Goal: Task Accomplishment & Management: Use online tool/utility

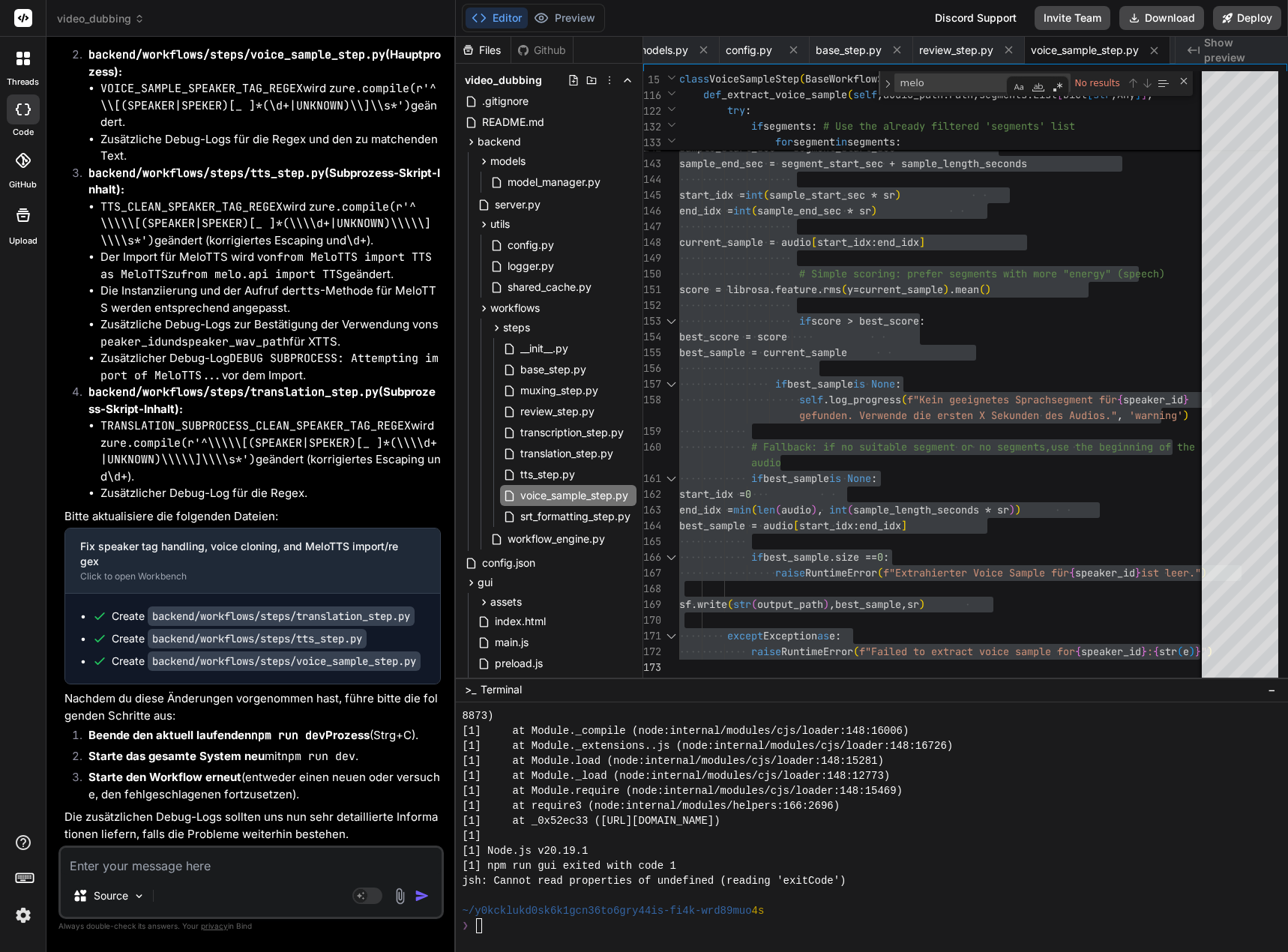
scroll to position [4485, 0]
click at [152, 867] on textarea at bounding box center [250, 861] width 381 height 27
type textarea "D"
type textarea "x"
type textarea "Di"
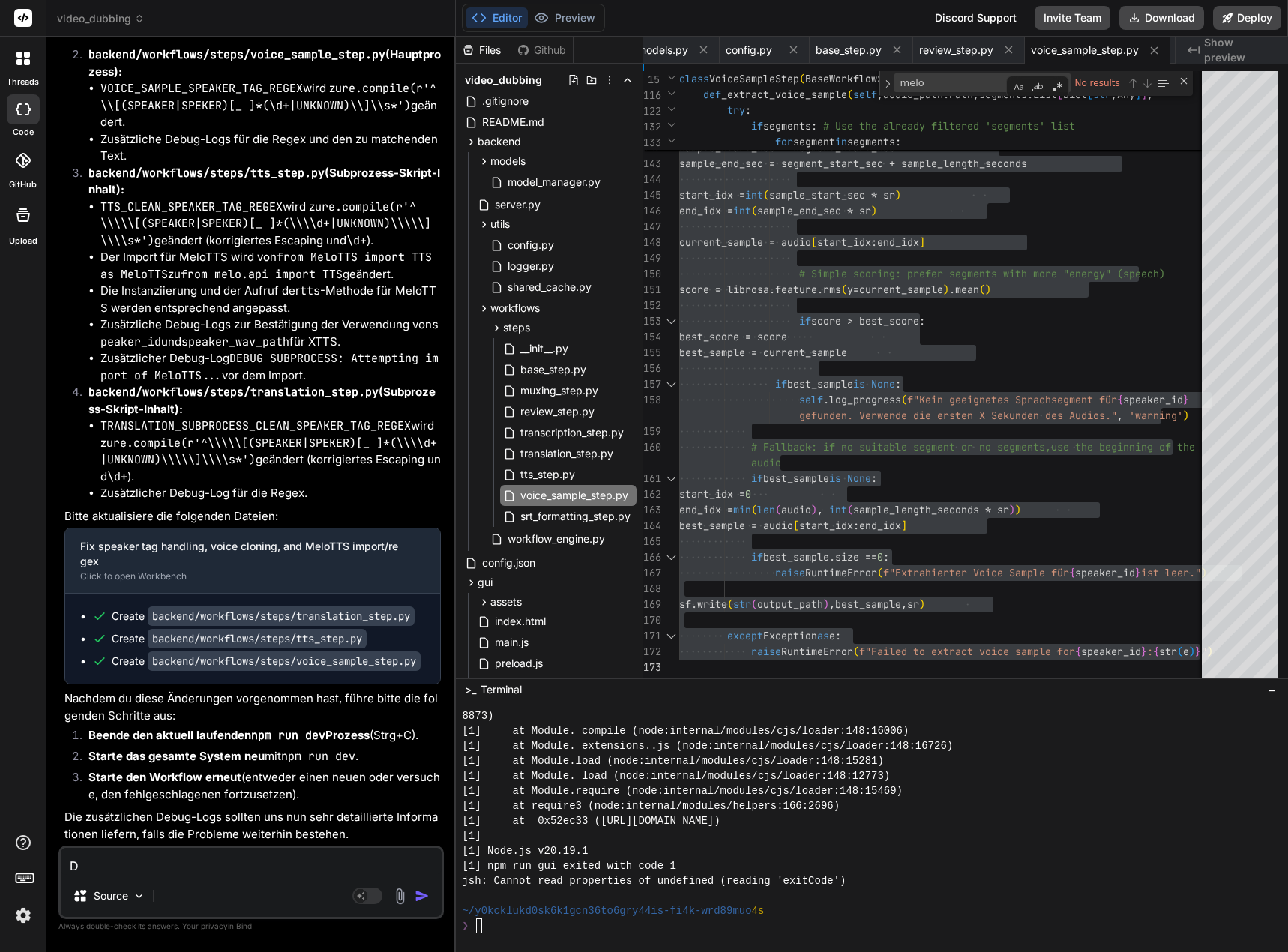
type textarea "x"
type textarea "Die"
type textarea "x"
type textarea "Die"
type textarea "x"
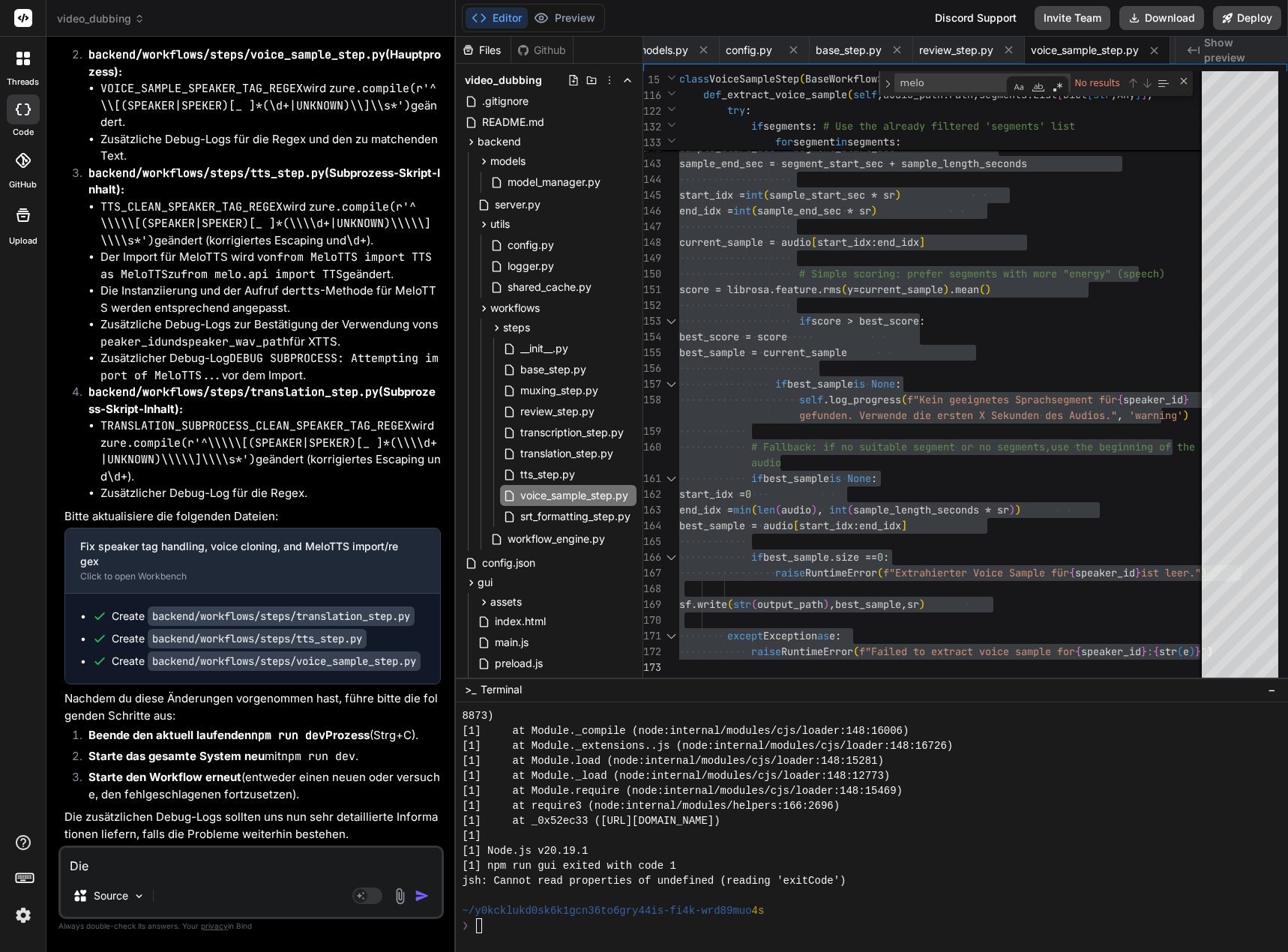
type textarea "Die Ü"
type textarea "x"
type textarea "Die Üb"
type textarea "x"
type textarea "Die Übe"
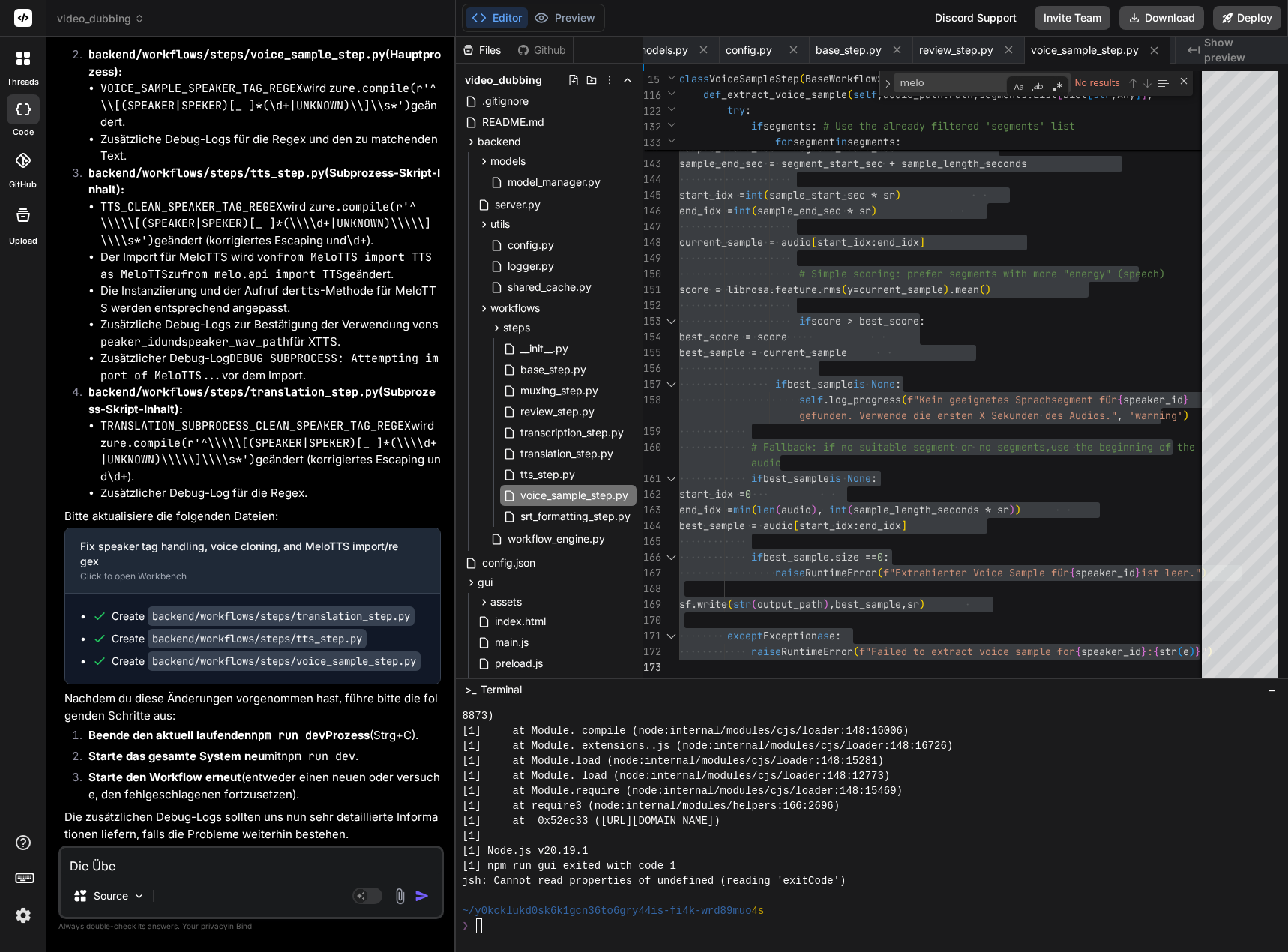
type textarea "x"
type textarea "Die Über"
type textarea "x"
type textarea "Die Übers"
type textarea "x"
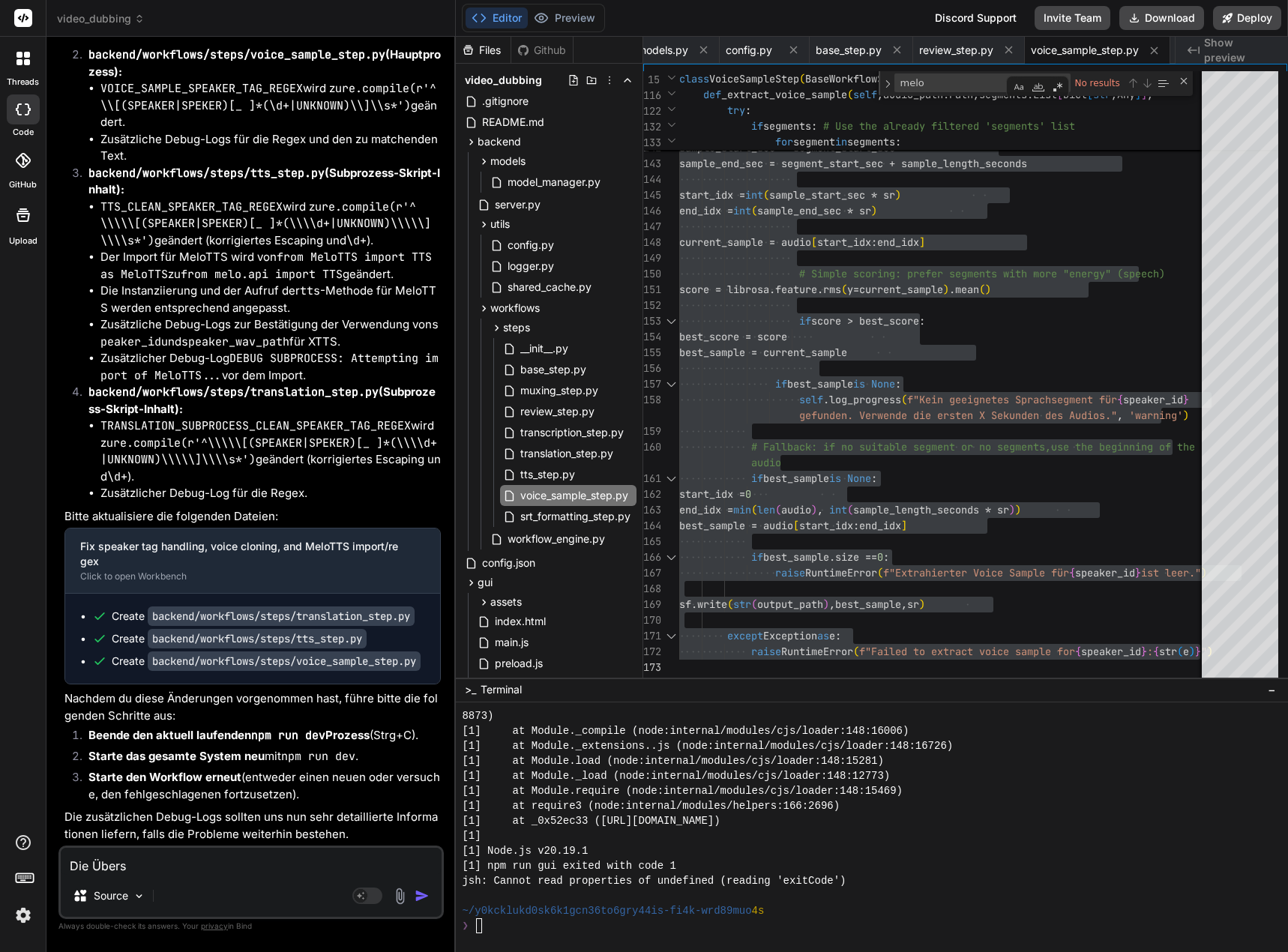
type textarea "Die Überse"
type textarea "x"
type textarea "Die Überset"
type textarea "x"
type textarea "Die Übersetz"
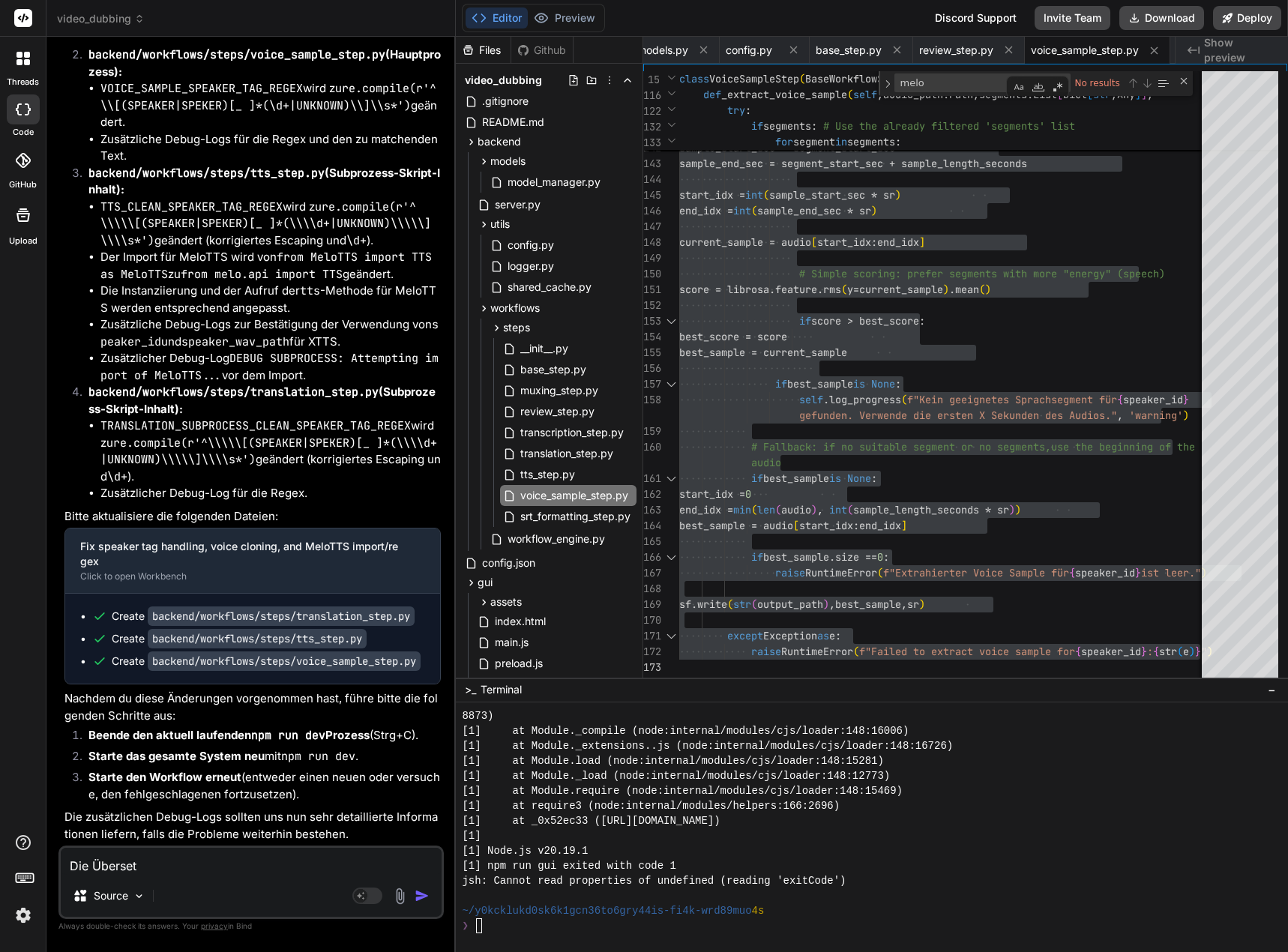
type textarea "x"
type textarea "Die Übersetzu"
type textarea "x"
type textarea "Die Übersetzun"
type textarea "x"
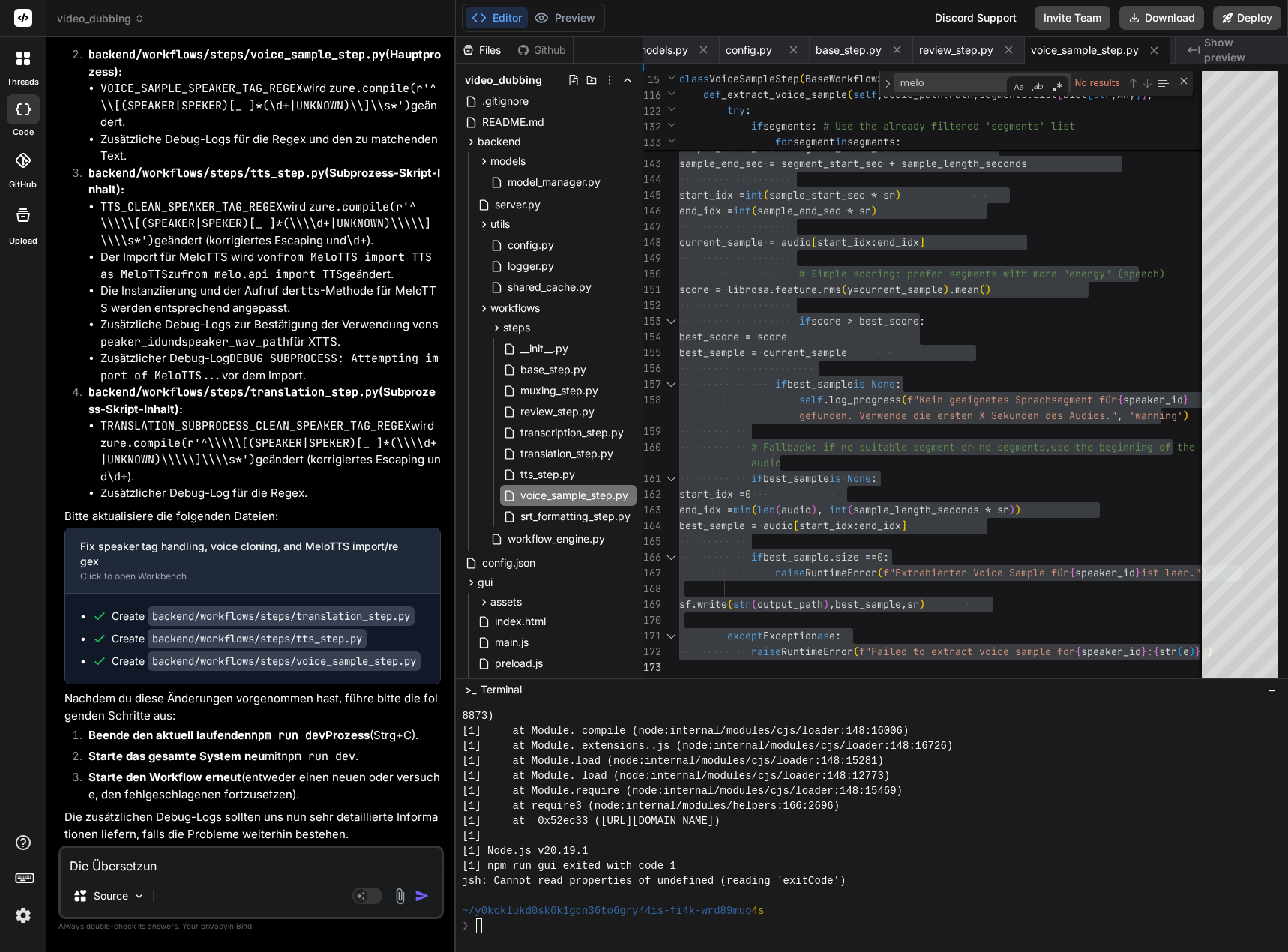
type textarea "Die Übersetzung"
type textarea "x"
type textarea "Die Übersetzunge"
type textarea "x"
type textarea "Die Übersetzungen"
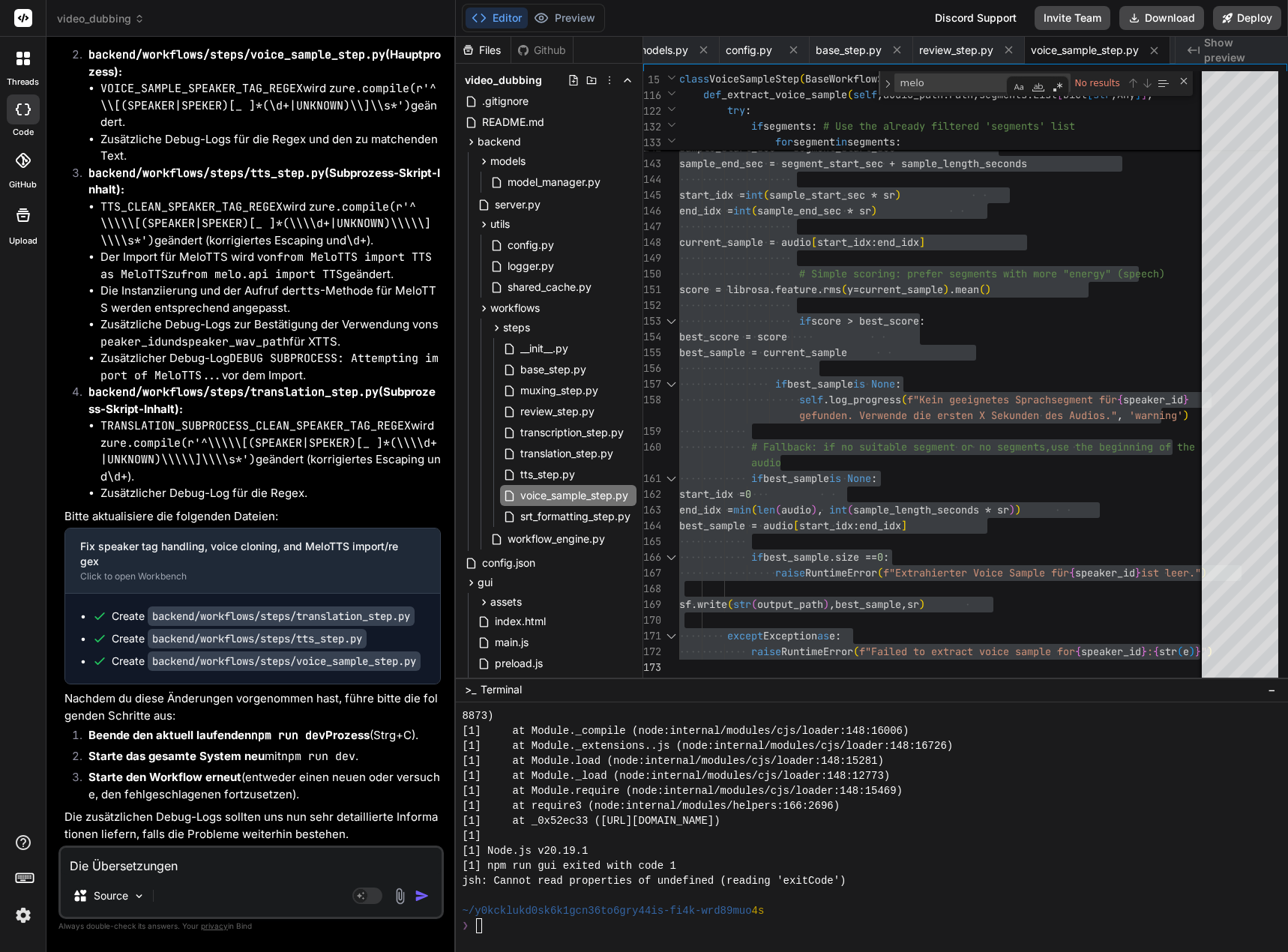
type textarea "x"
type textarea "Die Übersetzungen"
type textarea "x"
type textarea "Die Übersetzungen p"
type textarea "x"
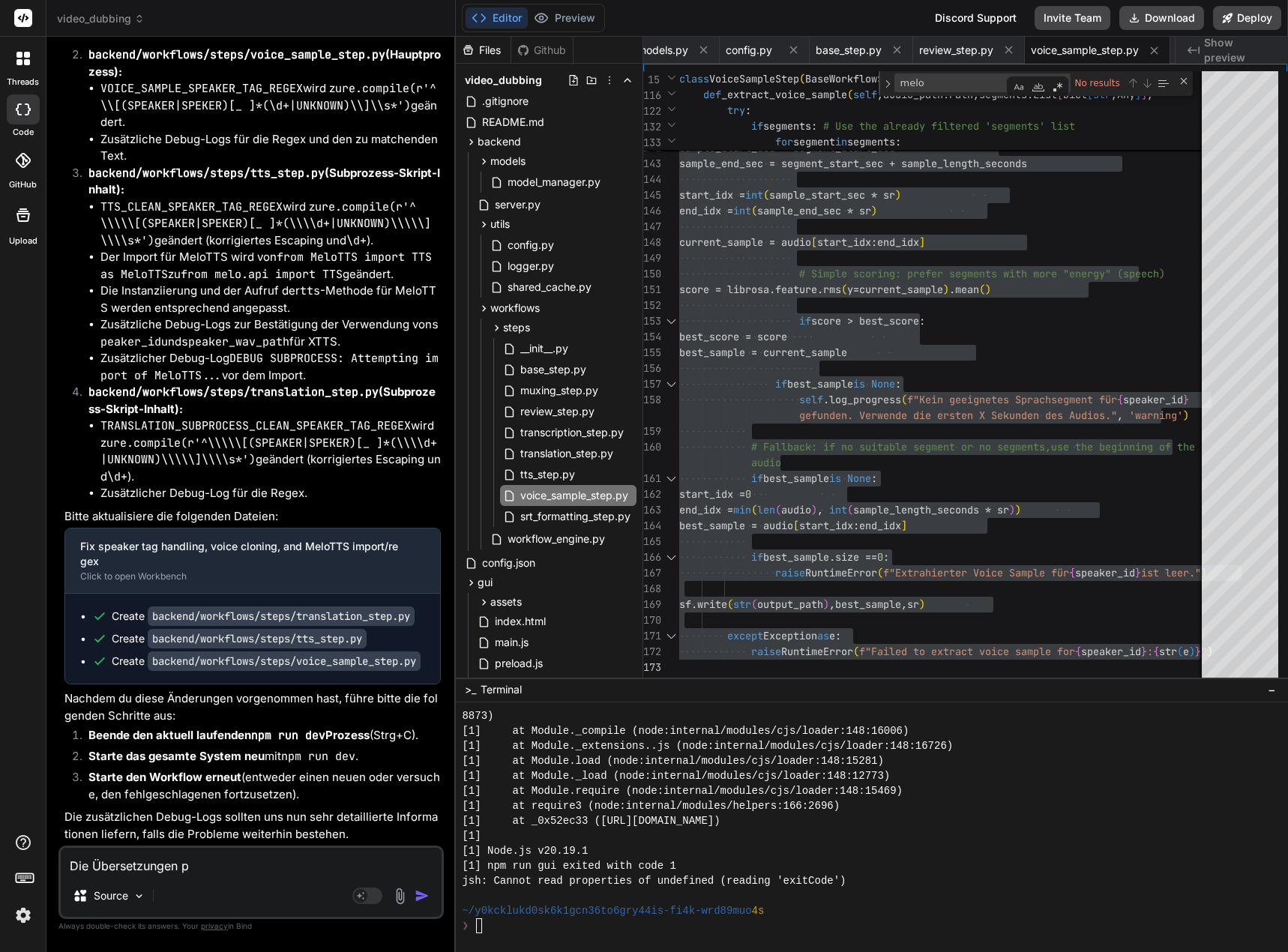
type textarea "Die Übersetzungen pa"
type textarea "x"
type textarea "Die Übersetzungen pas"
type textarea "x"
type textarea "Die Übersetzungen pass"
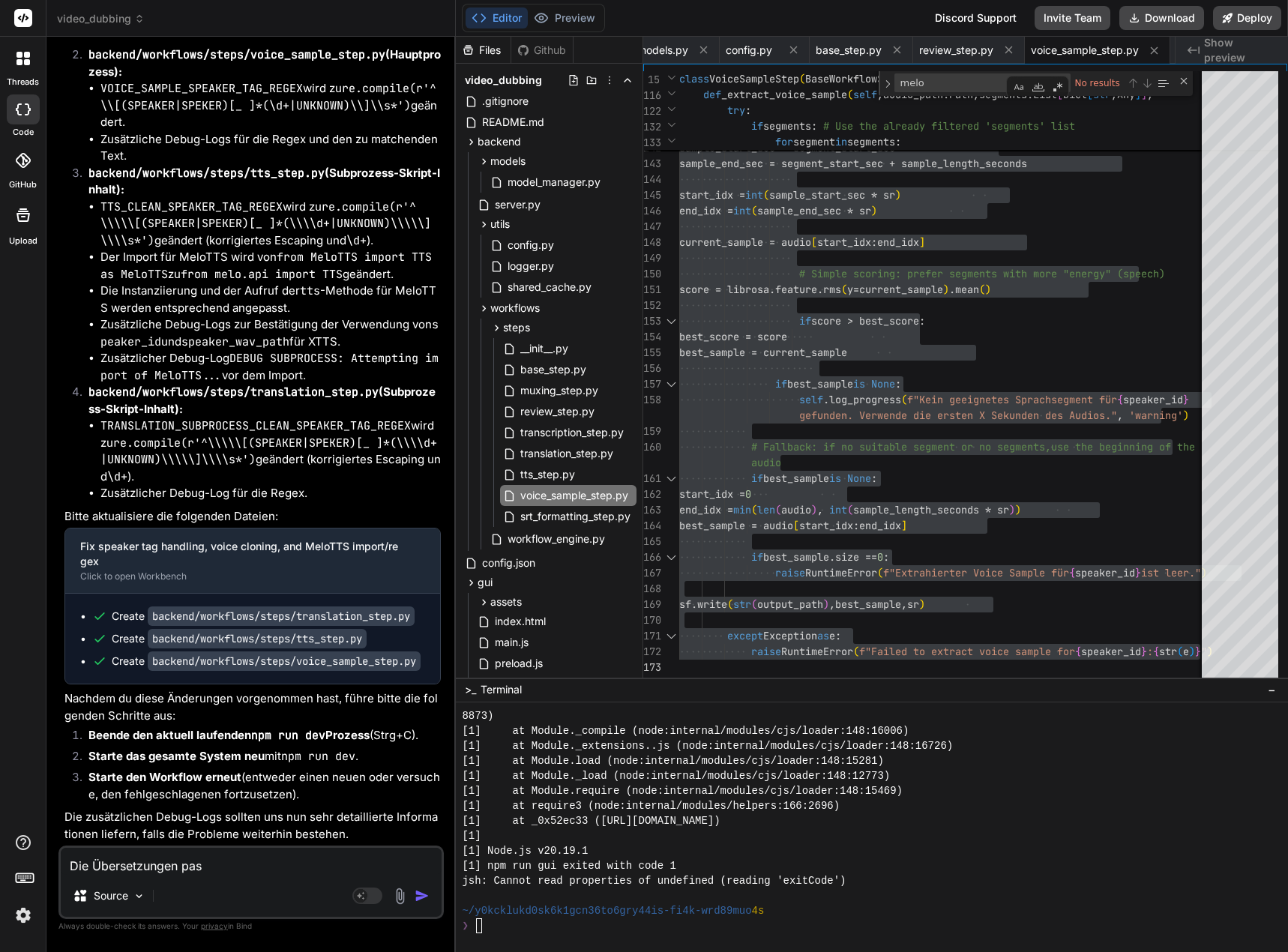
type textarea "x"
type textarea "Die Übersetzungen passe"
type textarea "x"
type textarea "Die Übersetzungen passen"
type textarea "x"
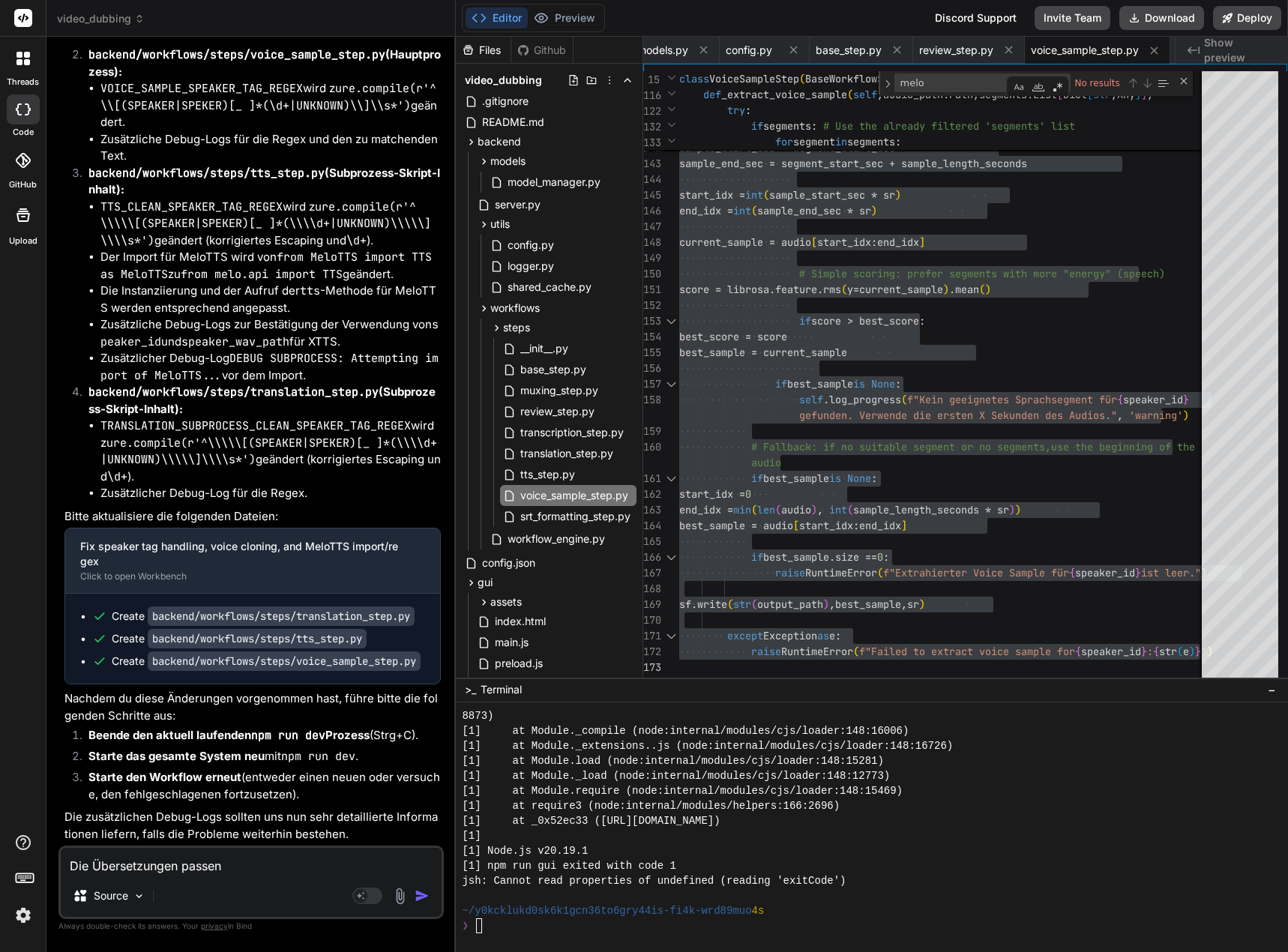
type textarea "Die Übersetzungen passen"
type textarea "x"
type textarea "Die Übersetzungen passen"
type textarea "x"
type textarea "Die Übersetzungen passe"
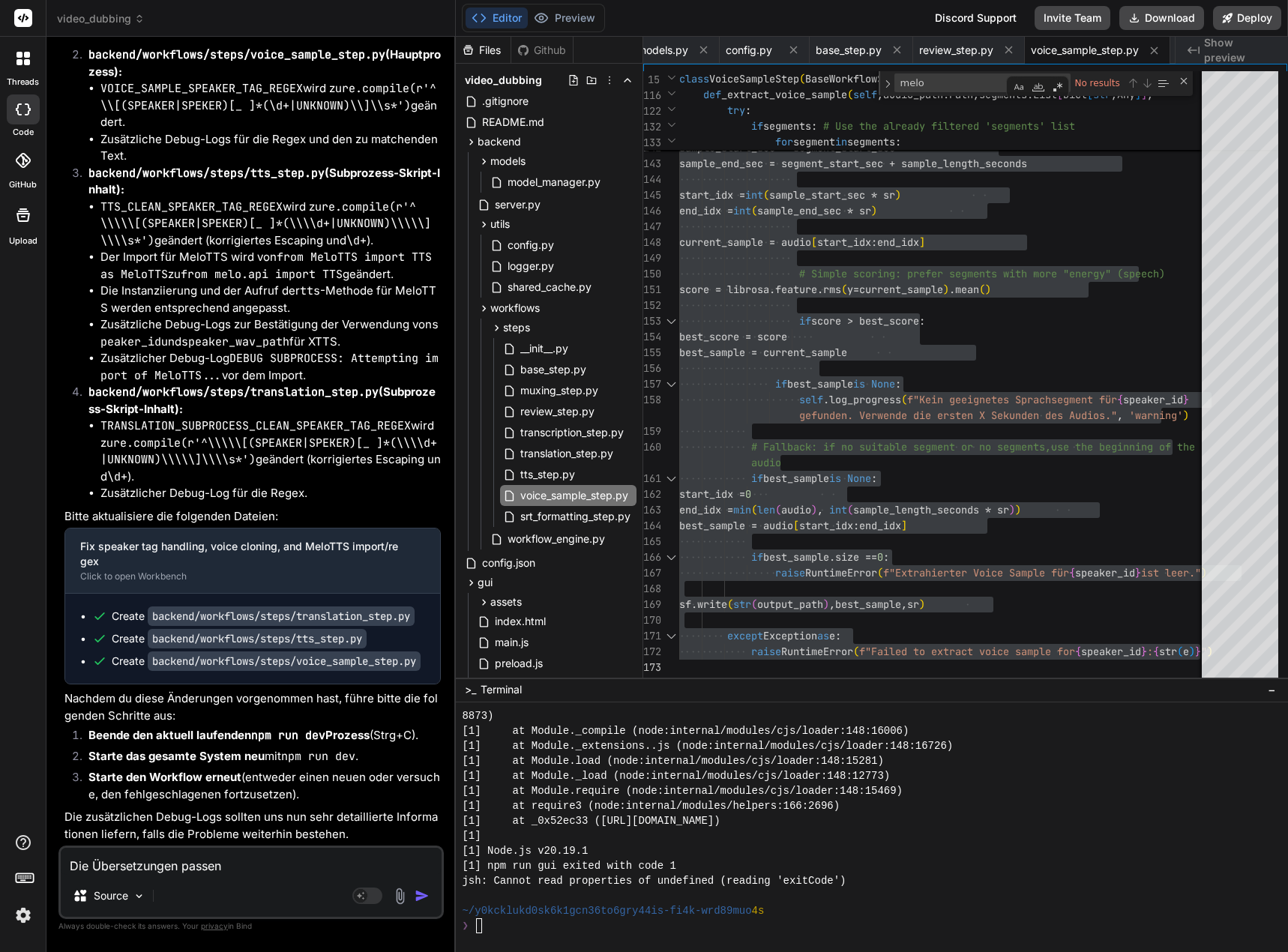
type textarea "x"
type textarea "Die Übersetzungen pass"
type textarea "x"
type textarea "Die Übersetzungen pas"
type textarea "x"
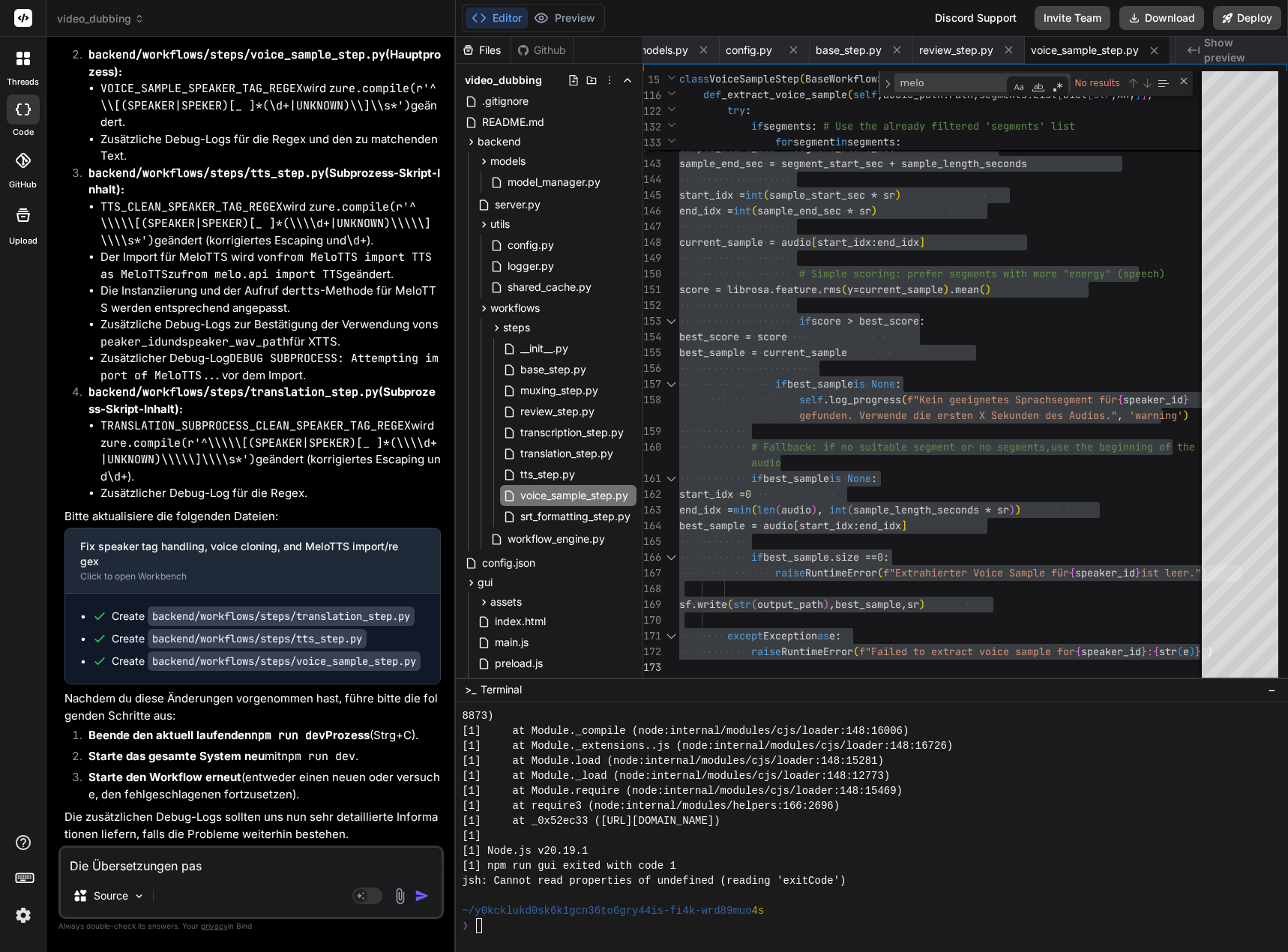
type textarea "Die Übersetzungen pa"
type textarea "x"
type textarea "Die Übersetzungen p"
type textarea "x"
type textarea "Die Übersetzungen"
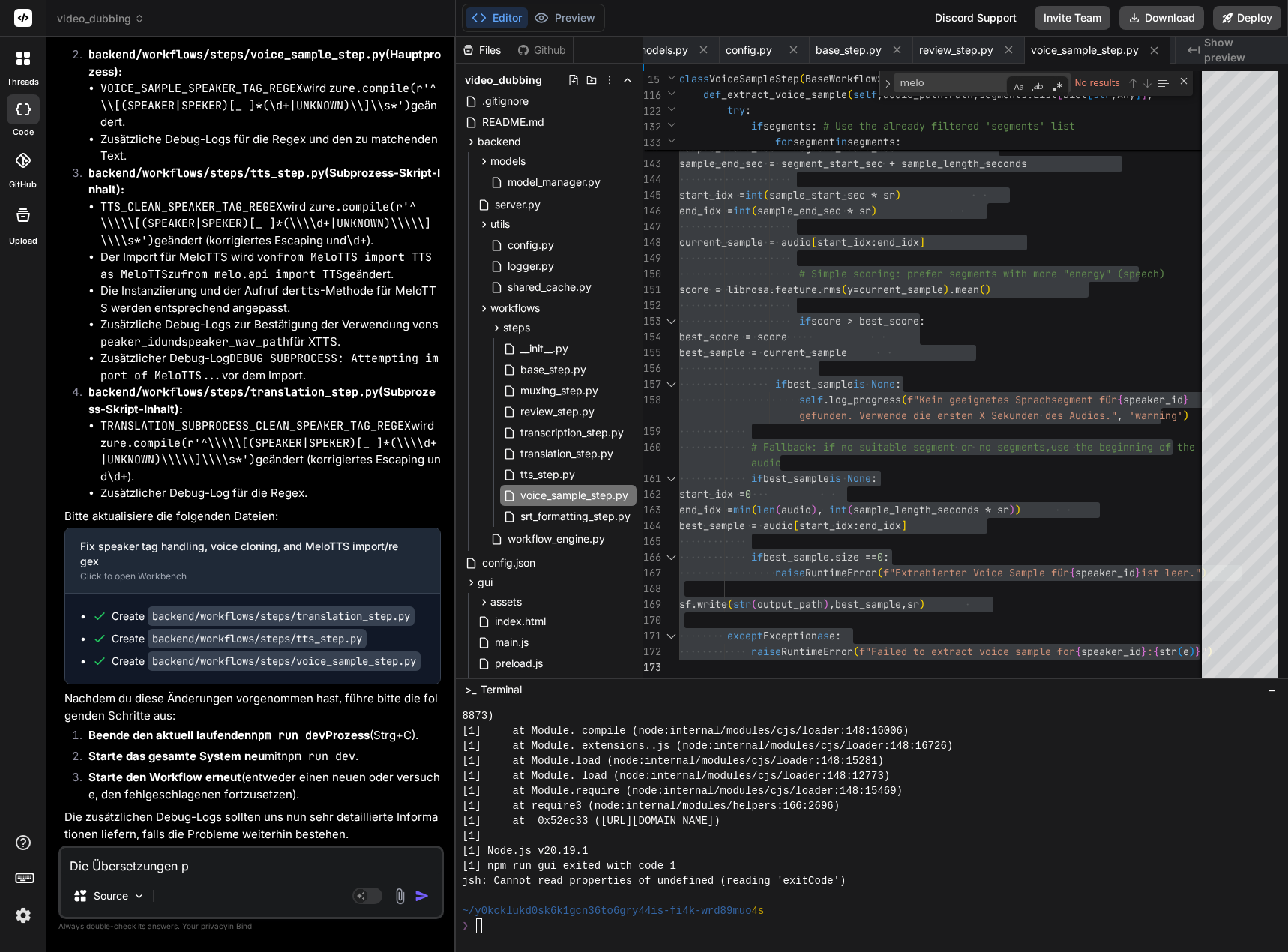
type textarea "x"
type textarea "Die Übersetzungen"
type textarea "x"
type textarea "Die Übersetzunge"
type textarea "x"
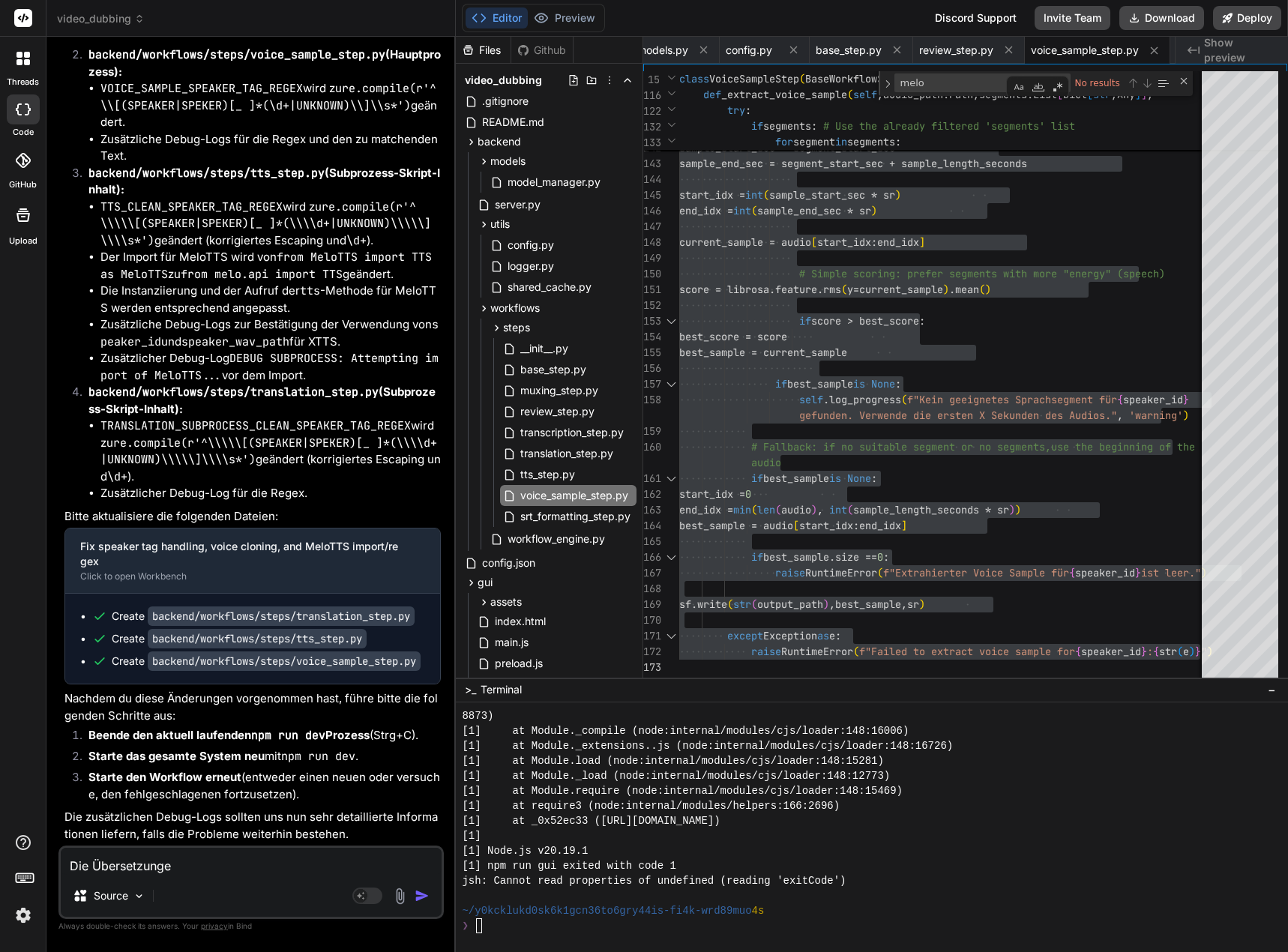
type textarea "Die Übersetzung"
type textarea "x"
type textarea "Die Übersetzun"
type textarea "x"
type textarea "Die Übersetzu"
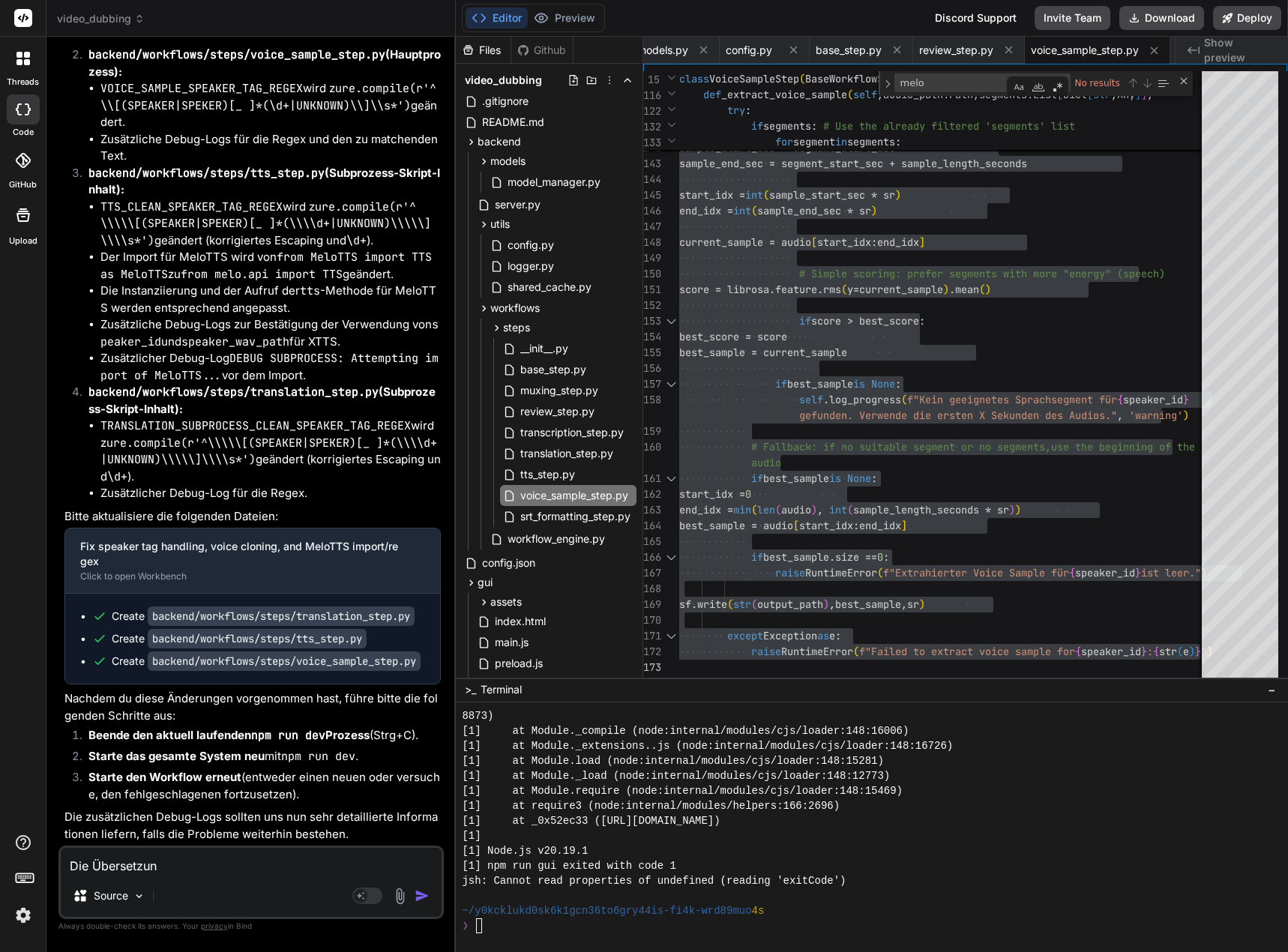
type textarea "x"
type textarea "Die Überset"
type textarea "x"
type textarea "Die Überse"
type textarea "x"
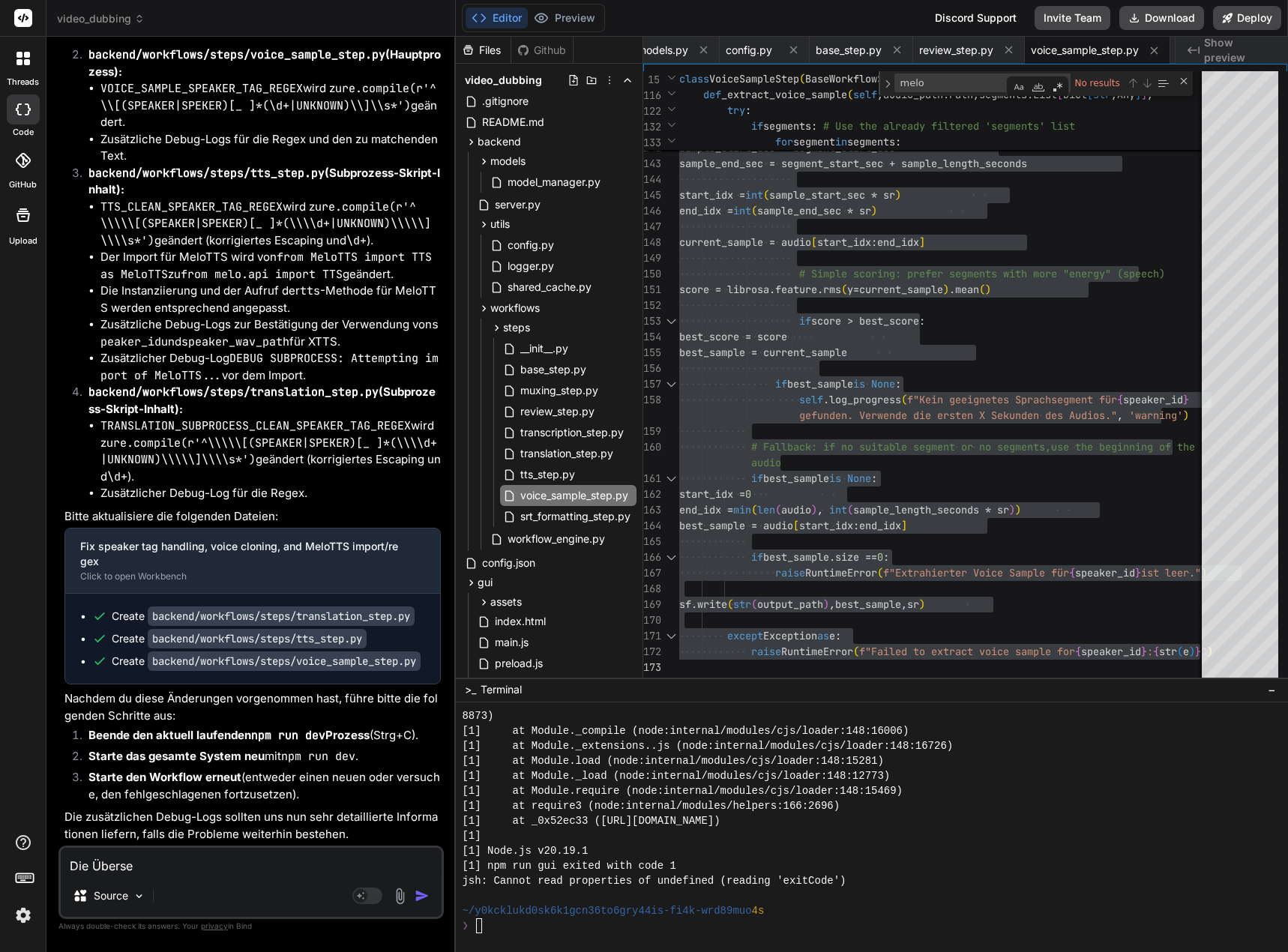
type textarea "Die Übers"
type textarea "x"
type textarea "Die Über"
type textarea "x"
type textarea "Die Übe"
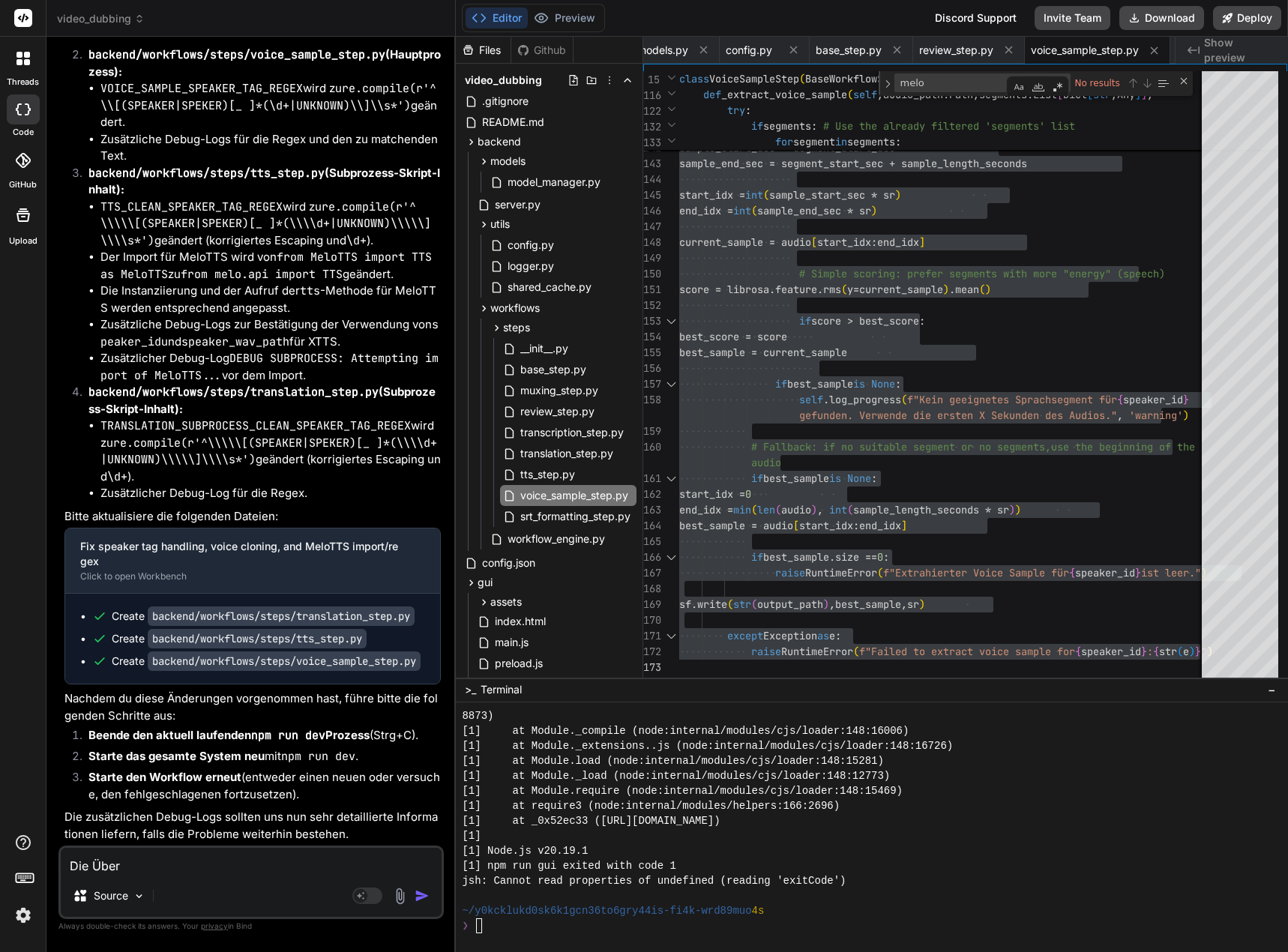
type textarea "x"
type textarea "Die Üb"
type textarea "x"
type textarea "Die Ü"
type textarea "x"
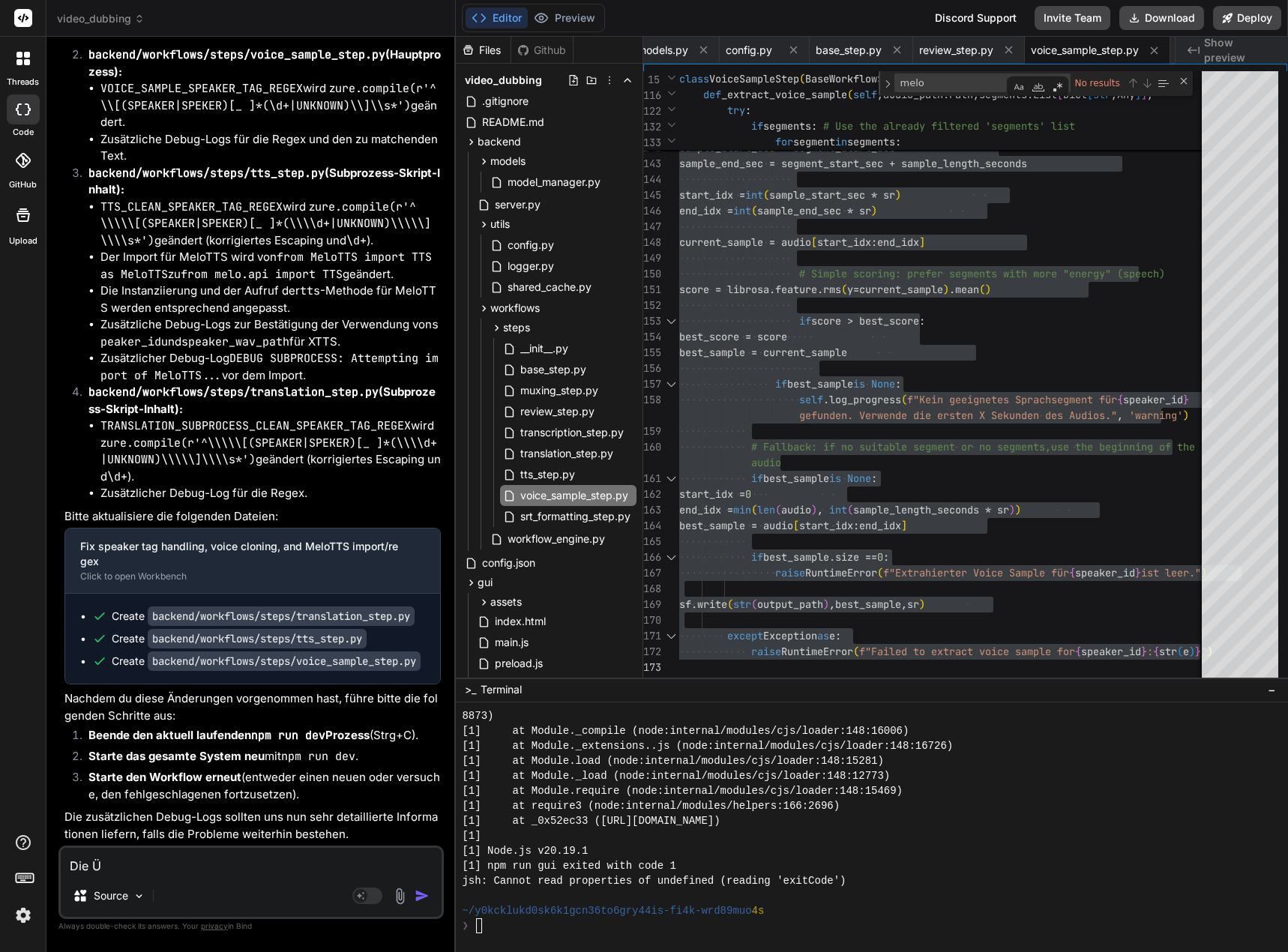
type textarea "Die"
type textarea "x"
type textarea "Die ü"
type textarea "x"
type textarea "Die"
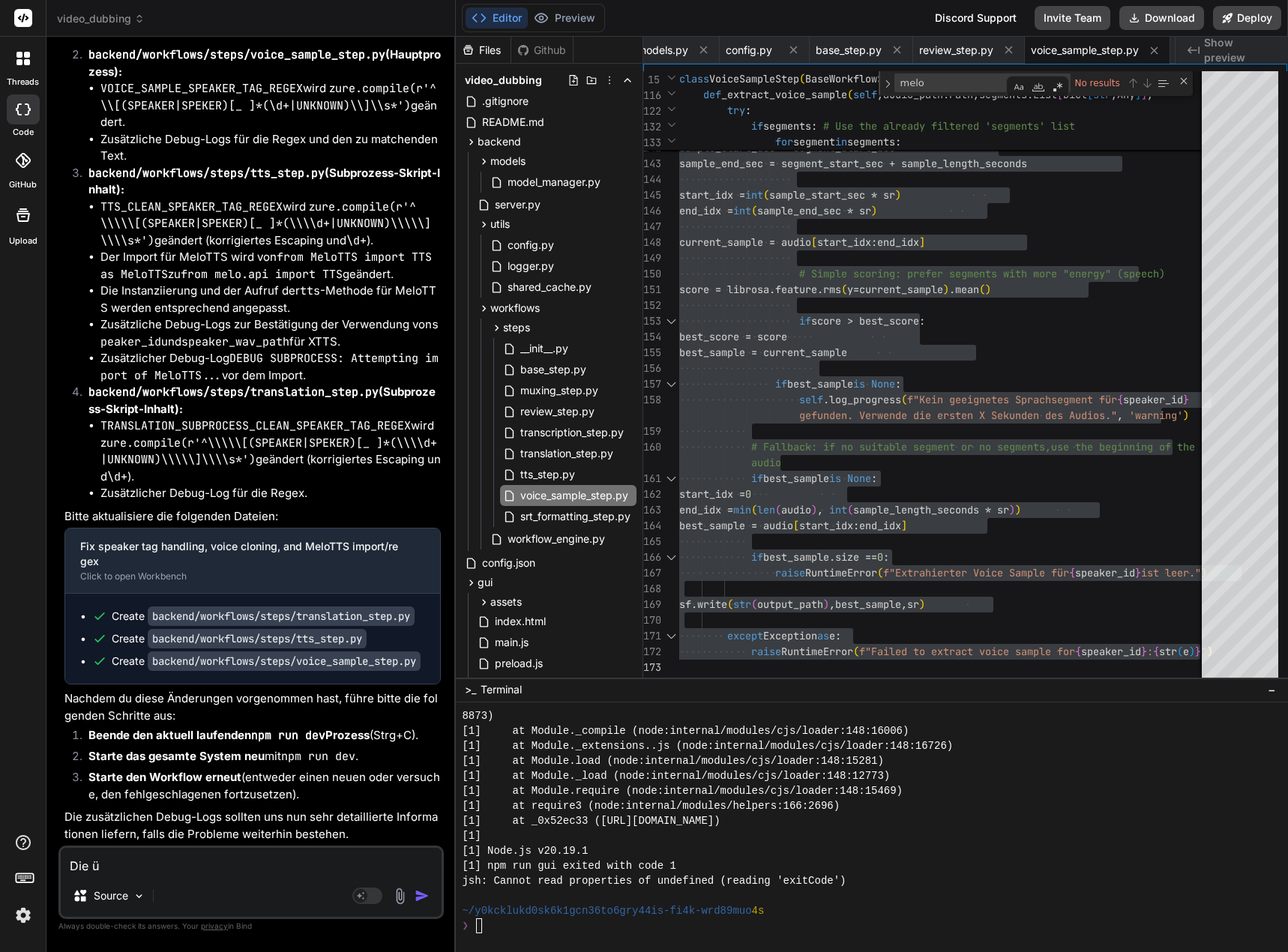
type textarea "x"
type textarea "Die"
type textarea "x"
type textarea "Di"
type textarea "x"
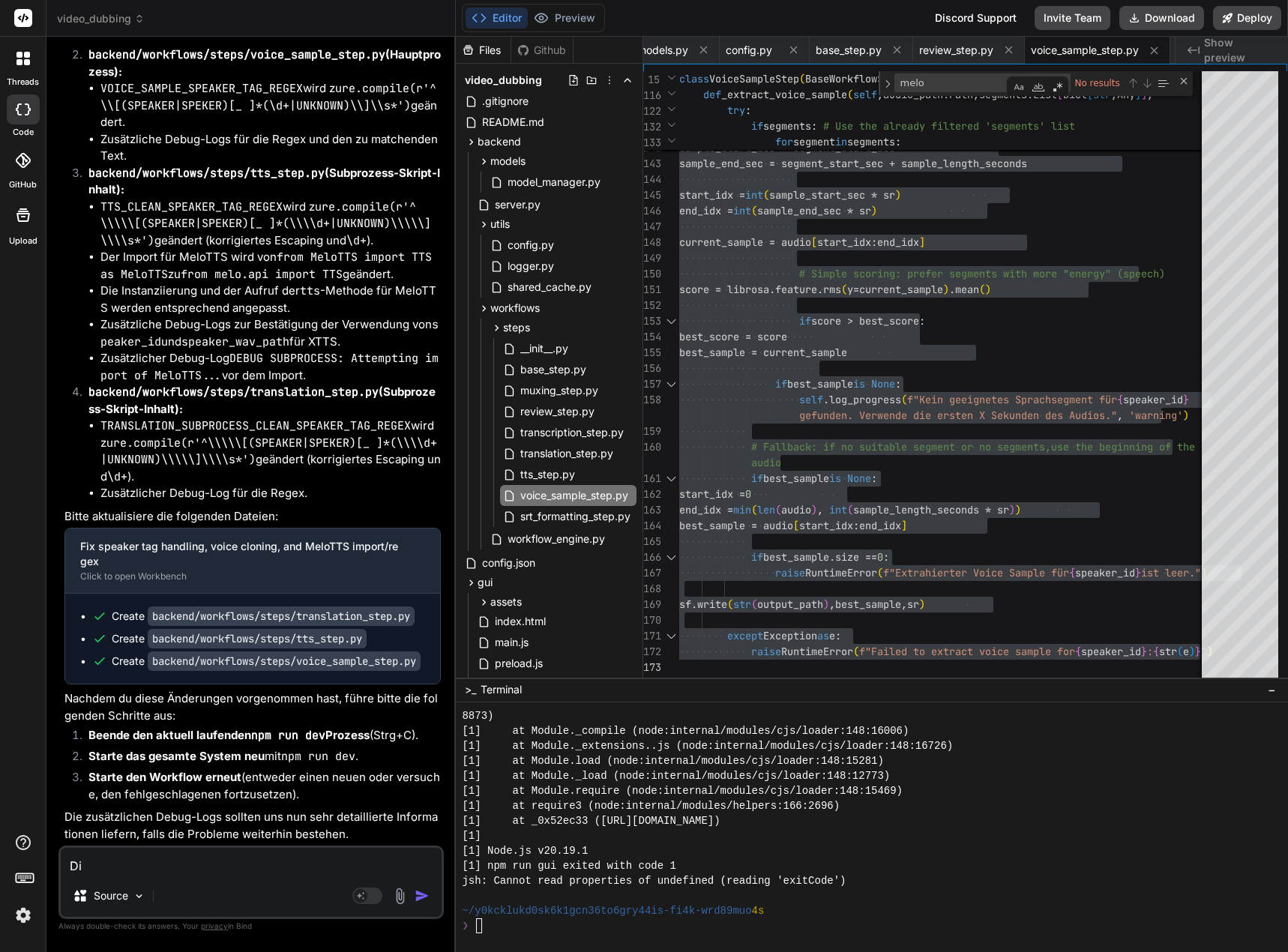
type textarea "D"
type textarea "x"
type textarea "Da"
type textarea "x"
type textarea "Das"
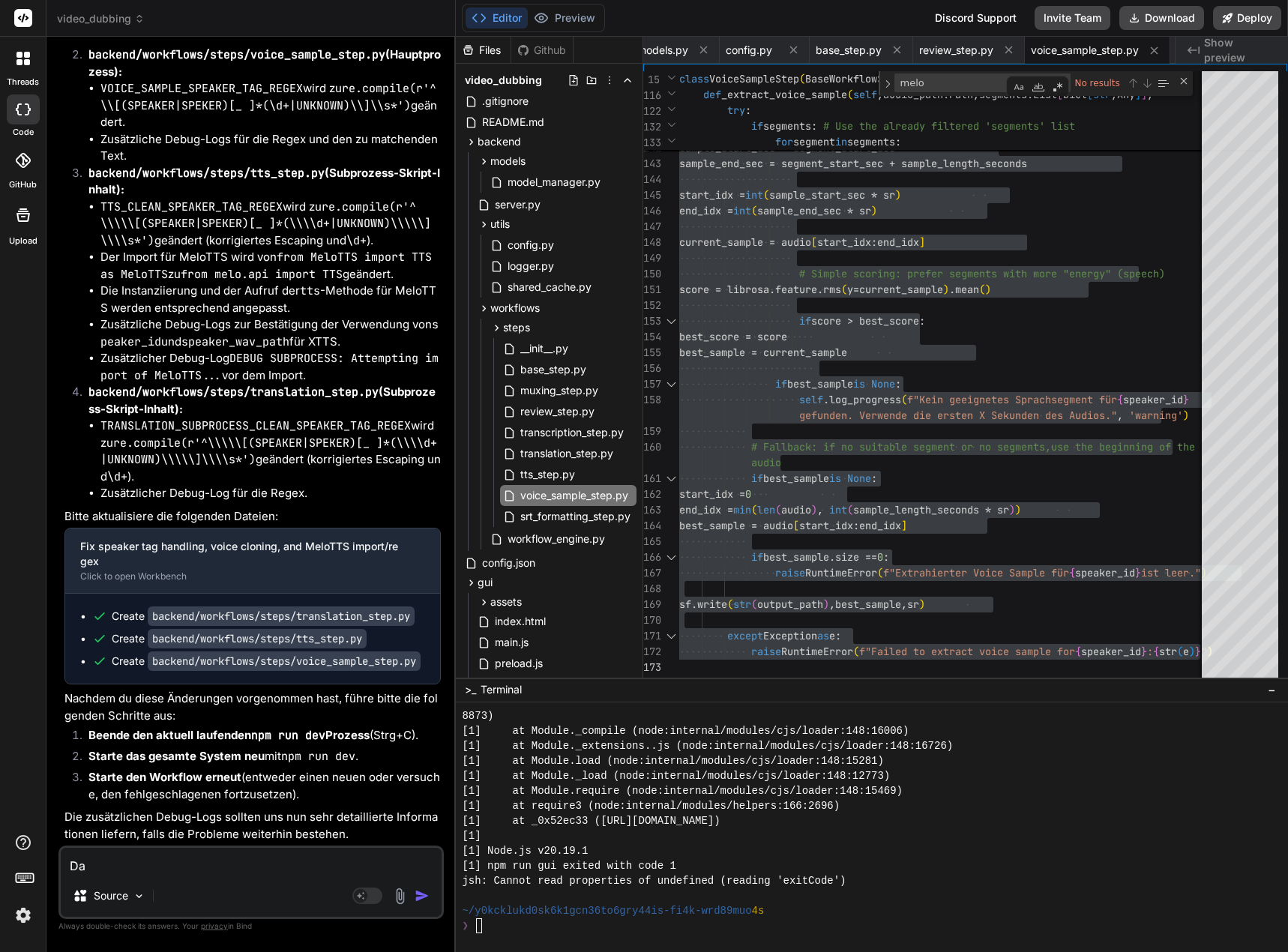
type textarea "x"
type textarea "Das"
type textarea "x"
type textarea "Das b"
type textarea "x"
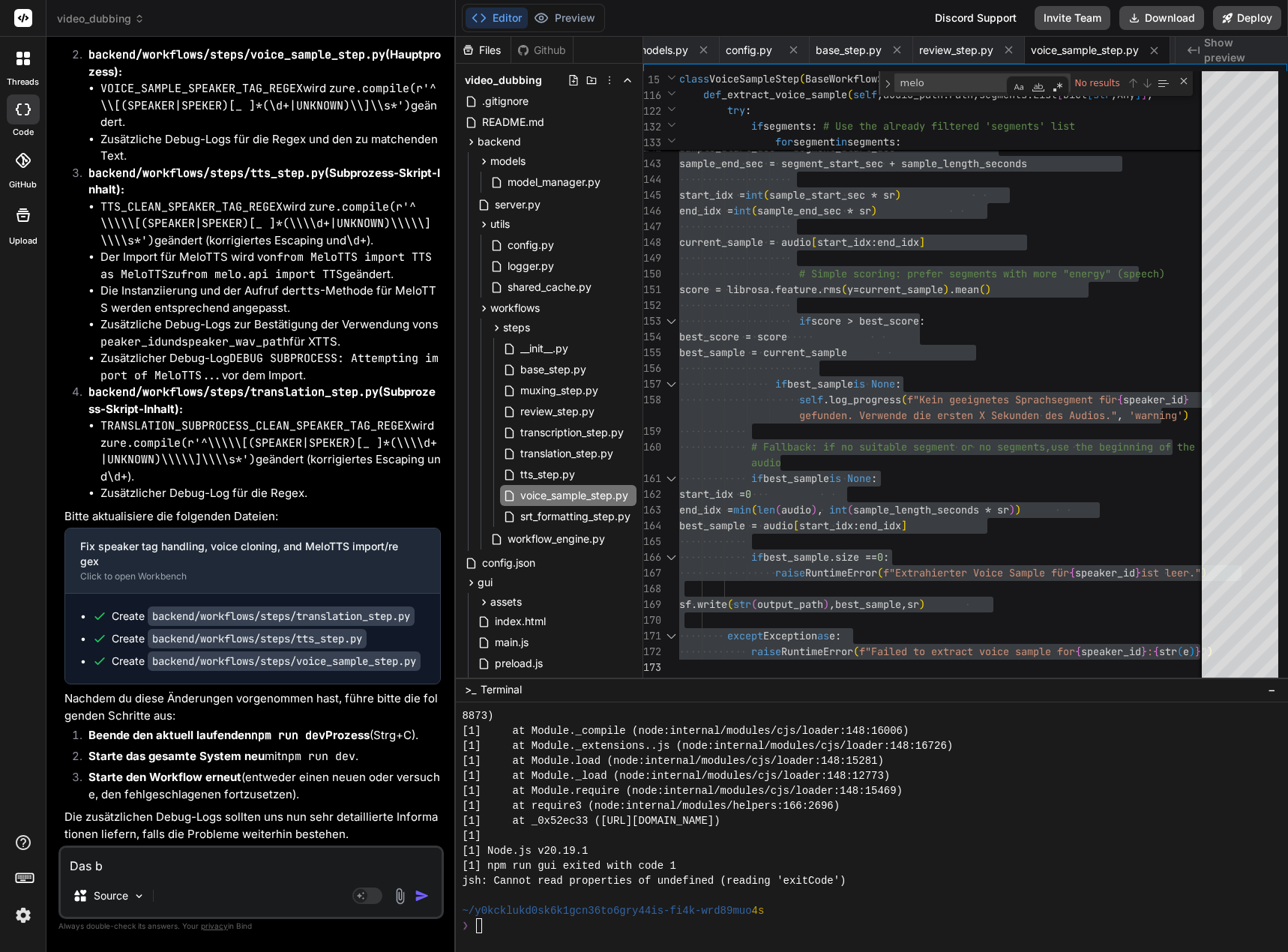
type textarea "Das ba"
type textarea "x"
type textarea "Das bas"
type textarea "x"
type textarea "Das base"
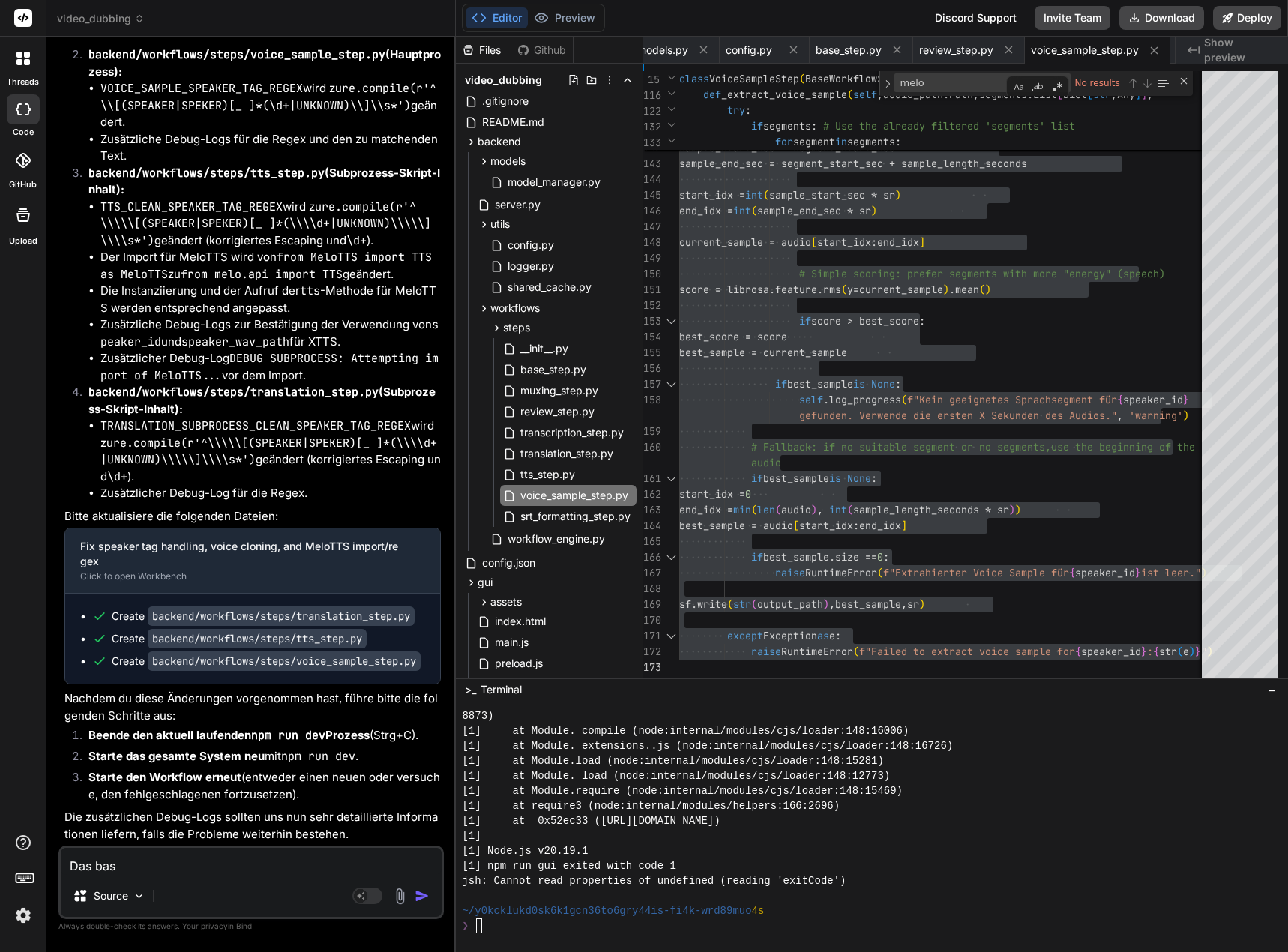
type textarea "x"
type textarea "Das base."
type textarea "x"
type textarea "Das base.s"
type textarea "x"
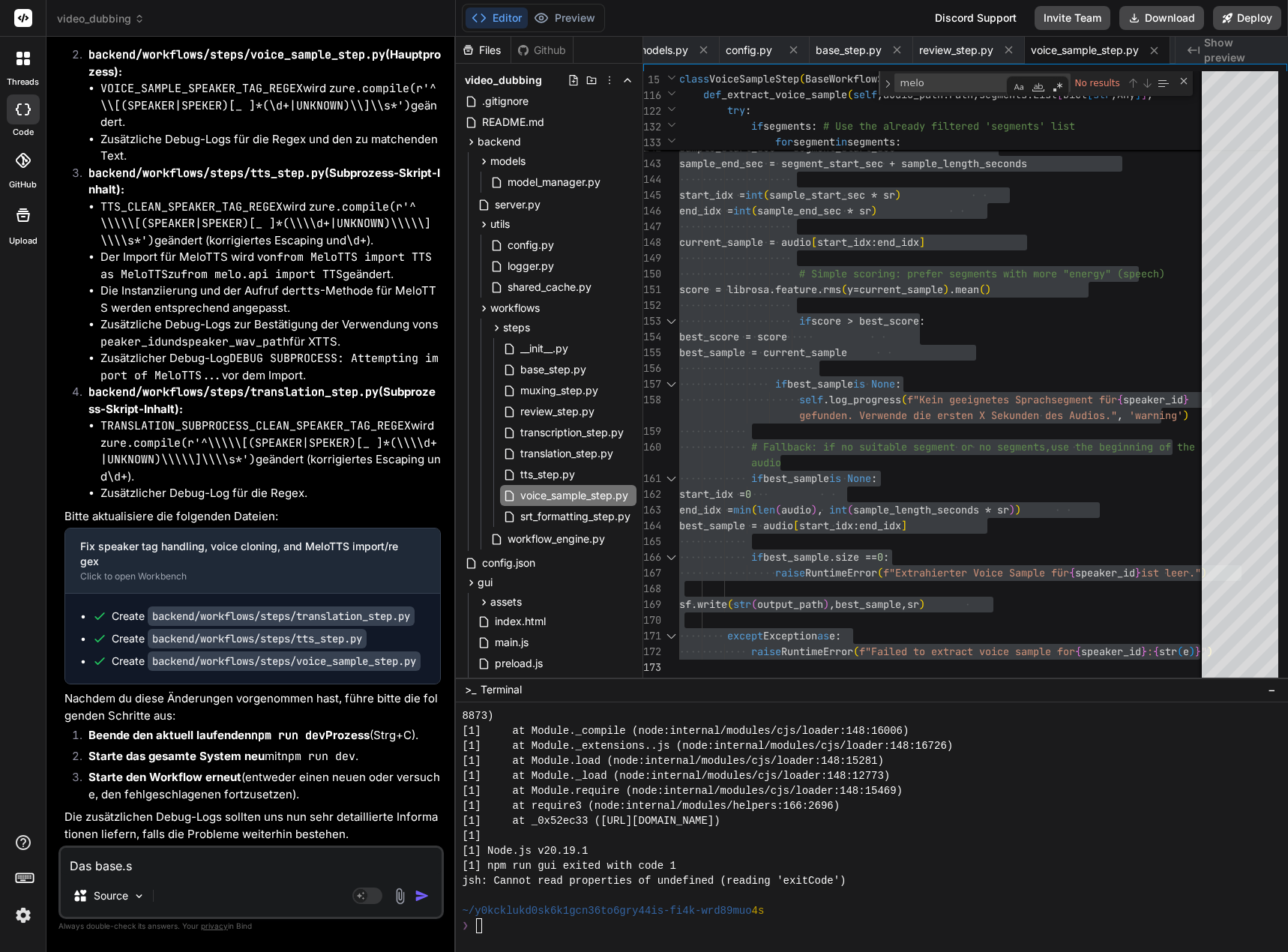
type textarea "Das base.sr"
type textarea "x"
type textarea "Das base.srt"
type textarea "x"
type textarea "Das base.srt"
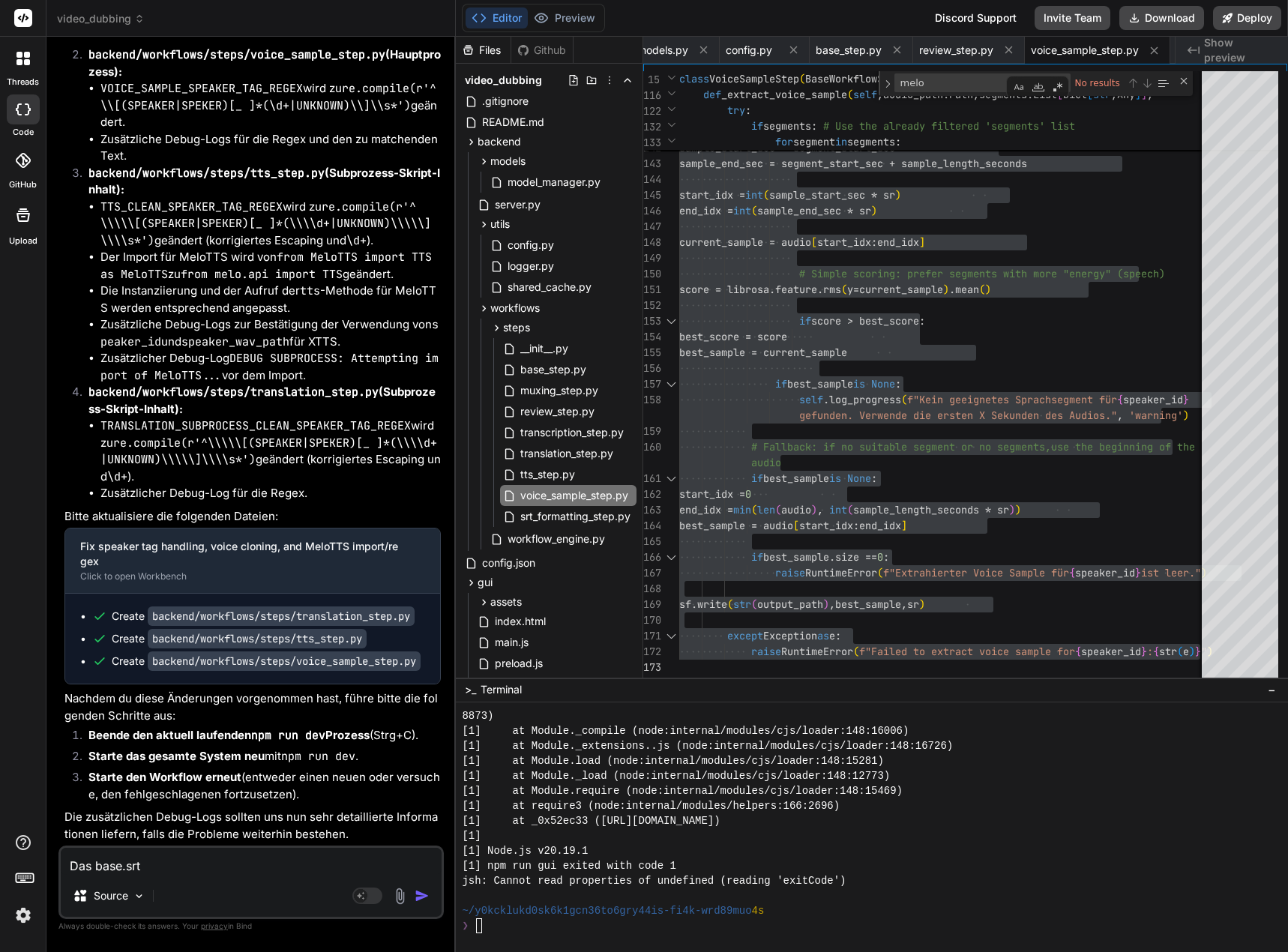
type textarea "x"
type textarea "Das base.srt i"
type textarea "x"
type textarea "Das base.srt is"
type textarea "x"
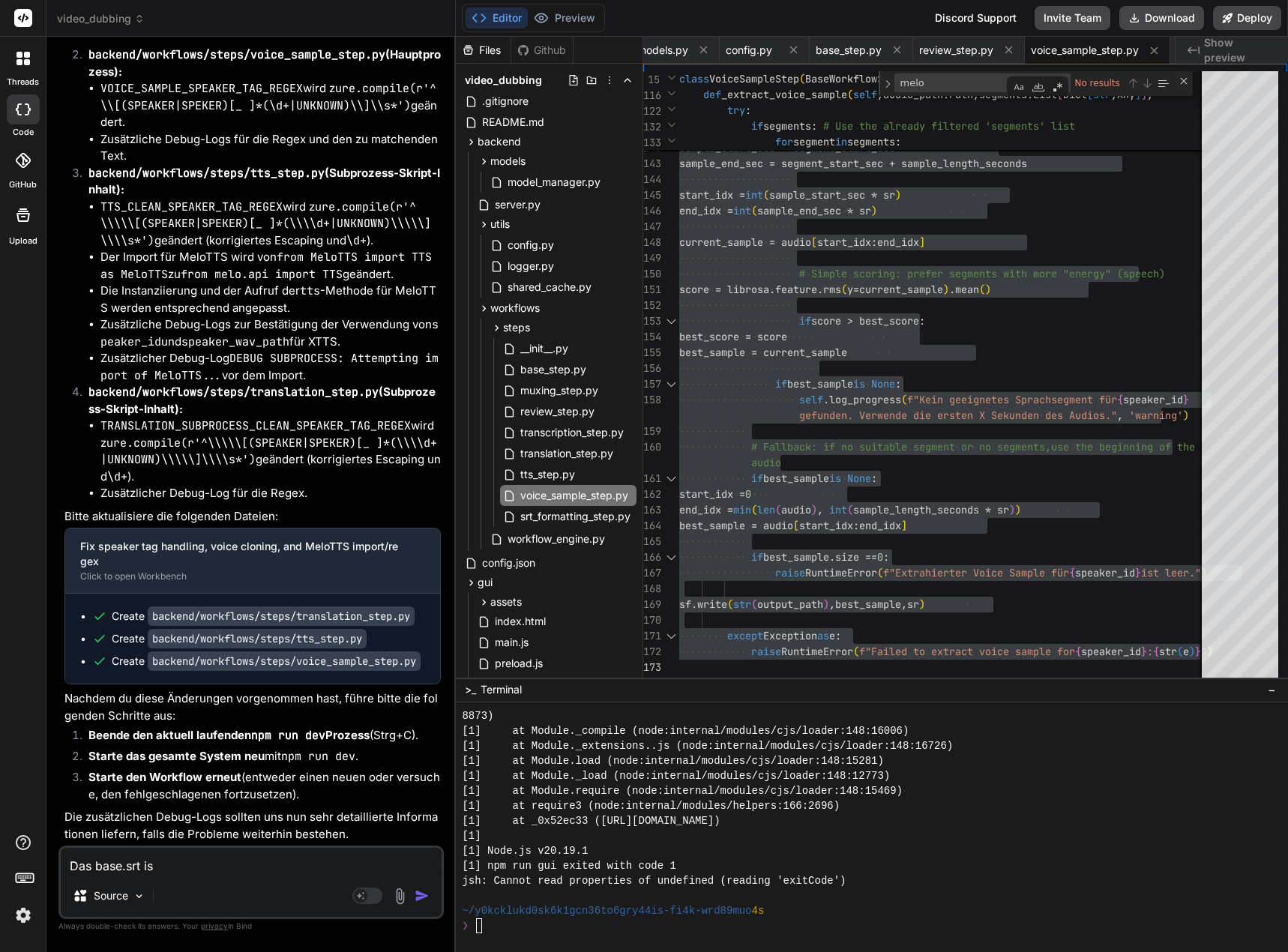
type textarea "Das base.srt ist"
type textarea "x"
type textarea "Das base.srt ist"
type textarea "x"
type textarea "Das base.srt ist k"
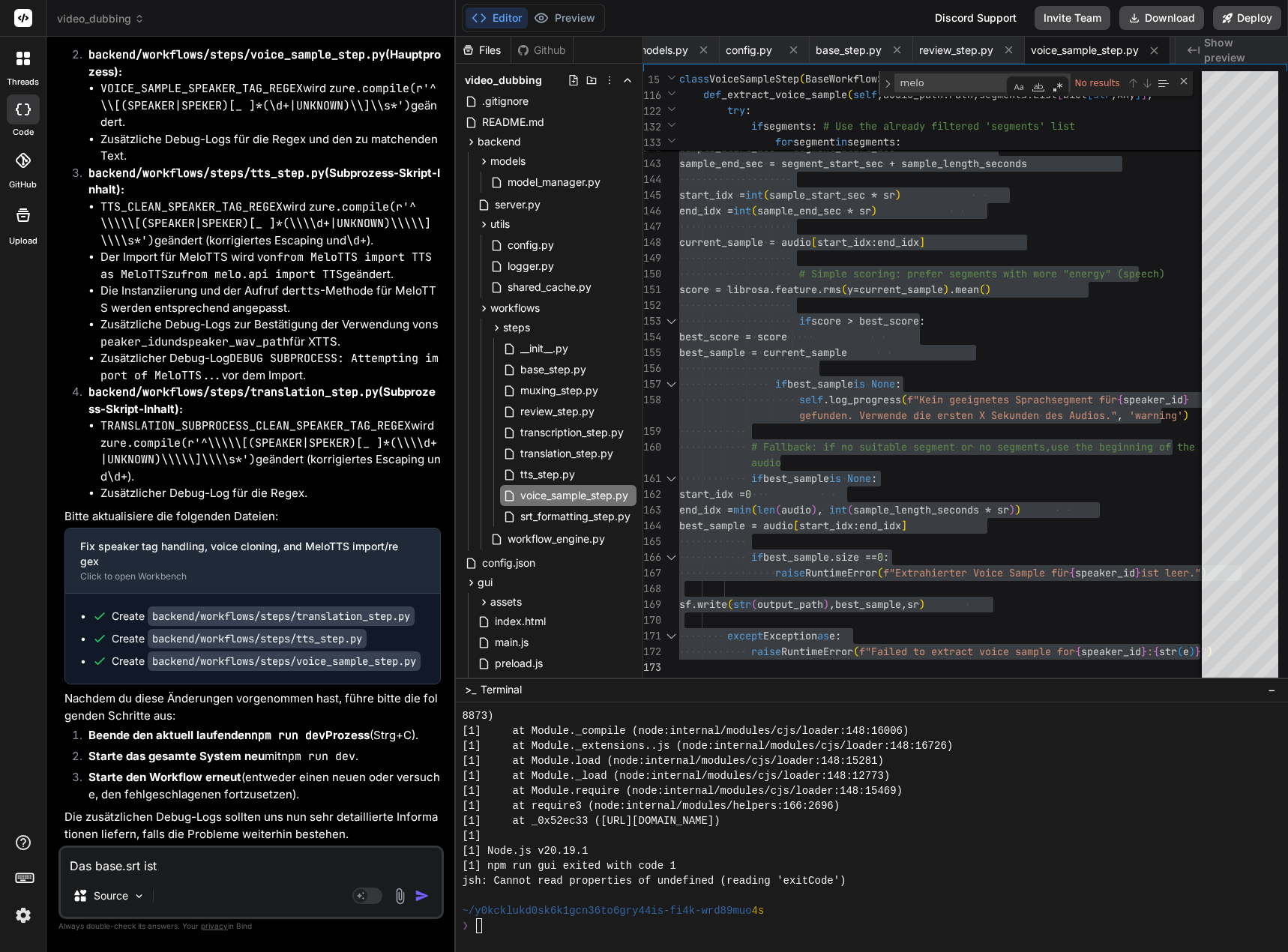
type textarea "x"
type textarea "Das base.srt ist ko"
type textarea "x"
type textarea "Das base.srt ist kor"
type textarea "x"
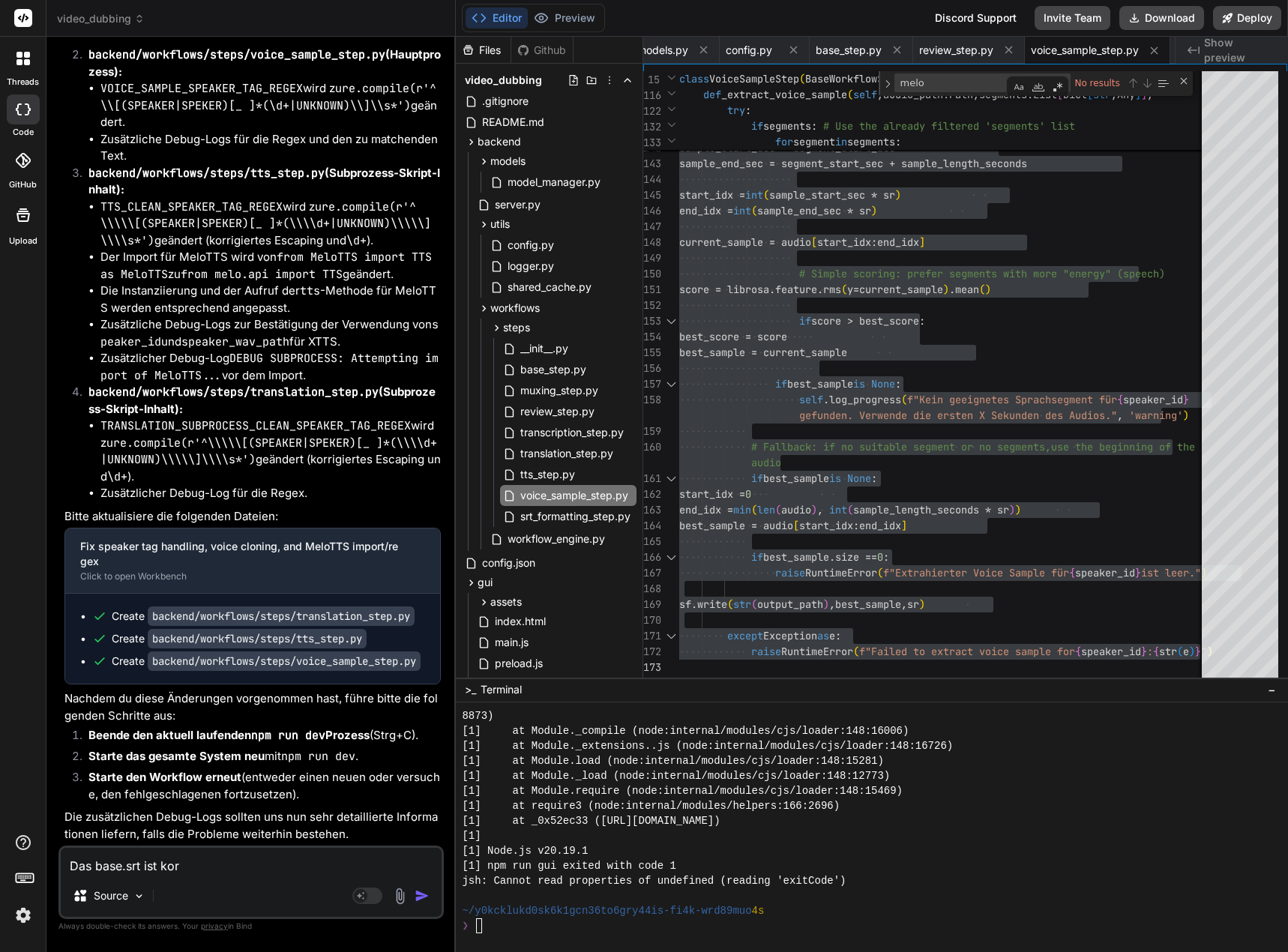
type textarea "Das base.srt ist korr"
type textarea "x"
type textarea "Das base.srt ist korre"
type textarea "x"
type textarea "Das base.srt ist korrek"
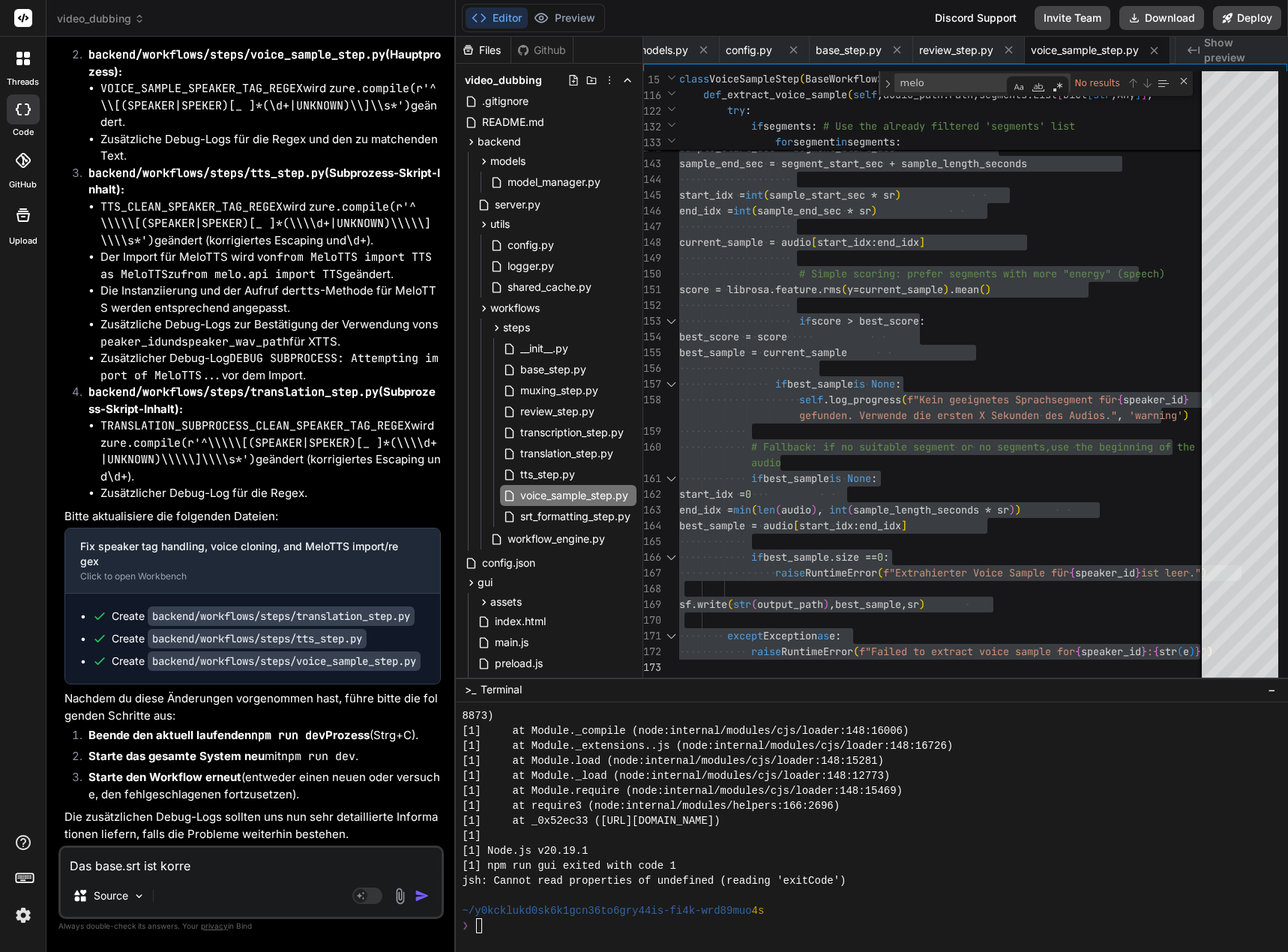
type textarea "x"
type textarea "Das base.srt ist korrekt"
type textarea "x"
type textarea "Das base.srt ist korrekt,"
type textarea "x"
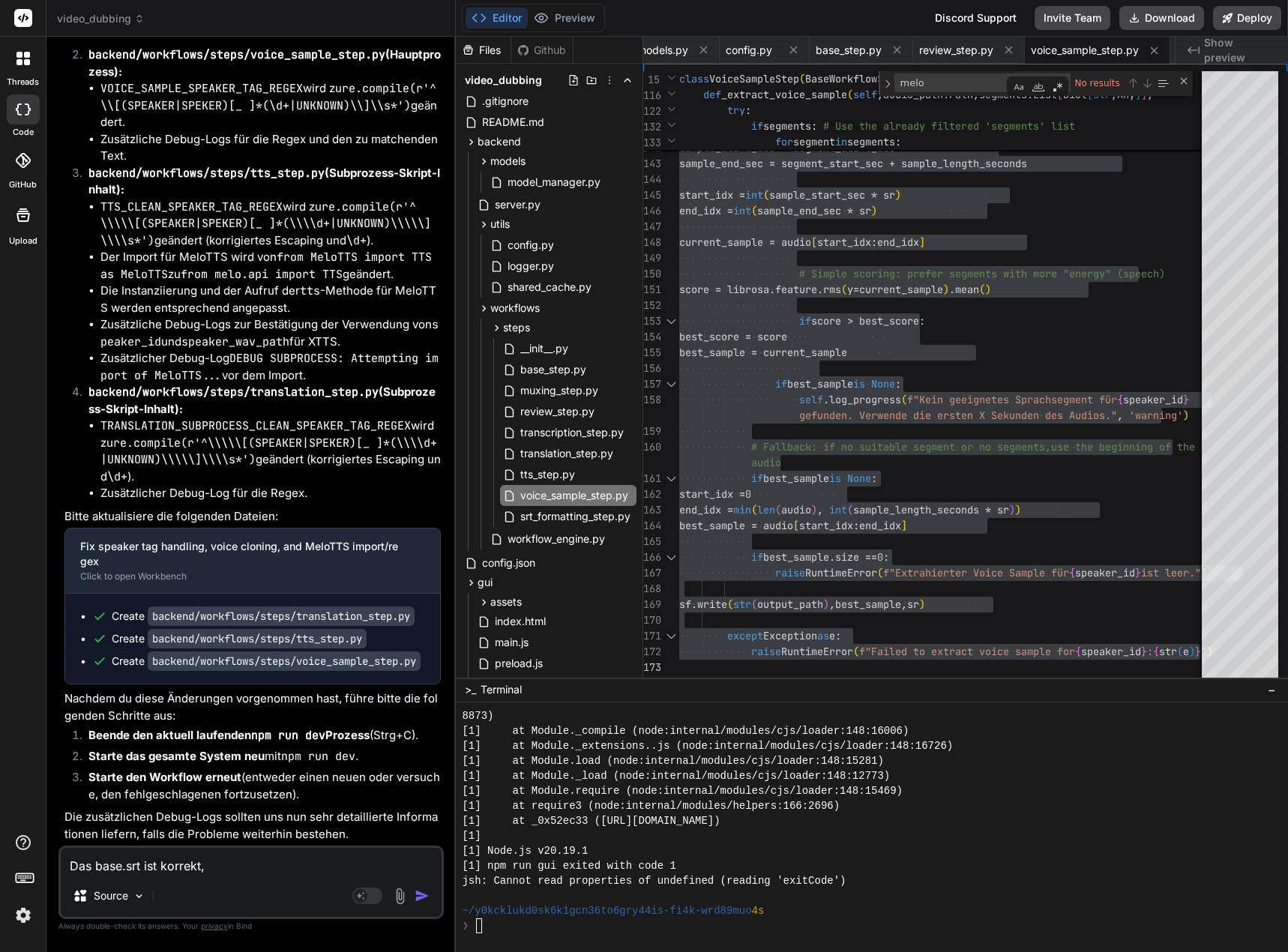
type textarea "Das base.srt ist korrekt,"
type textarea "x"
type textarea "Das base.srt ist korrekt, e"
type textarea "x"
type textarea "Das base.srt ist korrekt, es"
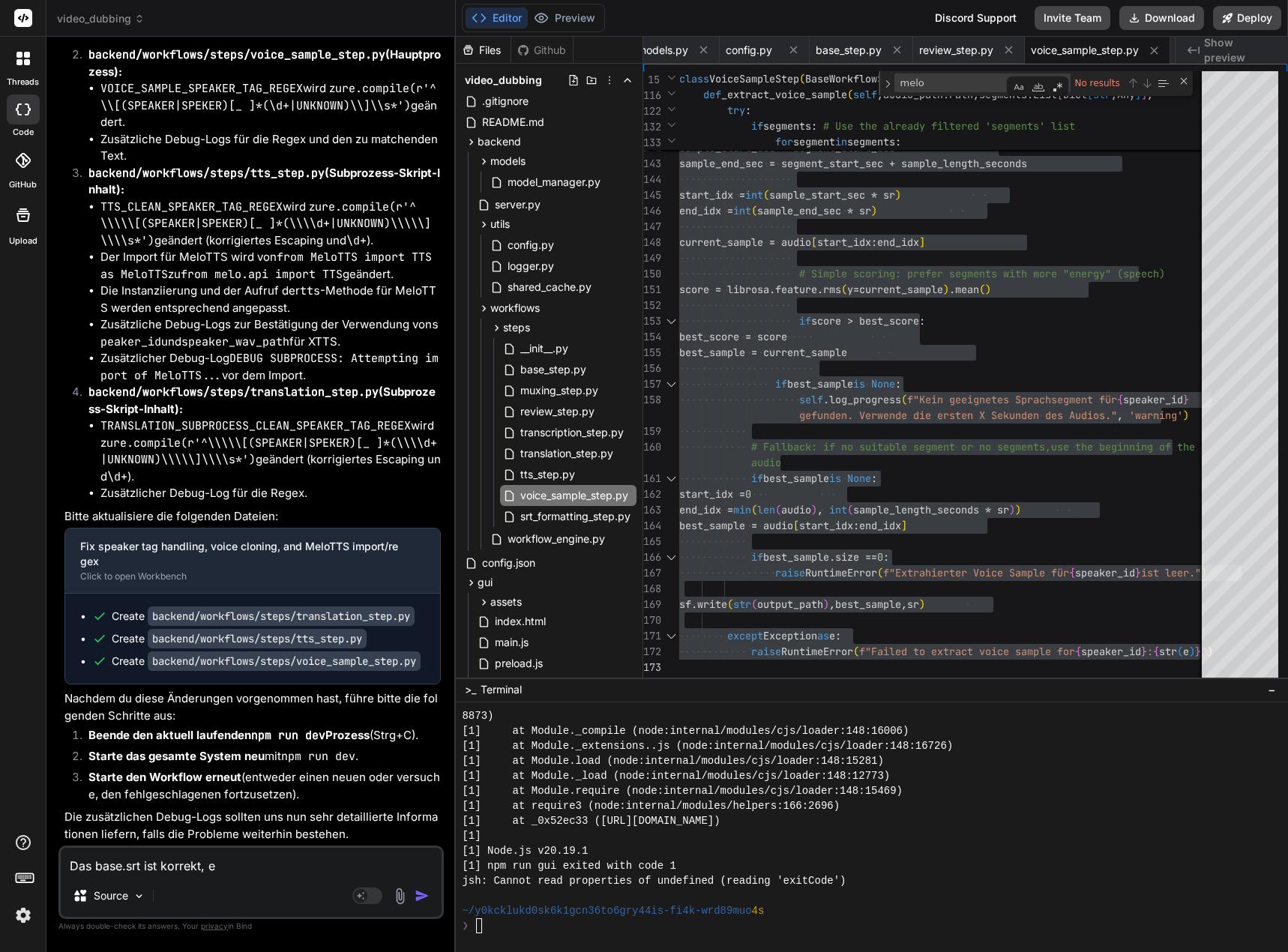
type textarea "x"
type textarea "Das base.srt ist korrekt, es"
type textarea "x"
type textarea "Das base.srt ist korrekt, es s"
type textarea "x"
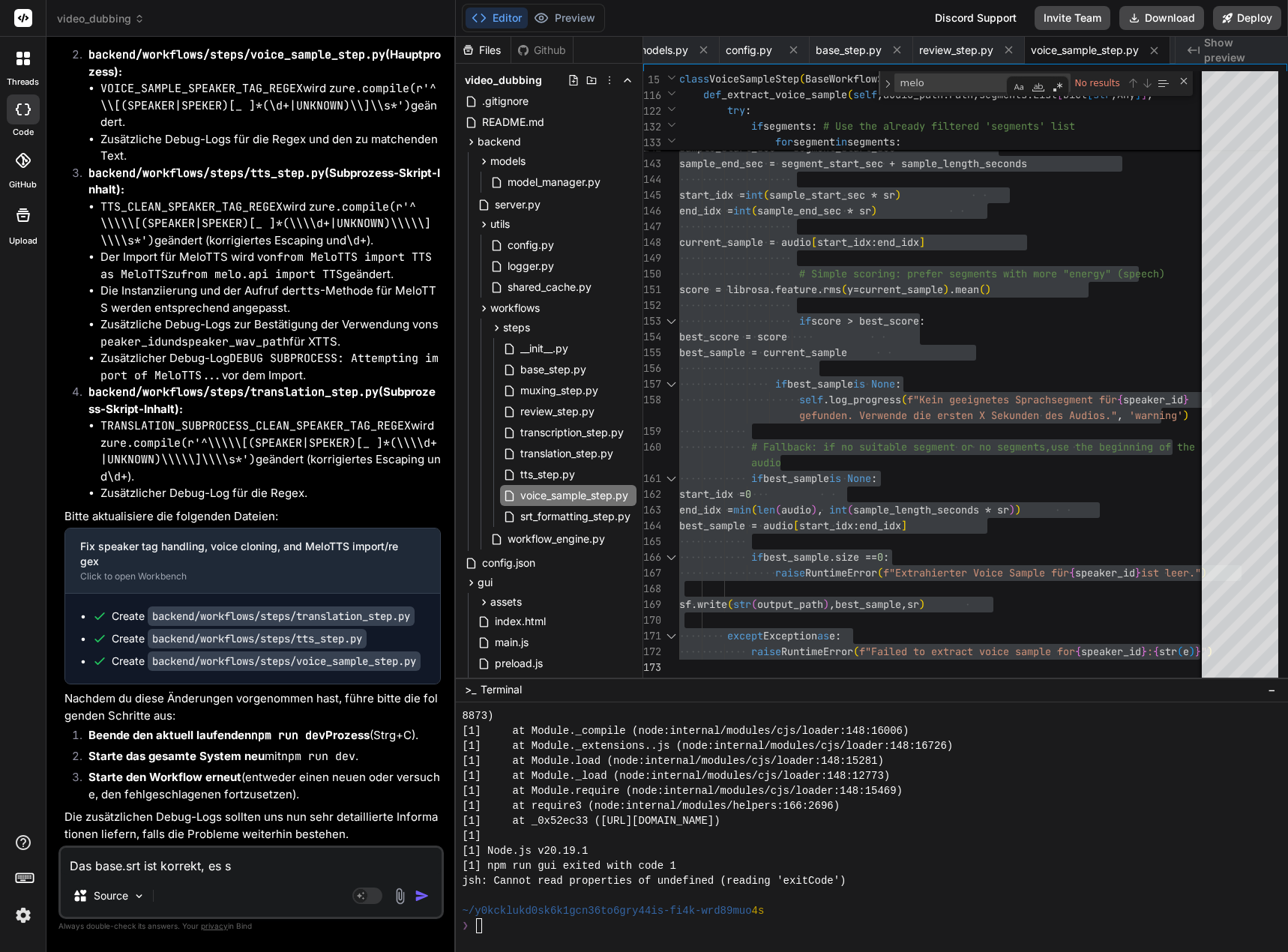
type textarea "Das base.srt ist korrekt, es si"
type textarea "x"
type textarea "Das base.srt ist korrekt, es sin"
type textarea "x"
type textarea "Das base.srt ist korrekt, es sind"
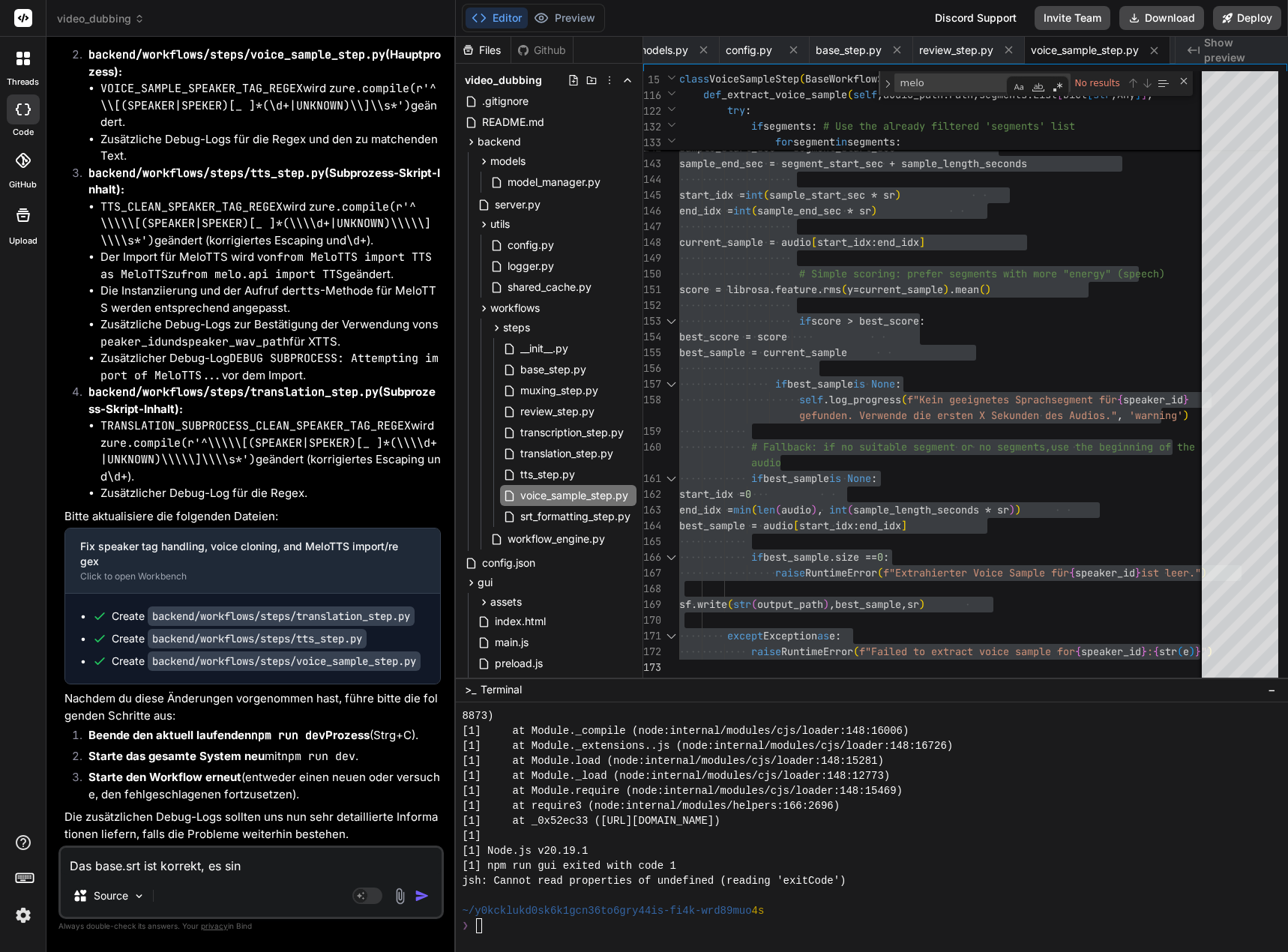
type textarea "x"
type textarea "Das base.srt ist korrekt, es sind"
type textarea "x"
type textarea "Das base.srt ist korrekt, es sind d"
type textarea "x"
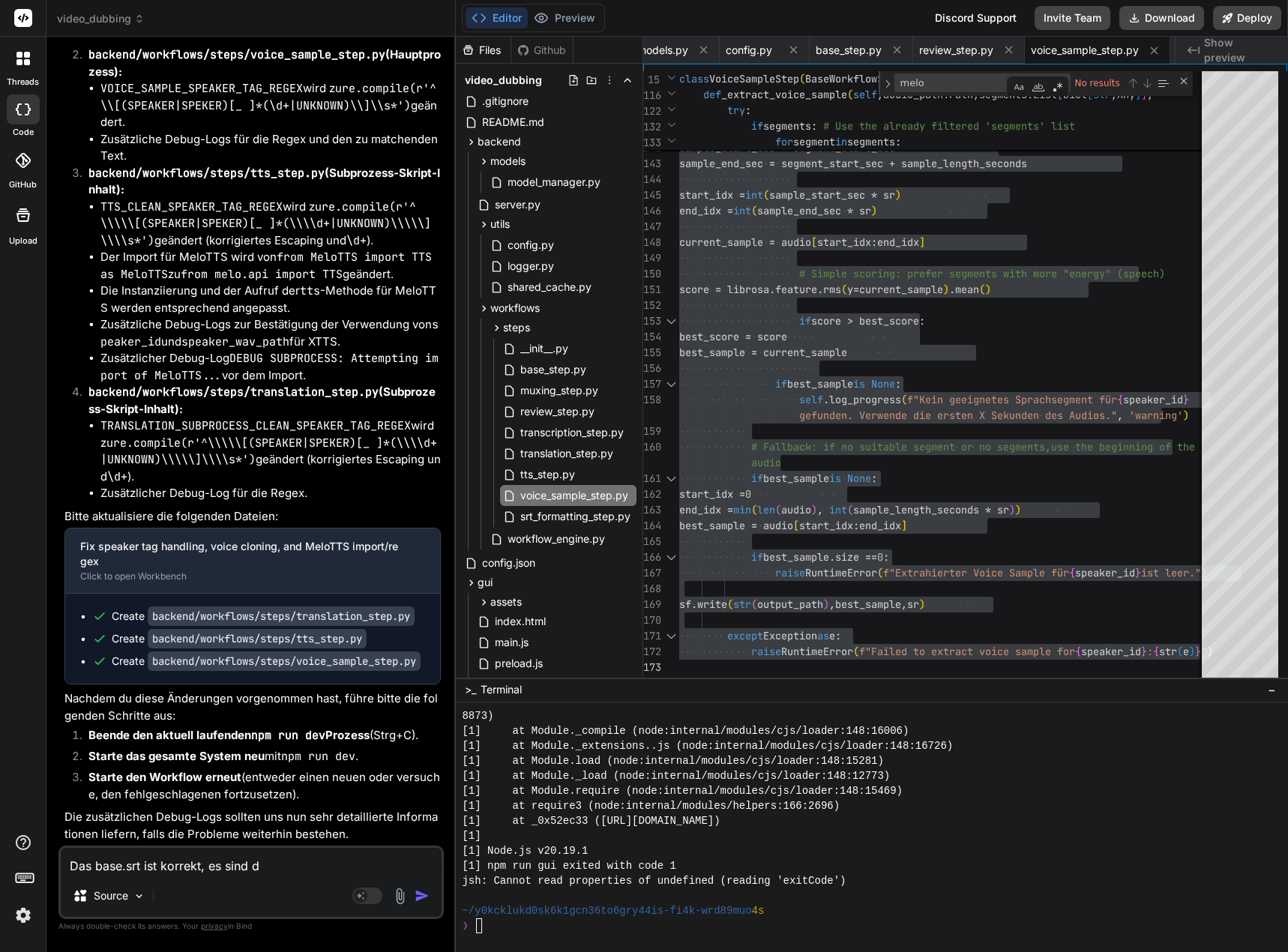
type textarea "Das base.srt ist korrekt, es sind di"
type textarea "x"
type textarea "Das base.srt ist korrekt, es sind die"
type textarea "x"
type textarea "Das base.srt ist korrekt, es sind die"
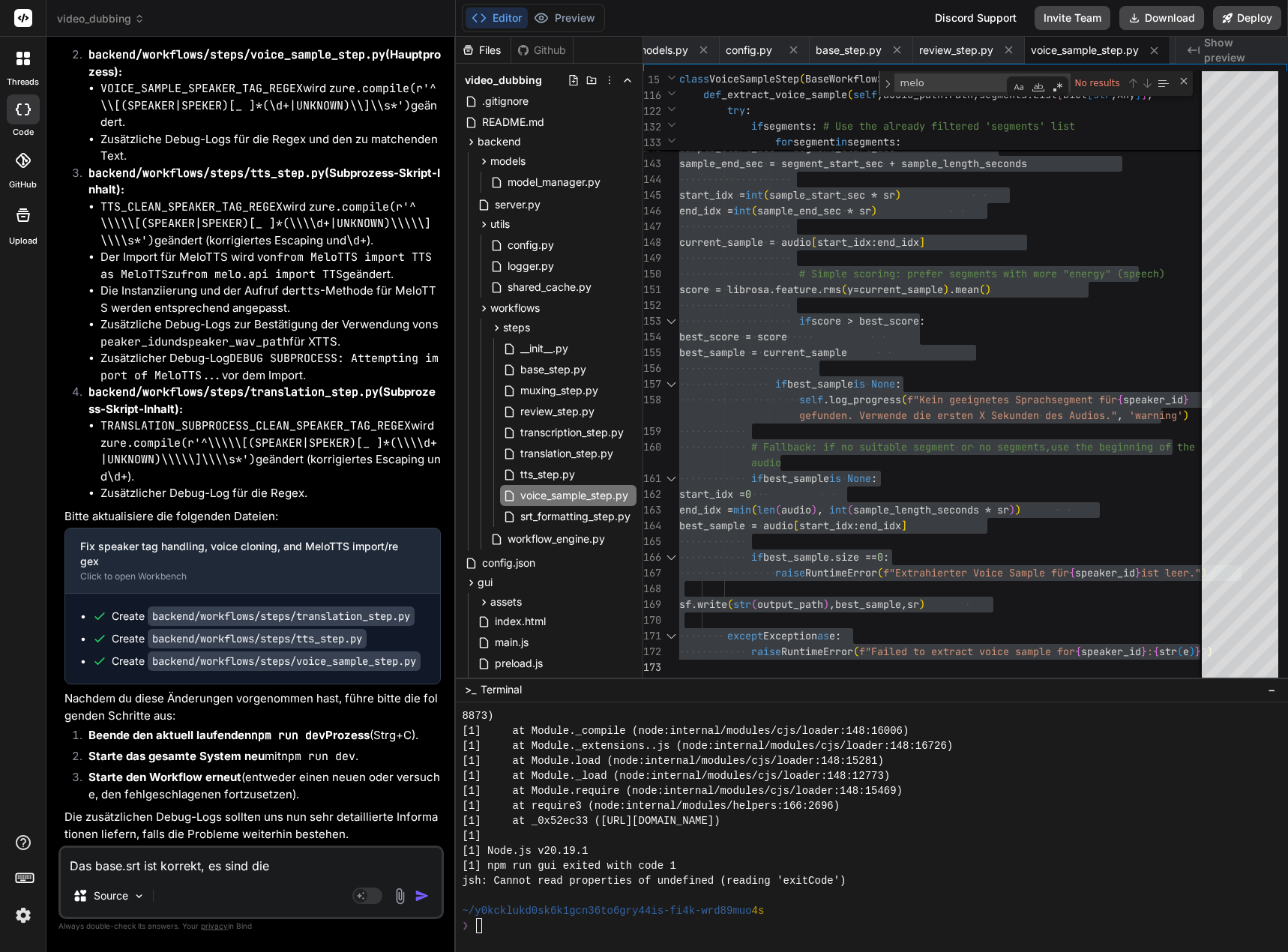
type textarea "x"
type textarea "Das base.srt ist korrekt, es sind die S"
type textarea "x"
type textarea "Das base.srt ist korrekt, es sind die Sp"
type textarea "x"
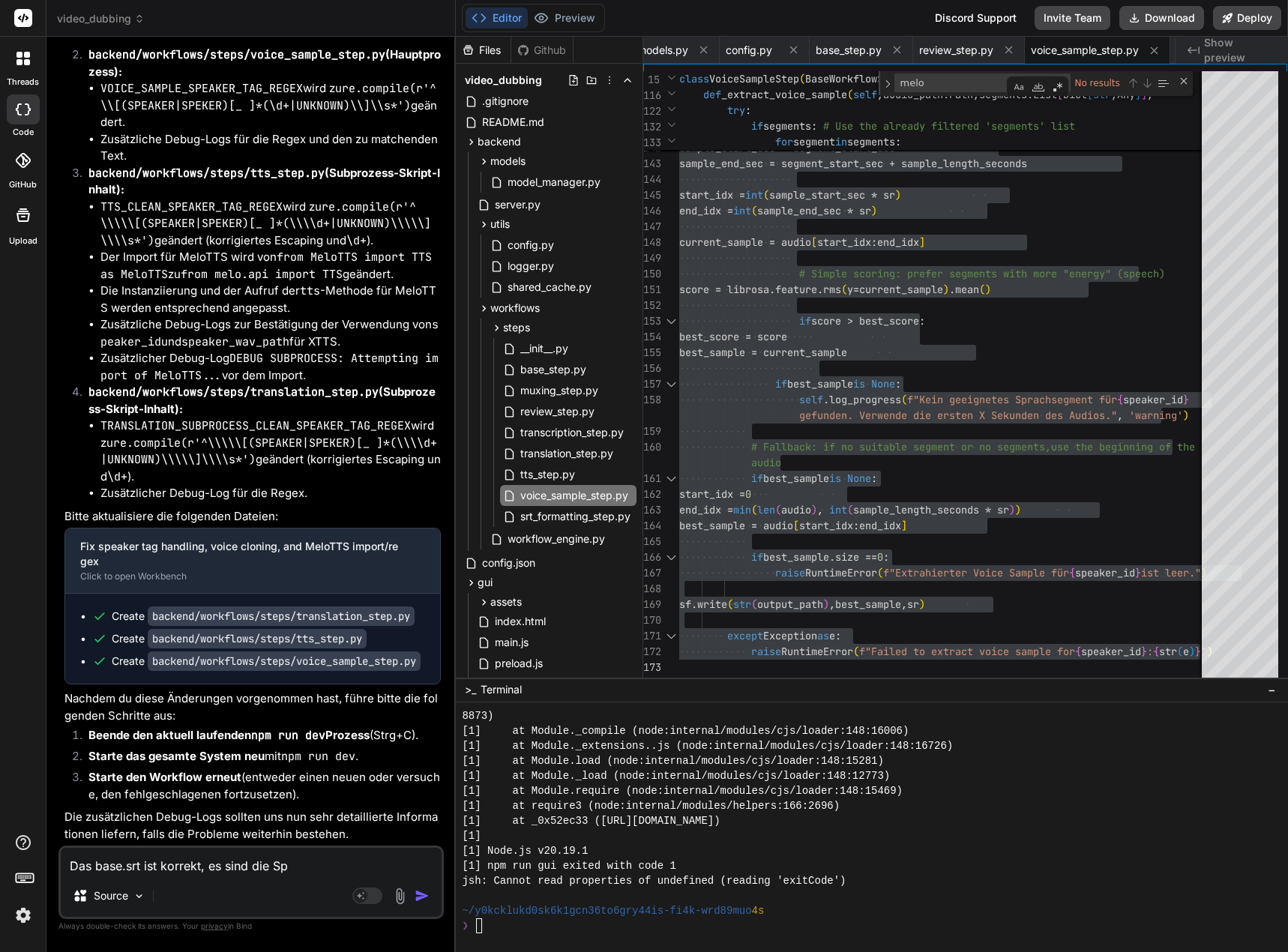
type textarea "Das base.srt ist korrekt, es sind die Spe"
type textarea "x"
type textarea "Das base.srt ist korrekt, es sind die Spea"
type textarea "x"
type textarea "Das base.srt ist korrekt, es sind die Speak"
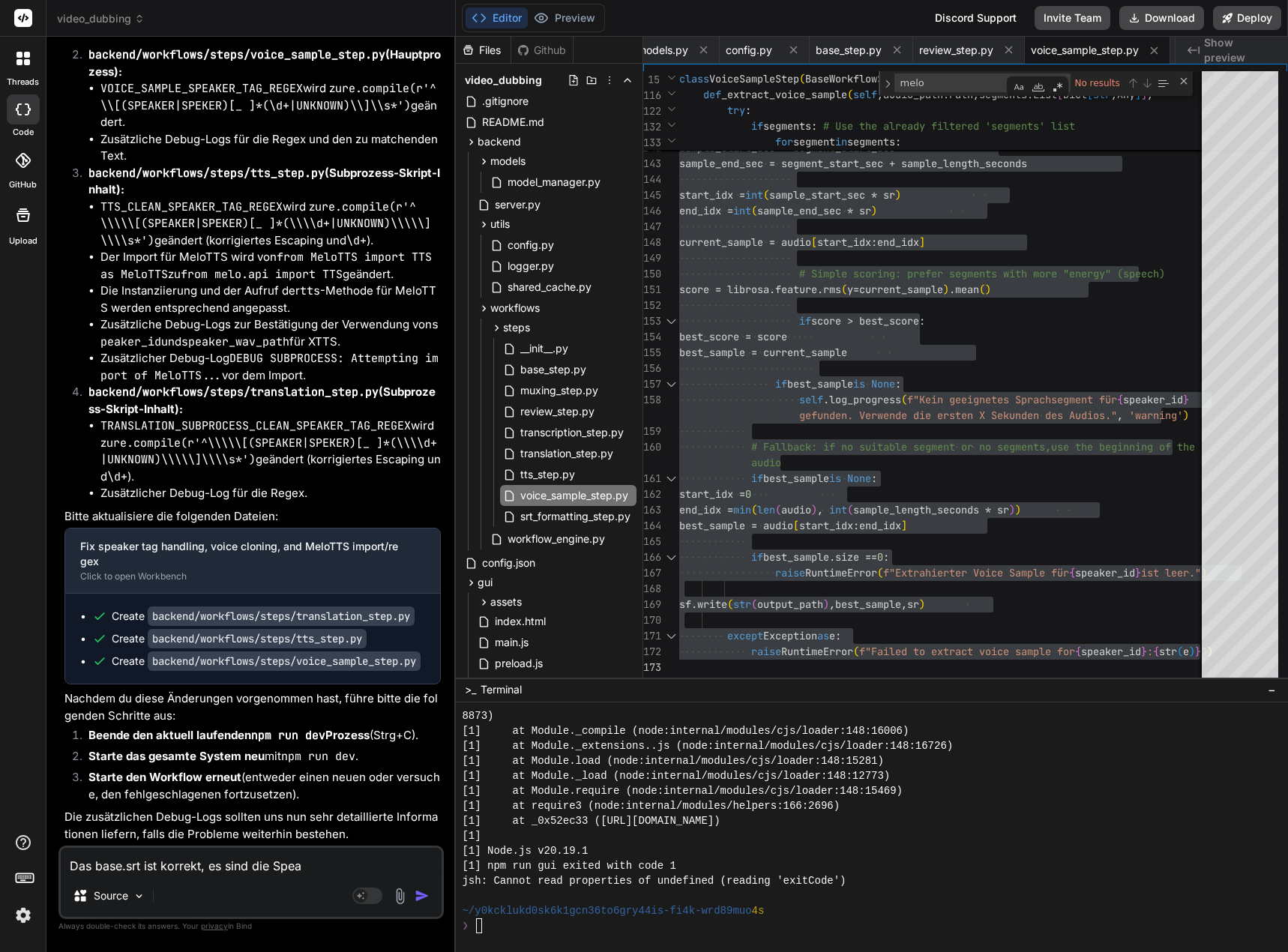
type textarea "x"
type textarea "Das base.srt ist korrekt, es sind die Speake"
type textarea "x"
type textarea "Das base.srt ist korrekt, es sind die Speaker"
type textarea "x"
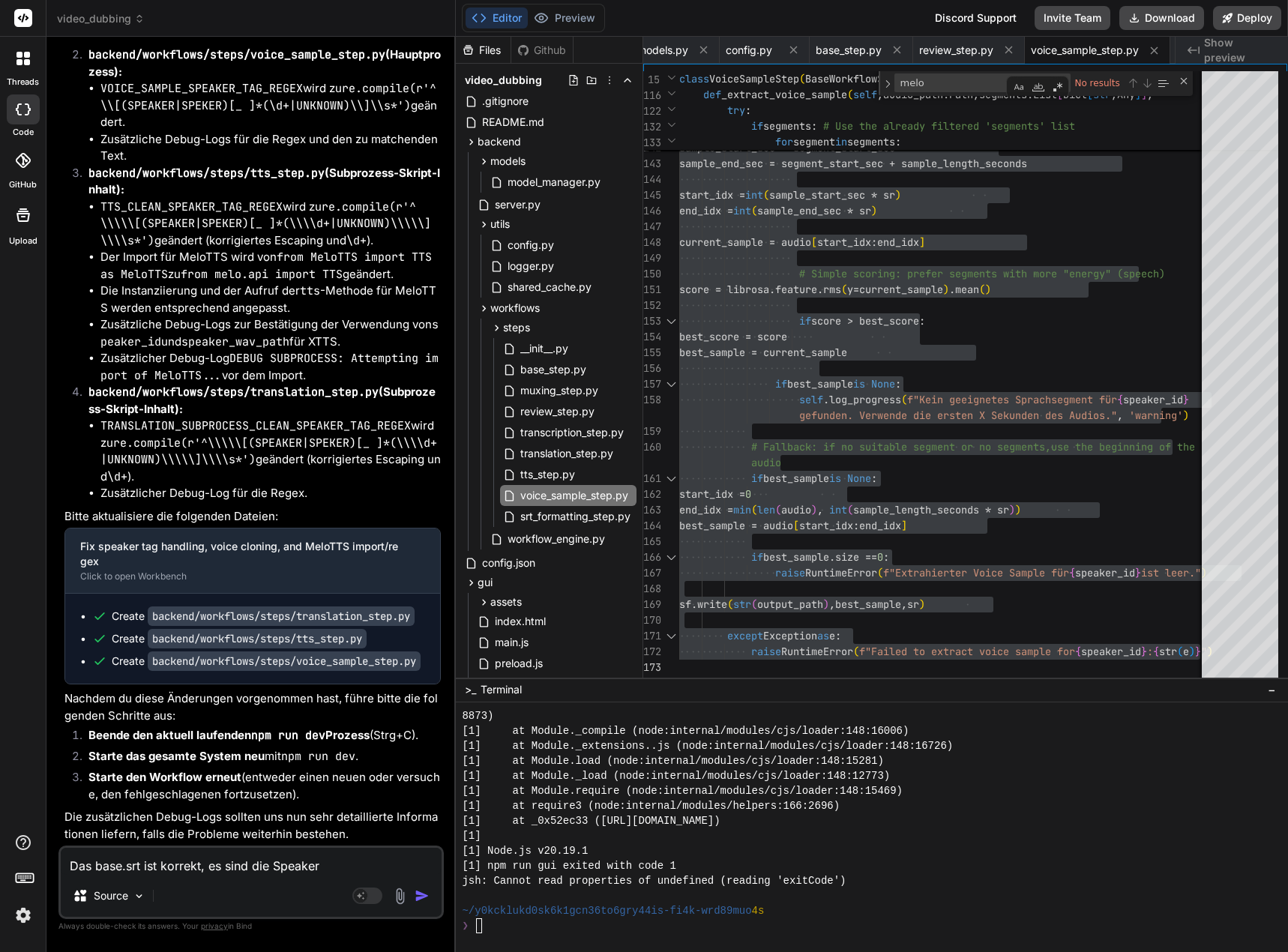
type textarea "Das base.srt ist korrekt, es sind die Speaker"
type textarea "x"
type textarea "Das base.srt ist korrekt, es sind die Speaker T"
type textarea "x"
type textarea "Das base.srt ist korrekt, es sind die Speaker Ta"
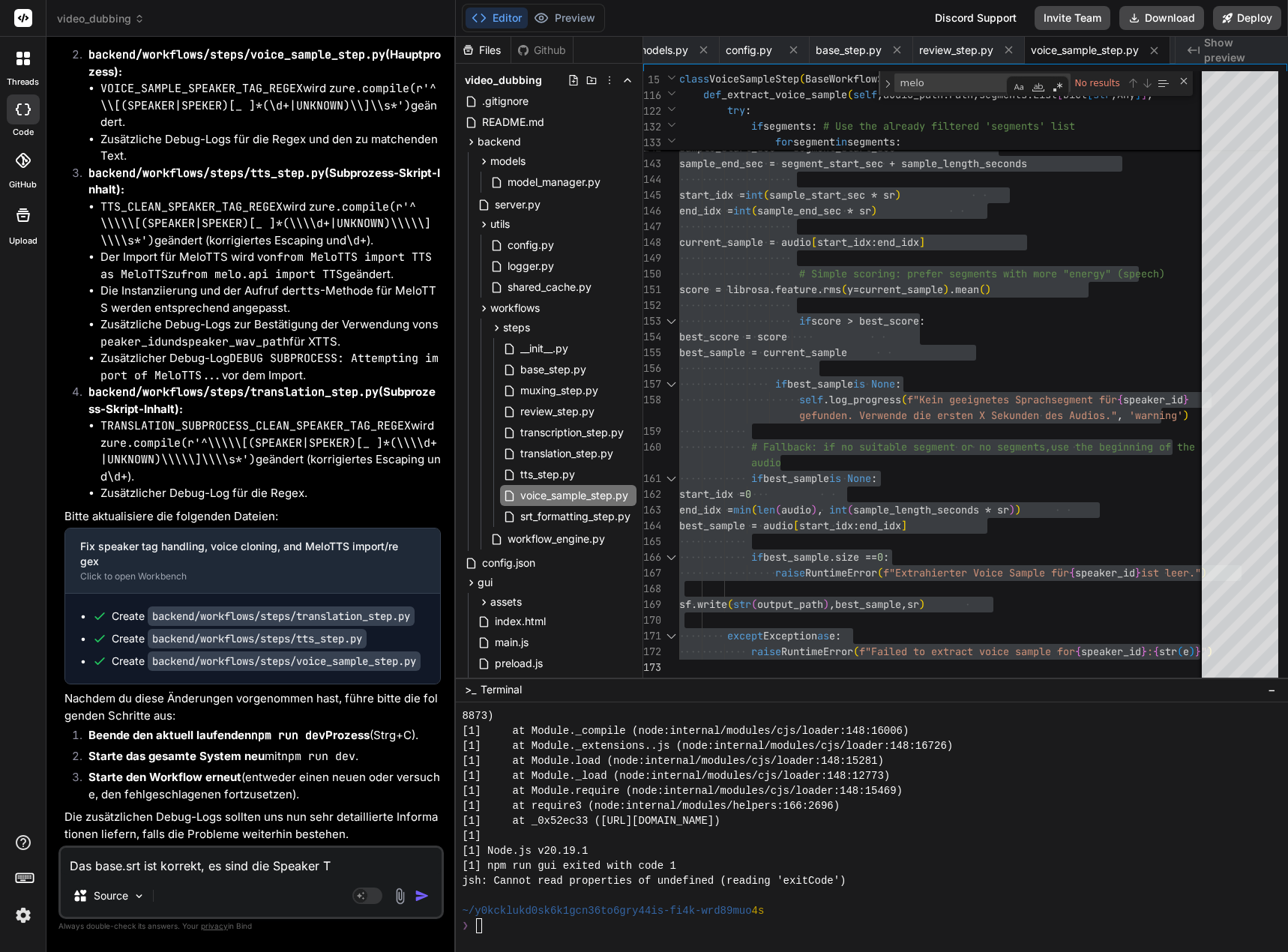
type textarea "x"
type textarea "Das base.srt ist korrekt, es sind die Speaker Tag"
type textarea "x"
type textarea "Das base.srt ist korrekt, es sind die Speaker Tags"
type textarea "x"
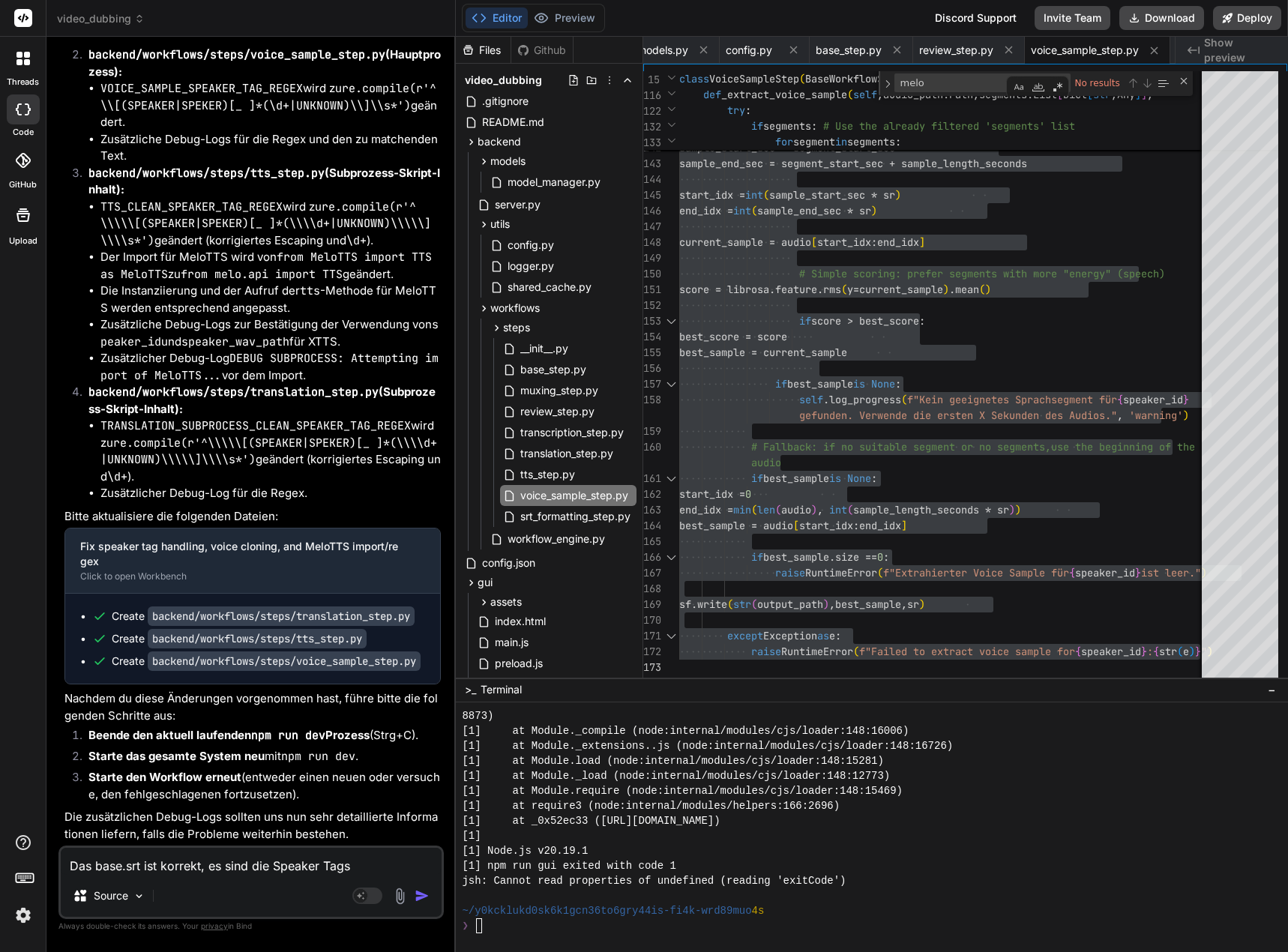
type textarea "Das base.srt ist korrekt, es sind die Speaker Tags"
type textarea "x"
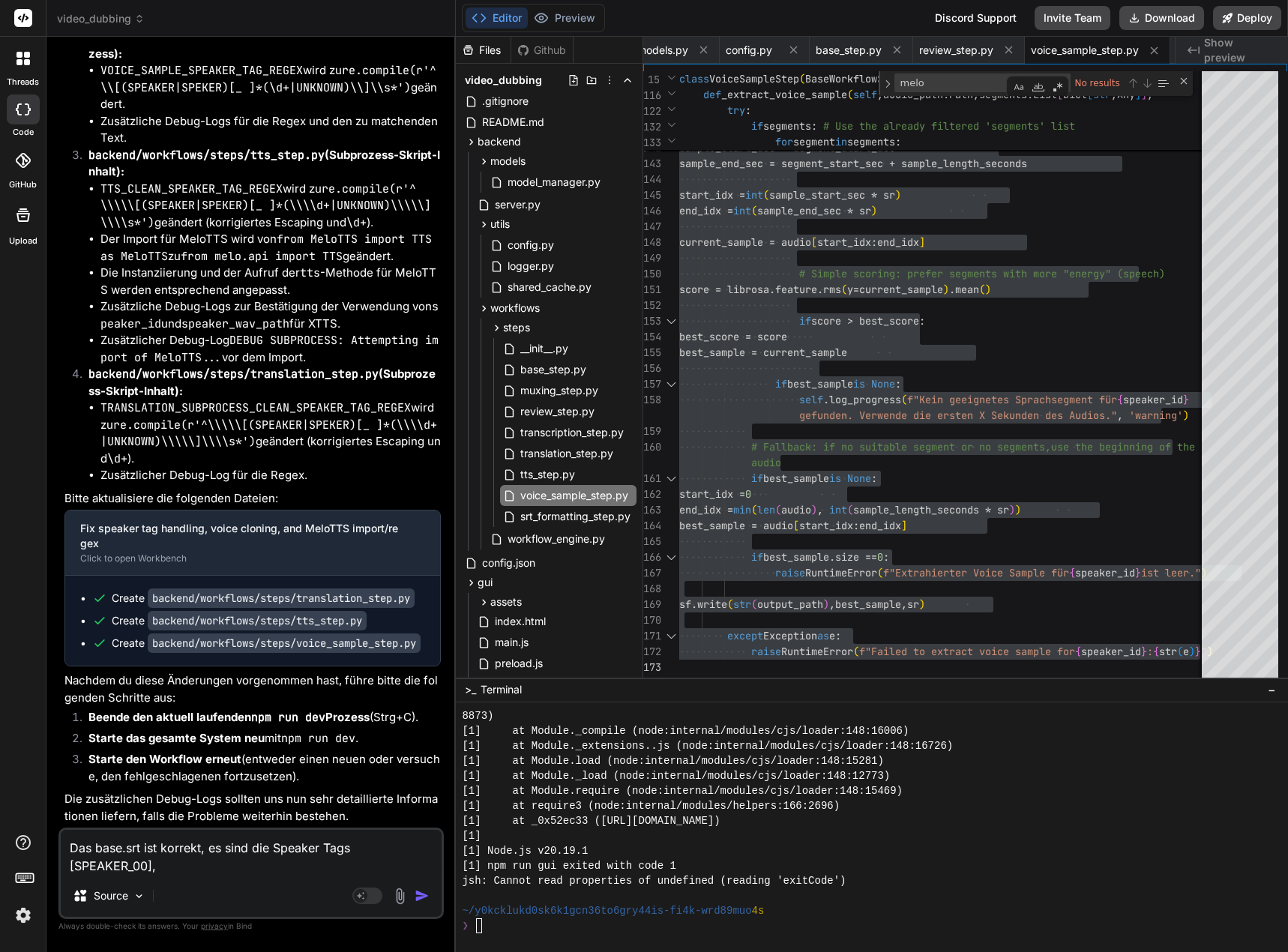
paste textarea "[SPEAKER_00]"
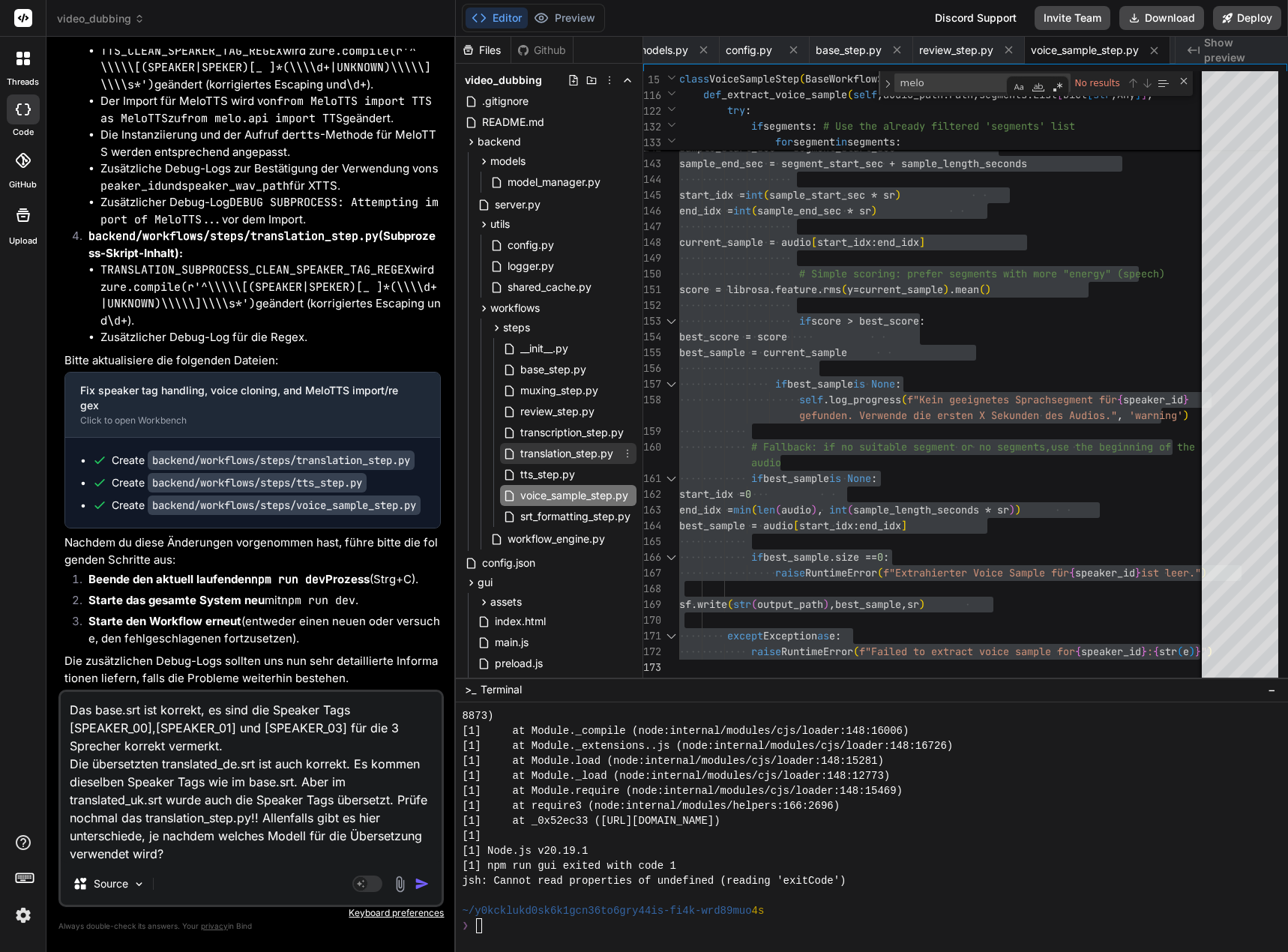
click at [589, 452] on span "translation_step.py" at bounding box center [566, 454] width 96 height 18
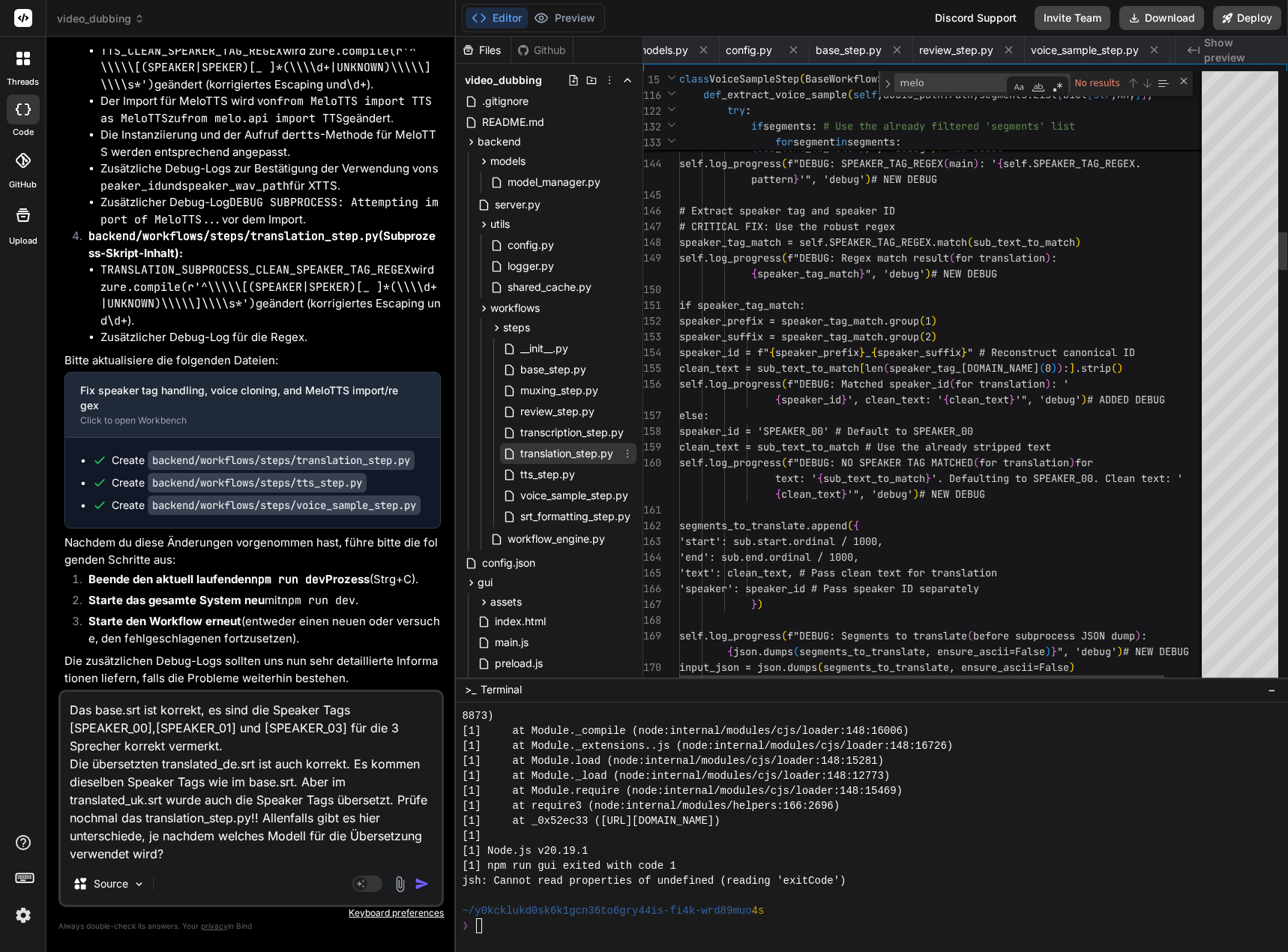
scroll to position [0, 409]
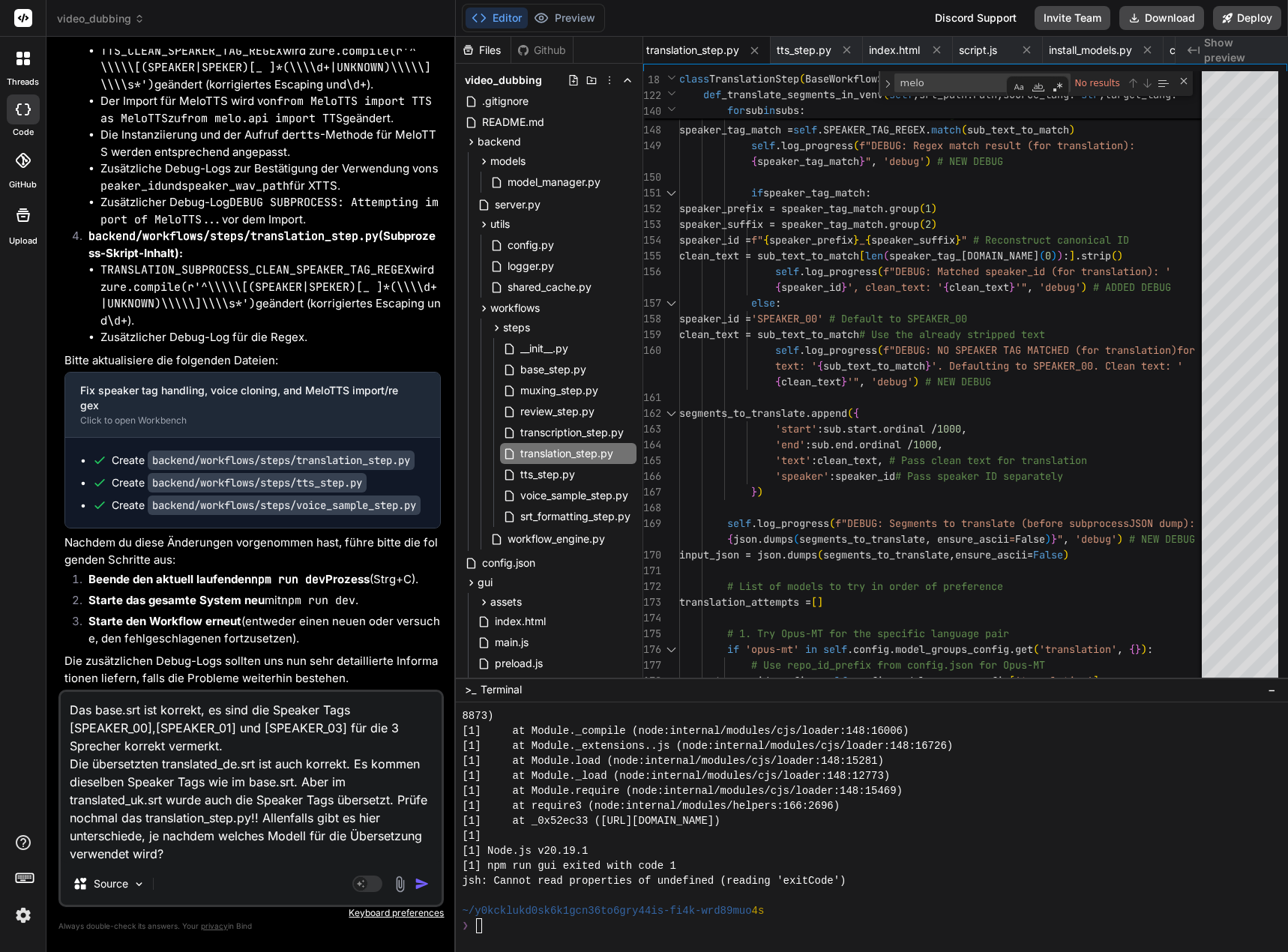
click at [181, 858] on textarea "Das base.srt ist korrekt, es sind die Speaker Tags [SPEAKER_00],[SPEAKER_01] un…" at bounding box center [250, 777] width 381 height 171
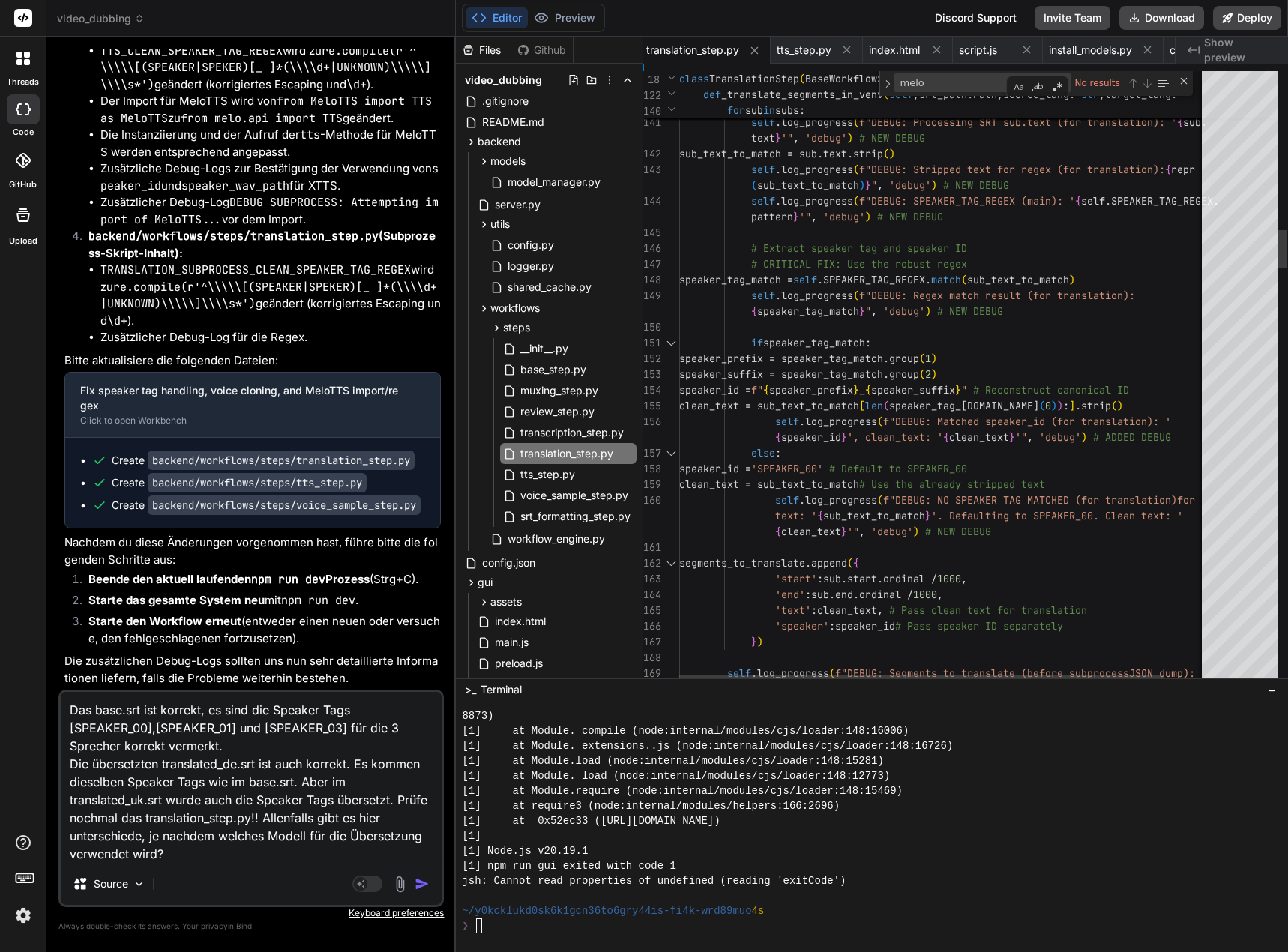
scroll to position [15, 0]
click at [999, 79] on textarea "SPEAKER_TAG_REGEX" at bounding box center [958, 82] width 126 height 17
click at [196, 858] on textarea "Das base.srt ist korrekt, es sind die Speaker Tags [SPEAKER_00],[SPEAKER_01] un…" at bounding box center [250, 777] width 381 height 171
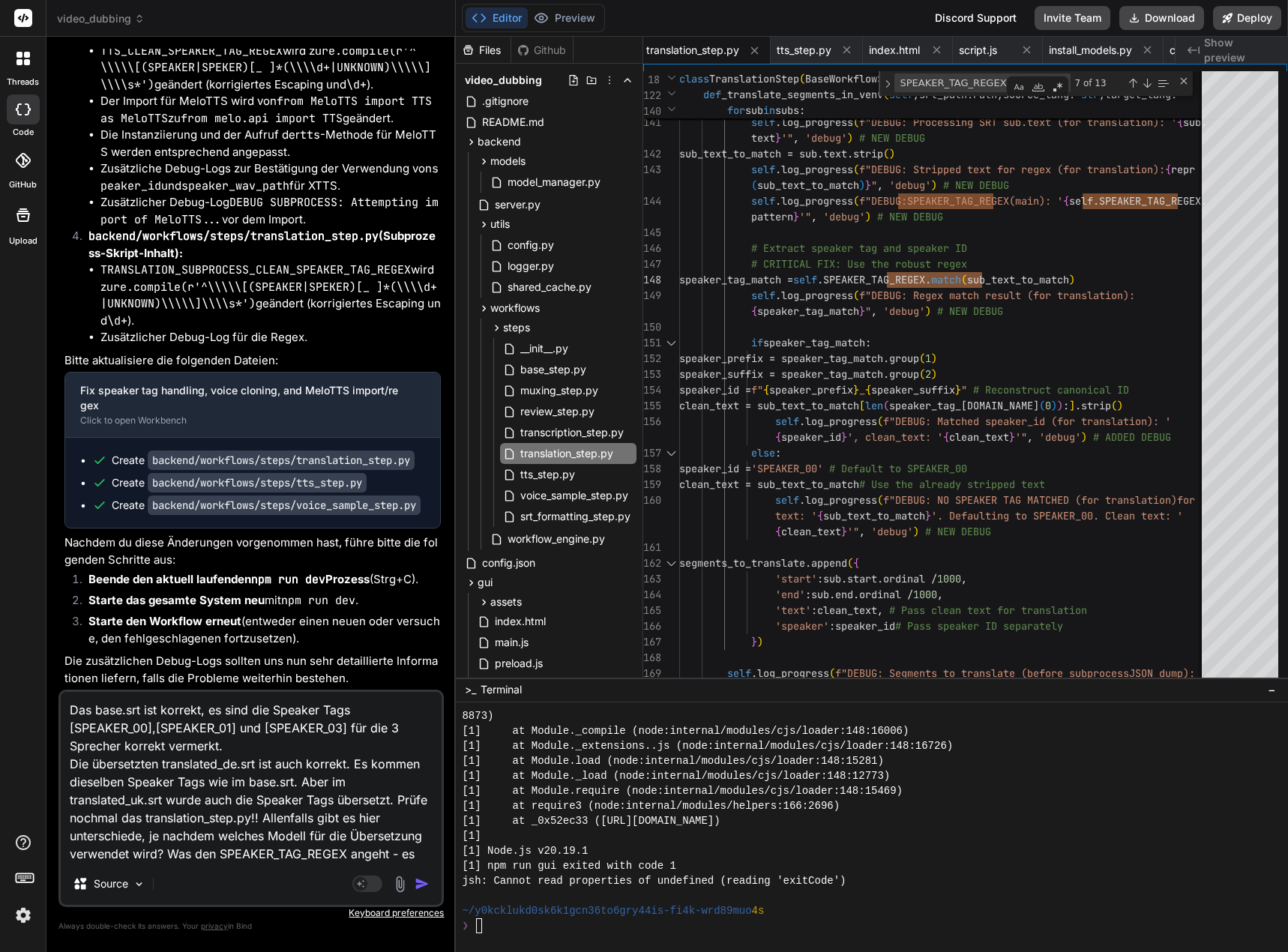
scroll to position [2, 0]
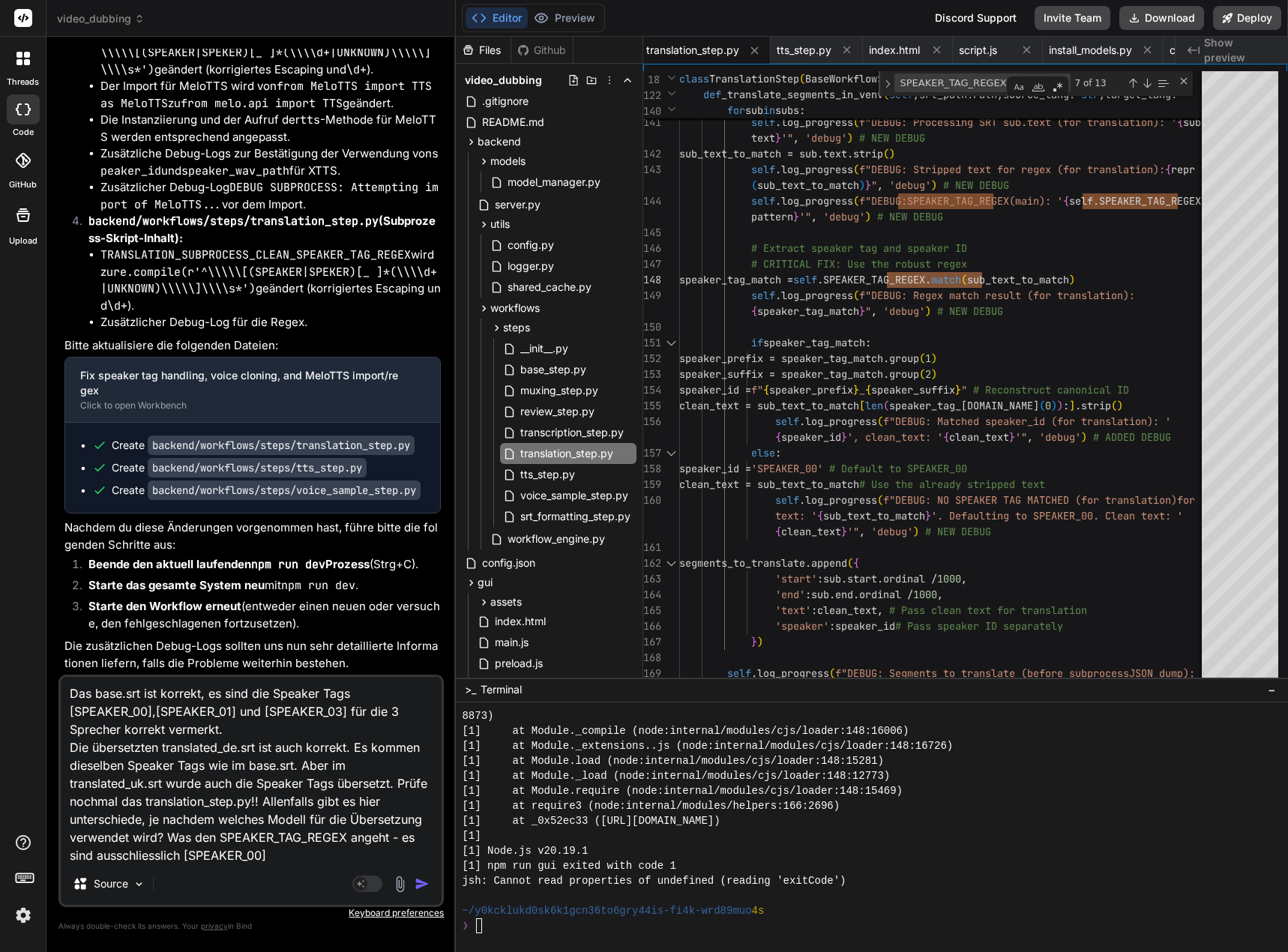
click at [225, 851] on textarea "Das base.srt ist korrekt, es sind die Speaker Tags [SPEAKER_00],[SPEAKER_01] un…" at bounding box center [250, 770] width 381 height 186
paste textarea "[SPEAKER_01]"
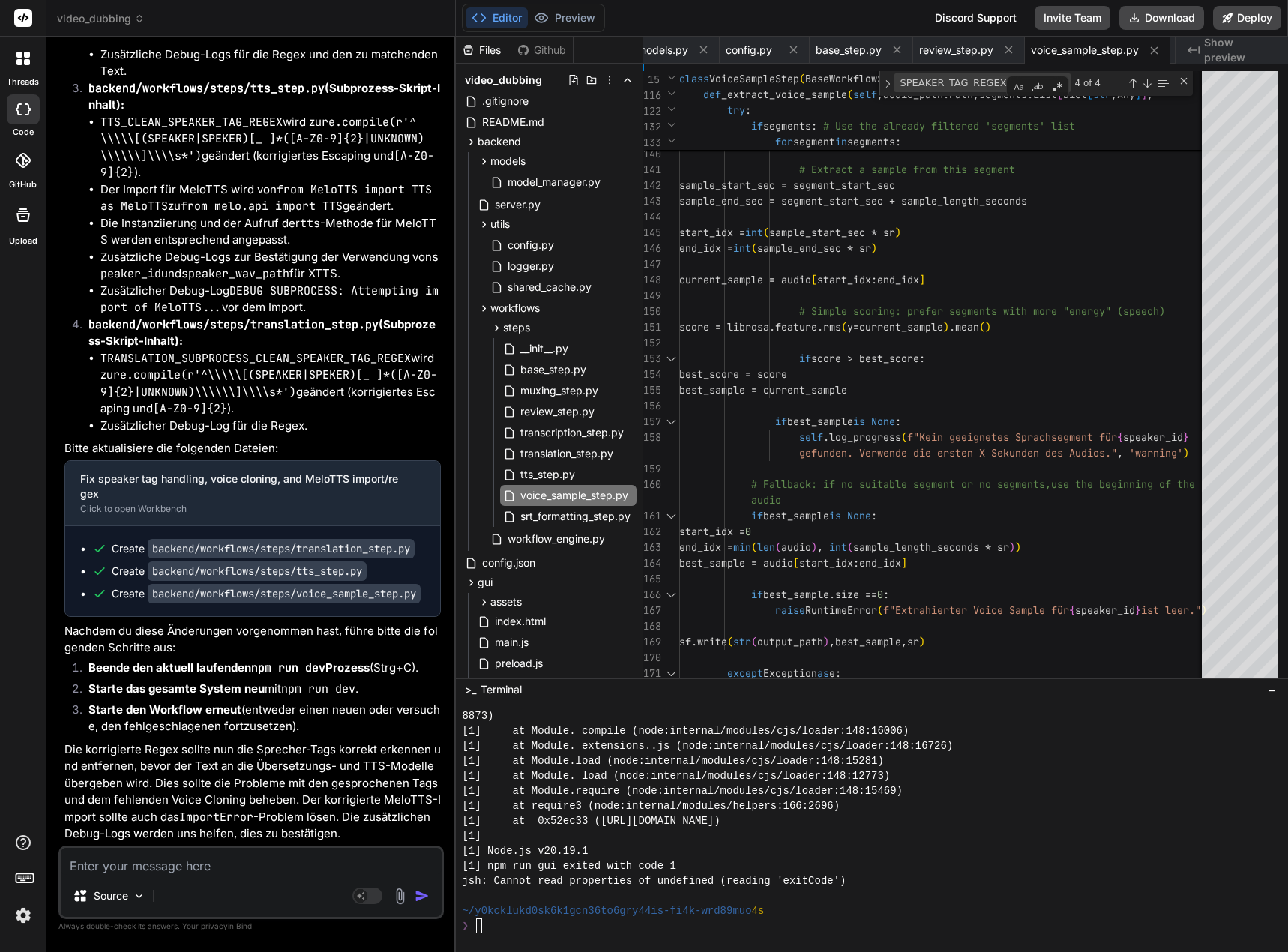
scroll to position [184282, 0]
click at [103, 857] on textarea at bounding box center [250, 861] width 381 height 27
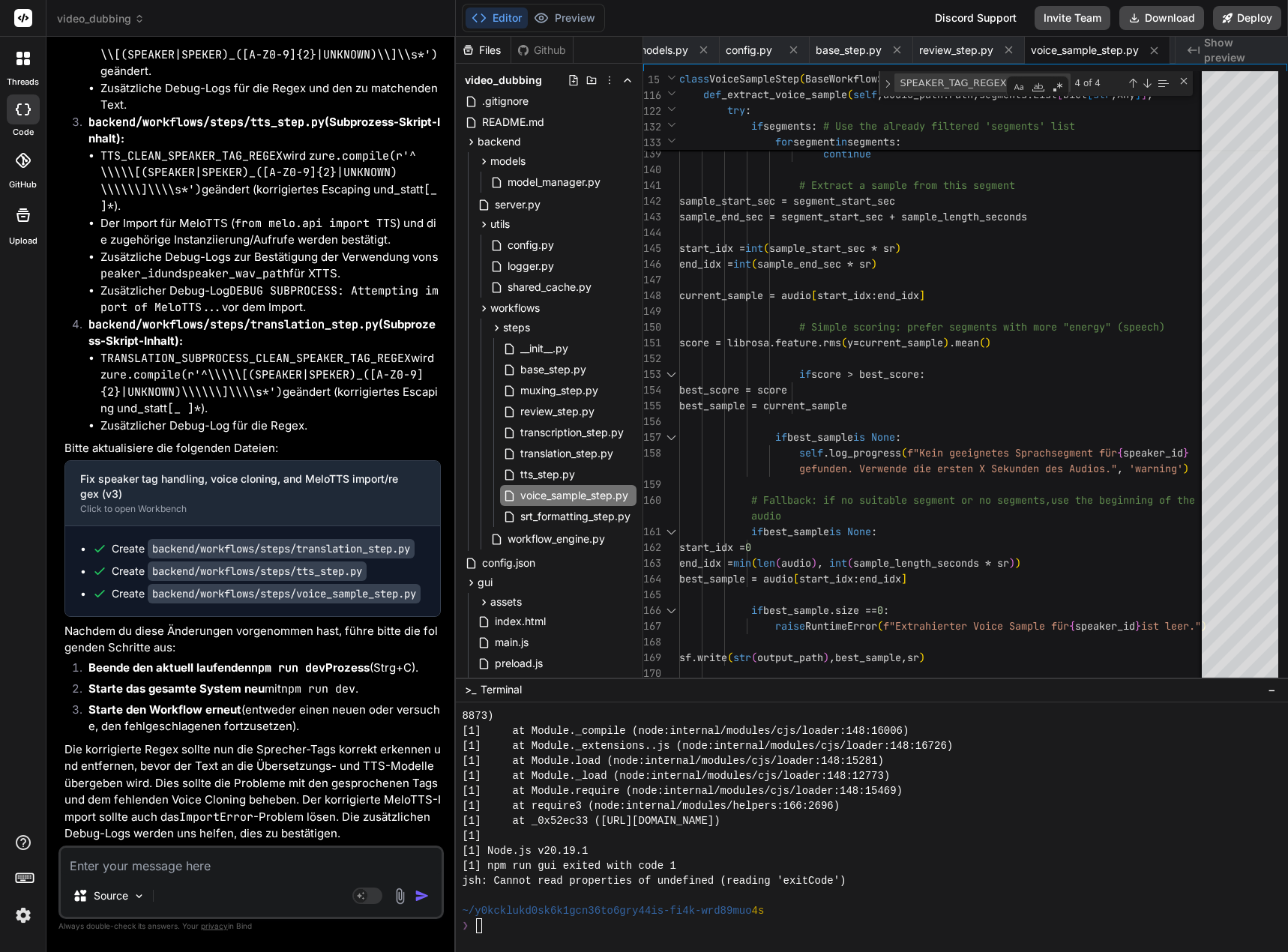
scroll to position [186124, 0]
click at [104, 874] on textarea at bounding box center [250, 861] width 381 height 27
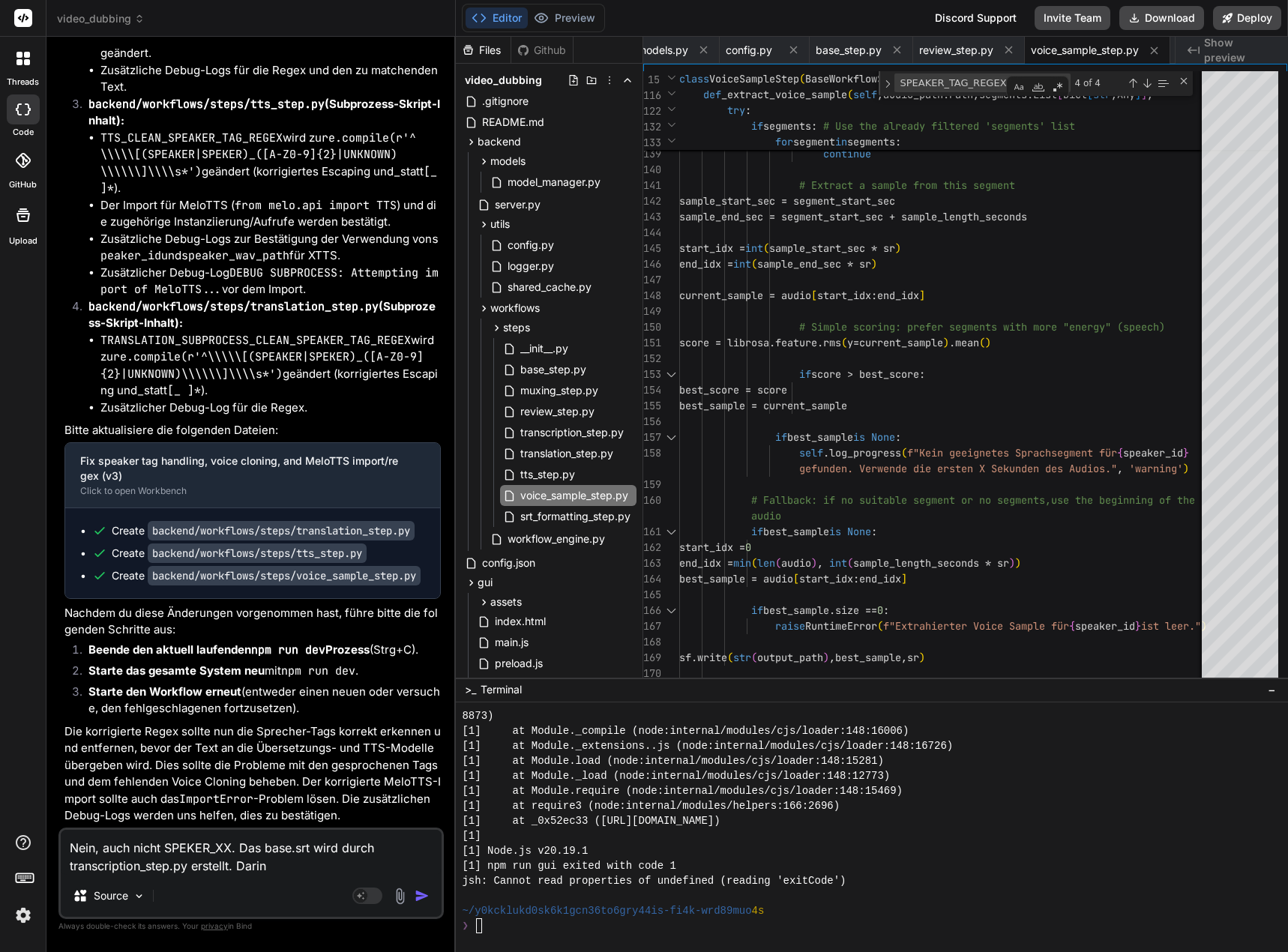
click at [282, 865] on textarea "Nein, auch nicht SPEKER_XX. Das base.srt wird durch transcription_step.py erste…" at bounding box center [250, 853] width 381 height 45
click at [281, 867] on textarea "Nein, auch nicht SPEKER_XX. Das base.srt wird durch transcription_step.py erste…" at bounding box center [250, 853] width 381 height 45
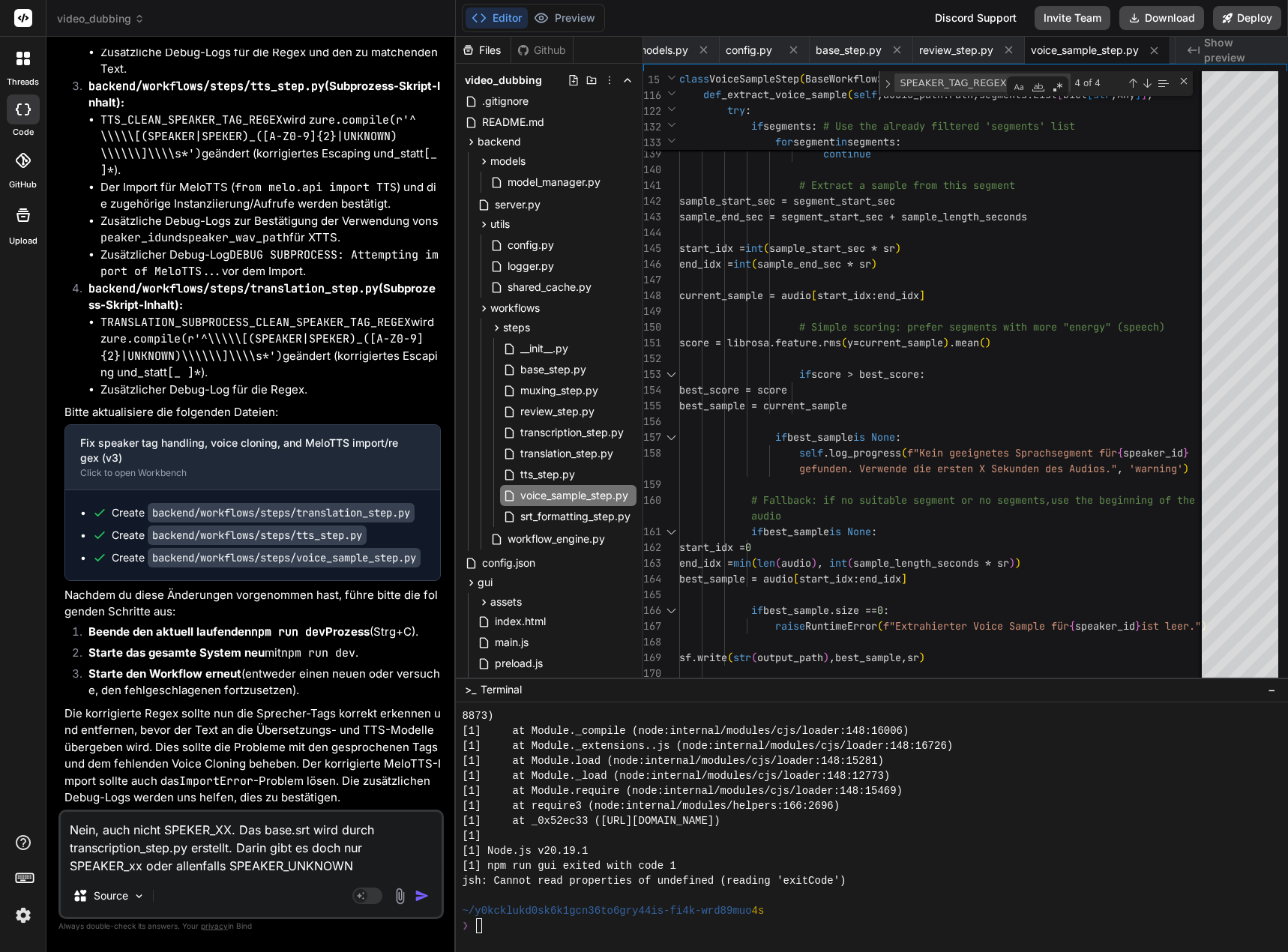
click at [363, 868] on textarea "Nein, auch nicht SPEKER_XX. Das base.srt wird durch transcription_step.py erste…" at bounding box center [250, 844] width 381 height 63
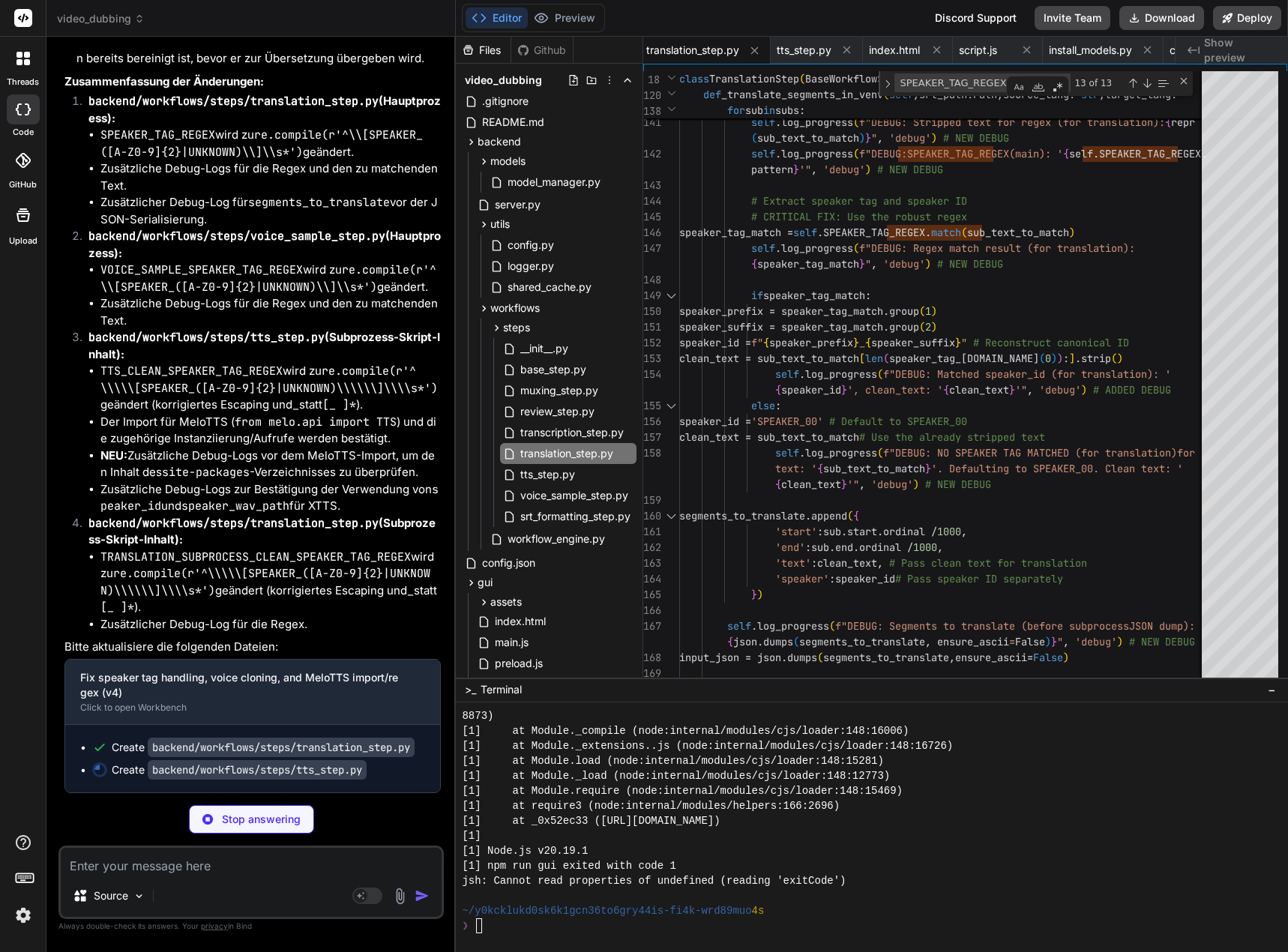
scroll to position [189630, 0]
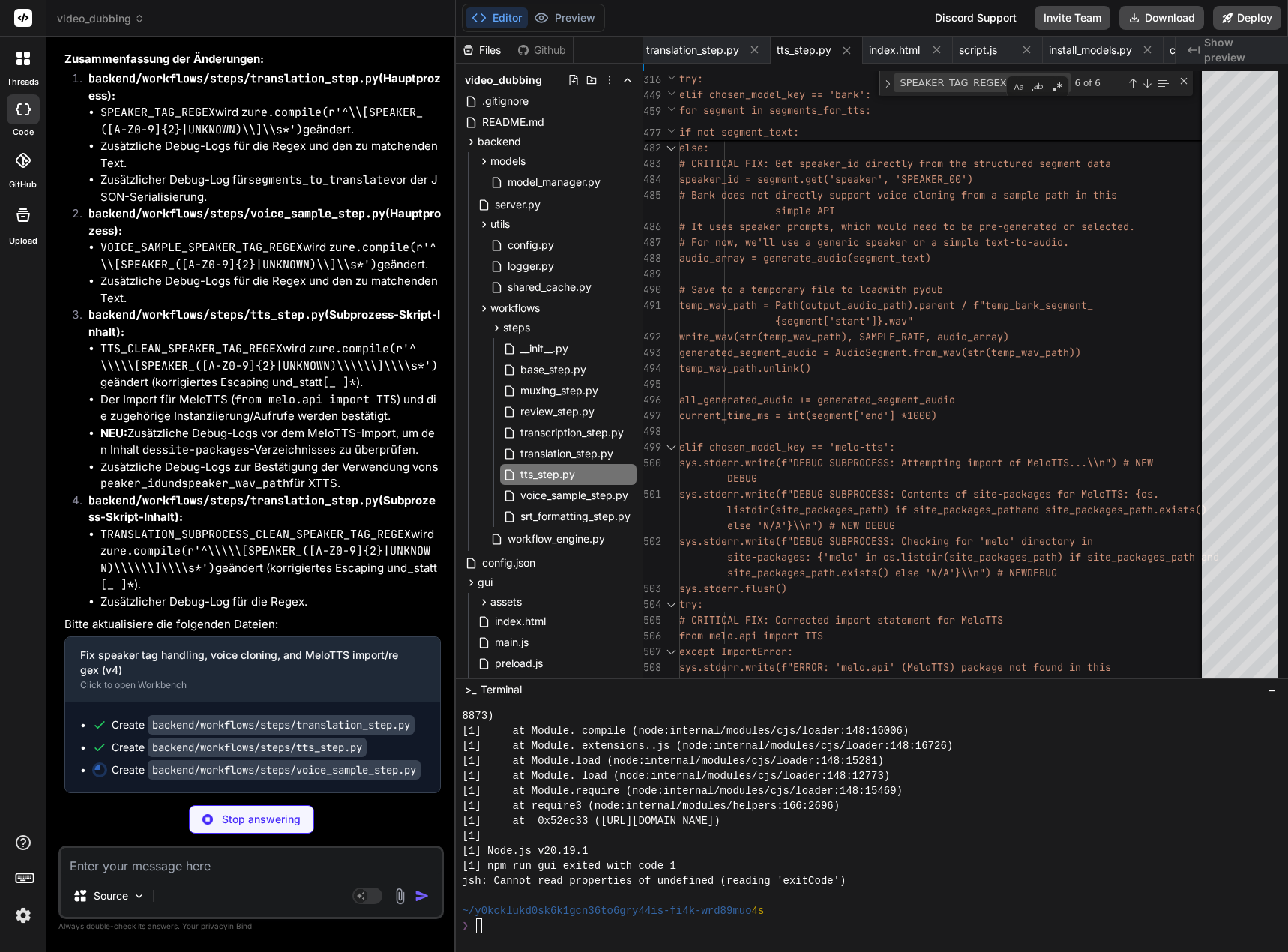
scroll to position [0, 853]
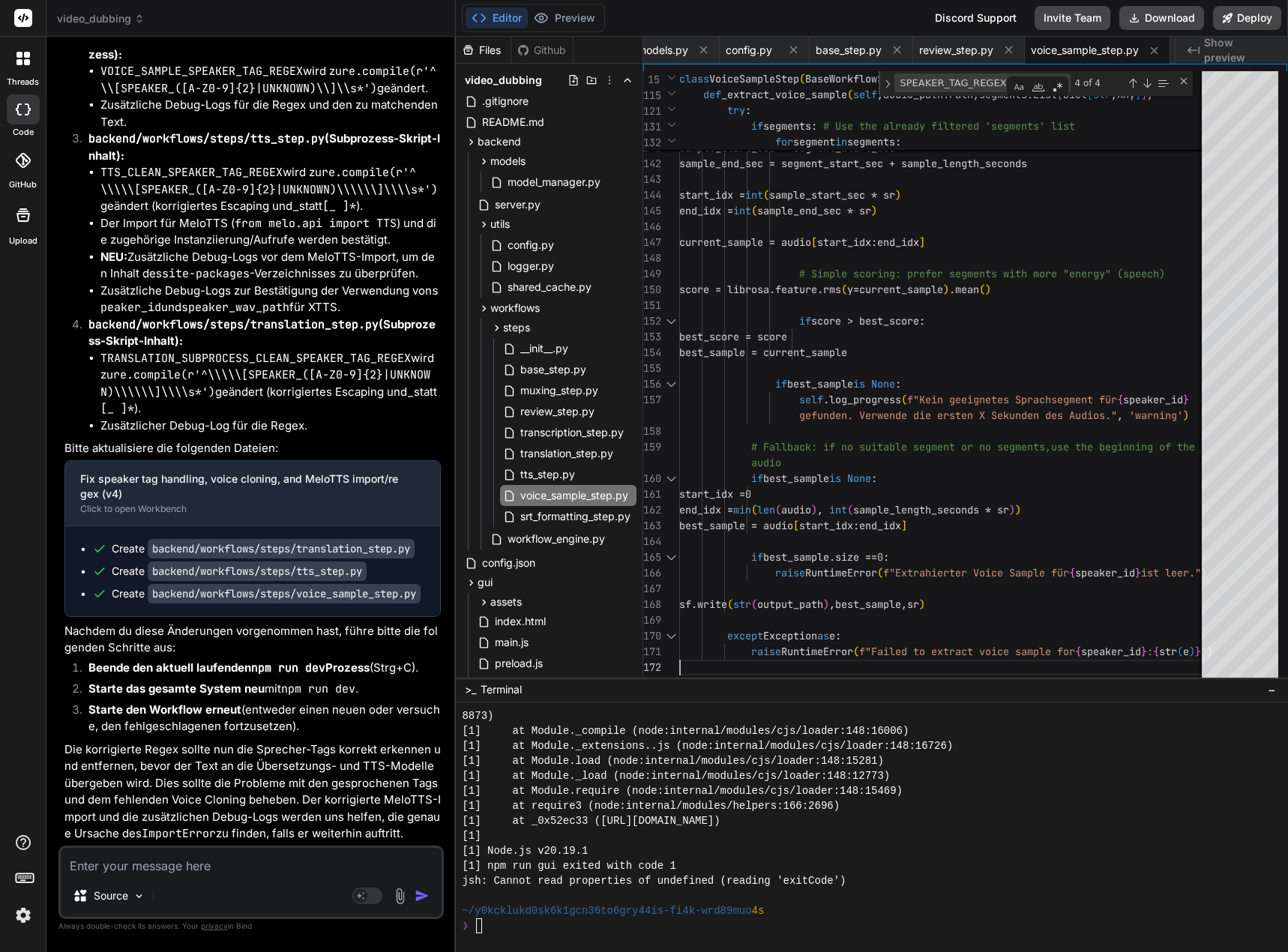
click at [177, 873] on textarea at bounding box center [250, 861] width 381 height 27
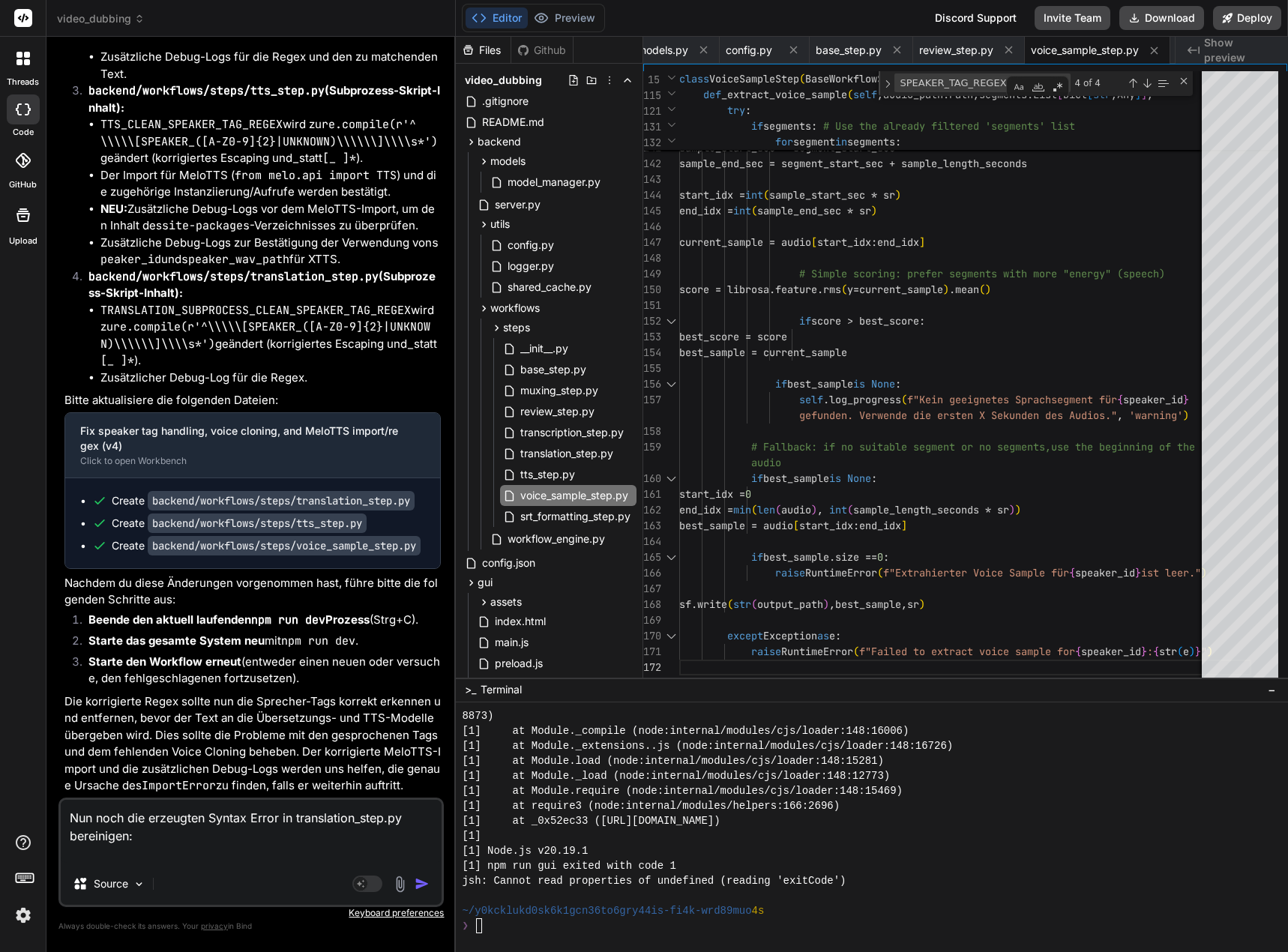
click at [114, 847] on textarea "Nun noch die erzeugten Syntax Error in translation_step.py bereinigen:" at bounding box center [250, 831] width 381 height 63
paste textarea "Unexpected indentation"
click at [586, 473] on div "tts_step.py" at bounding box center [568, 475] width 136 height 21
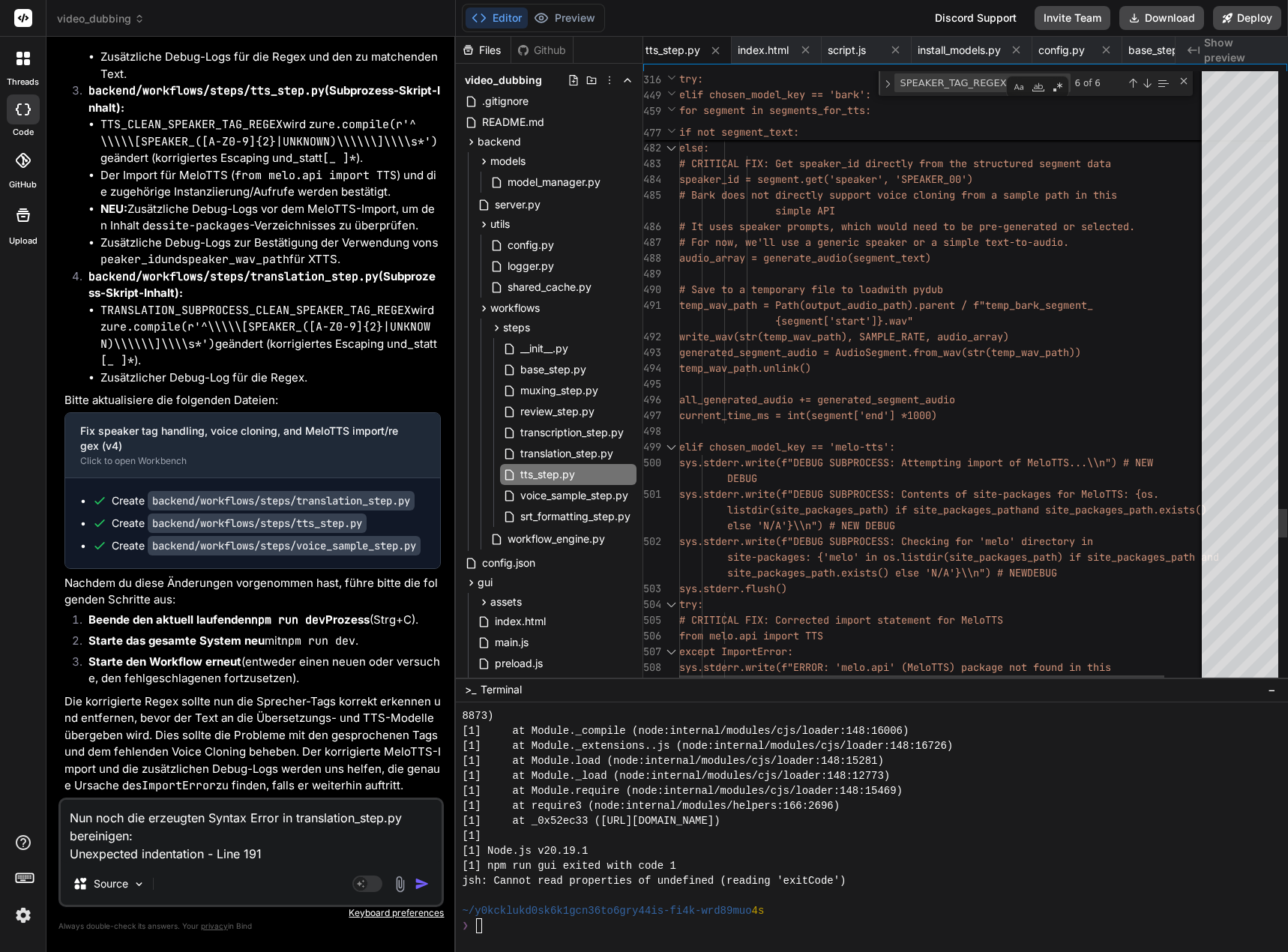
scroll to position [15, 0]
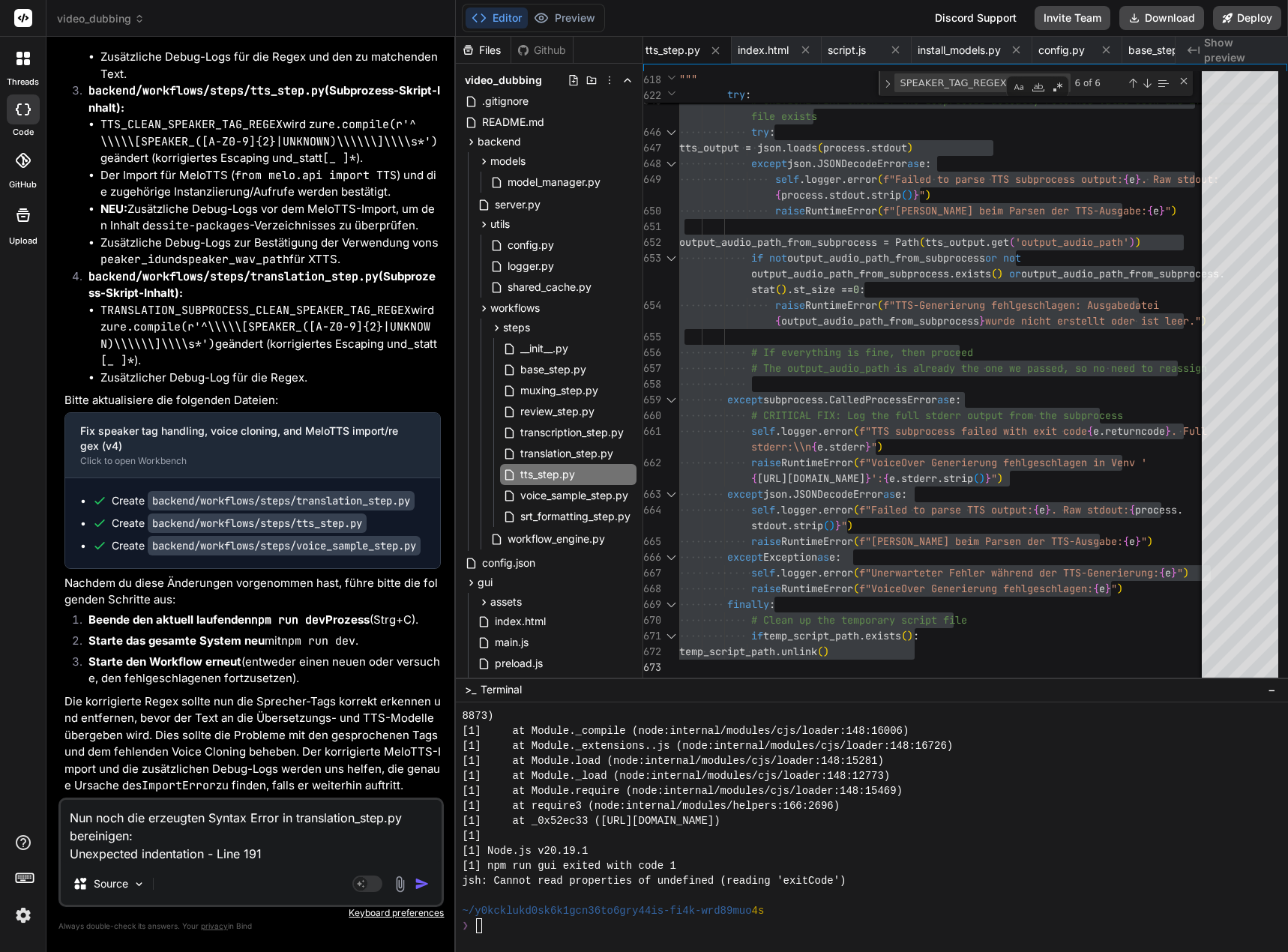
scroll to position [189705, 0]
drag, startPoint x: 559, startPoint y: 493, endPoint x: 691, endPoint y: 520, distance: 134.7
click at [559, 493] on span "voice_sample_step.py" at bounding box center [574, 495] width 111 height 18
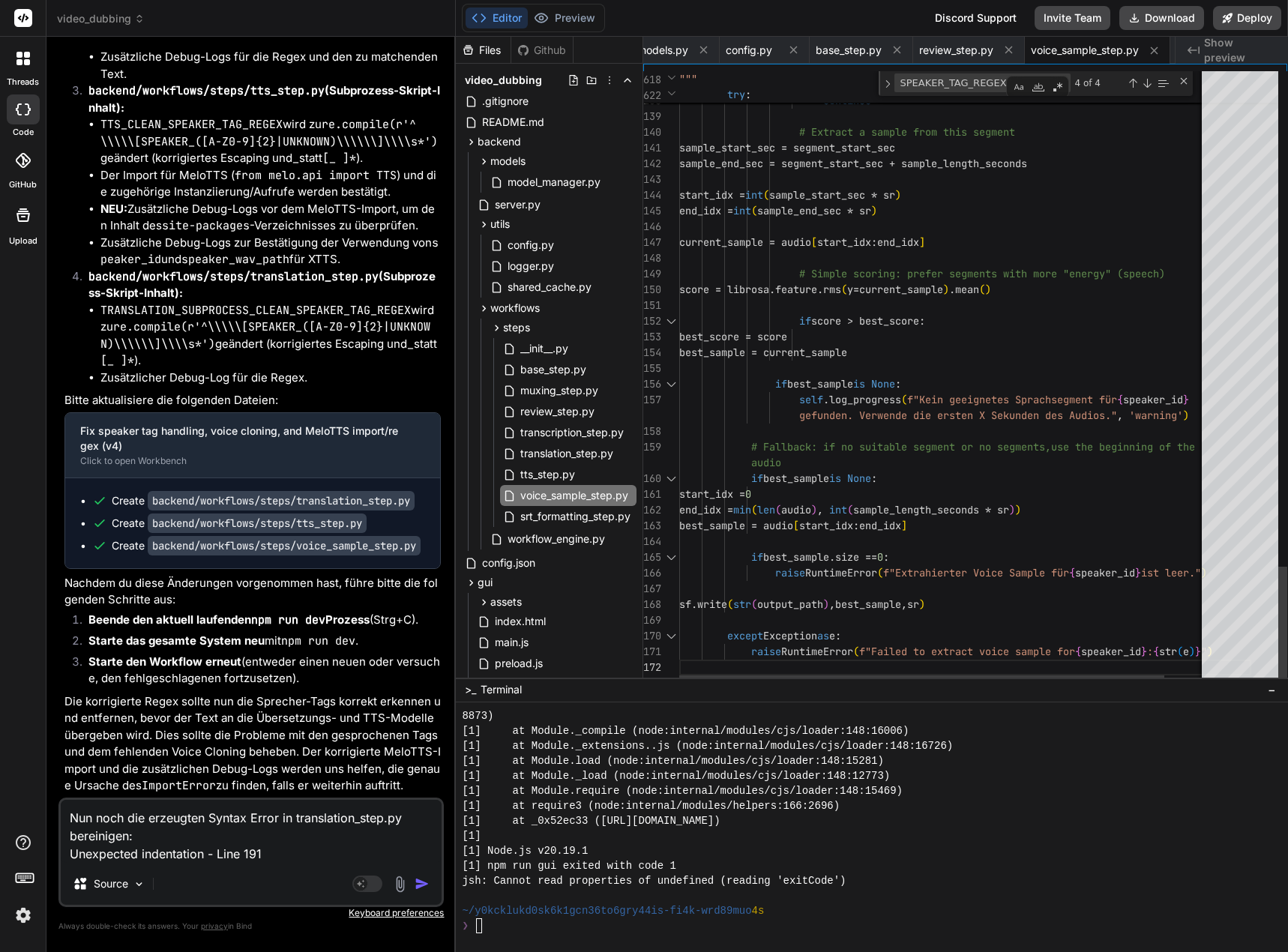
drag, startPoint x: 691, startPoint y: 520, endPoint x: 911, endPoint y: 520, distance: 220.0
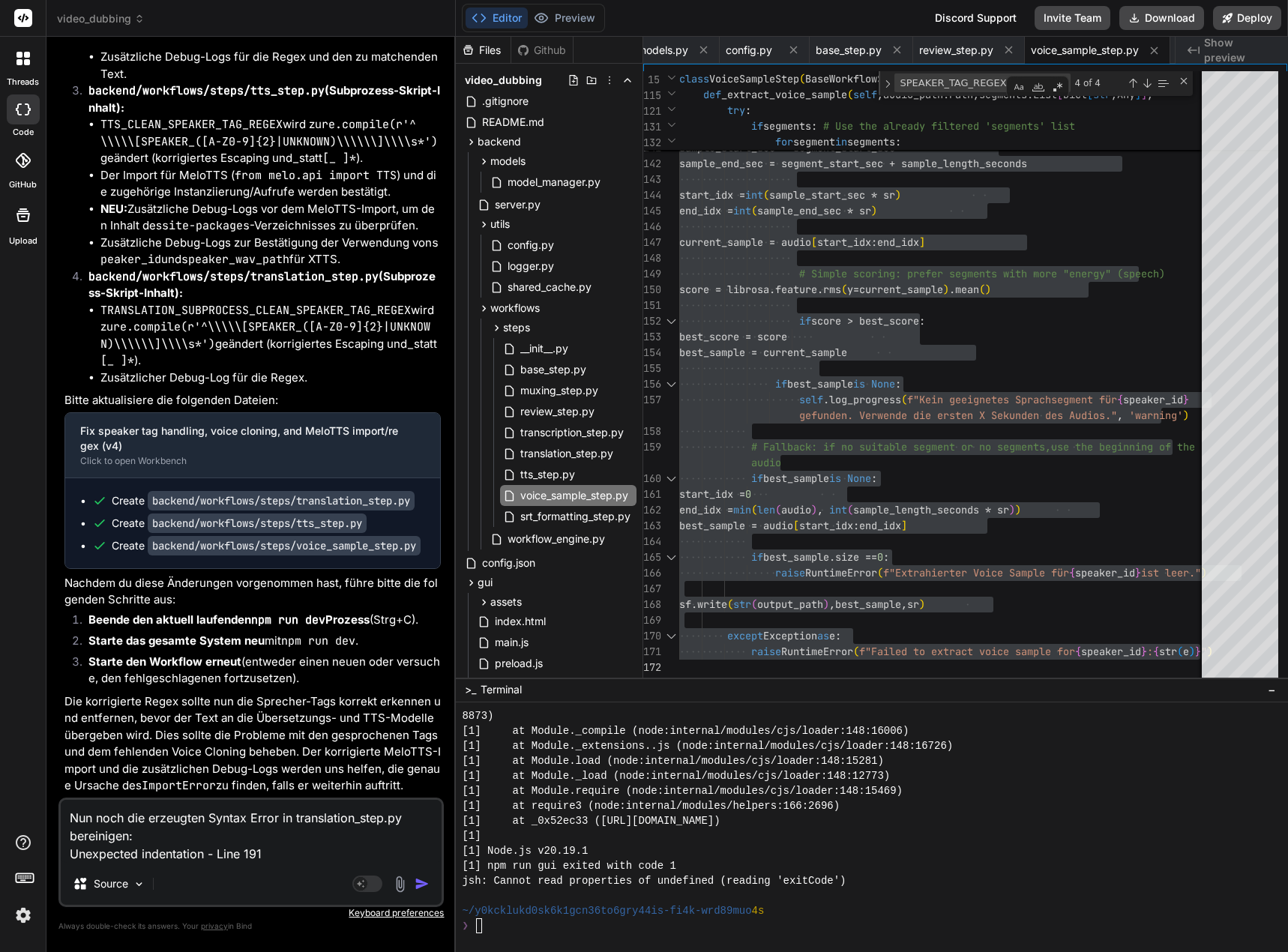
click at [430, 881] on img "button" at bounding box center [422, 884] width 15 height 15
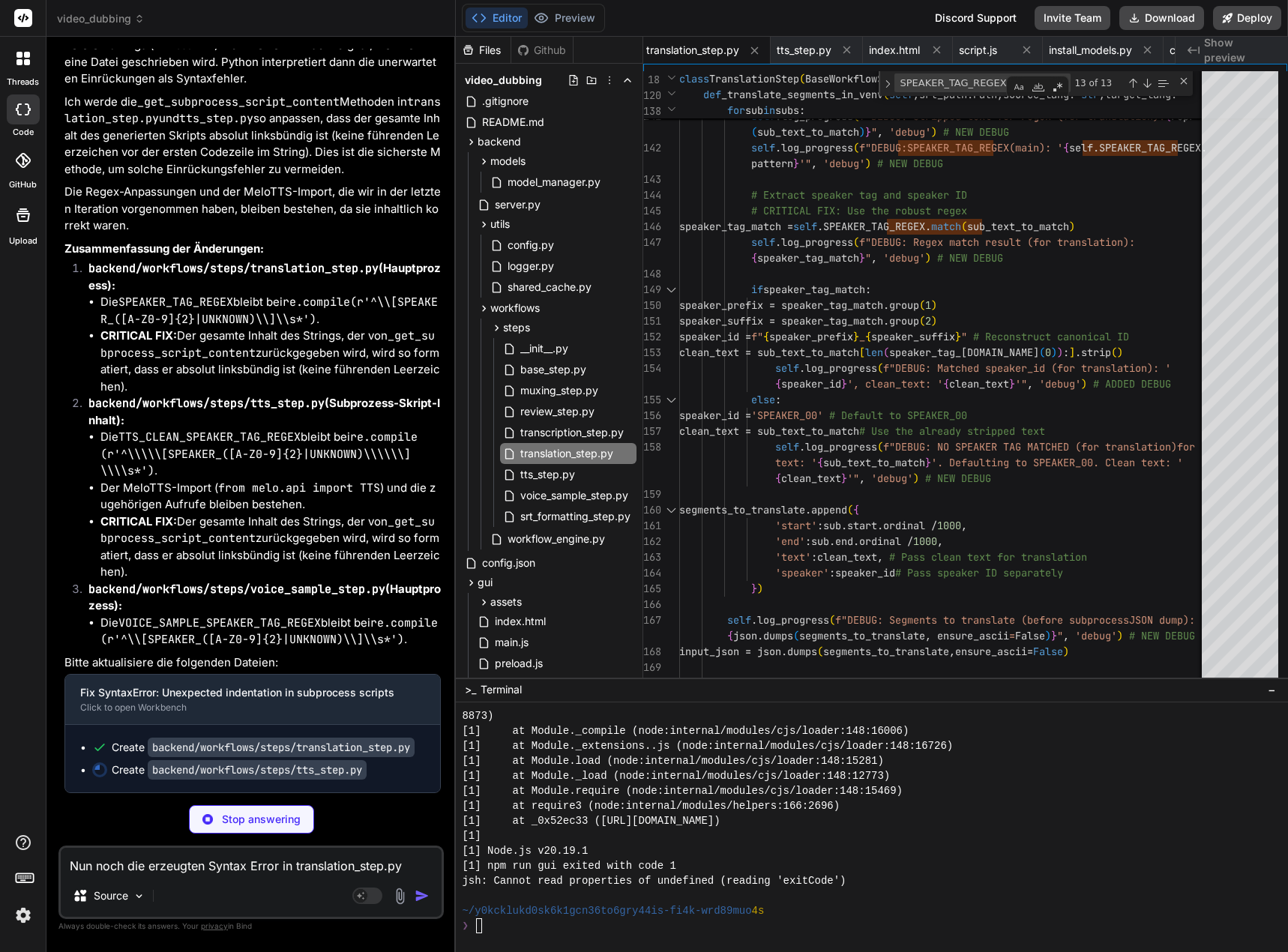
scroll to position [190897, 0]
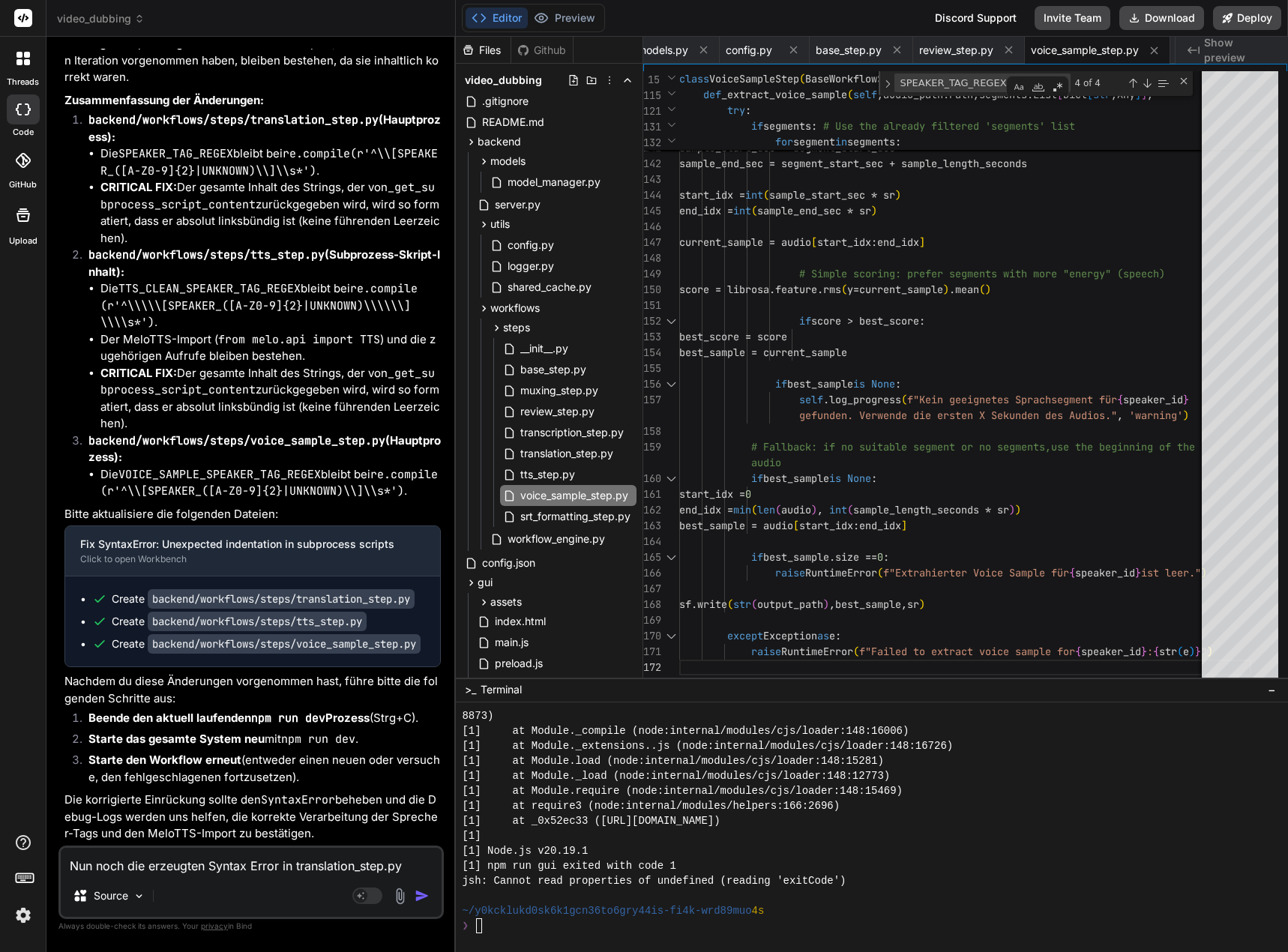
scroll to position [191060, 0]
drag, startPoint x: 558, startPoint y: 476, endPoint x: 566, endPoint y: 476, distance: 8.0
click at [558, 476] on span "tts_step.py" at bounding box center [548, 475] width 57 height 18
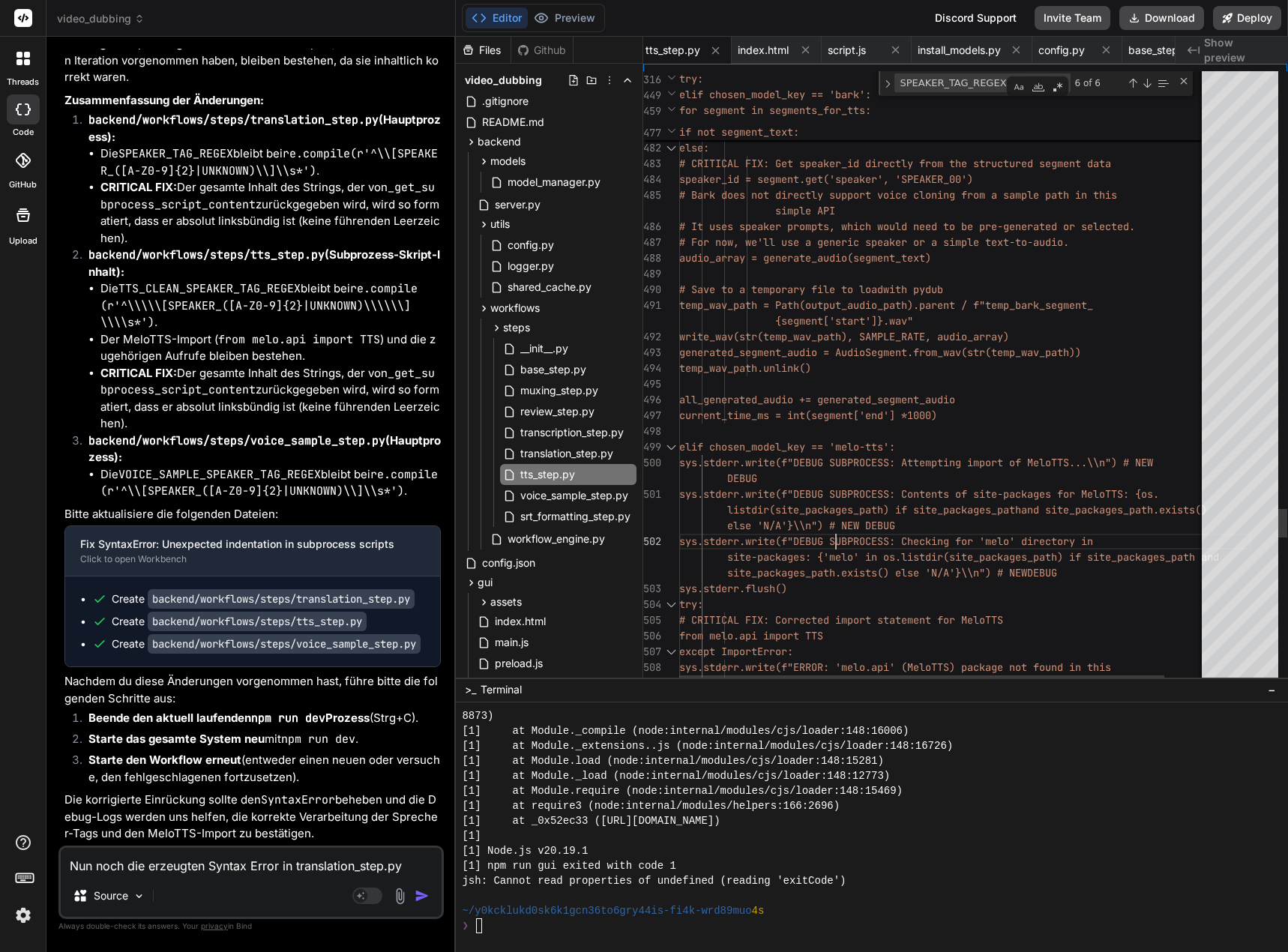
scroll to position [15, 0]
drag, startPoint x: 629, startPoint y: 489, endPoint x: 849, endPoint y: 528, distance: 223.4
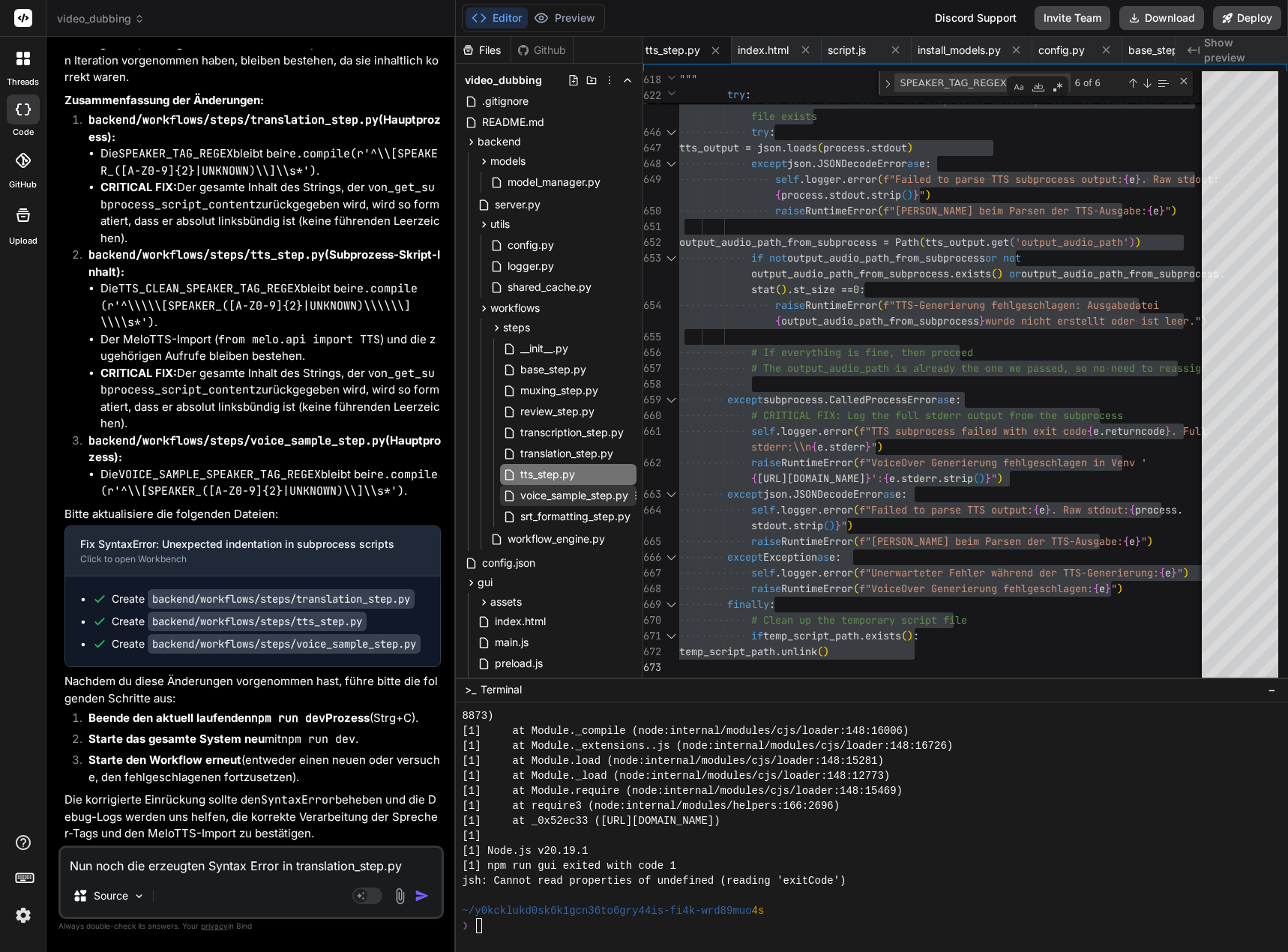
click at [567, 496] on span "voice_sample_step.py" at bounding box center [574, 495] width 111 height 18
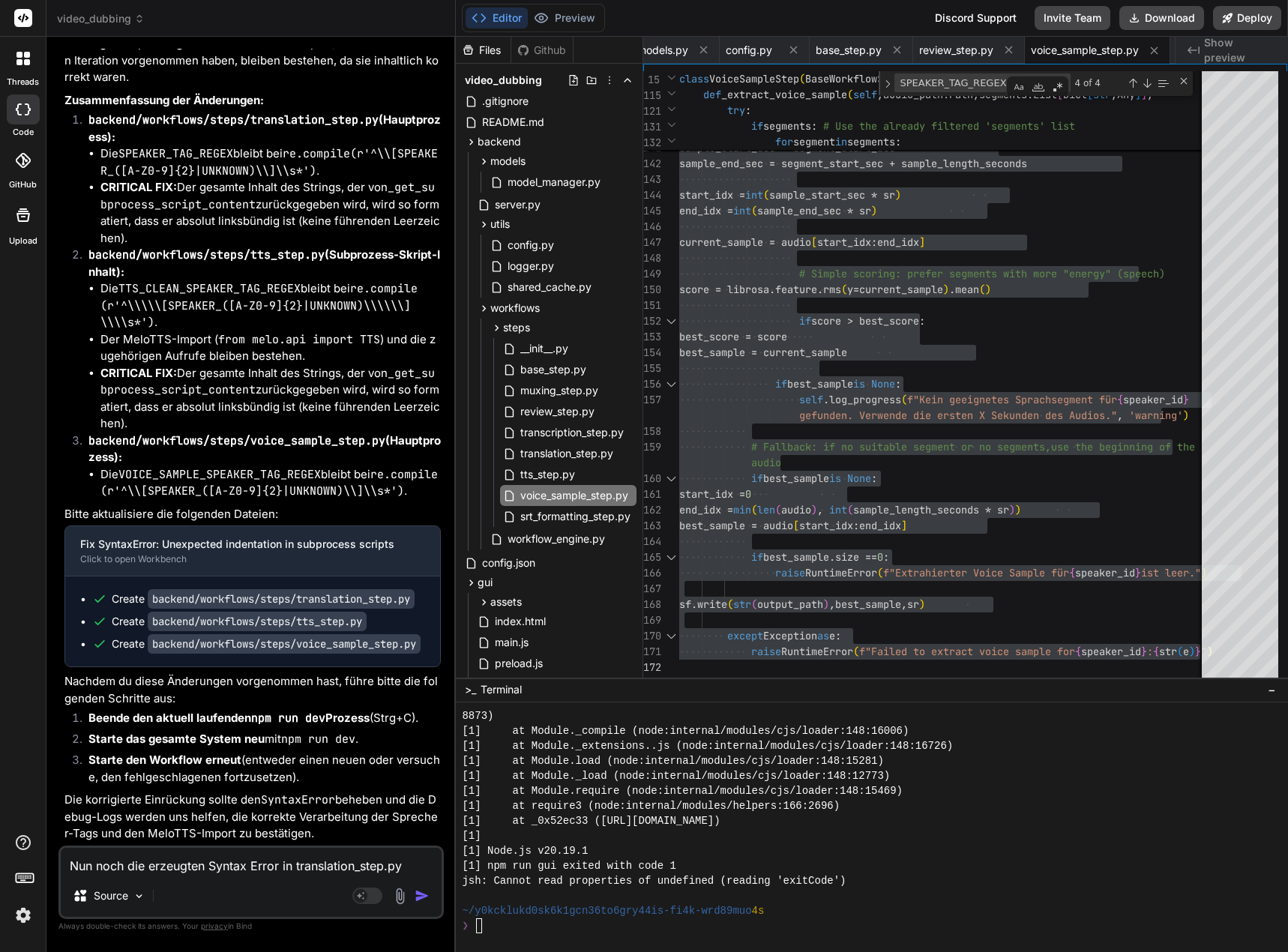
click at [155, 865] on textarea "Nun noch die erzeugten Syntax Error in translation_step.py bereinigen: Unexpect…" at bounding box center [250, 861] width 381 height 27
paste textarea "[0] ERROR: [server.py] Unexpected error importing WorkflowEngine: unbalanced pa…"
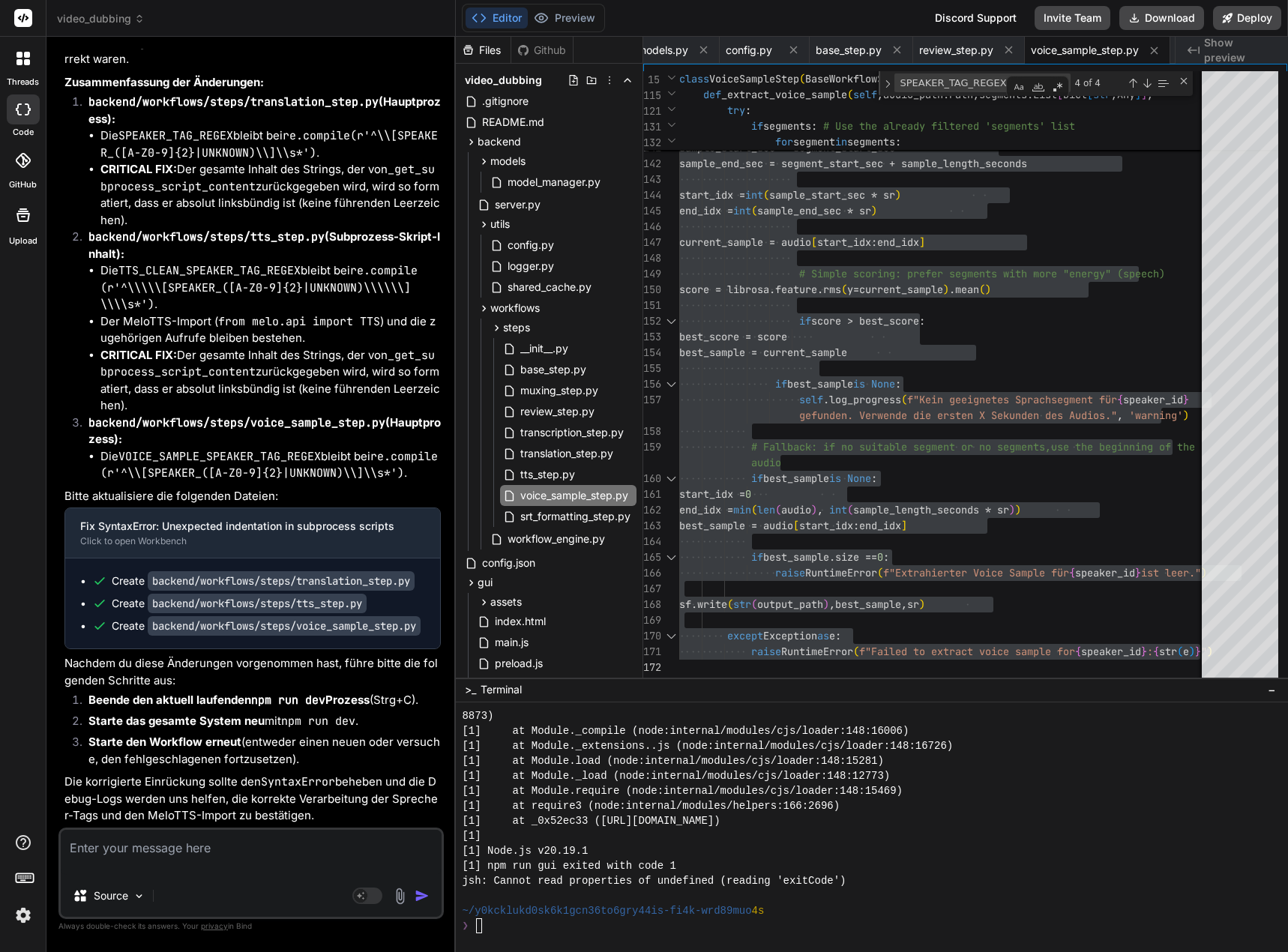
scroll to position [191233, 0]
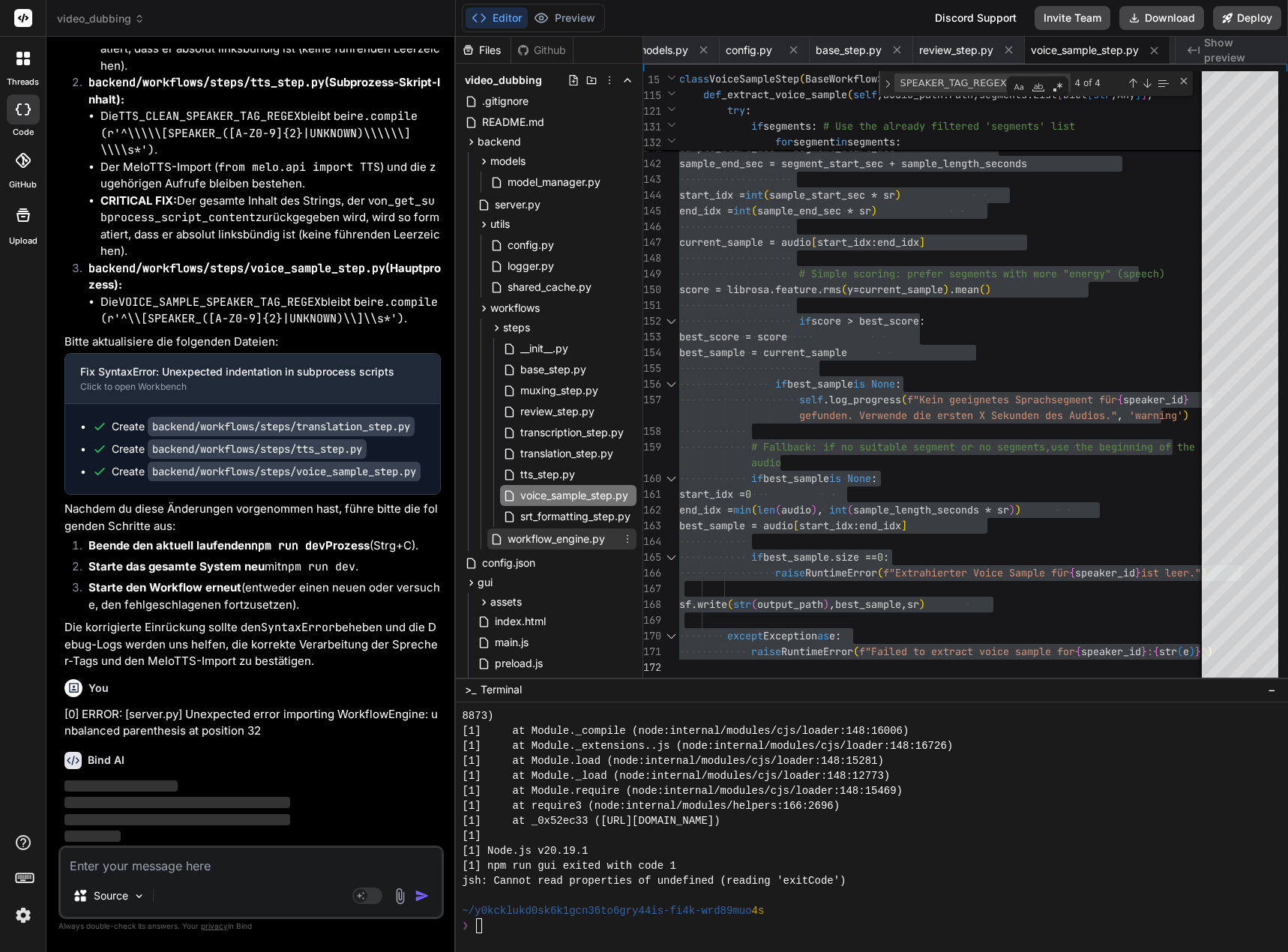
click at [549, 537] on span "workflow_engine.py" at bounding box center [557, 539] width 101 height 18
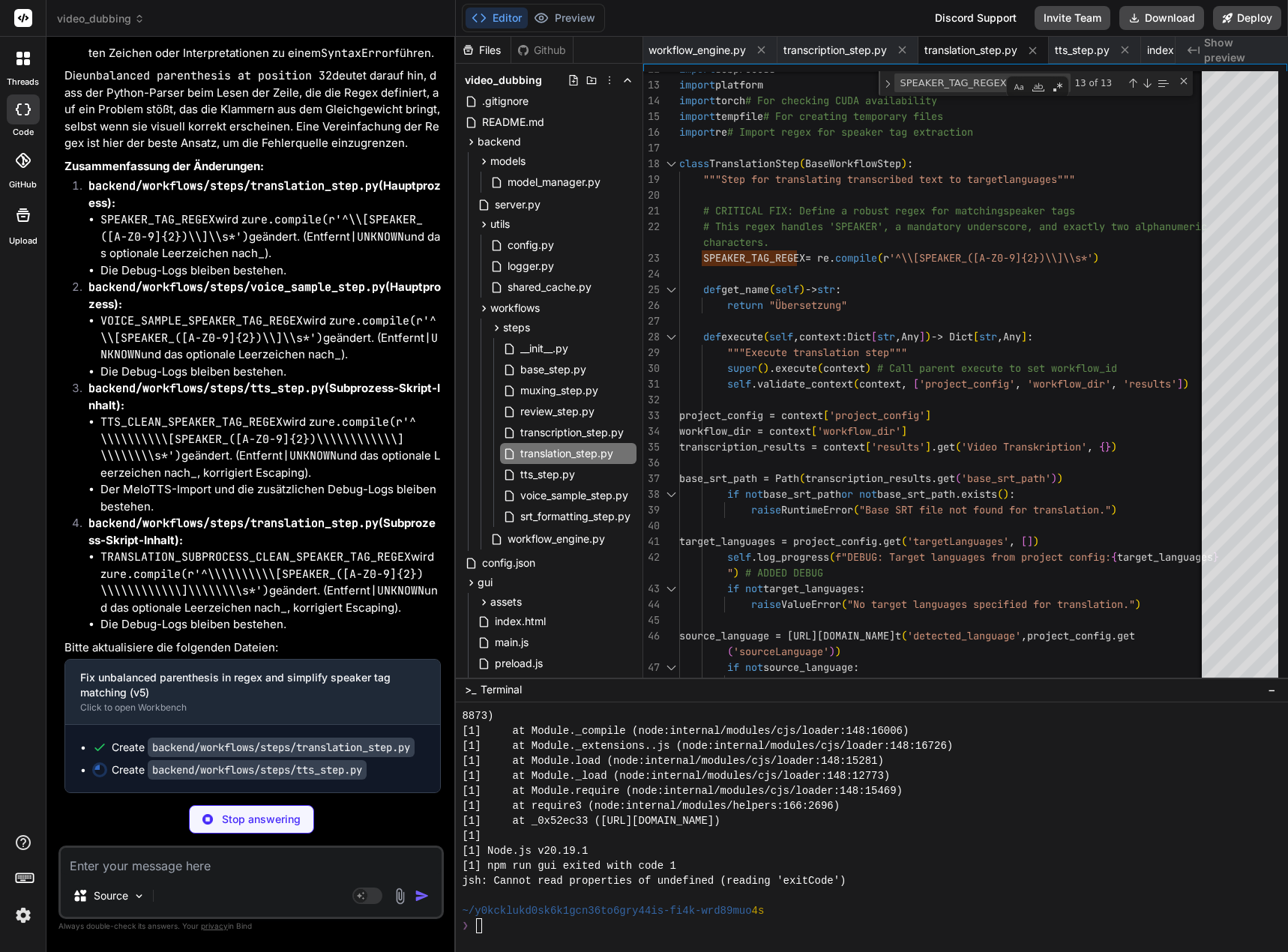
scroll to position [192368, 0]
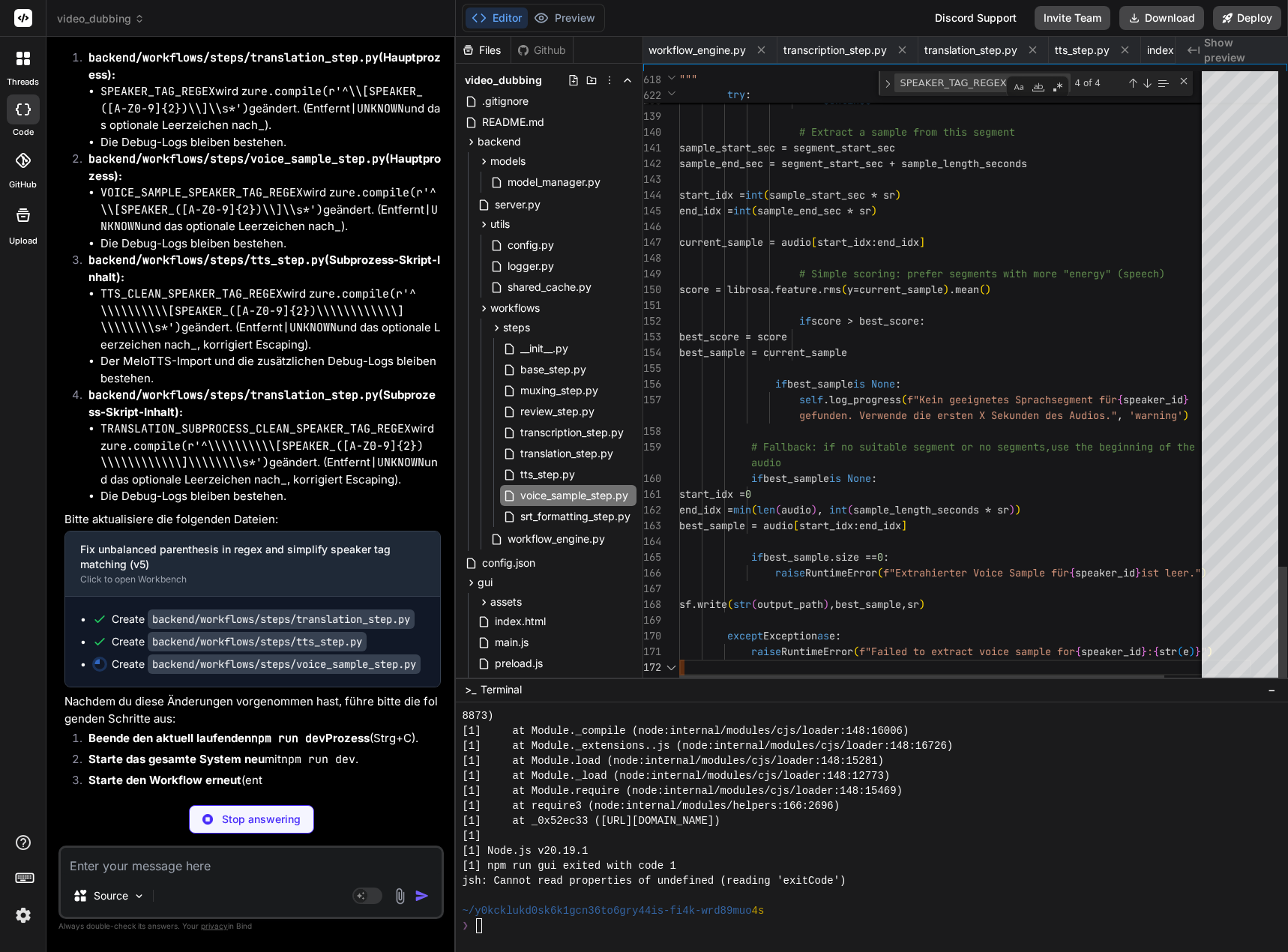
scroll to position [0, 853]
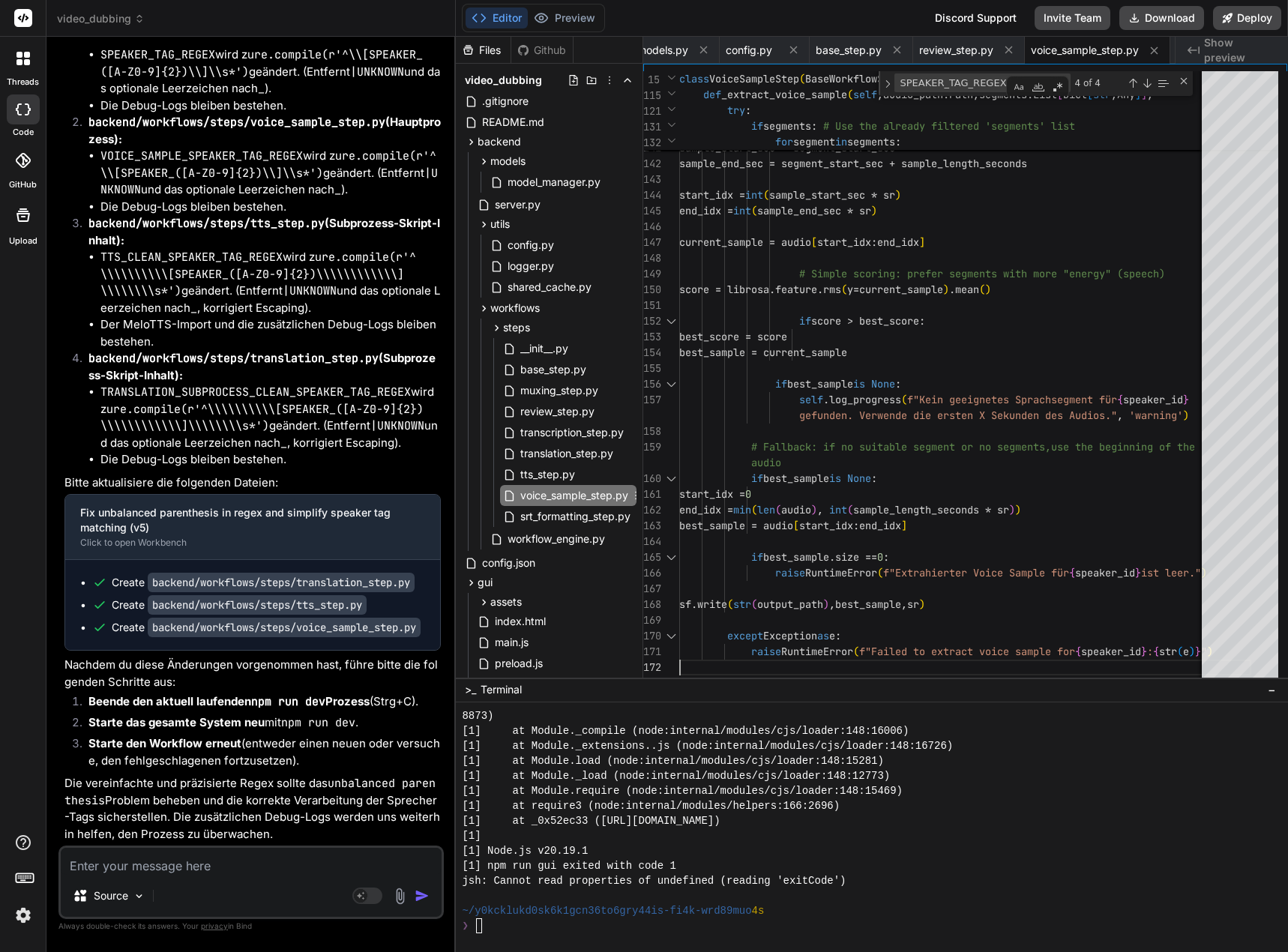
drag, startPoint x: 556, startPoint y: 498, endPoint x: 730, endPoint y: 513, distance: 174.6
click at [556, 498] on span "voice_sample_step.py" at bounding box center [574, 495] width 111 height 18
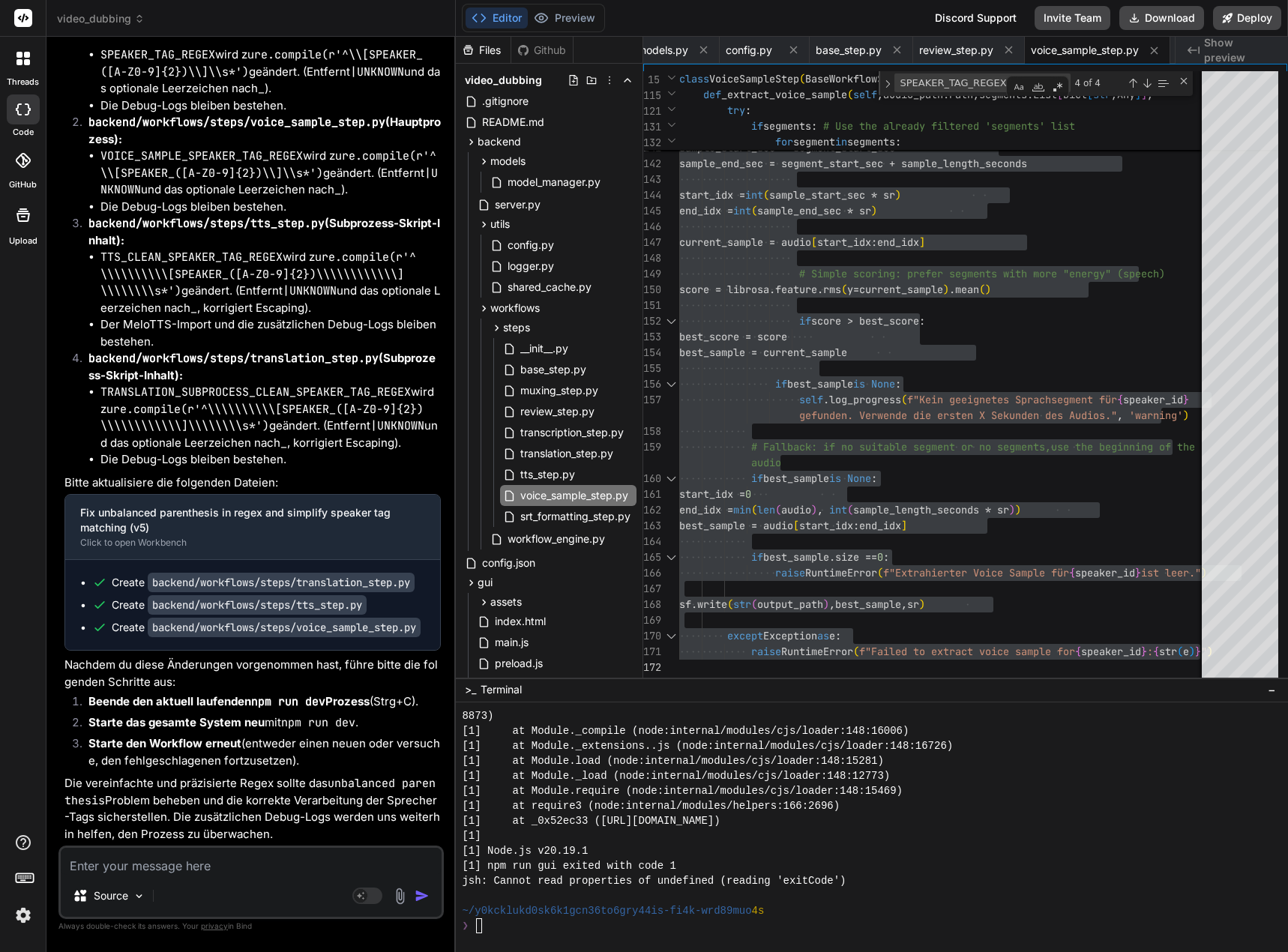
click at [92, 859] on textarea at bounding box center [250, 861] width 381 height 27
paste textarea "[{ "resource": "/c:/_Projekte/Syn_PRG1/getbind.co/video-dubbing-system/backend/…"
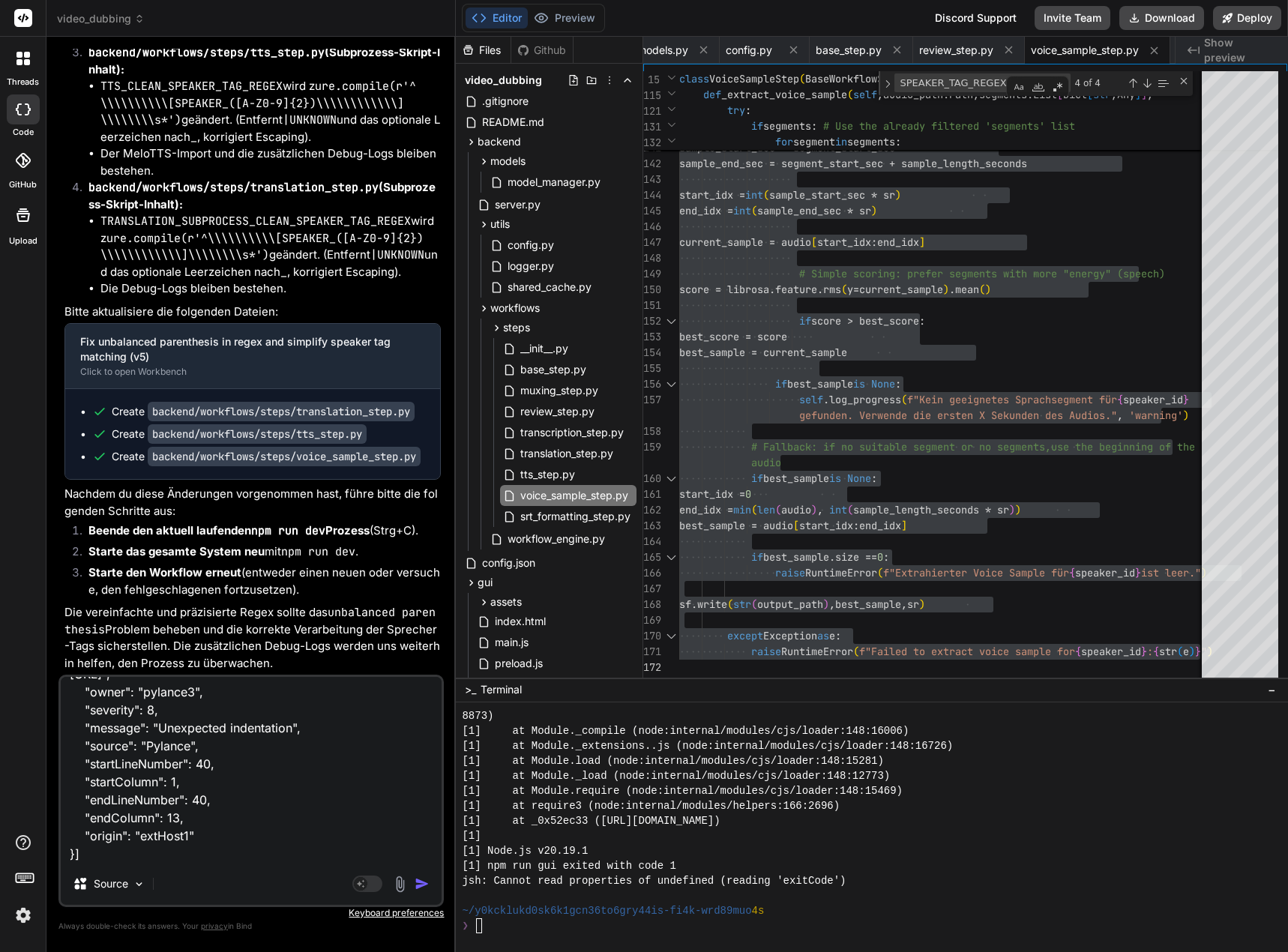
scroll to position [0, 0]
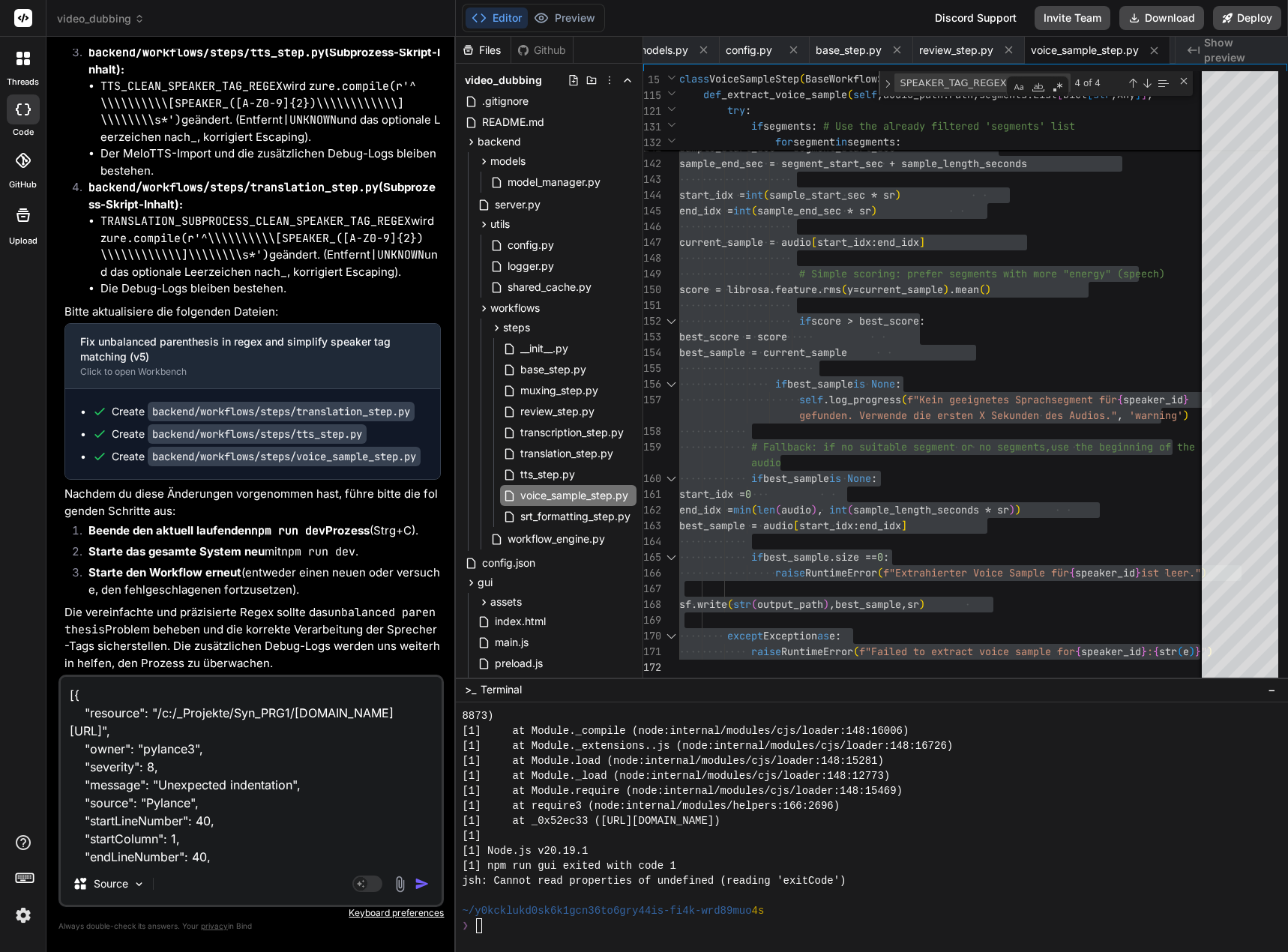
drag, startPoint x: 82, startPoint y: 850, endPoint x: -18, endPoint y: 410, distance: 451.2
click at [0, 410] on html "threads code GitHub Upload video_dubbing Created with Pixso. Bind AI Web Search…" at bounding box center [644, 476] width 1288 height 952
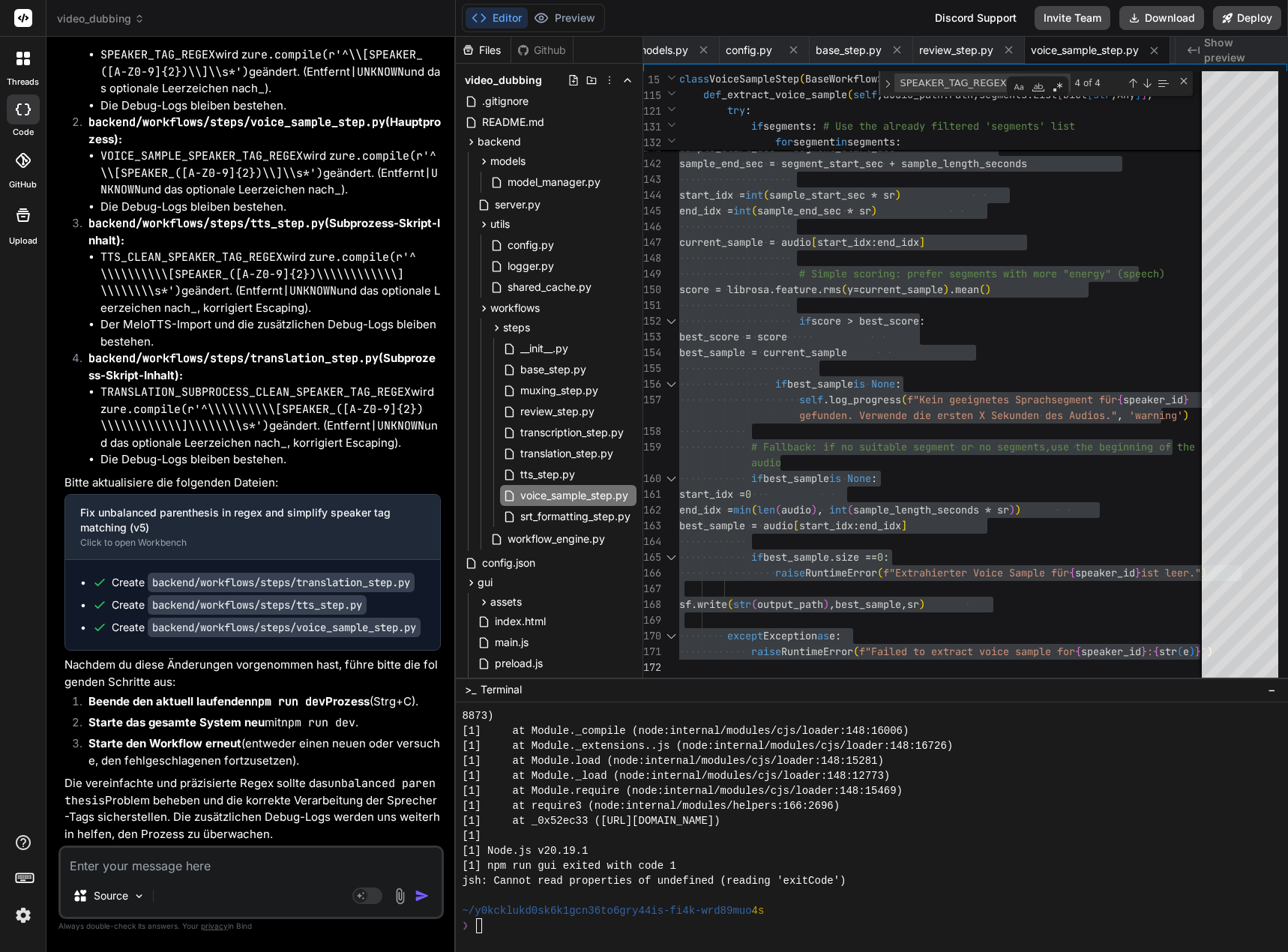
drag, startPoint x: 129, startPoint y: 868, endPoint x: 138, endPoint y: 866, distance: 9.2
click at [129, 868] on textarea at bounding box center [250, 861] width 381 height 27
paste textarea "Unexpected indentation"
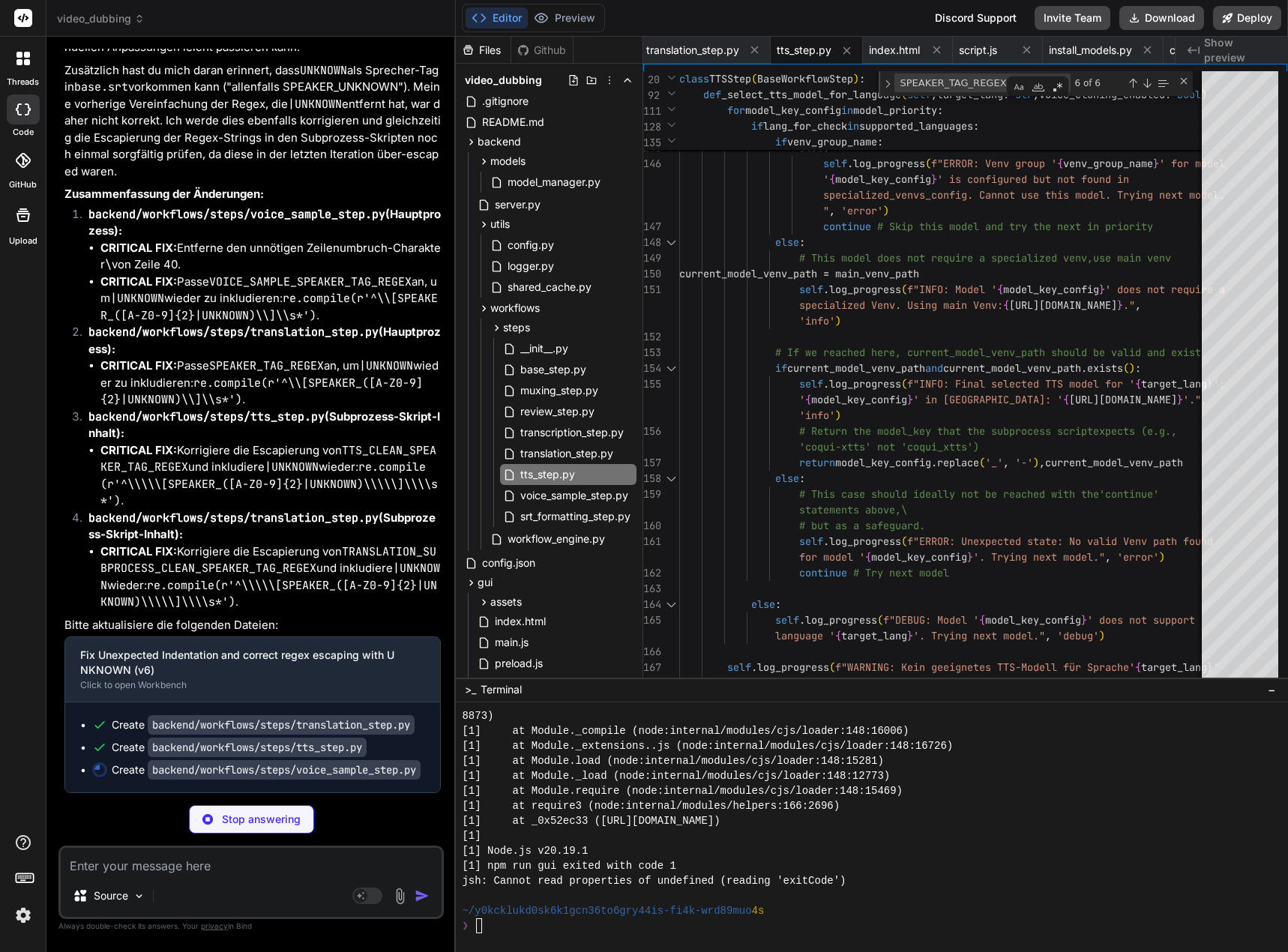
scroll to position [0, 853]
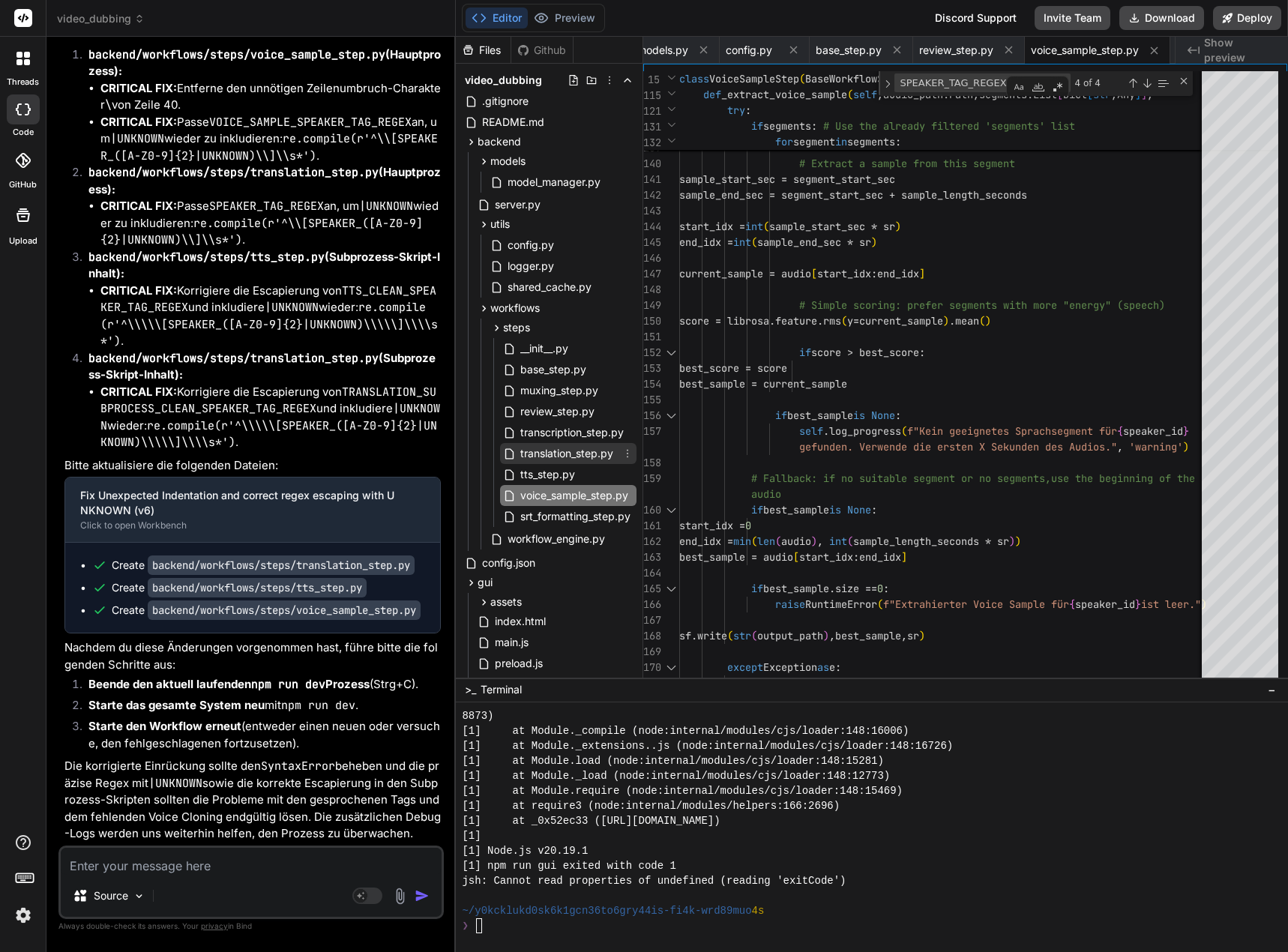
drag, startPoint x: 585, startPoint y: 455, endPoint x: 650, endPoint y: 474, distance: 67.7
click at [585, 455] on span "translation_step.py" at bounding box center [566, 454] width 96 height 18
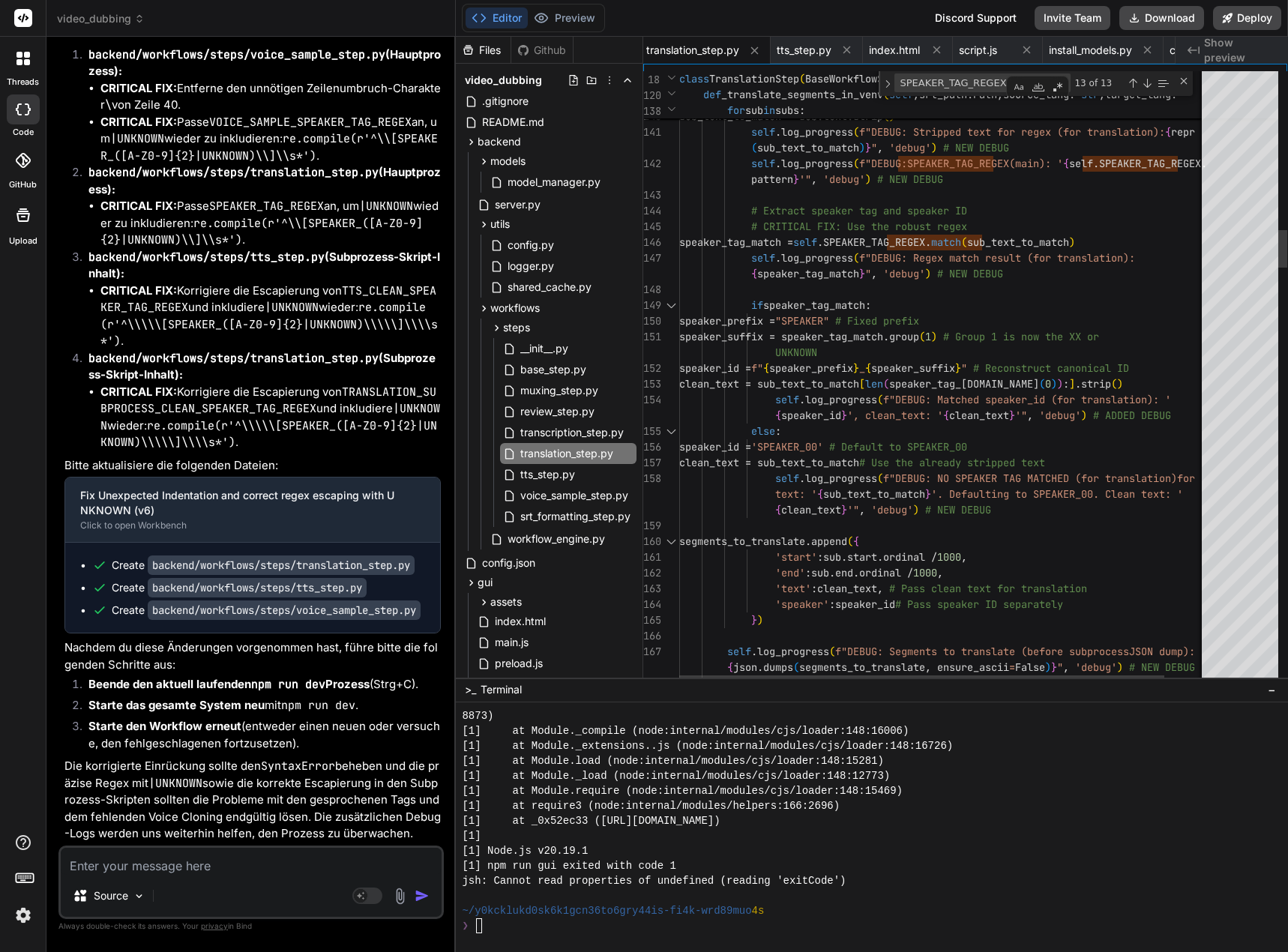
scroll to position [15, 0]
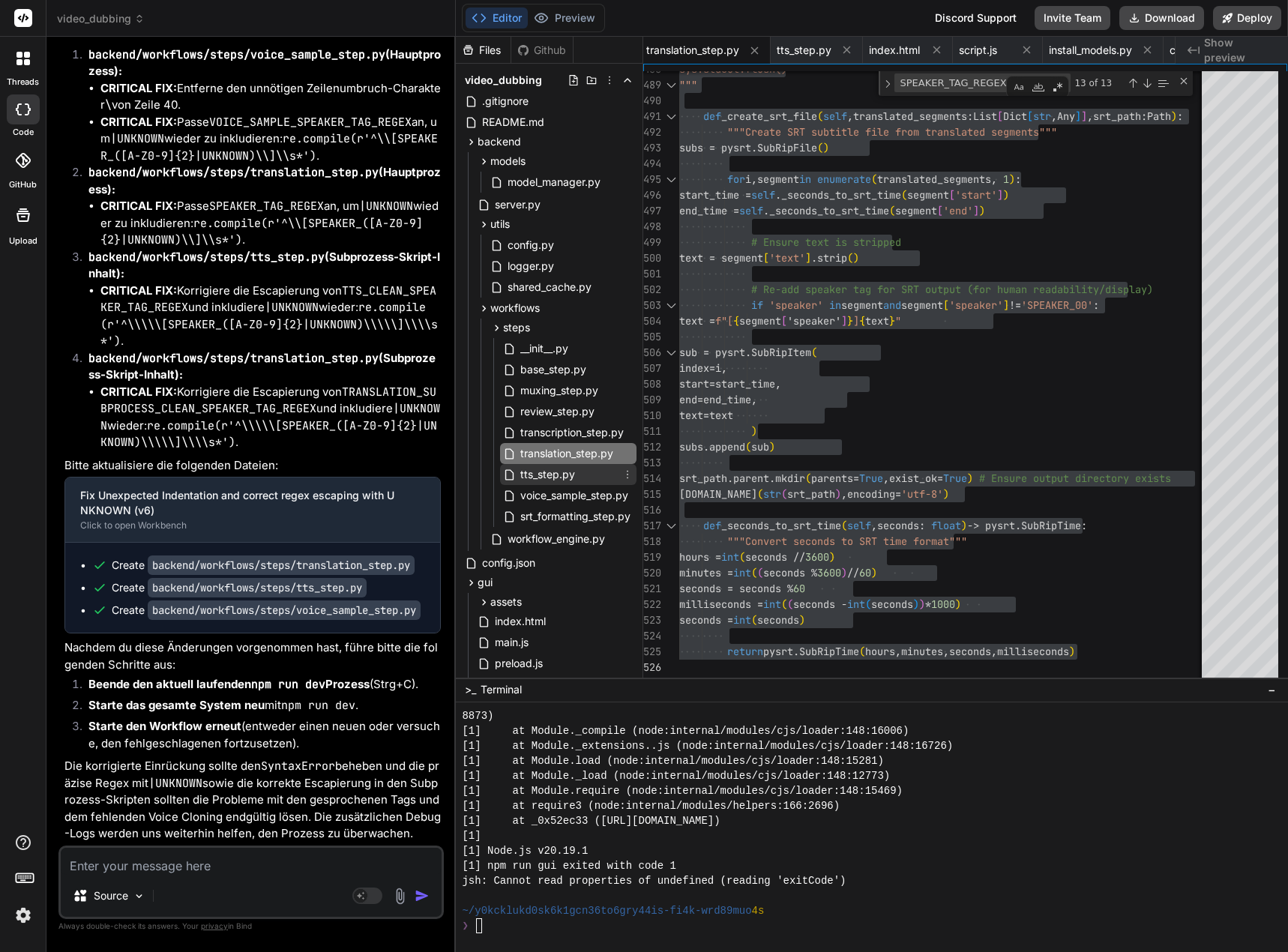
click at [544, 480] on span "tts_step.py" at bounding box center [548, 475] width 57 height 18
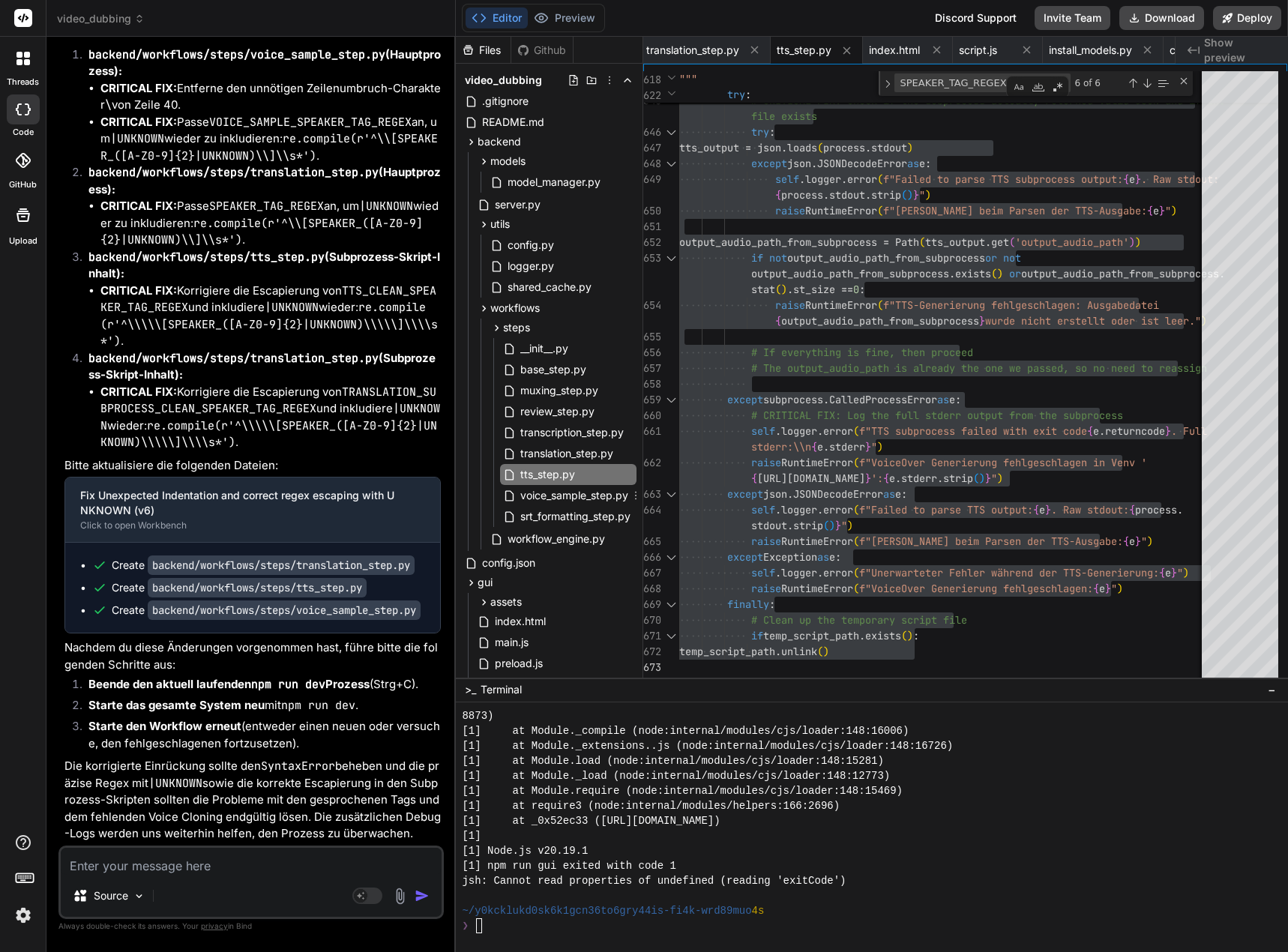
drag, startPoint x: 572, startPoint y: 499, endPoint x: 663, endPoint y: 511, distance: 91.8
click at [572, 499] on span "voice_sample_step.py" at bounding box center [574, 495] width 111 height 18
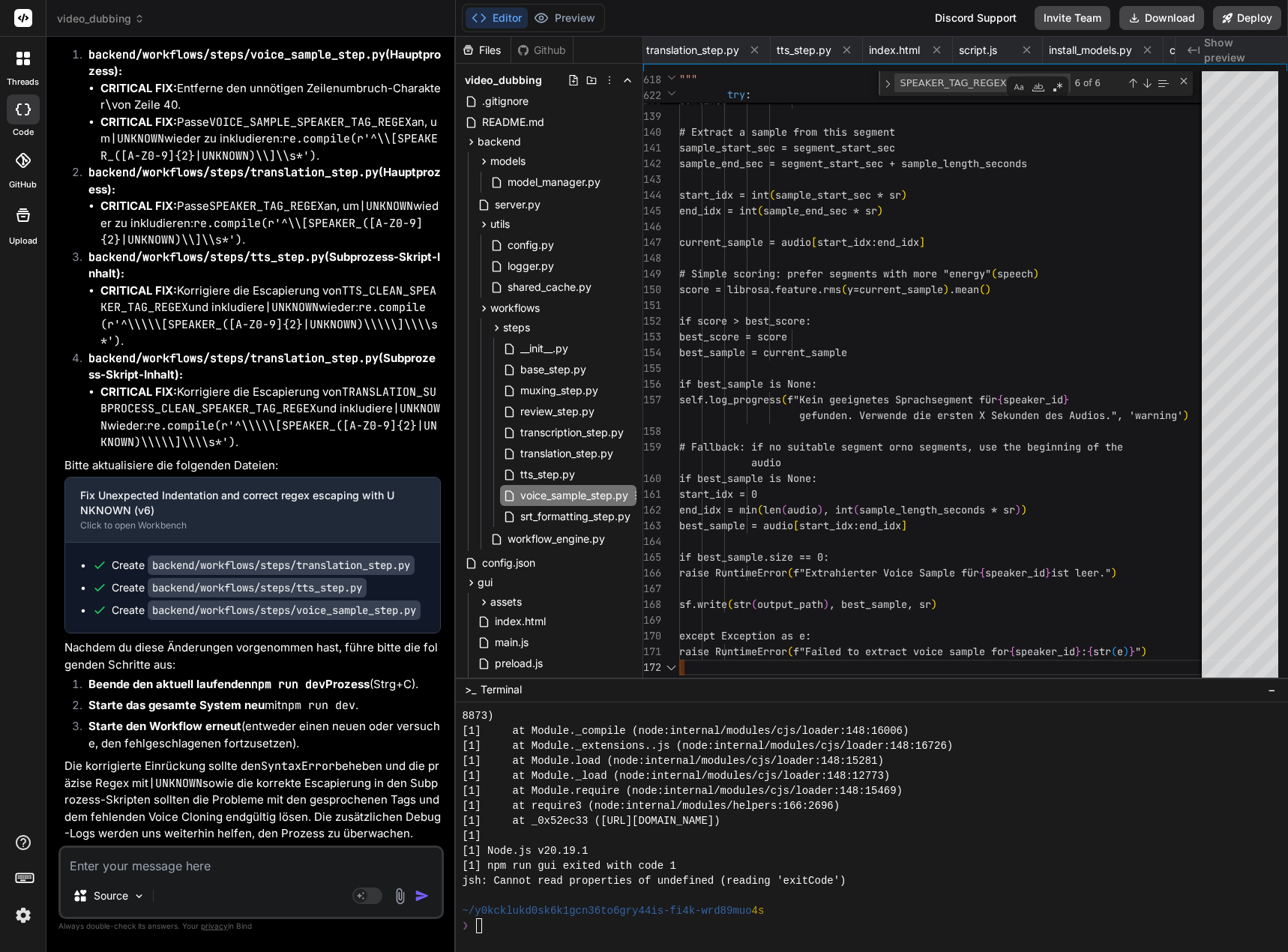
scroll to position [0, 853]
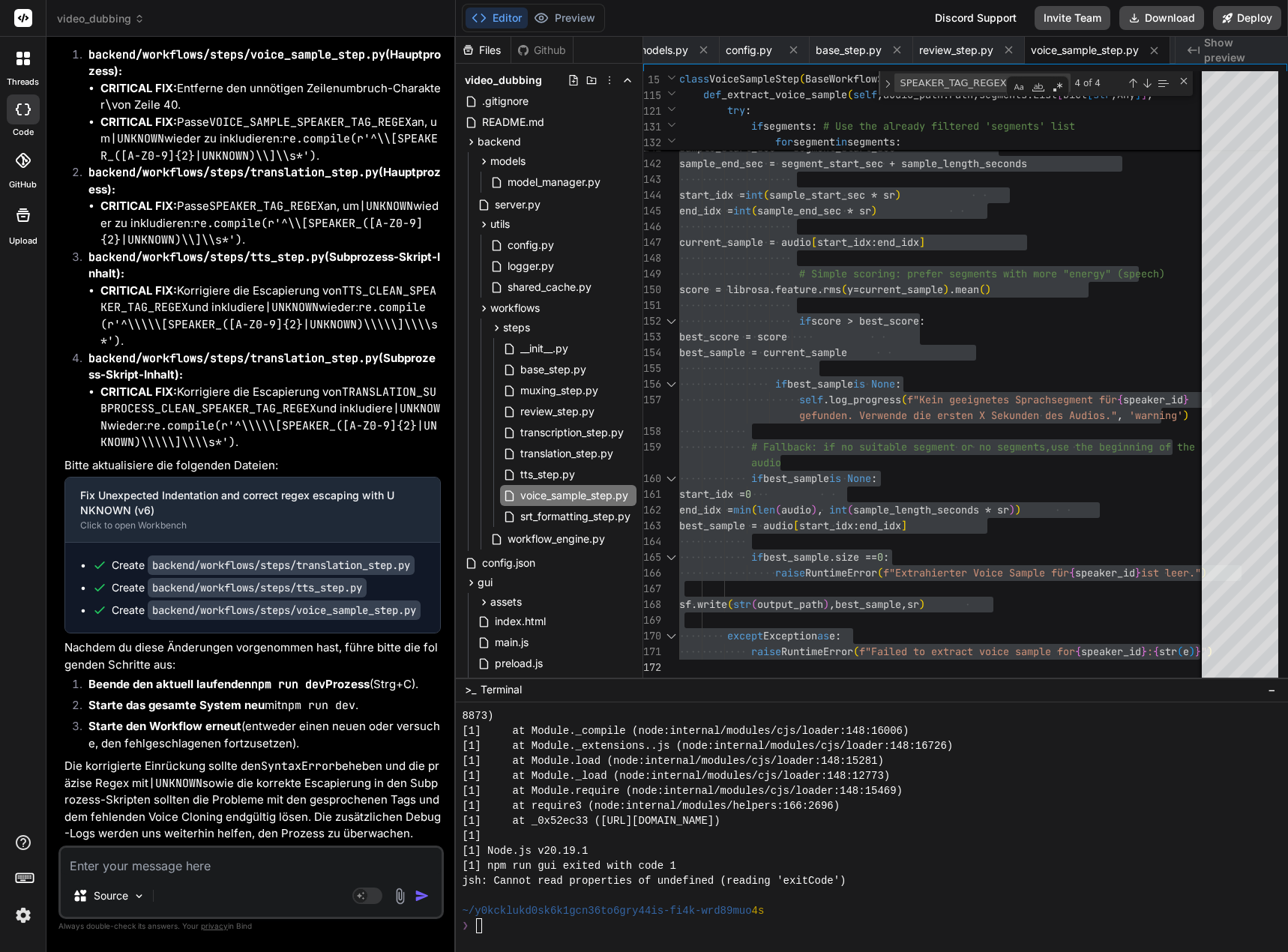
click at [219, 866] on textarea at bounding box center [250, 861] width 381 height 27
click at [152, 862] on textarea at bounding box center [250, 861] width 381 height 27
paste textarea "[1] Attempt 38/90: Error fetching projects from backend: connect ECONNREFUSED 1…"
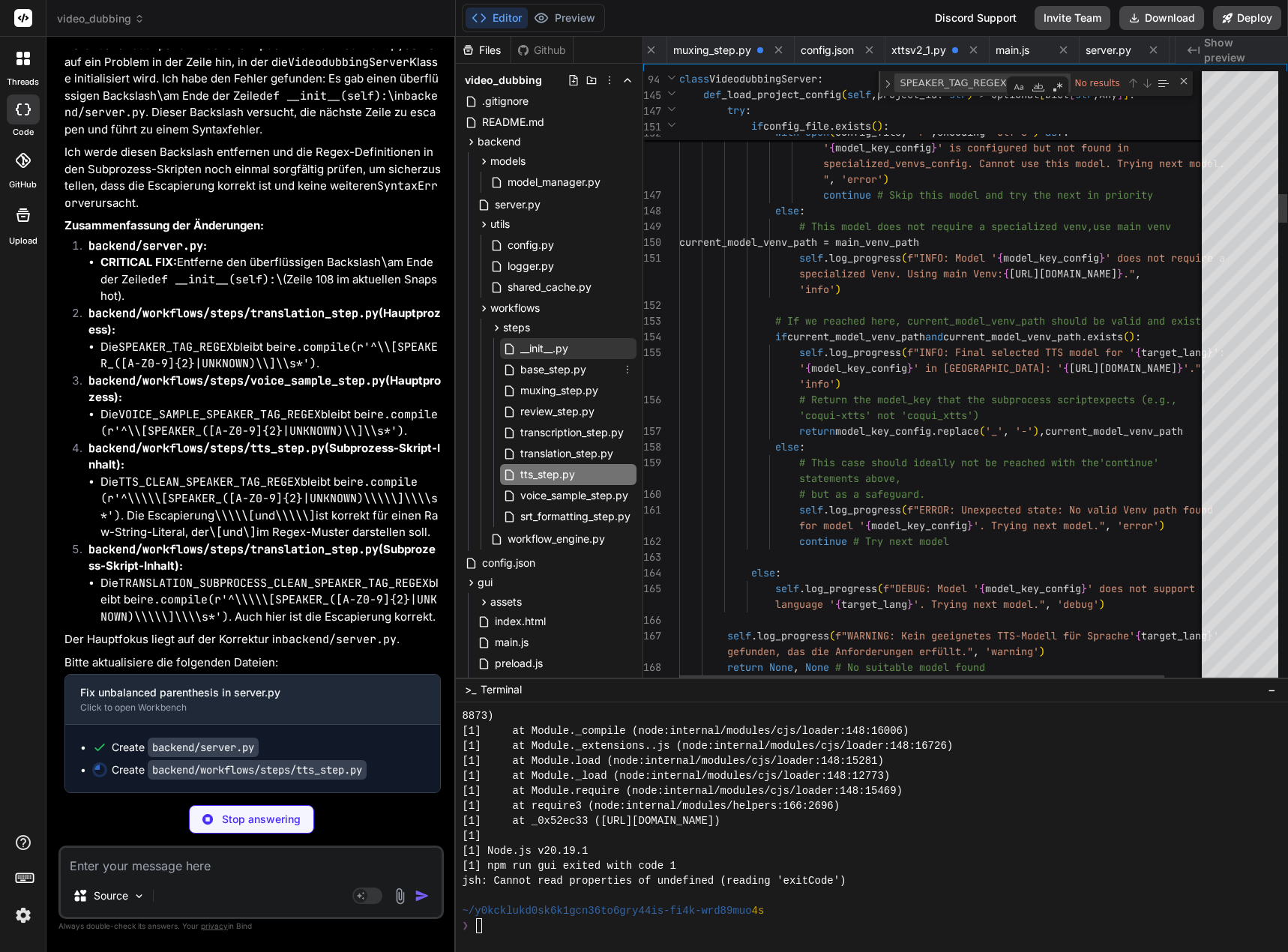
scroll to position [0, 541]
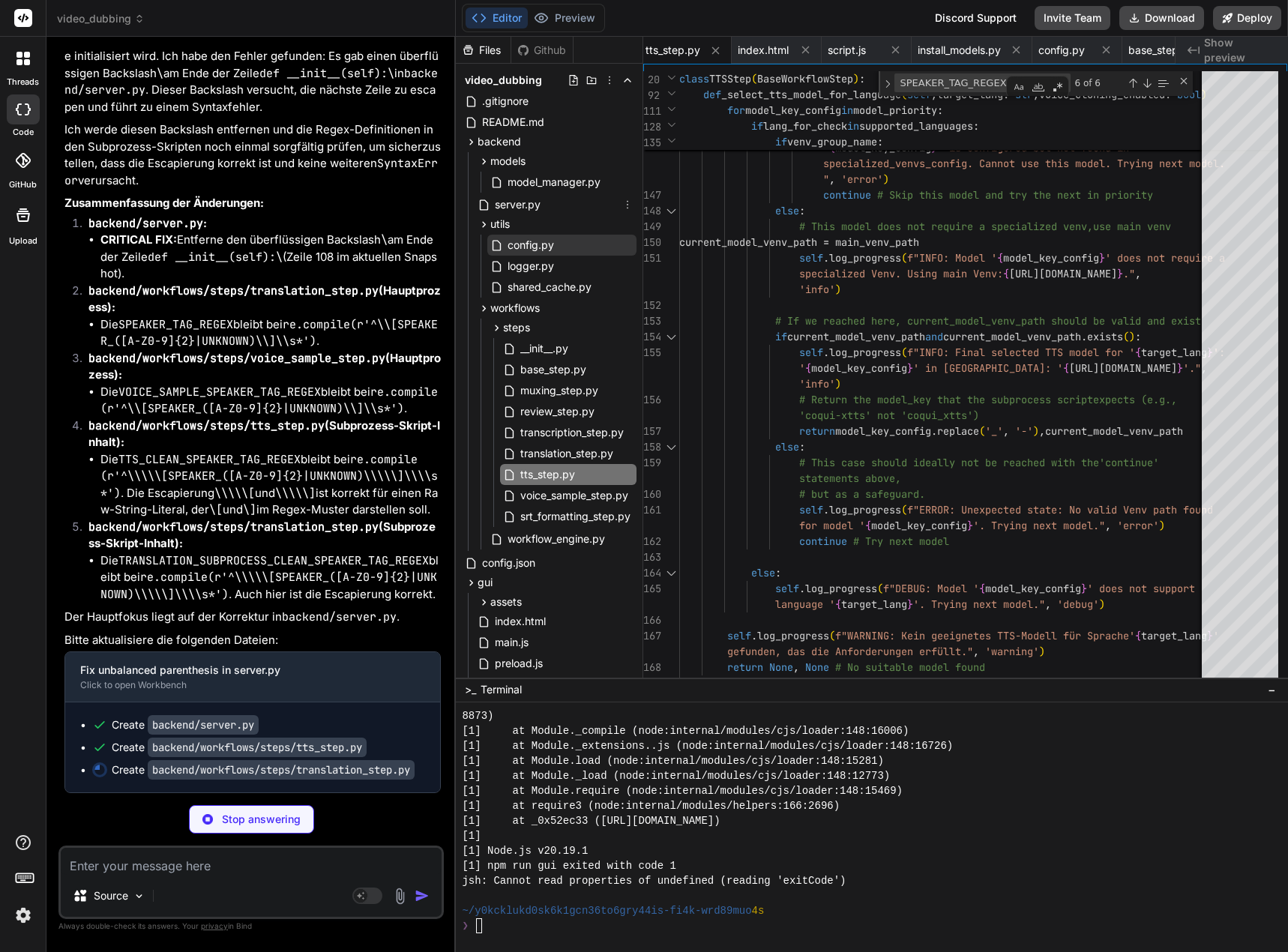
drag, startPoint x: 539, startPoint y: 195, endPoint x: 589, endPoint y: 236, distance: 64.7
click at [539, 195] on div "server.py" at bounding box center [556, 204] width 162 height 21
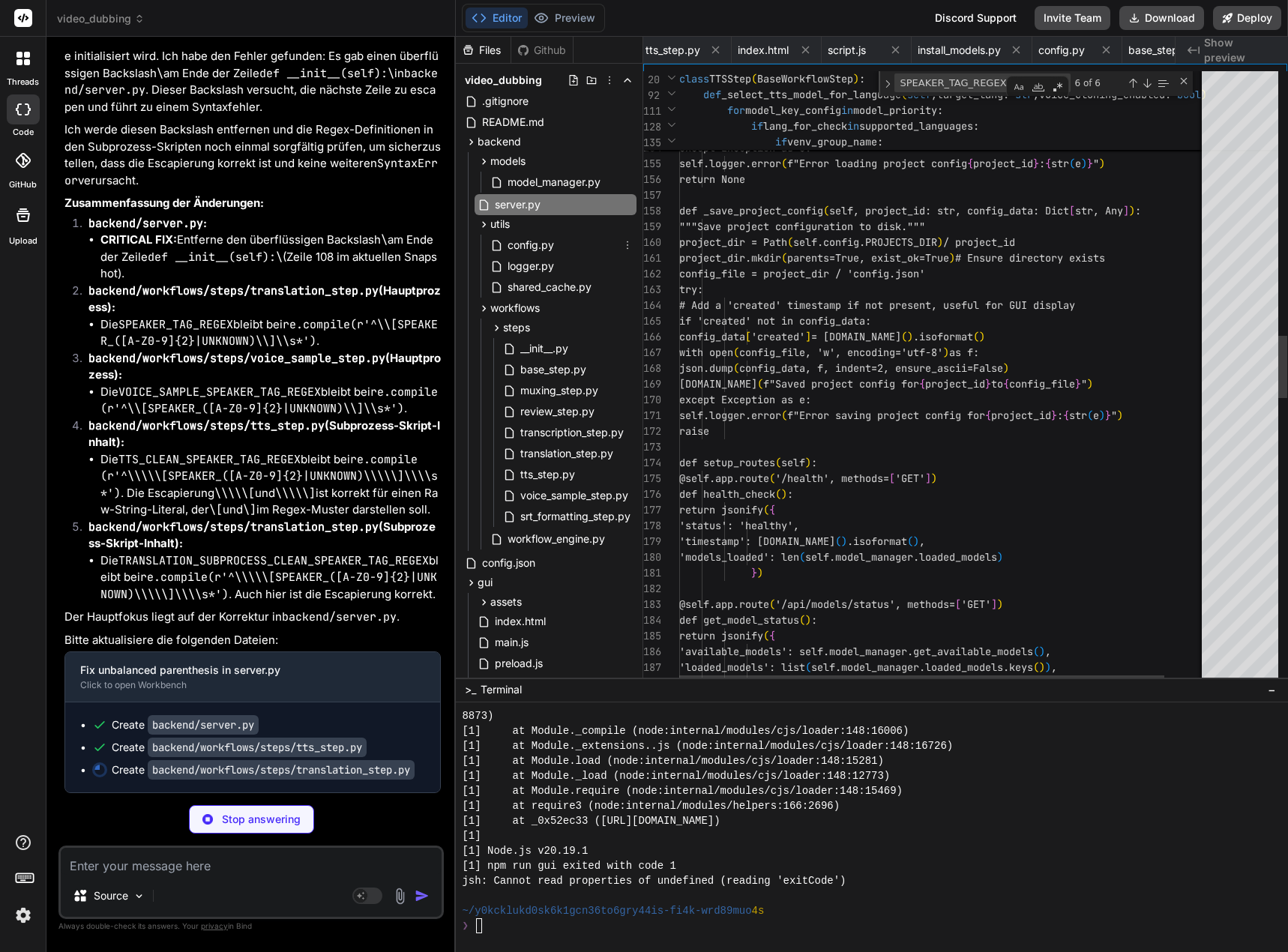
scroll to position [0, 1504]
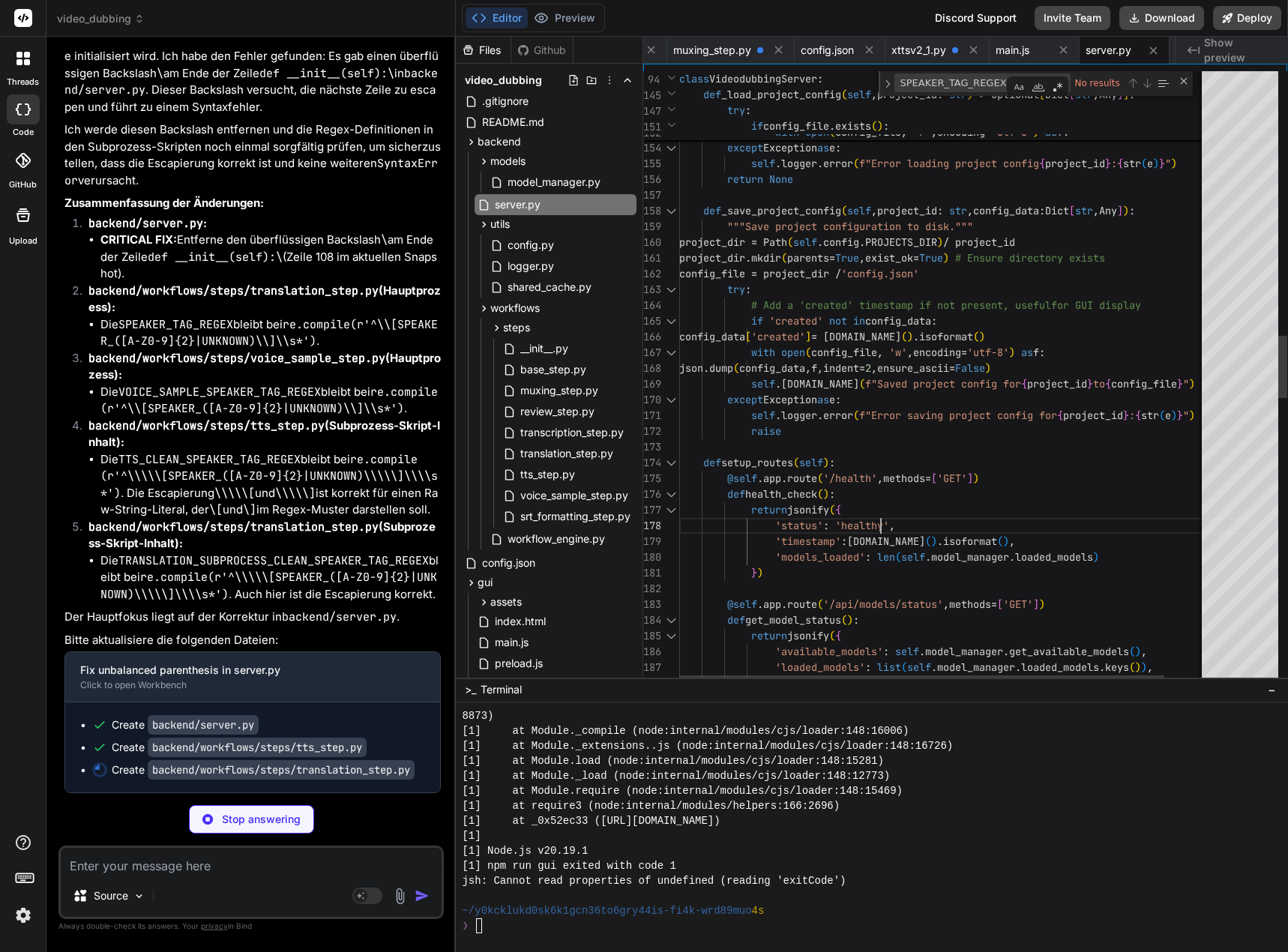
drag, startPoint x: 887, startPoint y: 454, endPoint x: 937, endPoint y: 519, distance: 82.0
click at [937, 519] on div "config_file = project_dir / 'config.json' if config_file.exists ( ) : with open…" at bounding box center [965, 486] width 572 height 6034
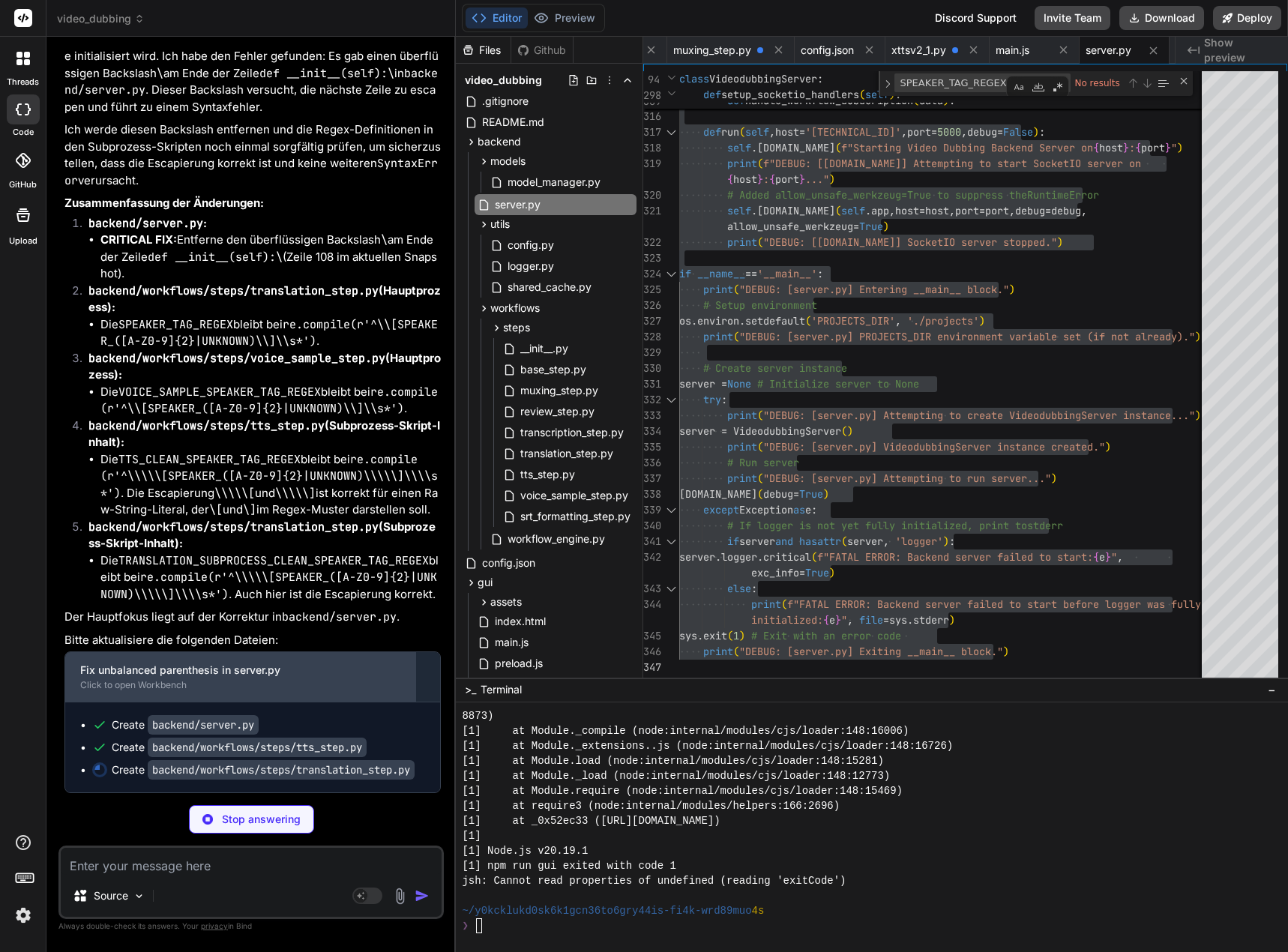
scroll to position [195305, 0]
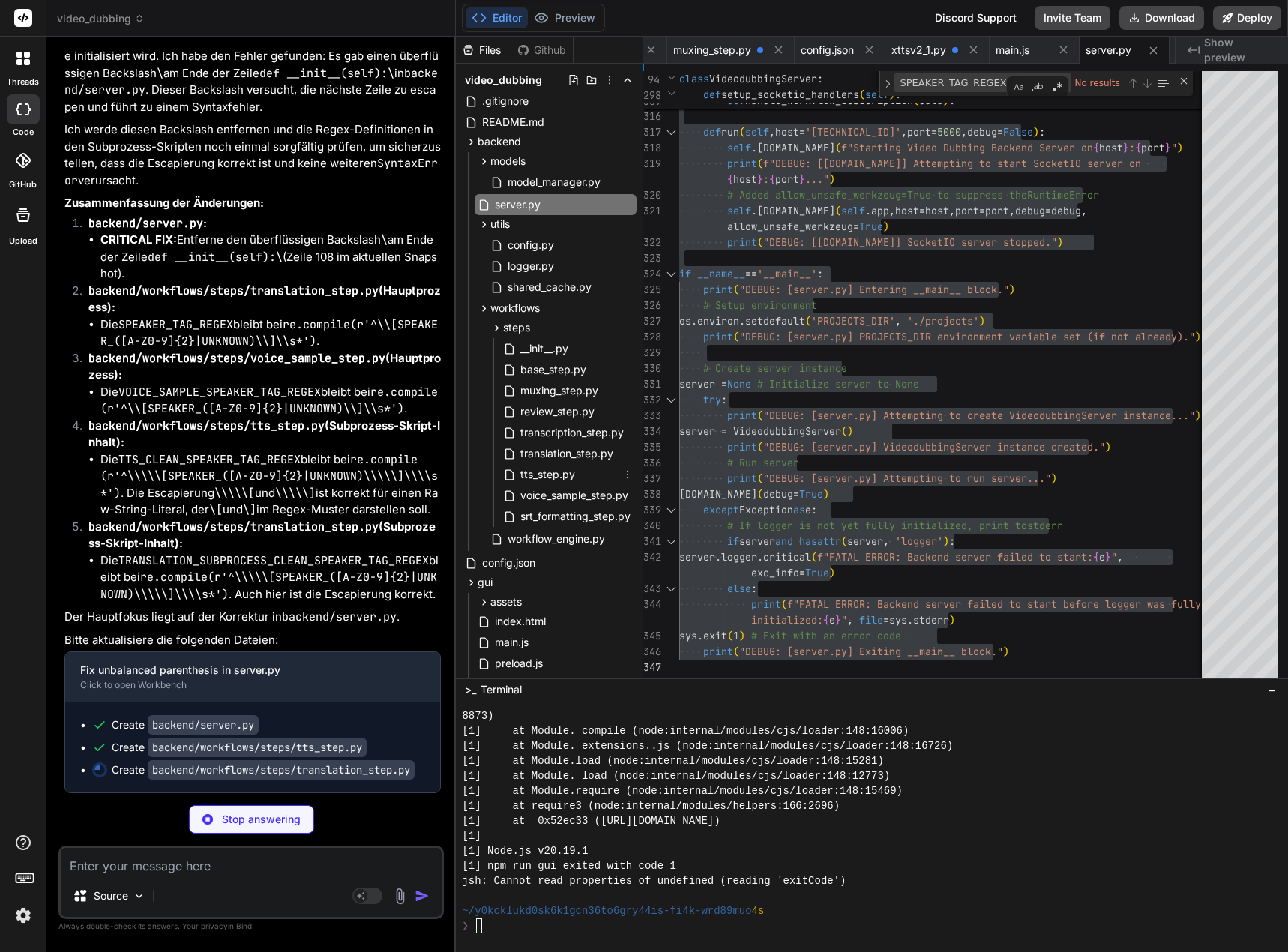
drag, startPoint x: 564, startPoint y: 471, endPoint x: 706, endPoint y: 503, distance: 145.6
click at [564, 471] on span "tts_step.py" at bounding box center [548, 475] width 57 height 18
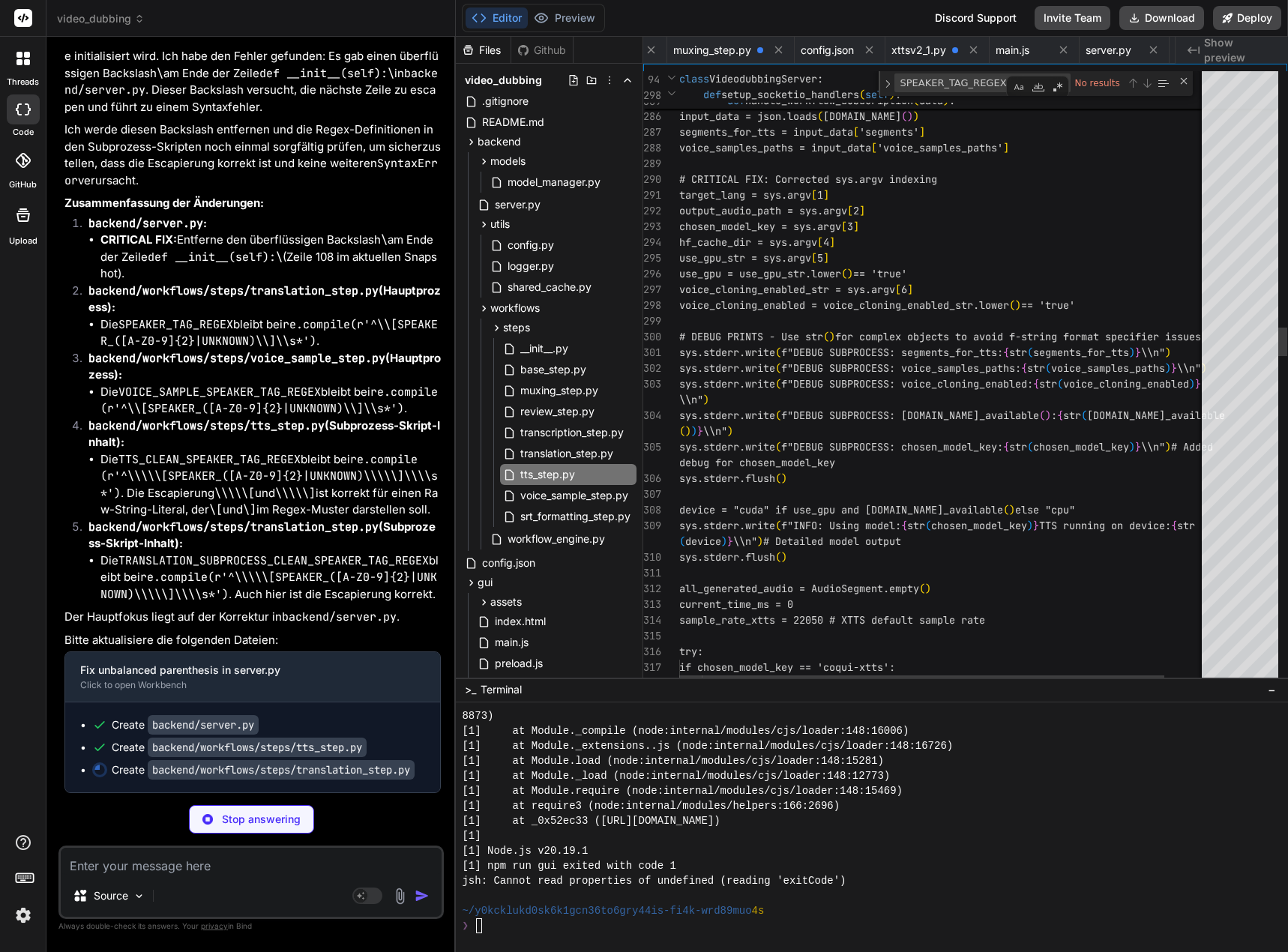
scroll to position [0, 541]
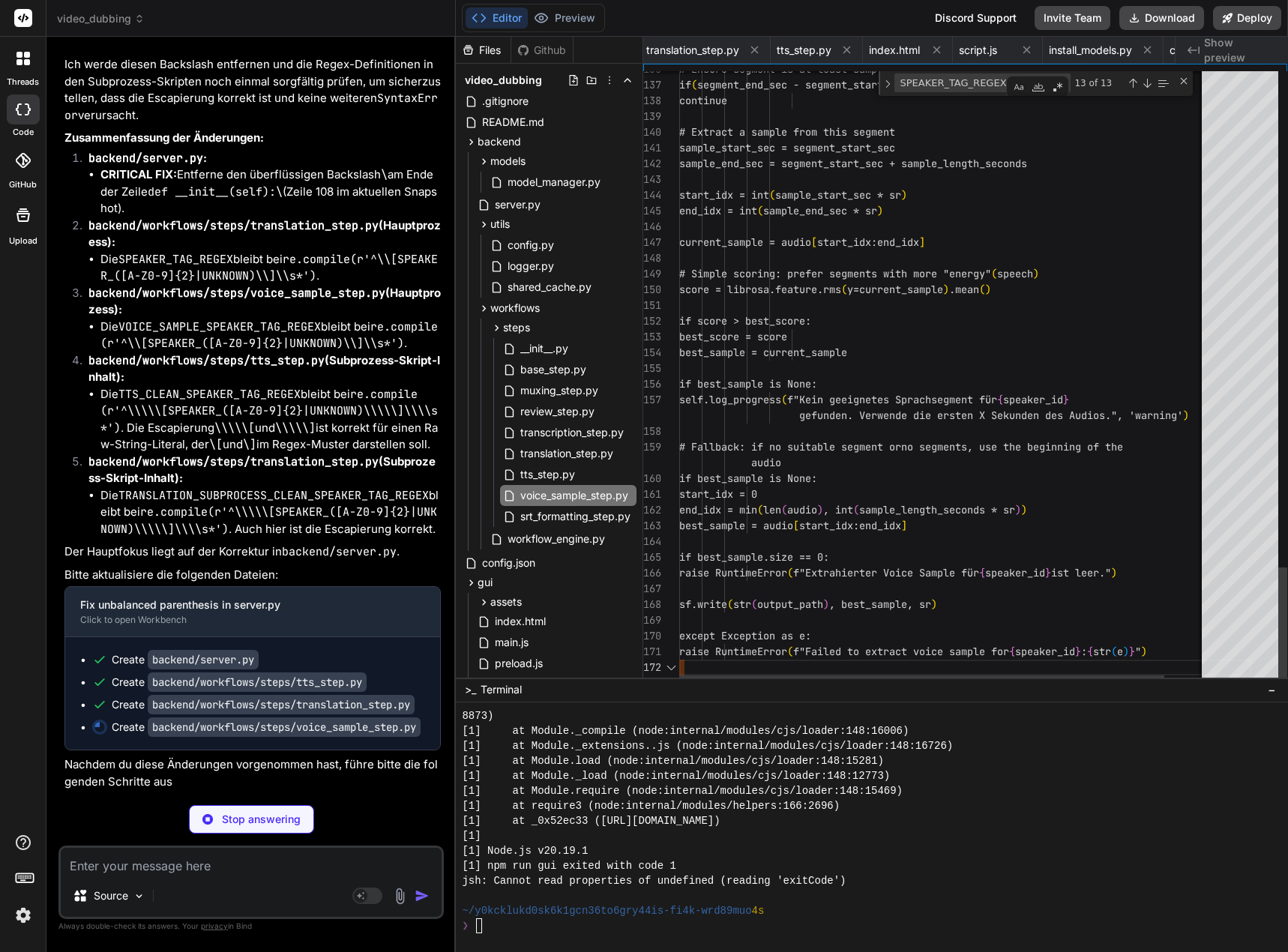
scroll to position [0, 853]
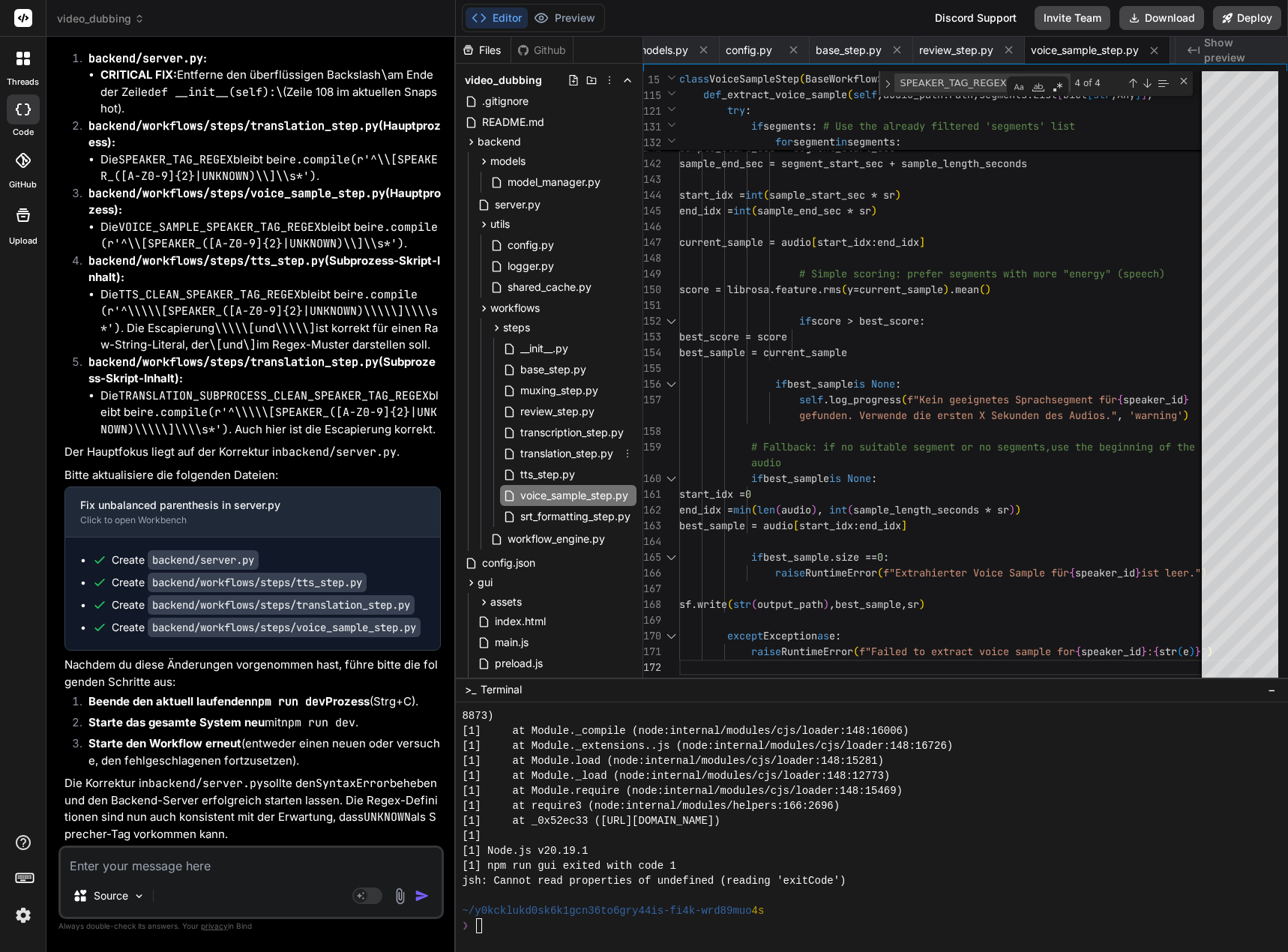
drag, startPoint x: 598, startPoint y: 449, endPoint x: 637, endPoint y: 459, distance: 40.3
click at [598, 449] on span "translation_step.py" at bounding box center [566, 454] width 96 height 18
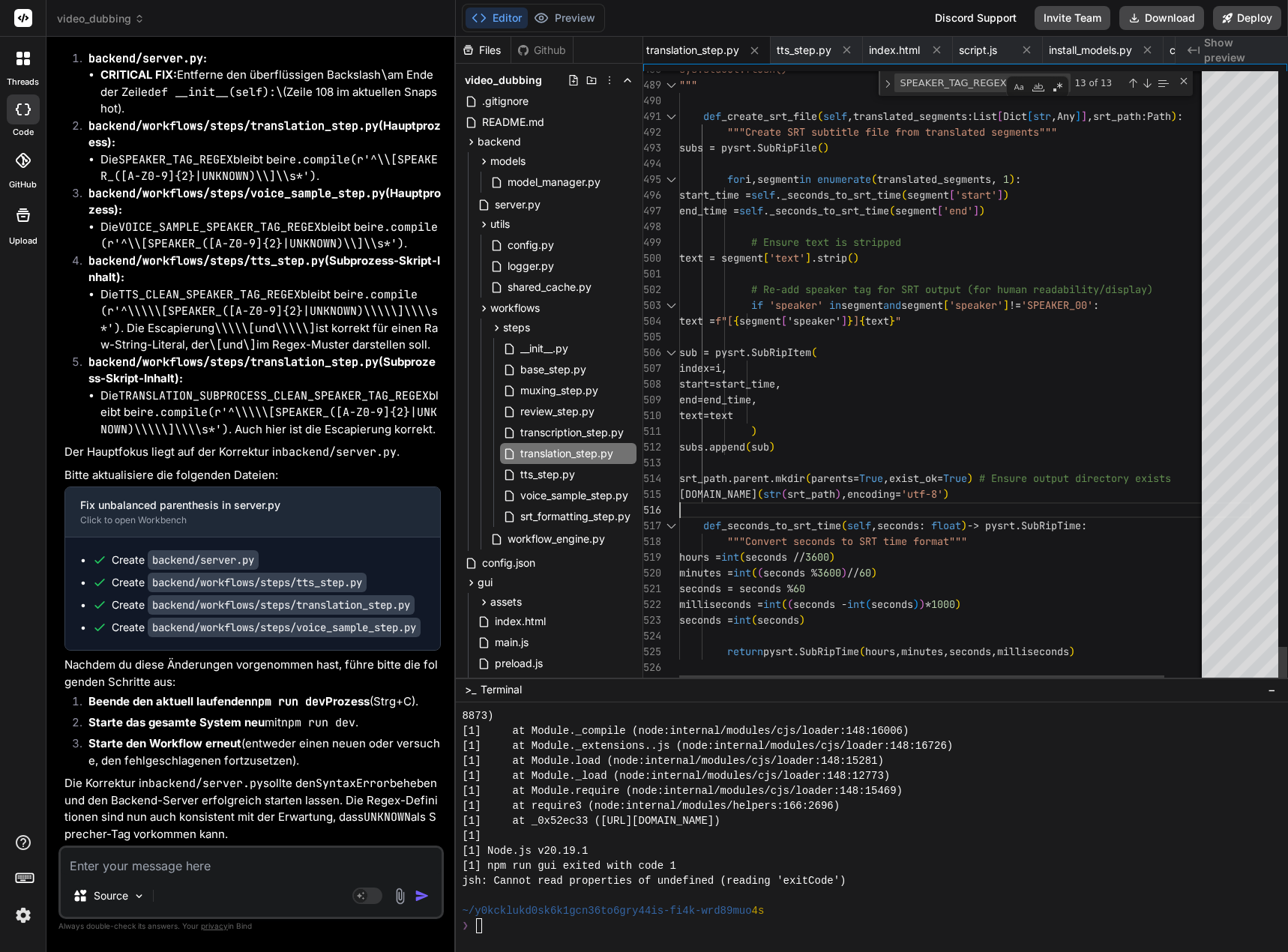
scroll to position [15, 0]
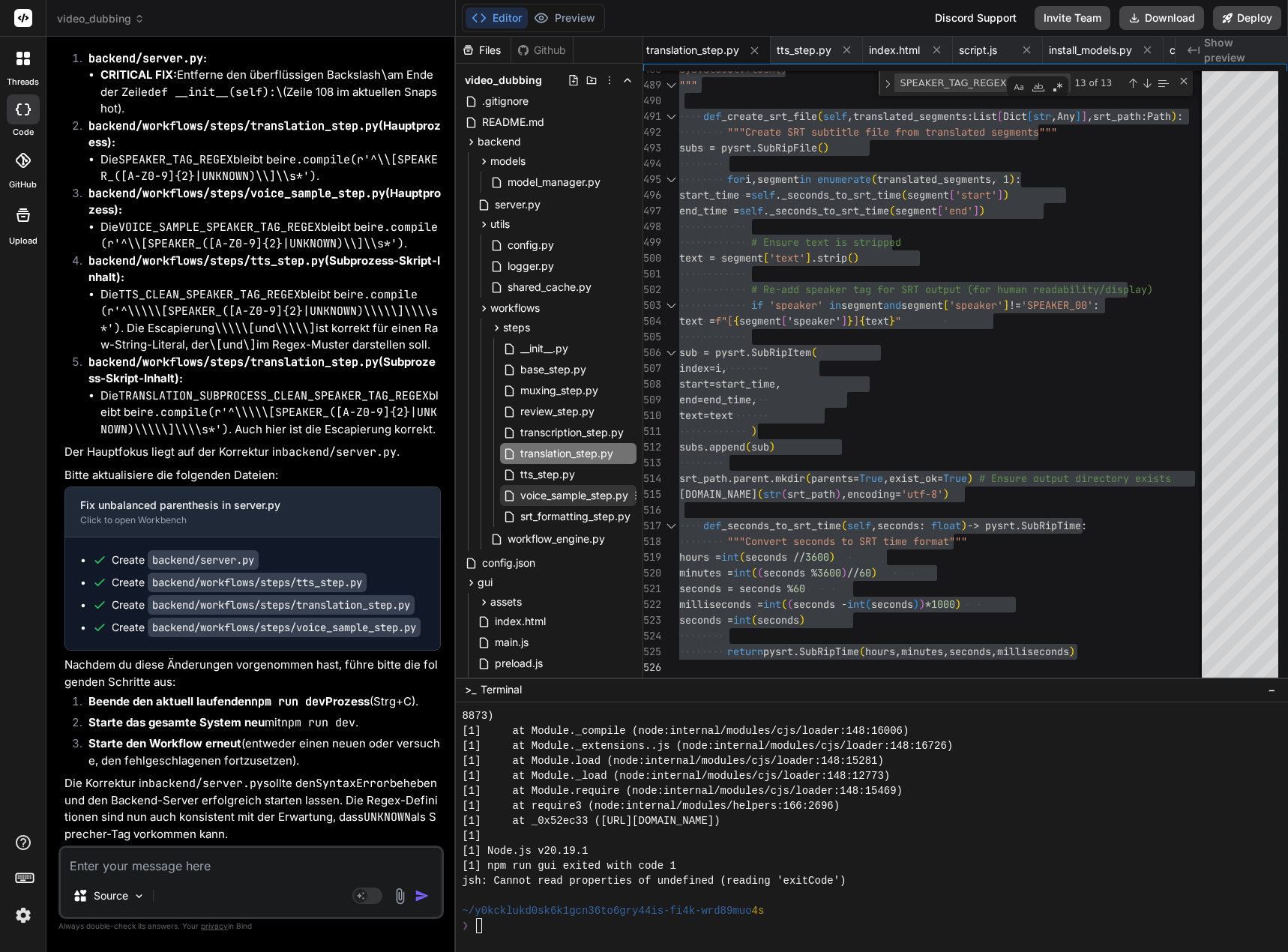
drag, startPoint x: 560, startPoint y: 492, endPoint x: 569, endPoint y: 494, distance: 9.2
click at [560, 492] on span "voice_sample_step.py" at bounding box center [574, 495] width 111 height 18
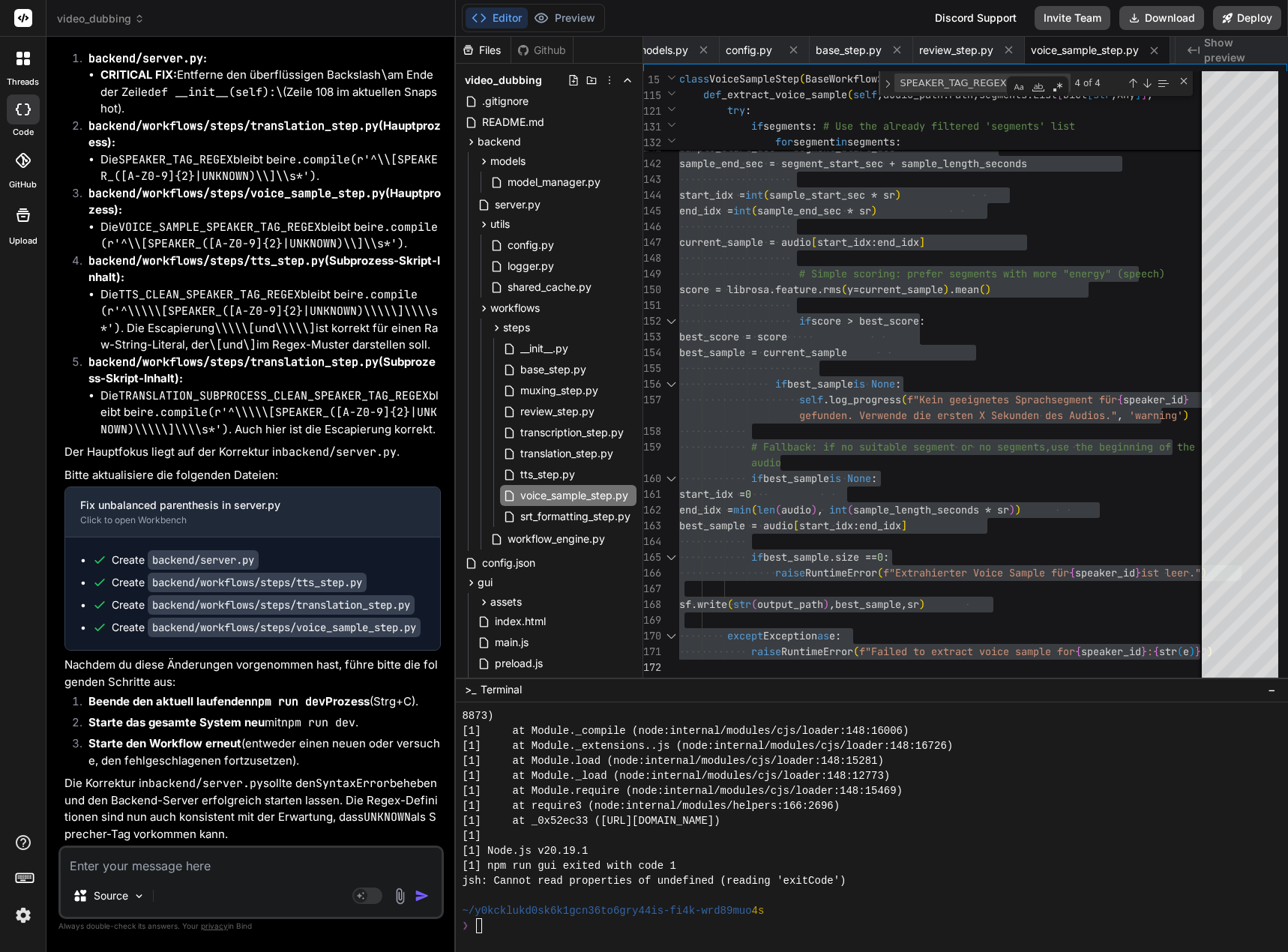
scroll to position [195485, 0]
click at [524, 202] on span "server.py" at bounding box center [517, 205] width 48 height 18
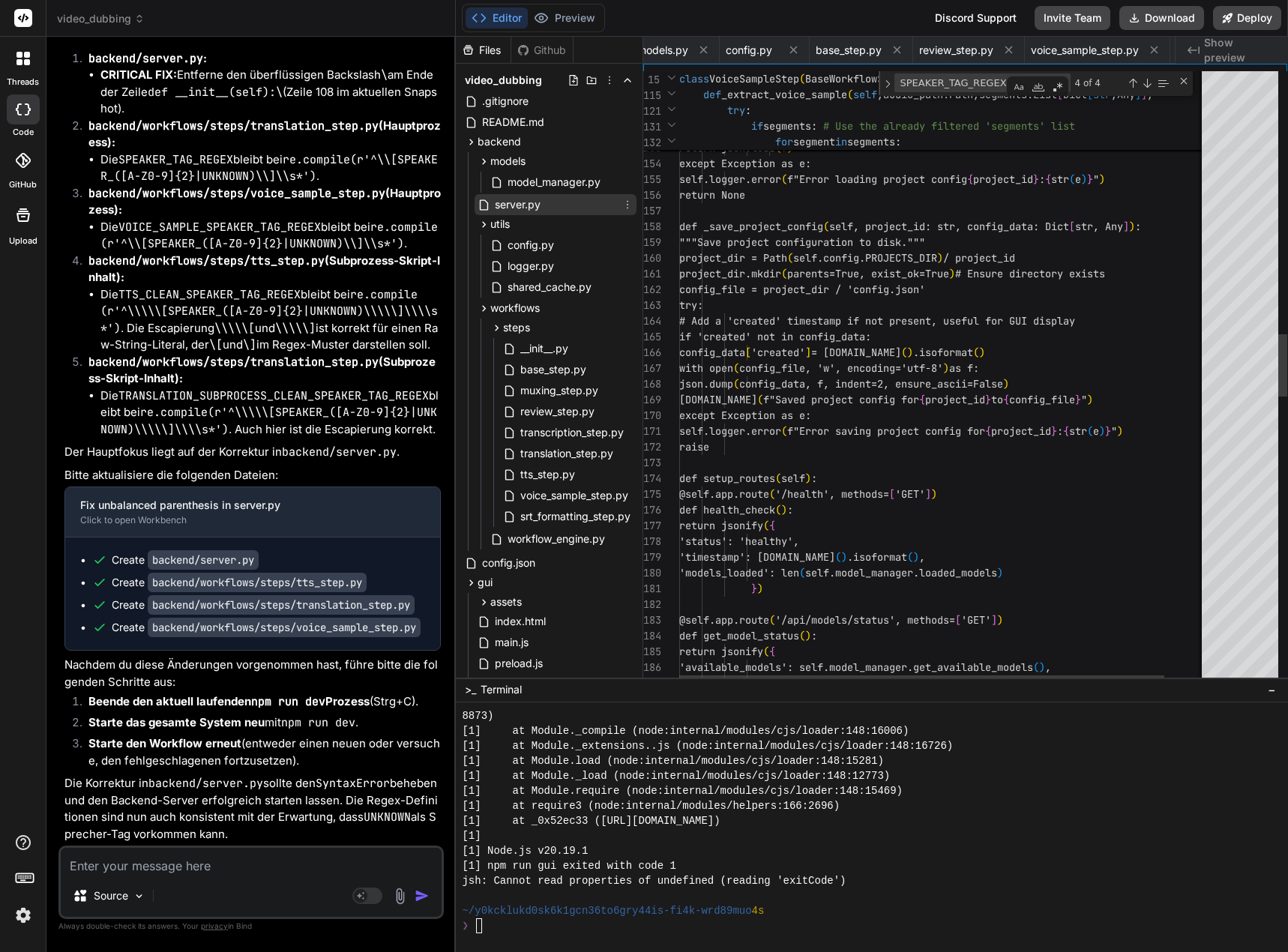
scroll to position [0, 1504]
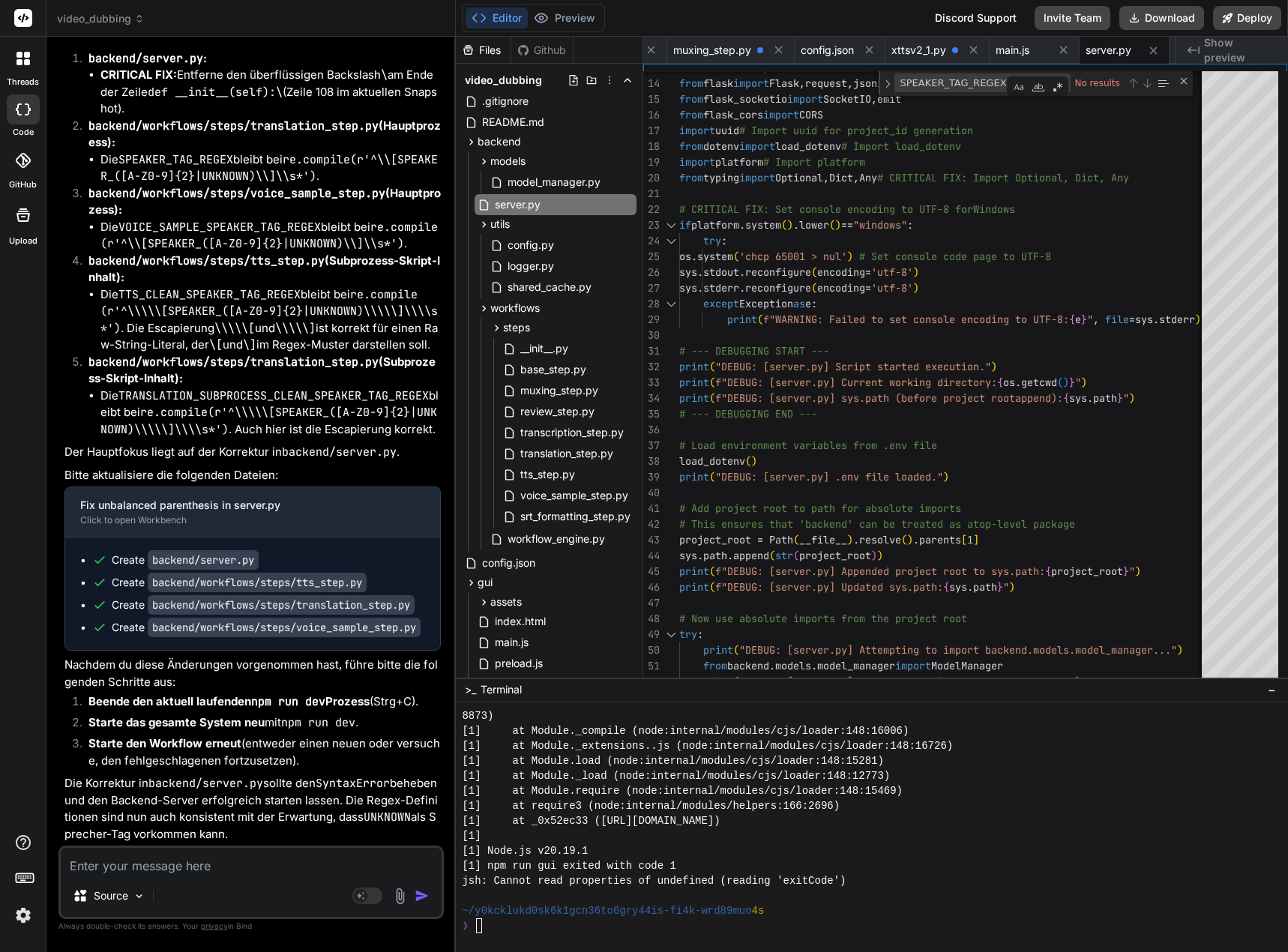
click at [188, 871] on textarea at bounding box center [250, 861] width 381 height 27
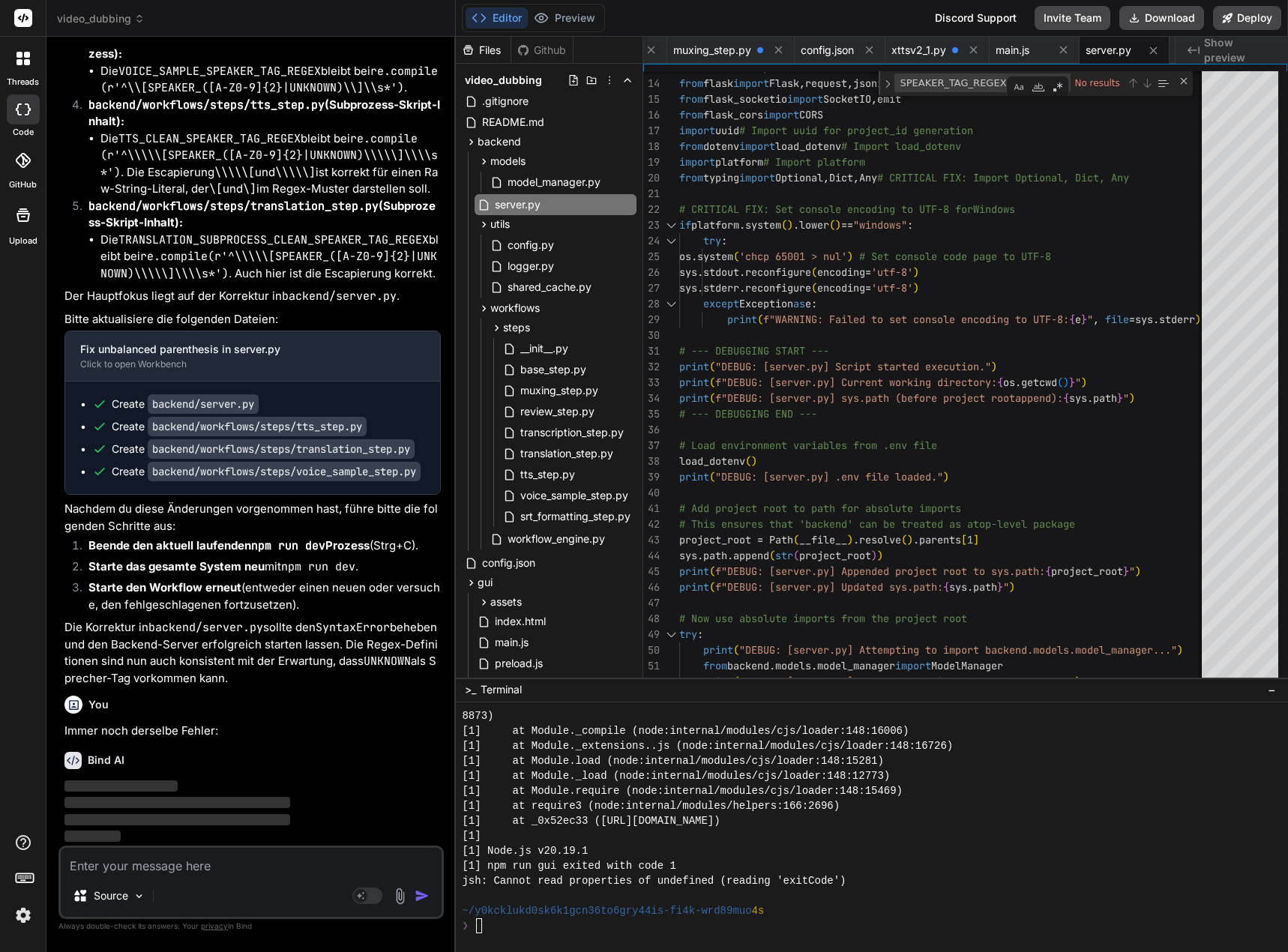
scroll to position [195640, 0]
paste textarea "[1] Attempt 40/90: Error fetching projects from backend: connect ECONNREFUSED 1…"
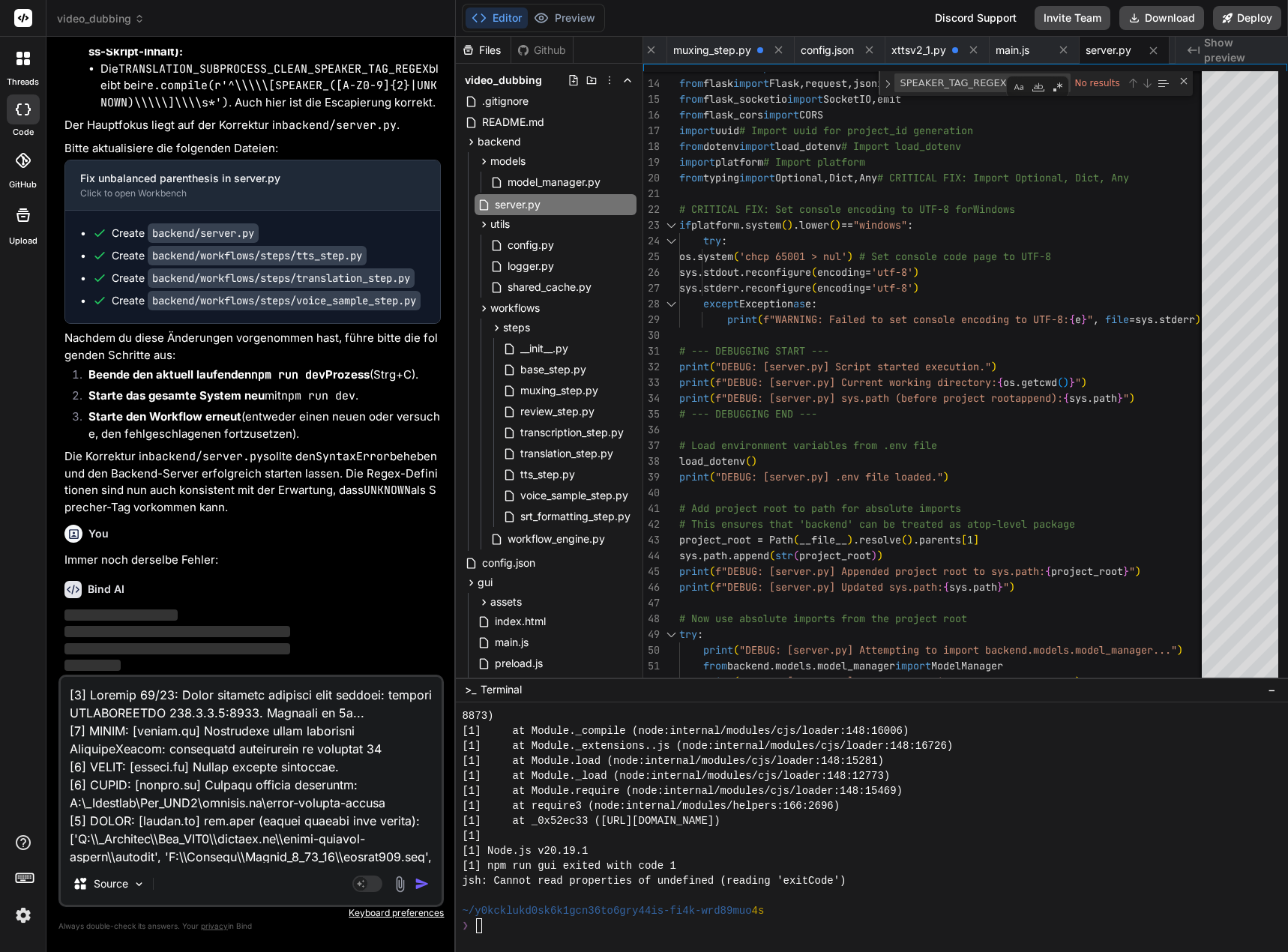
scroll to position [649, 0]
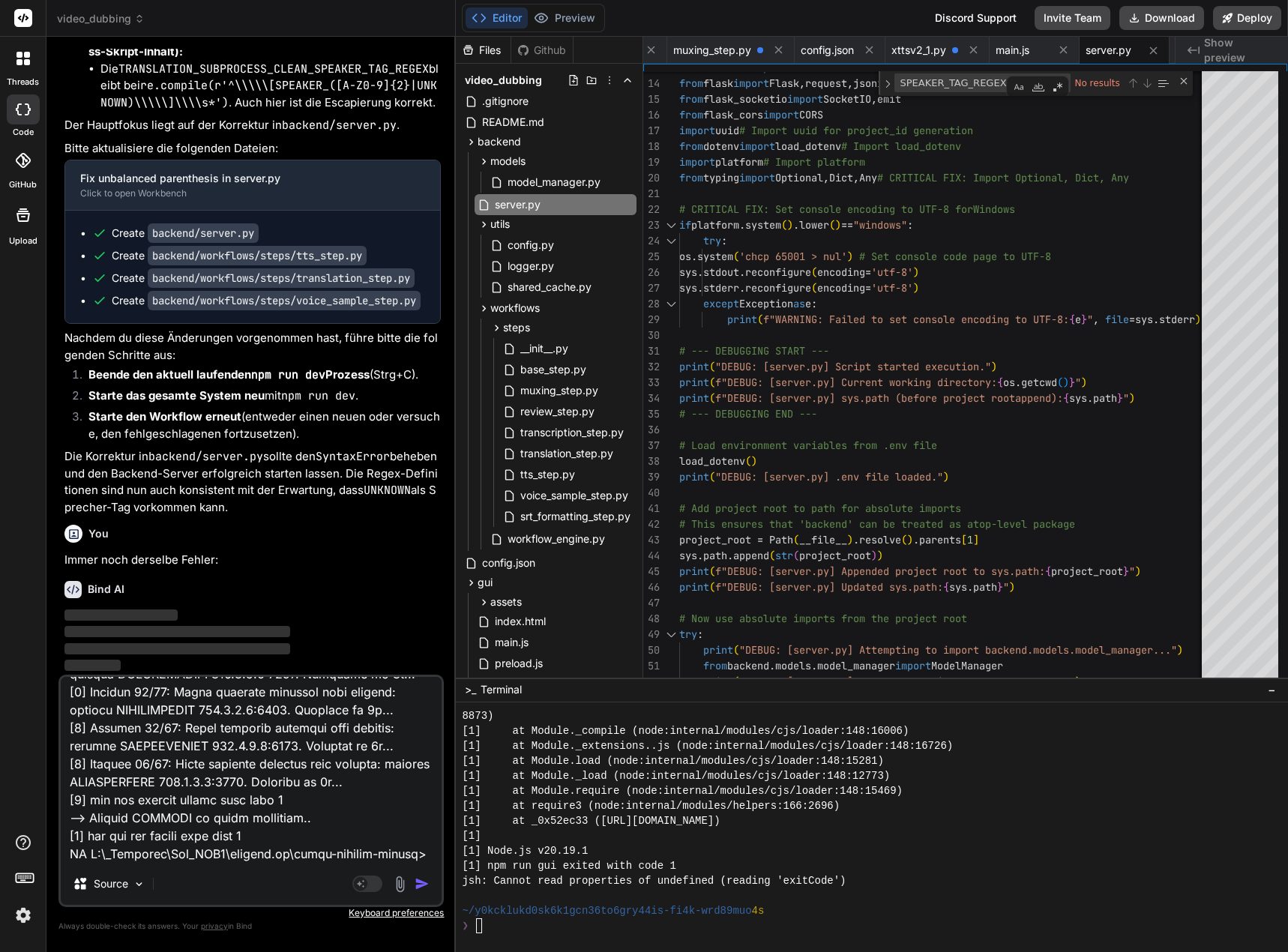
click at [424, 882] on img "button" at bounding box center [422, 884] width 15 height 15
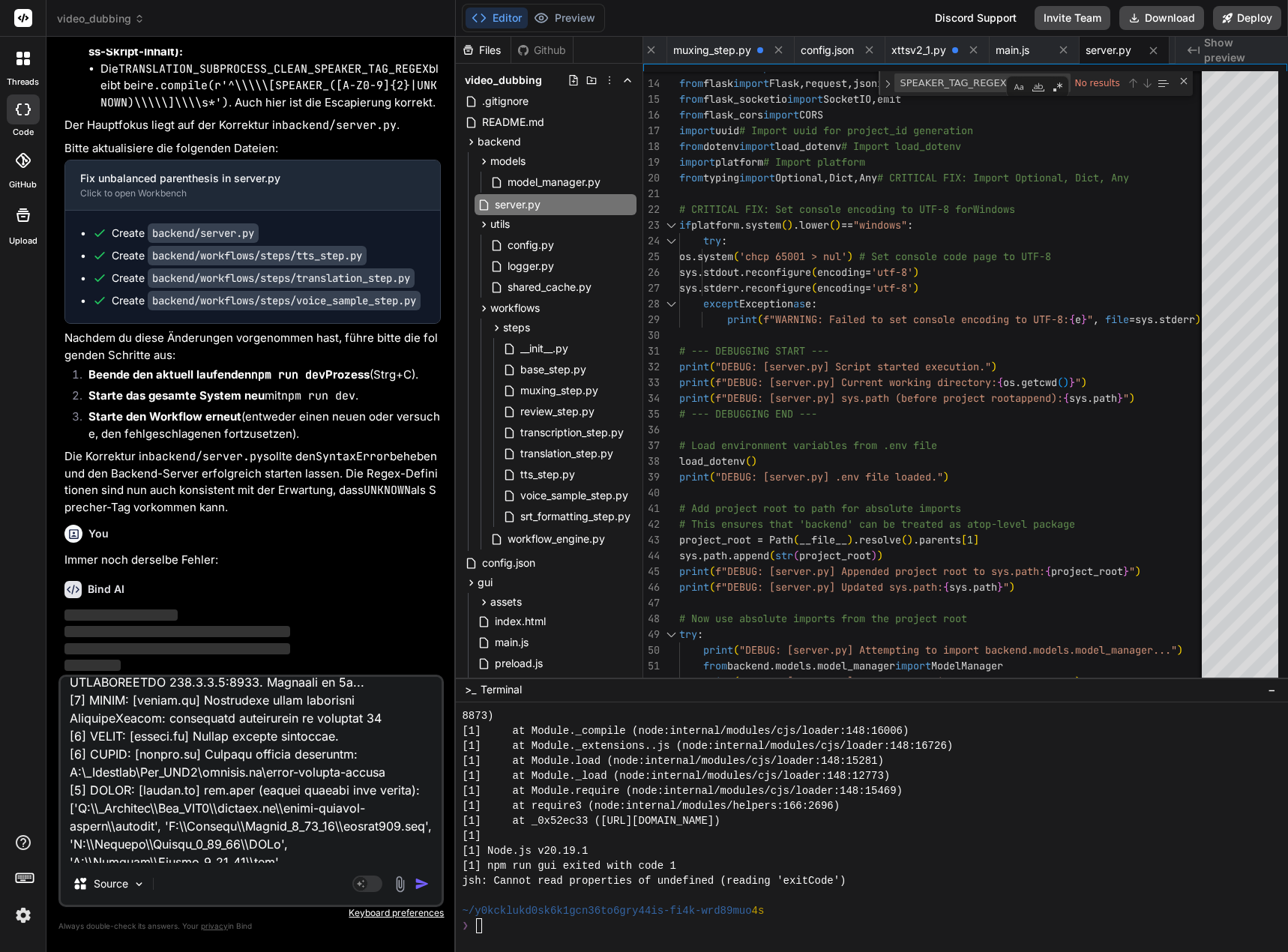
scroll to position [0, 0]
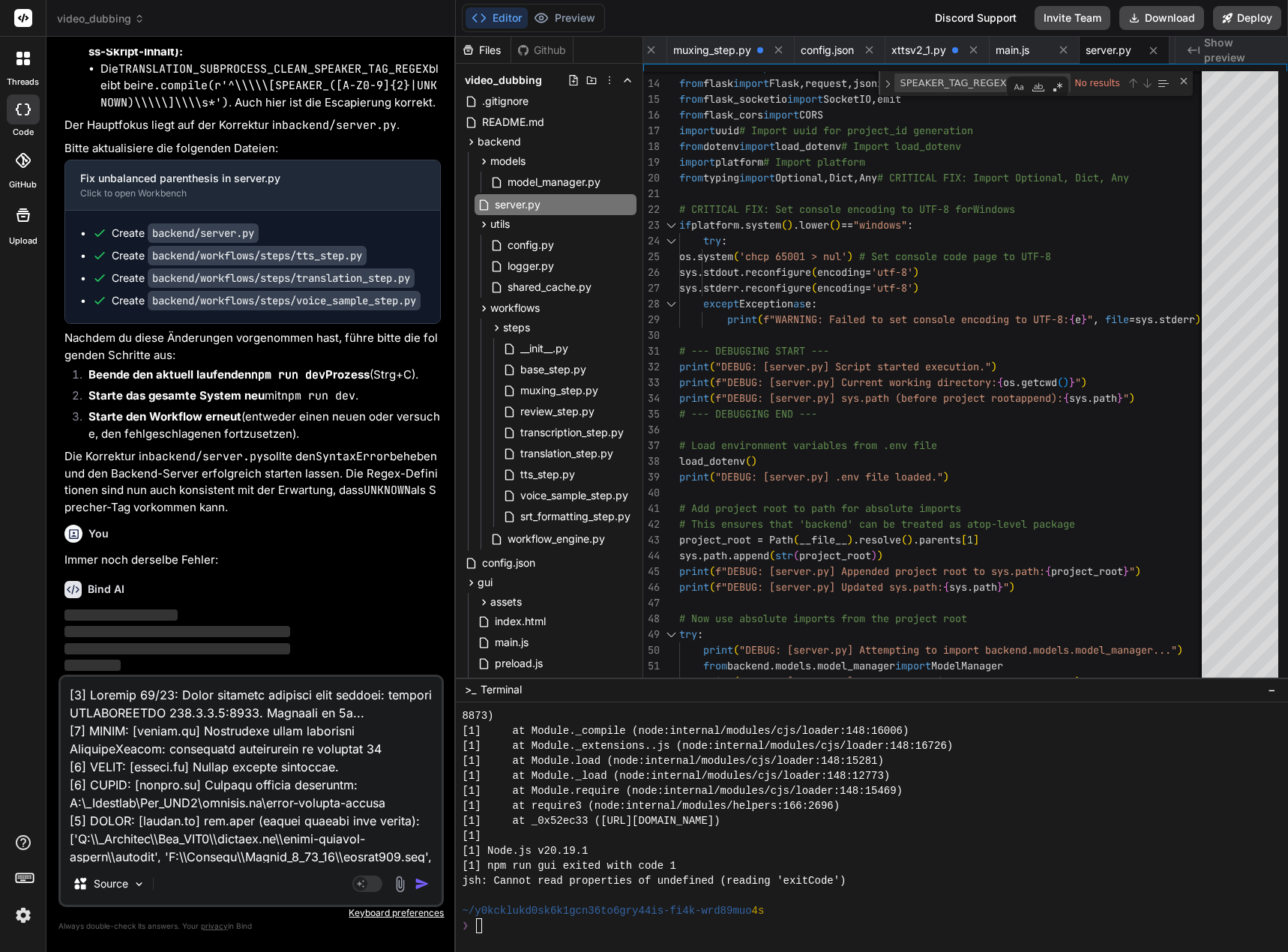
drag, startPoint x: 424, startPoint y: 860, endPoint x: -24, endPoint y: 588, distance: 524.1
click at [0, 588] on html "threads code GitHub Upload video_dubbing Created with Pixso. Bind AI Web Search…" at bounding box center [644, 476] width 1288 height 952
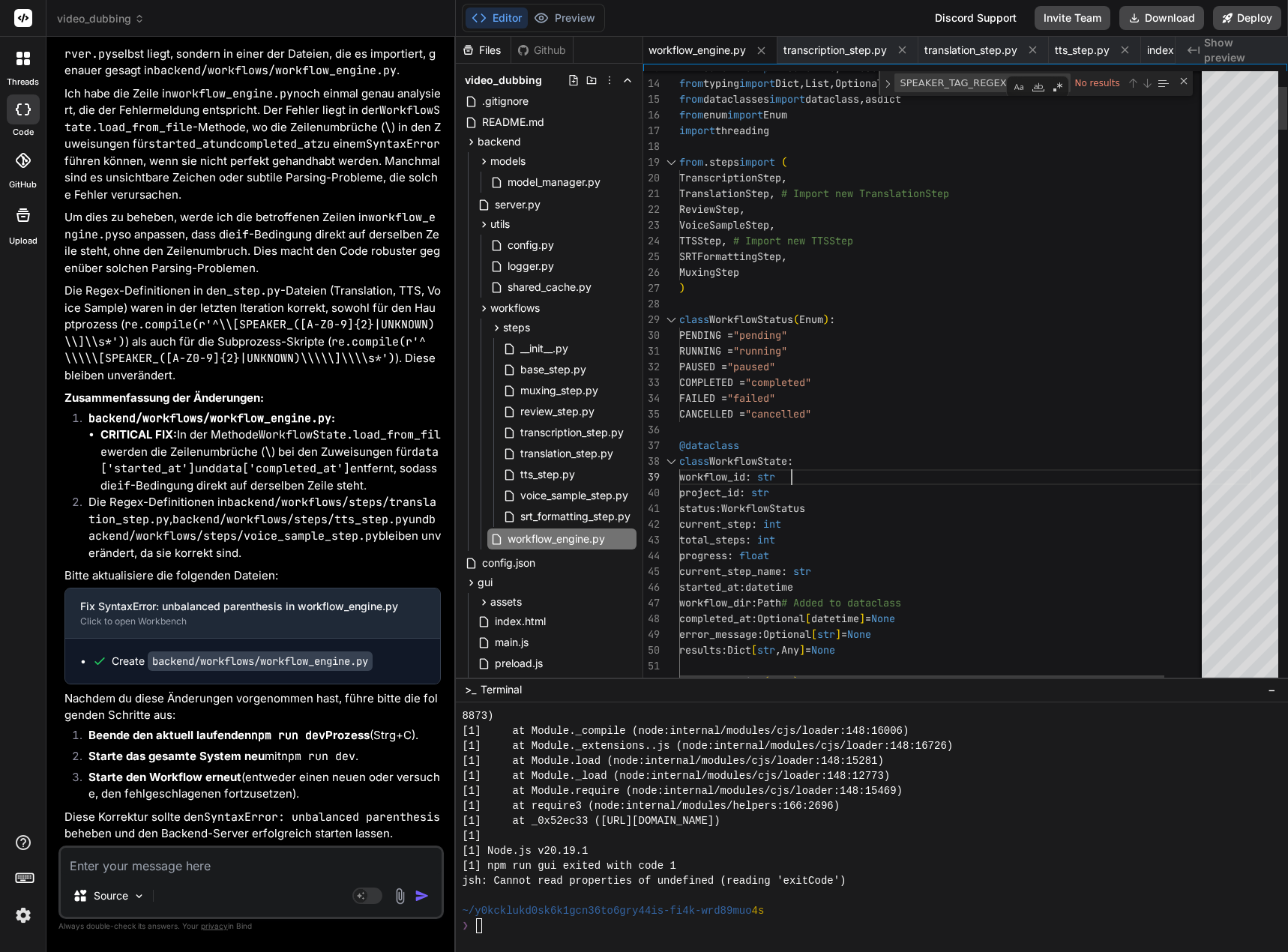
scroll to position [15, 0]
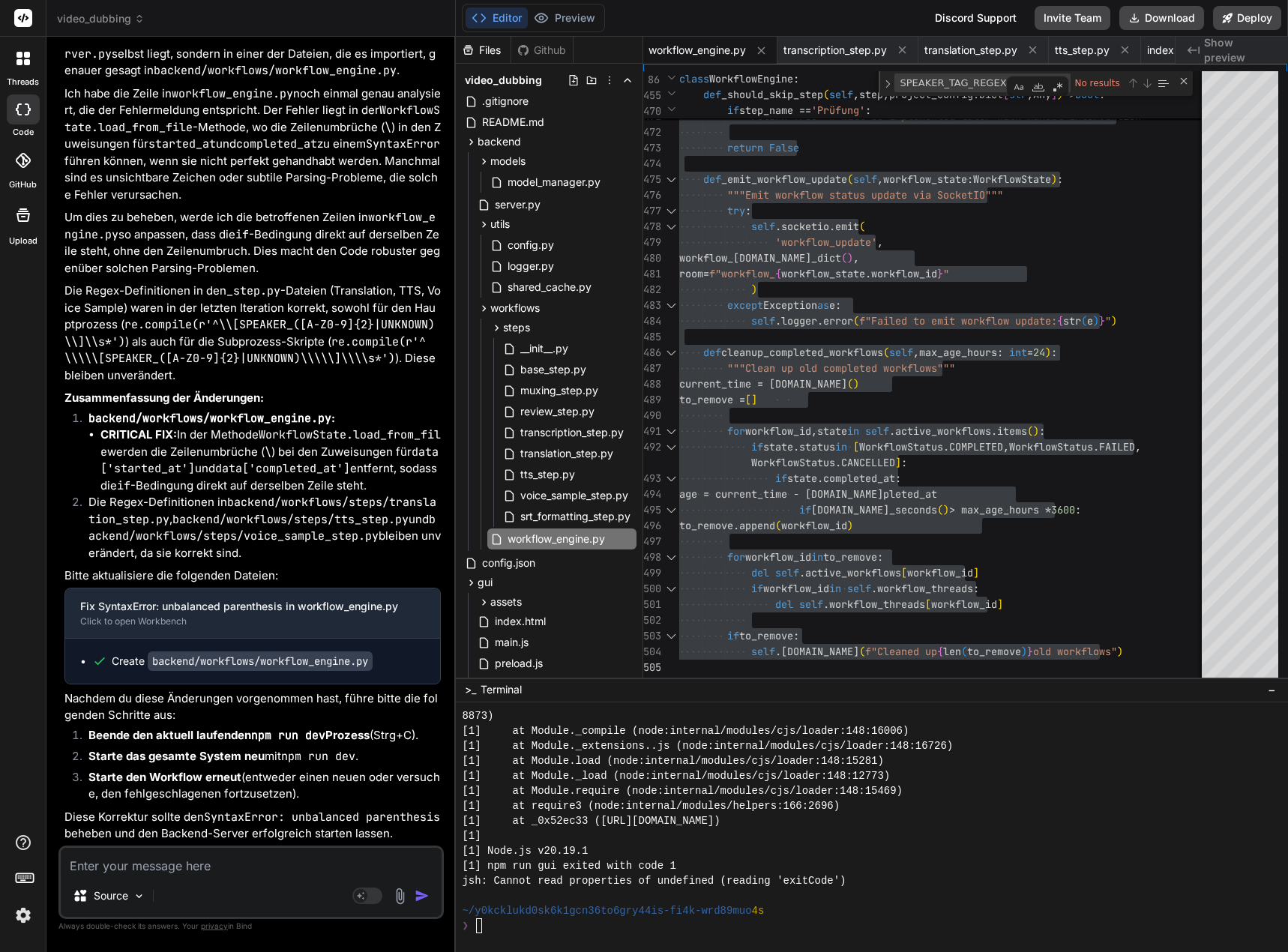
click at [145, 864] on textarea at bounding box center [250, 861] width 381 height 27
paste textarea "Unexpected indentation"
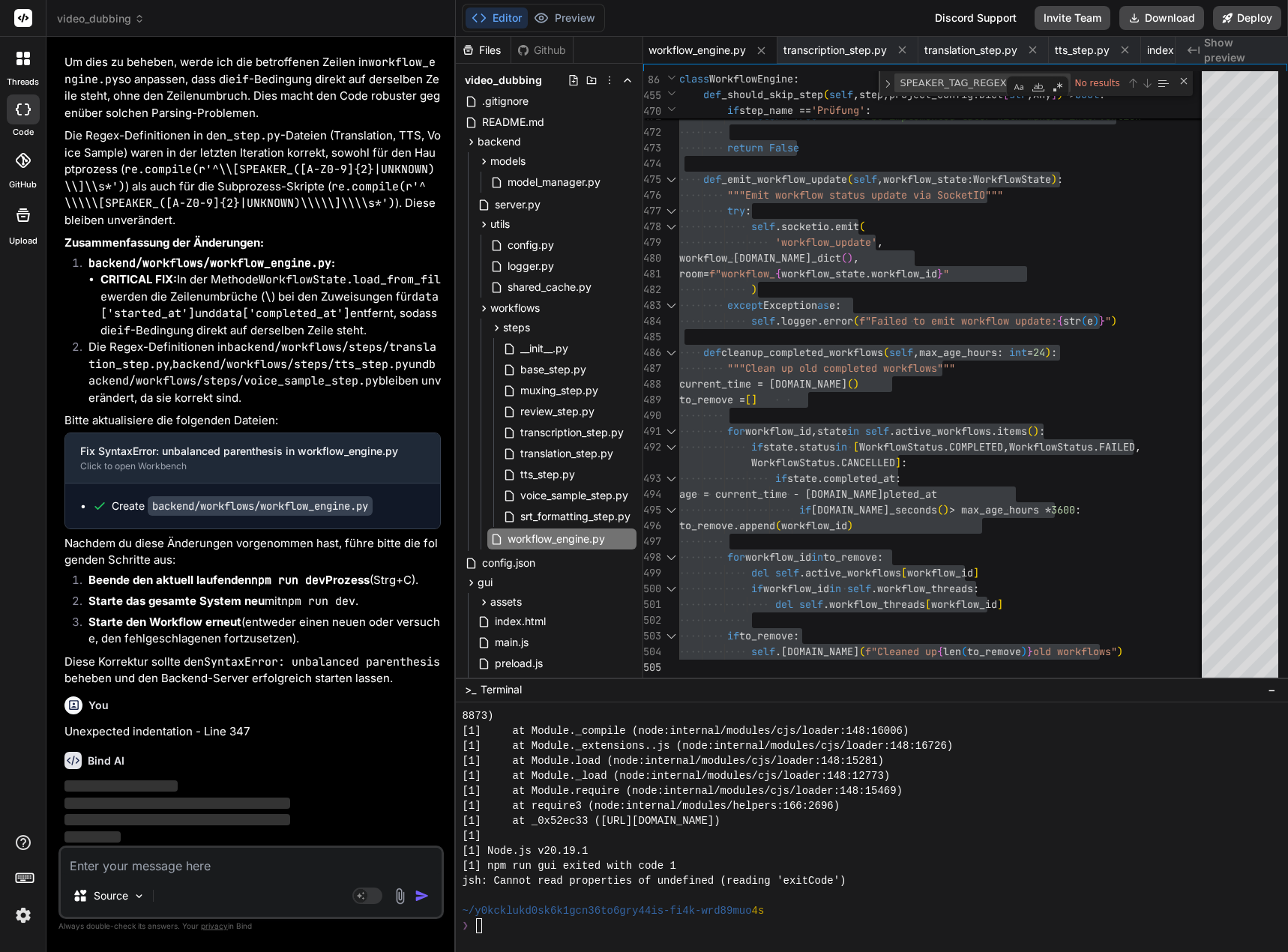
scroll to position [196596, 0]
click at [110, 863] on textarea at bounding box center [250, 861] width 381 height 27
click at [207, 857] on textarea at bounding box center [250, 861] width 381 height 27
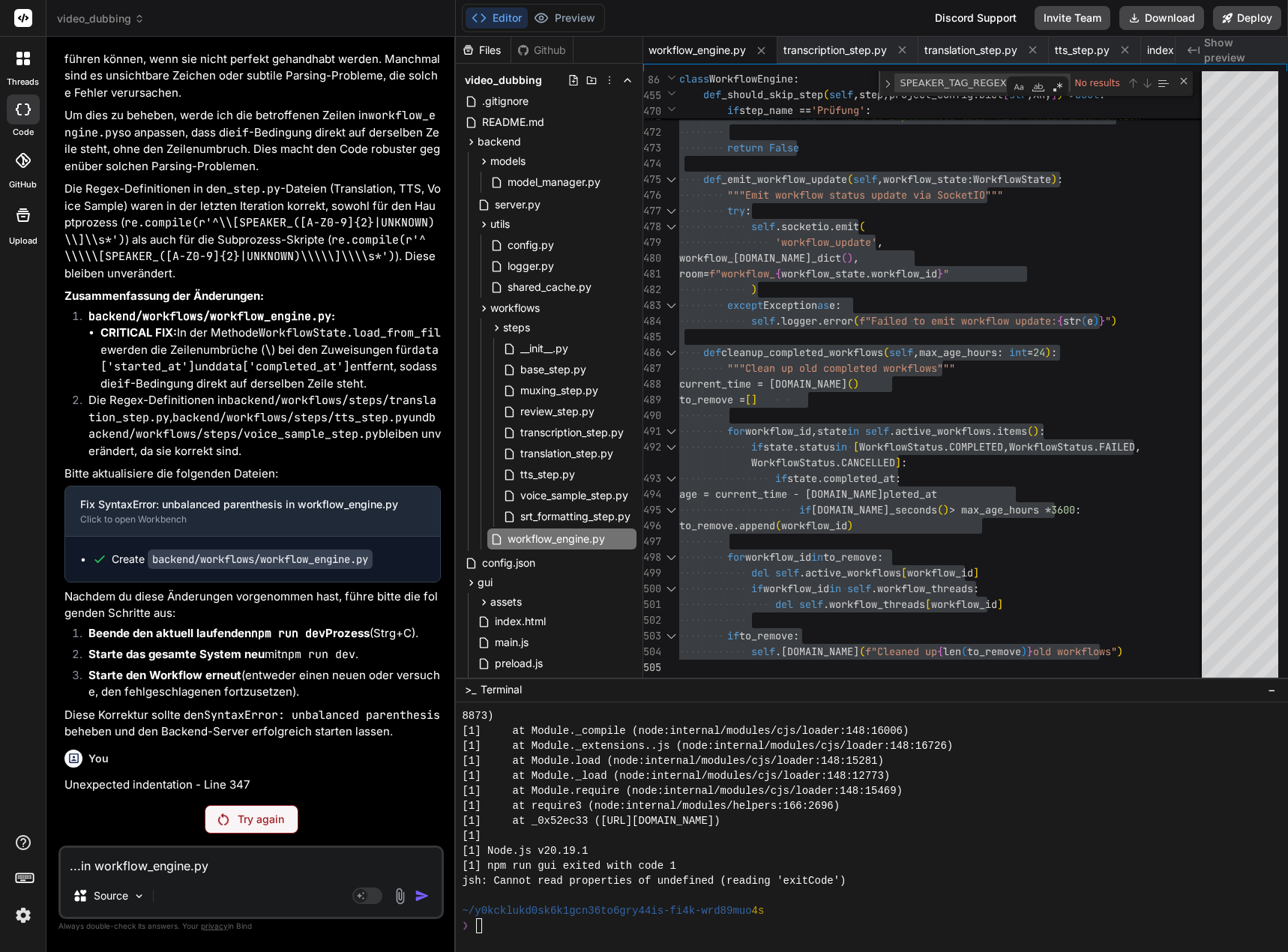
scroll to position [196543, 0]
click at [254, 821] on p "Try again" at bounding box center [260, 820] width 46 height 15
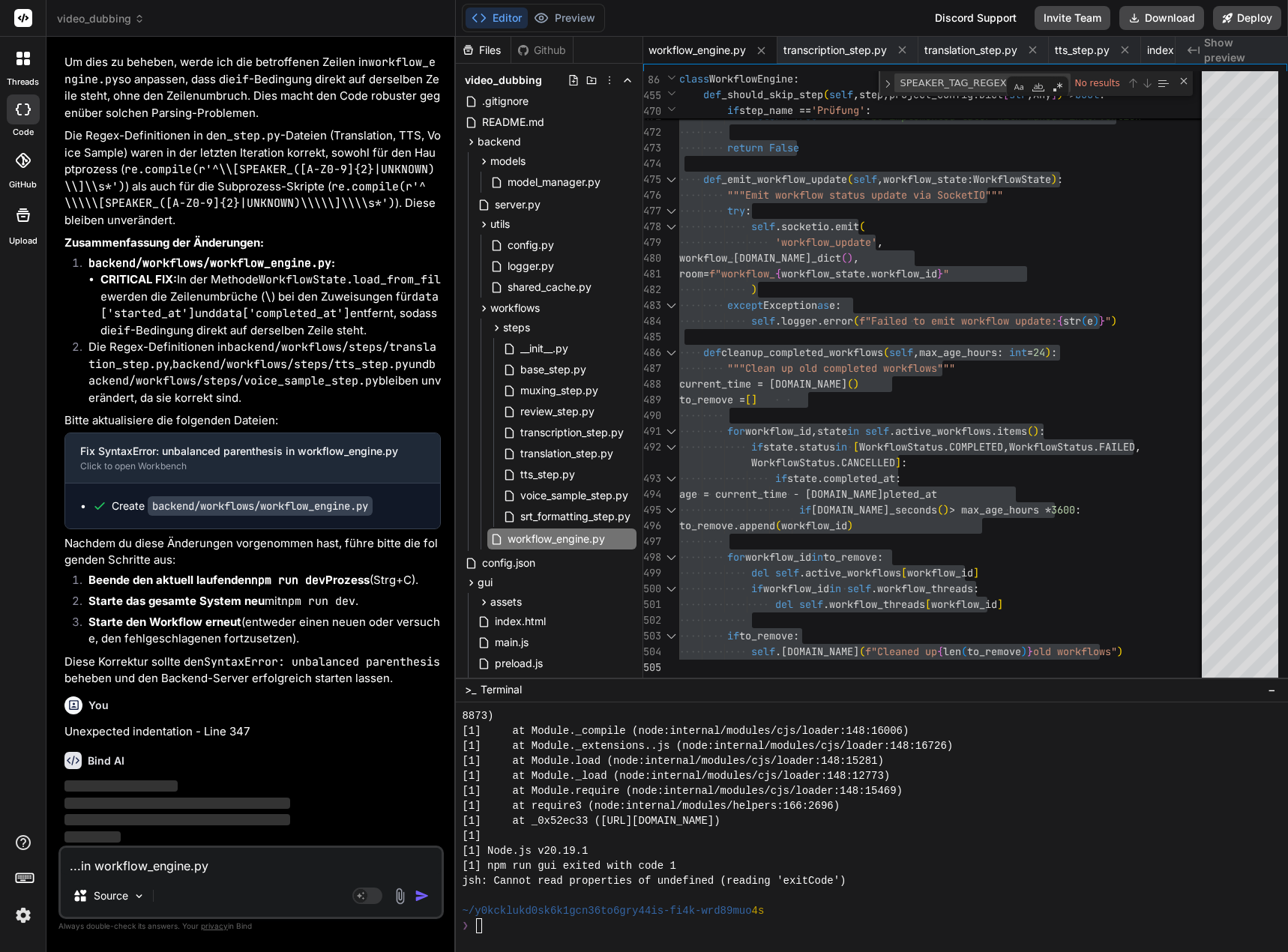
scroll to position [196596, 0]
click at [23, 918] on img at bounding box center [24, 915] width 26 height 26
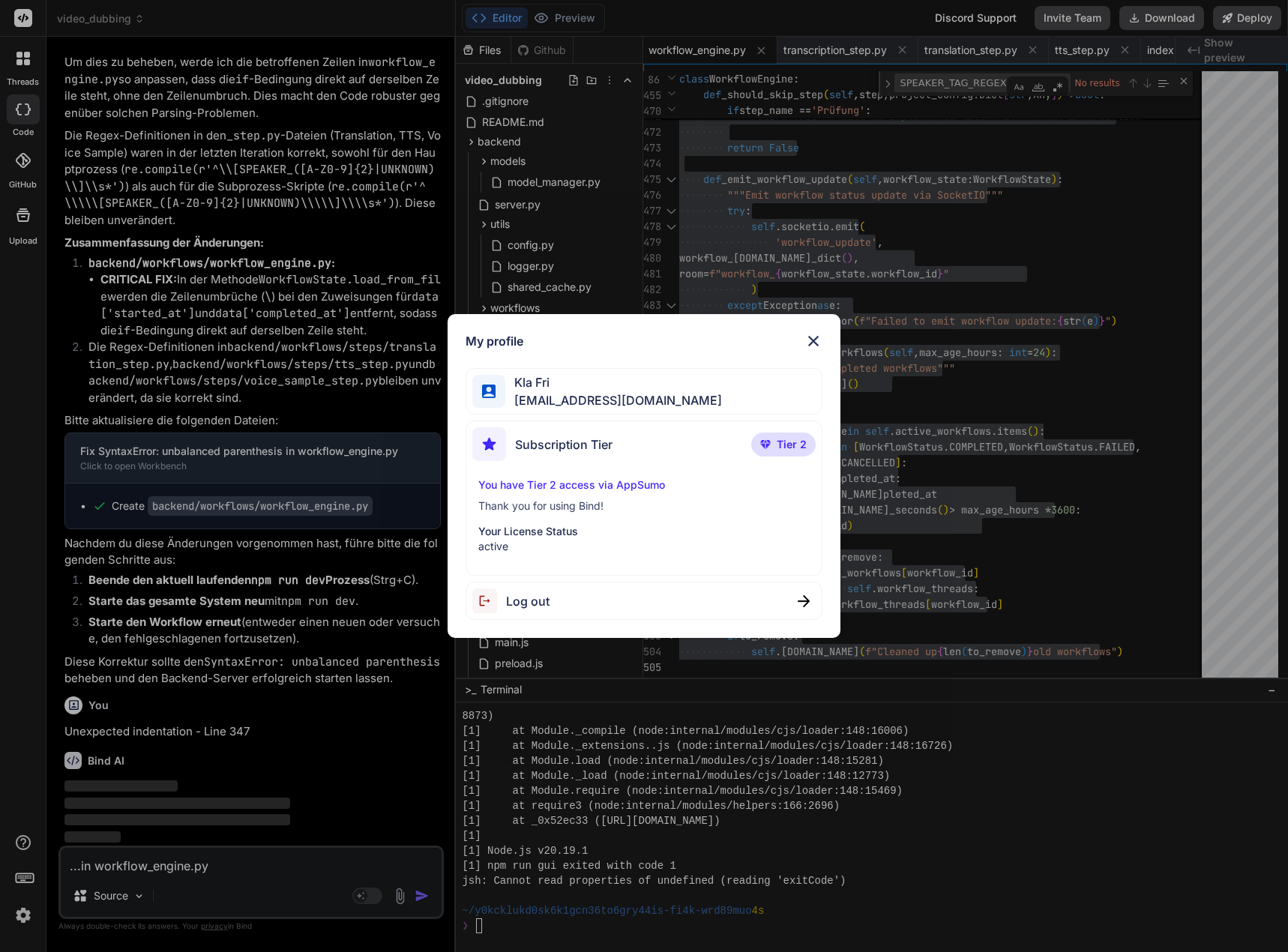
click at [813, 337] on img at bounding box center [814, 341] width 18 height 18
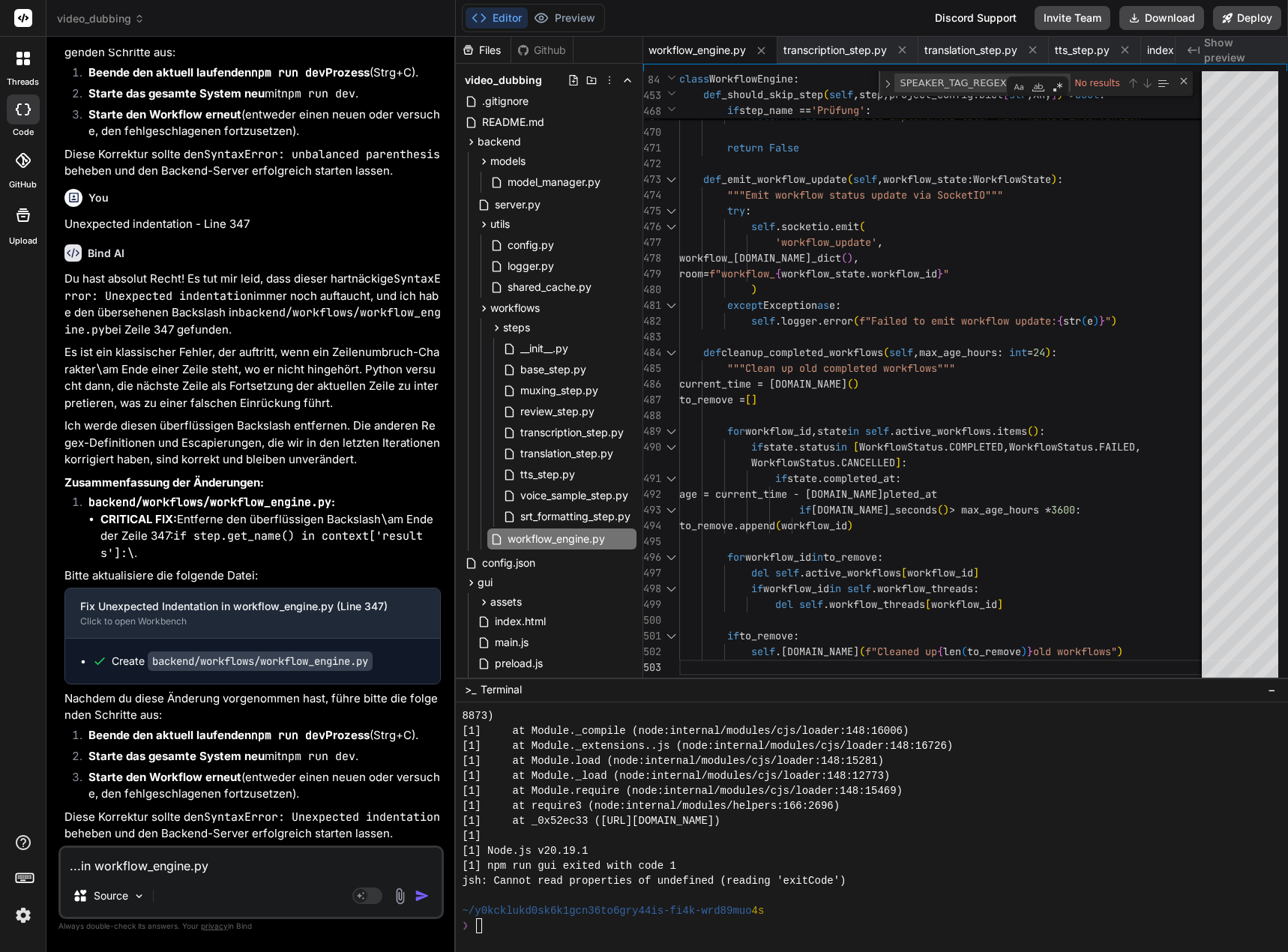
scroll to position [197104, 0]
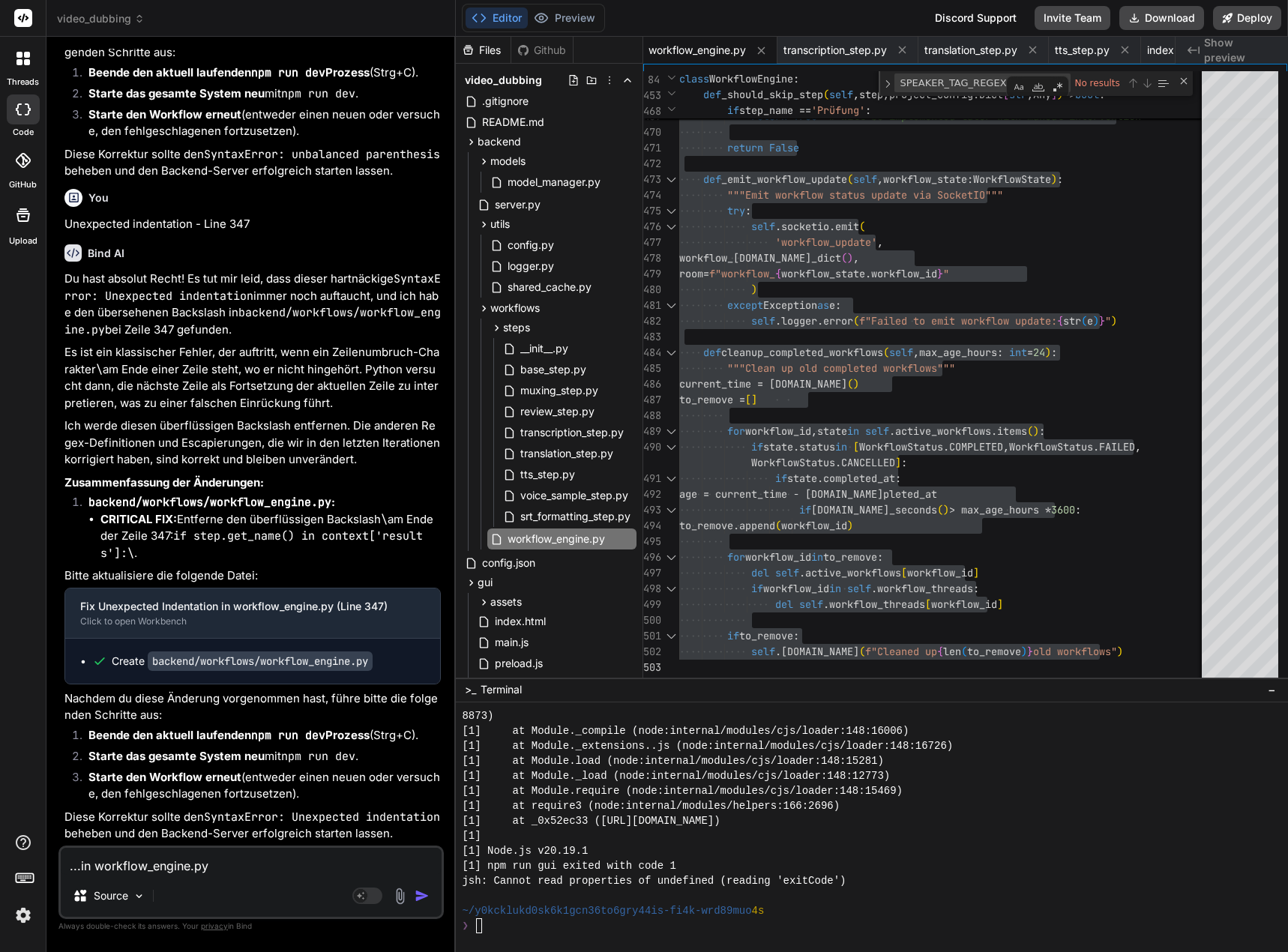
click at [389, 773] on li "Starte den Workflow erneut (entweder einen neuen oder versuche, den fehlgeschla…" at bounding box center [258, 786] width 365 height 34
drag, startPoint x: 224, startPoint y: 863, endPoint x: 247, endPoint y: 859, distance: 23.3
click at [224, 863] on textarea "...in workflow_engine.py" at bounding box center [250, 861] width 381 height 27
drag, startPoint x: 281, startPoint y: 859, endPoint x: 53, endPoint y: 857, distance: 228.0
click at [53, 857] on div "Bind AI Web Search Created with Pixso. Code Generator You Im Muxing sollte das …" at bounding box center [251, 494] width 409 height 915
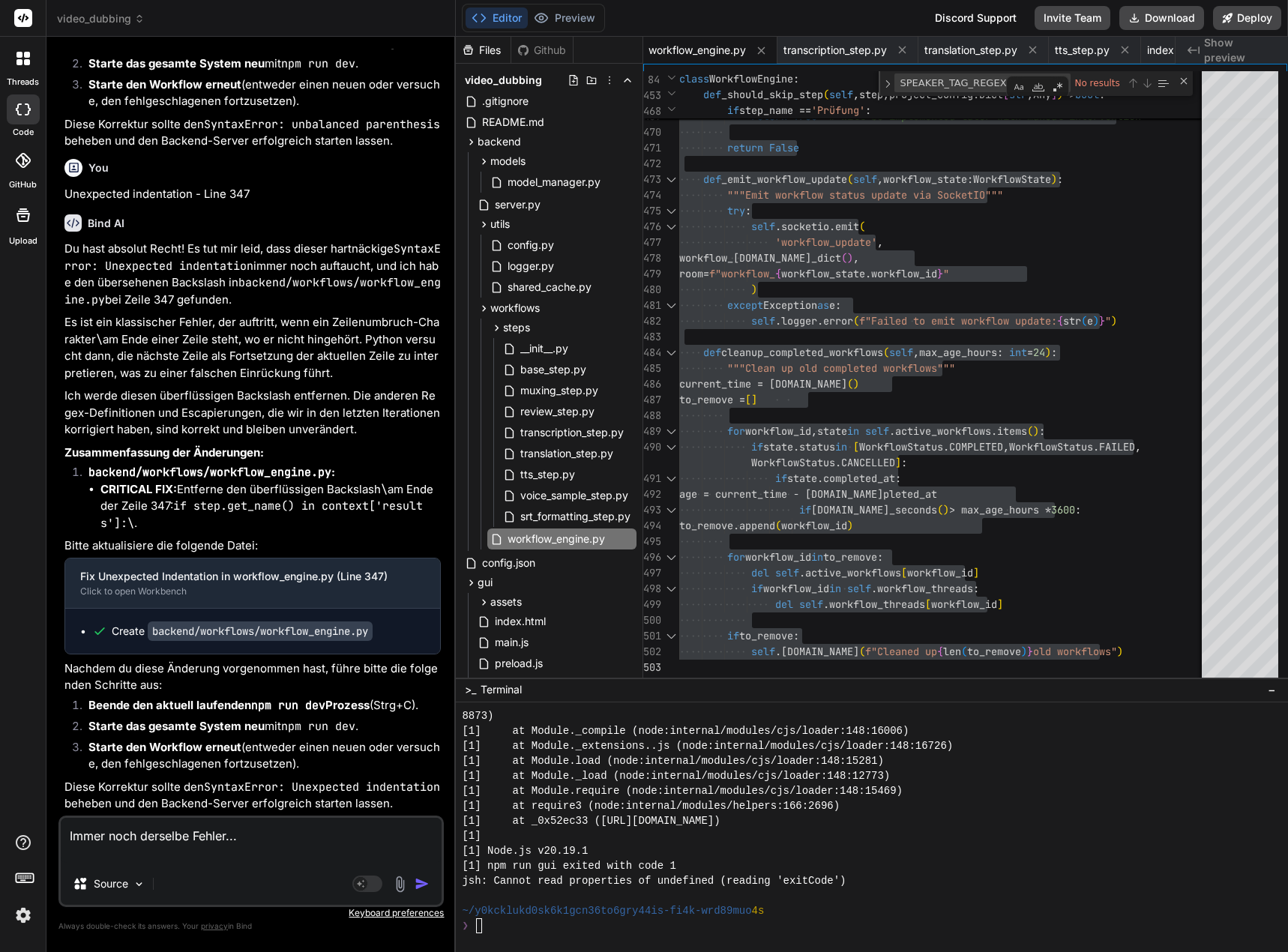
paste textarea "[1] Attempt 32/90: Error fetching projects from backend: connect ECONNREFUSED 1…"
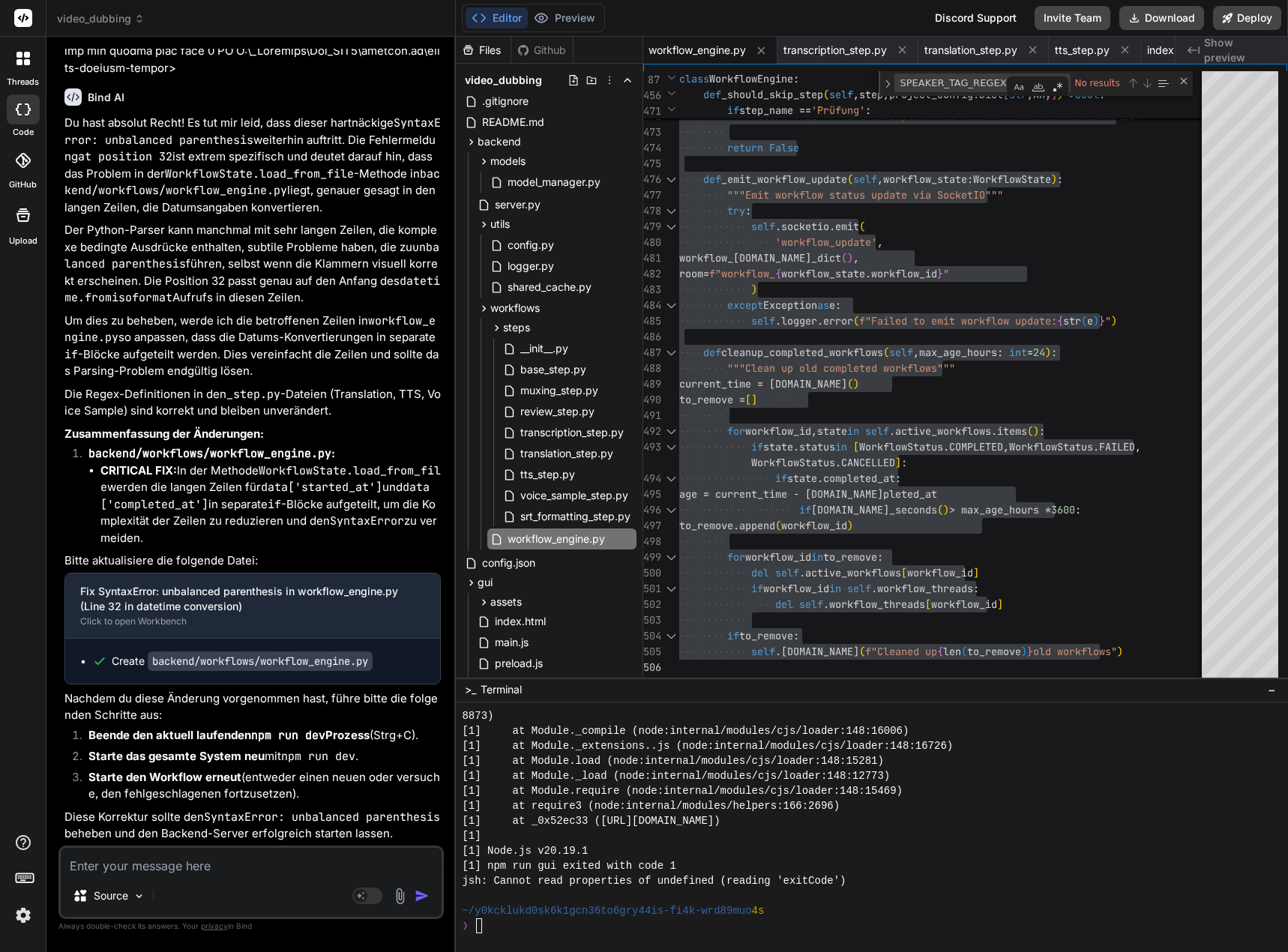
click at [198, 860] on textarea at bounding box center [250, 861] width 381 height 27
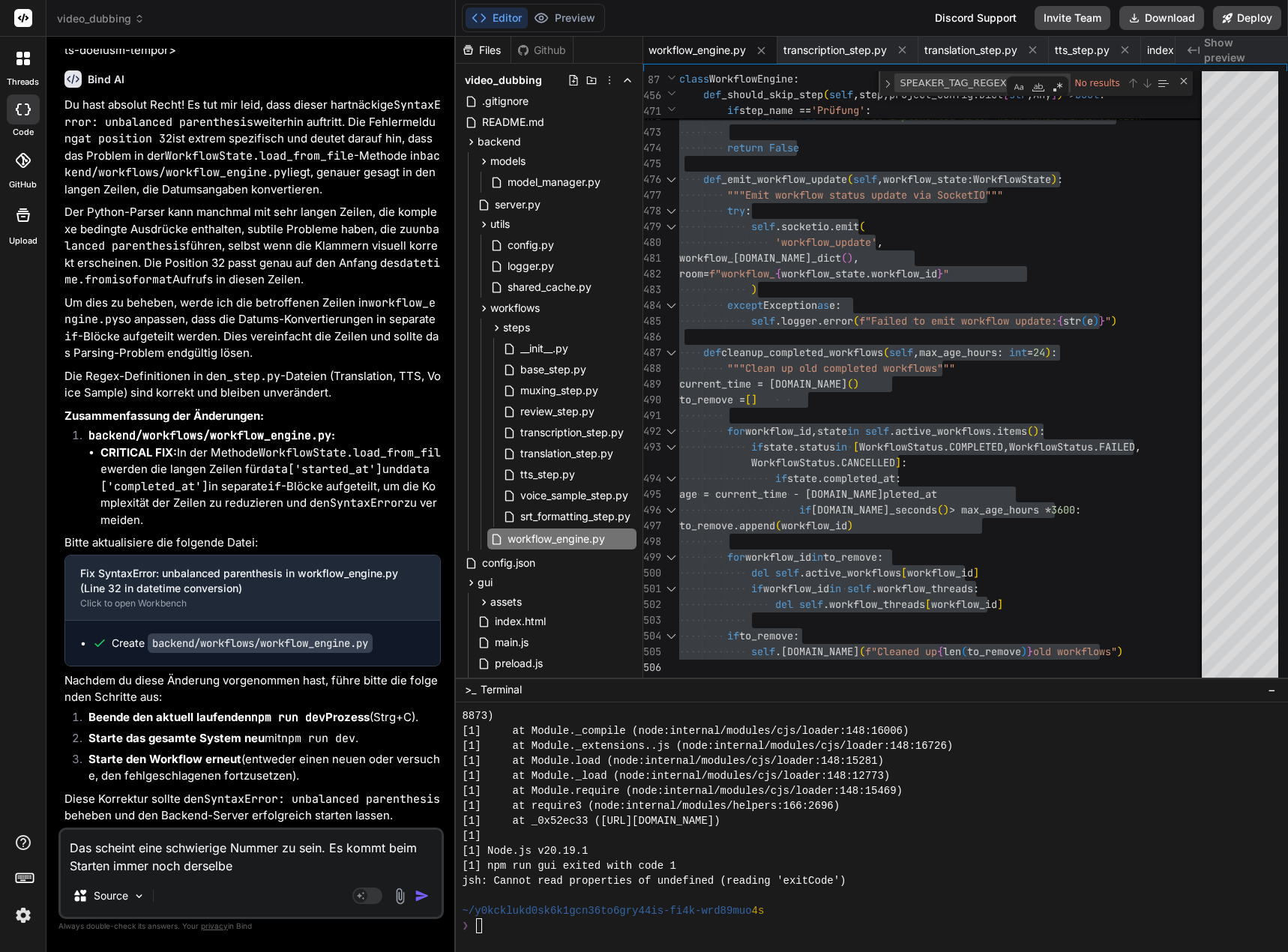
click at [263, 862] on textarea "Das scheint eine schwierige Nummer zu sein. Es kommt beim Starten immer noch de…" at bounding box center [250, 853] width 381 height 45
paste textarea "unbalanced parenthesis at position 32"
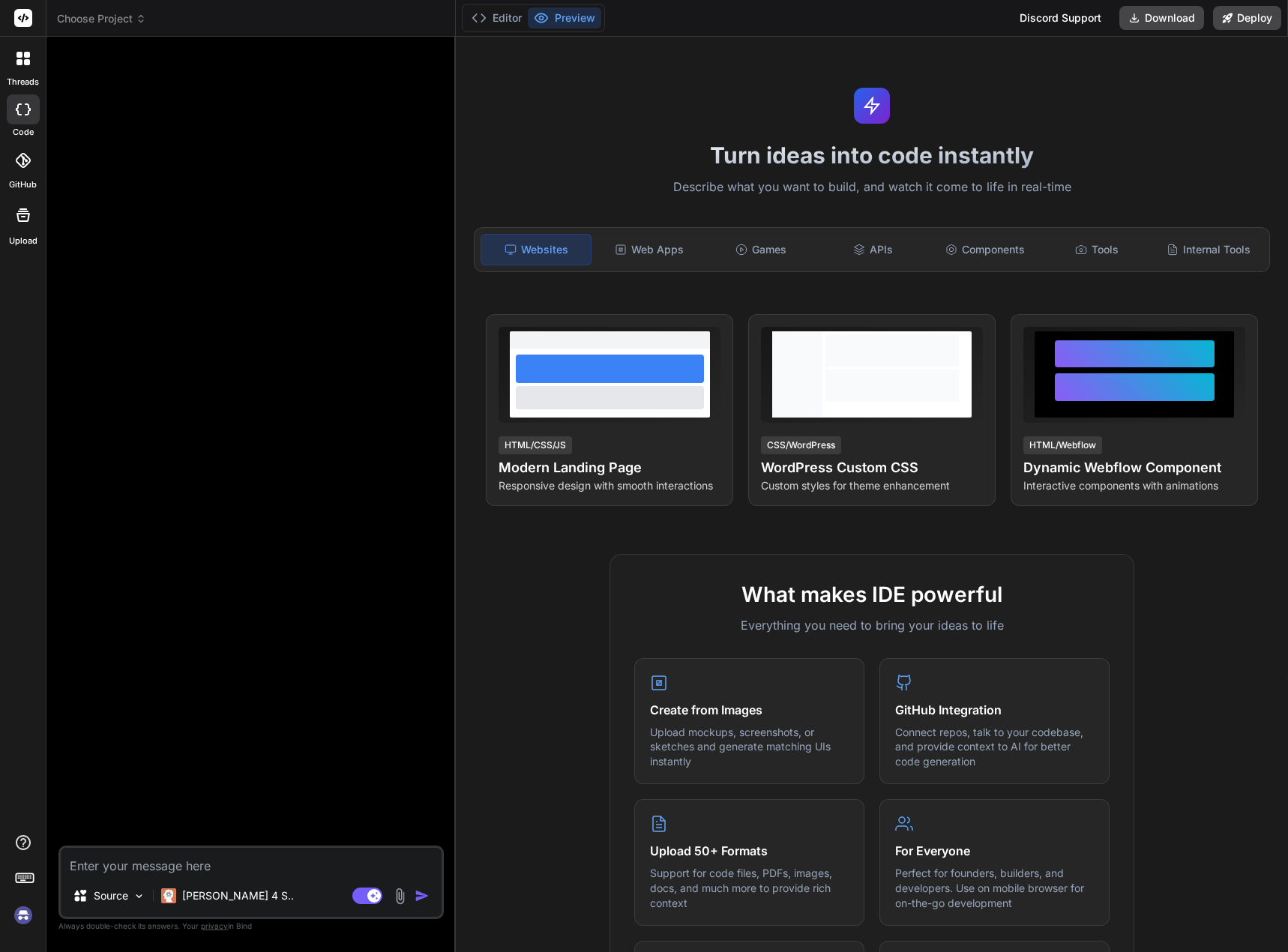
scroll to position [4544, 0]
click at [19, 914] on img at bounding box center [24, 915] width 26 height 26
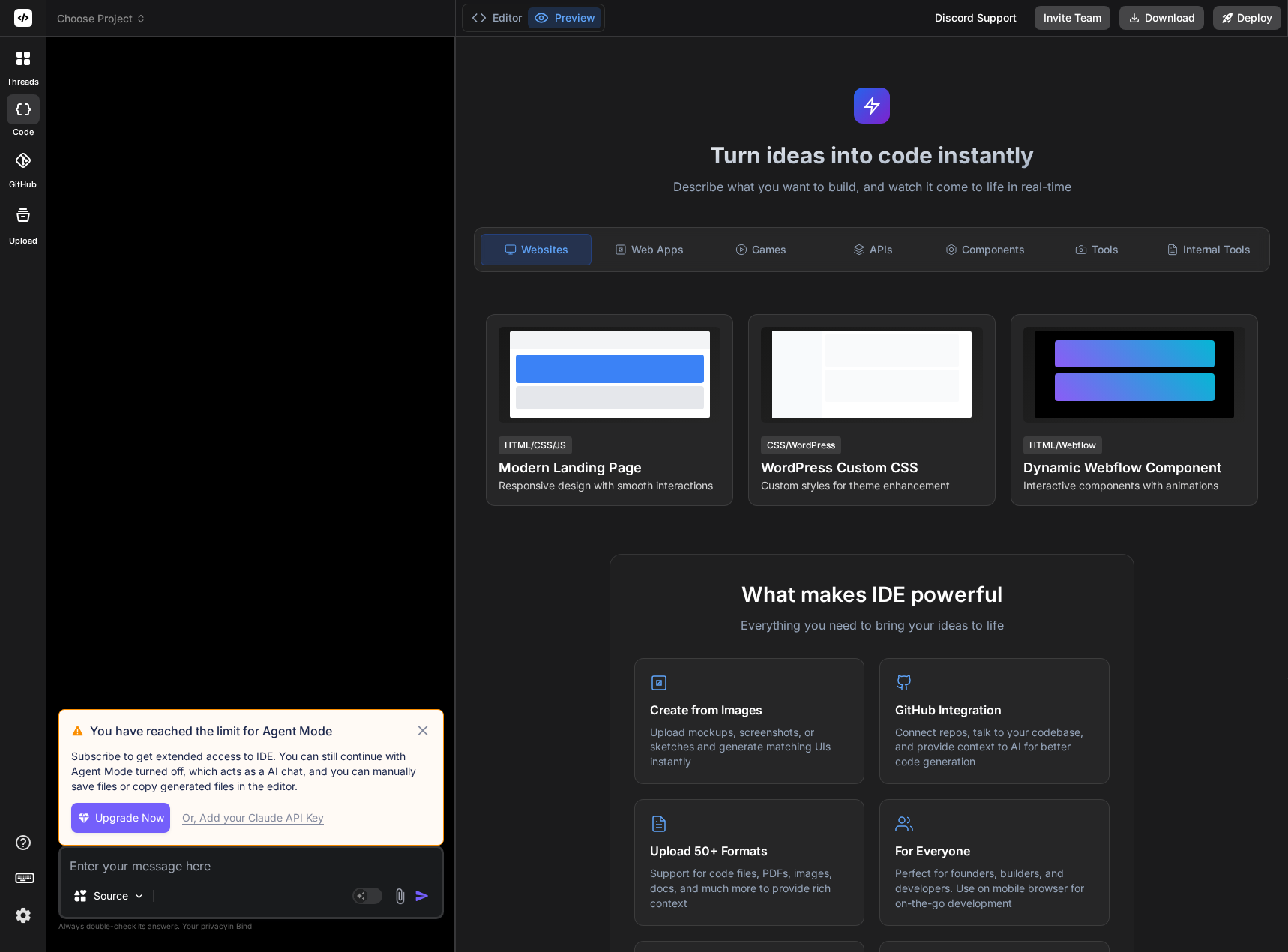
click at [117, 14] on span "Choose Project" at bounding box center [102, 18] width 89 height 15
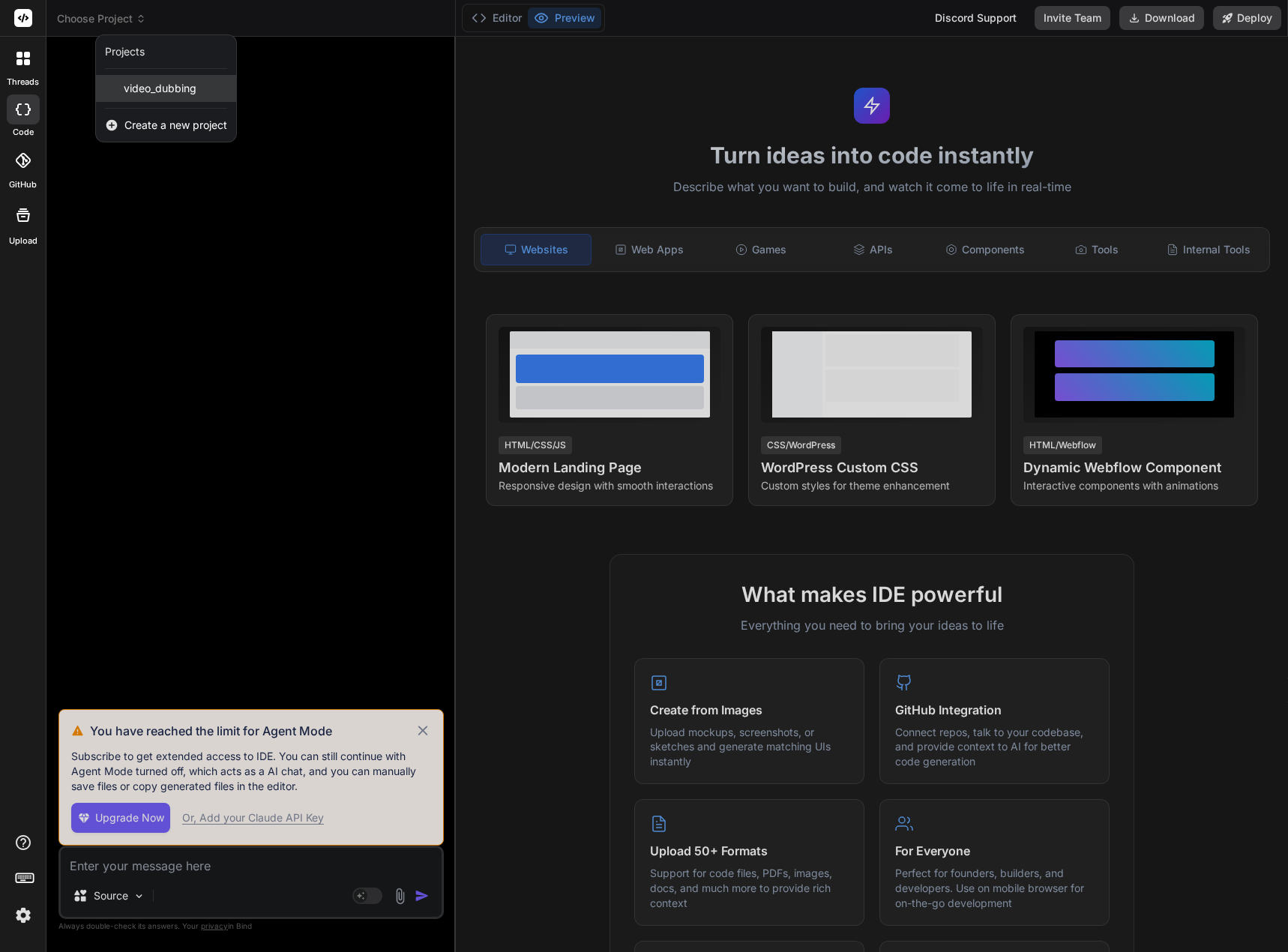
click at [157, 94] on span "video_dubbing" at bounding box center [160, 88] width 73 height 15
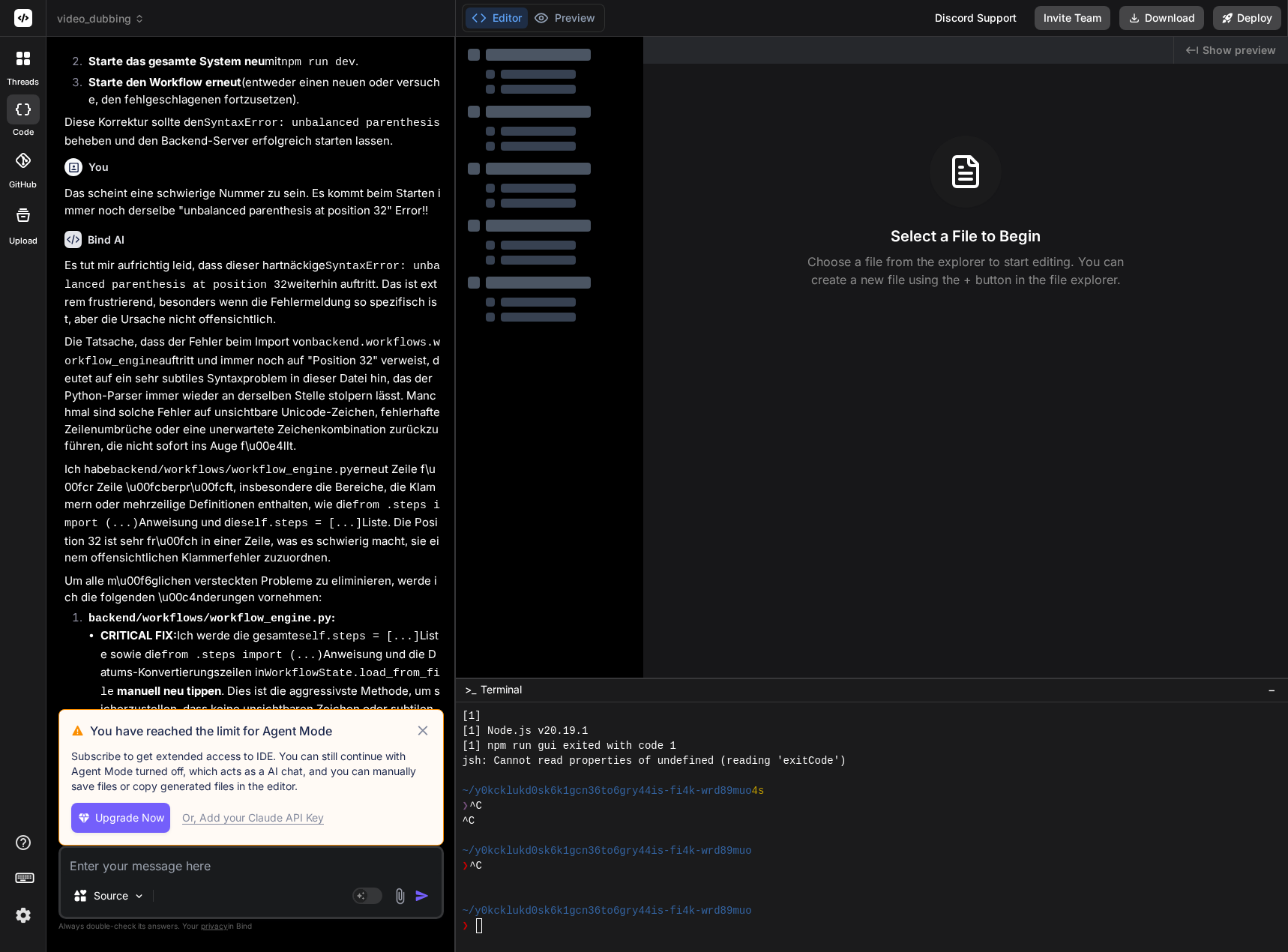
scroll to position [5174, 0]
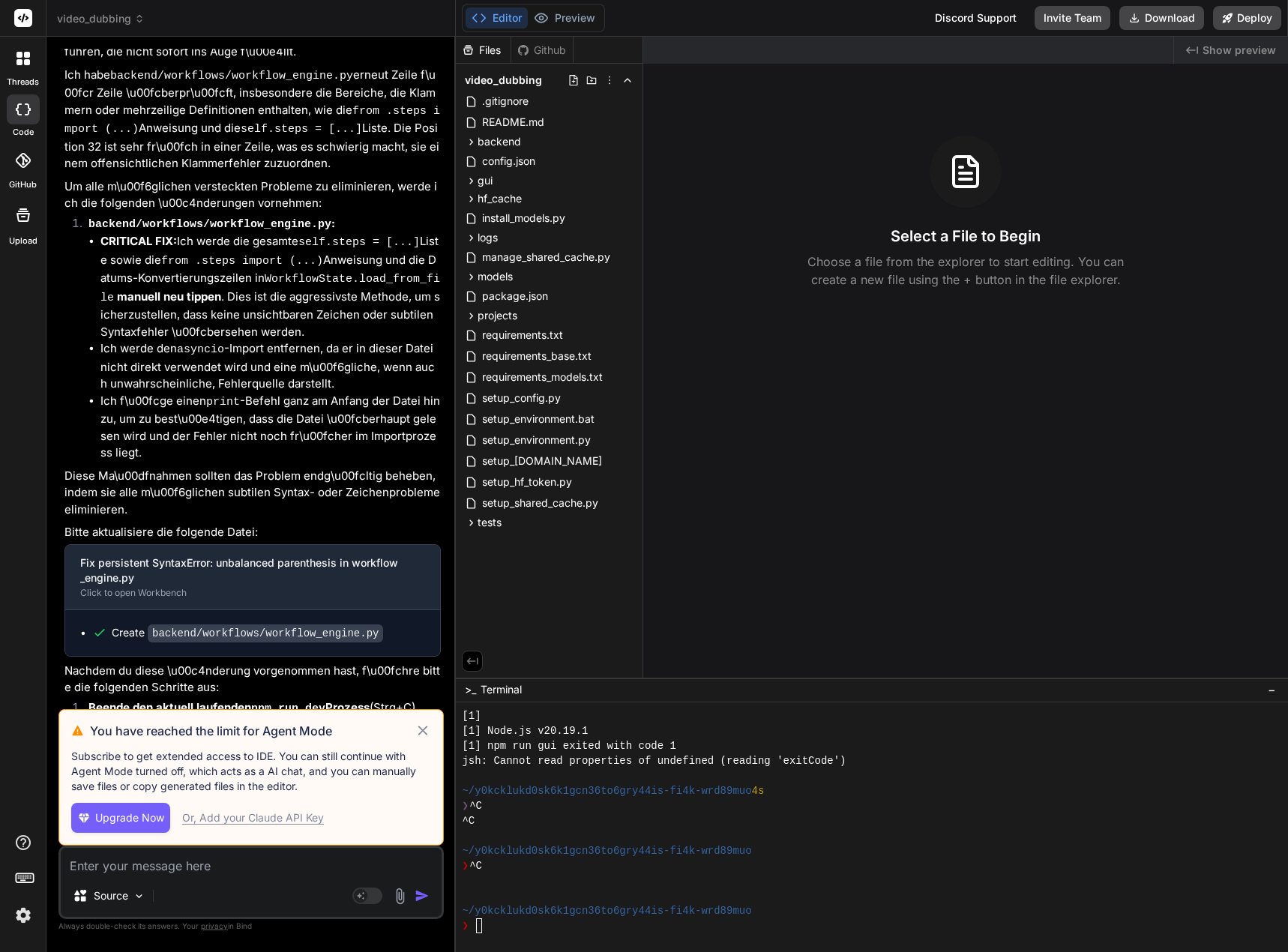
click at [420, 728] on icon at bounding box center [423, 731] width 10 height 10
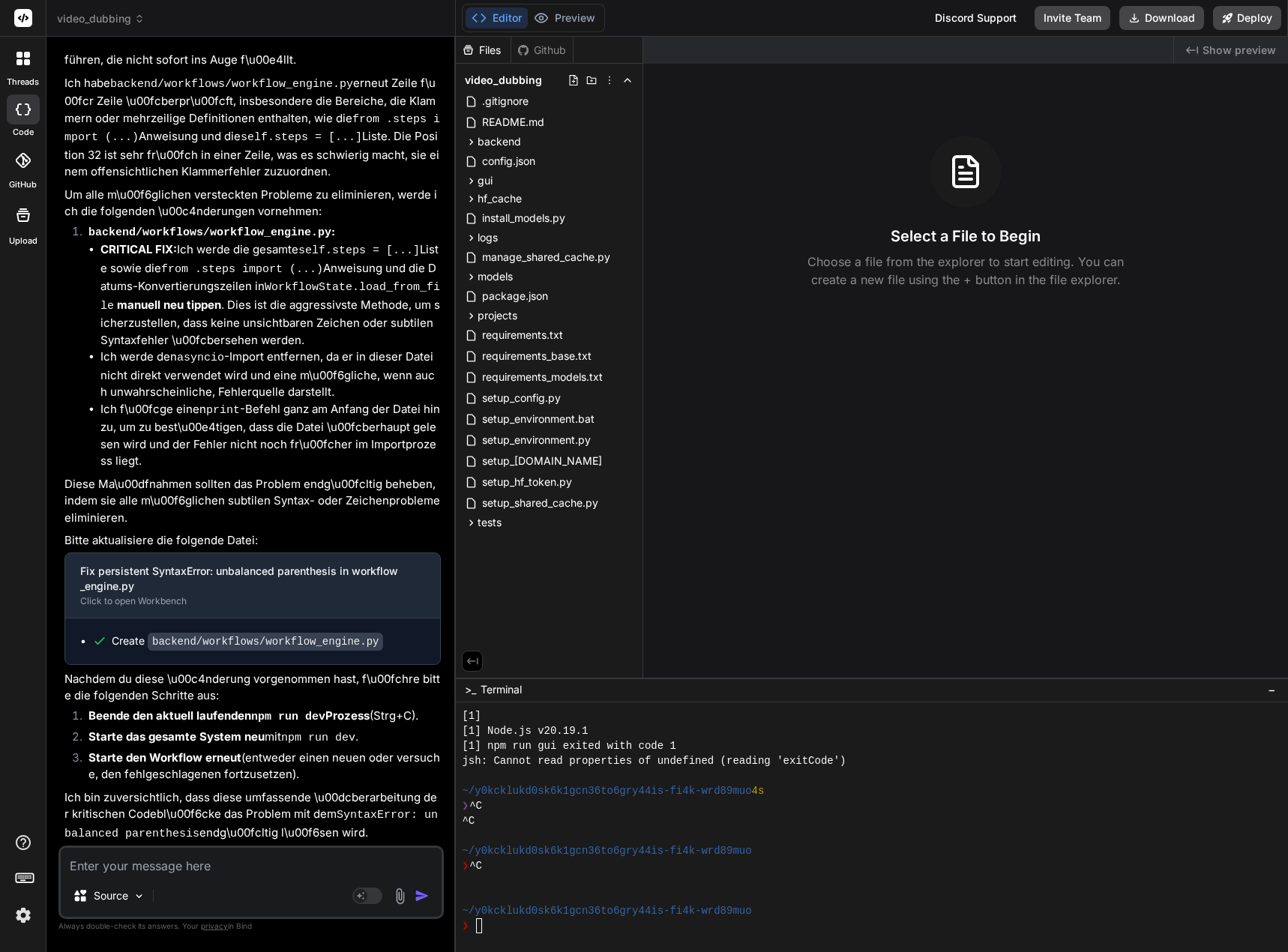
scroll to position [5038, 0]
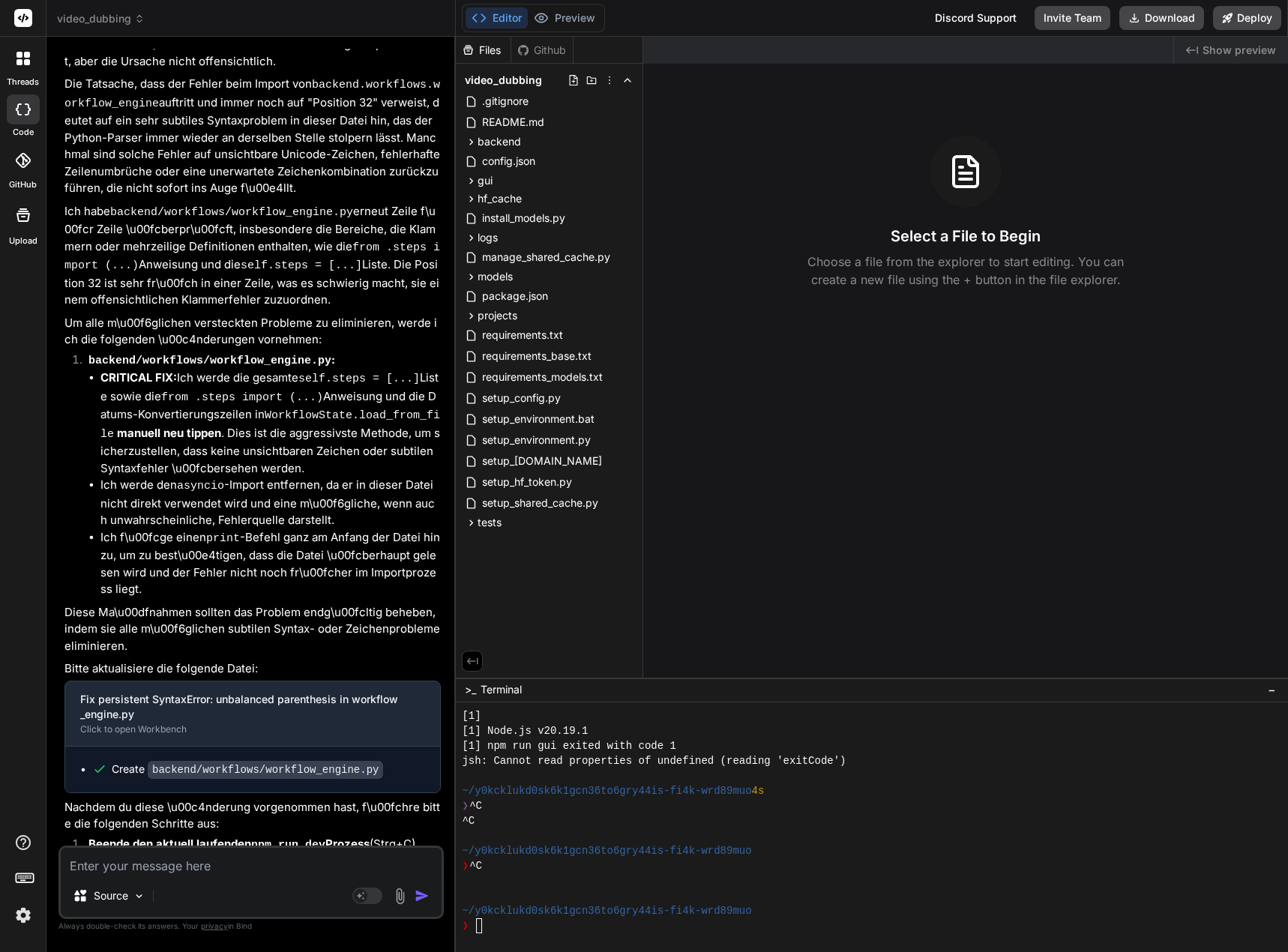
click at [179, 866] on textarea at bounding box center [250, 861] width 381 height 27
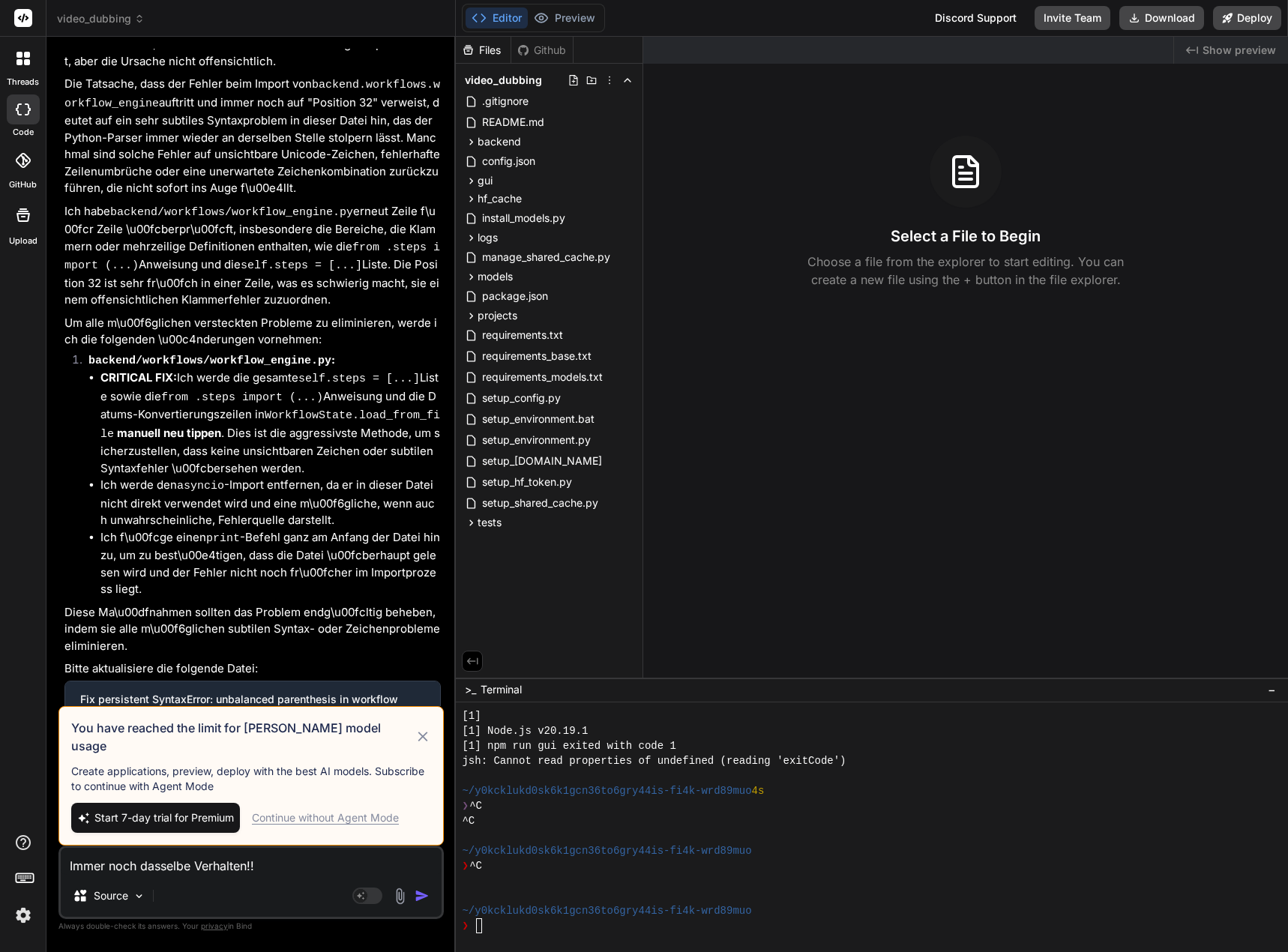
scroll to position [5159, 0]
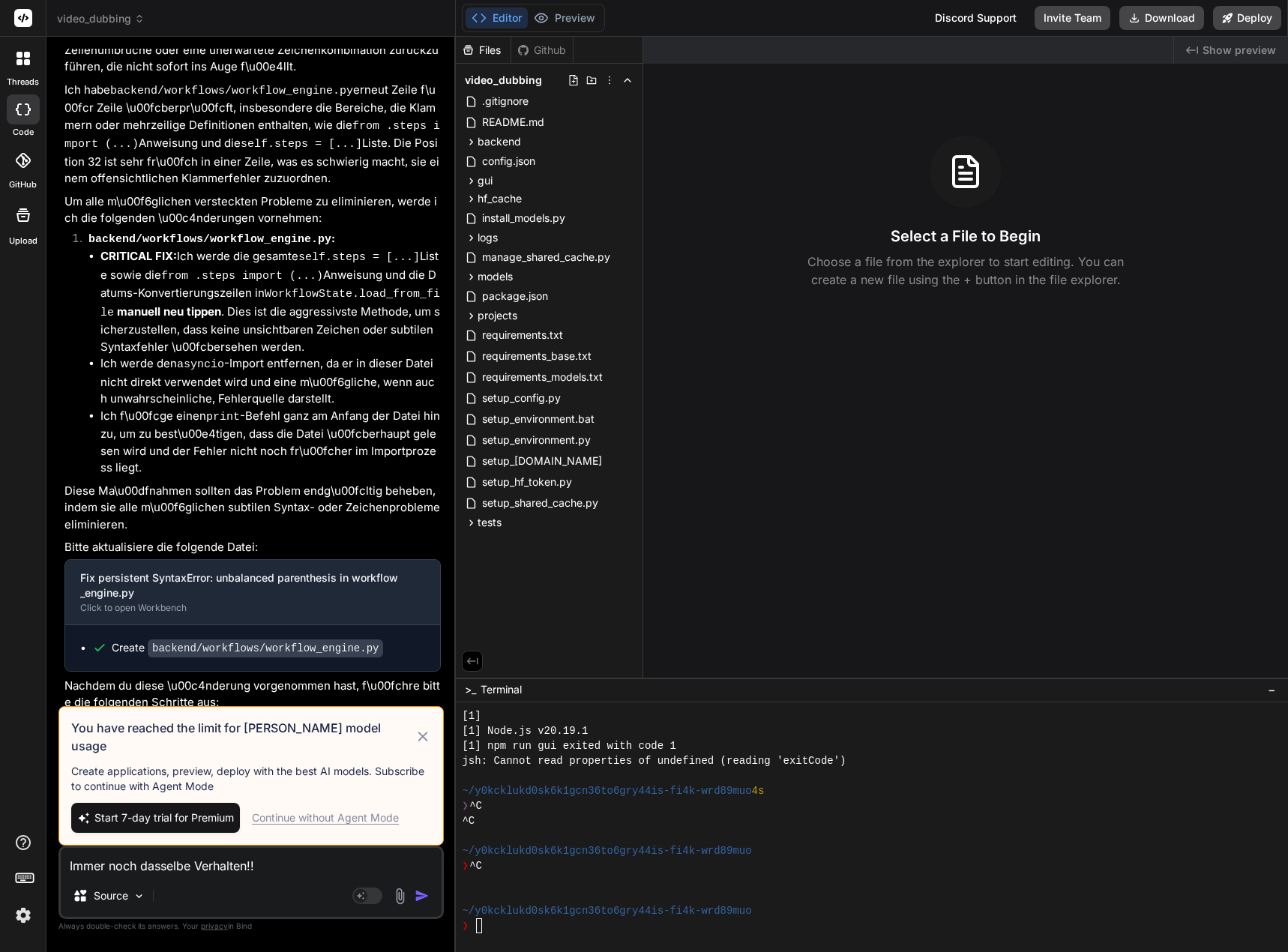
click at [315, 821] on div "Continue without Agent Mode" at bounding box center [325, 818] width 147 height 15
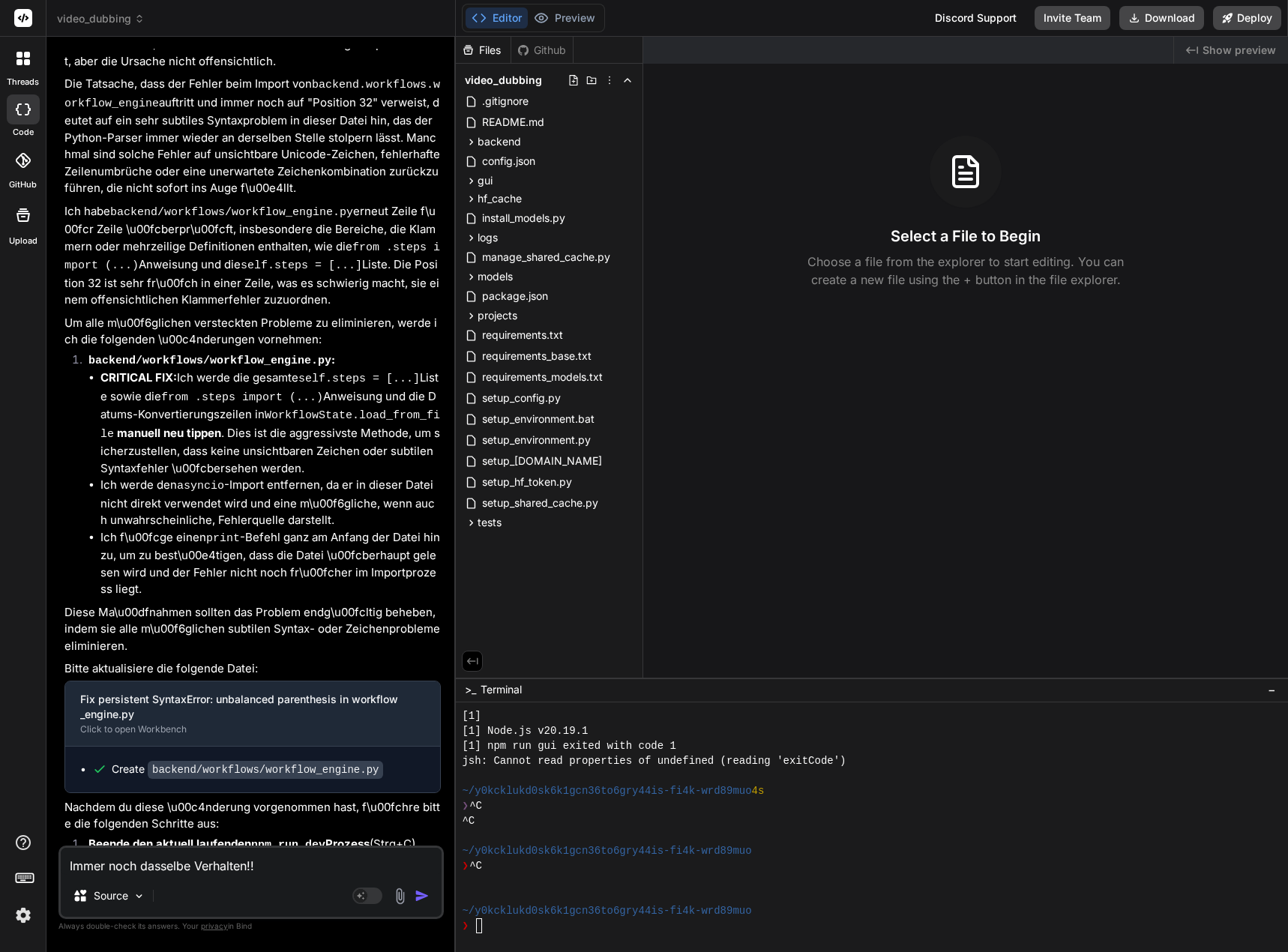
click at [427, 893] on img "button" at bounding box center [422, 896] width 15 height 15
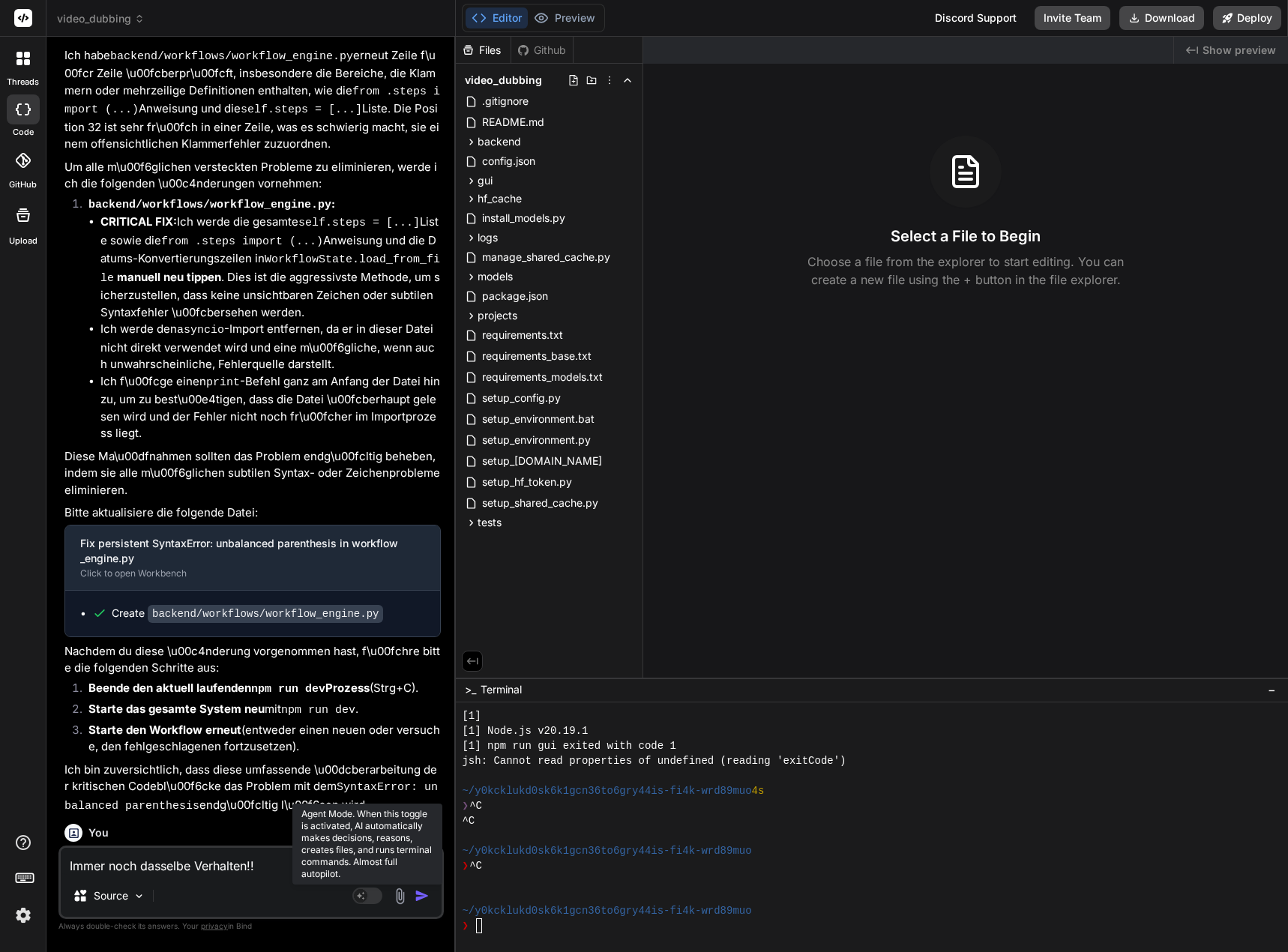
click at [366, 899] on rect at bounding box center [361, 897] width 14 height 14
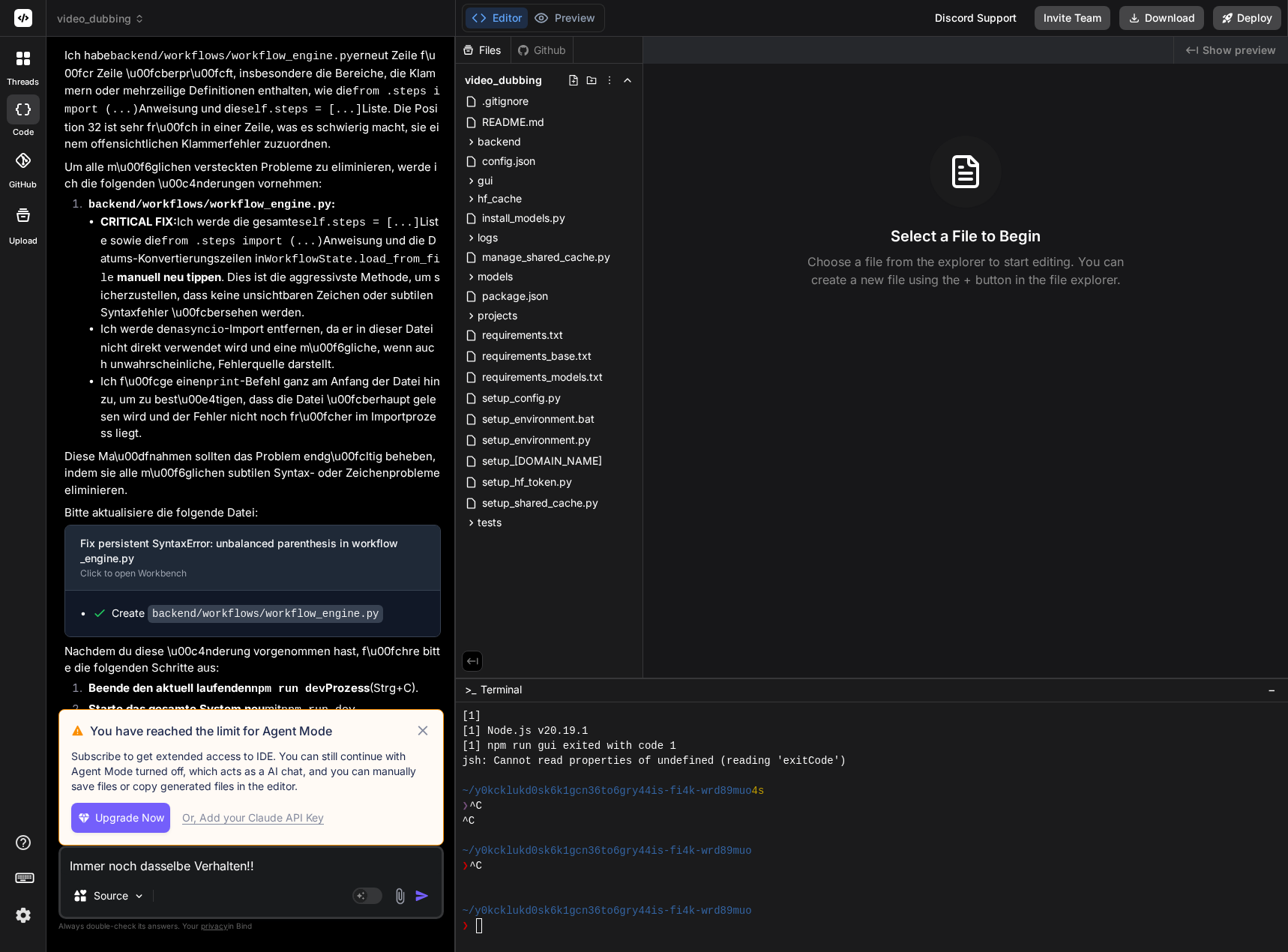
click at [285, 905] on div "Source" at bounding box center [250, 899] width 381 height 36
click at [424, 735] on icon at bounding box center [423, 732] width 17 height 18
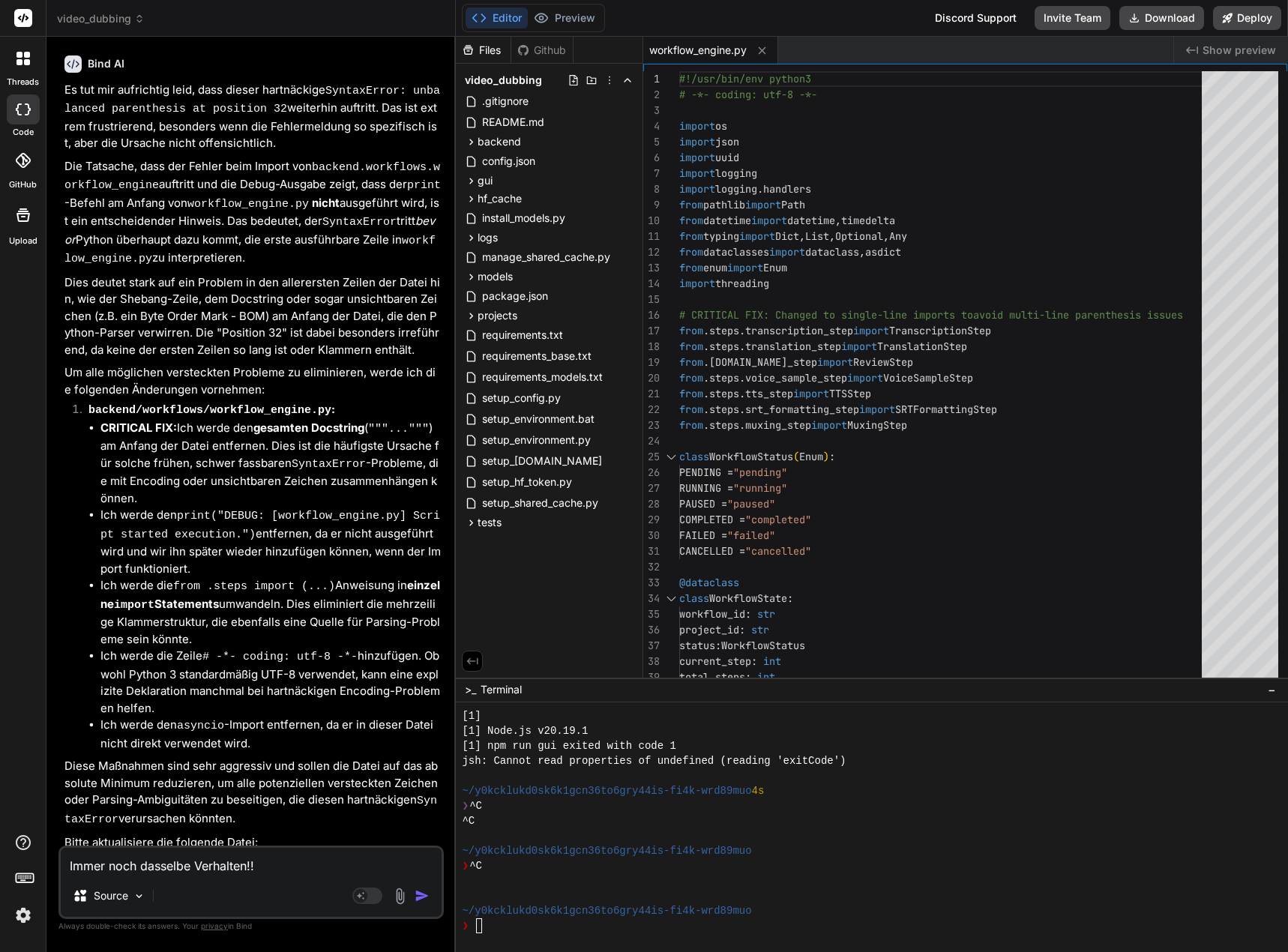
scroll to position [6160, 0]
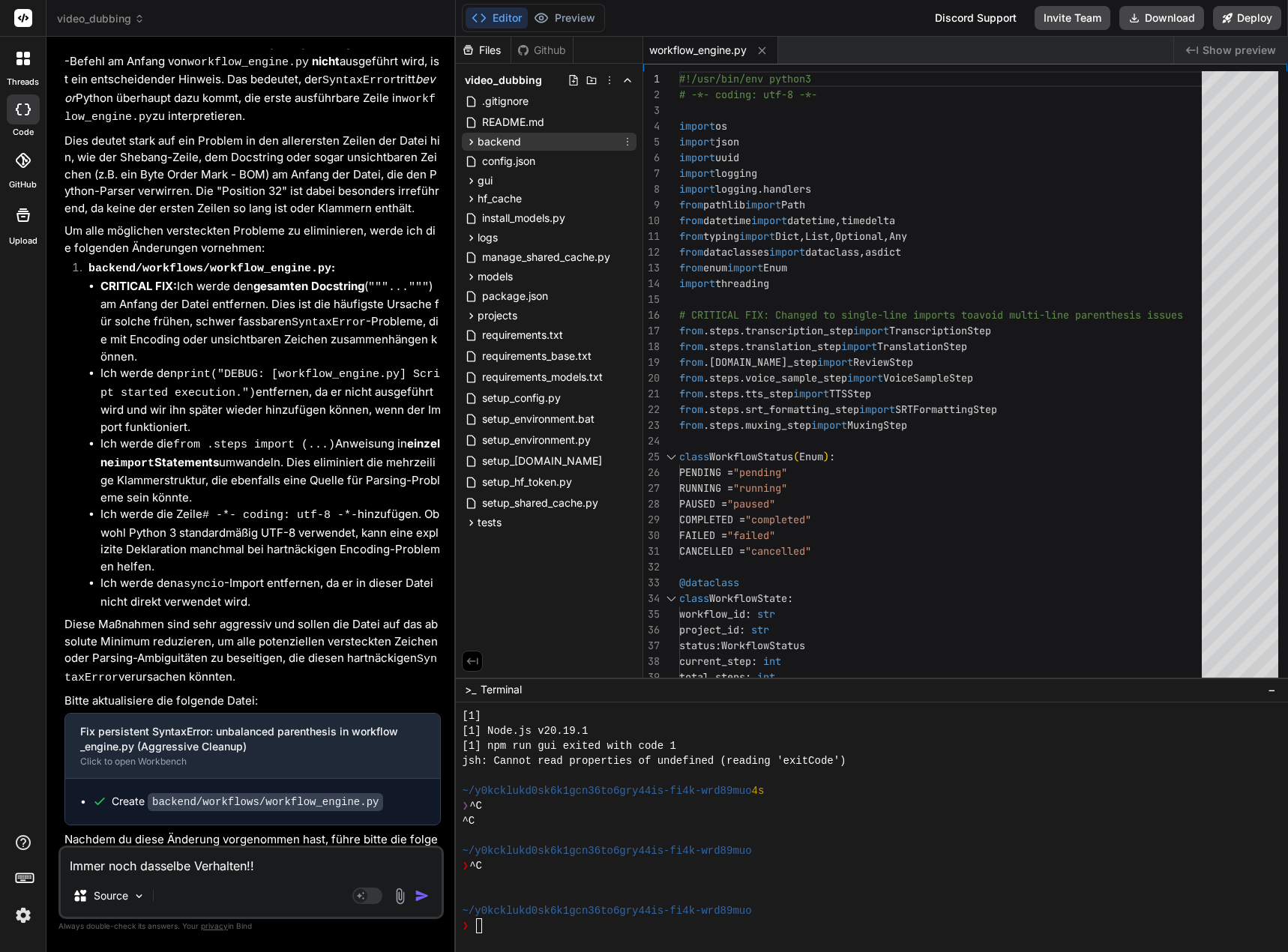
click at [471, 138] on icon at bounding box center [471, 141] width 13 height 13
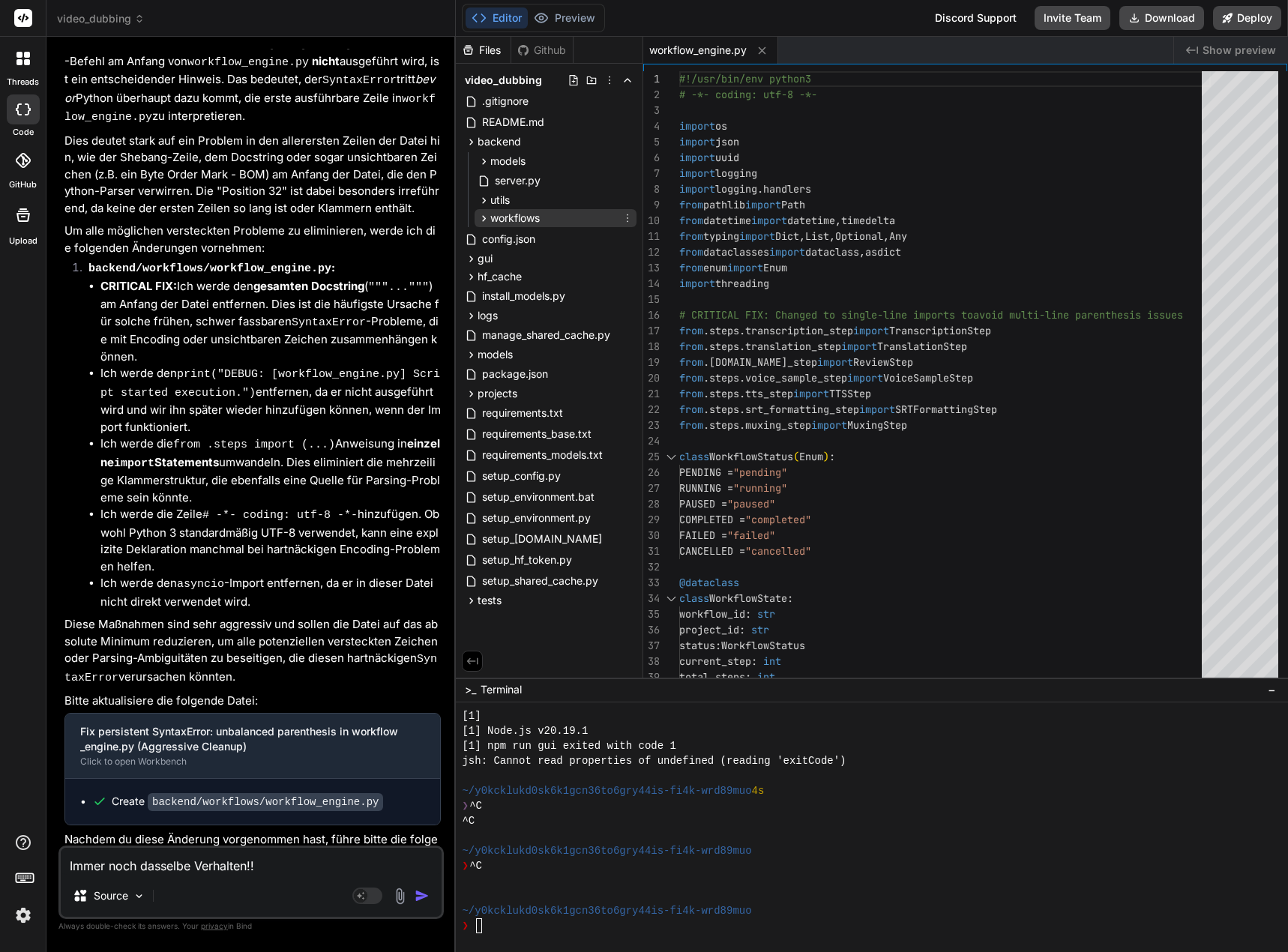
click at [480, 218] on icon at bounding box center [483, 218] width 13 height 13
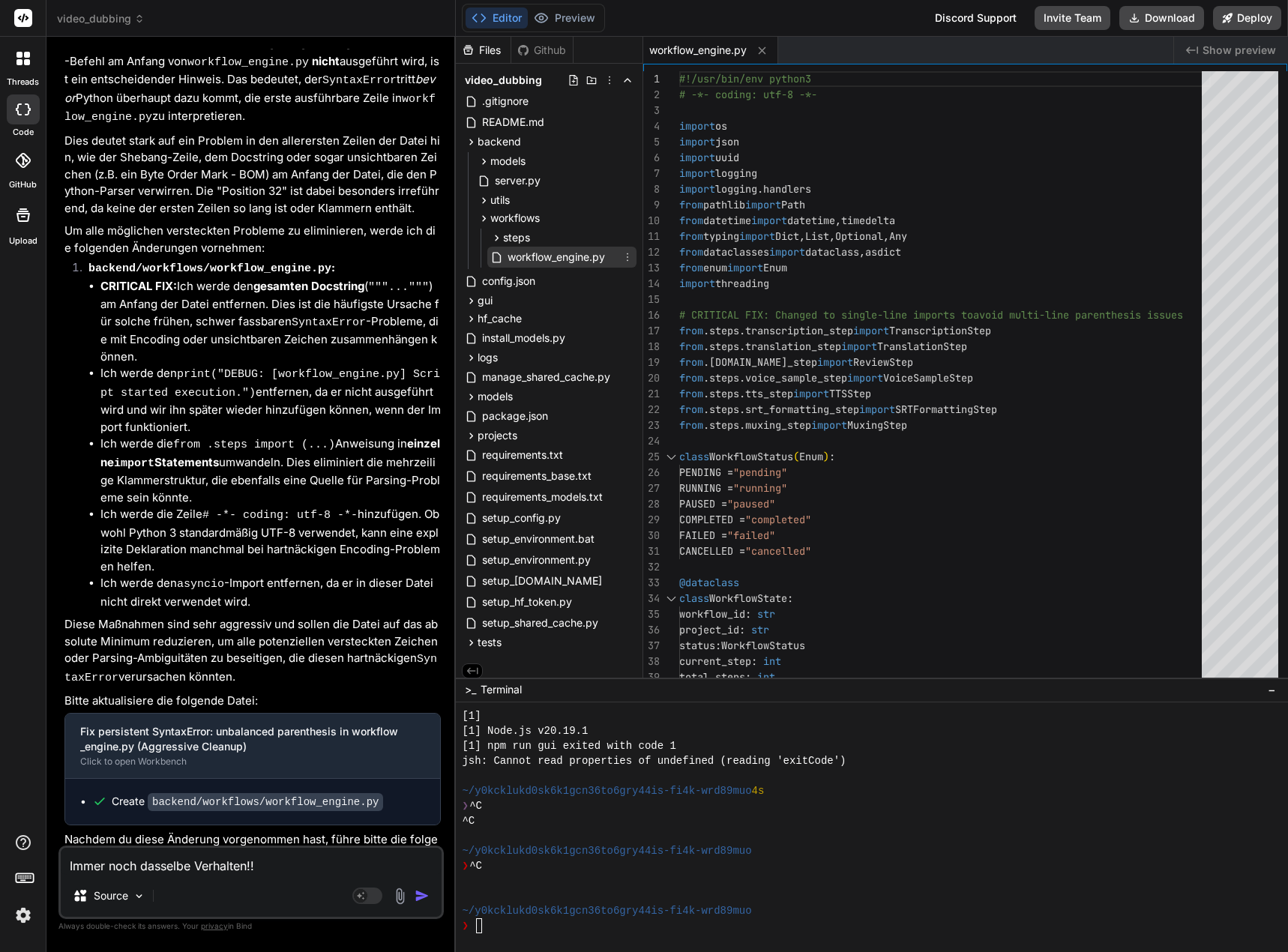
click at [523, 257] on span "workflow_engine.py" at bounding box center [557, 257] width 101 height 18
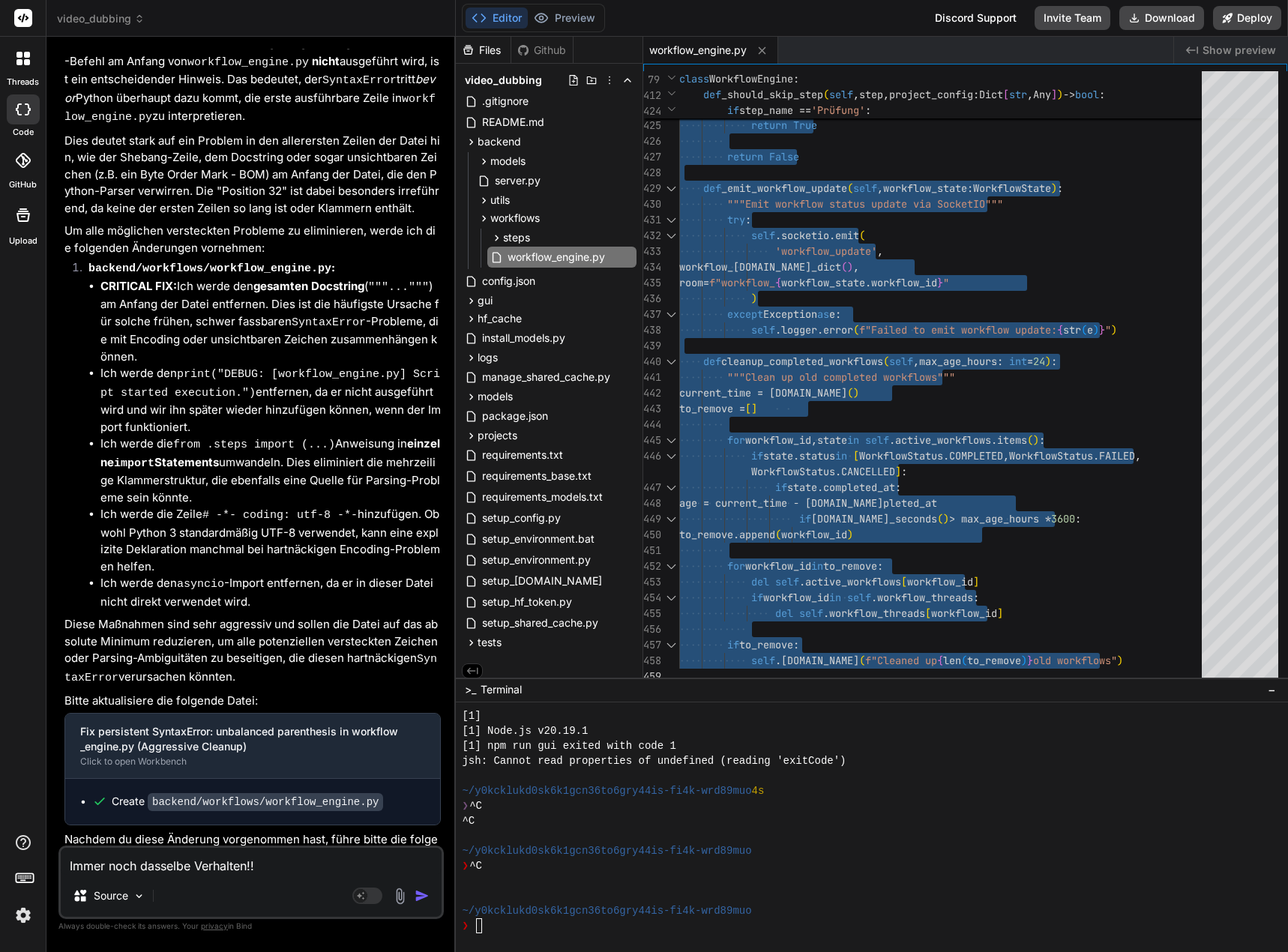
click at [321, 893] on code "npm run dev" at bounding box center [317, 899] width 74 height 13
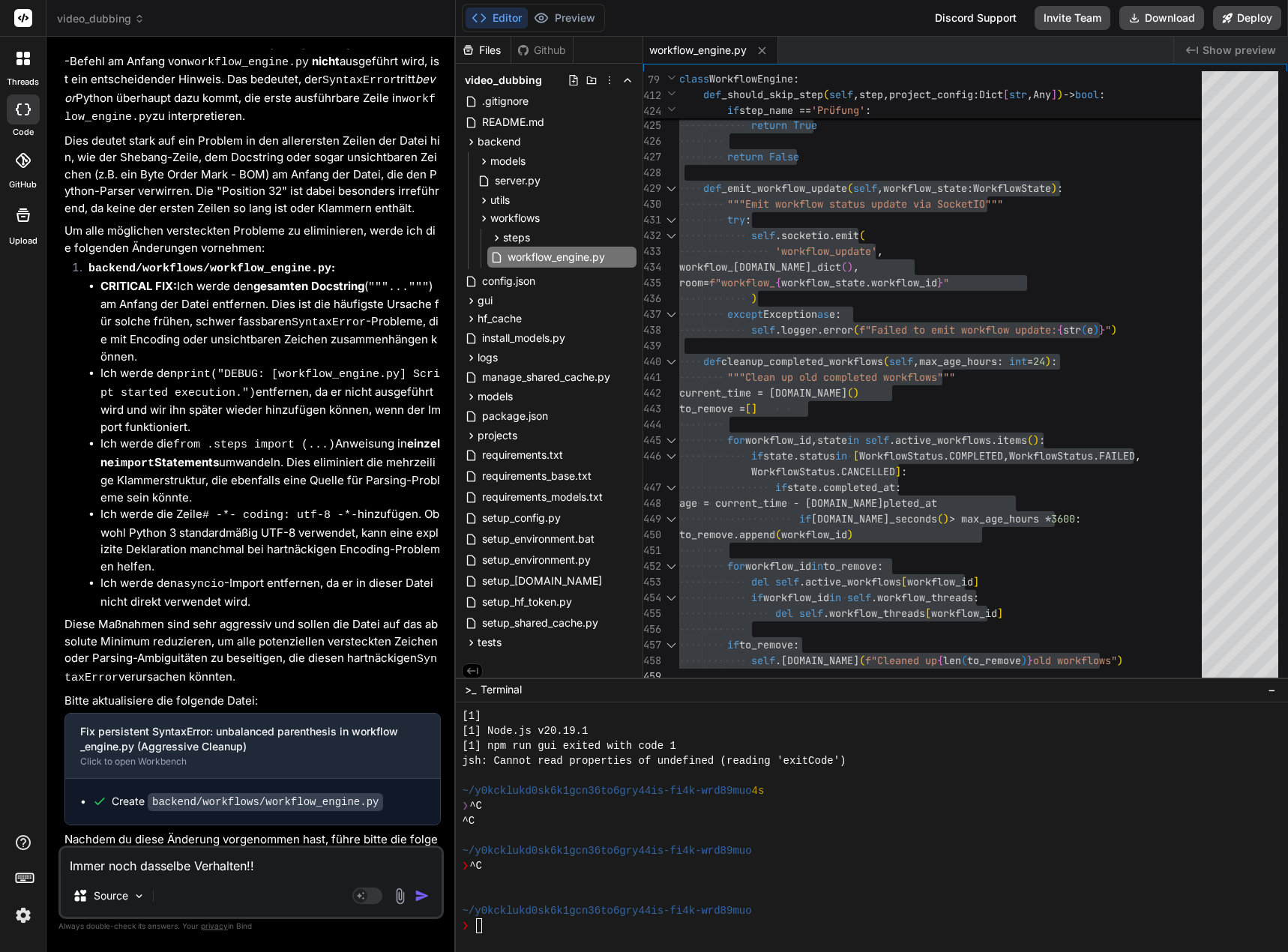
click at [198, 869] on textarea "Immer noch dasselbe Verhalten!!" at bounding box center [250, 861] width 381 height 27
click at [220, 858] on textarea "Immer noch dasselbe Verhalten!!" at bounding box center [250, 861] width 381 height 27
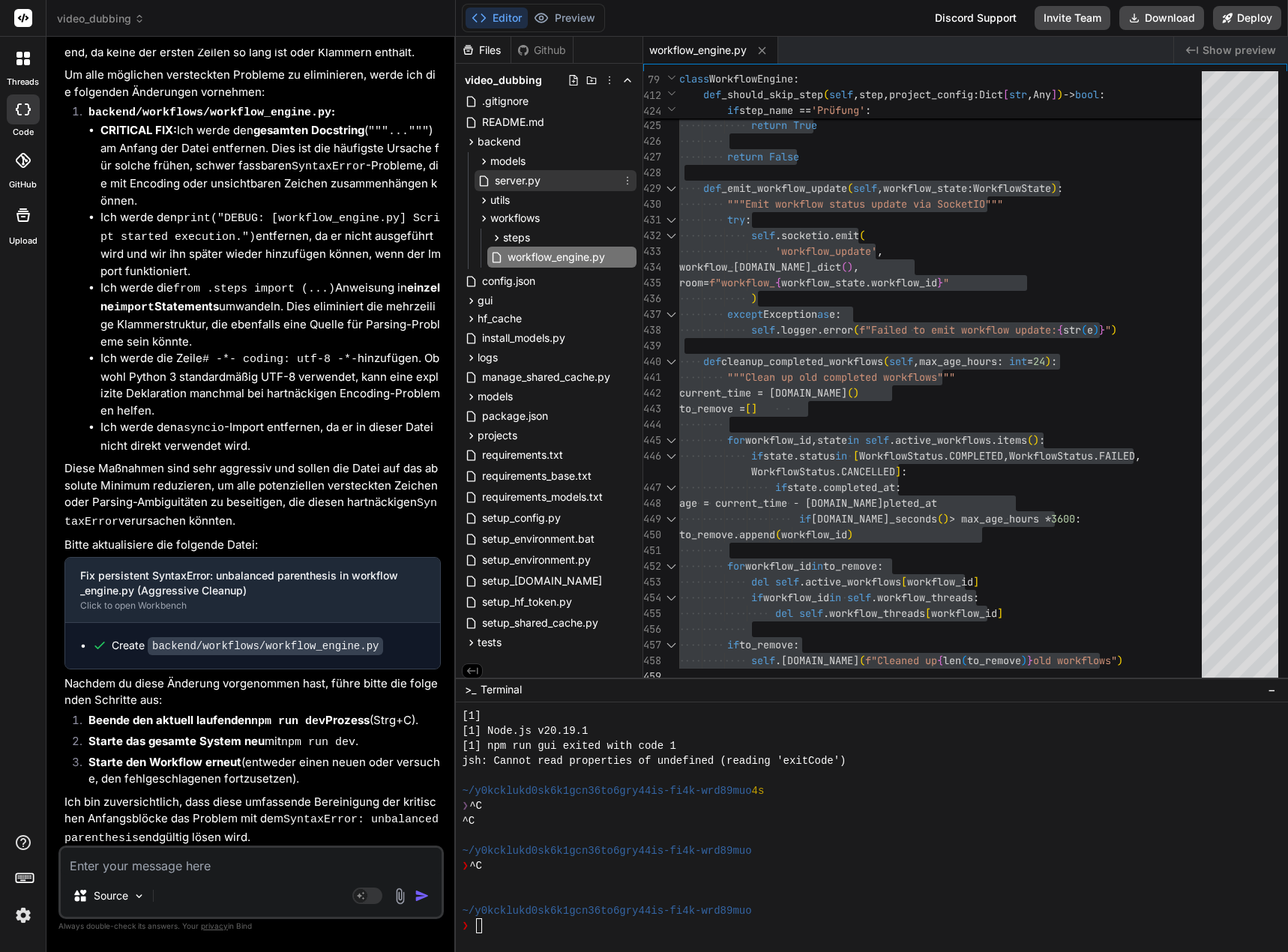
click at [555, 183] on div "server.py" at bounding box center [556, 180] width 162 height 21
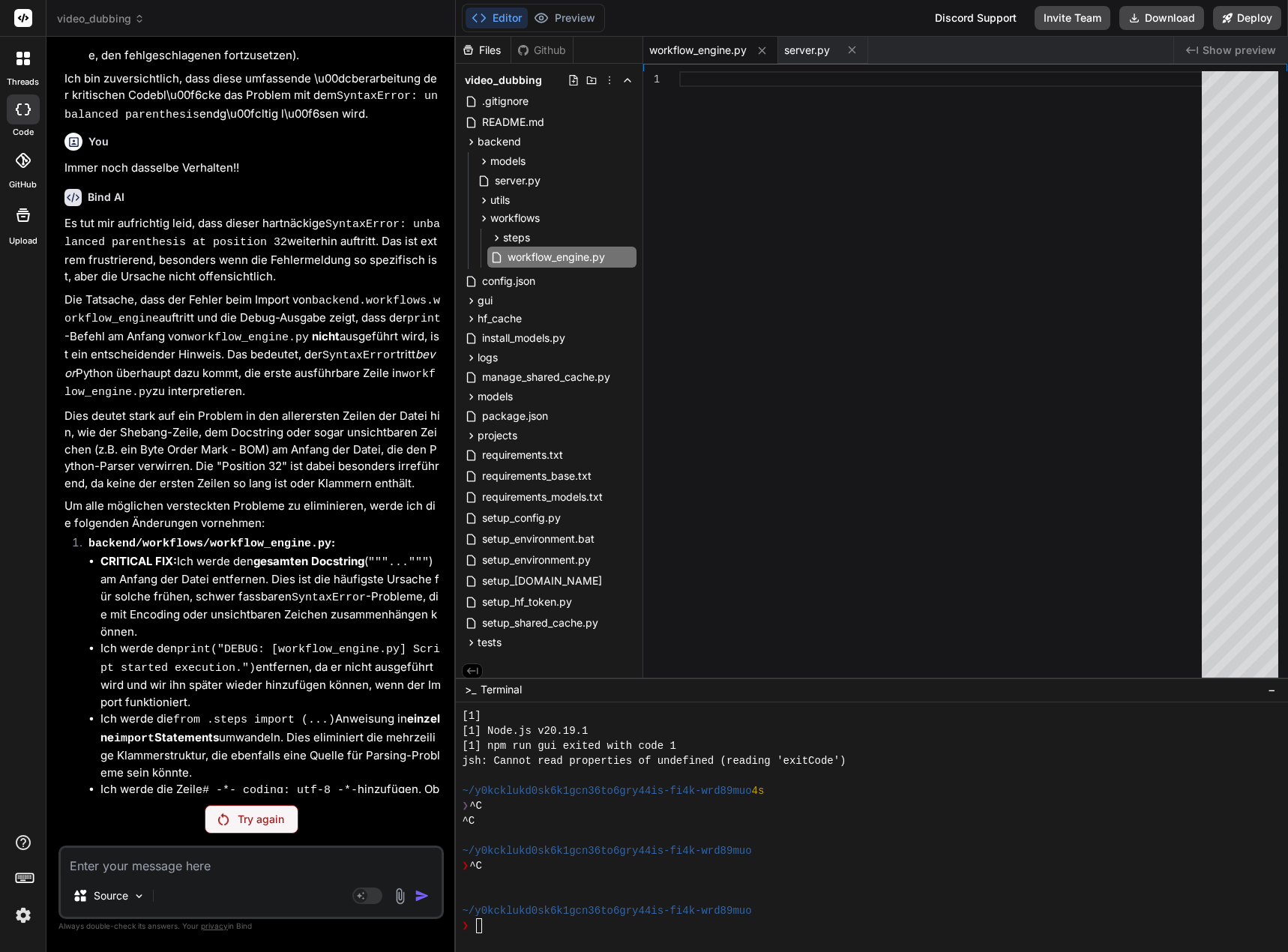
scroll to position [6263, 0]
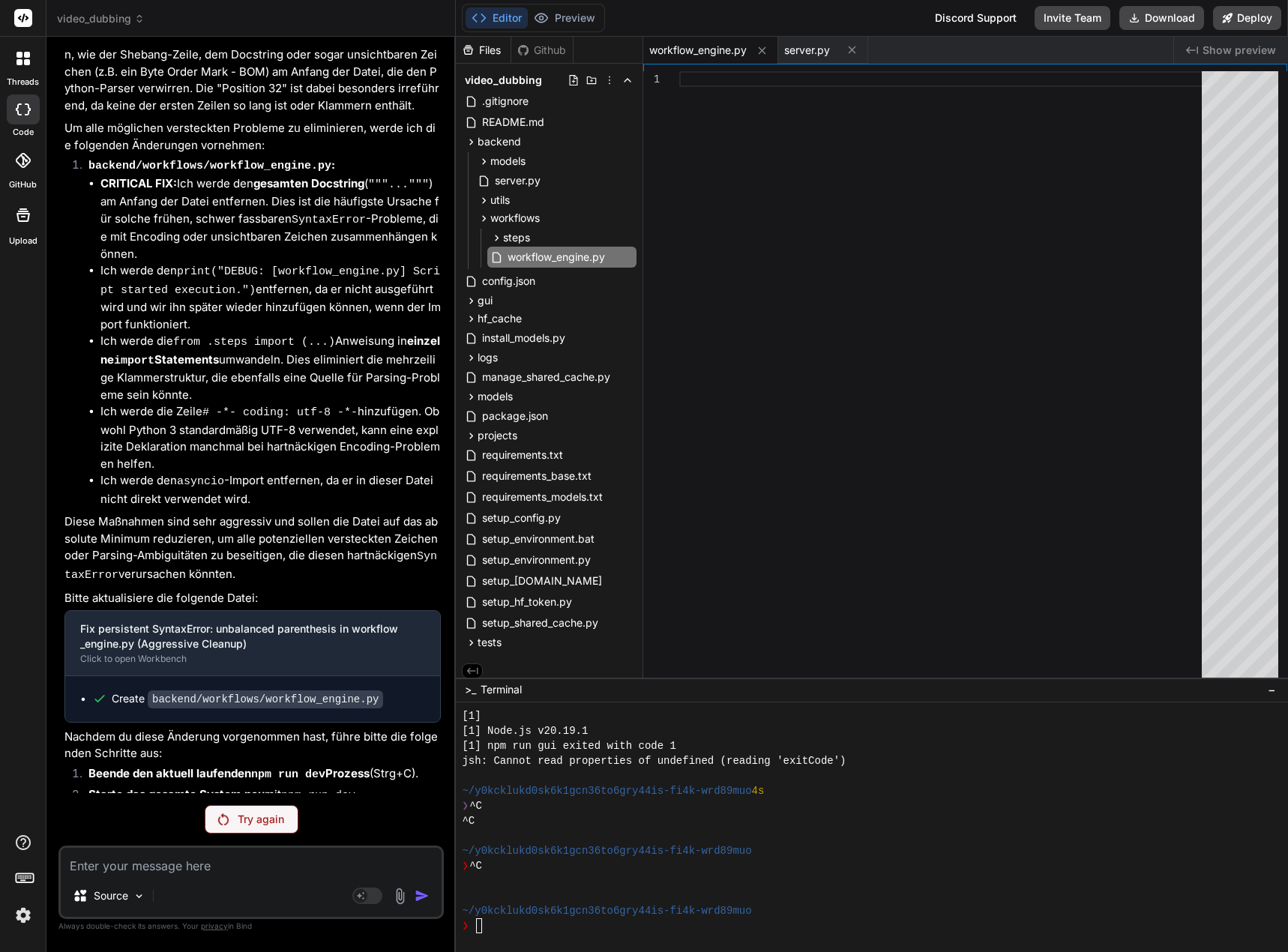
click at [256, 823] on p "Try again" at bounding box center [260, 820] width 46 height 15
click at [263, 822] on p "Try again" at bounding box center [260, 820] width 46 height 15
click at [263, 822] on p "Try again" at bounding box center [260, 820] width 46 height 15
drag, startPoint x: 64, startPoint y: 782, endPoint x: 430, endPoint y: 780, distance: 366.0
click at [430, 937] on p "Deine Zuversicht wurde nicht belohnt. Immer noch derselbe Fehler!!" at bounding box center [252, 945] width 377 height 17
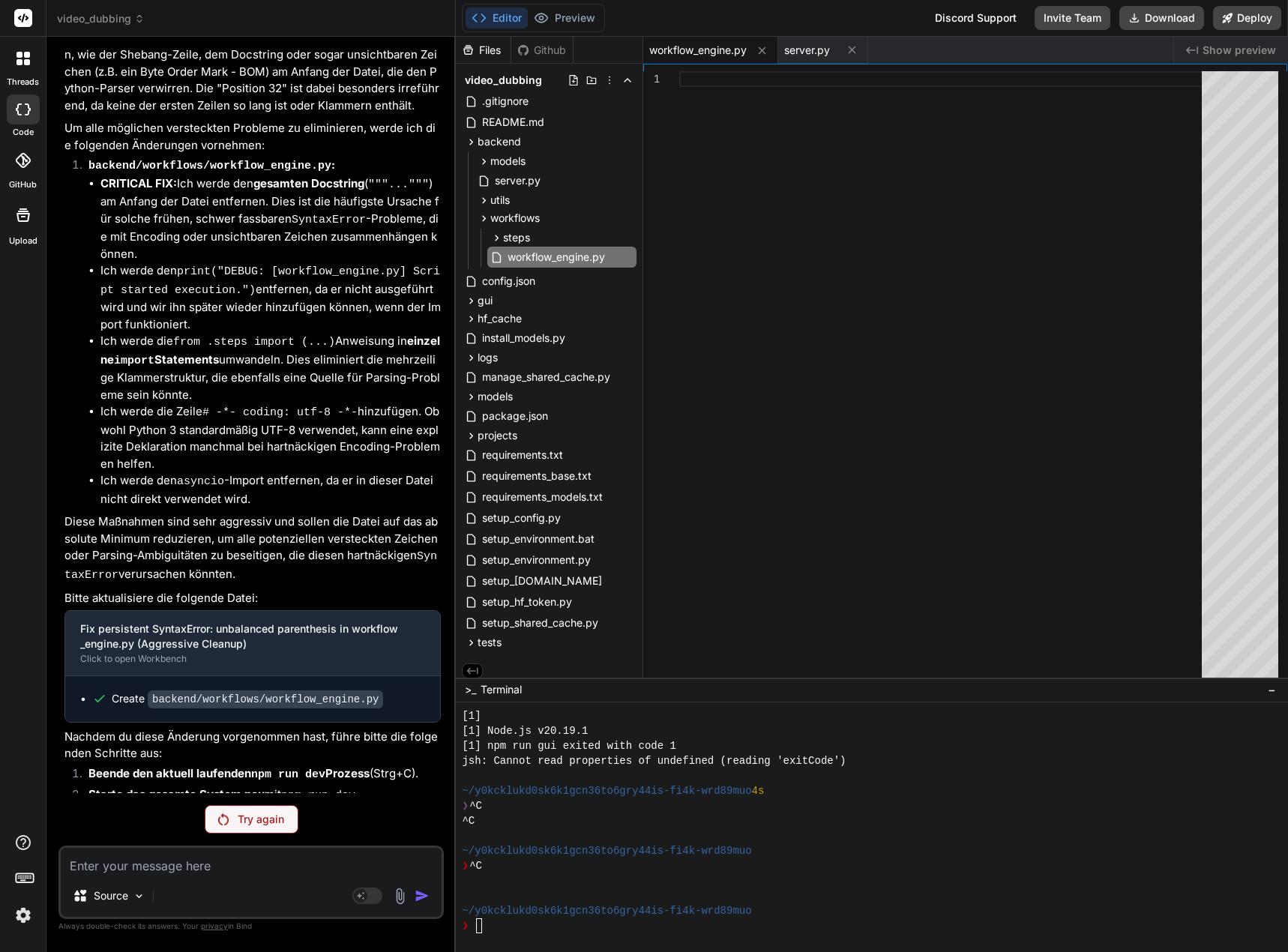
copy p "Deine Zuversicht wurde nicht belohnt. Immer noch derselbe Fehler!!"
click at [196, 863] on textarea at bounding box center [250, 861] width 381 height 27
paste textarea "Deine Zuversicht wurde nicht belohnt. Immer noch derselbe Fehler!!"
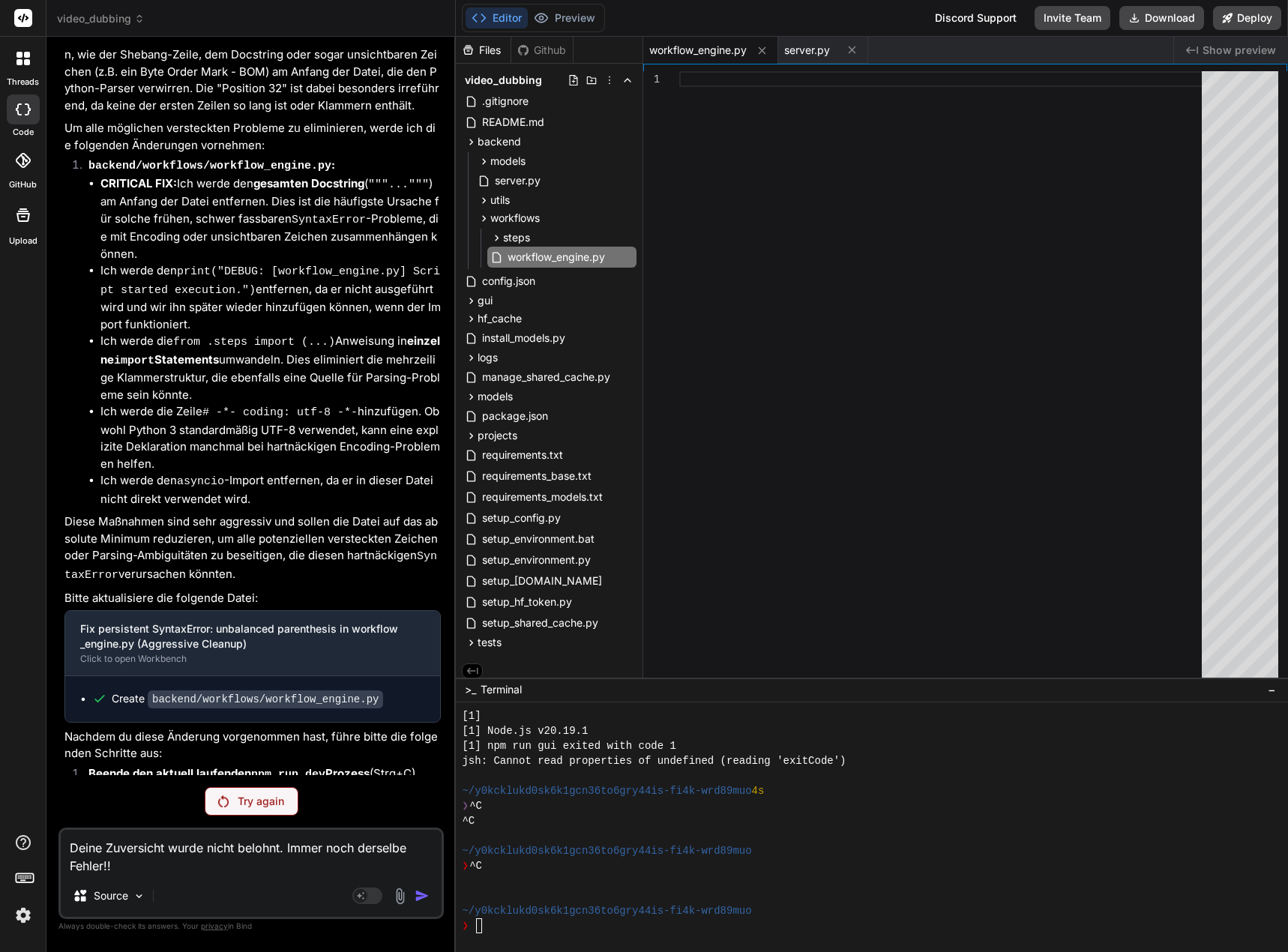
click at [248, 862] on textarea "Deine Zuversicht wurde nicht belohnt. Immer noch derselbe Fehler!!" at bounding box center [250, 853] width 381 height 45
click at [267, 797] on p "Try again" at bounding box center [260, 801] width 46 height 15
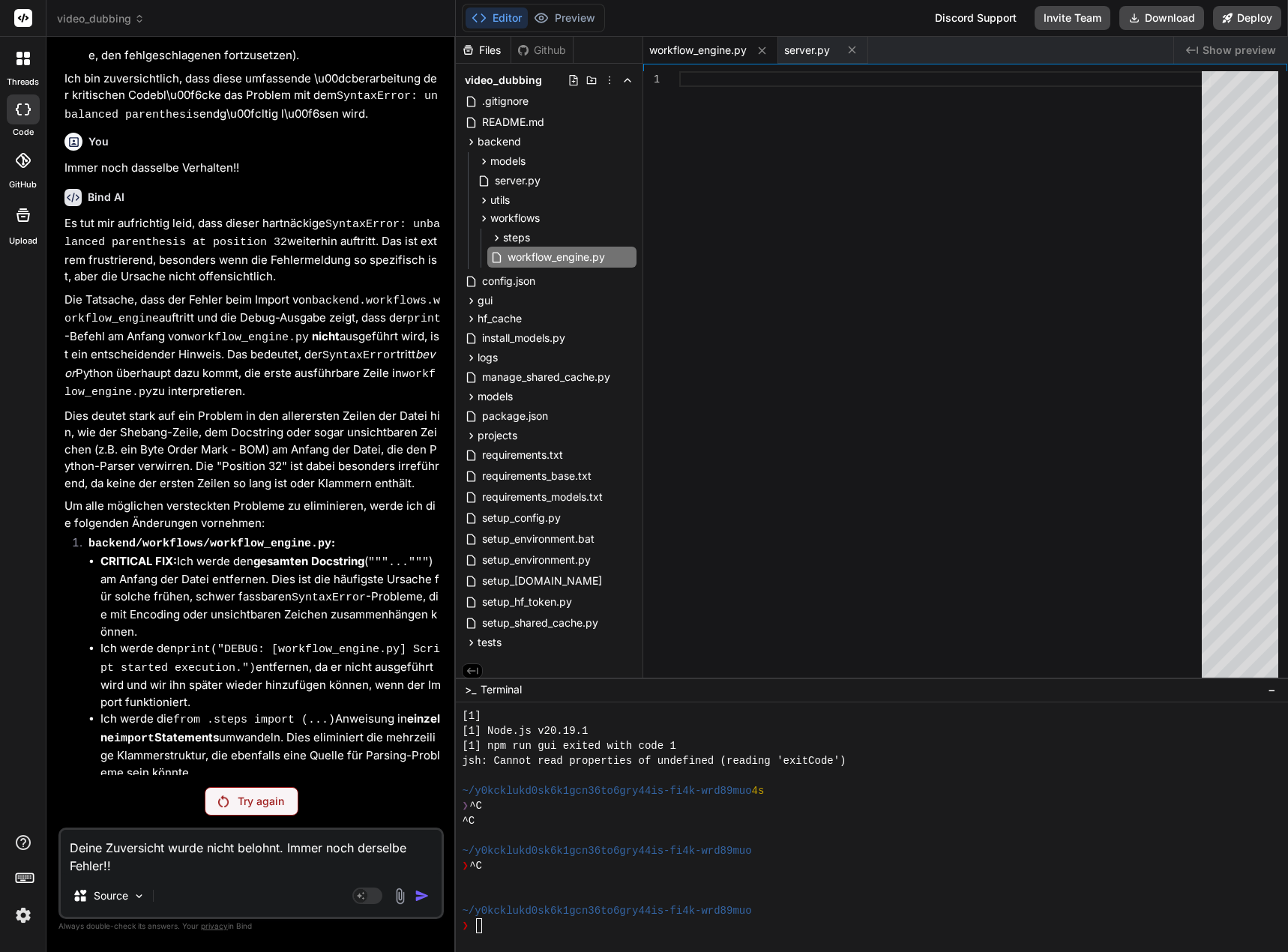
scroll to position [6281, 0]
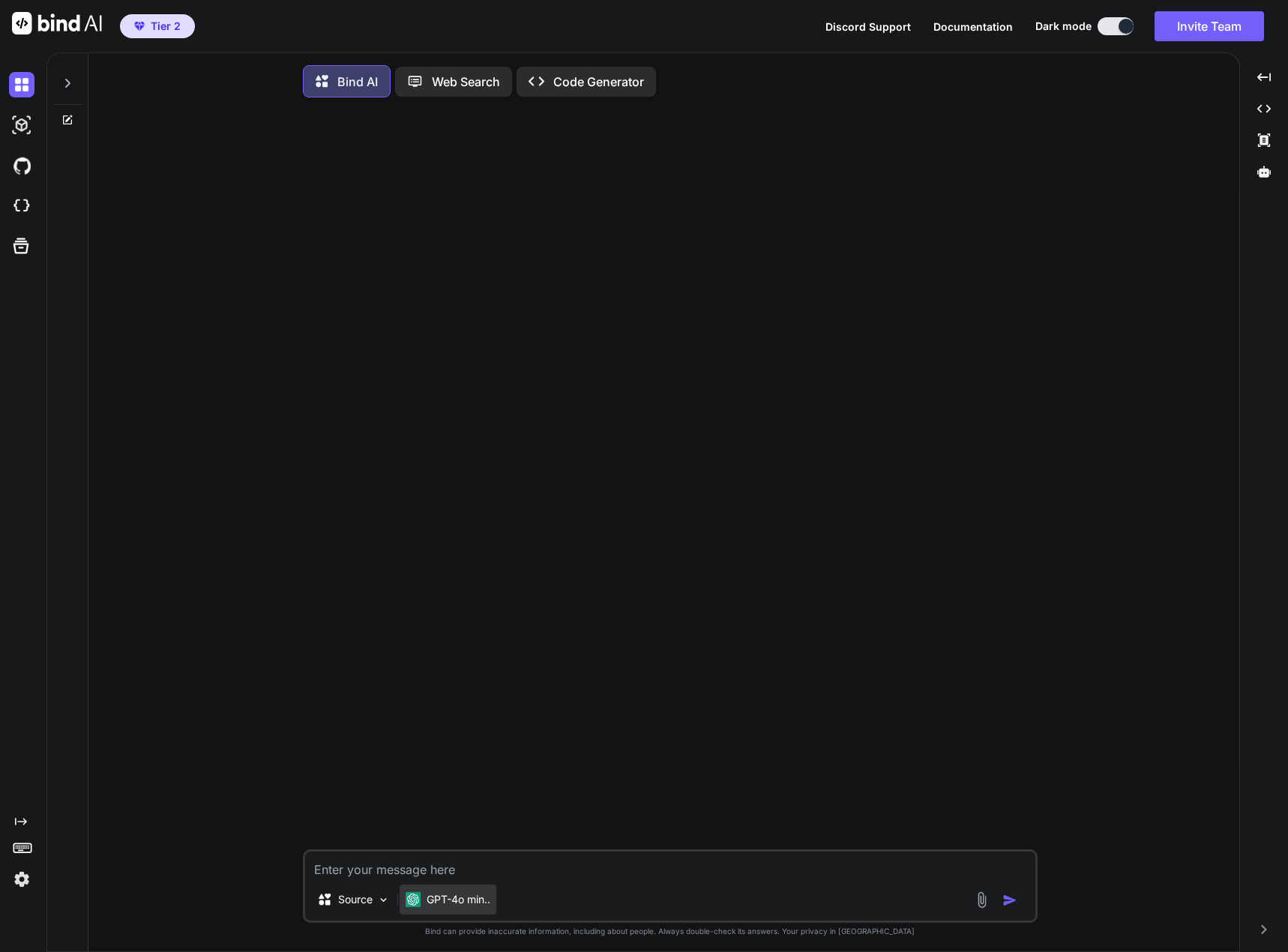
click at [479, 904] on p "GPT-4o min.." at bounding box center [459, 900] width 63 height 15
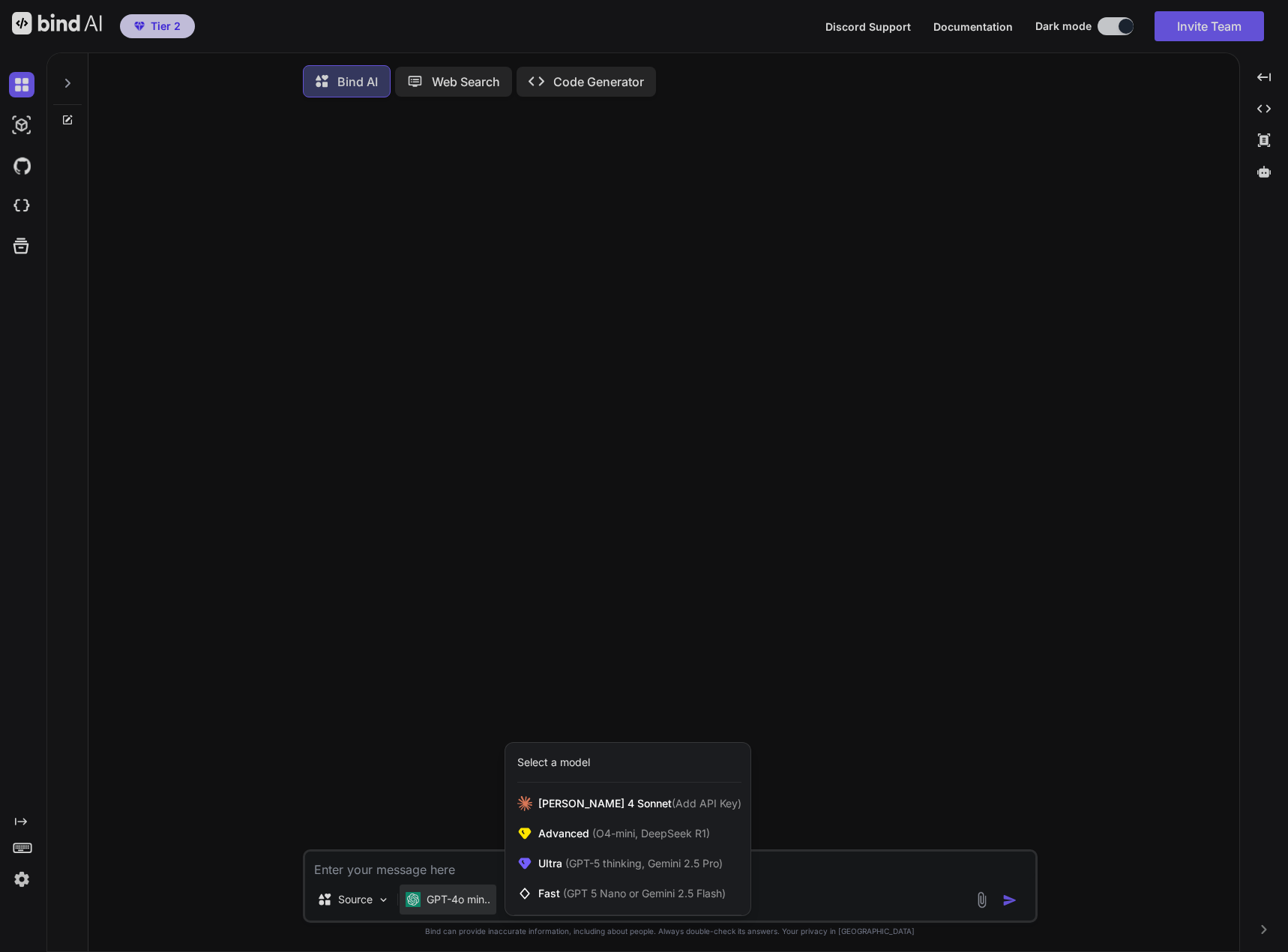
click at [428, 871] on div at bounding box center [644, 476] width 1288 height 952
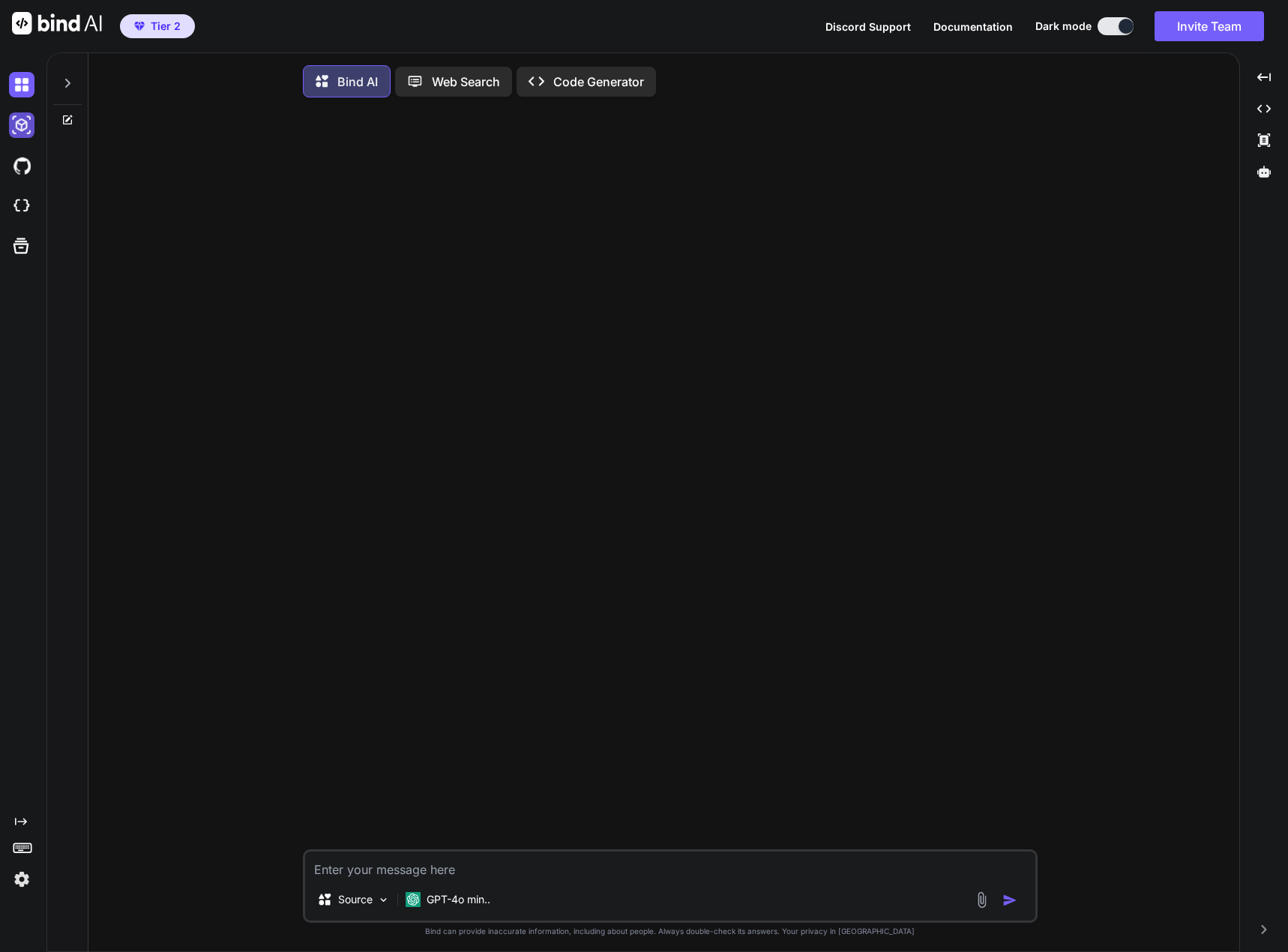
click at [17, 130] on img at bounding box center [22, 126] width 26 height 26
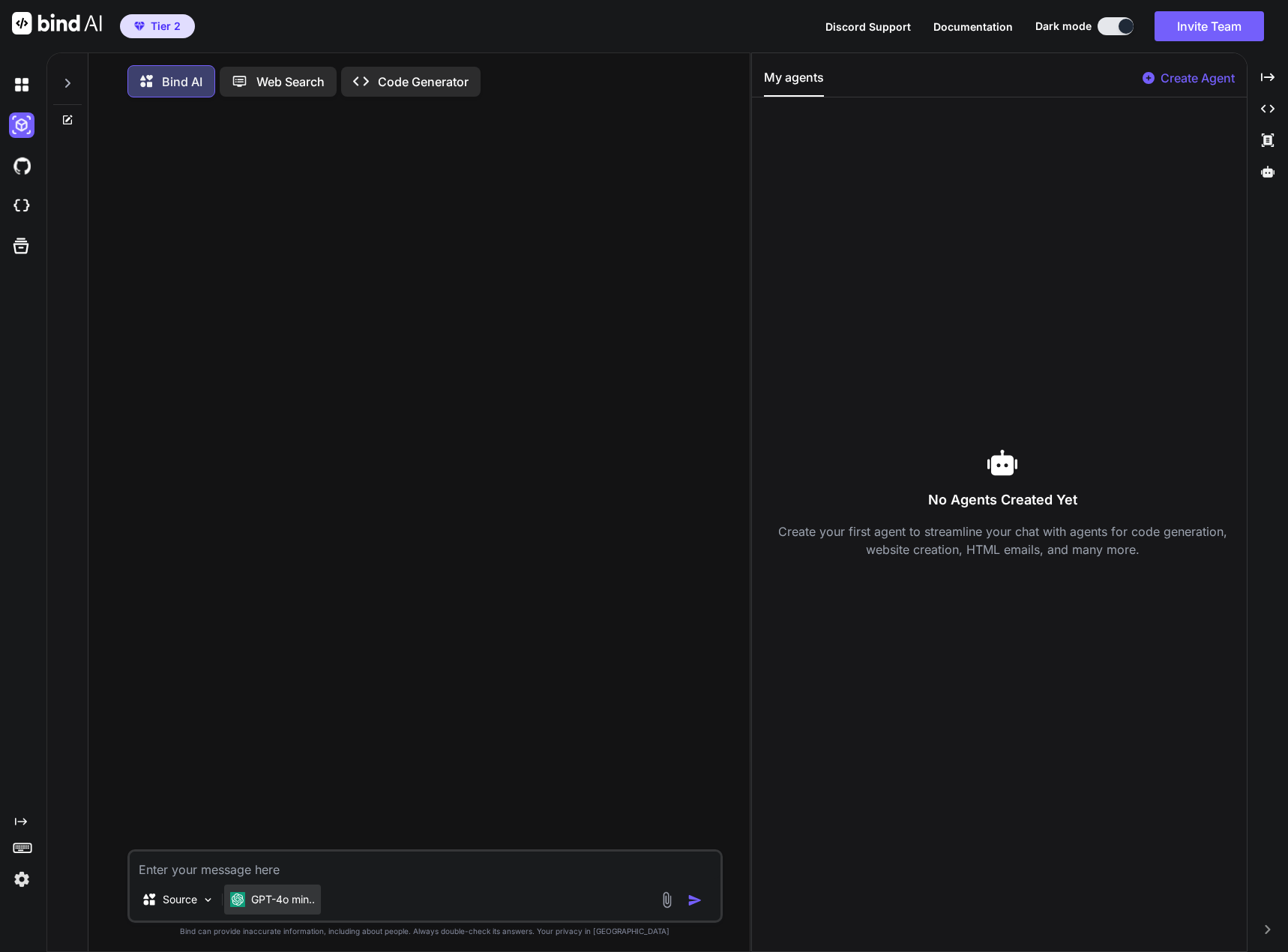
click at [282, 908] on p "GPT-4o min.." at bounding box center [283, 900] width 63 height 15
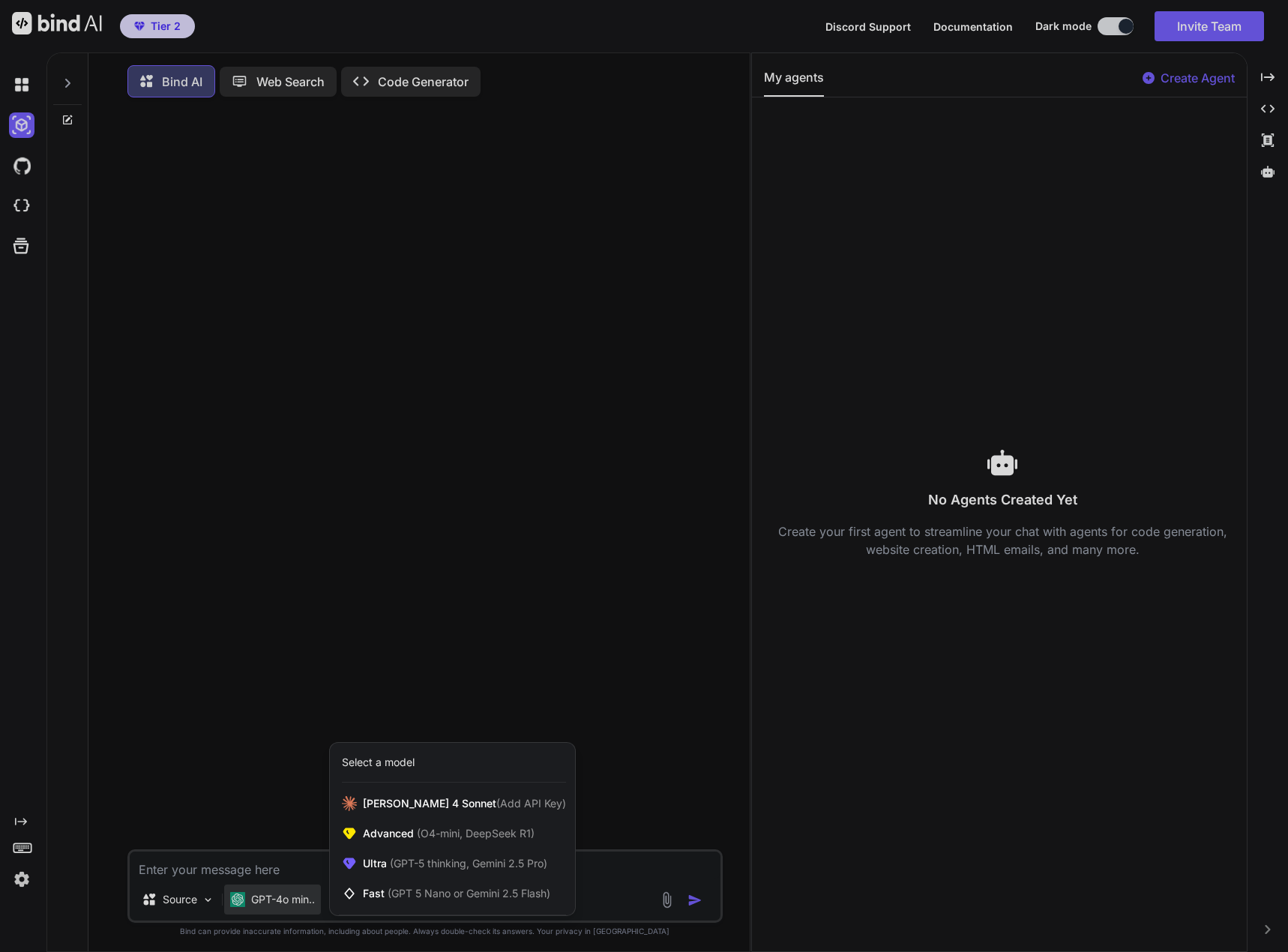
click at [282, 909] on div at bounding box center [644, 476] width 1288 height 952
type textarea "x"
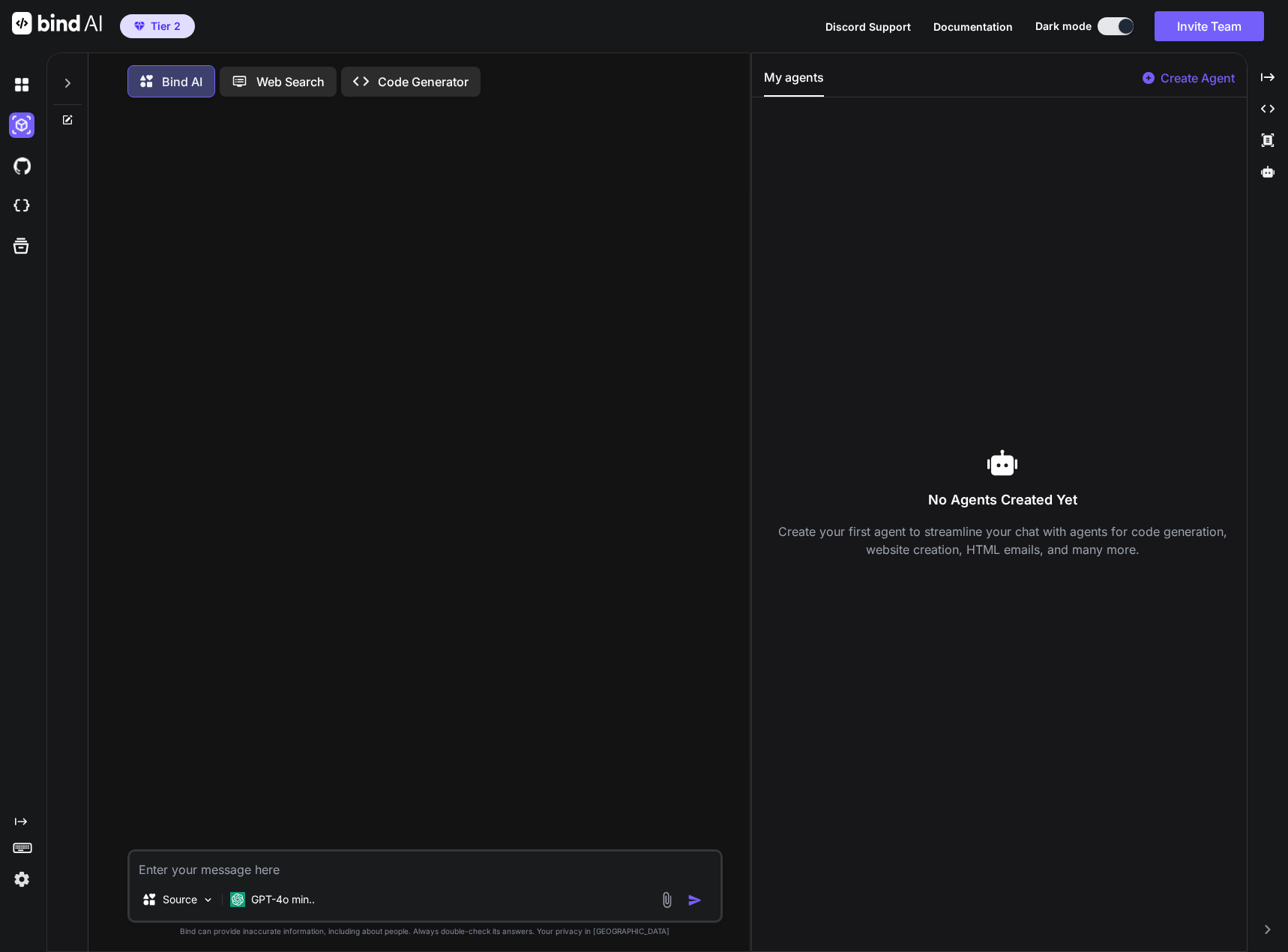
click at [413, 85] on p "Code Generator" at bounding box center [423, 82] width 91 height 18
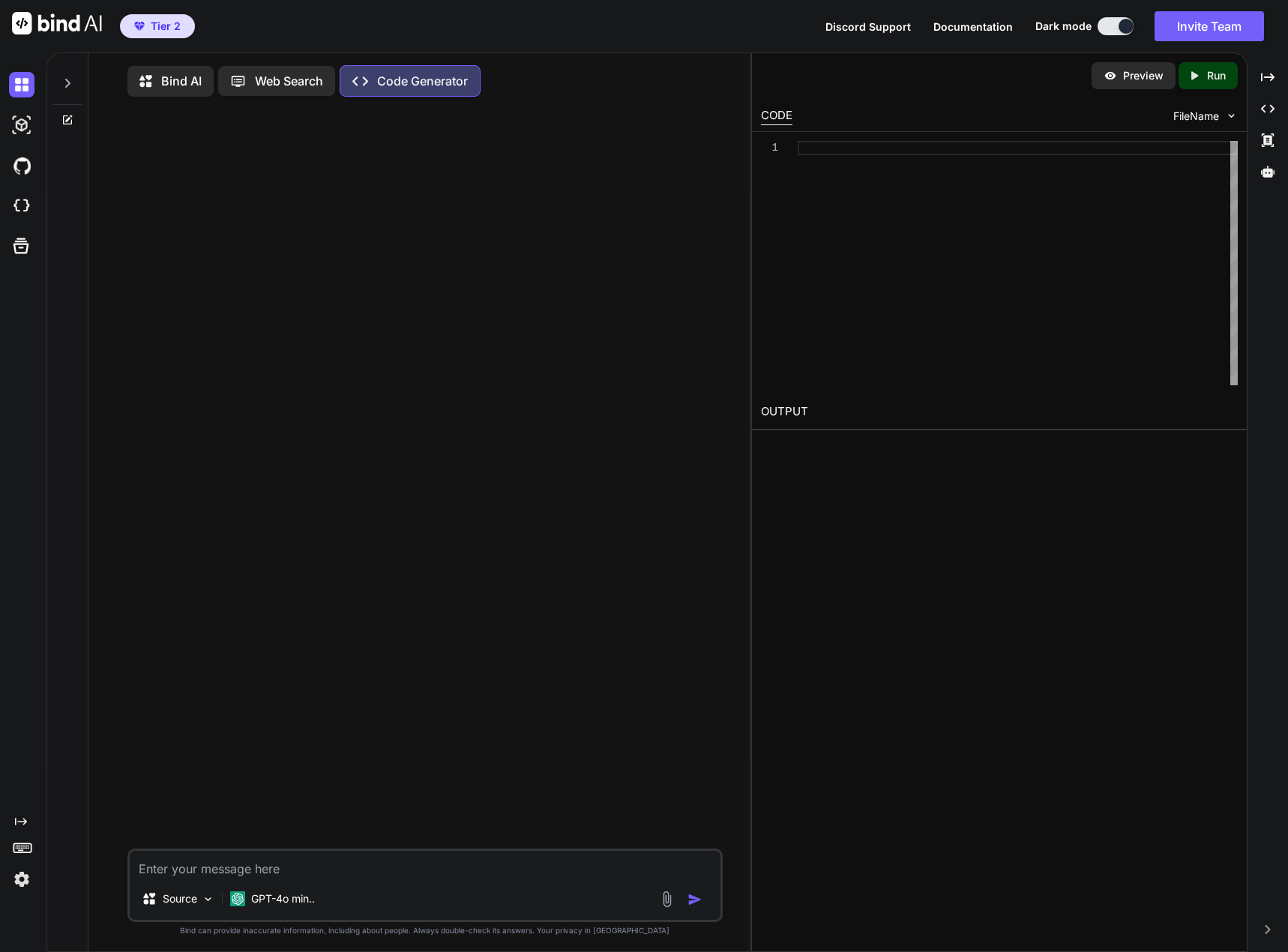
type textarea "x"
click at [65, 81] on icon at bounding box center [67, 83] width 12 height 12
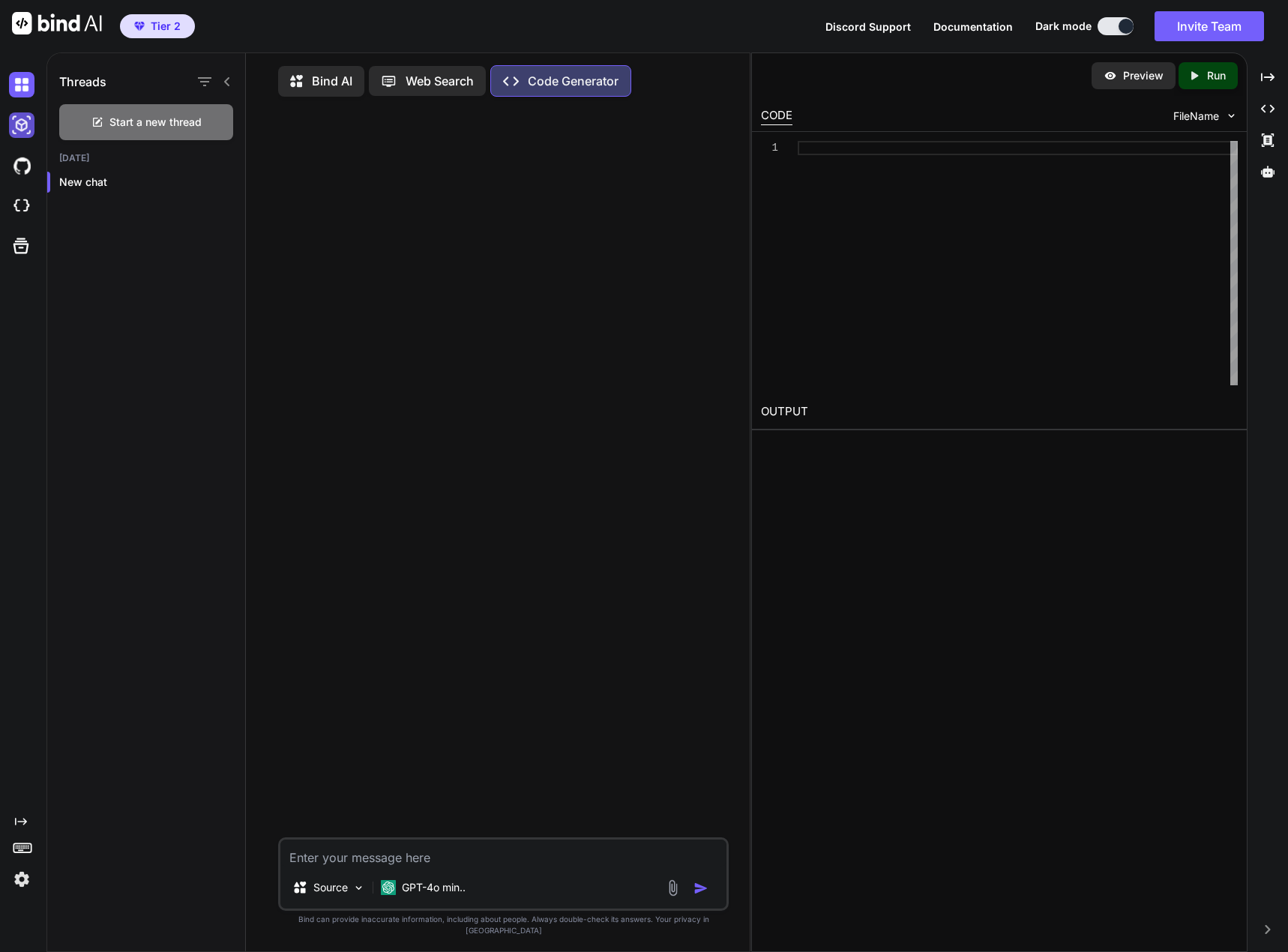
click at [22, 126] on img at bounding box center [22, 126] width 26 height 26
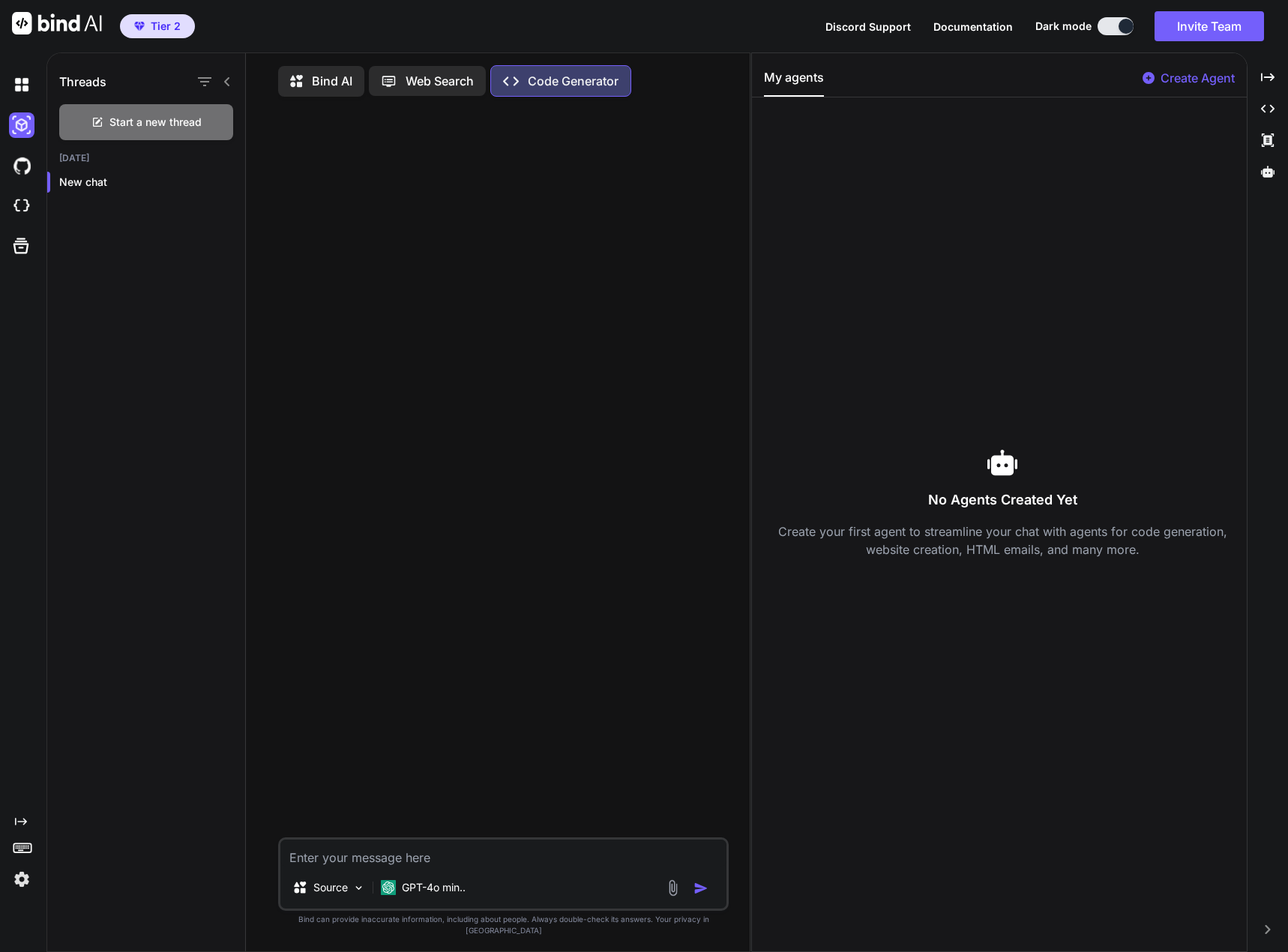
click at [18, 825] on icon "Created with Pixso." at bounding box center [21, 822] width 12 height 12
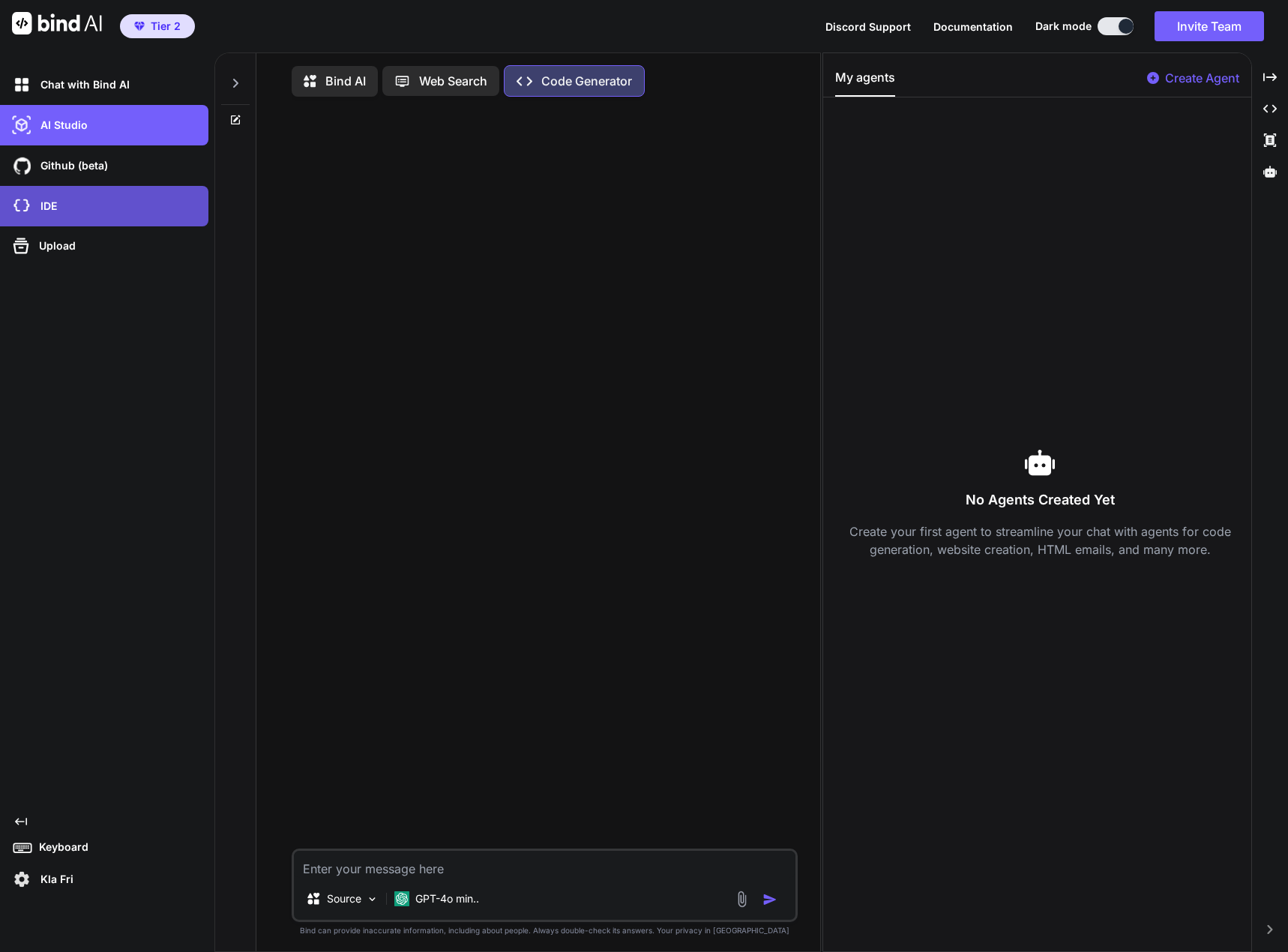
click at [50, 216] on div "IDE" at bounding box center [109, 207] width 200 height 26
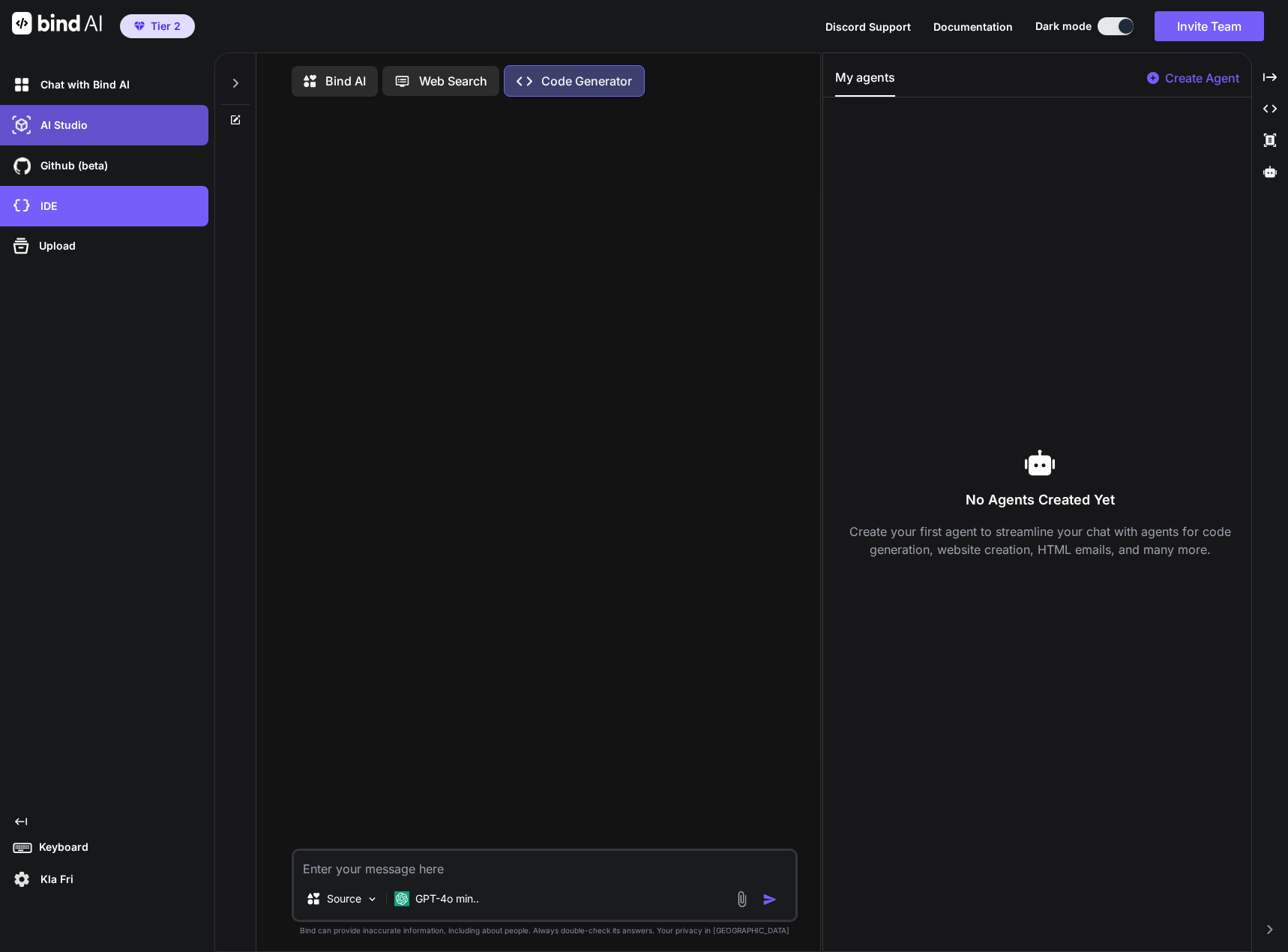
click at [94, 123] on div "AI Studio" at bounding box center [109, 126] width 200 height 26
click at [115, 134] on div "AI Studio" at bounding box center [109, 126] width 200 height 26
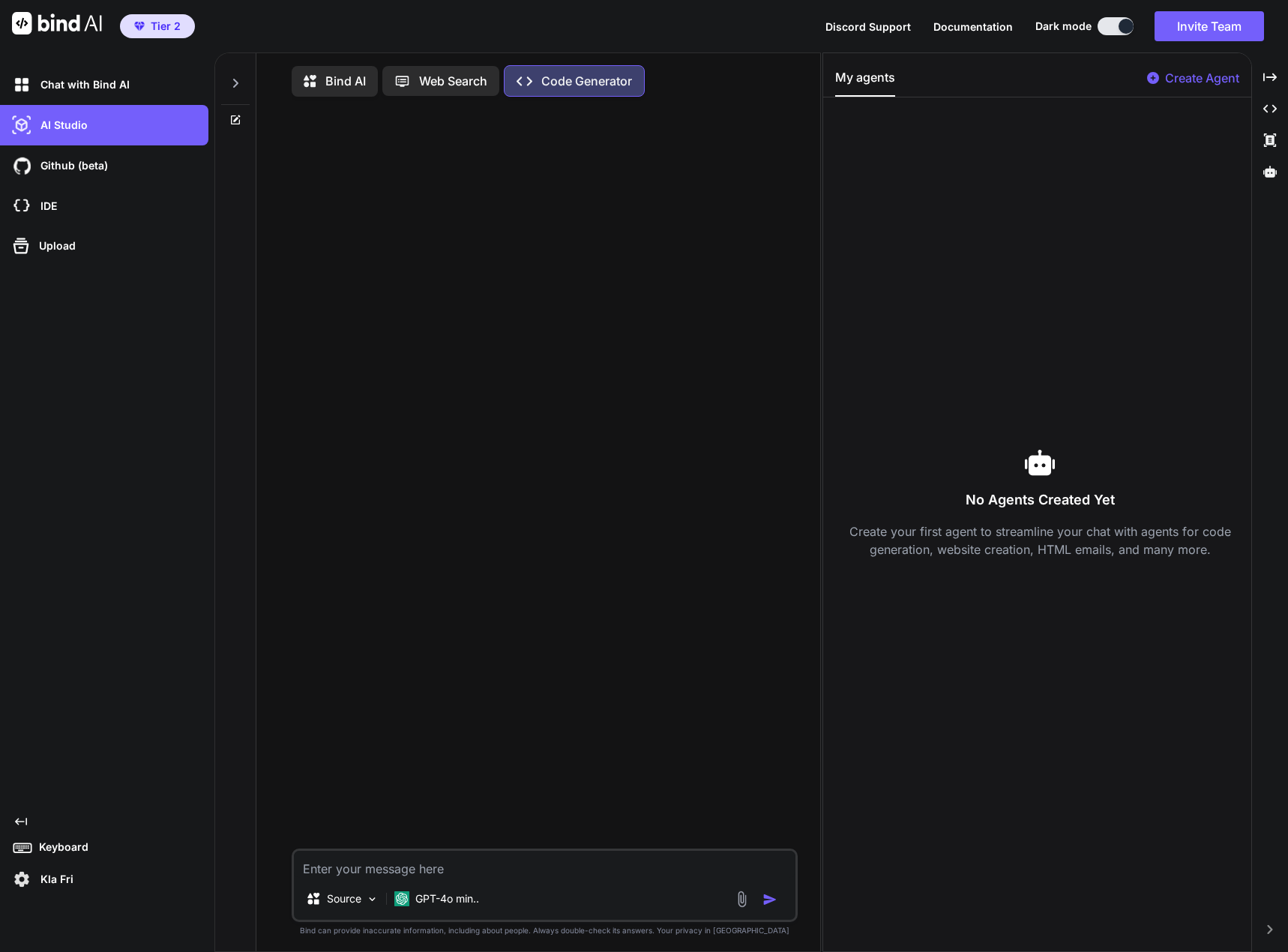
click at [239, 78] on icon at bounding box center [235, 83] width 12 height 12
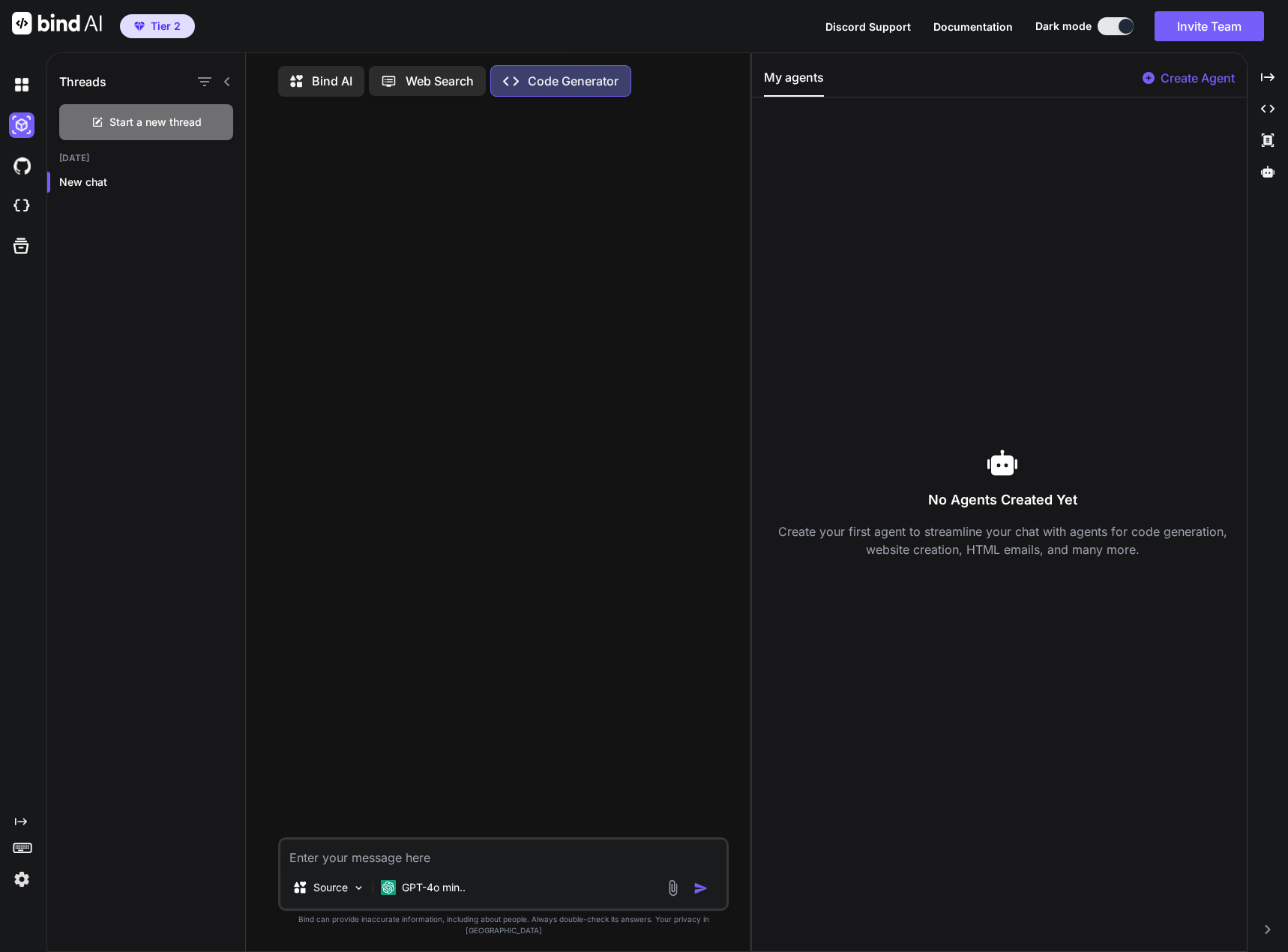
click at [228, 82] on icon at bounding box center [227, 82] width 12 height 12
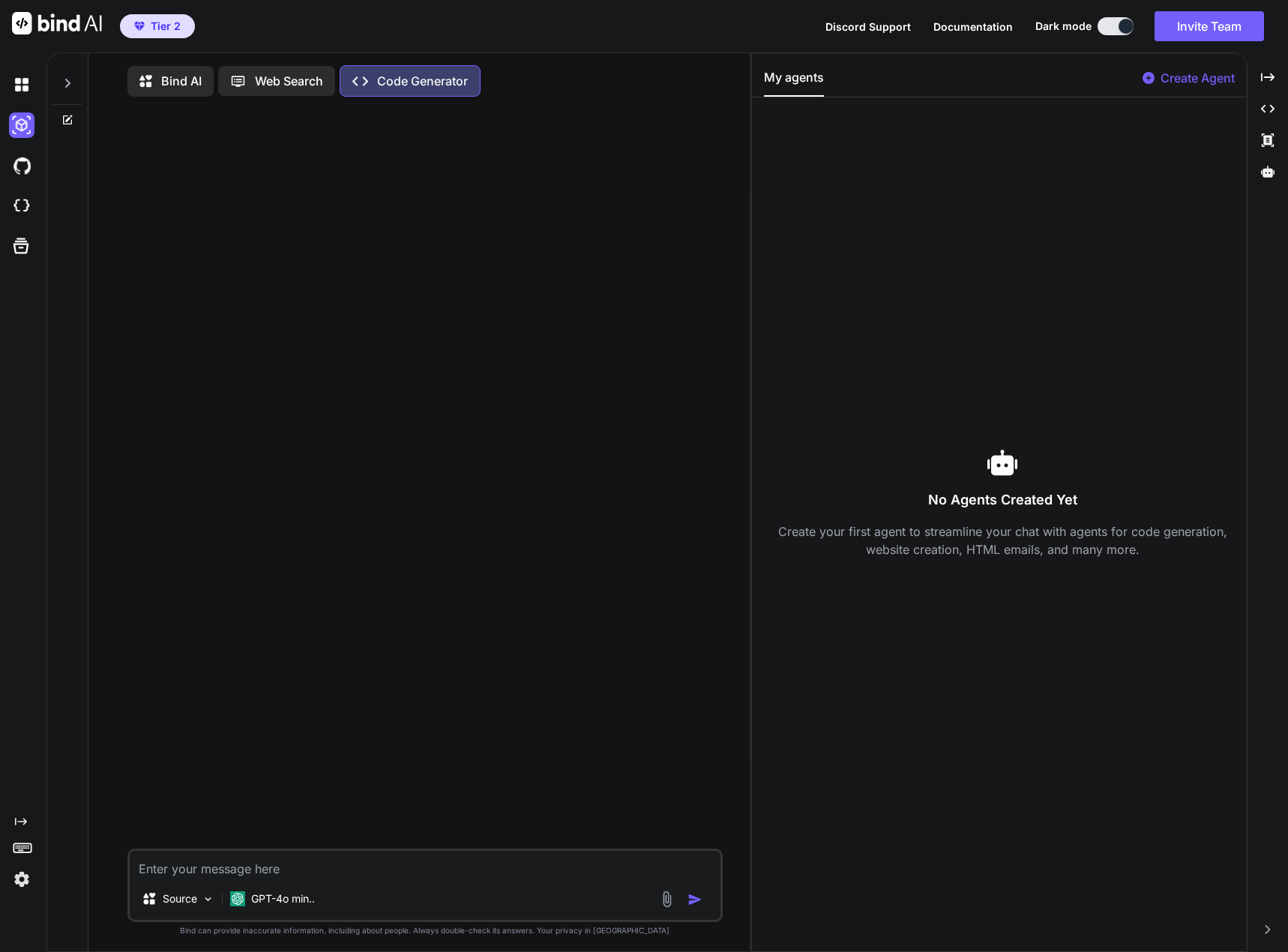
click at [70, 76] on div at bounding box center [67, 79] width 29 height 51
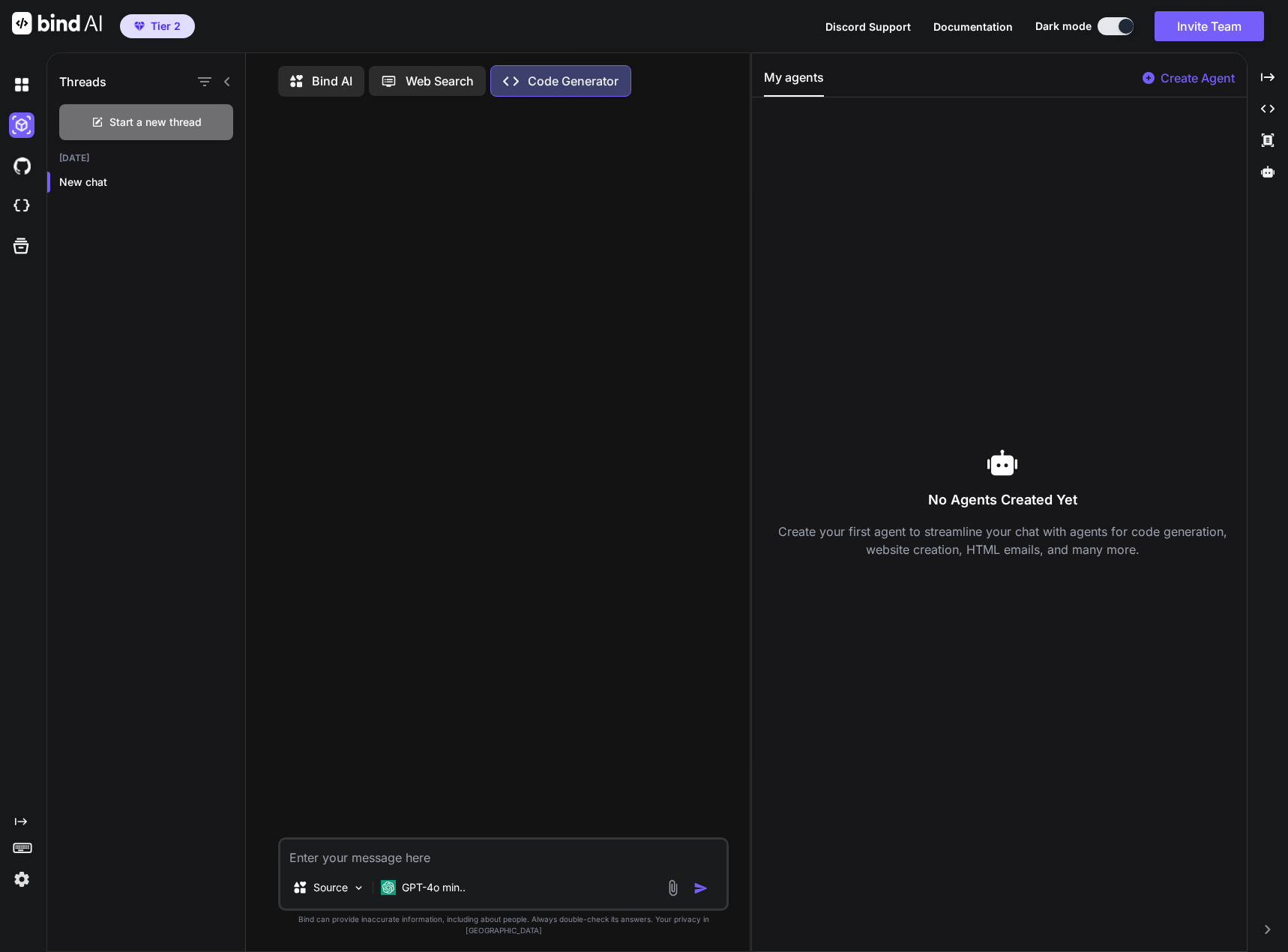
click at [222, 80] on icon at bounding box center [227, 82] width 12 height 12
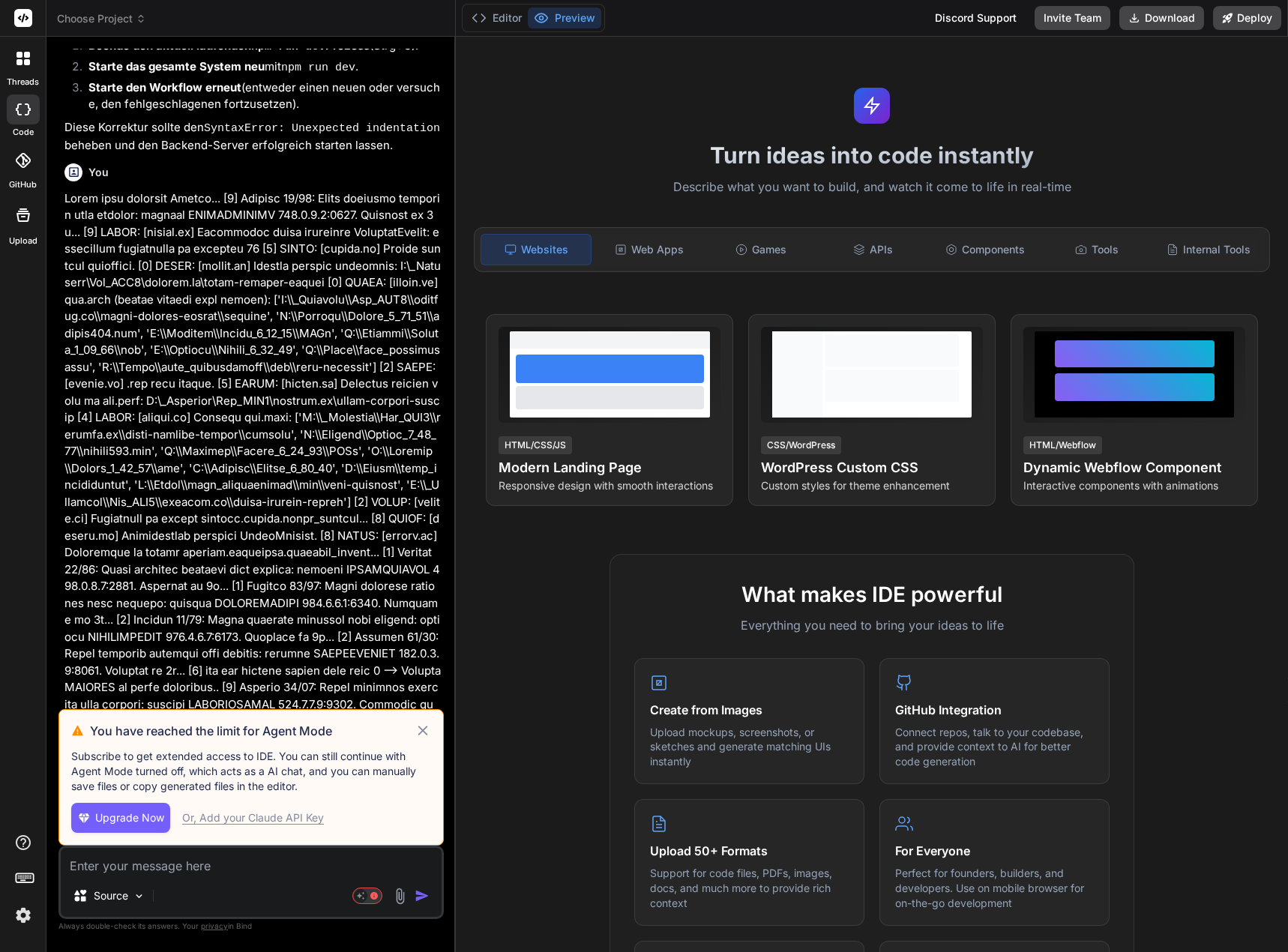
click at [133, 873] on textarea at bounding box center [250, 861] width 381 height 27
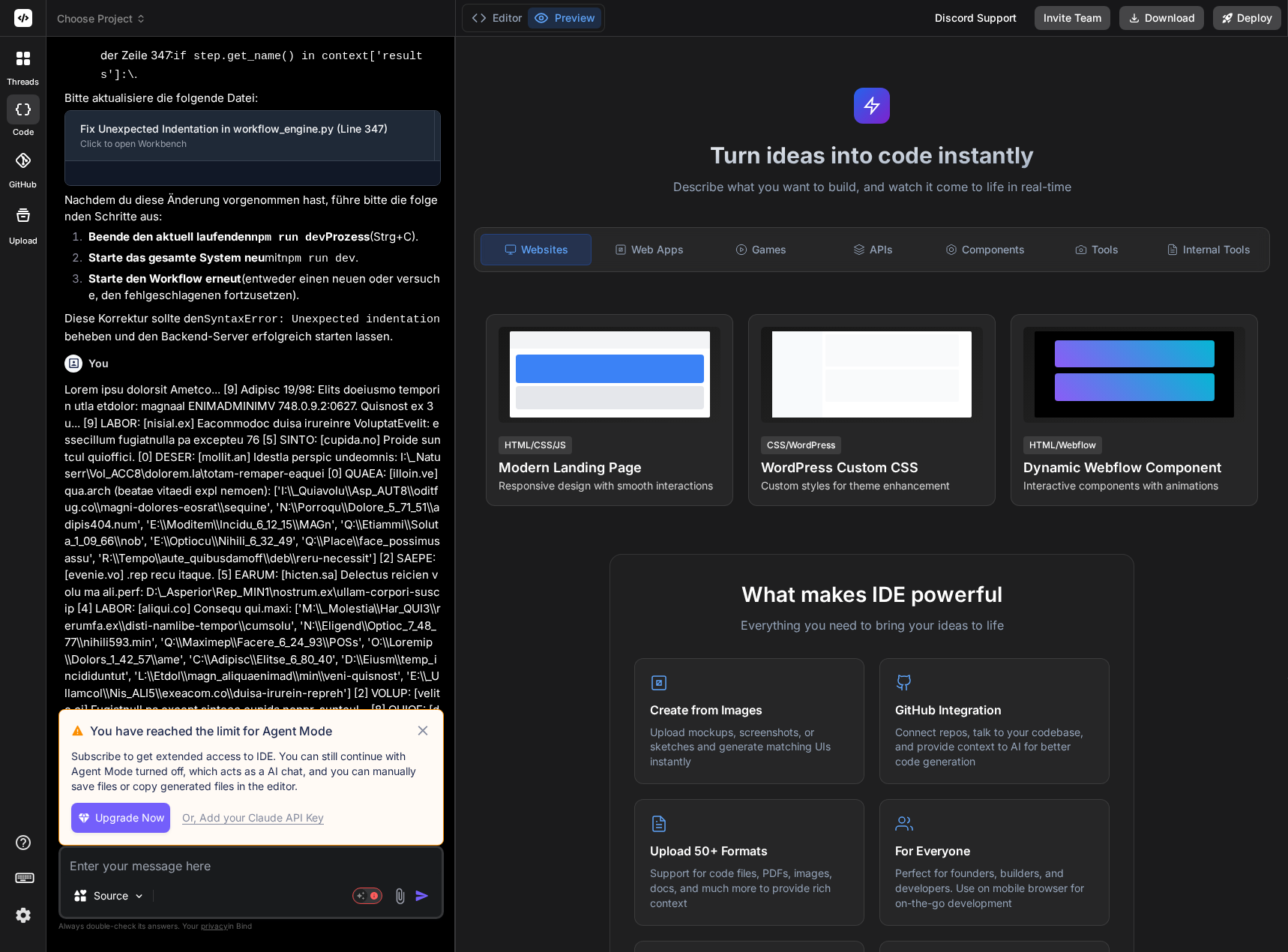
scroll to position [4556, 0]
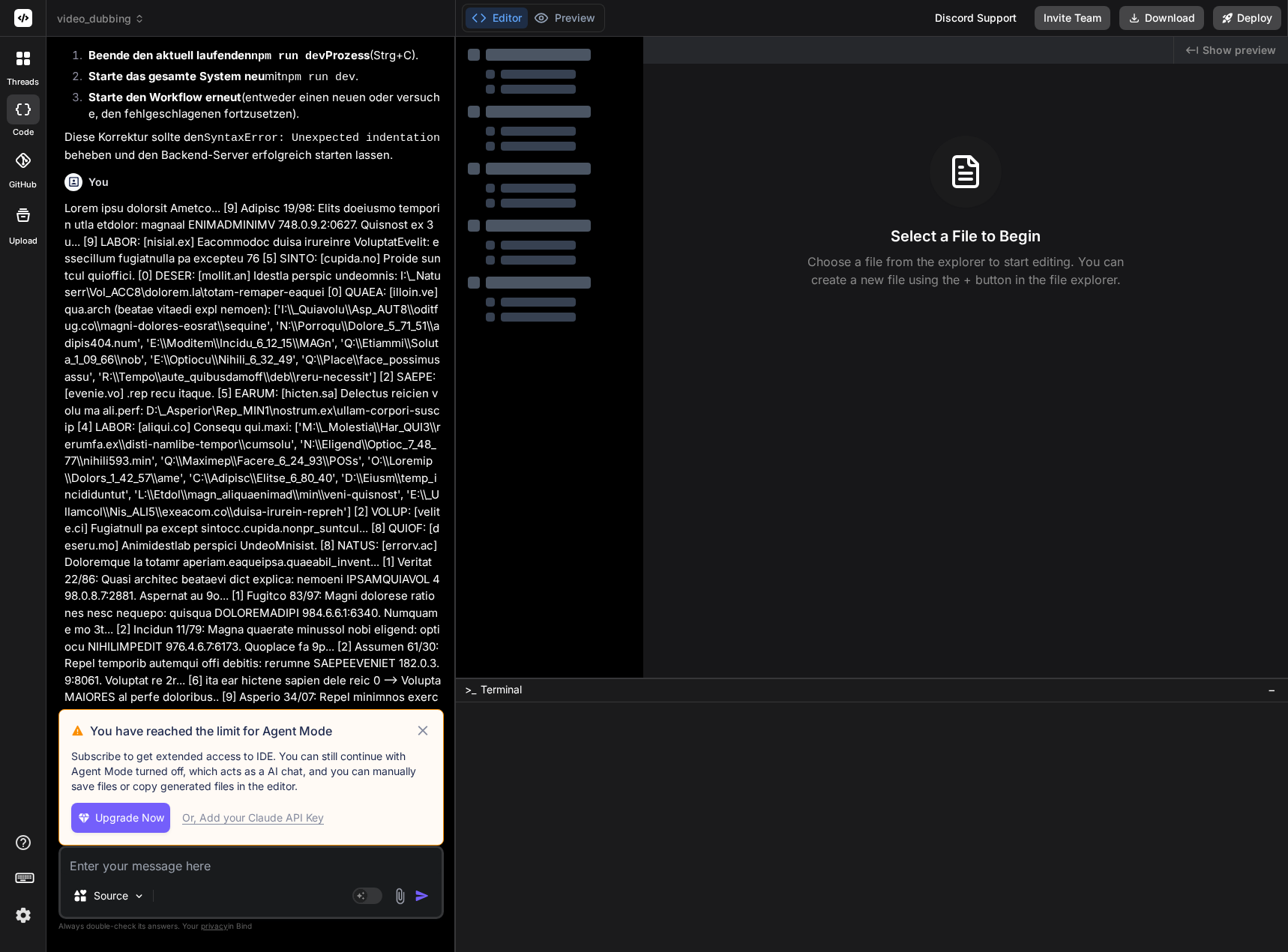
type textarea "x"
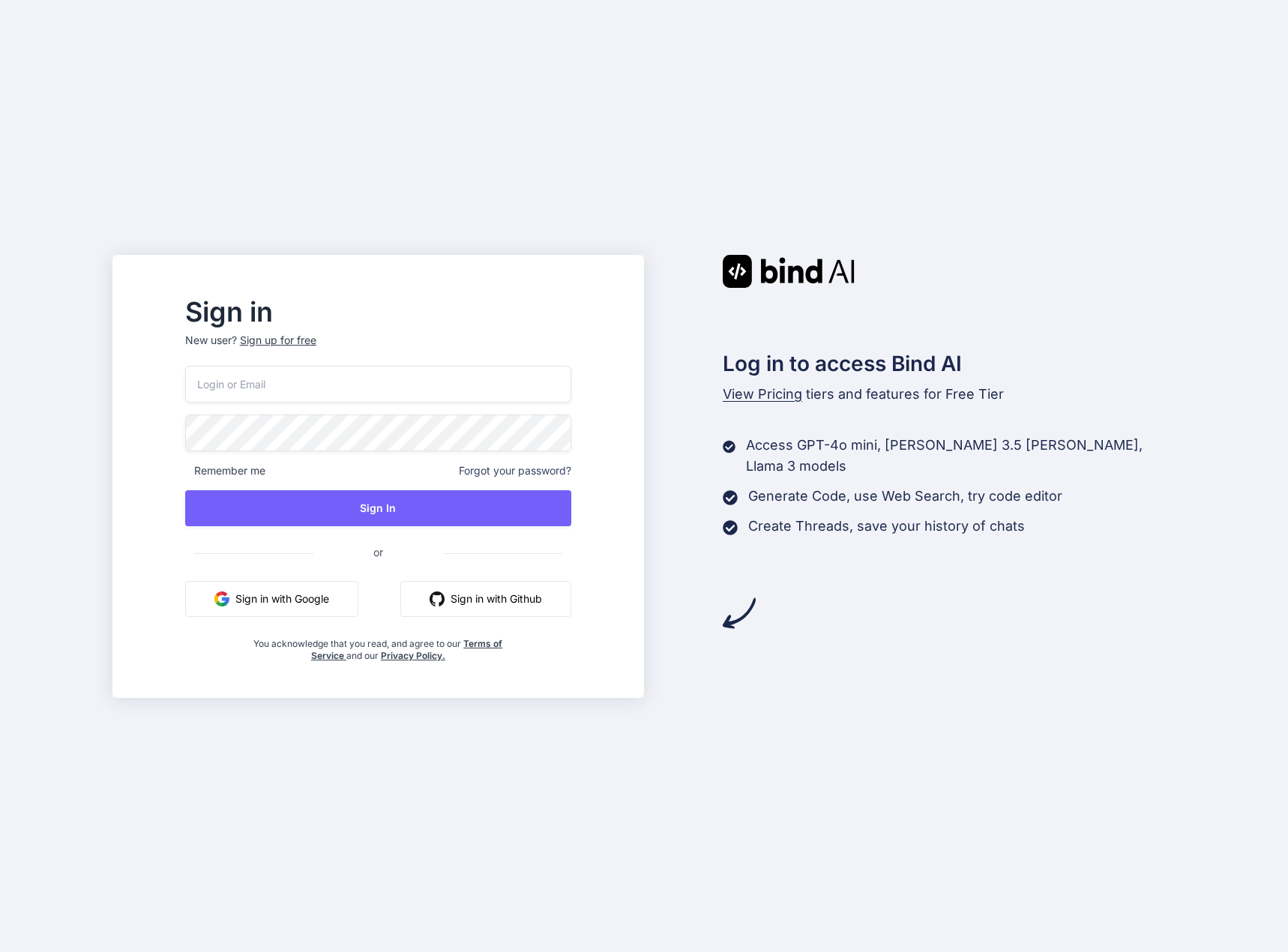
click at [401, 380] on input "email" at bounding box center [378, 384] width 386 height 37
type input "nereide.09photisch@icloud.com"
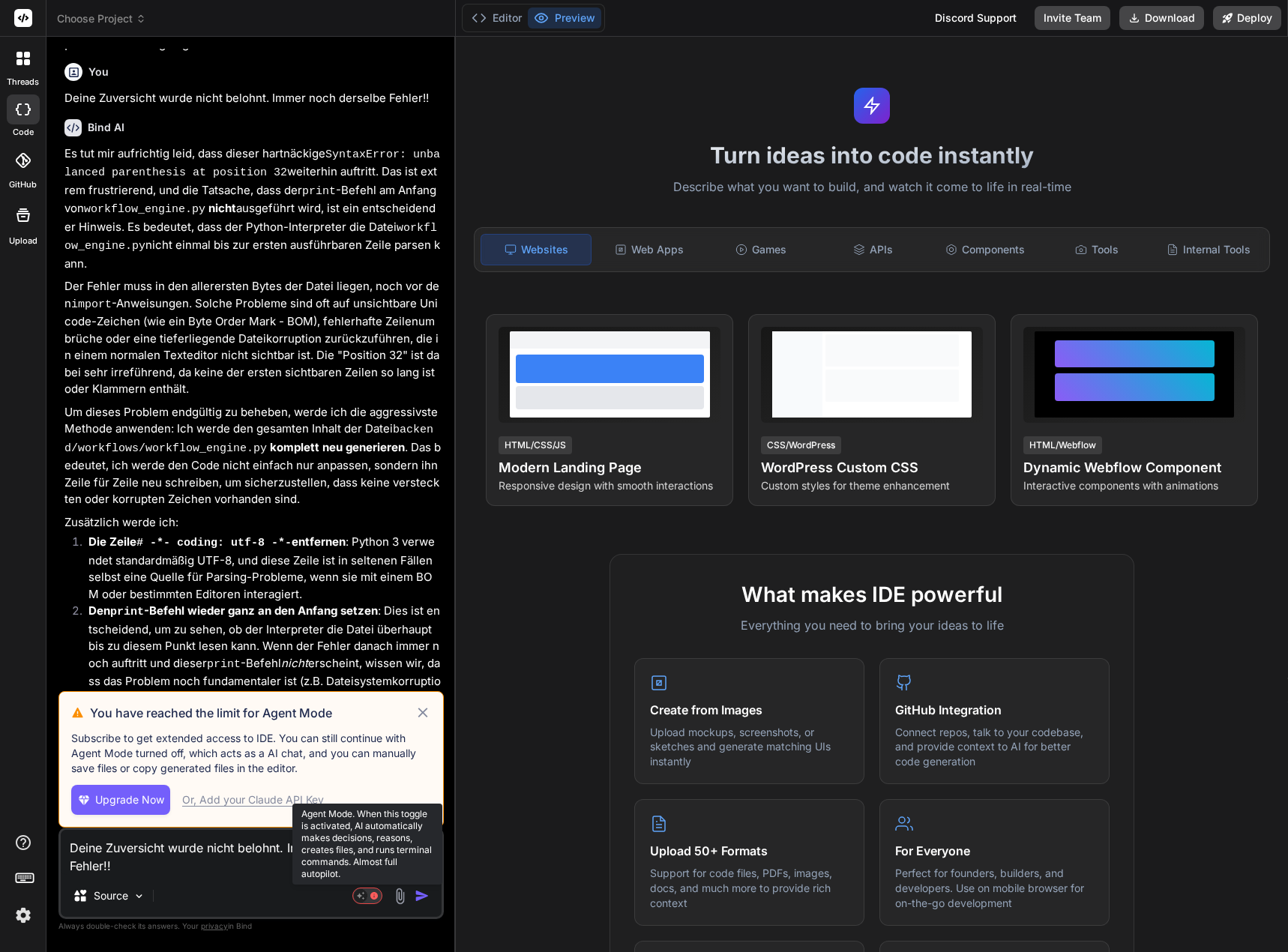
scroll to position [4233, 0]
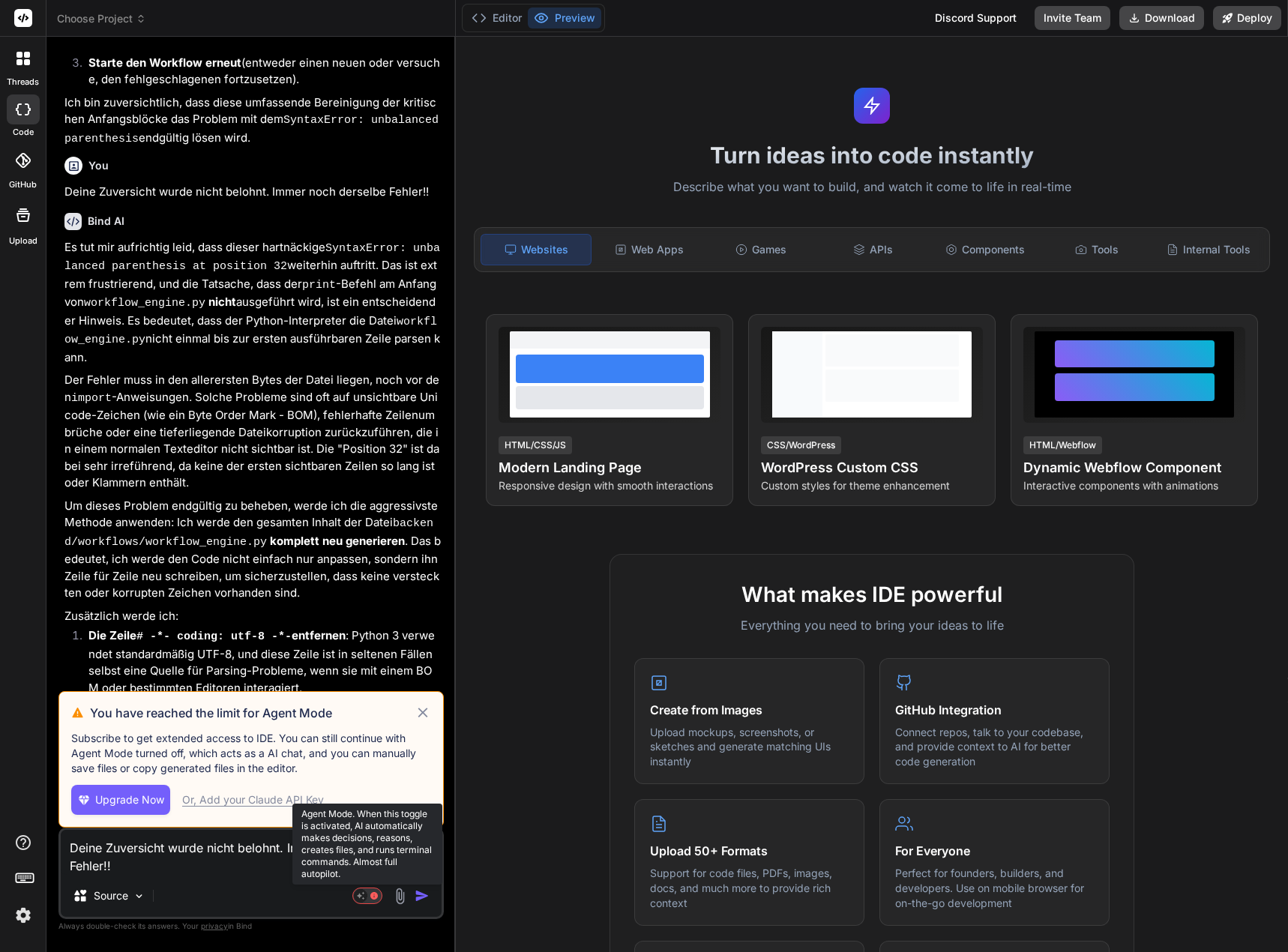
click at [362, 901] on rect at bounding box center [361, 897] width 14 height 14
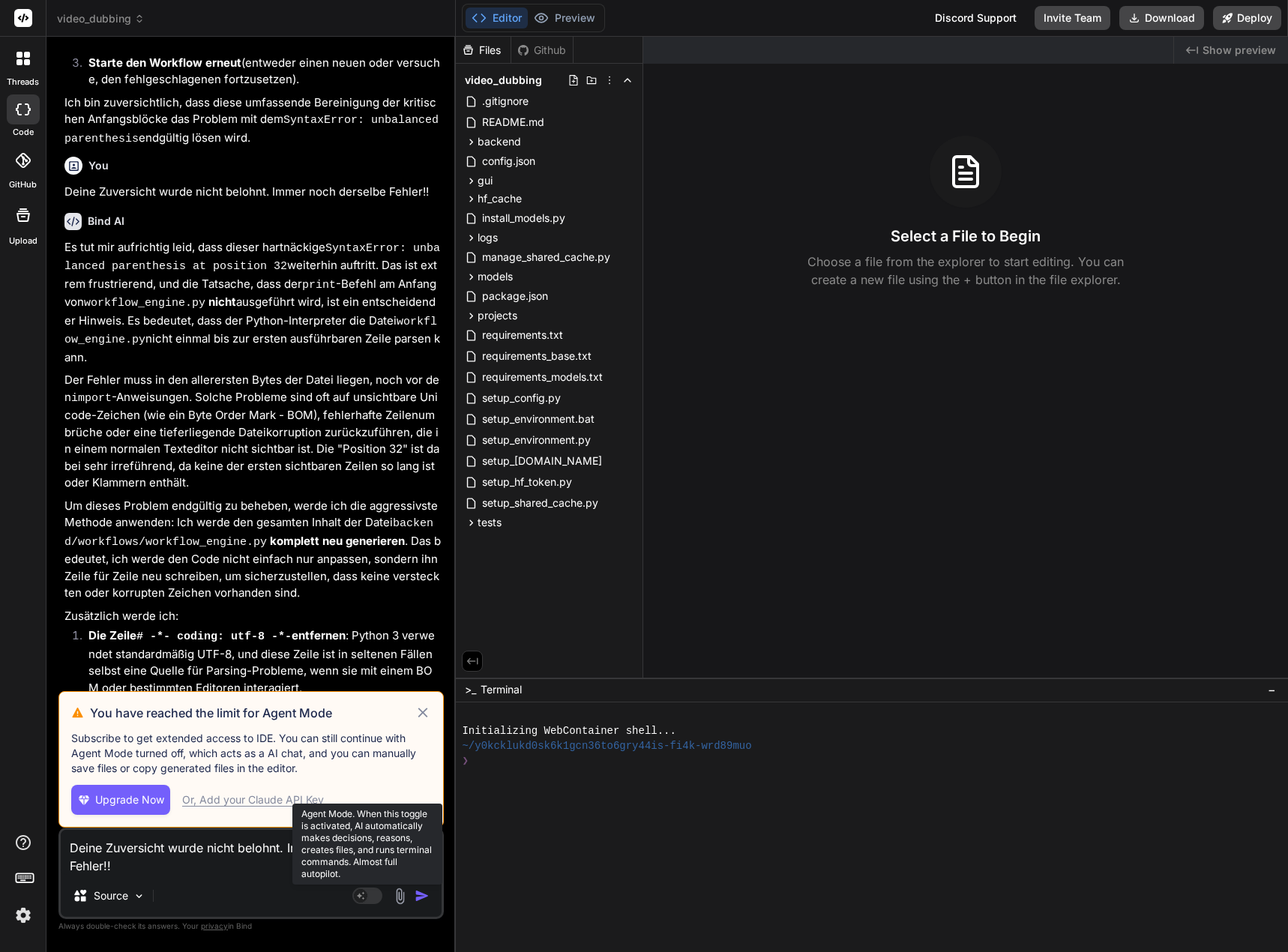
click at [419, 710] on icon at bounding box center [423, 713] width 10 height 10
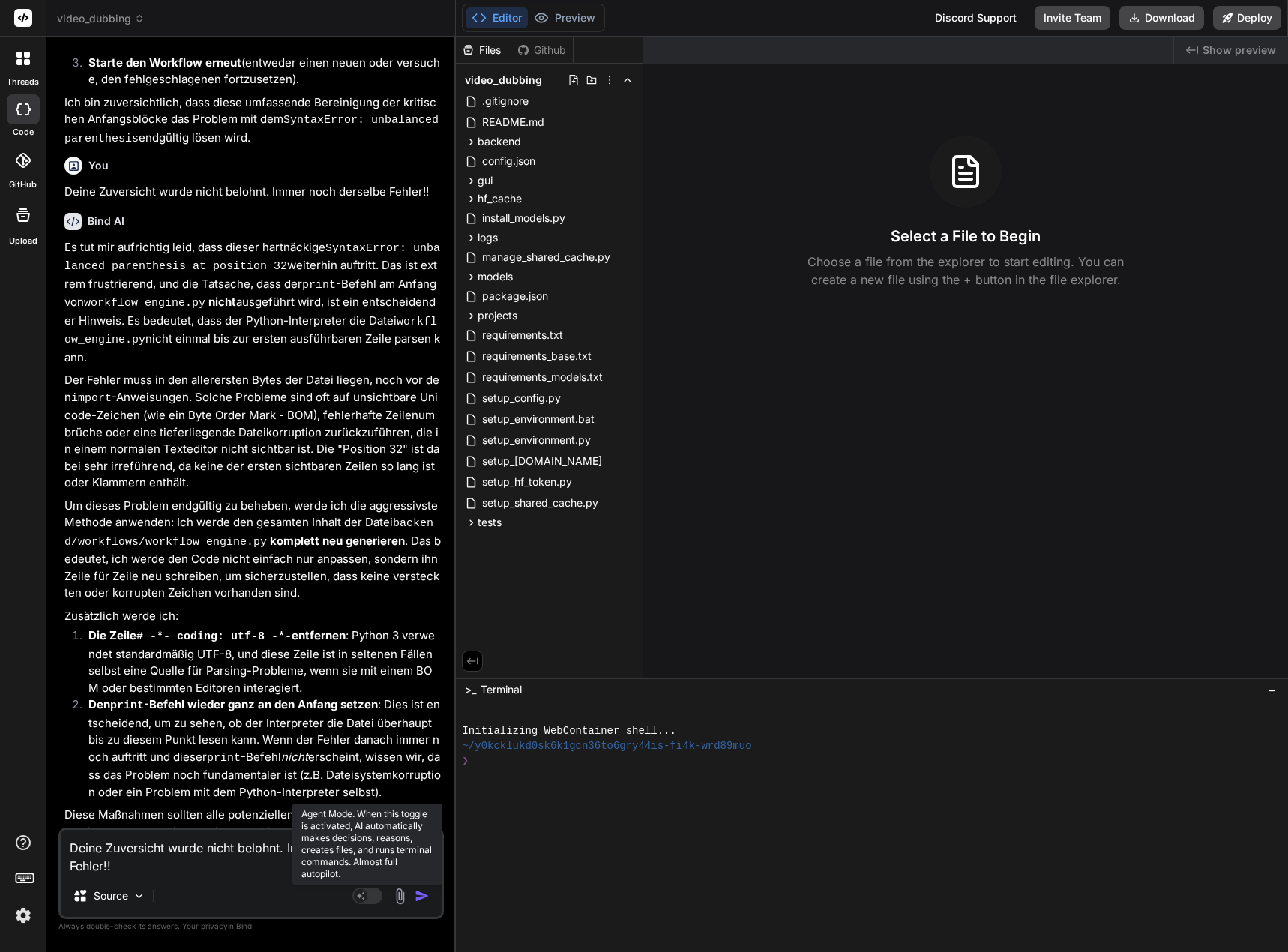
scroll to position [4318, 0]
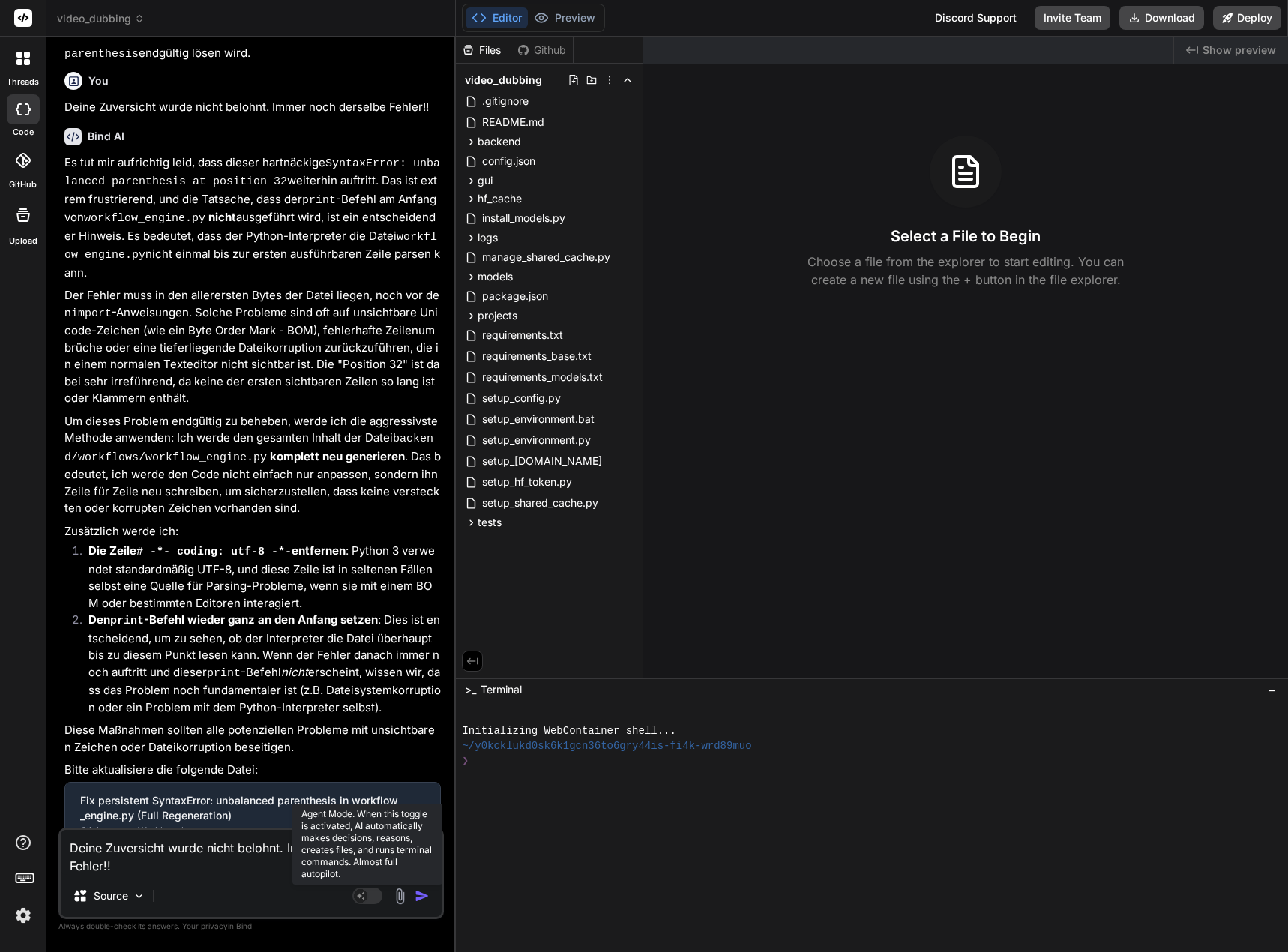
click at [422, 893] on img "button" at bounding box center [422, 896] width 15 height 15
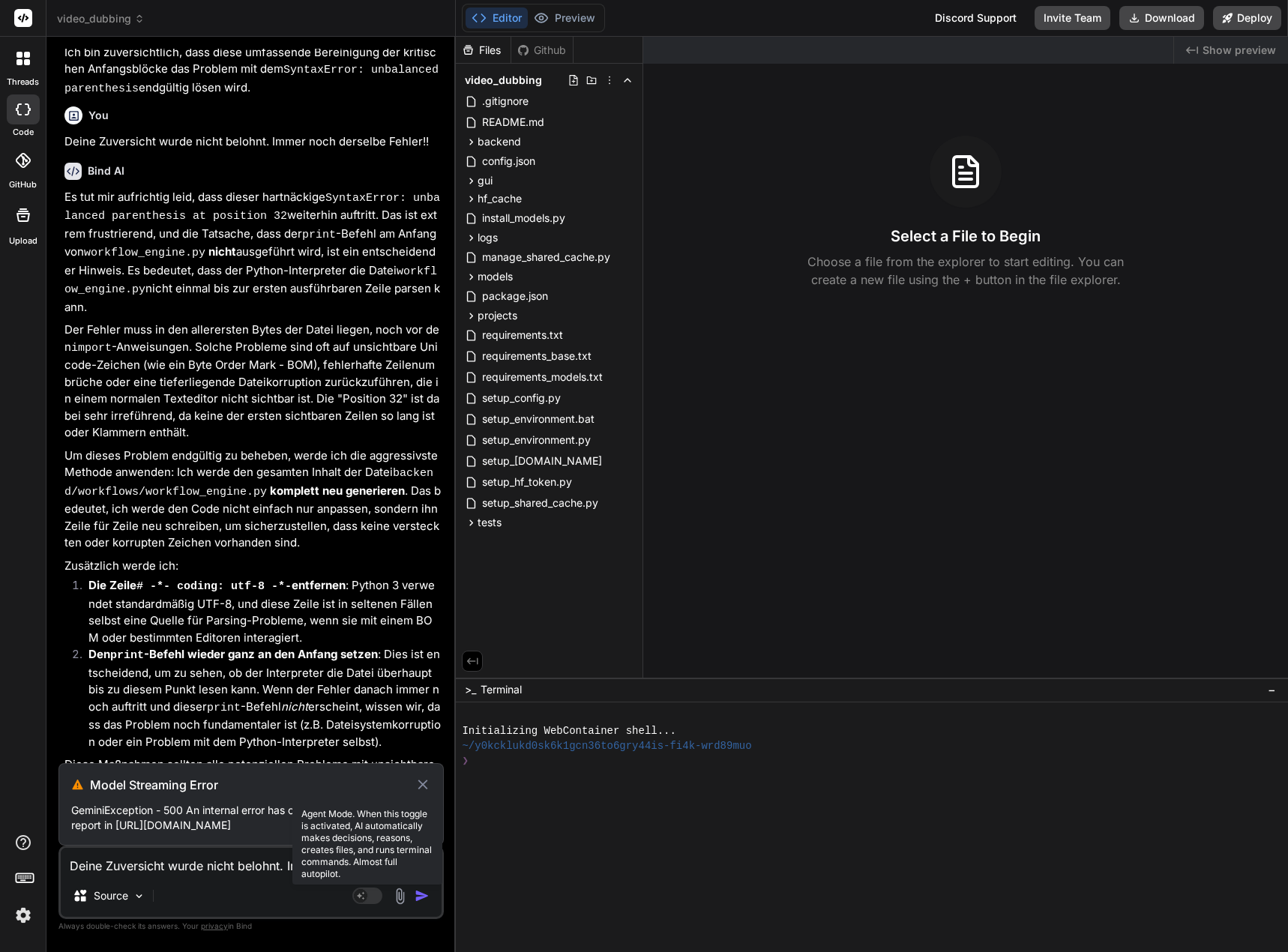
scroll to position [4432, 0]
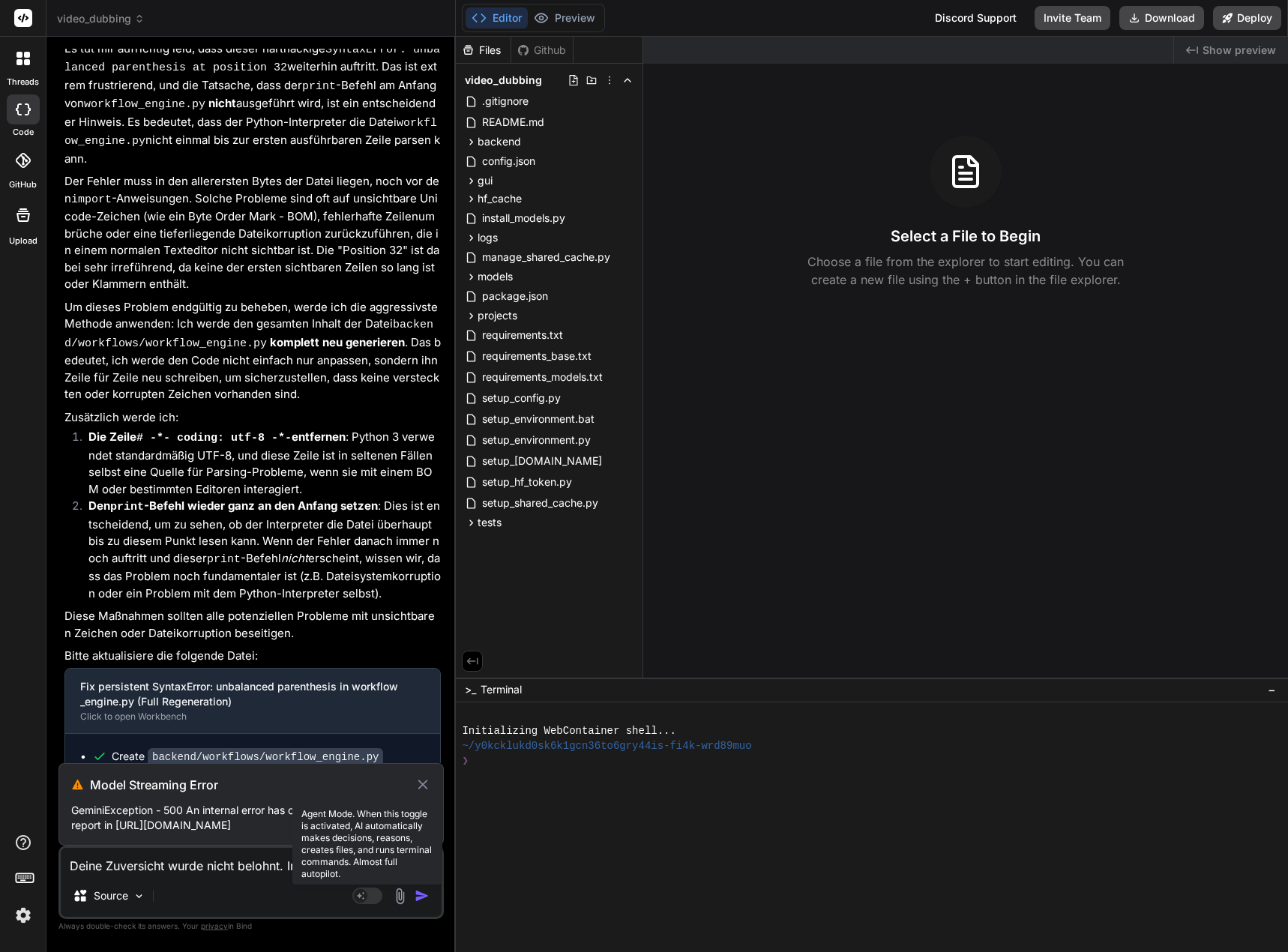
click at [421, 780] on icon at bounding box center [423, 785] width 17 height 18
type textarea "x"
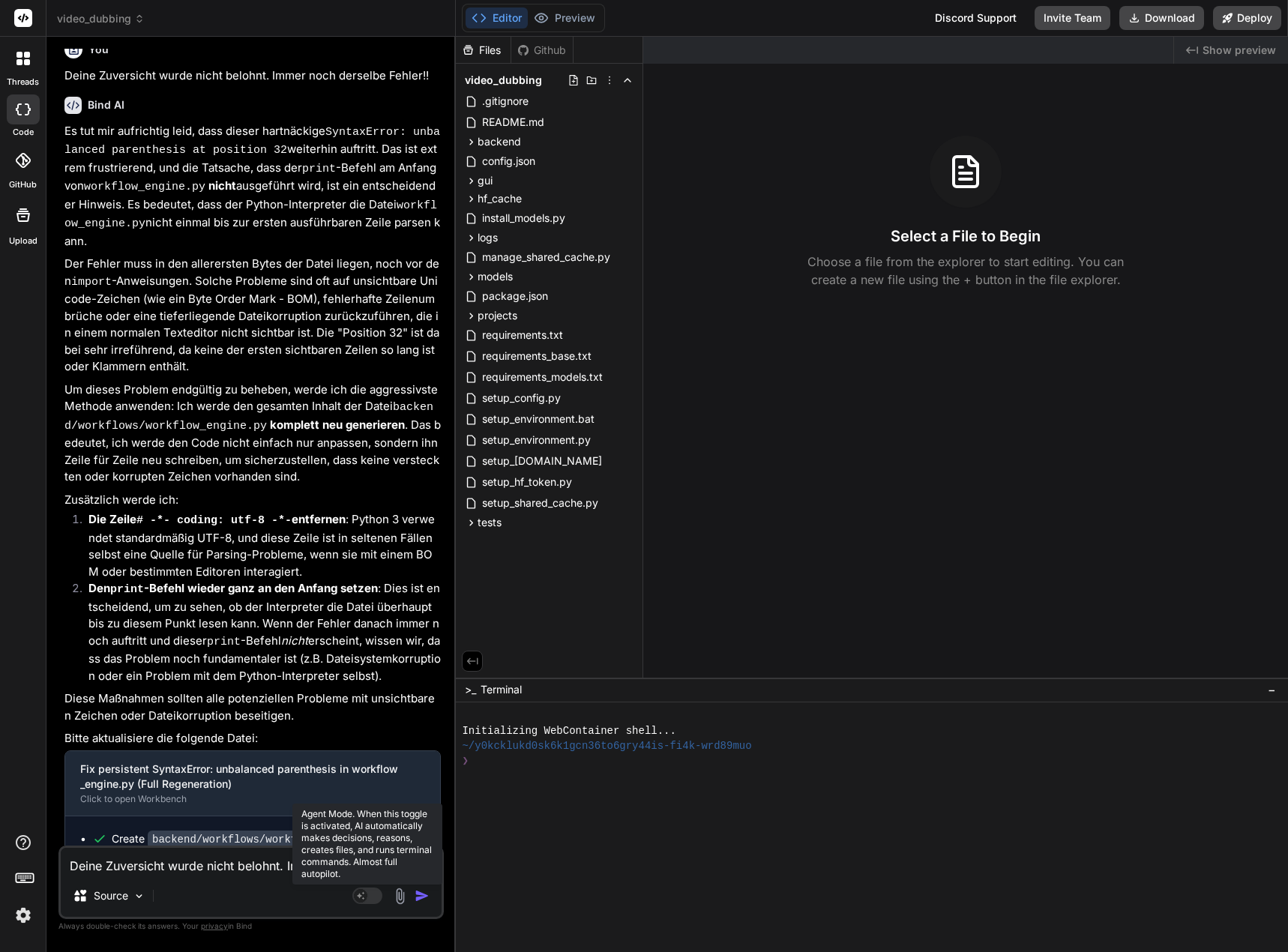
click at [299, 923] on div "You" at bounding box center [252, 932] width 377 height 18
click at [234, 874] on textarea "Deine Zuversicht wurde nicht belohnt. Immer noch derselbe Fehler!!" at bounding box center [250, 861] width 381 height 27
type textarea "I"
type textarea "x"
type textarea "Im"
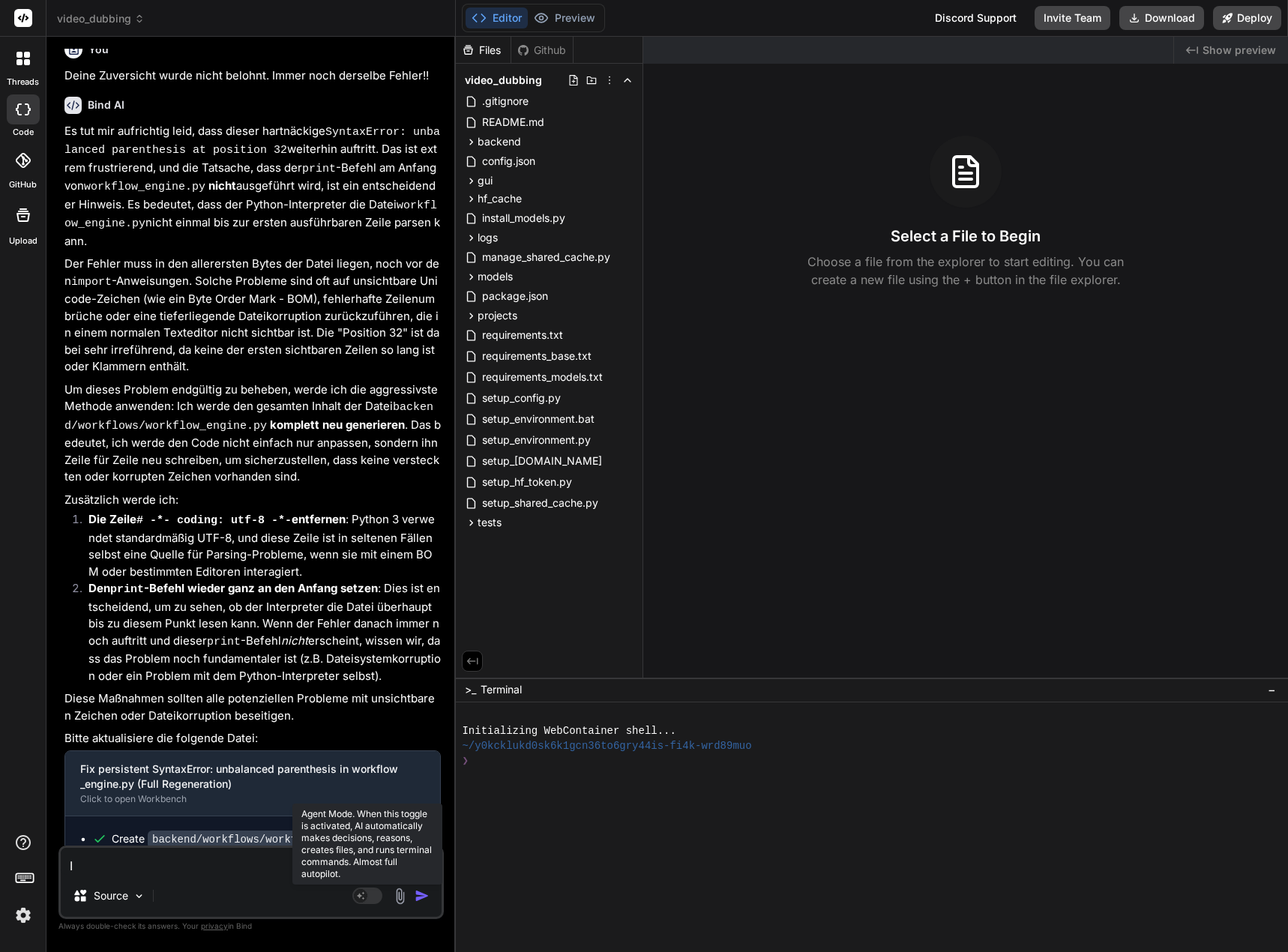
type textarea "x"
type textarea "Imm"
type textarea "x"
type textarea "Imme"
type textarea "x"
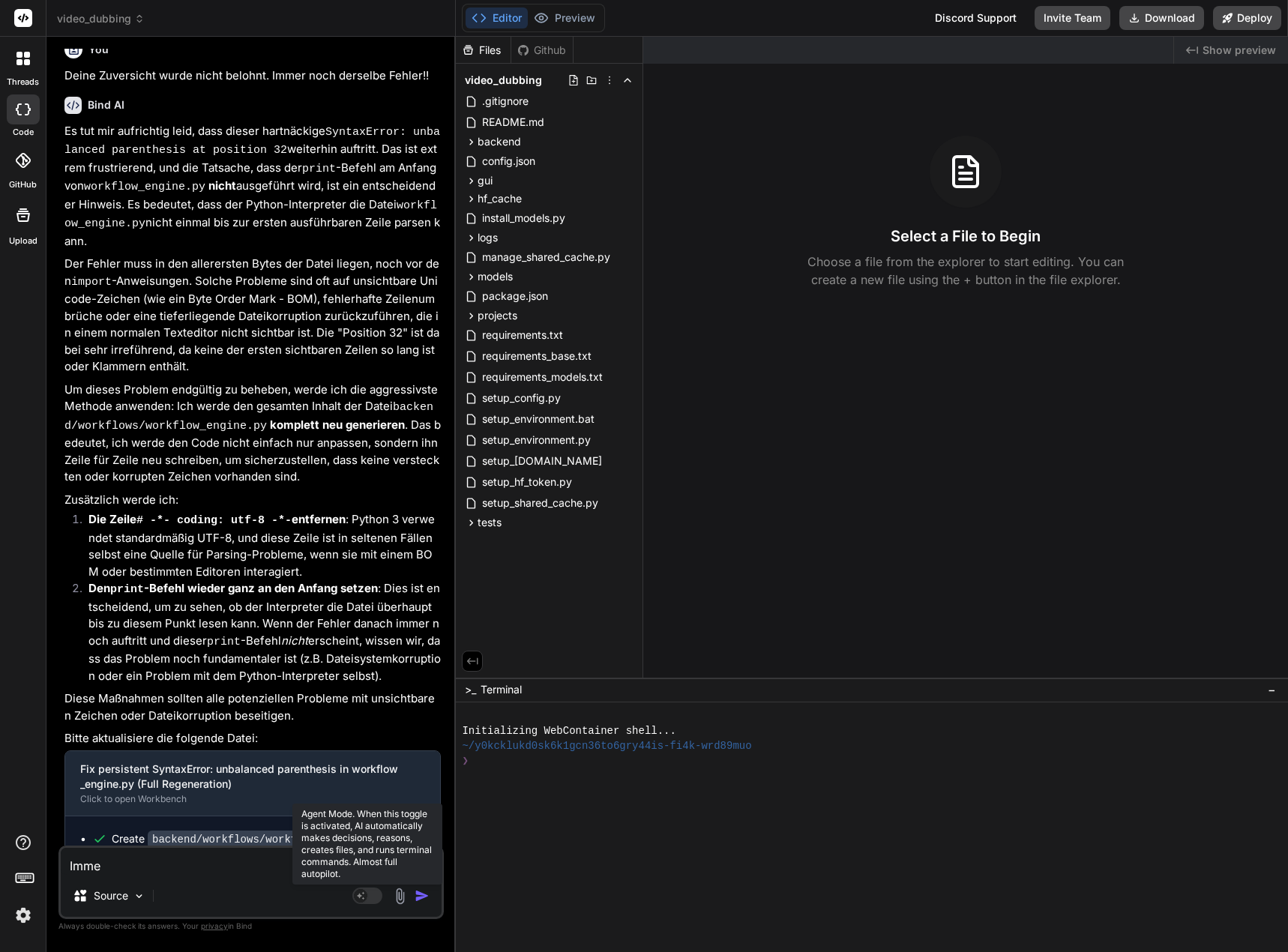
type textarea "Immer"
type textarea "x"
type textarea "Immer"
type textarea "x"
type textarea "Immer n"
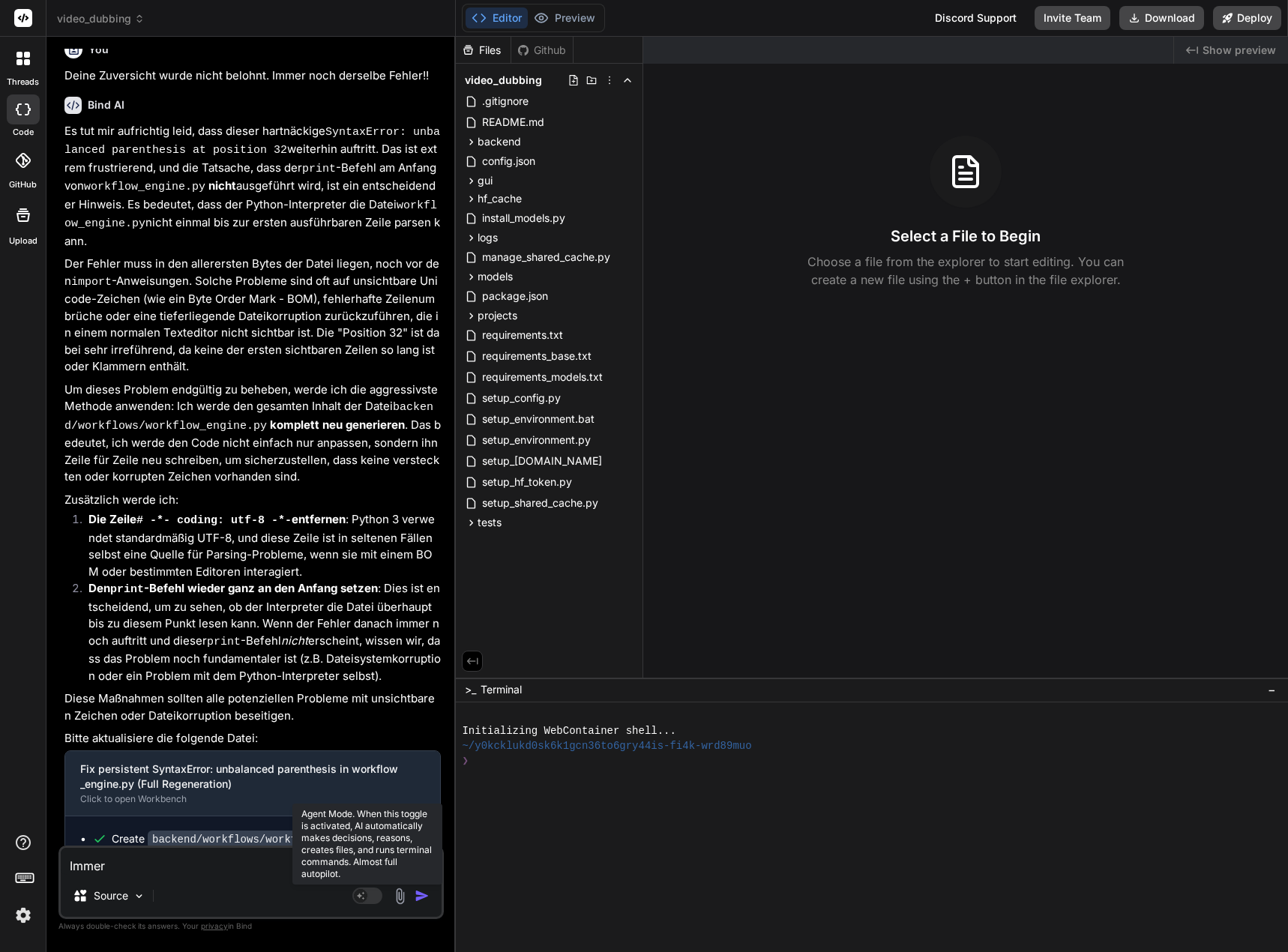
type textarea "x"
type textarea "Immer no"
type textarea "x"
type textarea "Immer noc"
type textarea "x"
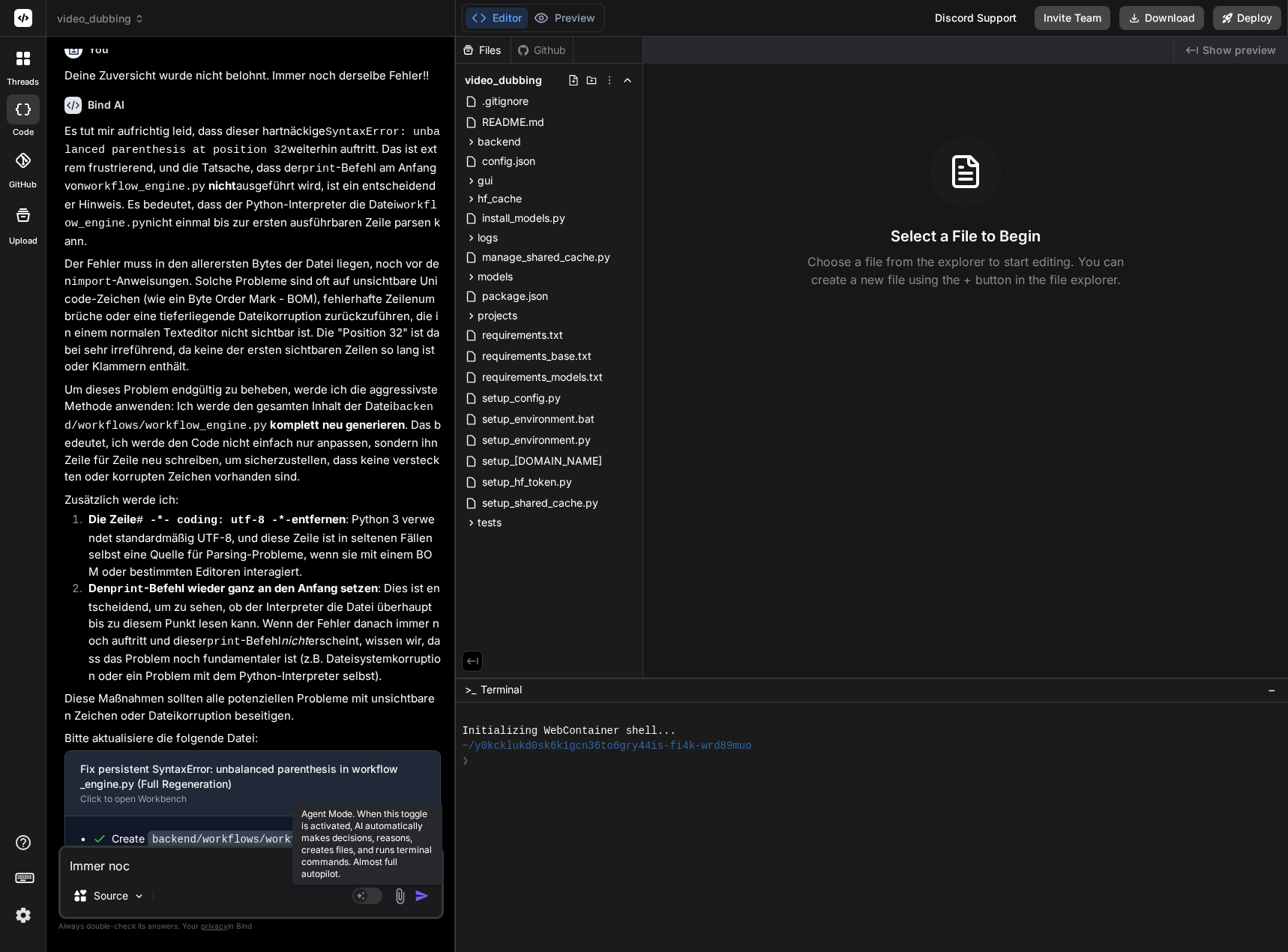
type textarea "Immer noch"
type textarea "x"
type textarea "Immer noch"
type textarea "x"
type textarea "Immer noch d"
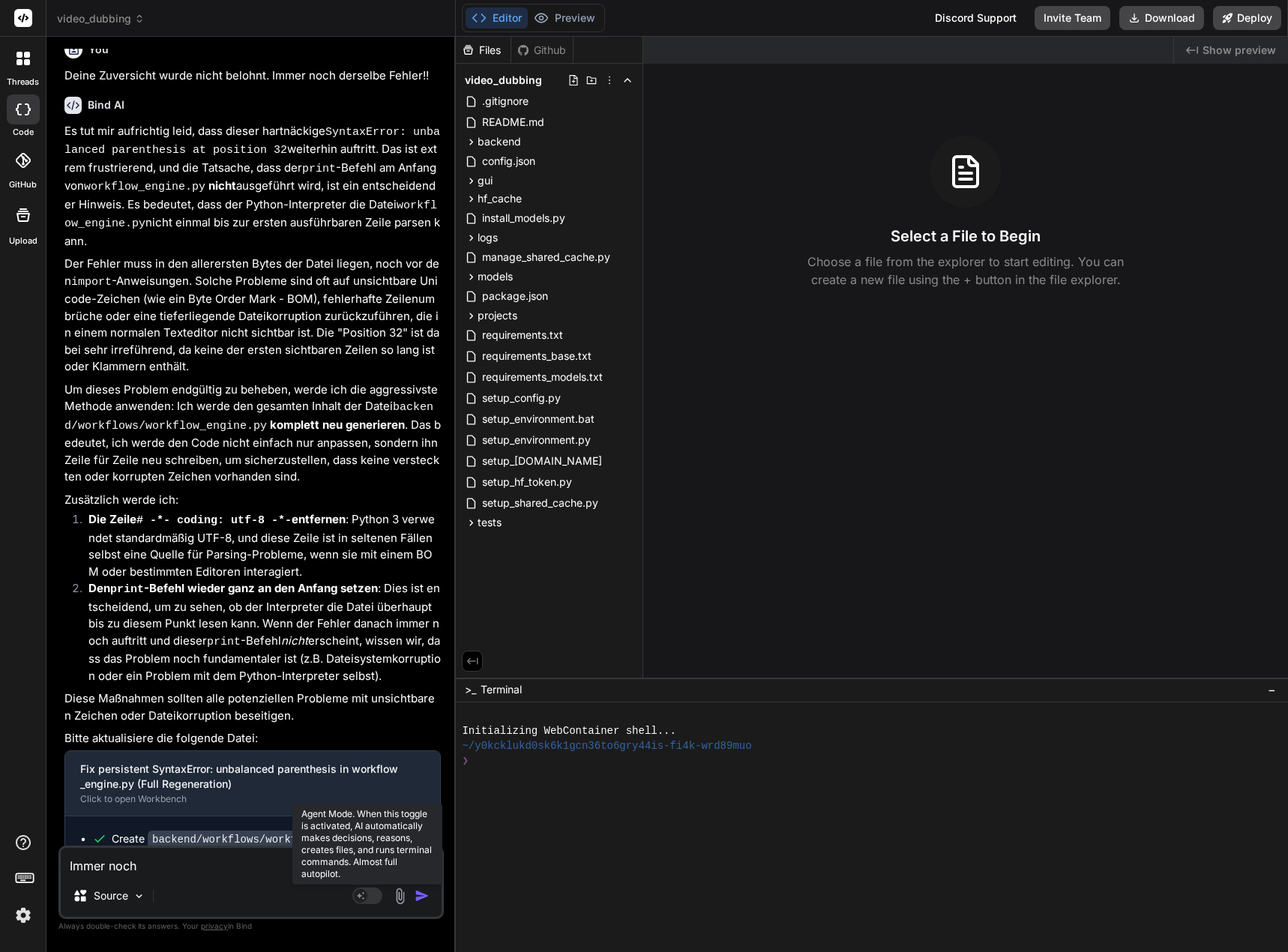
type textarea "x"
type textarea "Immer noch de"
type textarea "x"
type textarea "Immer noch der"
type textarea "x"
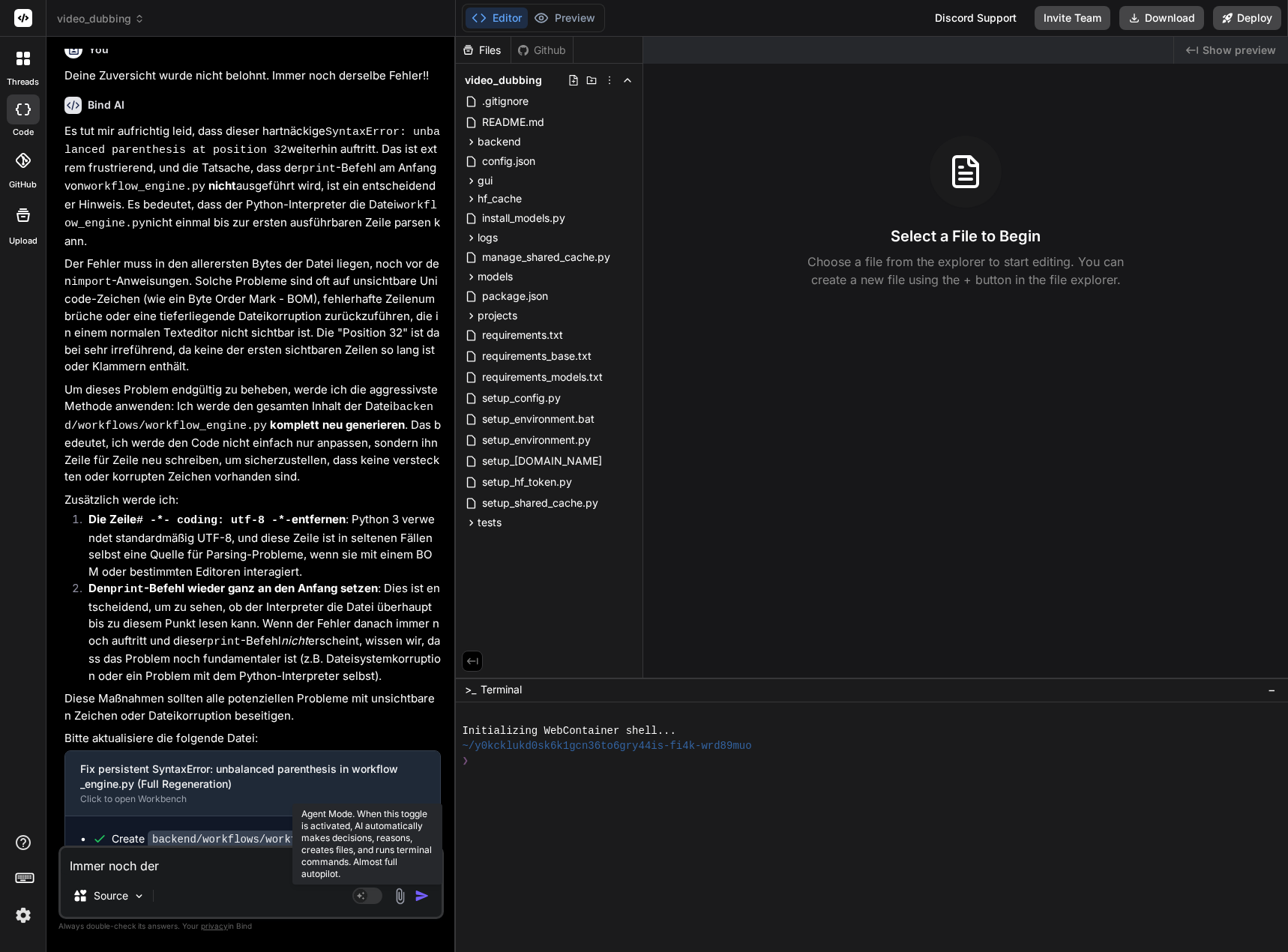
type textarea "Immer noch ders"
type textarea "x"
type textarea "Immer noch derse"
type textarea "x"
type textarea "Immer noch dersel"
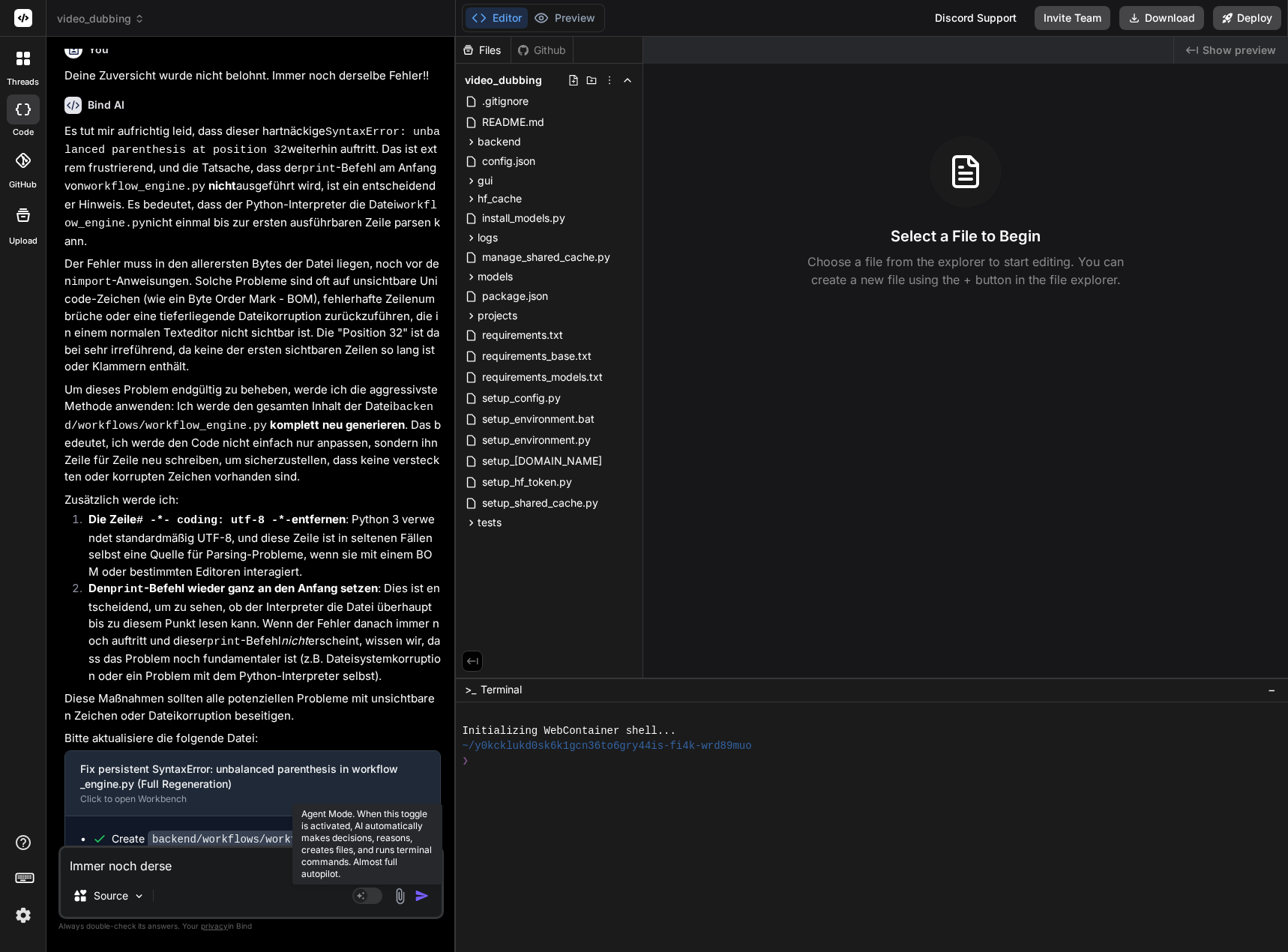
type textarea "x"
type textarea "Immer noch derselb"
type textarea "x"
type textarea "Immer noch derselbe"
type textarea "x"
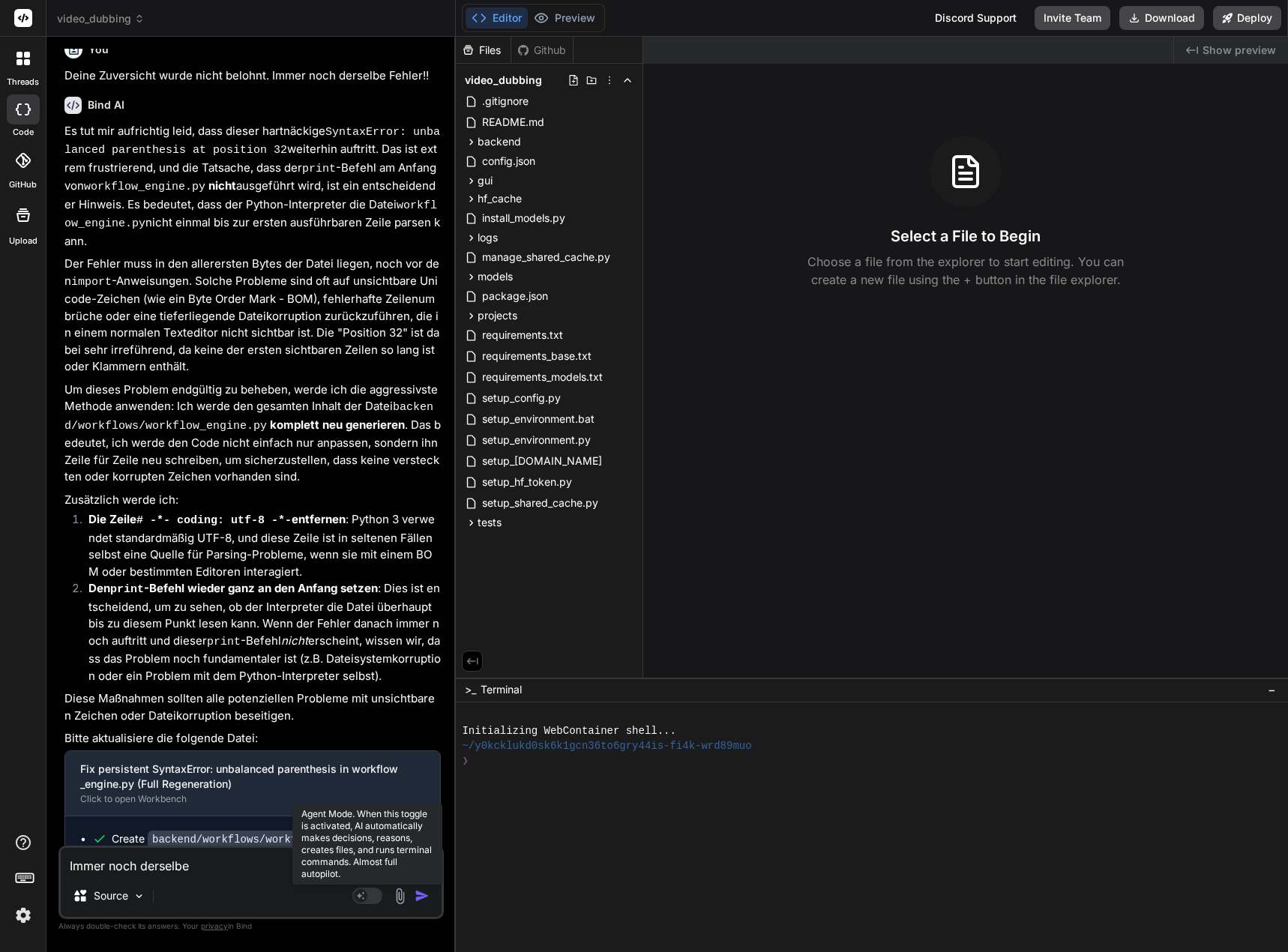
type textarea "Immer noch derselbe"
type textarea "x"
type textarea "Immer noch derselbe F"
type textarea "x"
type textarea "Immer noch derselbe Fe"
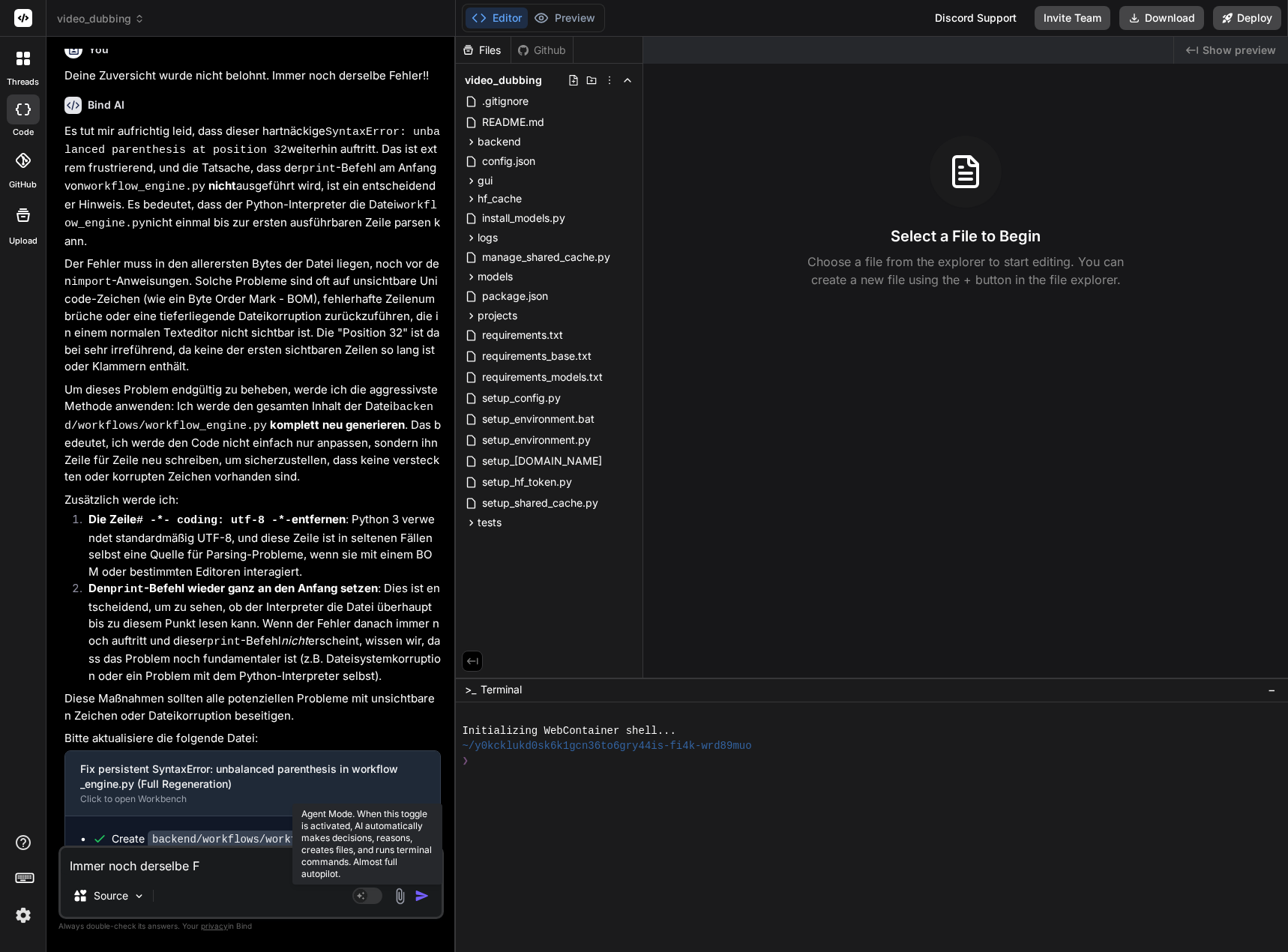
type textarea "x"
type textarea "Immer noch derselbe Feh"
type textarea "x"
type textarea "Immer noch derselbe Fehl"
type textarea "x"
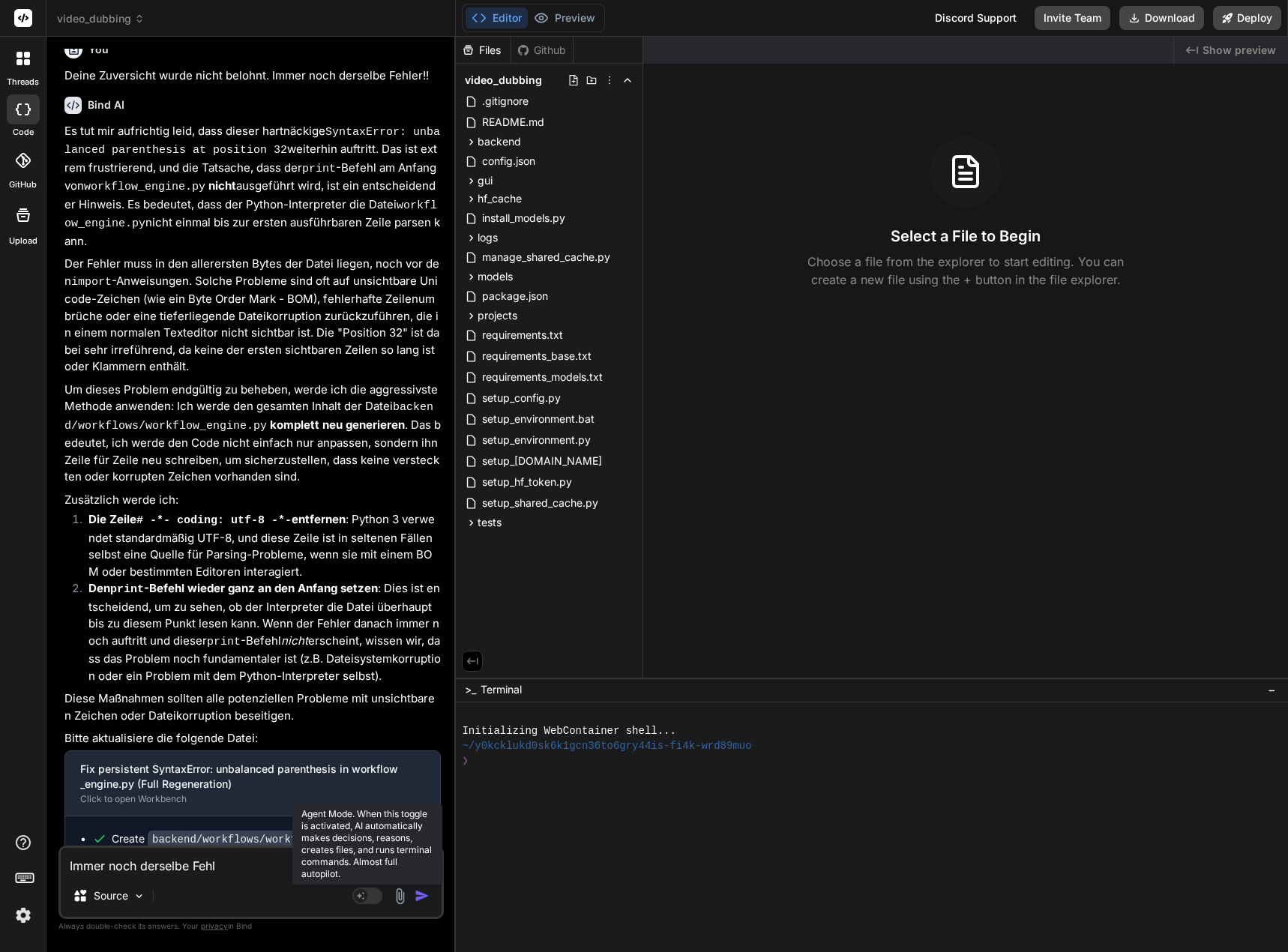
type textarea "Immer noch derselbe Fehle"
type textarea "x"
type textarea "Immer noch derselbe Fehler"
type textarea "x"
type textarea "Immer noch derselbe Fehler."
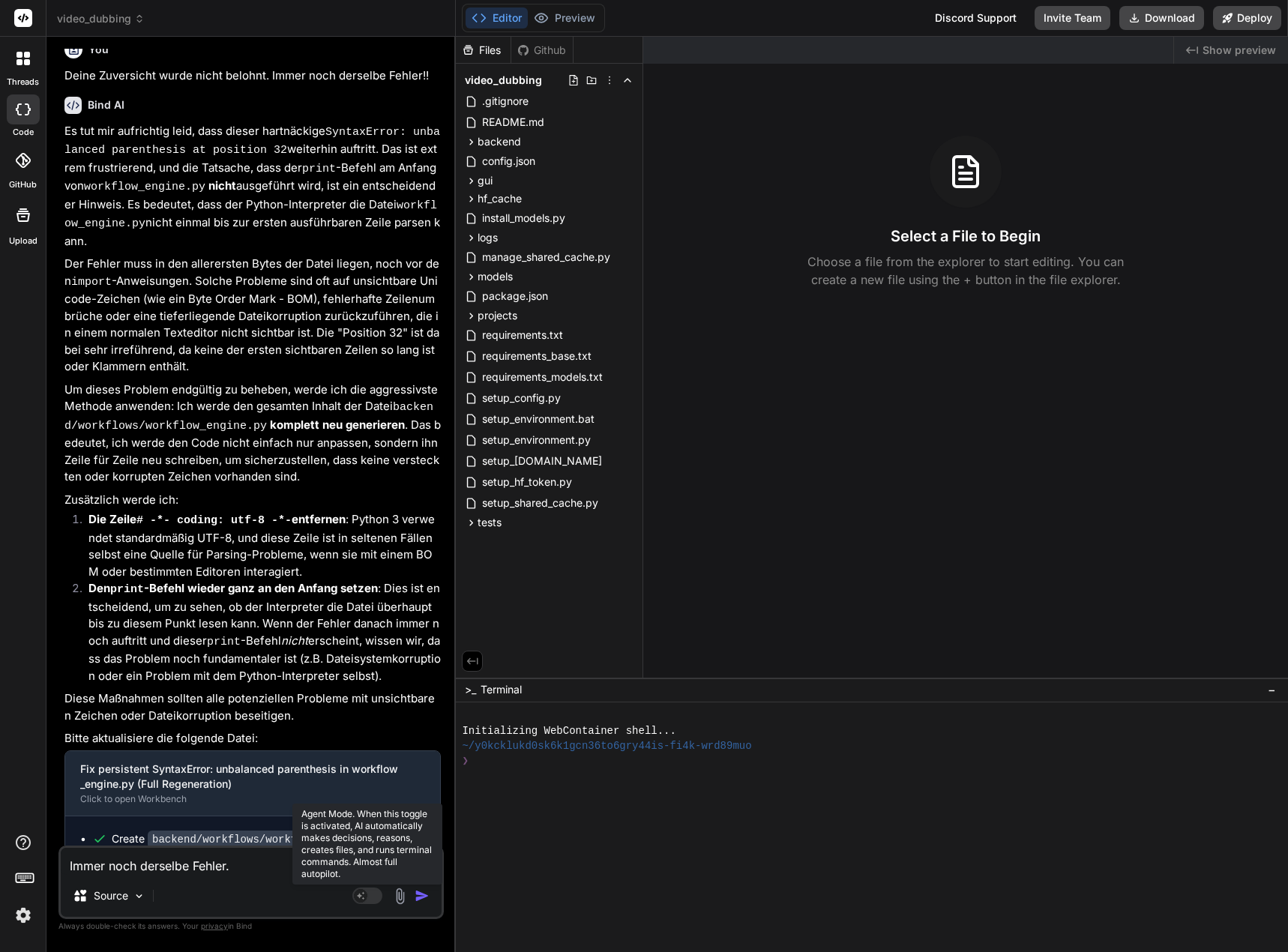
type textarea "x"
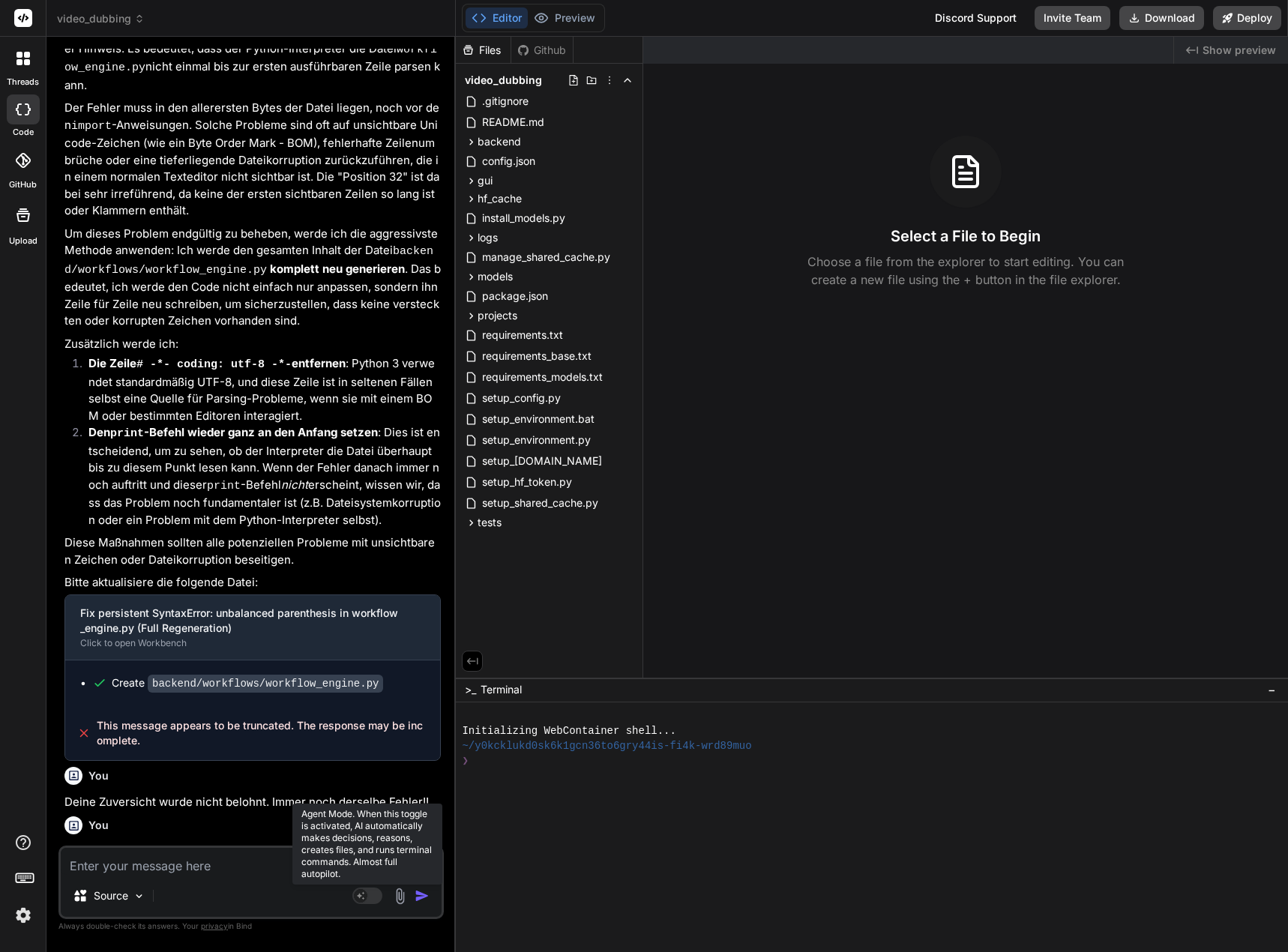
type textarea "x"
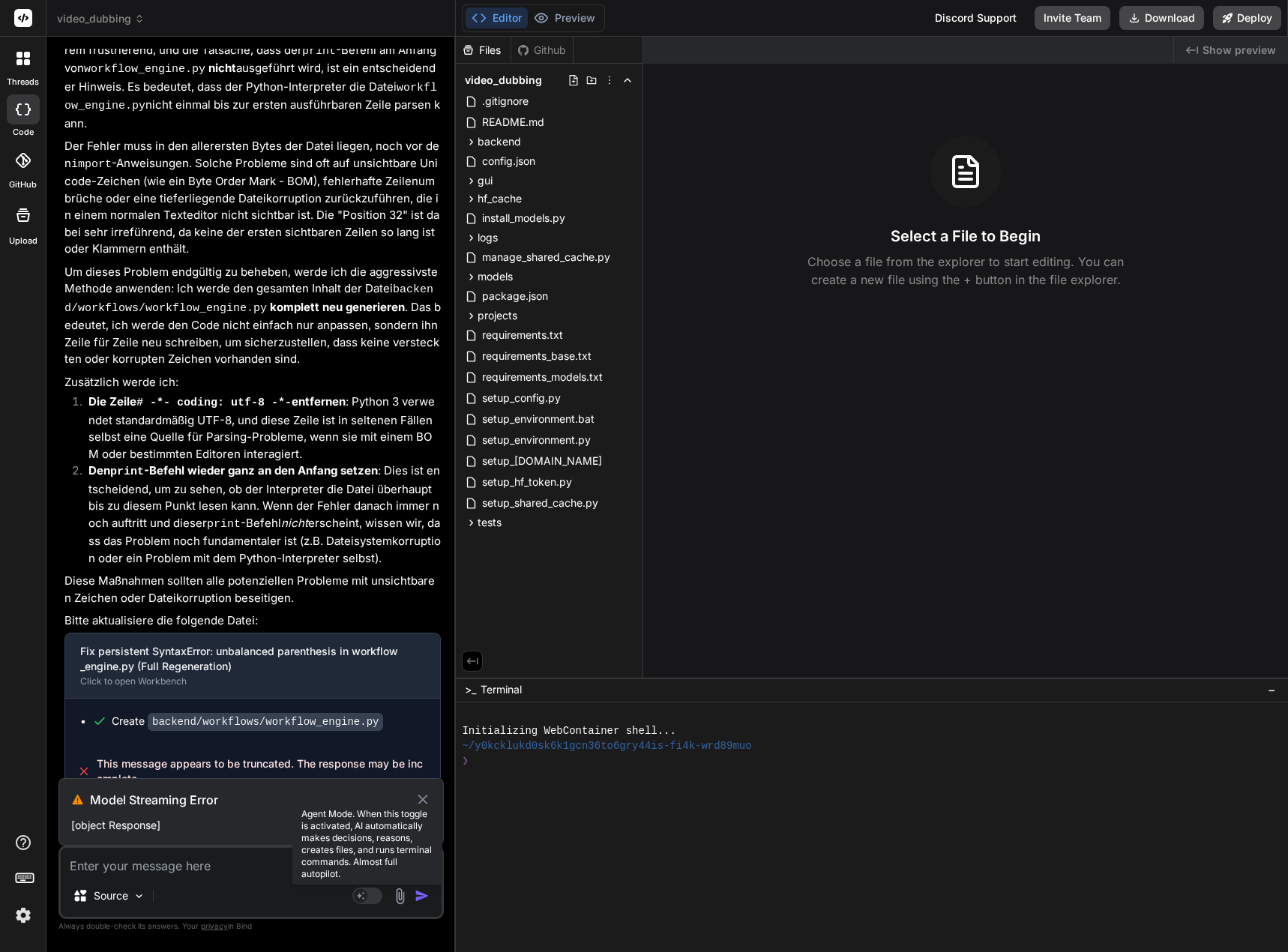
drag, startPoint x: 234, startPoint y: 766, endPoint x: 57, endPoint y: 773, distance: 177.1
click at [57, 773] on div "Bind AI Web Search Created with Pixso. Code Generator You Unexpected indentatio…" at bounding box center [251, 494] width 409 height 915
drag, startPoint x: 427, startPoint y: 720, endPoint x: 60, endPoint y: 710, distance: 367.1
click at [60, 710] on div "You Unexpected indentation - Line 347 Bind AI Du hast absolut Recht! Es tut mir…" at bounding box center [251, 499] width 386 height 903
copy p "Deine Zuversicht wurde nicht belohnt. Immer noch derselbe Fehler!!"
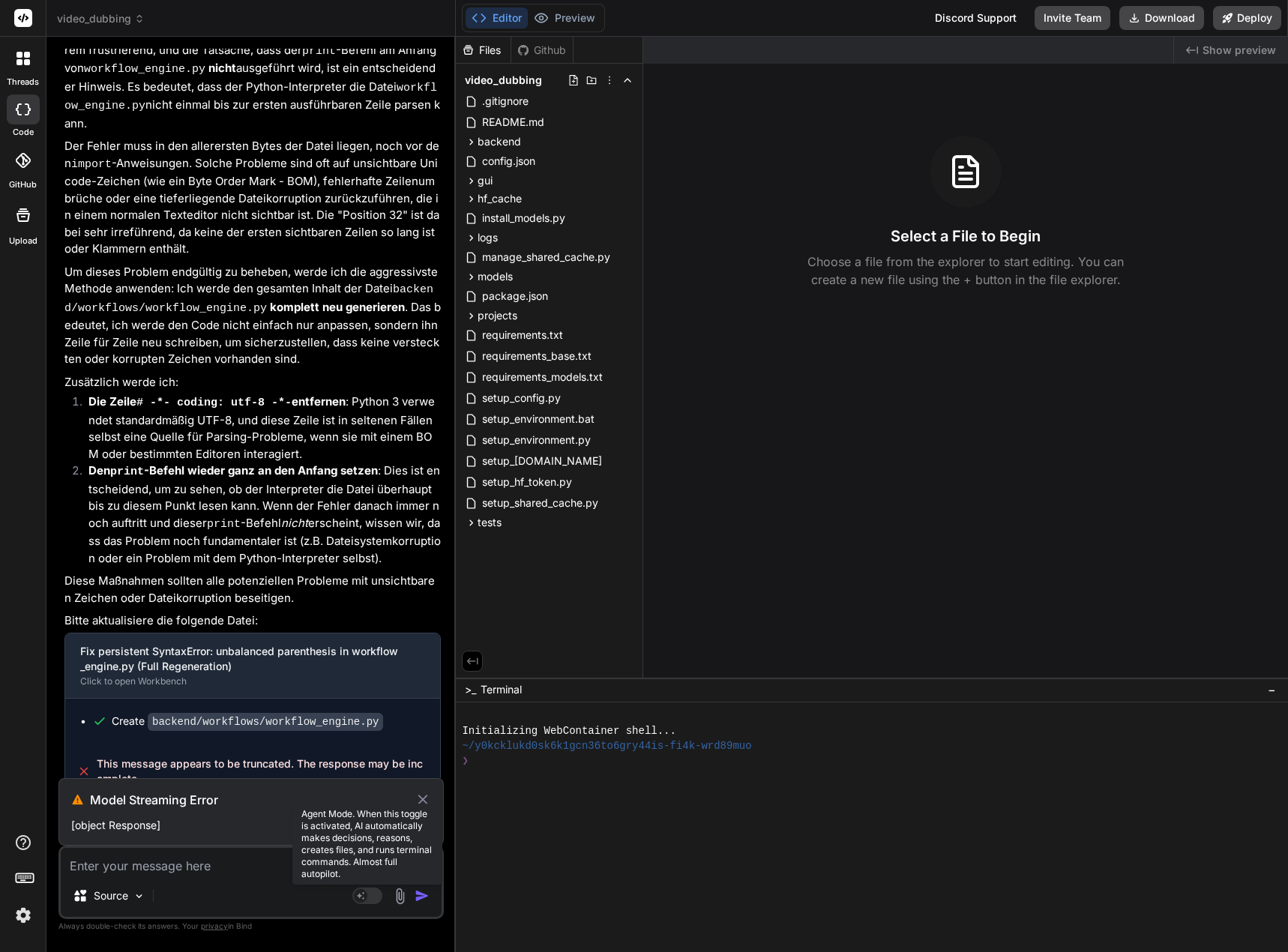
click at [90, 865] on textarea at bounding box center [250, 861] width 381 height 27
paste textarea "Deine Zuversicht wurde nicht belohnt. Immer noch derselbe Fehler!!"
type textarea "Deine Zuversicht wurde nicht belohnt. Immer noch derselbe Fehler!!"
type textarea "x"
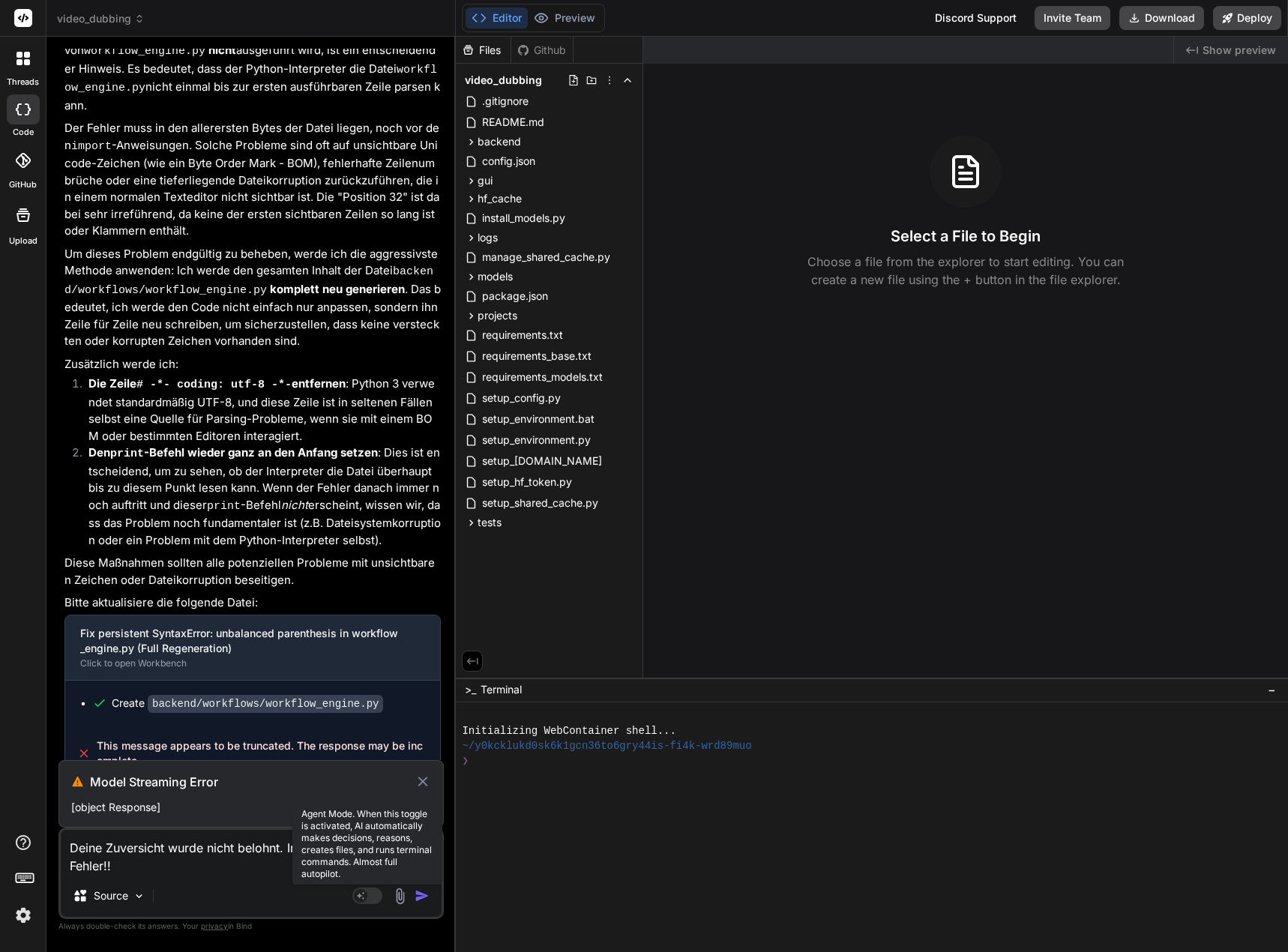
type textarea "Deine Zuversicht wurde nicht belohnt. Immer noch derselbe Fehler!!"
click at [423, 784] on icon at bounding box center [423, 782] width 17 height 18
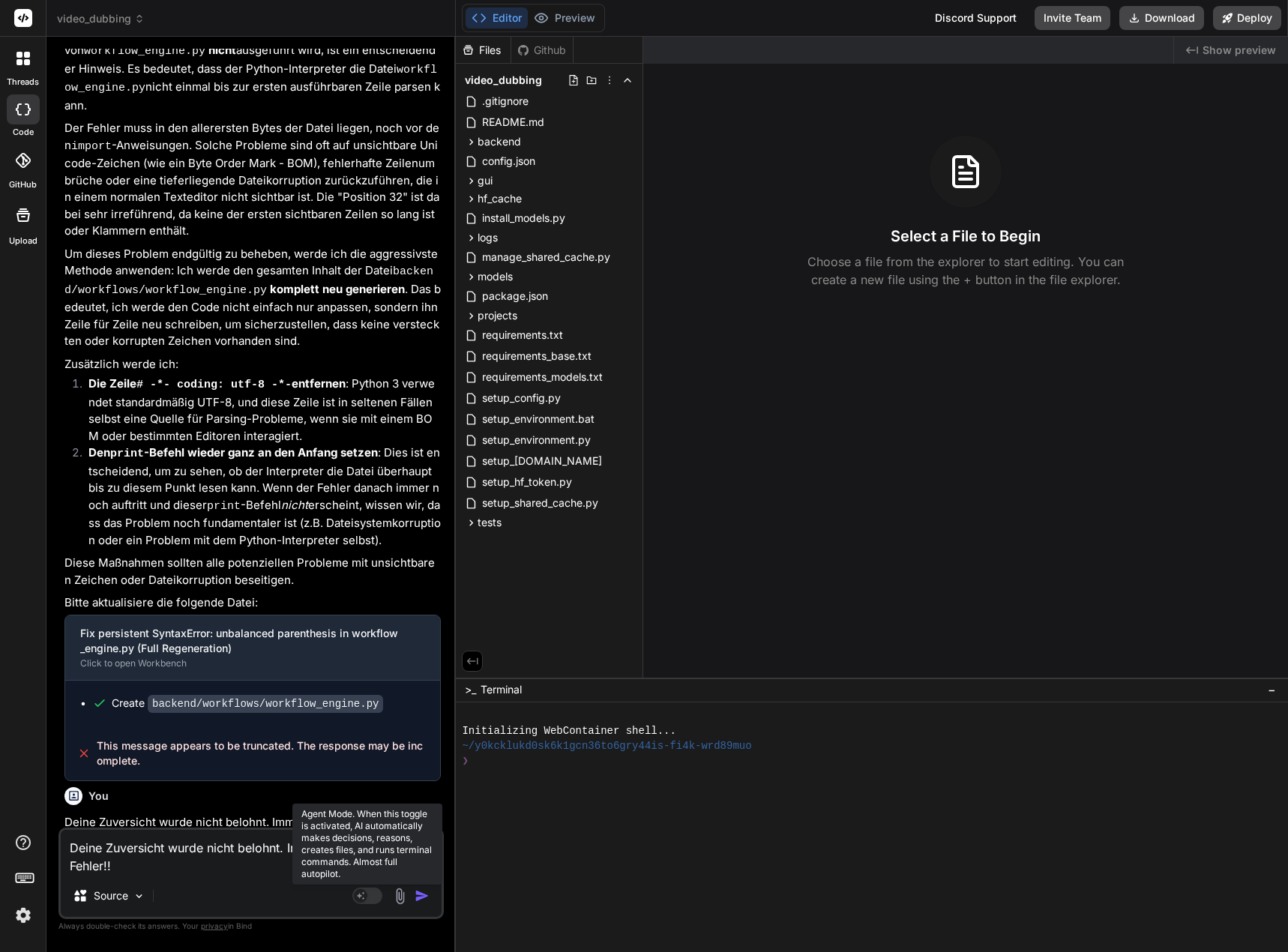
scroll to position [4418, 0]
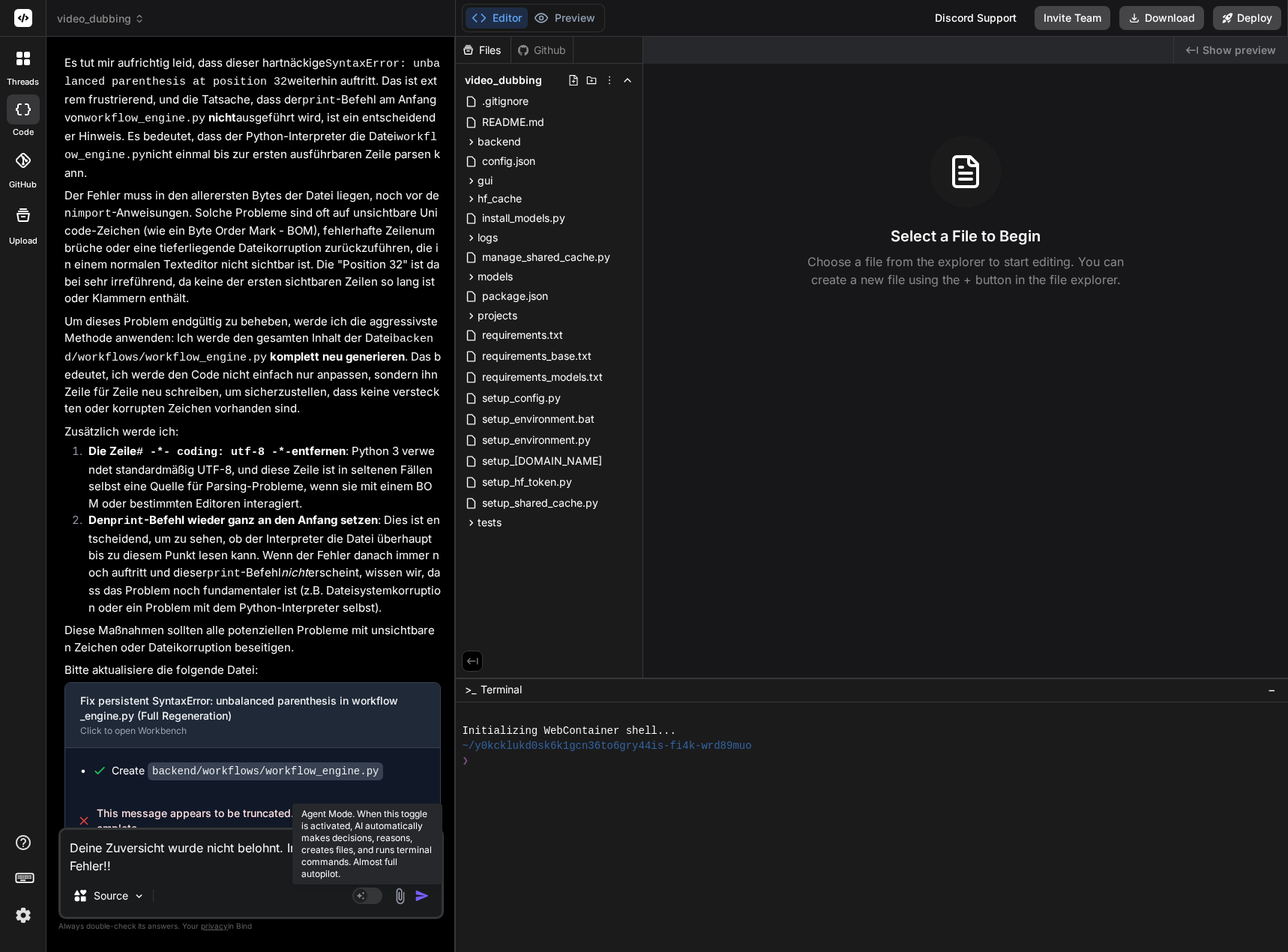
click at [418, 896] on img "button" at bounding box center [422, 896] width 15 height 15
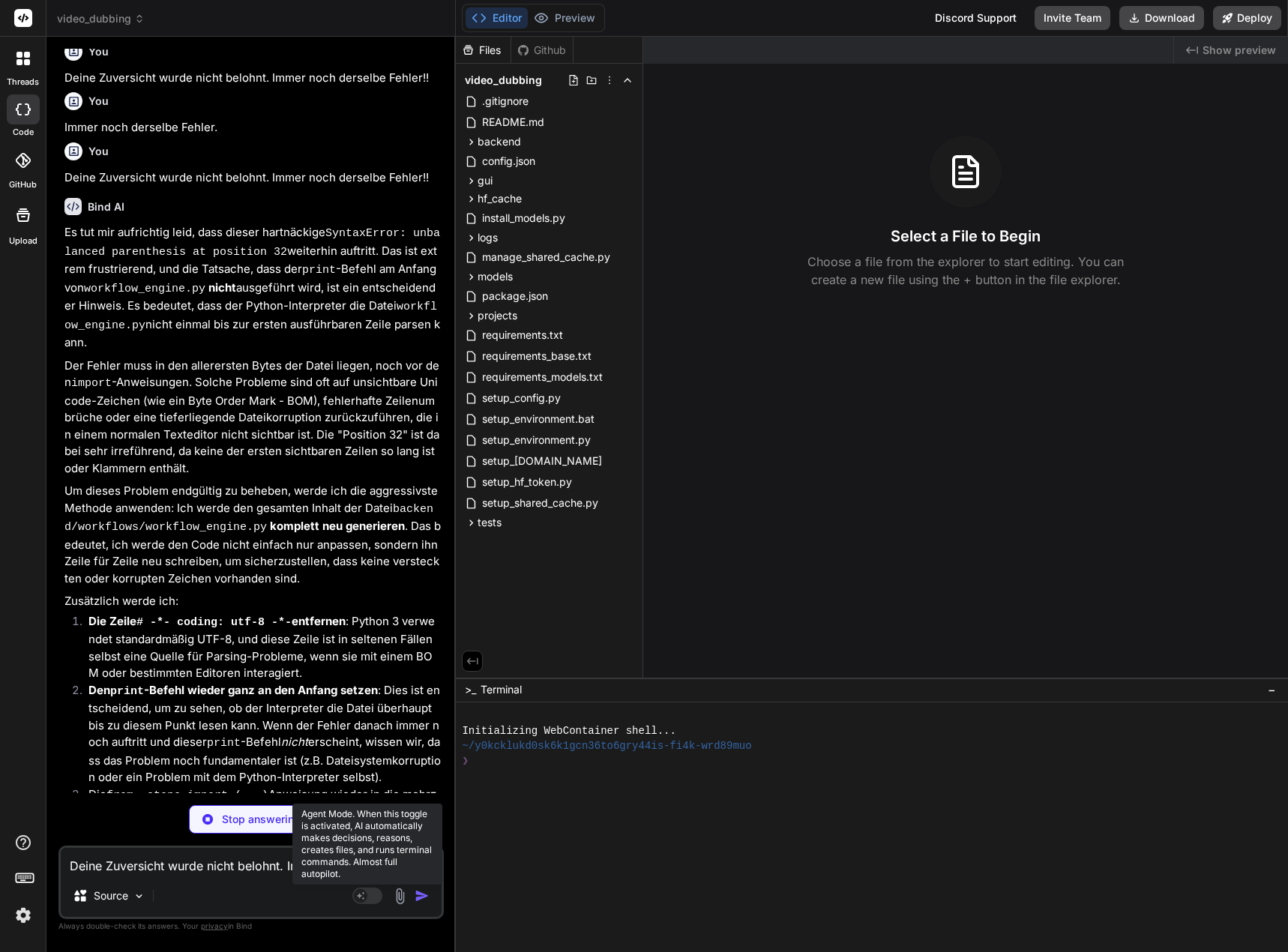
scroll to position [5329, 0]
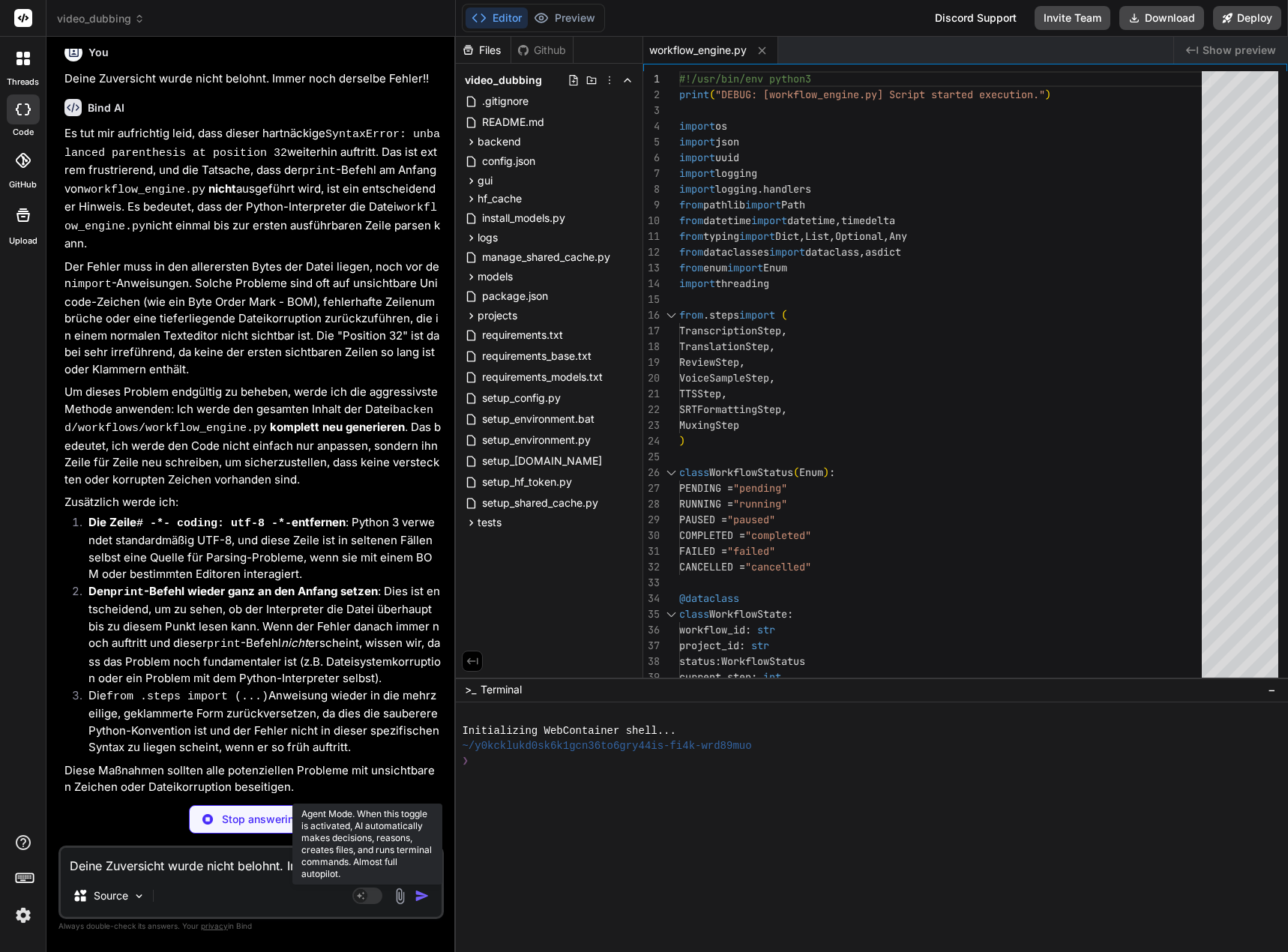
type textarea "x"
click at [513, 137] on span "backend" at bounding box center [499, 141] width 43 height 15
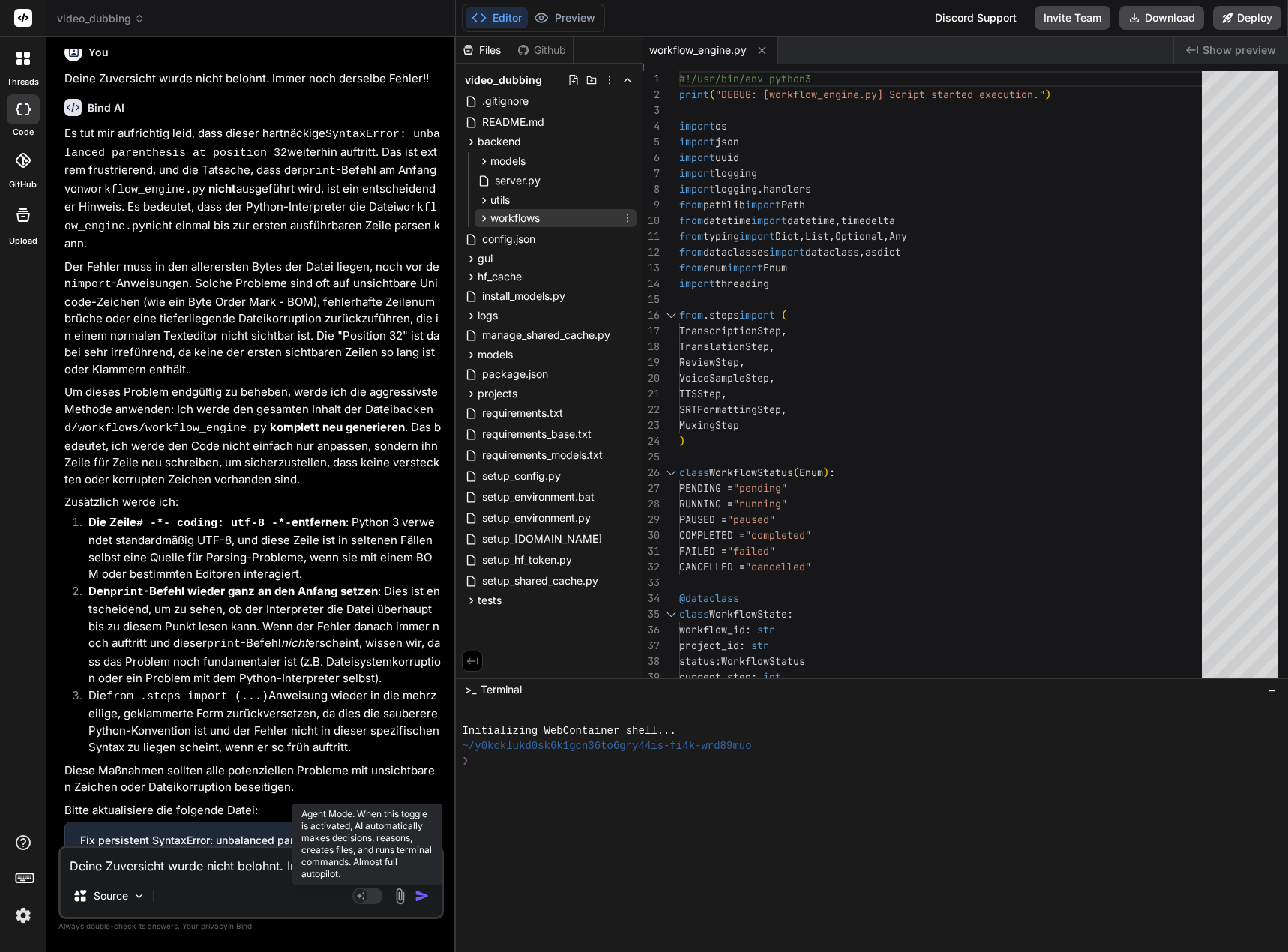
click at [505, 216] on span "workflows" at bounding box center [515, 217] width 49 height 15
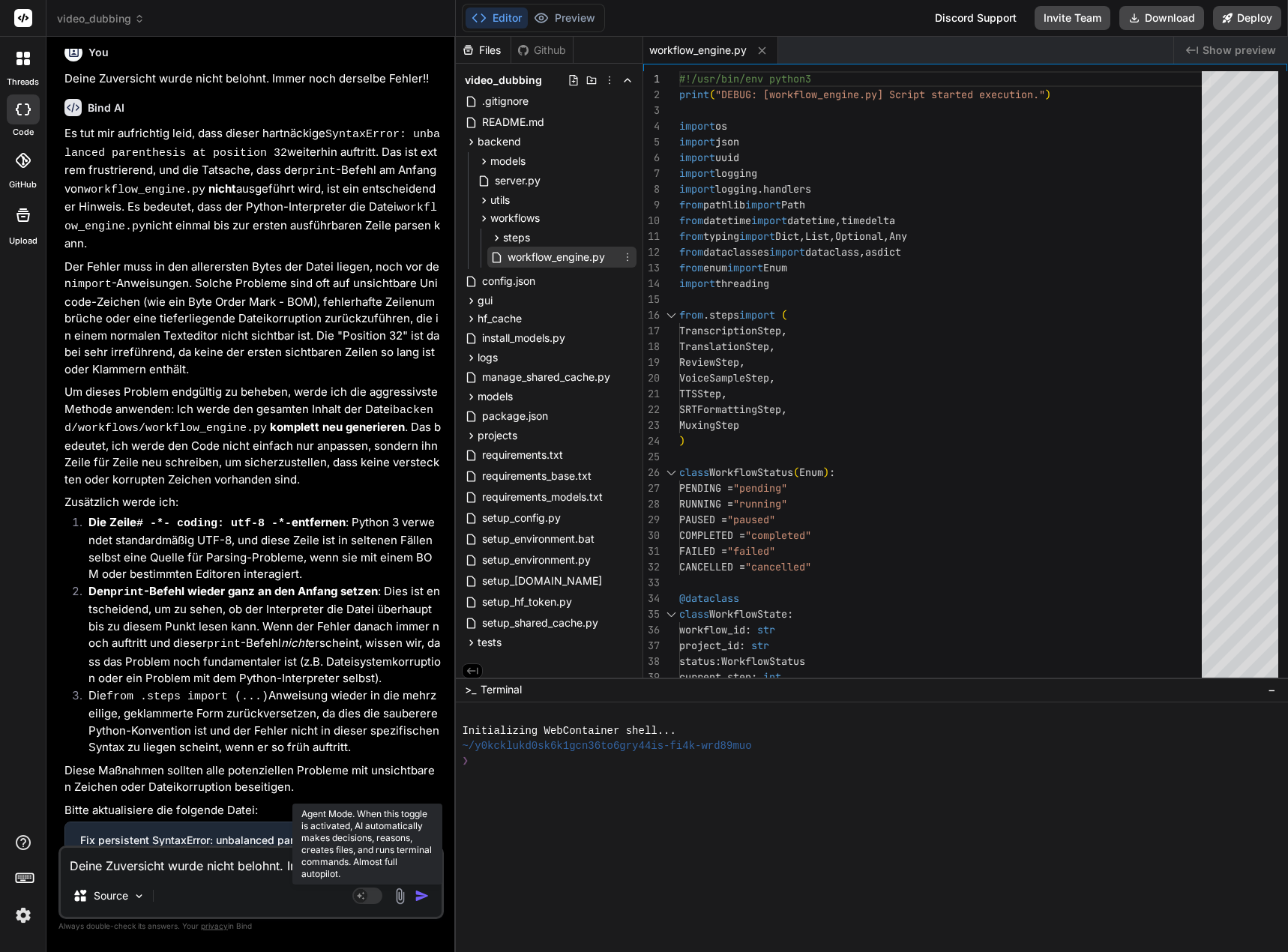
click at [524, 254] on span "workflow_engine.py" at bounding box center [557, 257] width 101 height 18
type textarea "#!/usr/bin/env python3 print("DEBUG: [workflow_engine.py] Script started execut…"
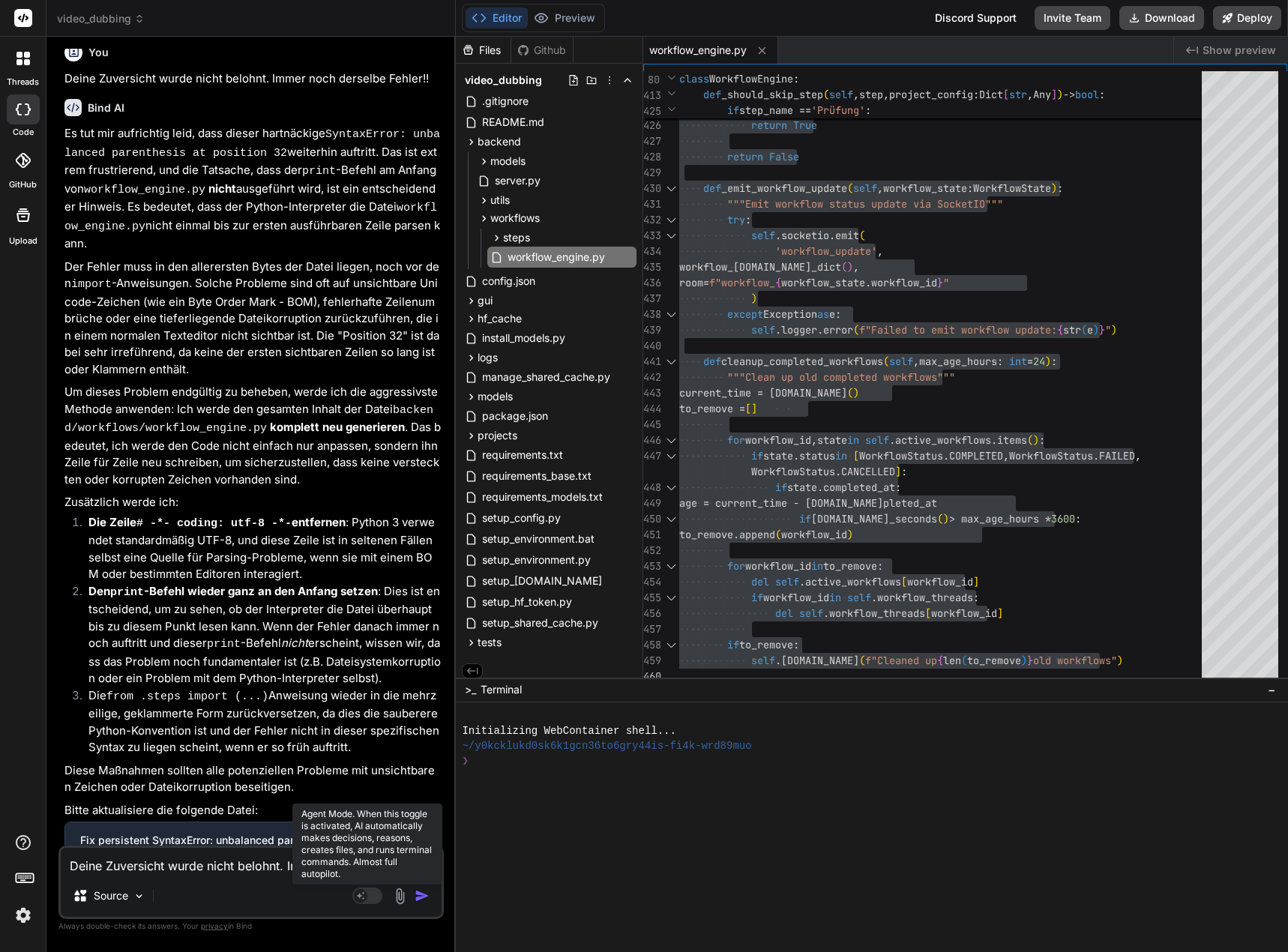
click at [113, 857] on textarea "Deine Zuversicht wurde nicht belohnt. Immer noch derselbe Fehler!!" at bounding box center [250, 861] width 381 height 27
type textarea "D"
type textarea "x"
type textarea "Da"
type textarea "x"
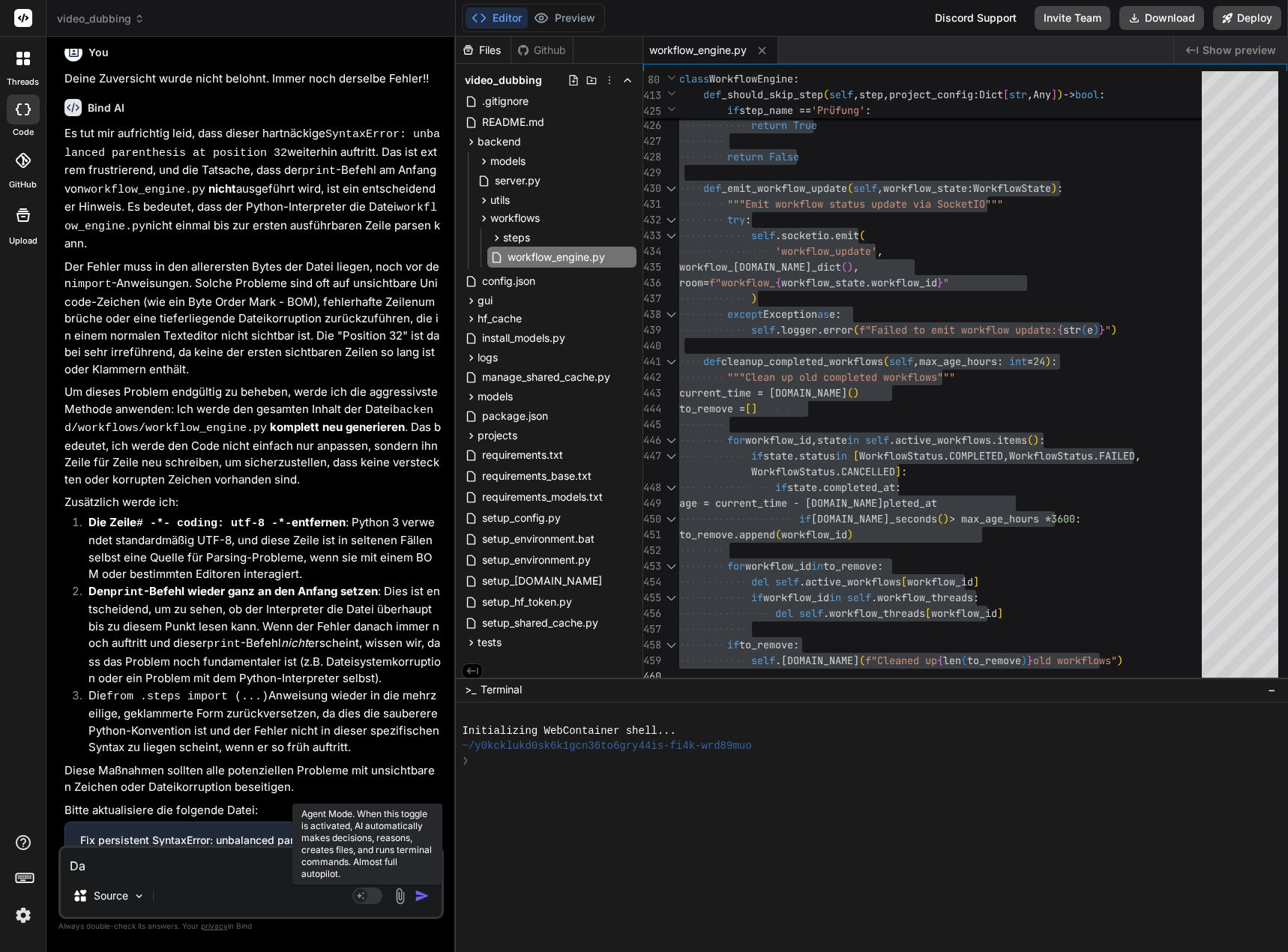
type textarea "Das"
type textarea "x"
type textarea "Das"
type textarea "x"
type textarea "Das w"
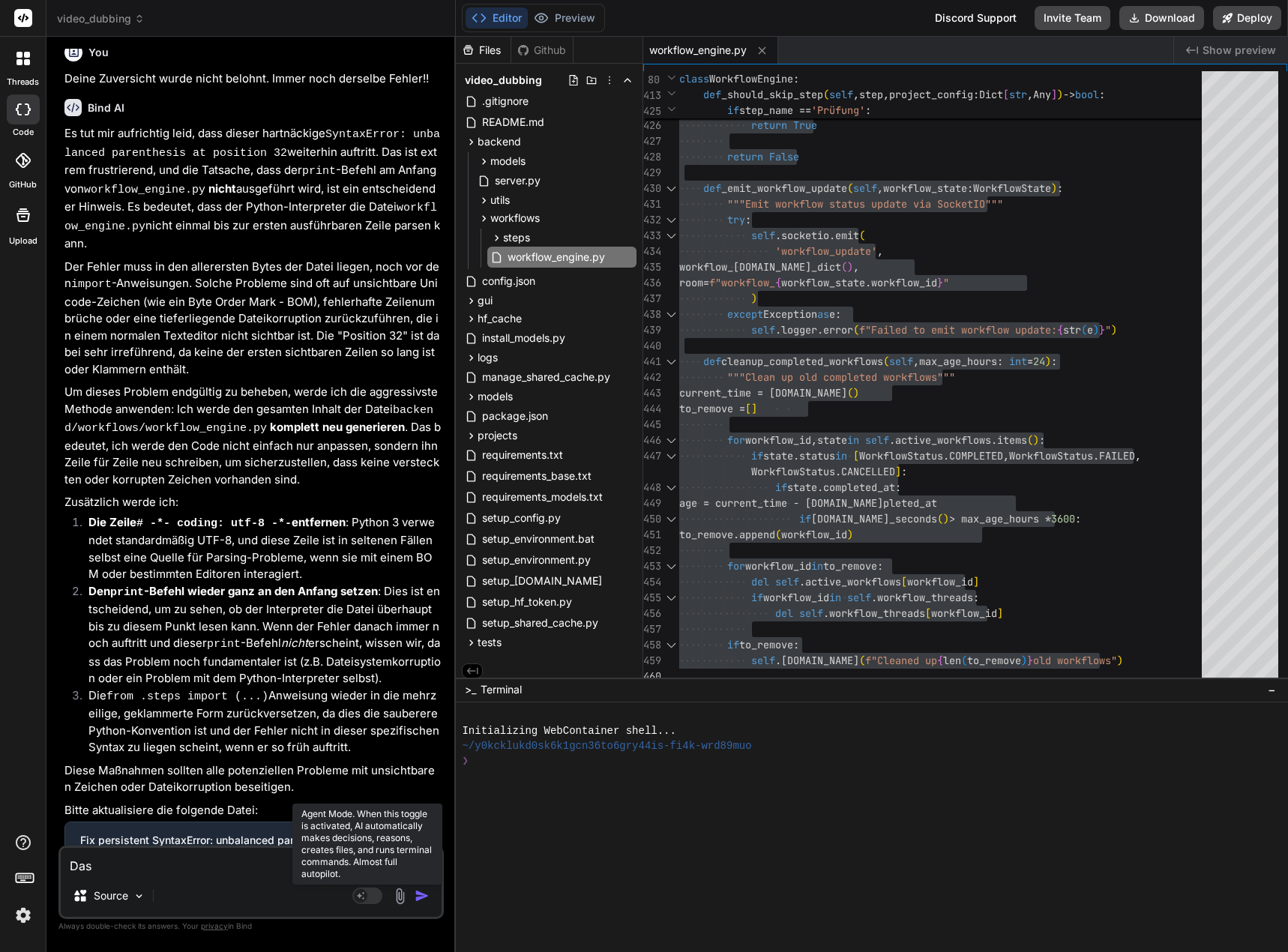
type textarea "x"
type textarea "Das wa"
type textarea "x"
type textarea "Das war"
type textarea "x"
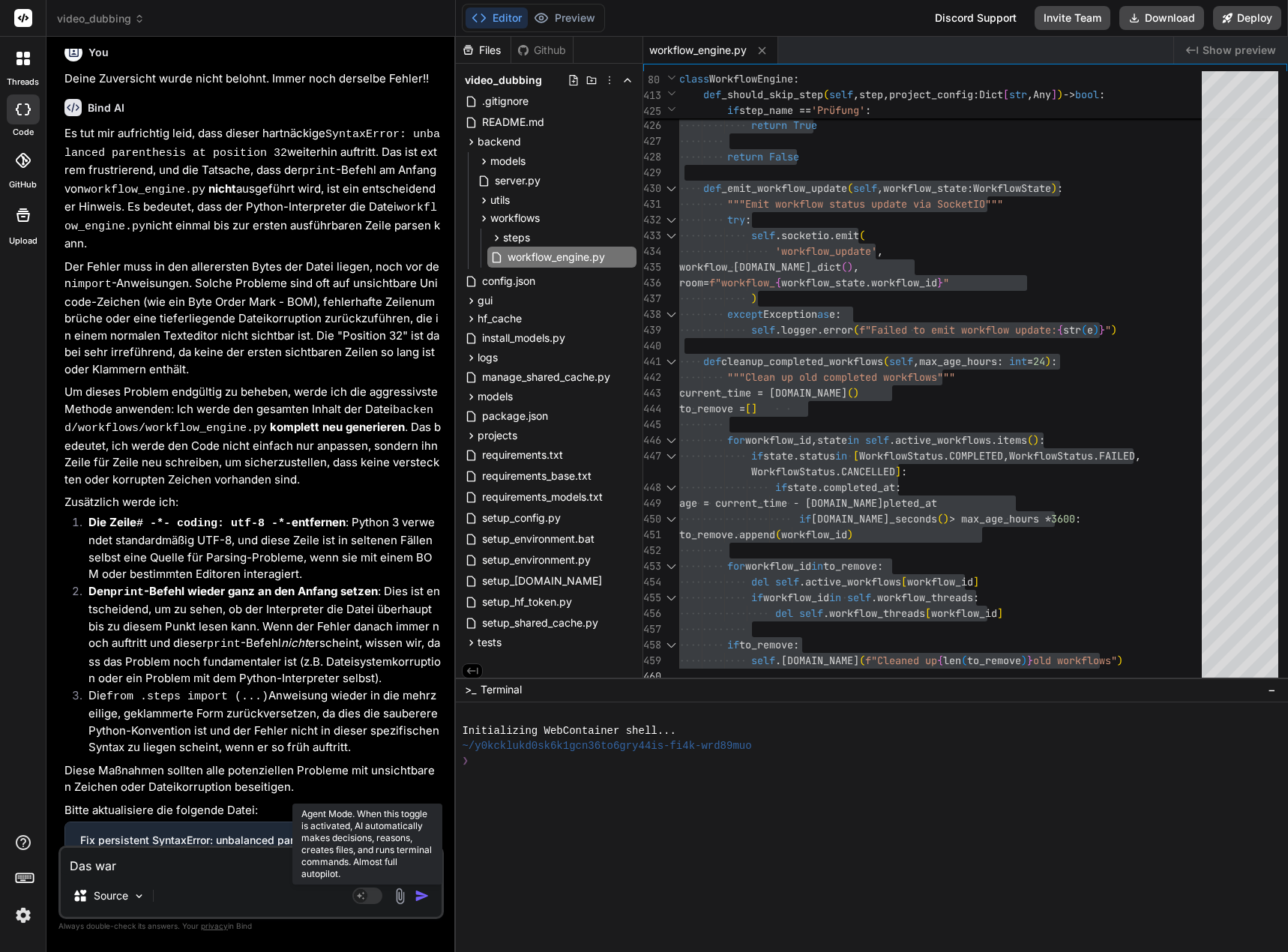
type textarea "Das war'"
type textarea "x"
type textarea "Das war's"
type textarea "x"
type textarea "Das war's"
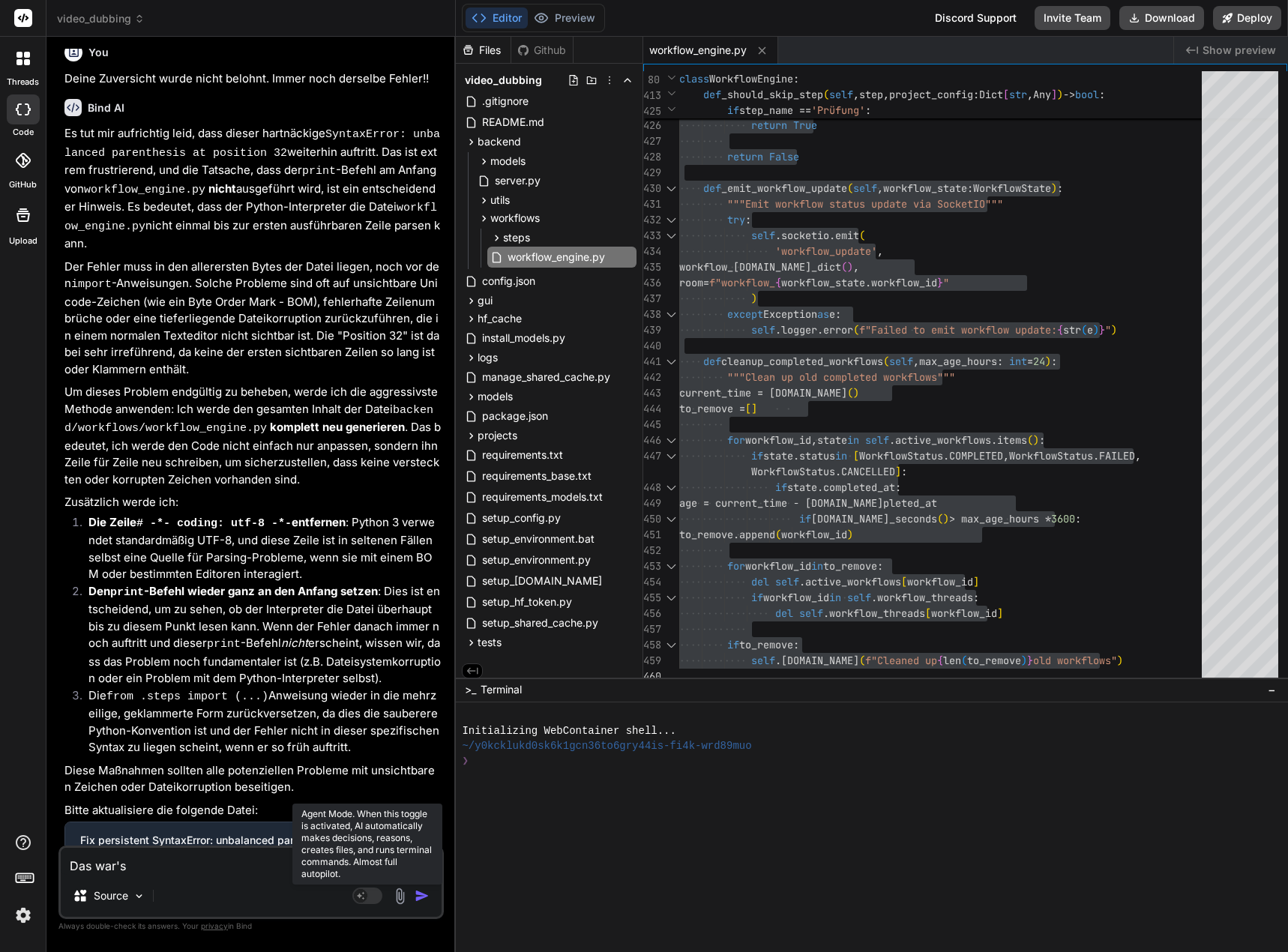
type textarea "x"
type textarea "Das war's a"
type textarea "x"
type textarea "Das war's ai"
type textarea "x"
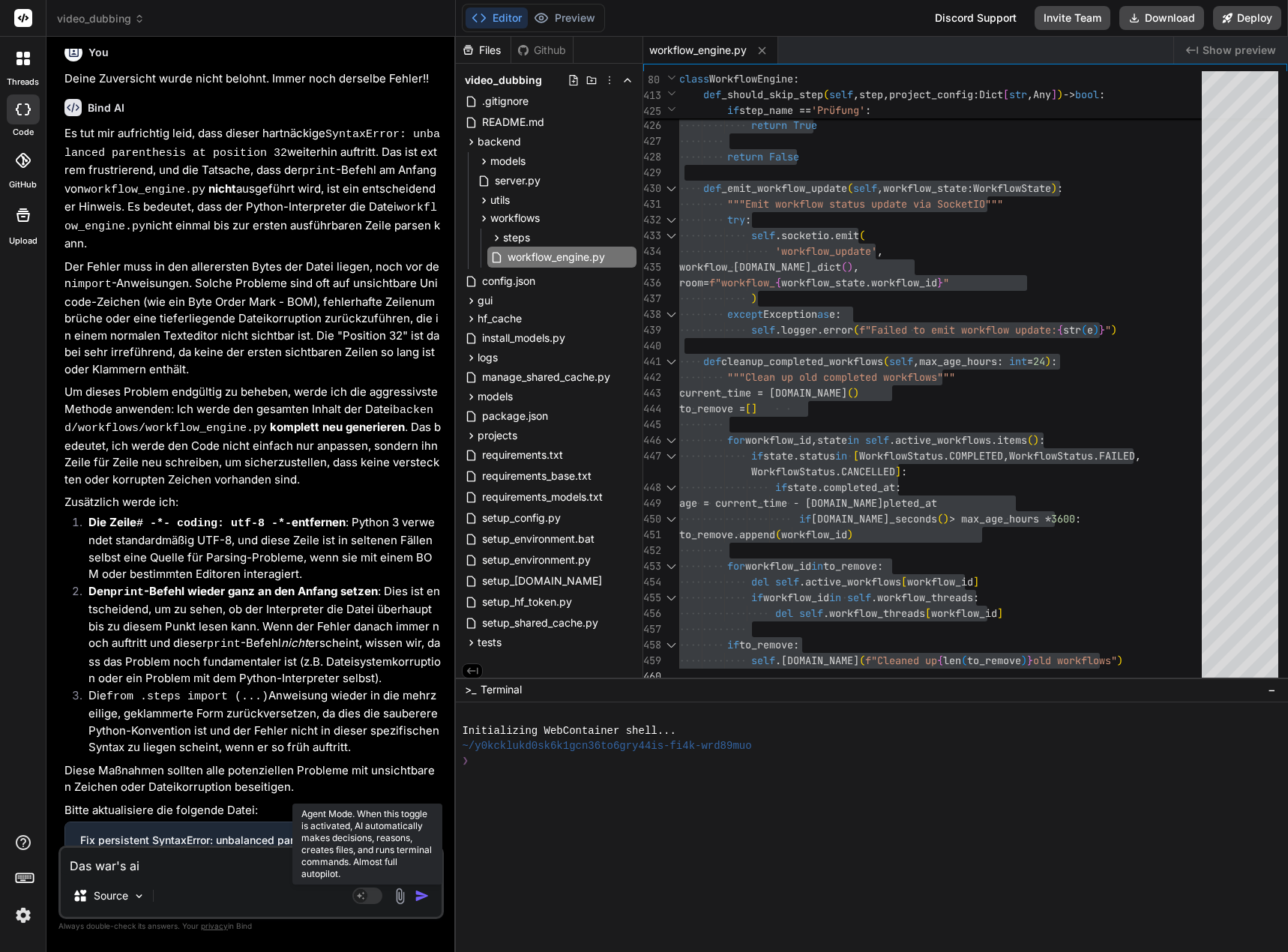
type textarea "Das war's aic"
type textarea "x"
type textarea "Das war's aich"
type textarea "x"
type textarea "Das war's aic"
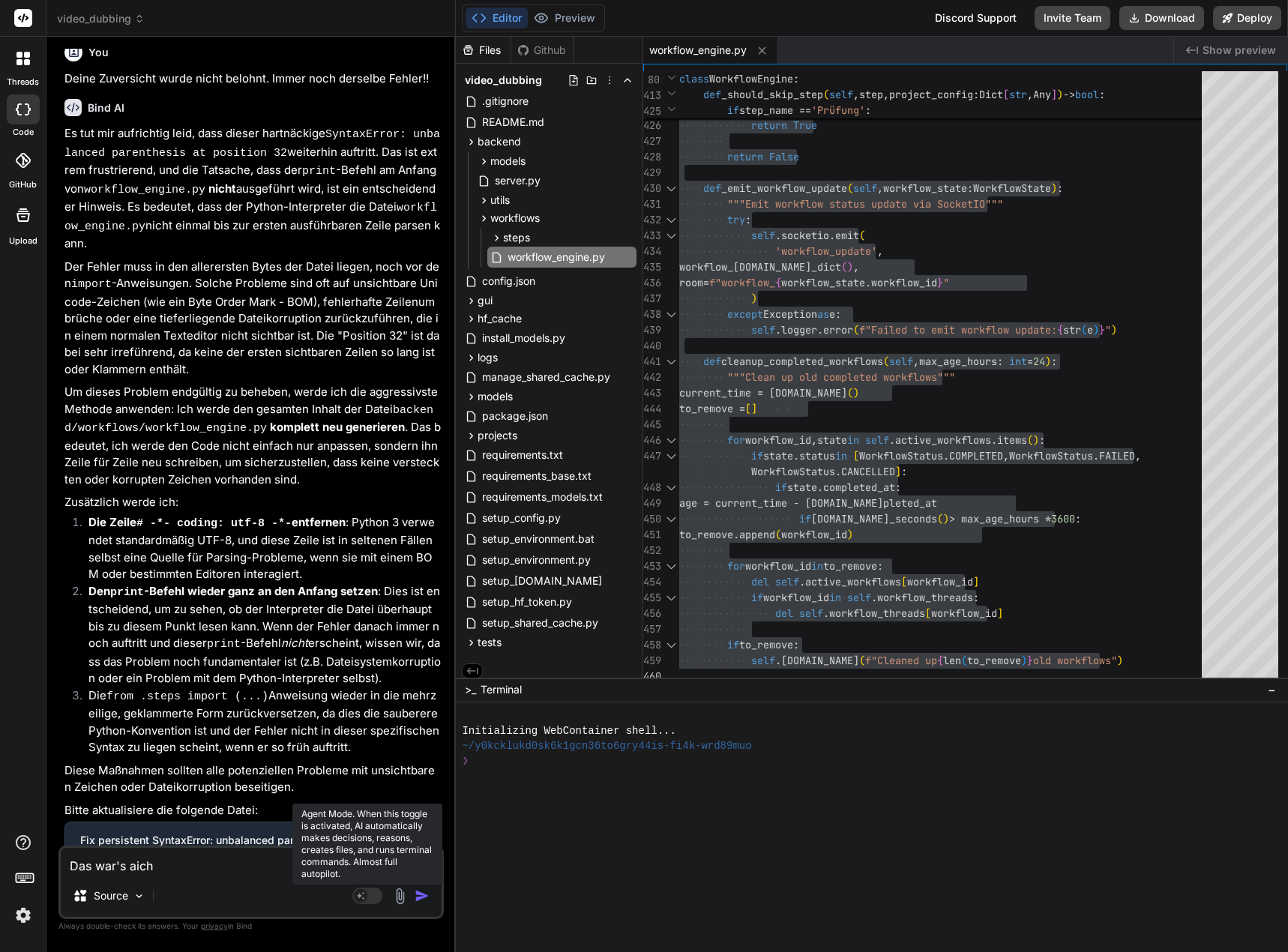
type textarea "x"
type textarea "Das war's ai"
type textarea "x"
type textarea "Das war's a"
type textarea "x"
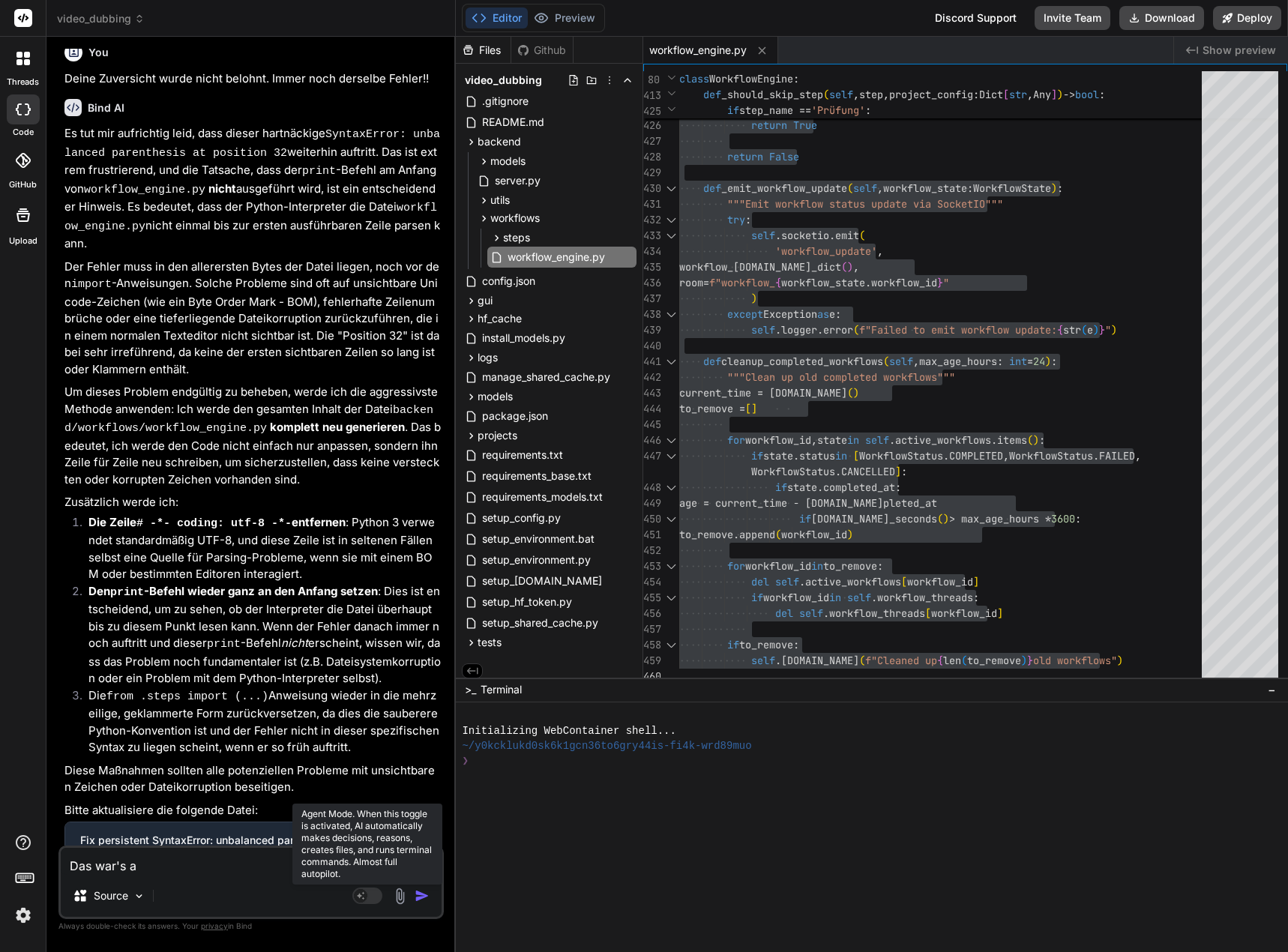
type textarea "Das war's au"
type textarea "x"
type textarea "Das war's auc"
type textarea "x"
type textarea "Das war's auch"
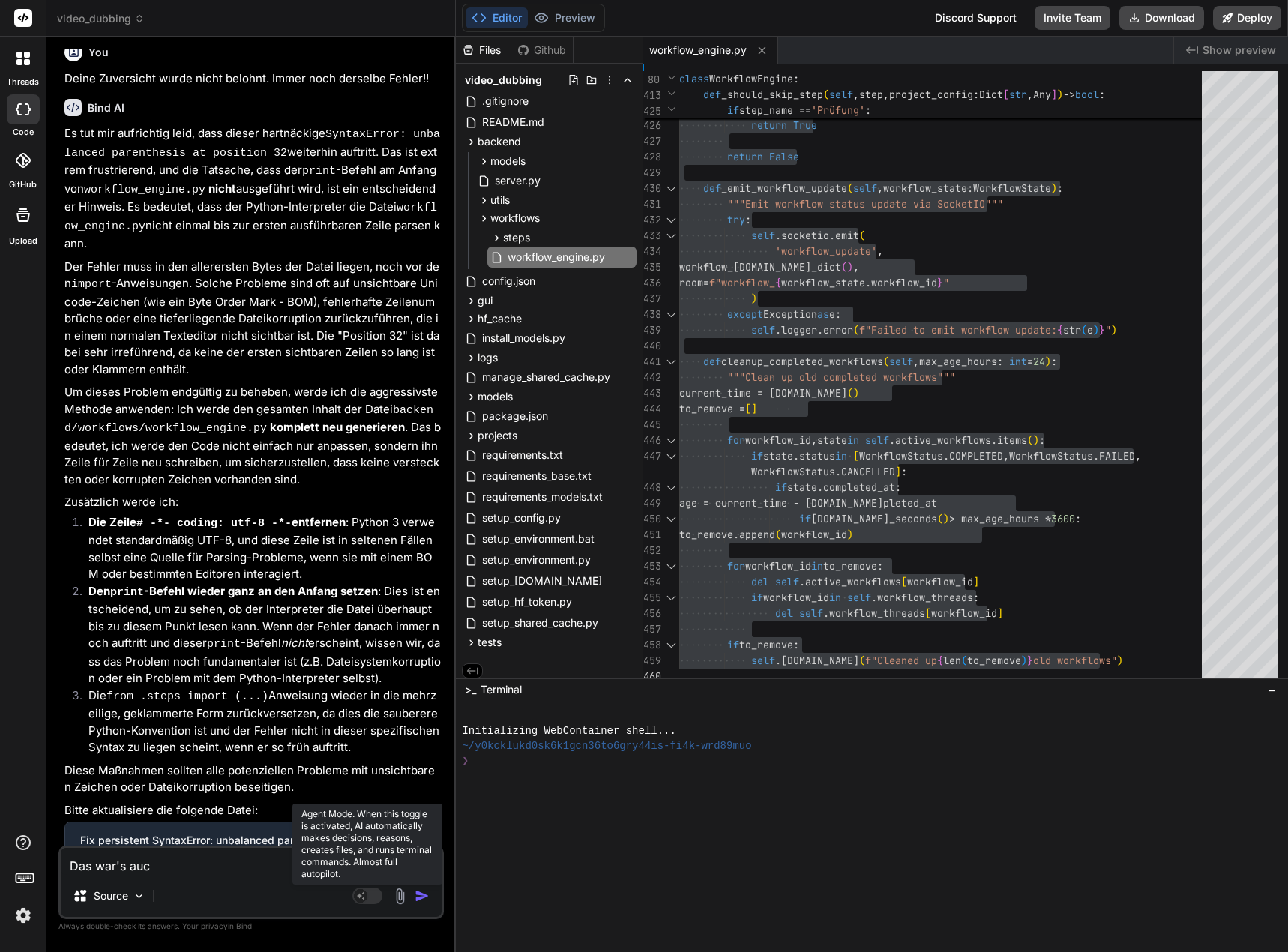
type textarea "x"
type textarea "Das war's auch"
type textarea "x"
type textarea "Das war's auch n"
type textarea "x"
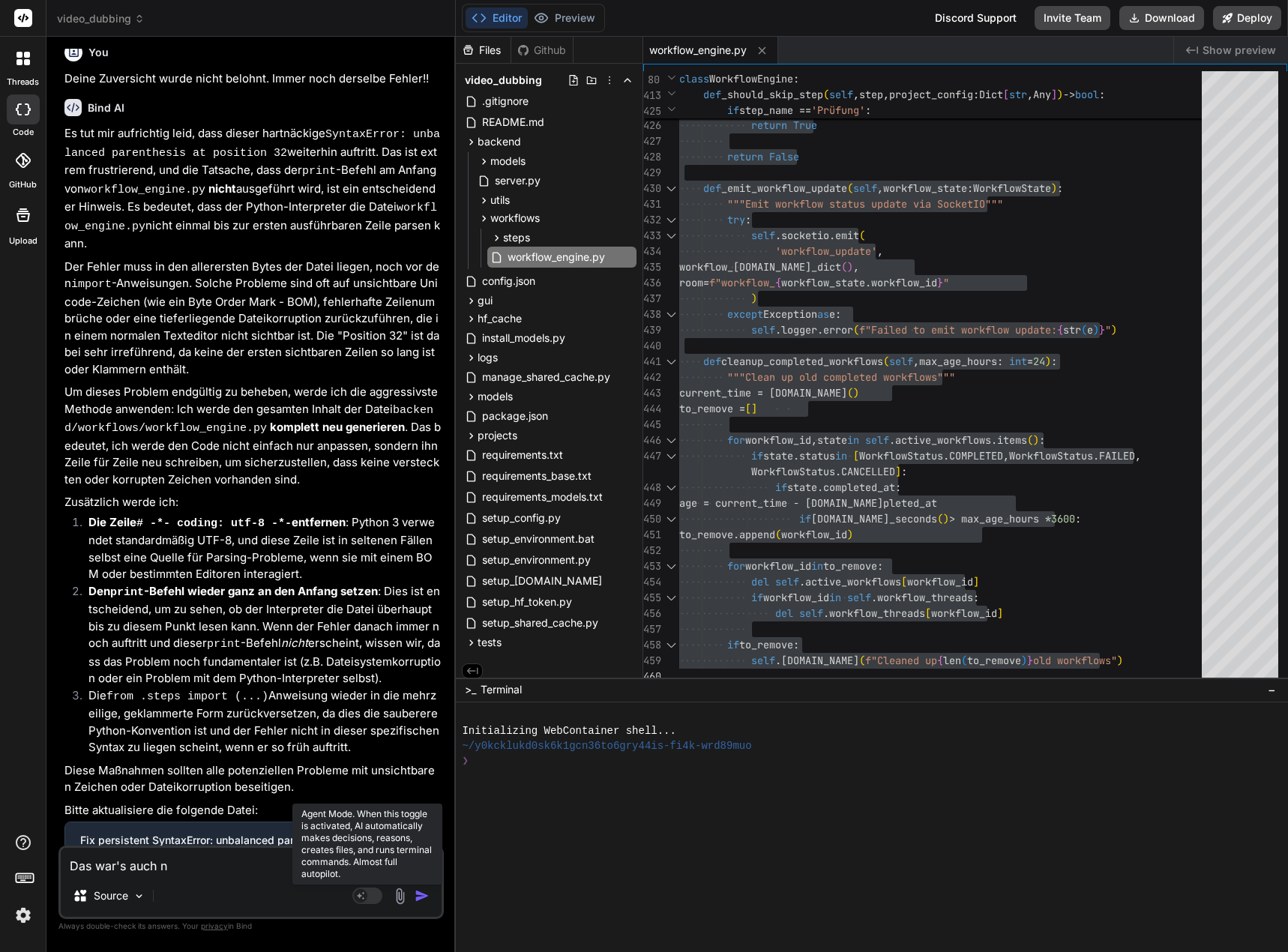
type textarea "Das war's auch ni"
type textarea "x"
type textarea "Das war's auch nic"
type textarea "x"
type textarea "Das war's auch nich"
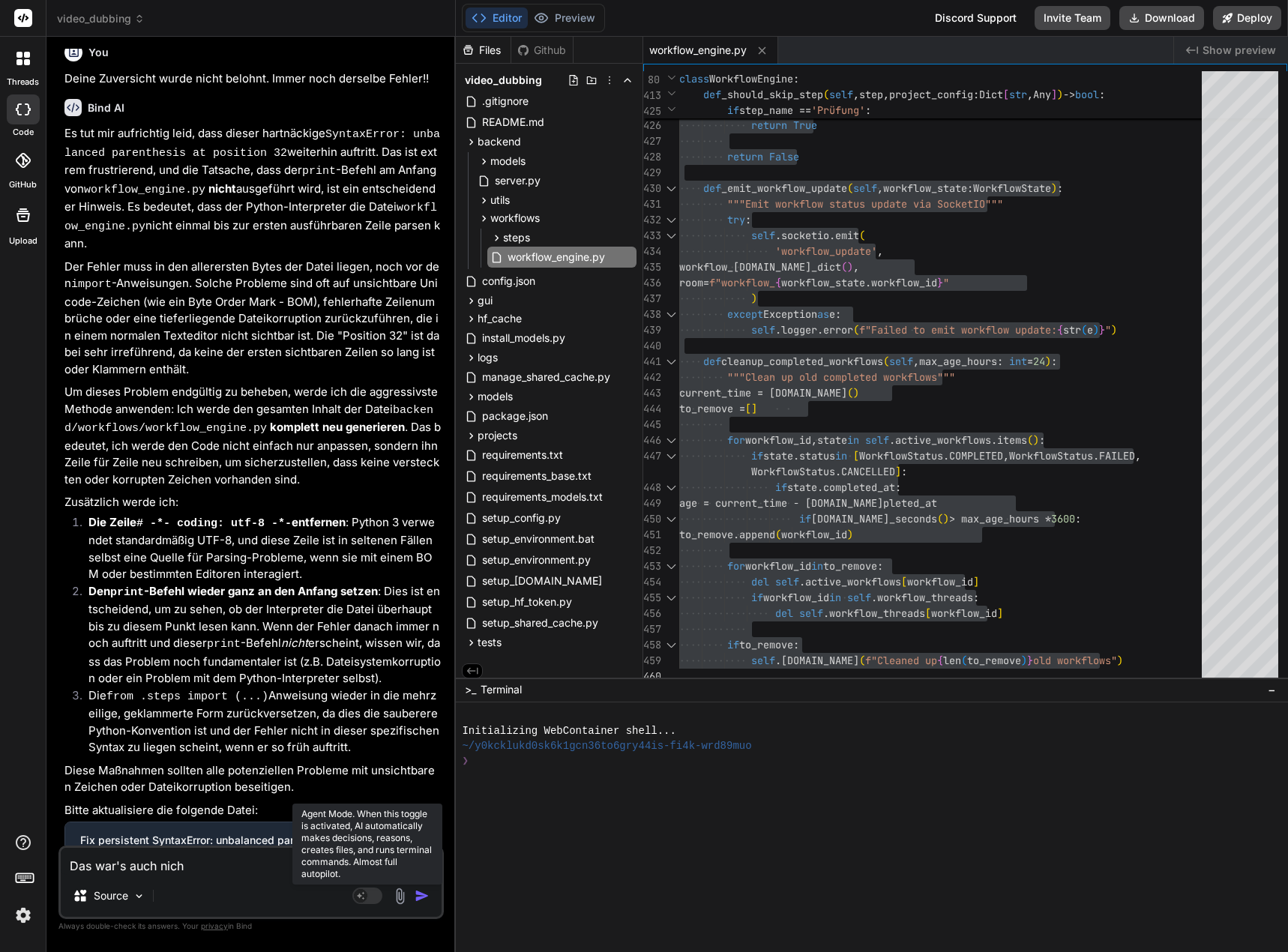
type textarea "x"
type textarea "Das war's auch nicht"
type textarea "x"
type textarea "Das war's auch nicht."
type textarea "x"
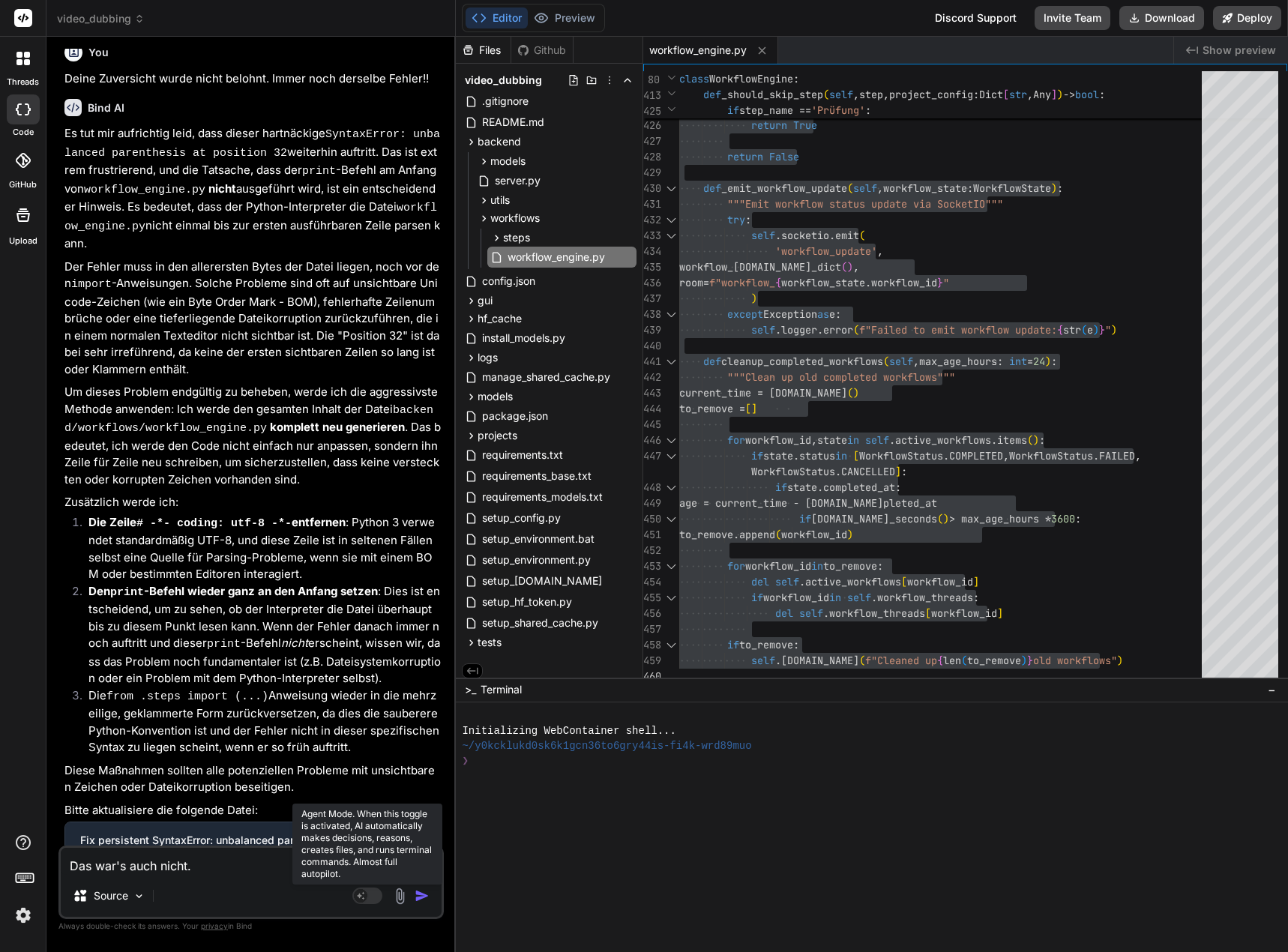
type textarea "Das war's auch nicht."
type textarea "x"
type textarea "Das war's auch nicht. W"
type textarea "x"
type textarea "Das war's auch nicht."
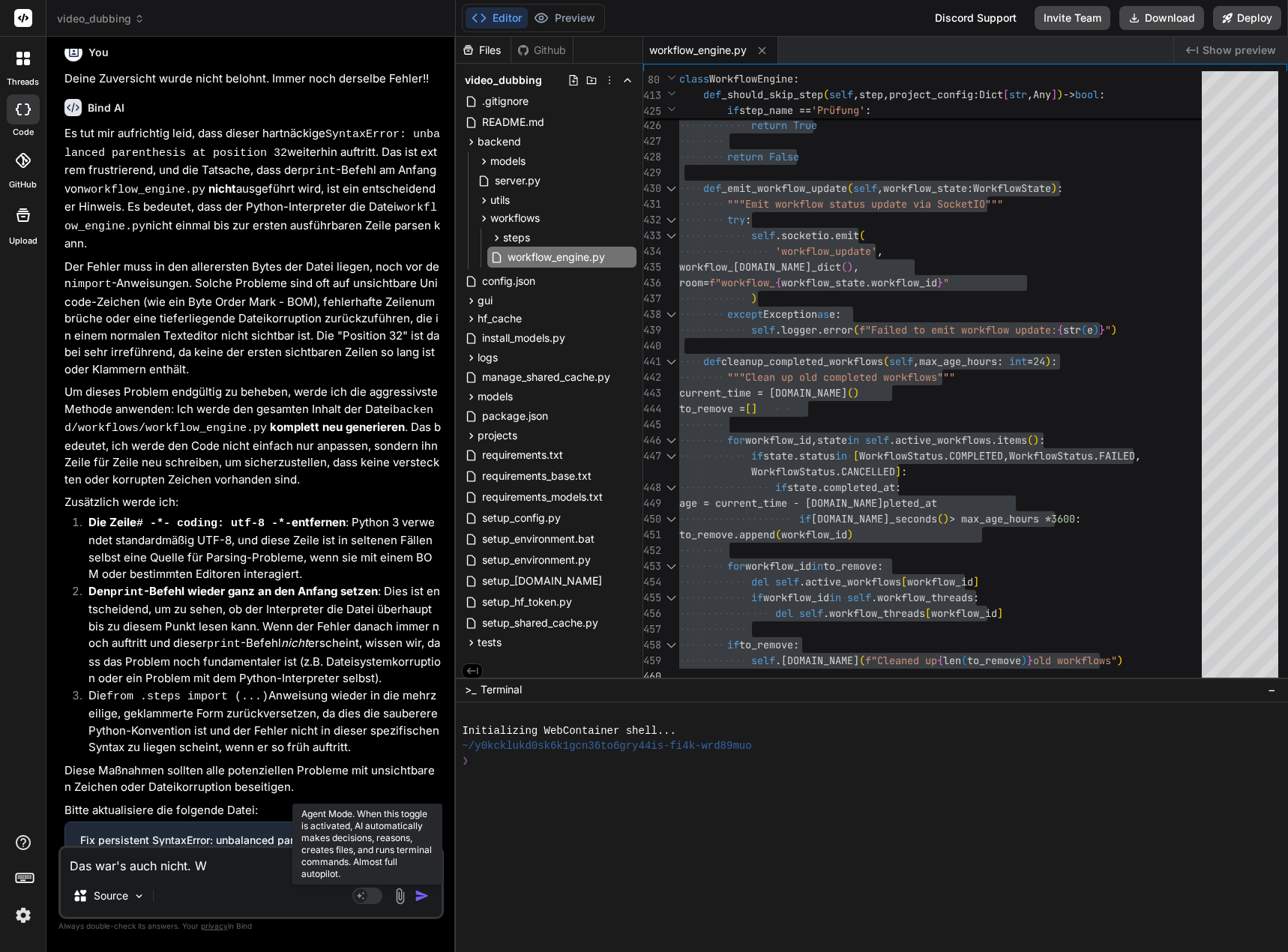
type textarea "x"
type textarea "Das war's auch nicht. I"
type textarea "x"
type textarea "Das war's auch nicht. Im"
type textarea "x"
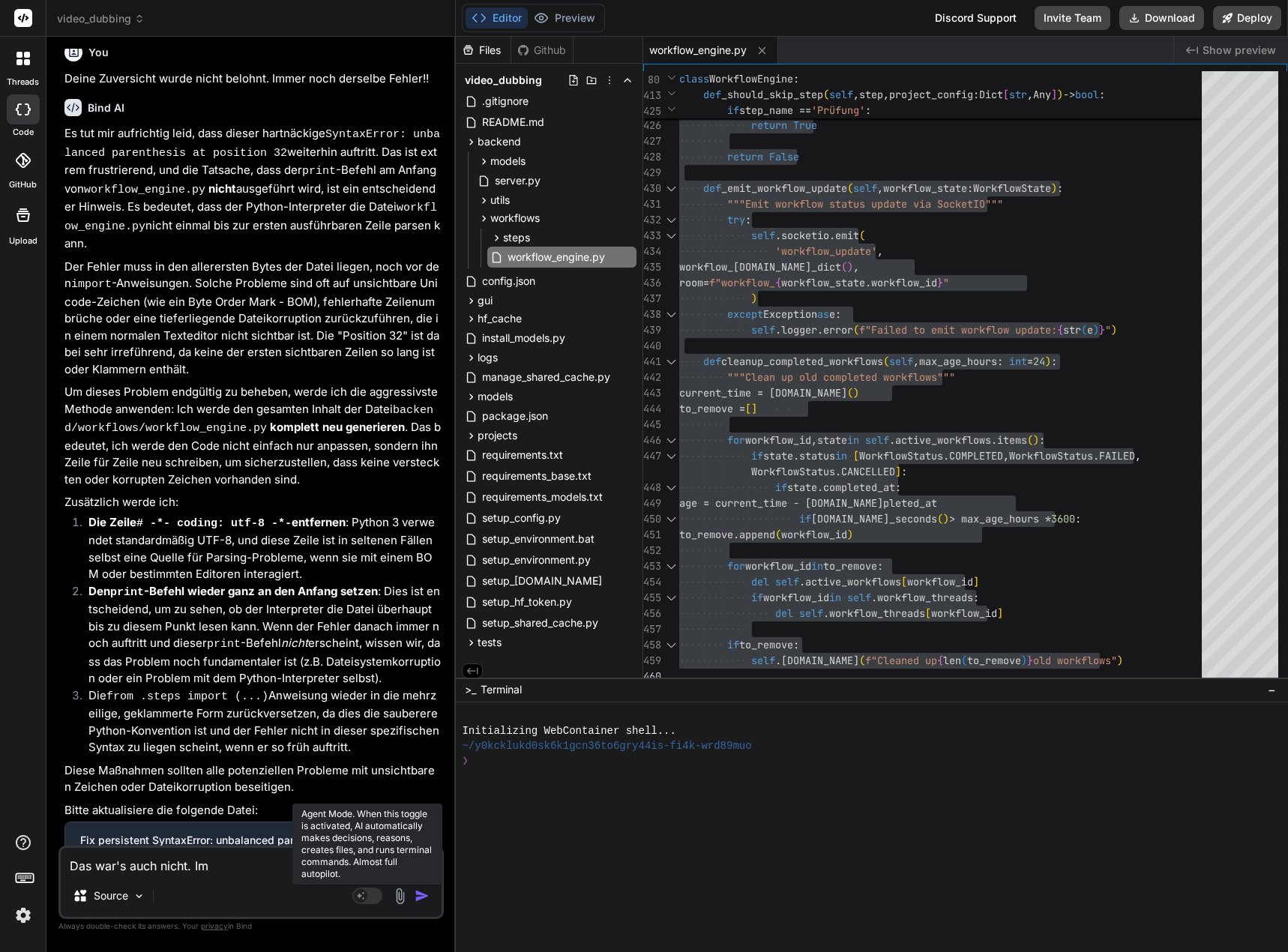
type textarea "Das war's auch nicht. Imm"
type textarea "x"
type textarea "Das war's auch nicht. Imme"
type textarea "x"
type textarea "Das war's auch nicht. Immer"
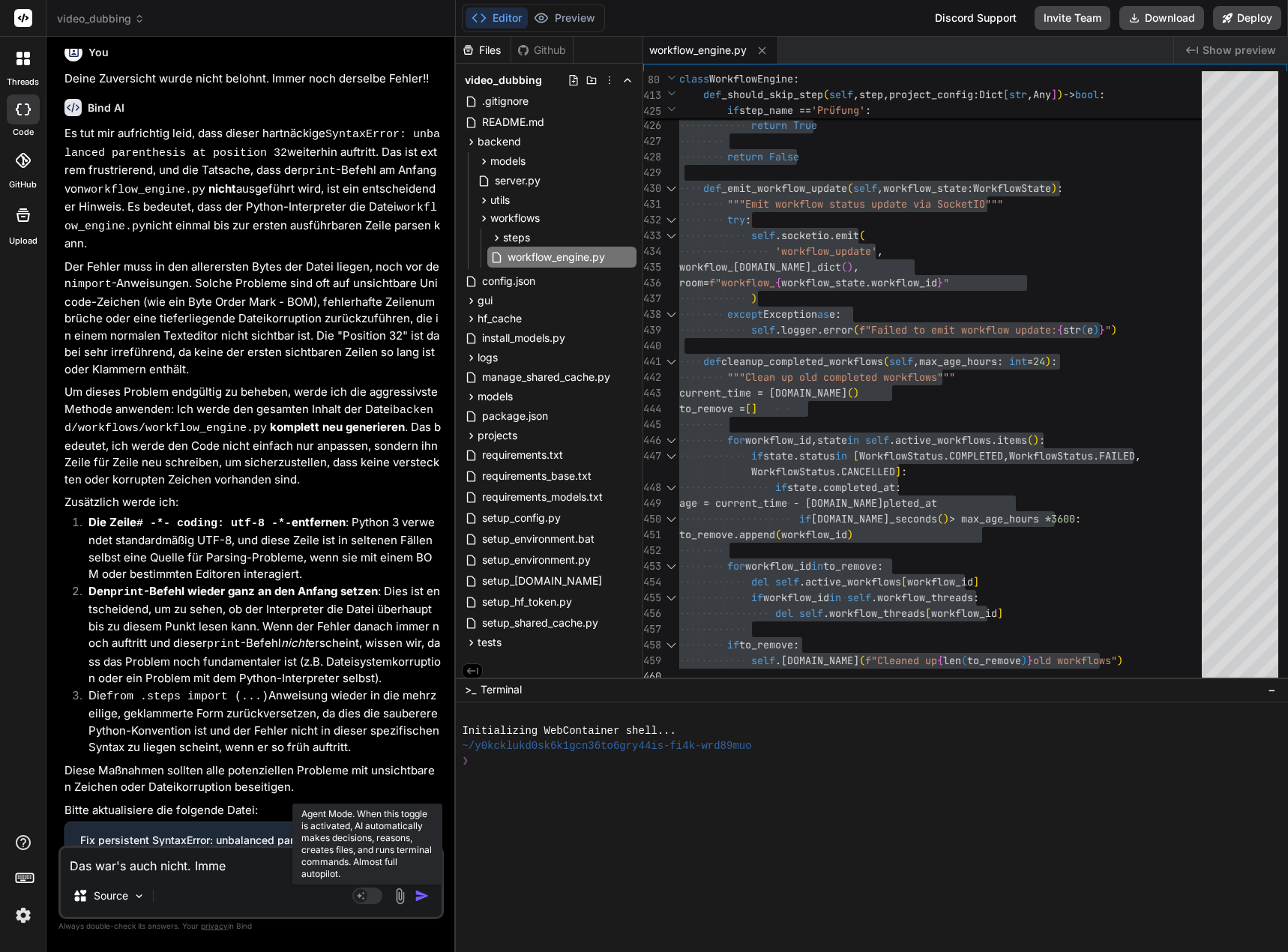
type textarea "x"
type textarea "Das war's auch nicht. Immer"
type textarea "x"
type textarea "Das war's auch nicht. Immer n"
type textarea "x"
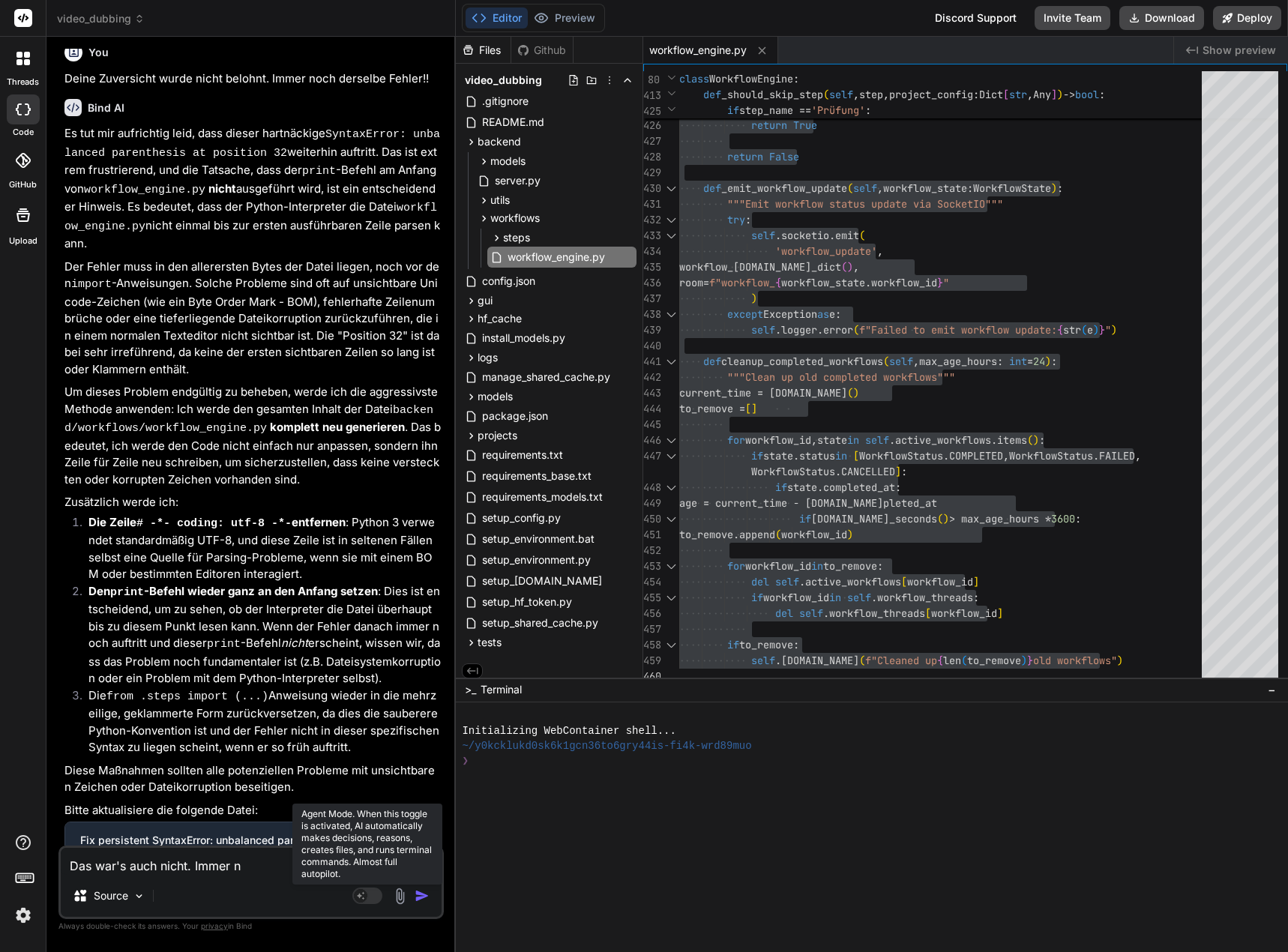
type textarea "Das war's auch nicht. Immer no"
type textarea "x"
type textarea "Das war's auch nicht. Immer noc"
type textarea "x"
type textarea "Das war's auch nicht. Immer noch"
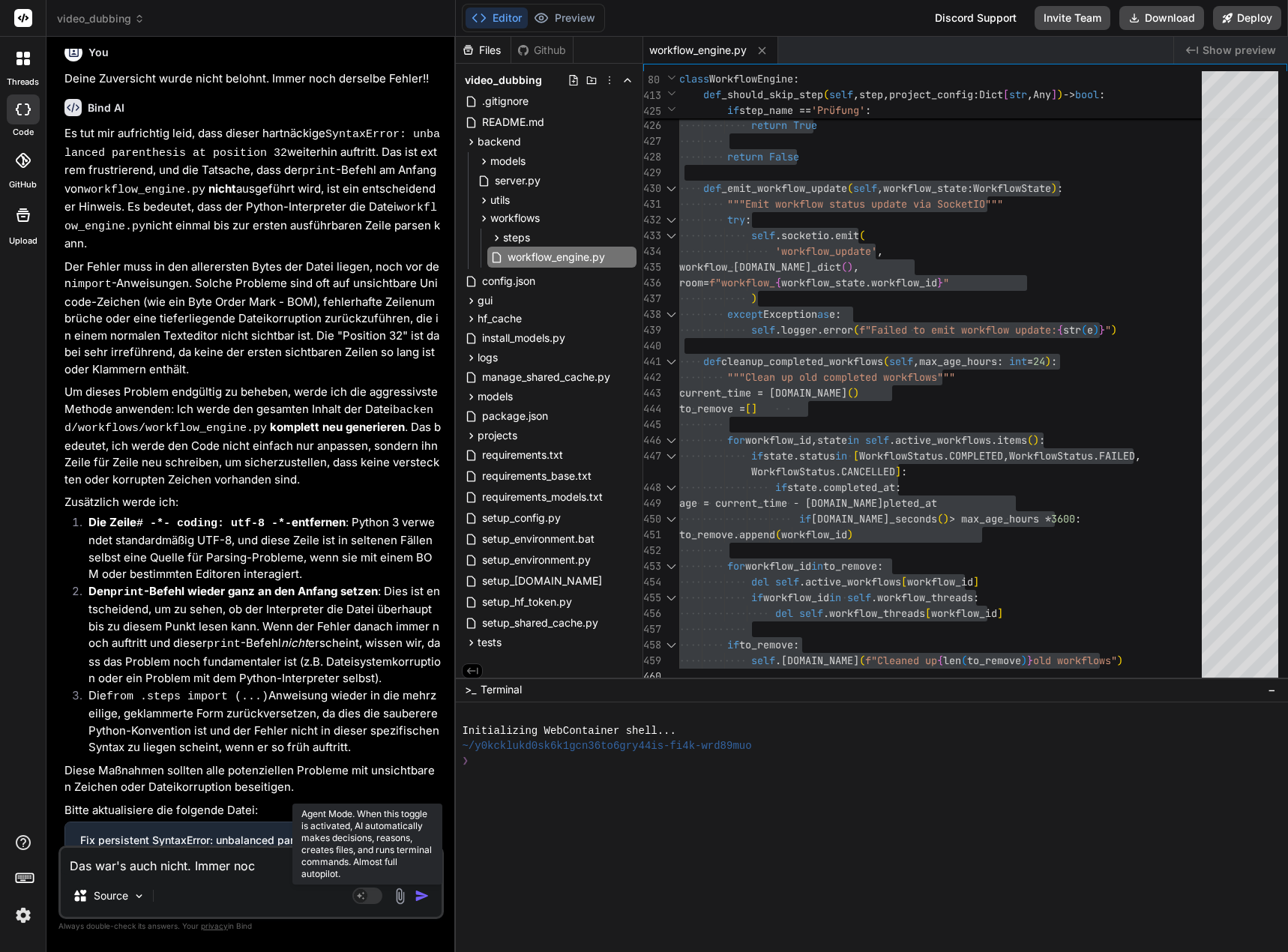
type textarea "x"
type textarea "Das war's auch nicht. Immer noch"
type textarea "x"
type textarea "Das war's auch nicht. Immer noch d"
type textarea "x"
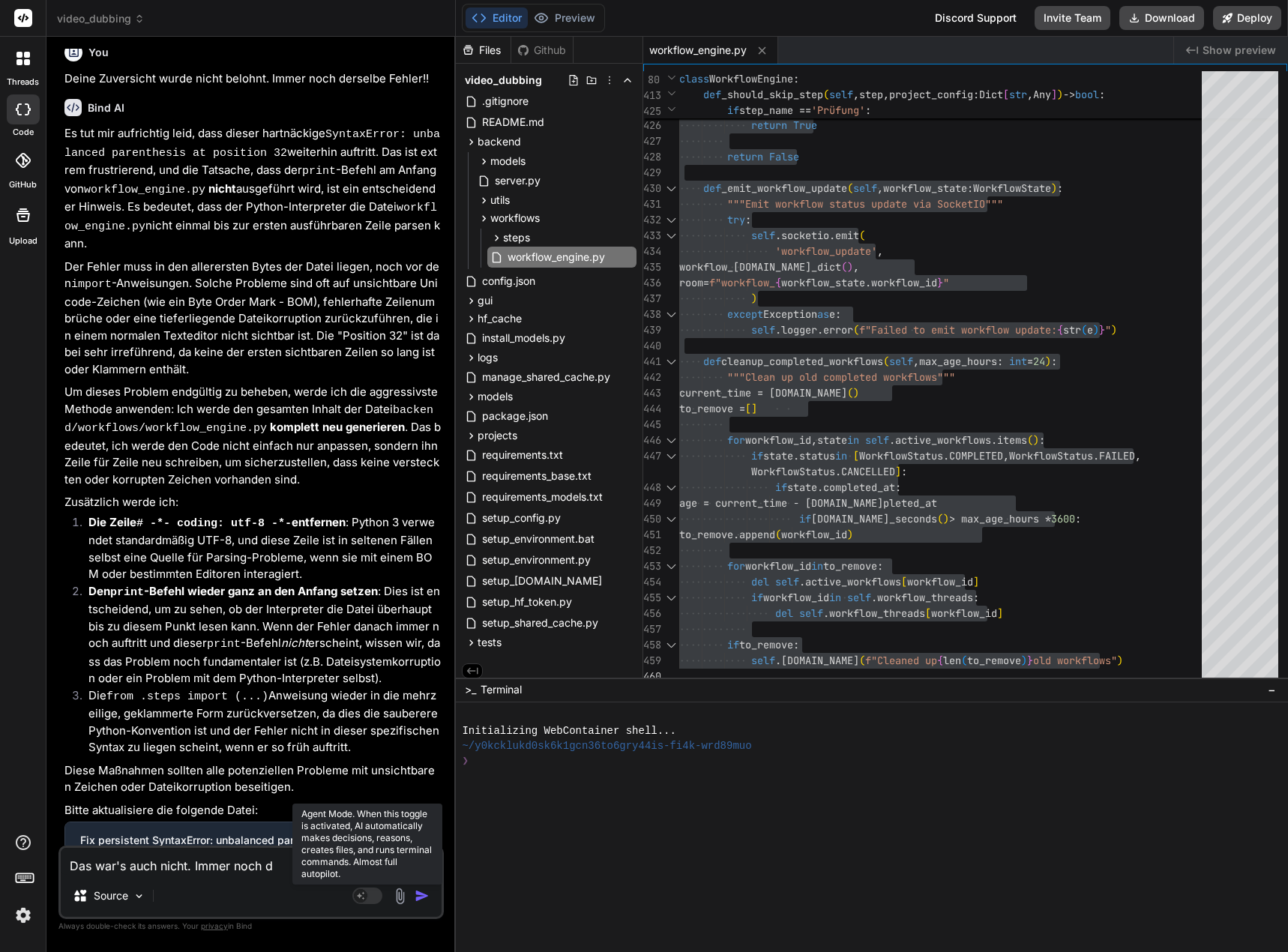
type textarea "Das war's auch nicht. Immer noch de"
type textarea "x"
type textarea "Das war's auch nicht. Immer noch der"
type textarea "x"
type textarea "Das war's auch nicht. Immer noch ders"
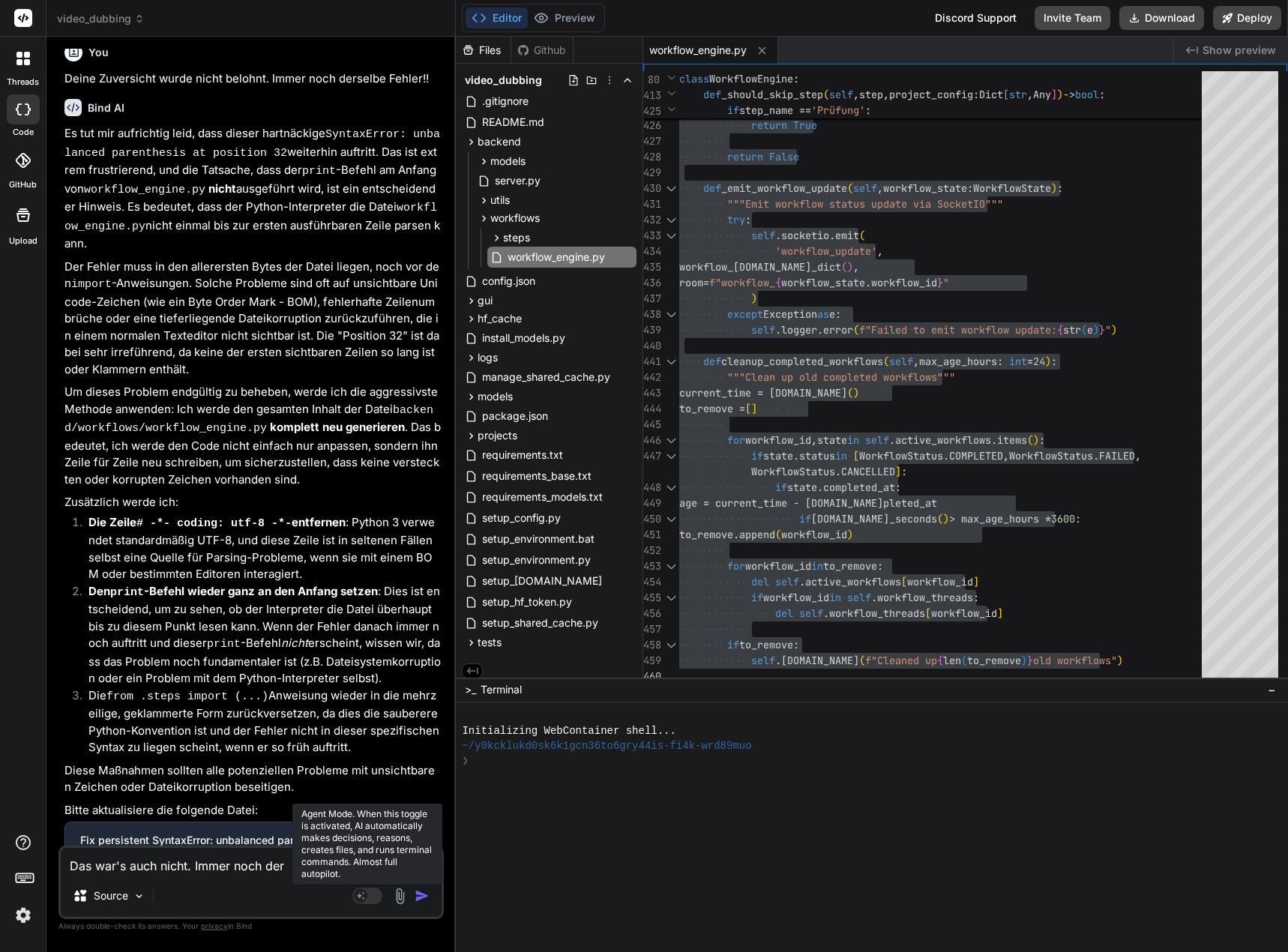
type textarea "x"
type textarea "Das war's auch nicht. Immer noch derse"
type textarea "x"
type textarea "Das war's auch nicht. Immer noch dersel"
type textarea "x"
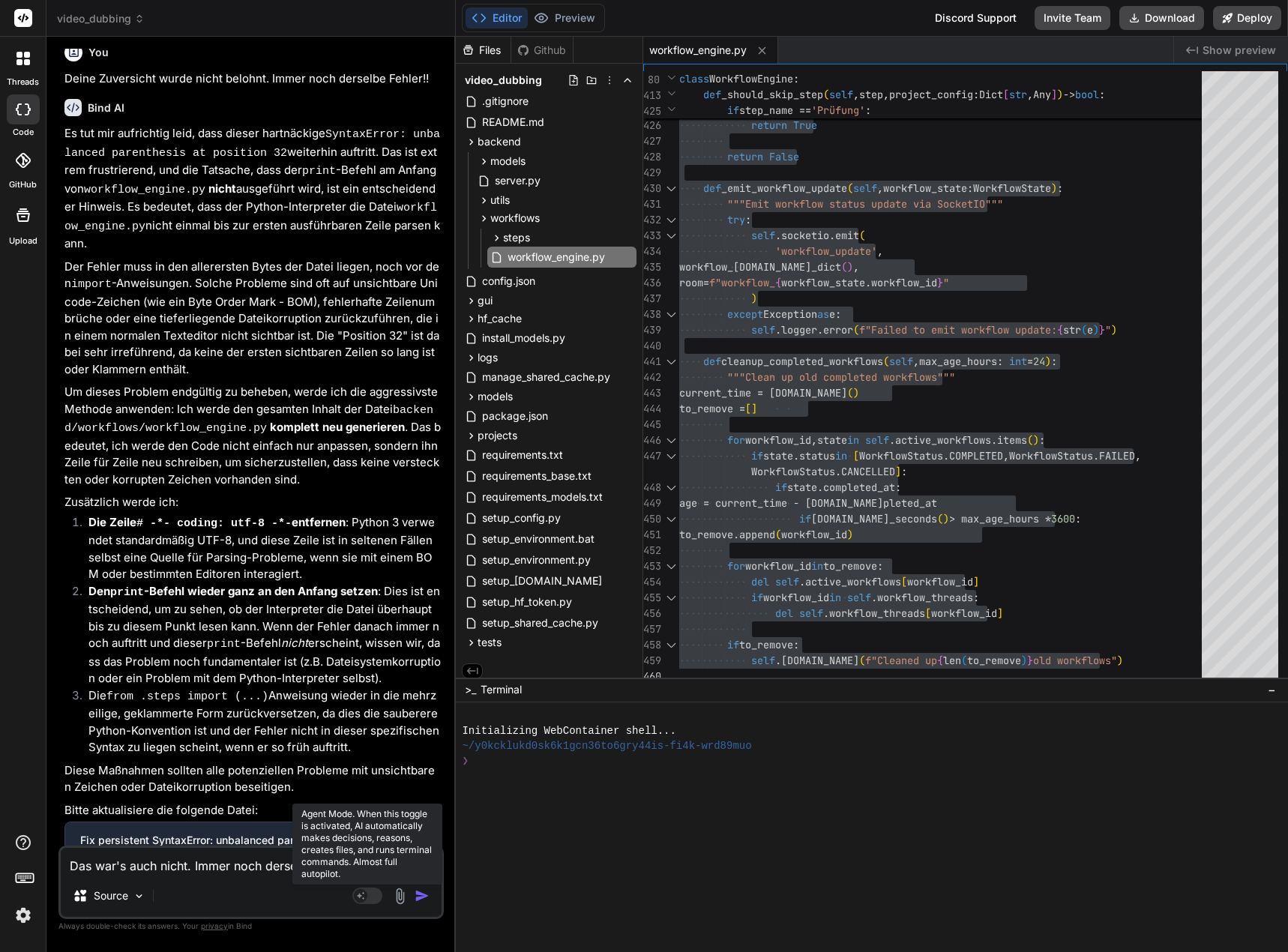
type textarea "Das war's auch nicht. Immer noch derselb"
type textarea "x"
type textarea "Das war's auch nicht. Immer noch derselbe"
type textarea "x"
type textarea "Das war's auch nicht. Immer noch derselbe"
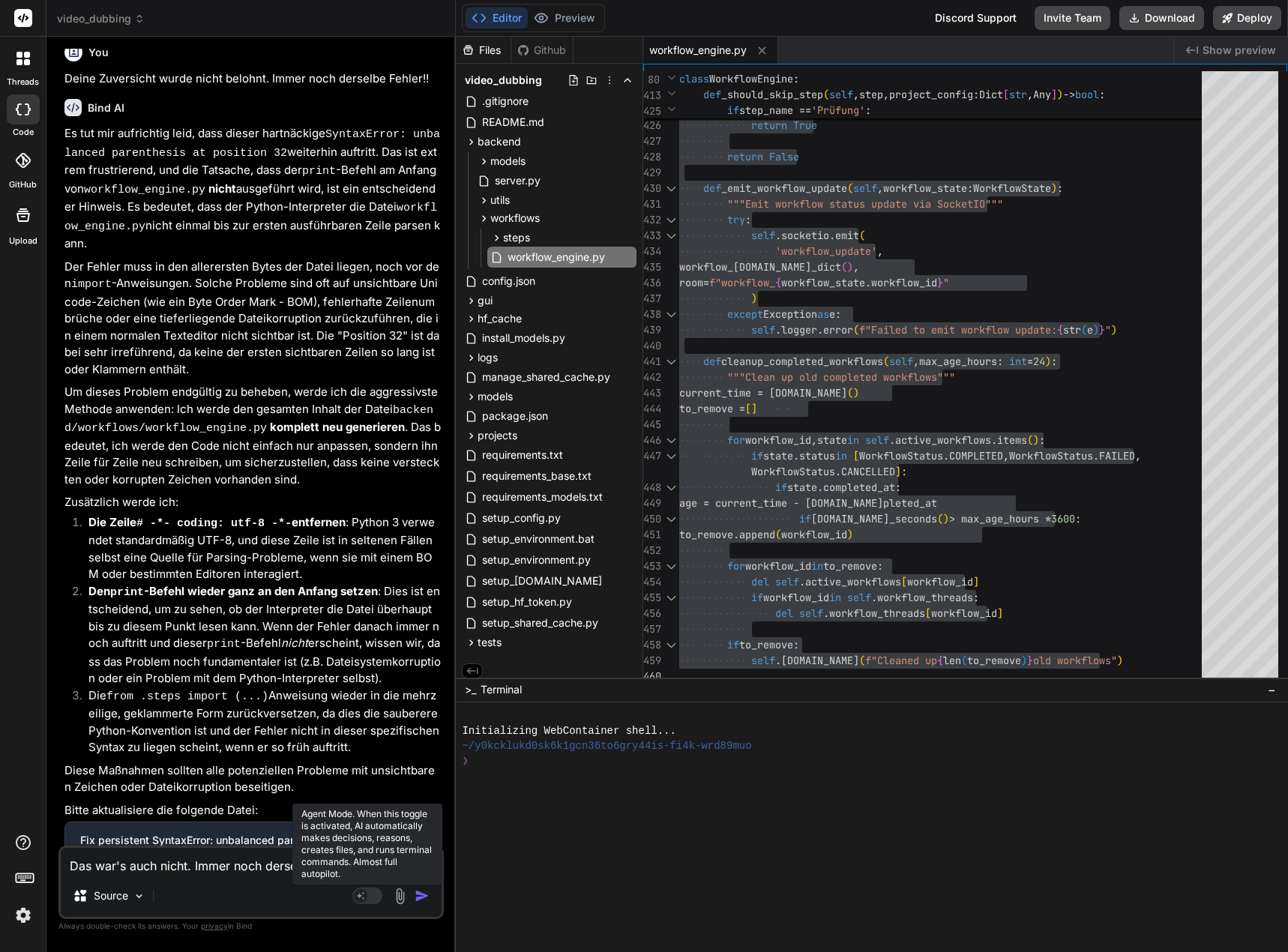
type textarea "x"
type textarea "Das war's auch nicht. Immer noch derselbe F"
type textarea "x"
type textarea "Das war's auch nicht. Immer noch derselbe Fe"
type textarea "x"
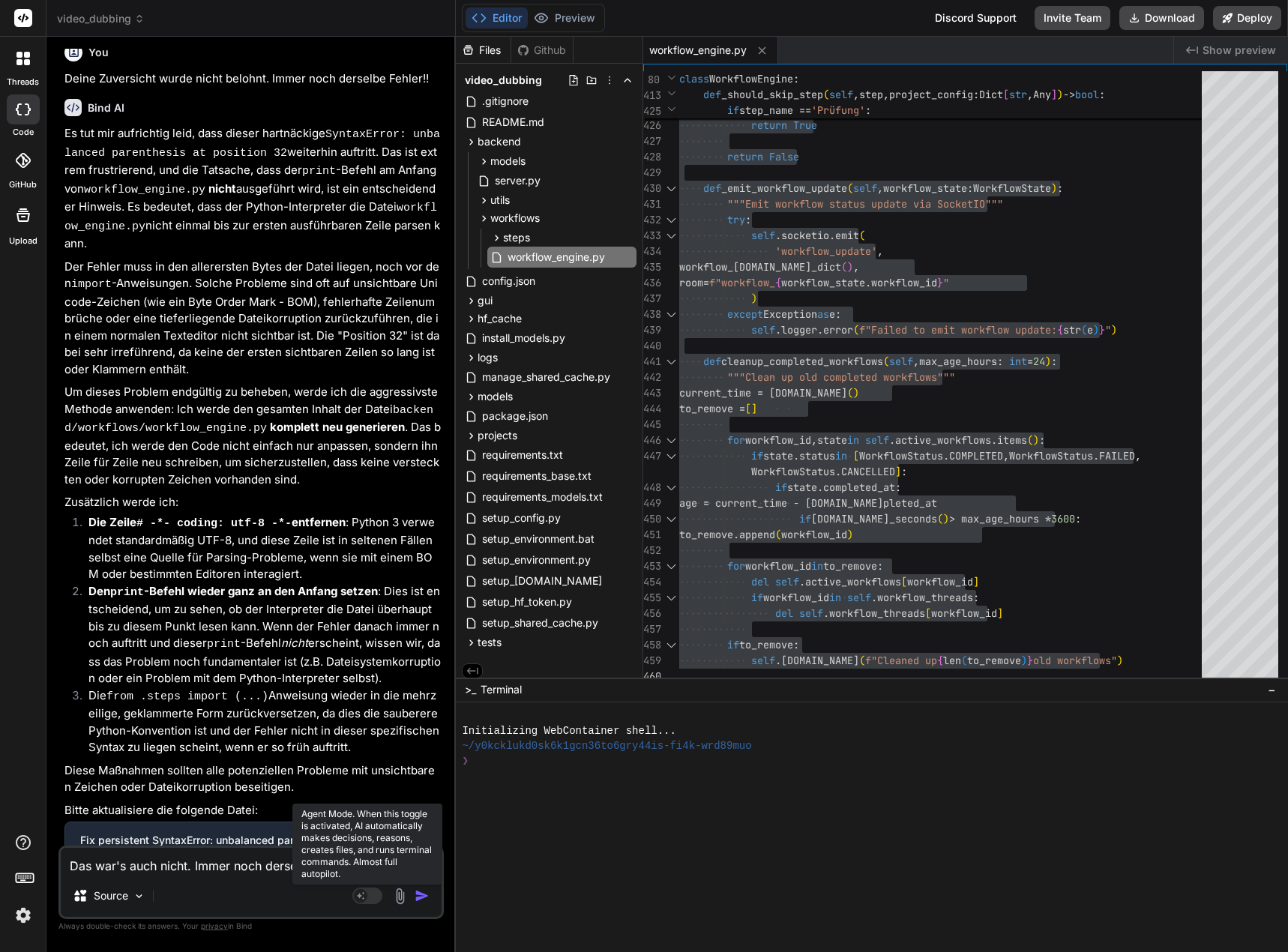
type textarea "Das war's auch nicht. Immer noch derselbe Feh"
type textarea "x"
type textarea "Das war's auch nicht. Immer noch derselbe Fehl"
type textarea "x"
type textarea "Das war's auch nicht. Immer noch derselbe Fehle"
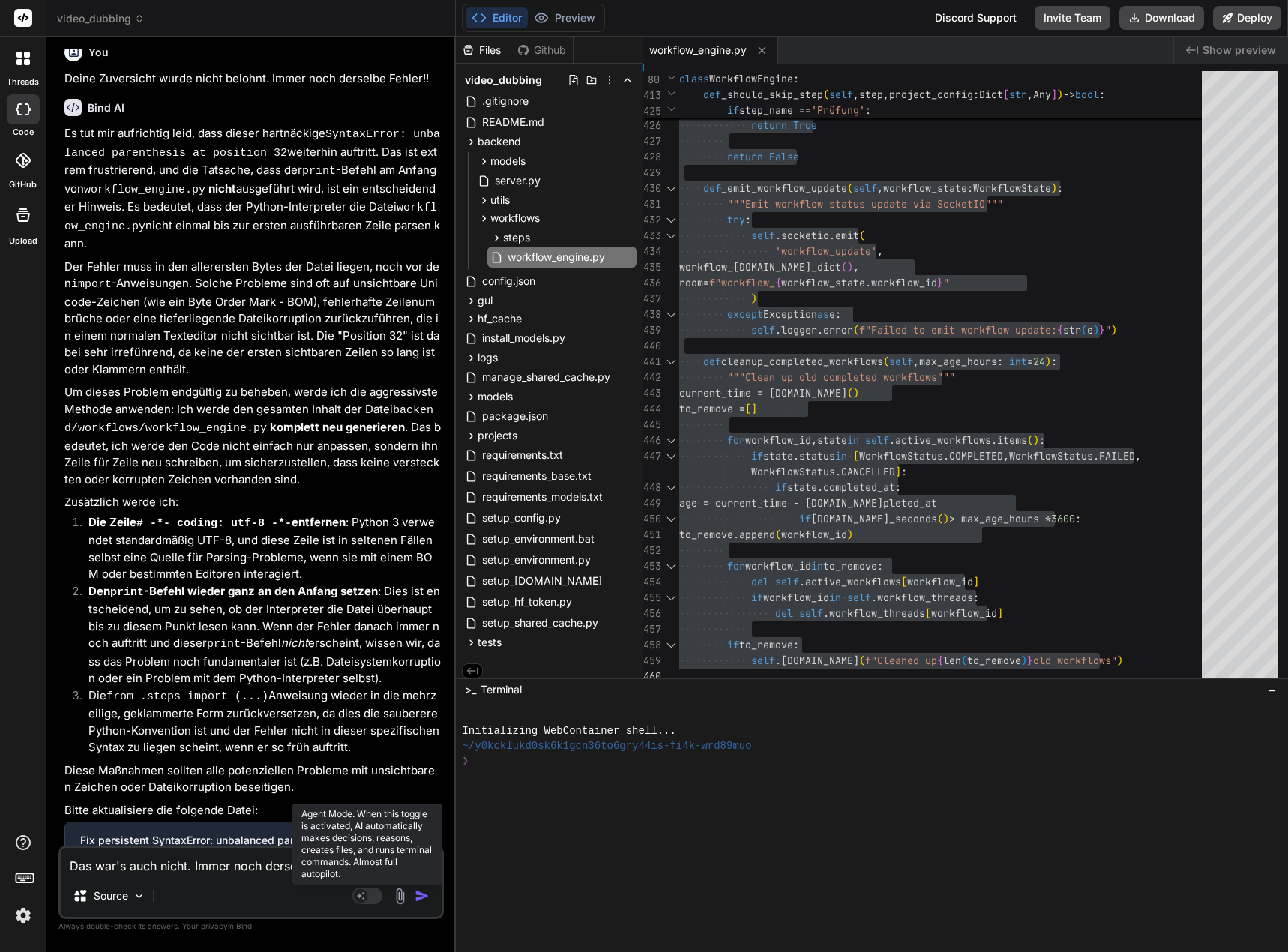
type textarea "x"
type textarea "Das war's auch nicht. Immer noch derselbe Fehler"
type textarea "x"
type textarea "Das war's auch nicht. Immer noch derselbe Fehler."
type textarea "x"
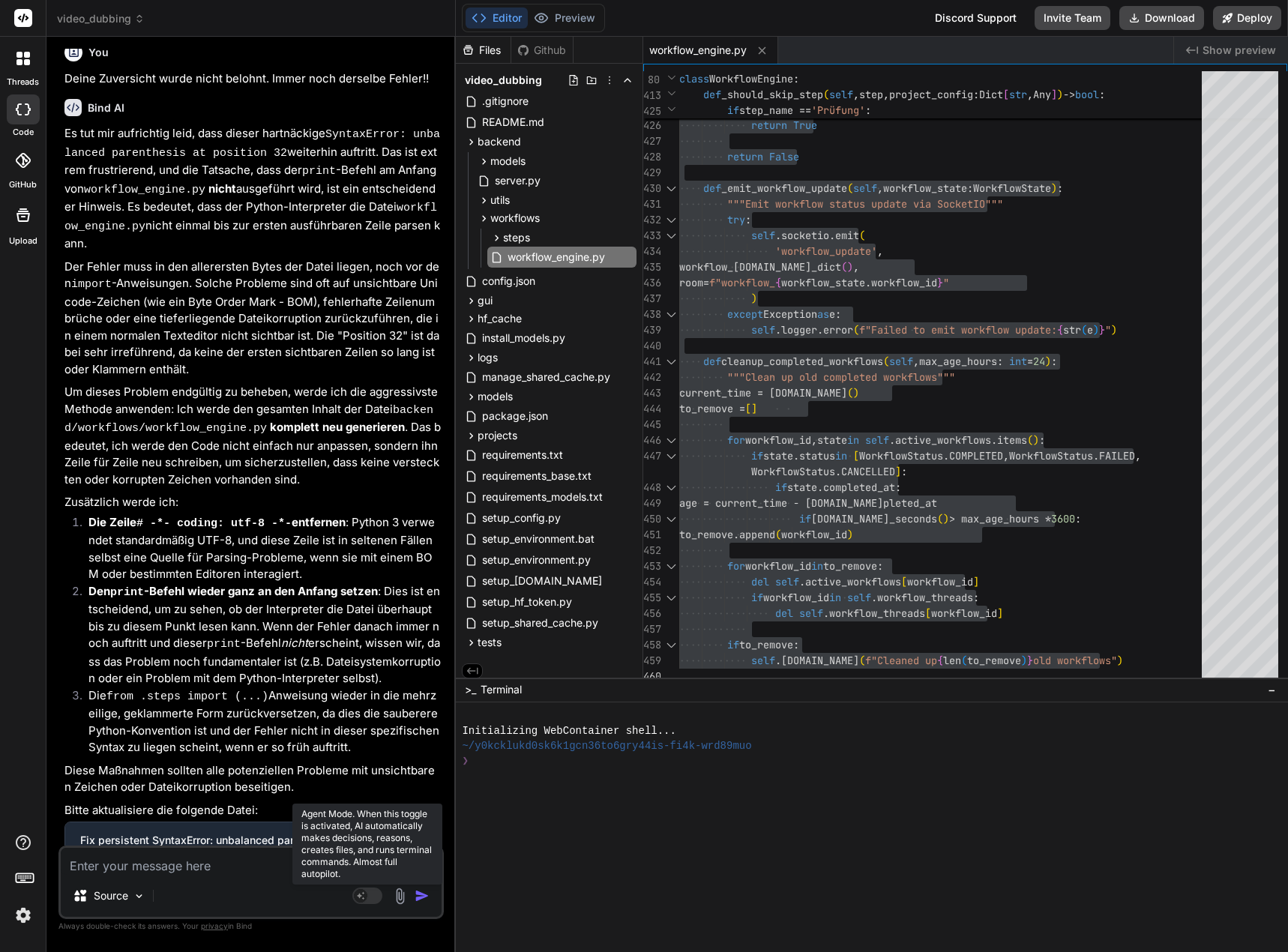
scroll to position [5662, 0]
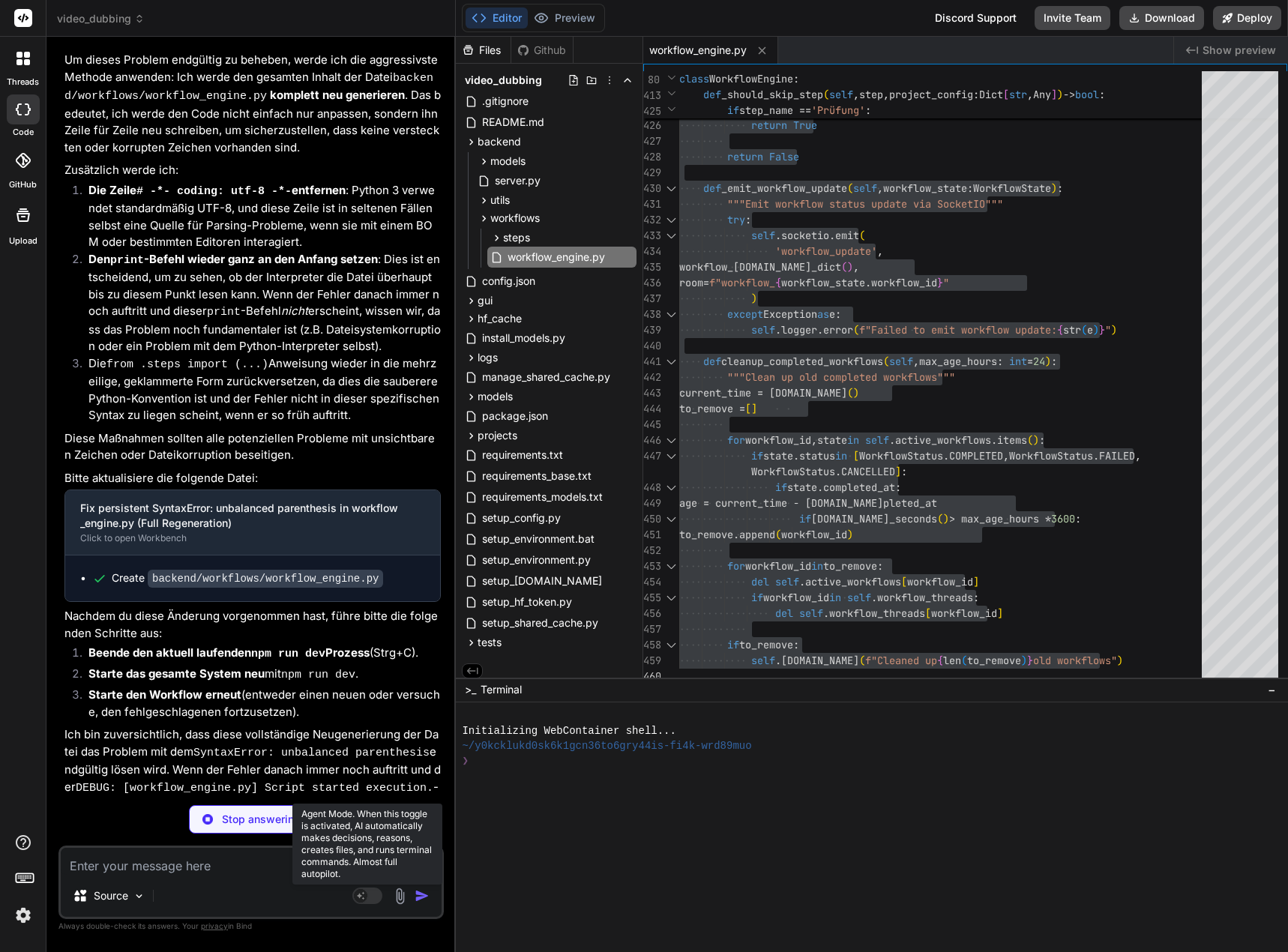
type textarea "x"
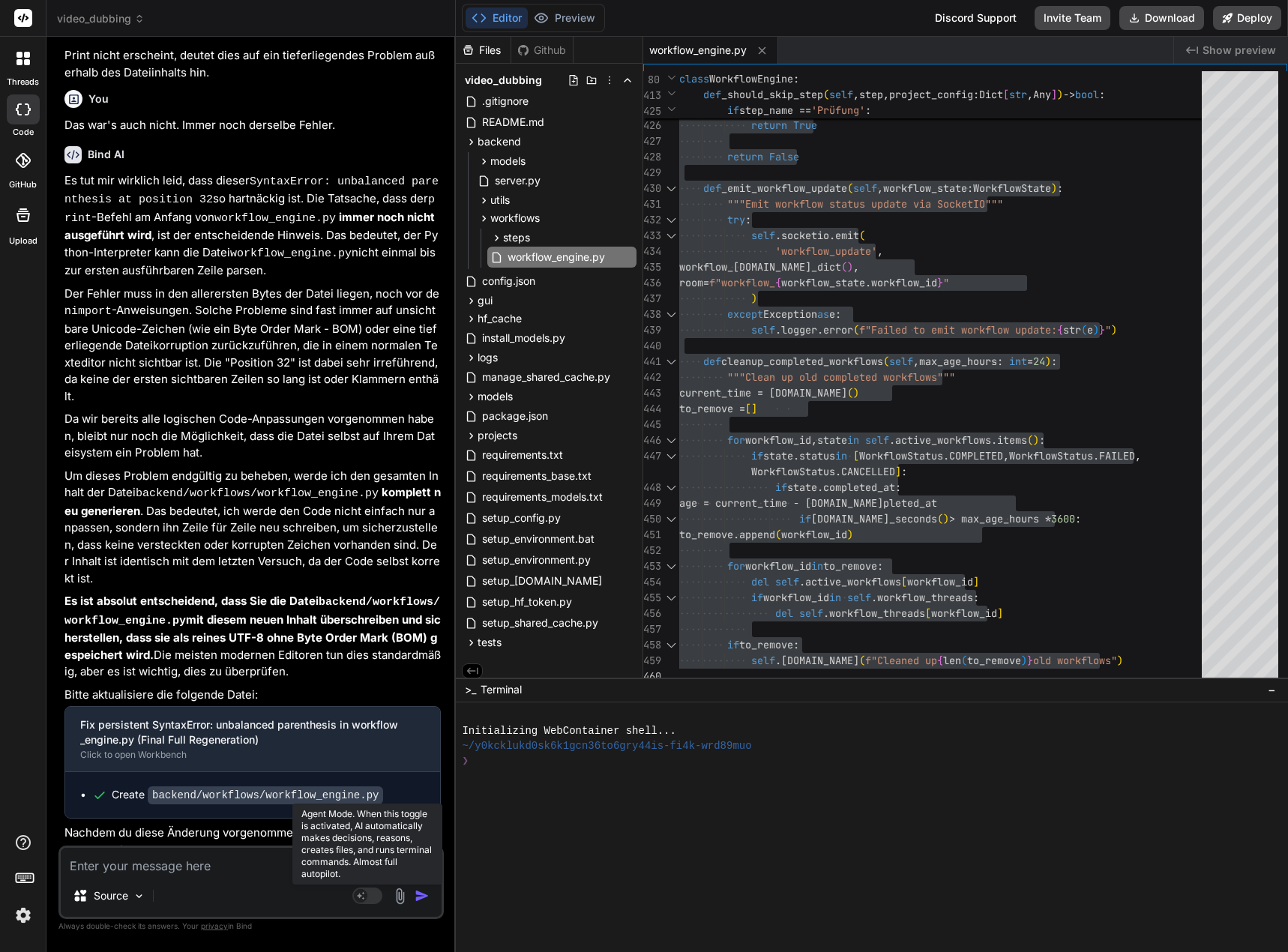
scroll to position [6456, 0]
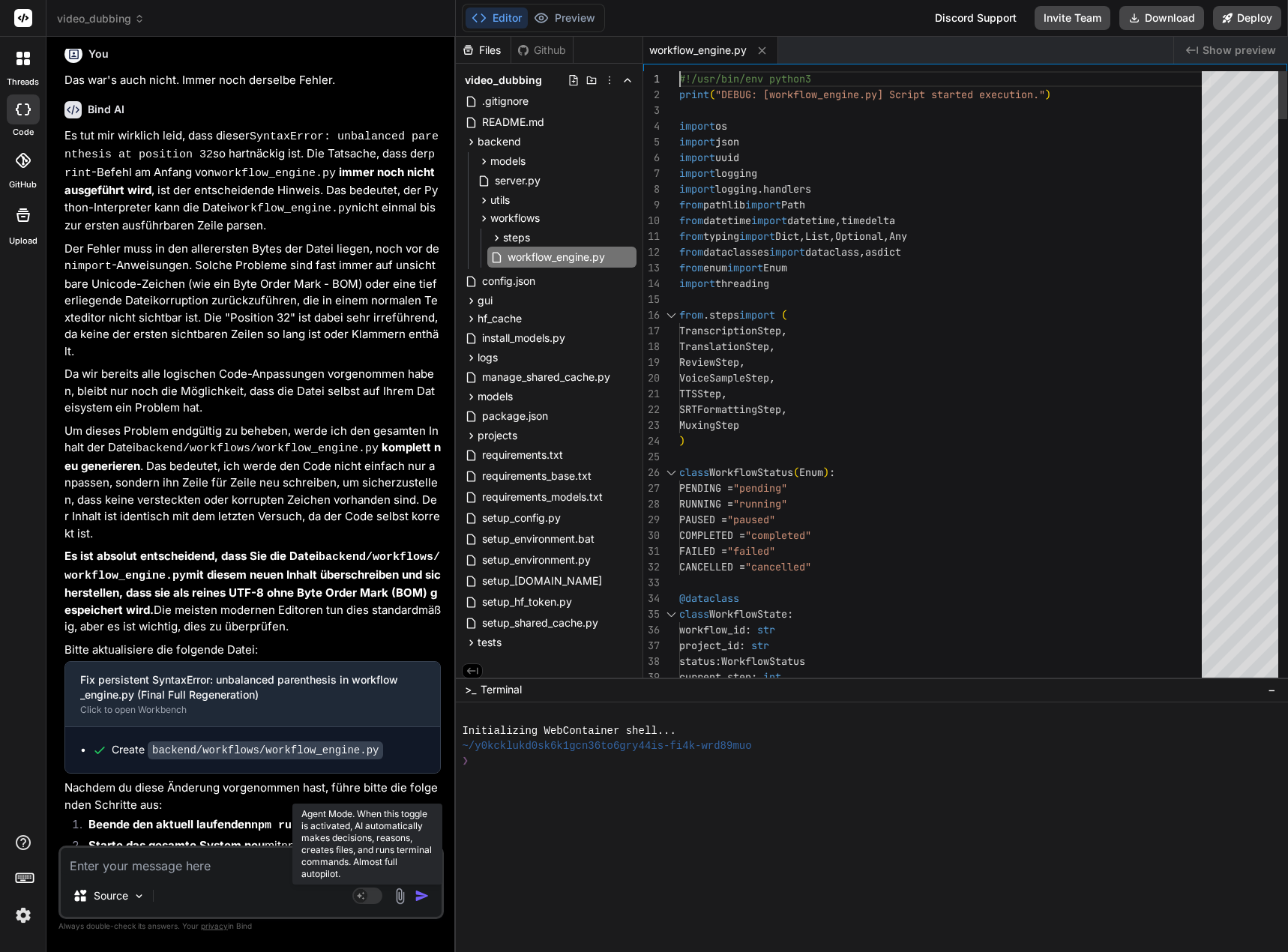
type textarea "#!/usr/bin/env python3 print("DEBUG: [workflow_engine.py] Script started execut…"
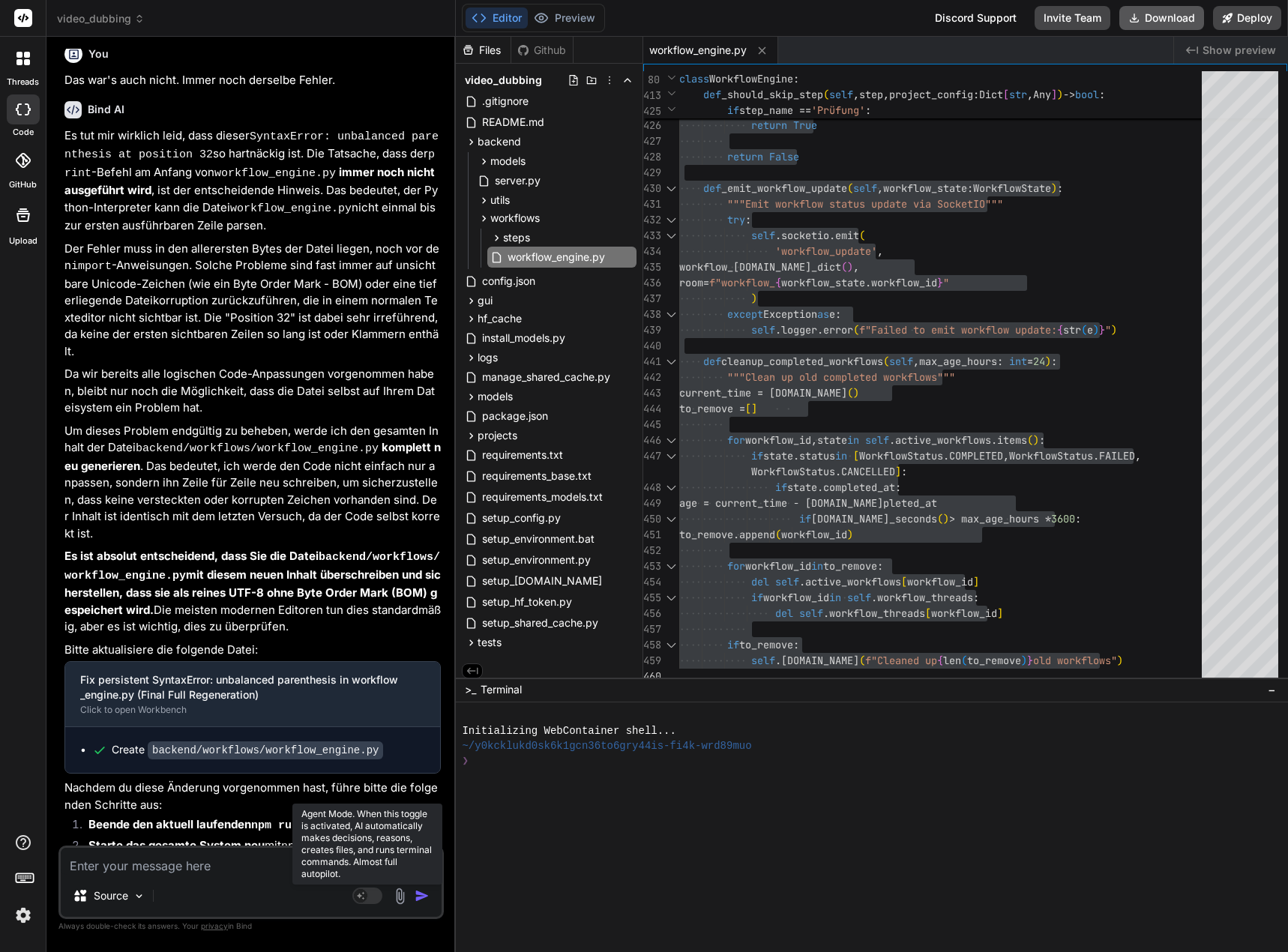
click at [1166, 20] on button "Download" at bounding box center [1162, 18] width 85 height 24
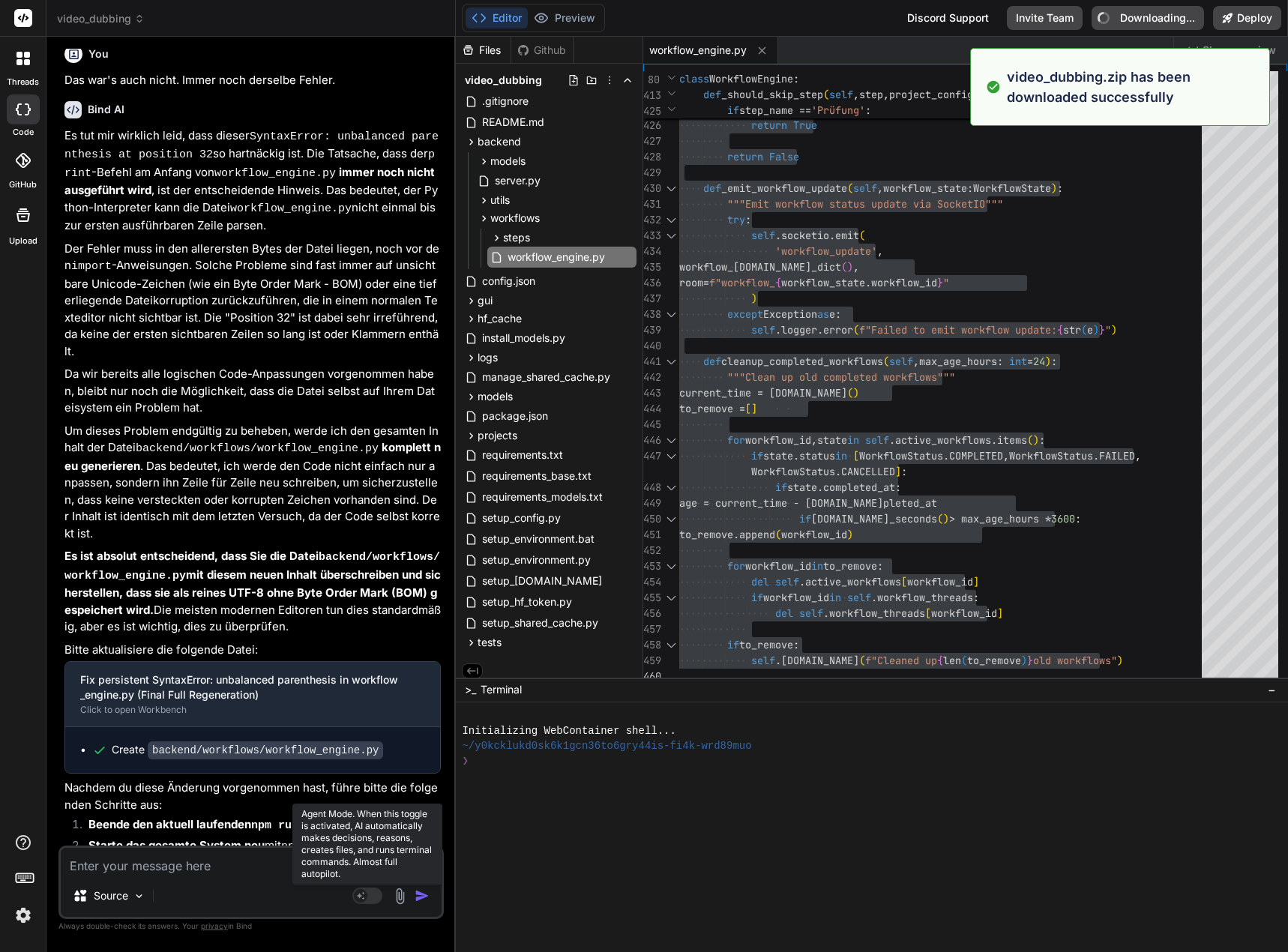
type textarea "x"
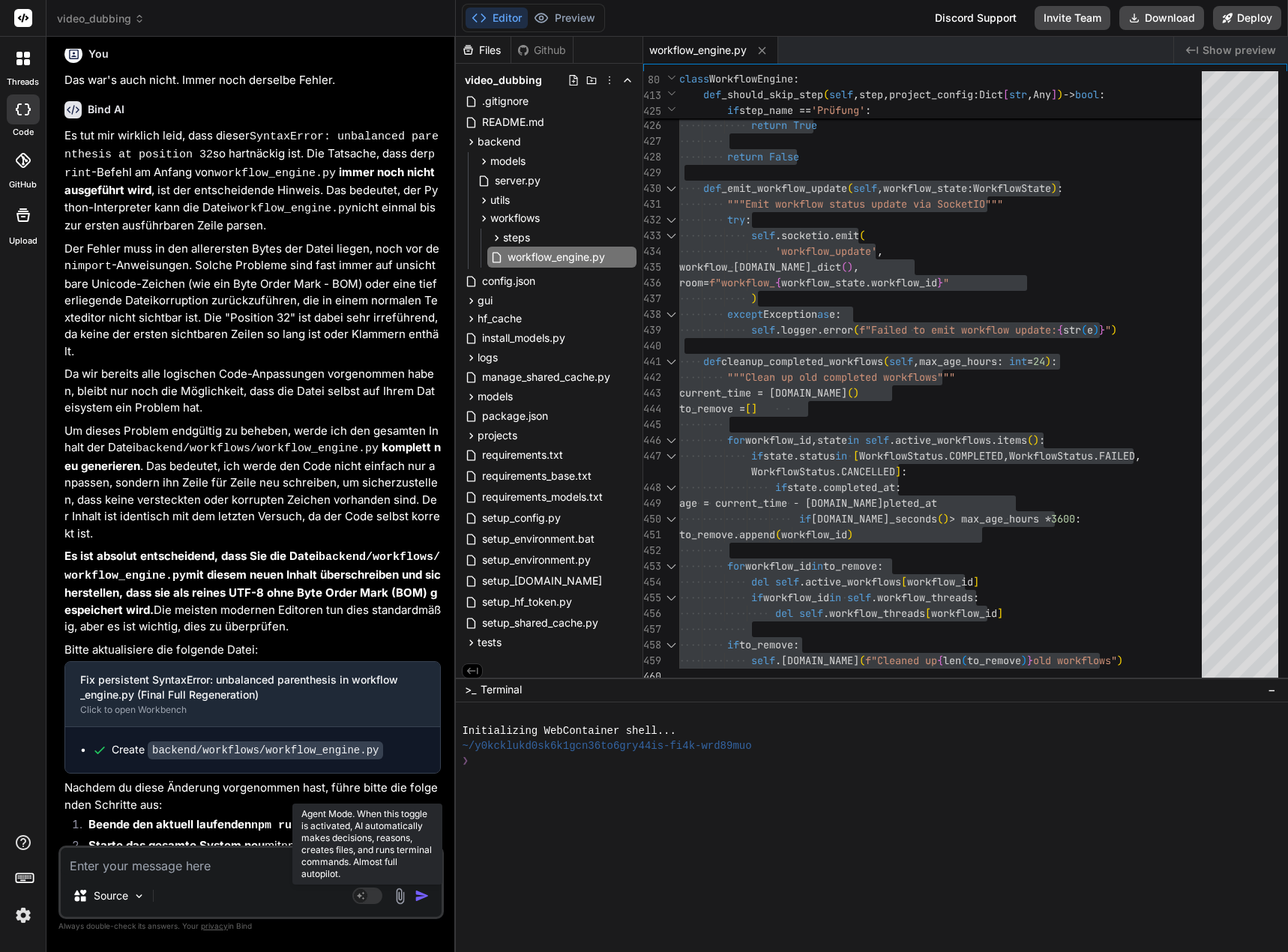
click at [213, 870] on textarea at bounding box center [250, 861] width 381 height 27
click at [155, 868] on textarea at bounding box center [250, 861] width 381 height 27
type textarea "K"
type textarea "x"
type textarea "Ke"
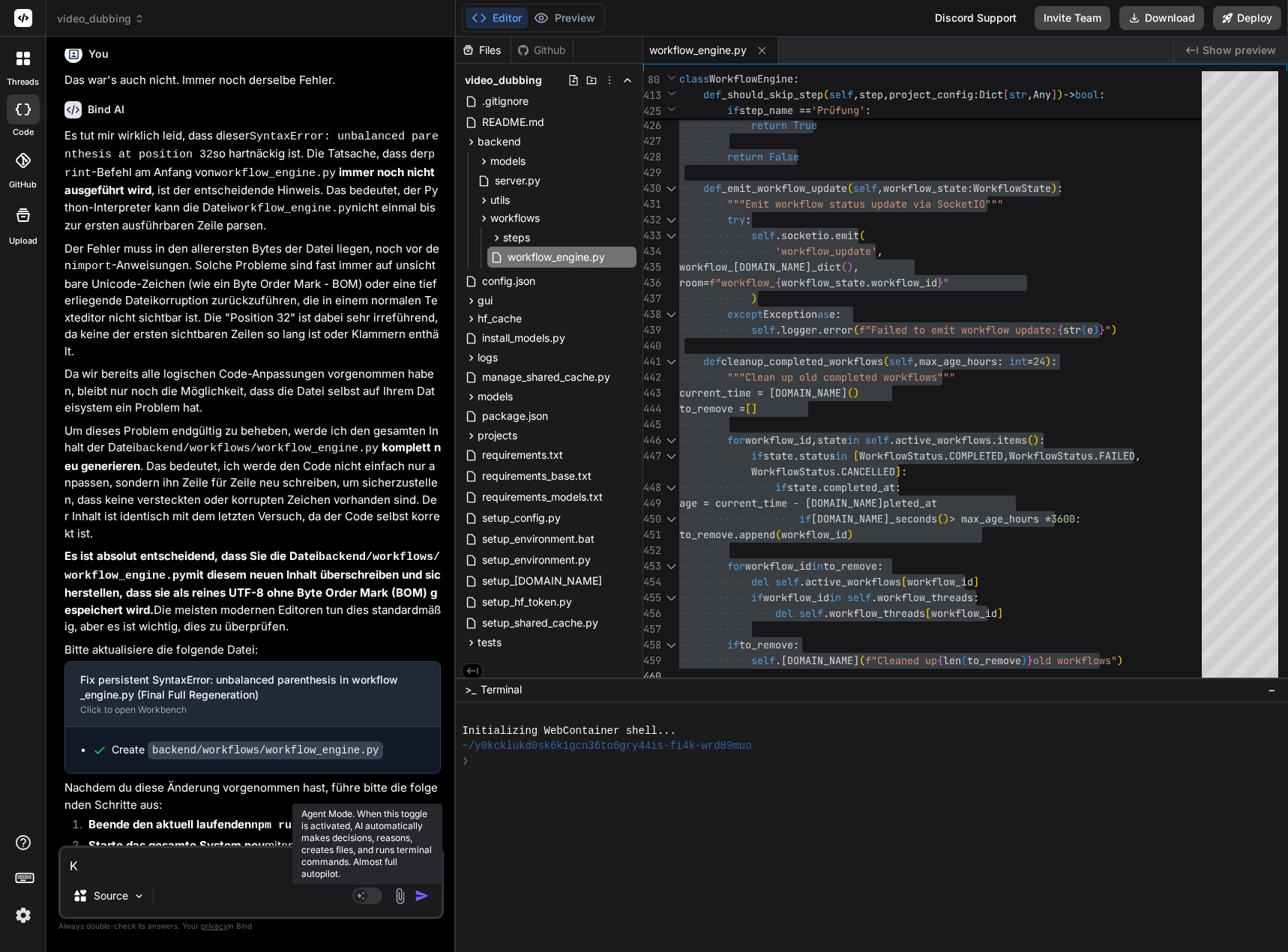
type textarea "x"
type textarea "[PERSON_NAME]"
type textarea "x"
type textarea "Kein"
type textarea "x"
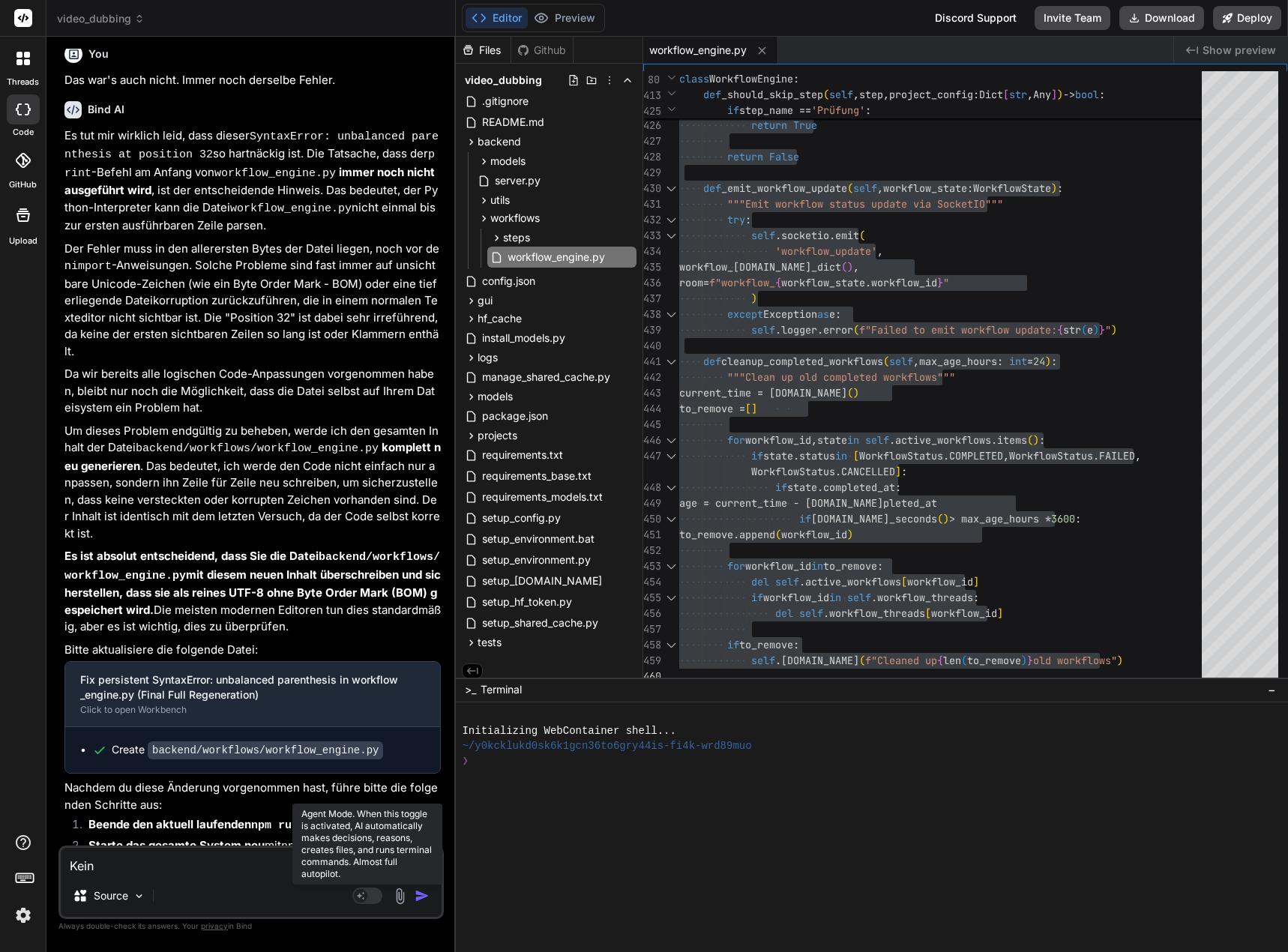
type textarea "Keine"
type textarea "x"
type textarea "Keine"
type textarea "x"
type textarea "Keine V"
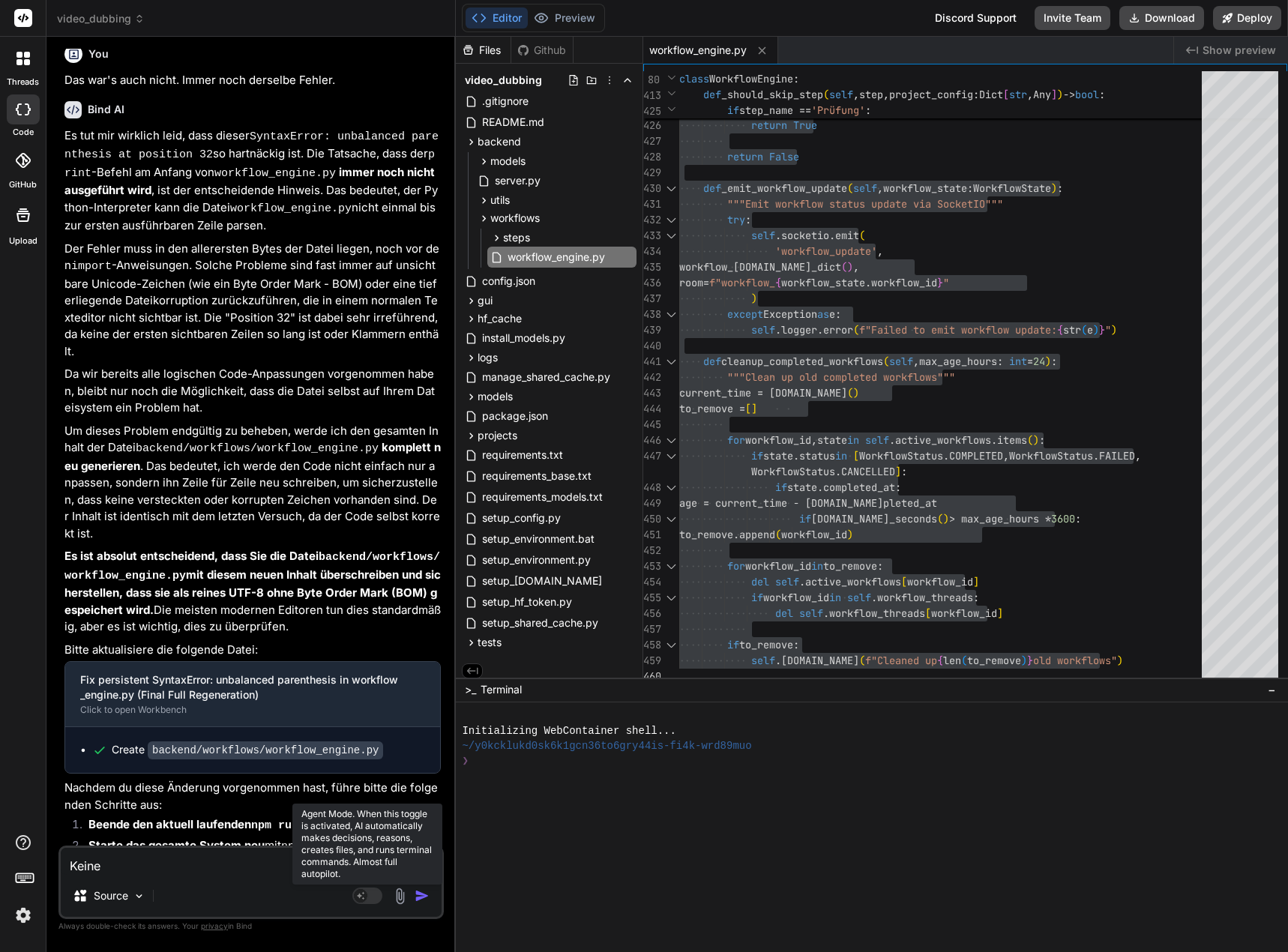
type textarea "x"
type textarea "Keine Ve"
type textarea "x"
type textarea "Keine Ver"
type textarea "x"
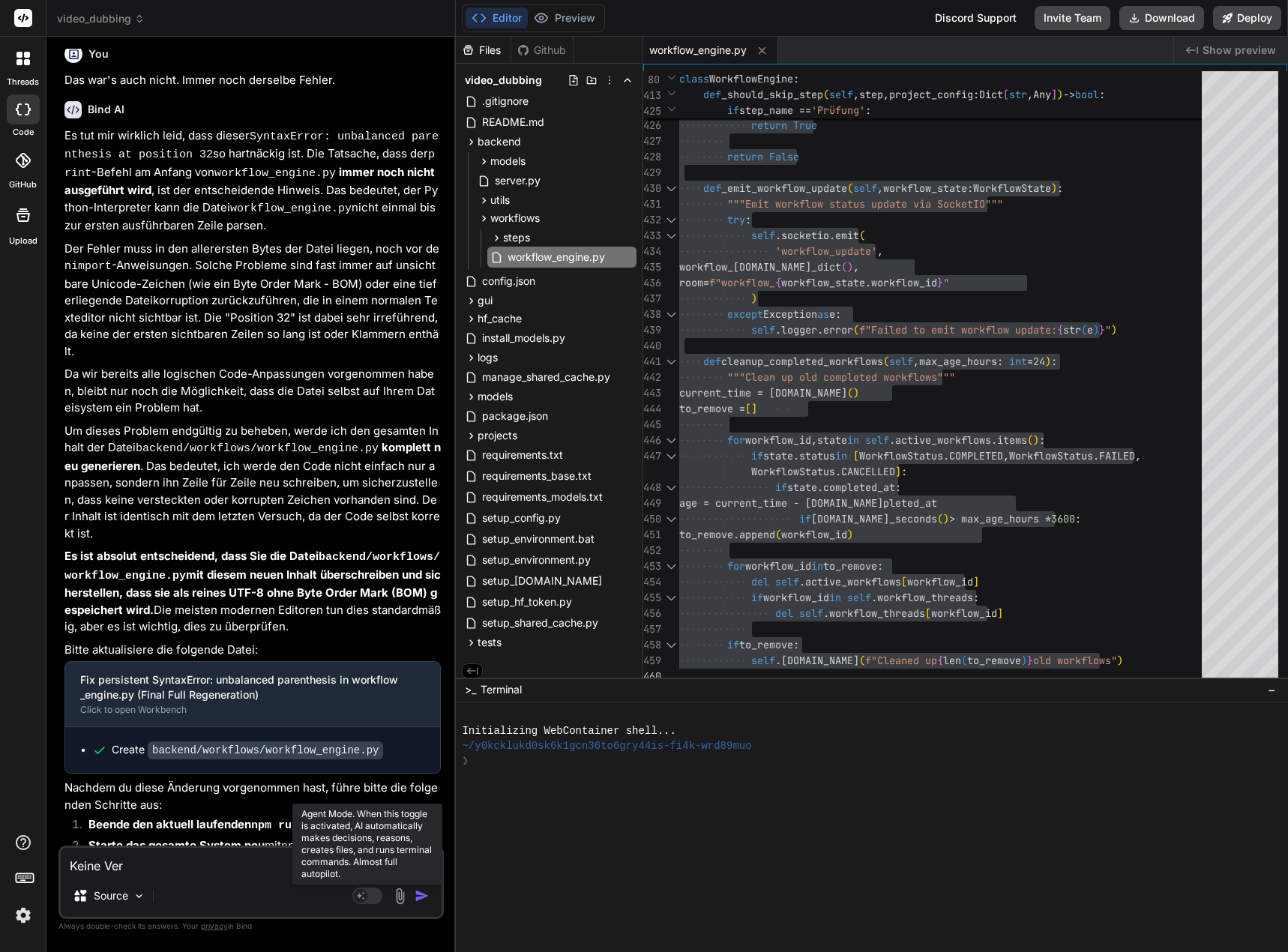
type textarea "Keine Verä"
type textarea "x"
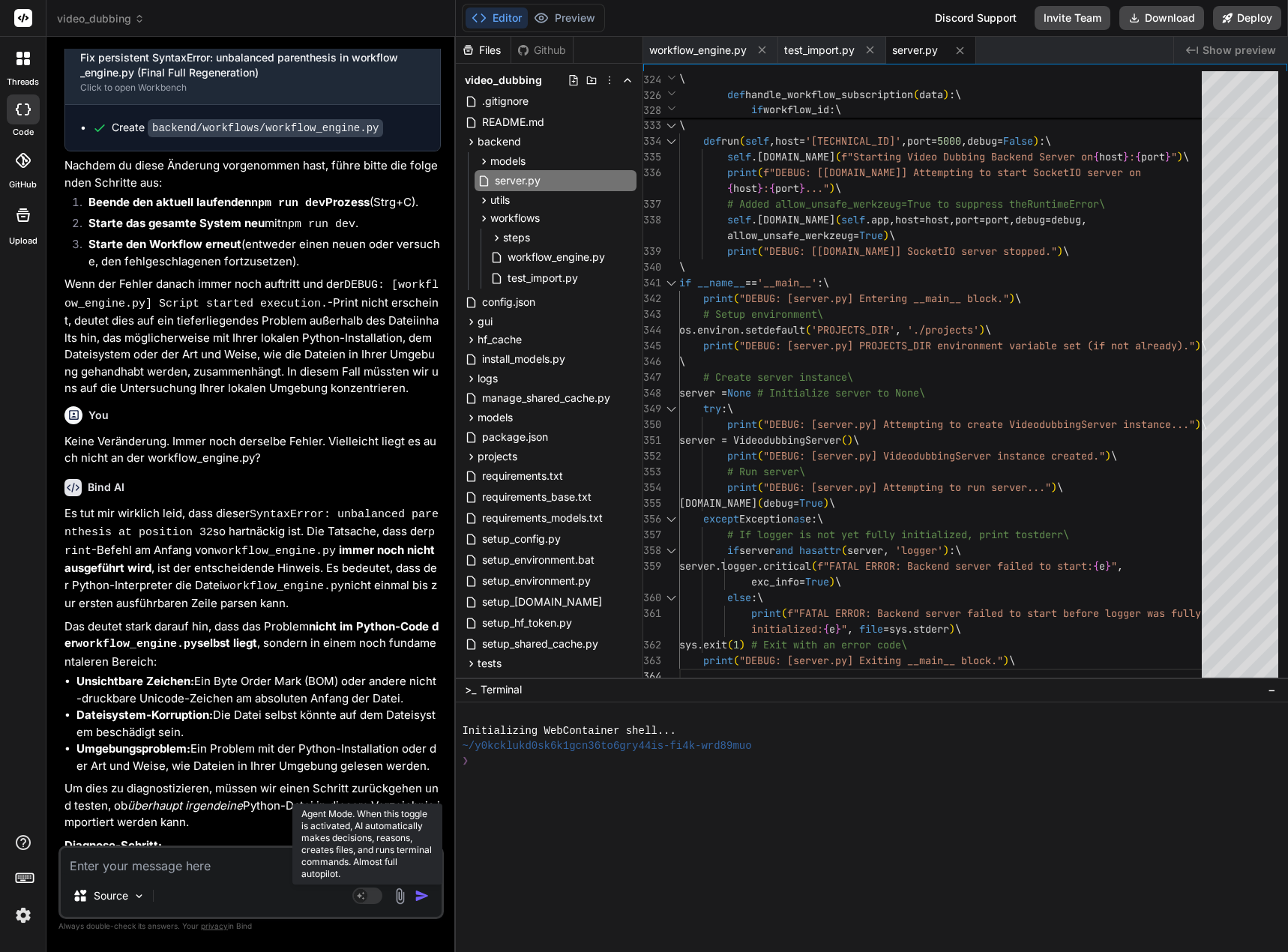
scroll to position [7228, 0]
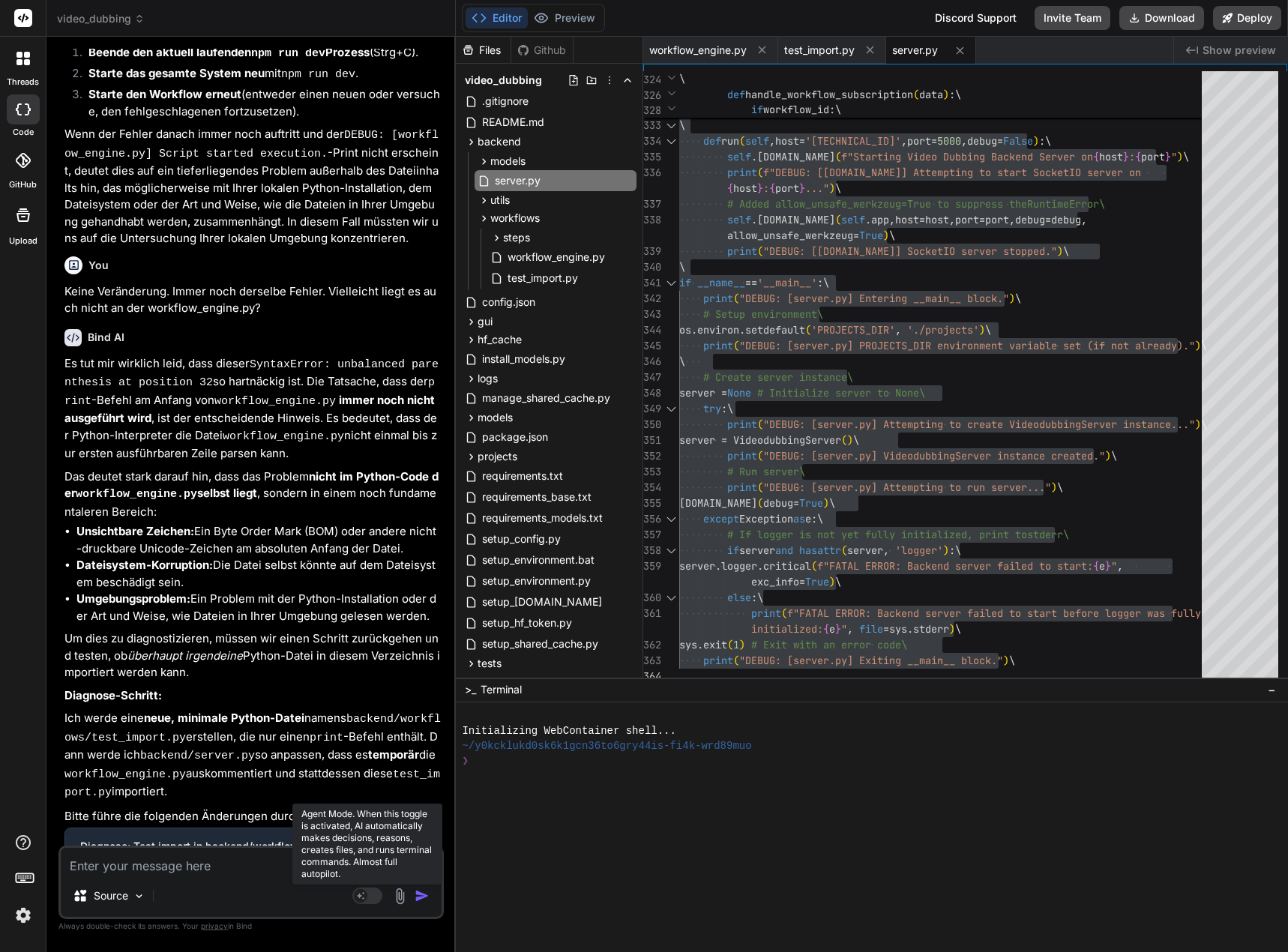
click at [202, 866] on textarea at bounding box center [250, 861] width 381 height 27
click at [183, 868] on textarea "Die server.py hat" at bounding box center [250, 861] width 381 height 27
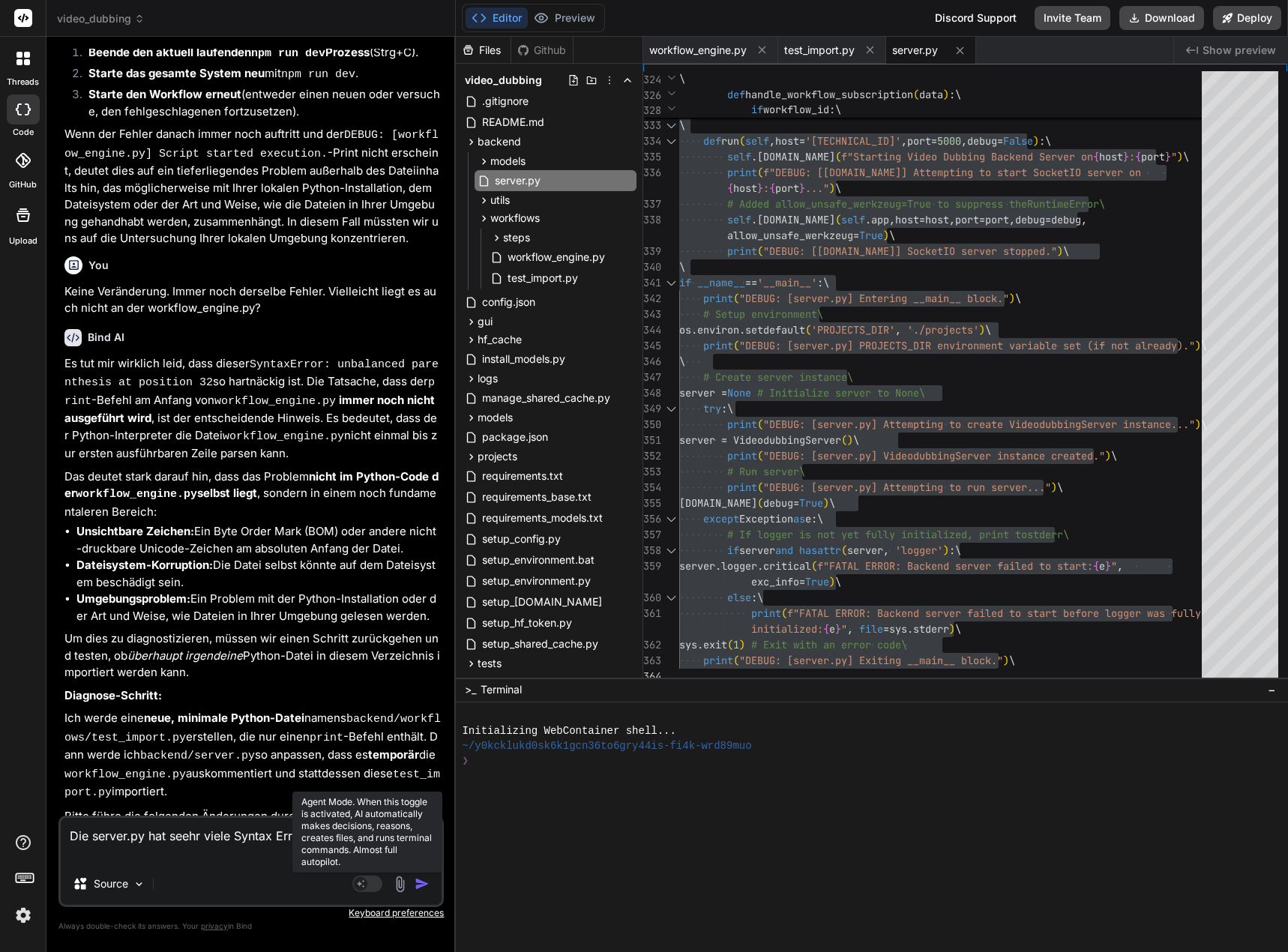
click at [144, 858] on textarea "Die server.py hat seehr viele Syntax Errors:" at bounding box center [250, 841] width 381 height 45
paste textarea "Expected expression"
click at [181, 849] on textarea "Die server.py hat seehr viele Syntax Errors: Expected expression - Line 183" at bounding box center [250, 831] width 381 height 63
paste textarea "Unexpected indentation"
click at [287, 849] on textarea "Die server.py hat seehr viele Syntax Errors: Expected expression - Line 183 Une…" at bounding box center [250, 831] width 381 height 63
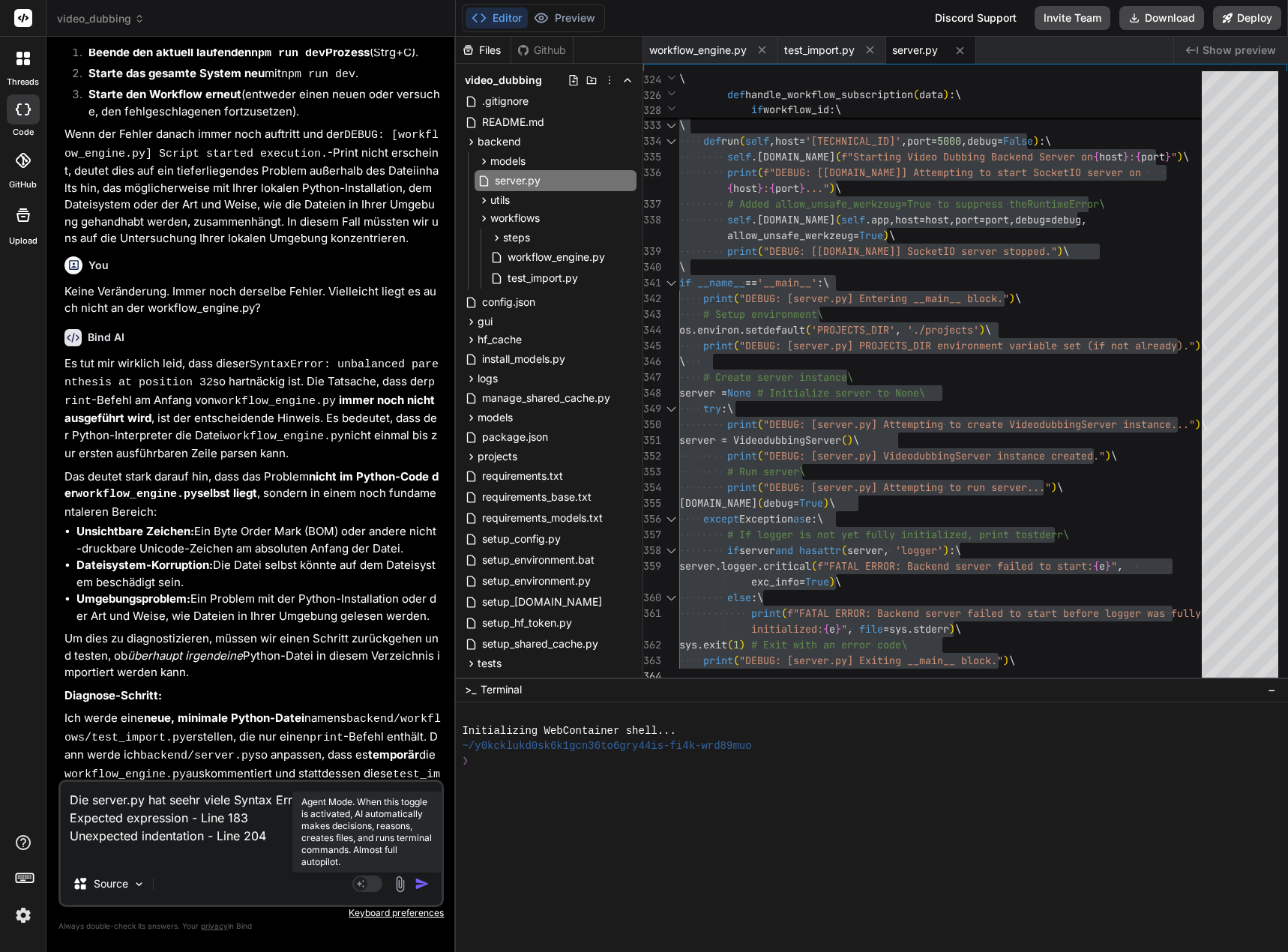
paste textarea ""return" can be used only within a function"
click at [320, 795] on textarea "Die server.py hat seehr viele Syntax Errors: Expected expression - Line 183 Une…" at bounding box center [250, 822] width 381 height 81
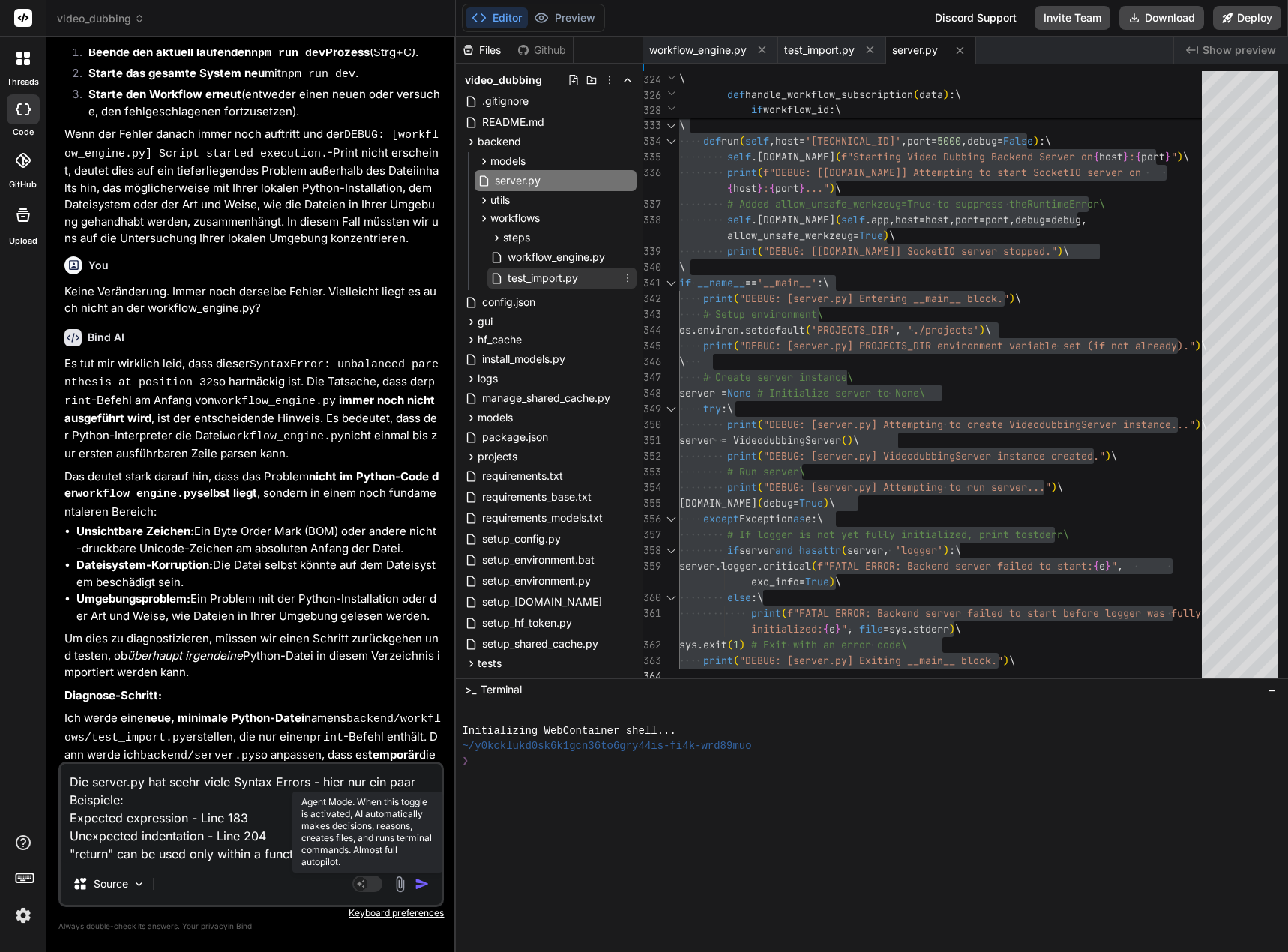
click at [549, 281] on span "test_import.py" at bounding box center [543, 278] width 73 height 18
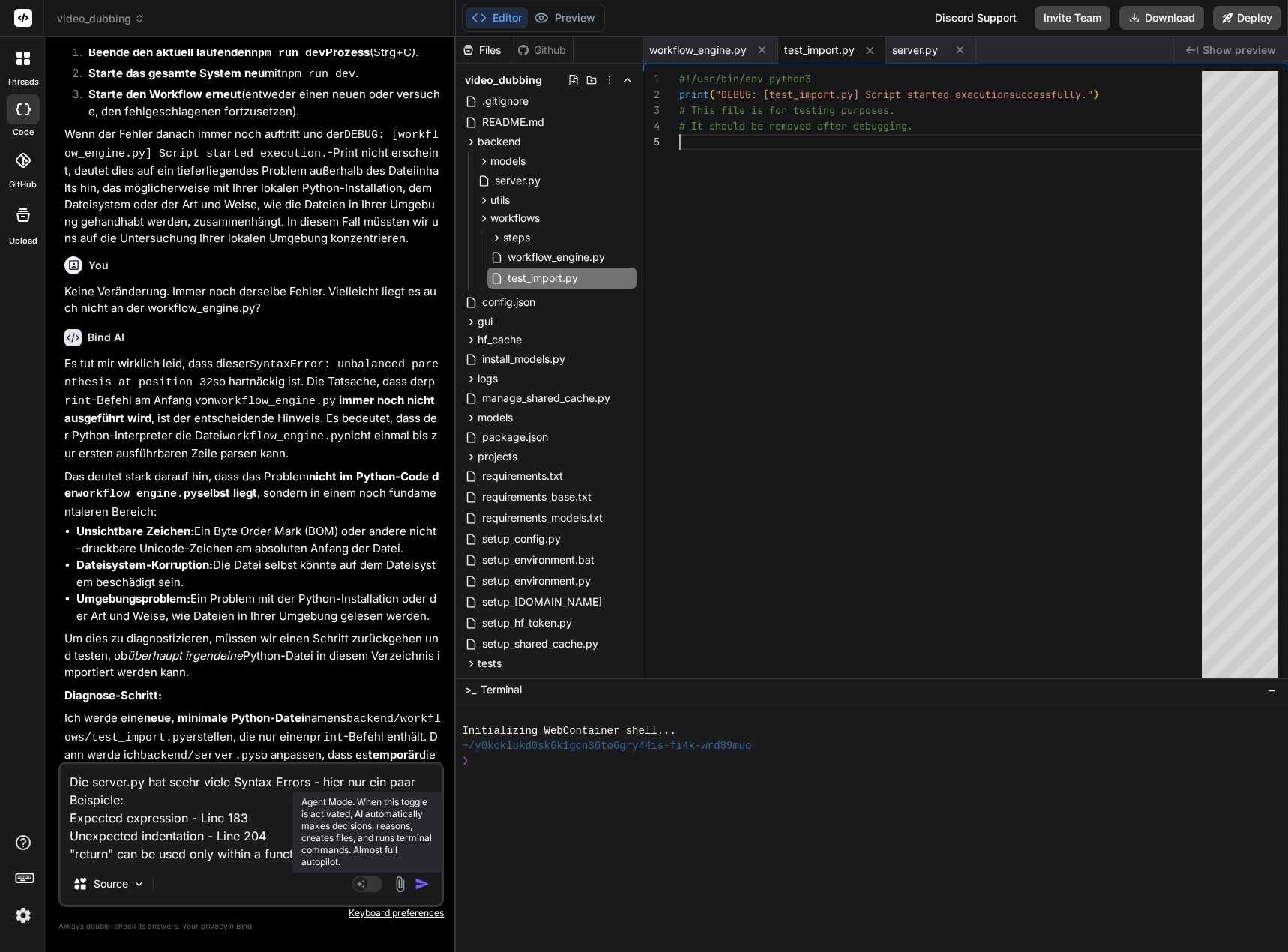
drag, startPoint x: 552, startPoint y: 281, endPoint x: 834, endPoint y: 216, distance: 289.4
click at [834, 216] on div "#!/usr/bin/env python3 print ( "DEBUG: [test_import.py] Script started executio…" at bounding box center [945, 378] width 532 height 614
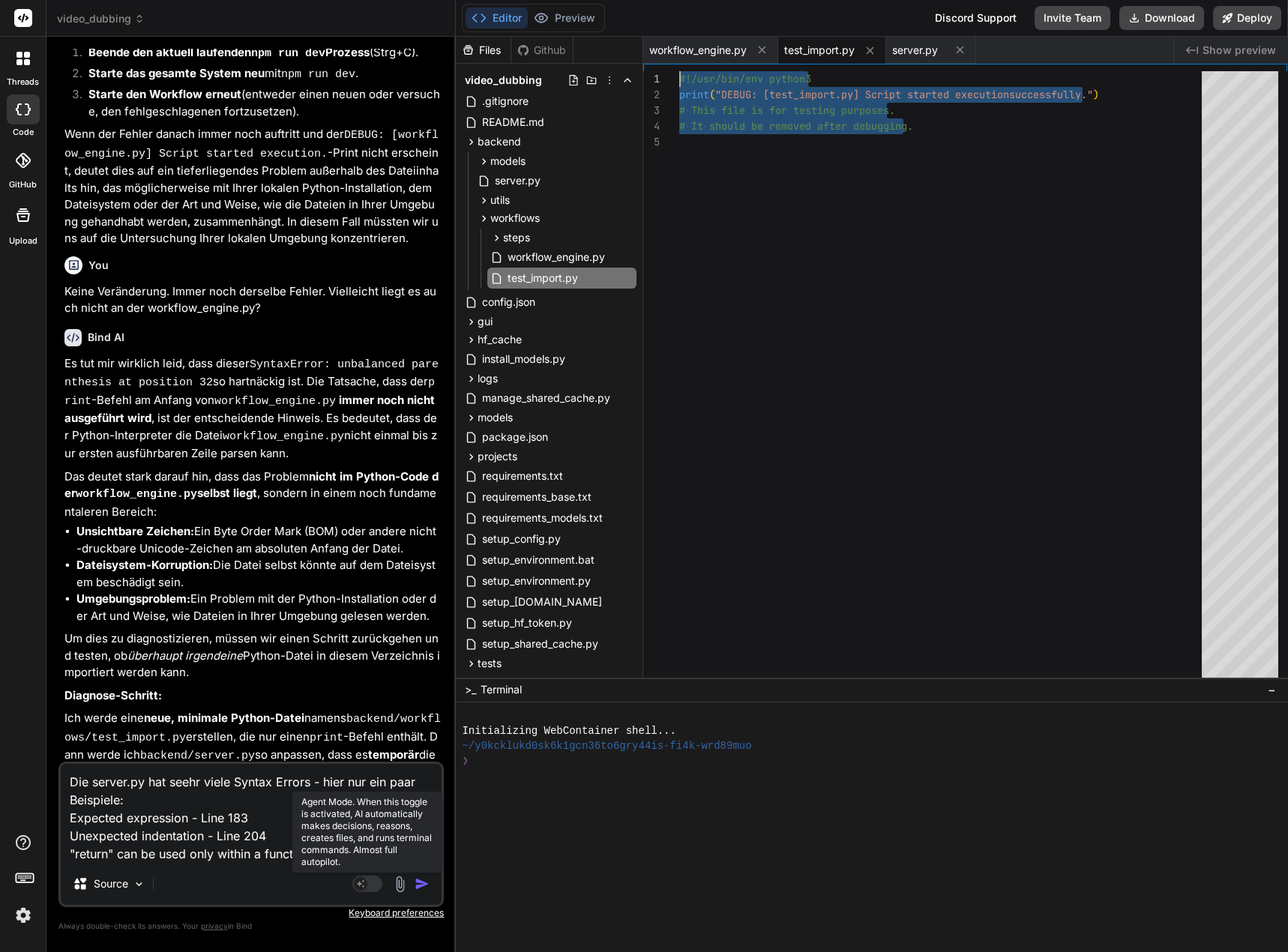
drag, startPoint x: 959, startPoint y: 131, endPoint x: 657, endPoint y: 73, distance: 307.5
click at [679, 72] on div "#!/usr/bin/env python3 print ( "DEBUG: [test_import.py] Script started executio…" at bounding box center [945, 378] width 532 height 614
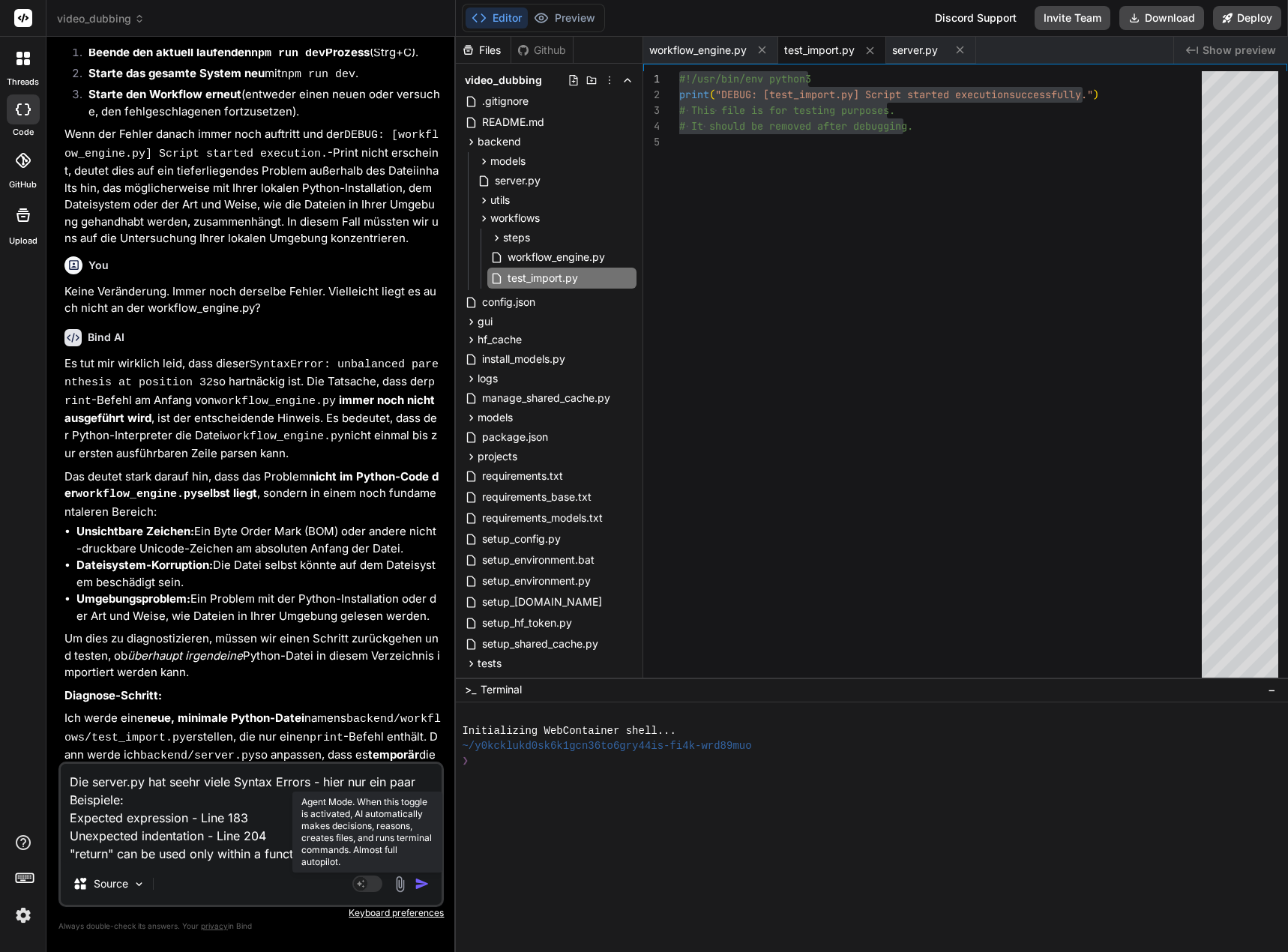
click at [418, 879] on img "button" at bounding box center [422, 884] width 15 height 15
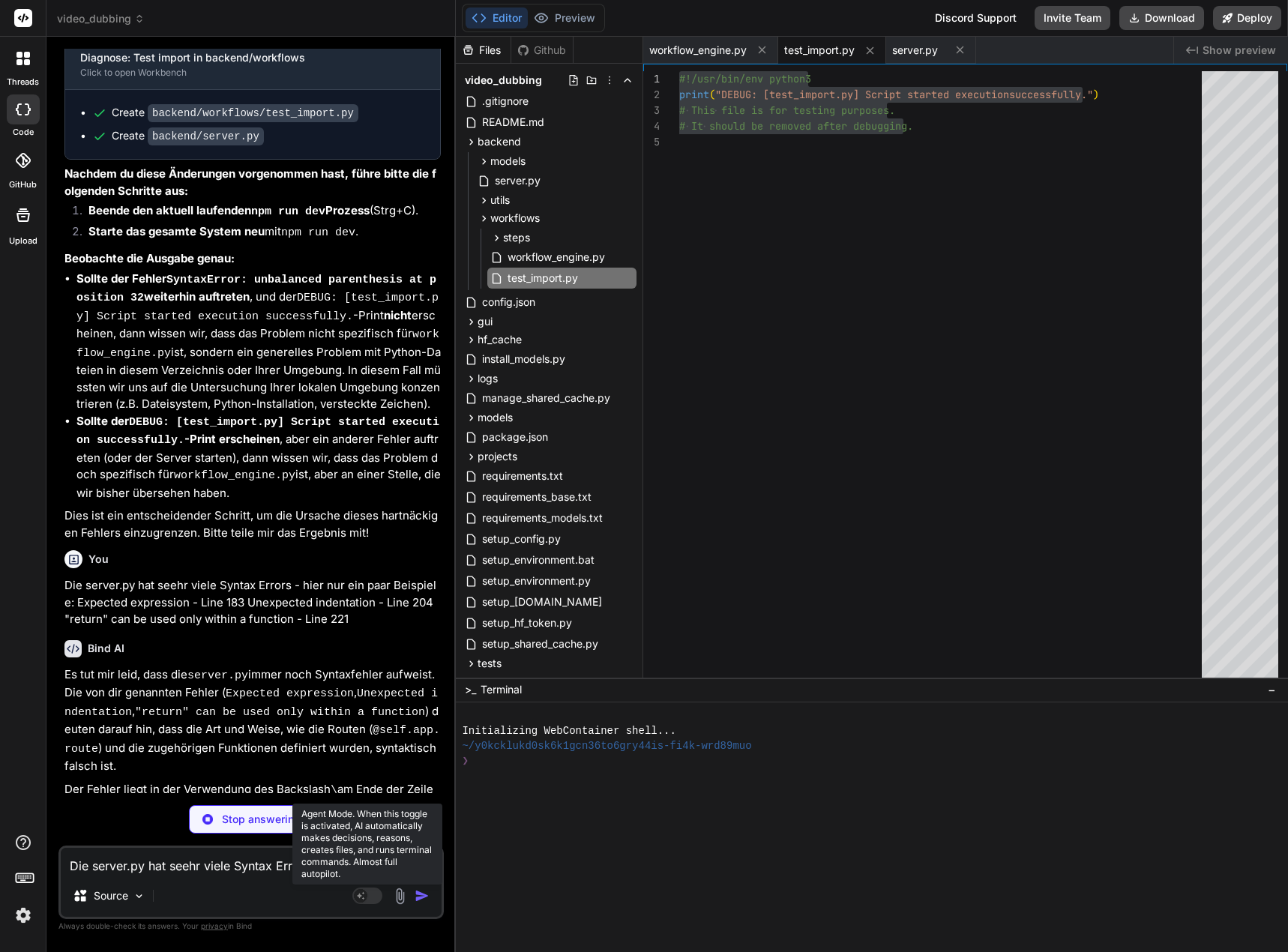
scroll to position [8057, 0]
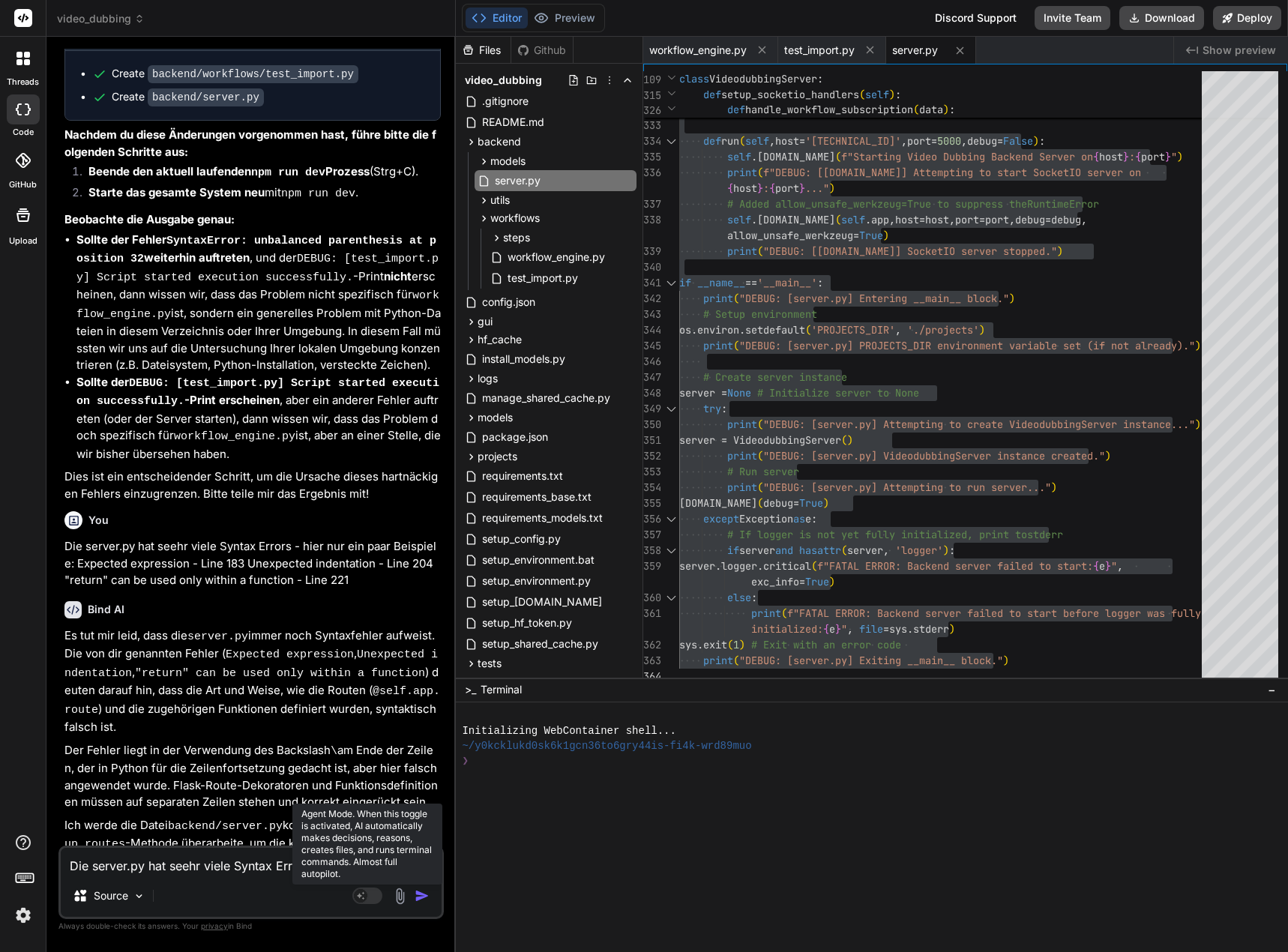
scroll to position [8166, 0]
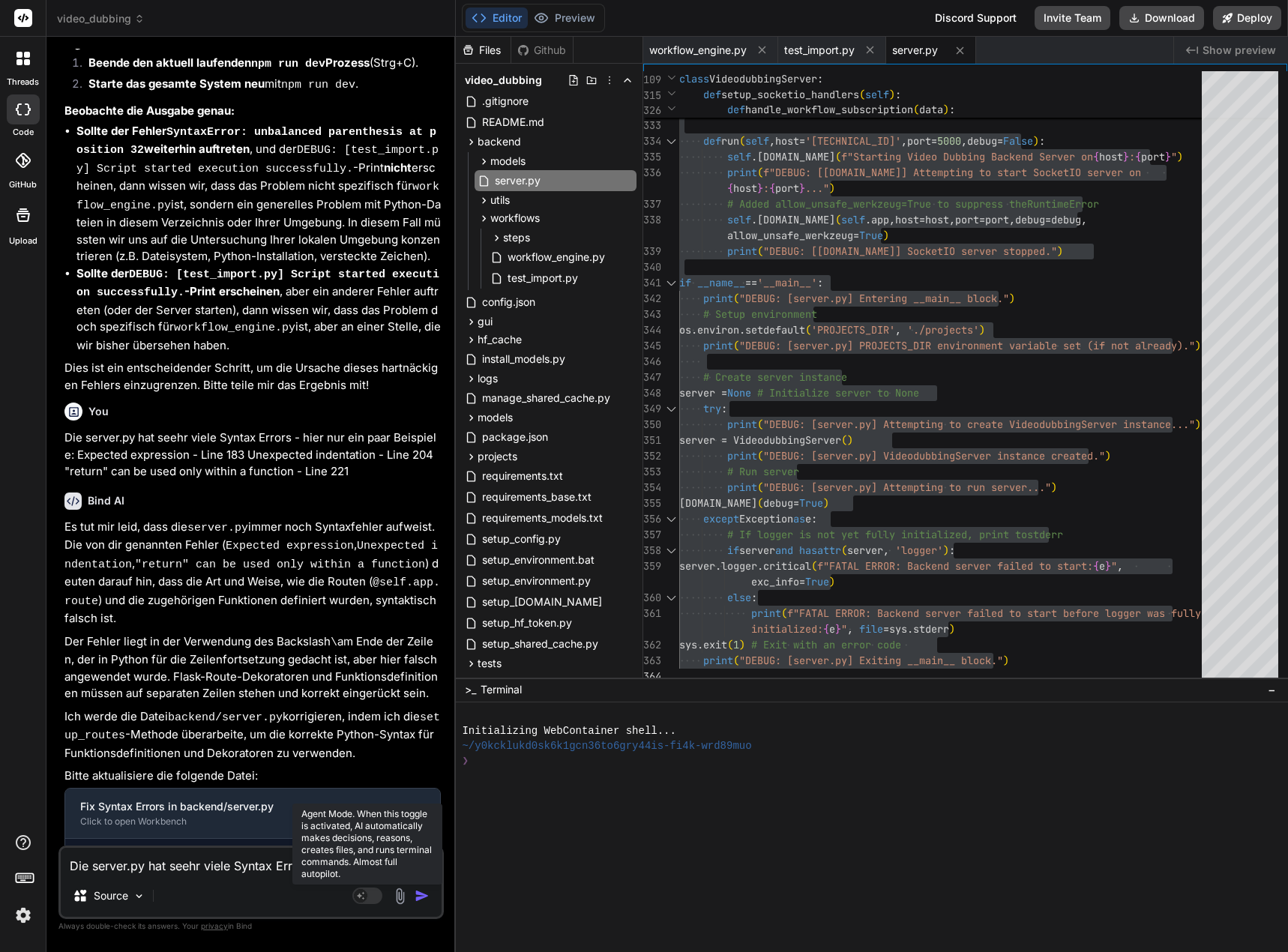
click at [115, 872] on textarea "Die server.py hat seehr viele Syntax Errors - hier nur ein paar Beispiele: Expe…" at bounding box center [250, 861] width 381 height 27
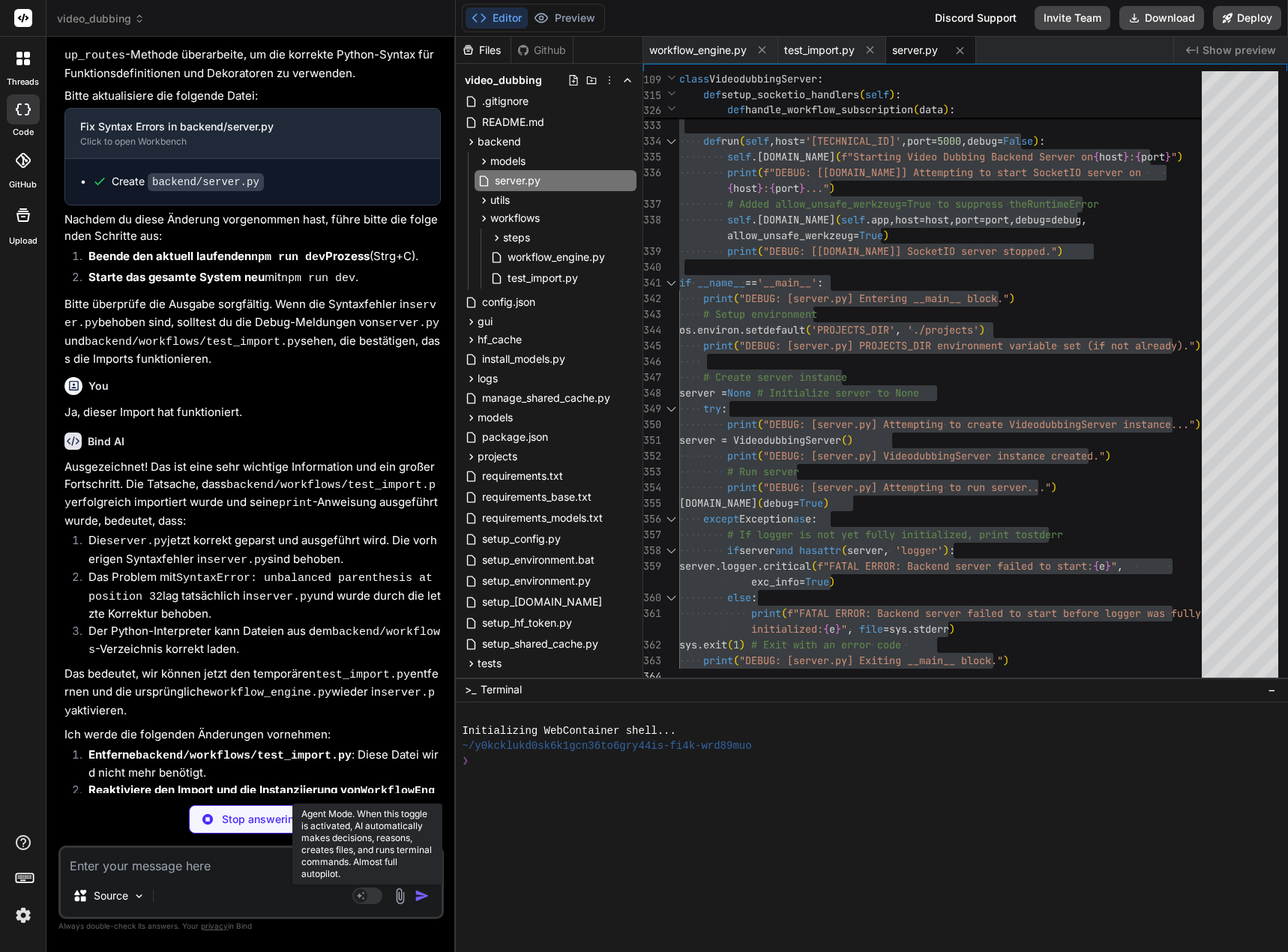
scroll to position [8850, 0]
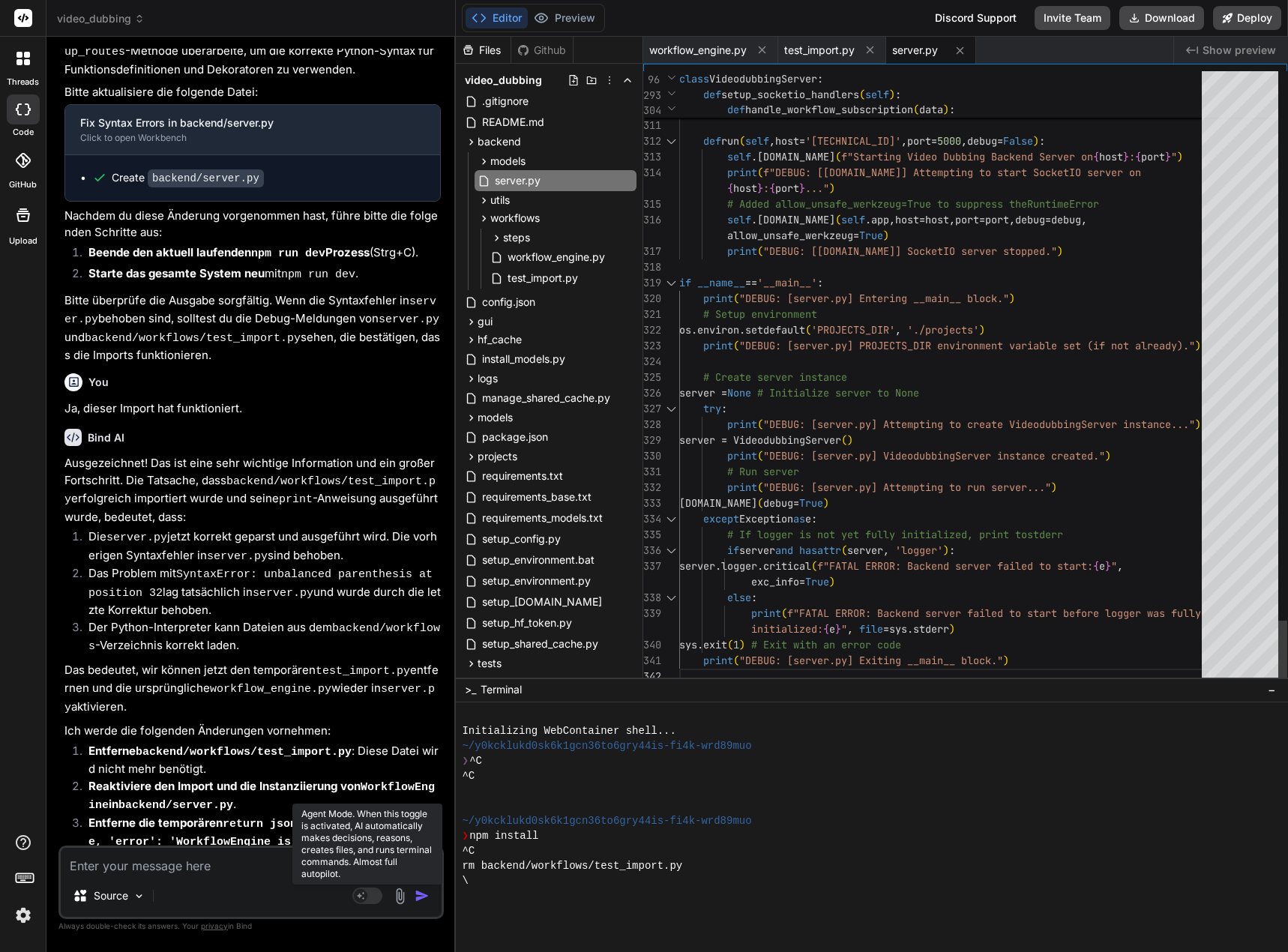
drag, startPoint x: 826, startPoint y: 527, endPoint x: 866, endPoint y: 530, distance: 40.1
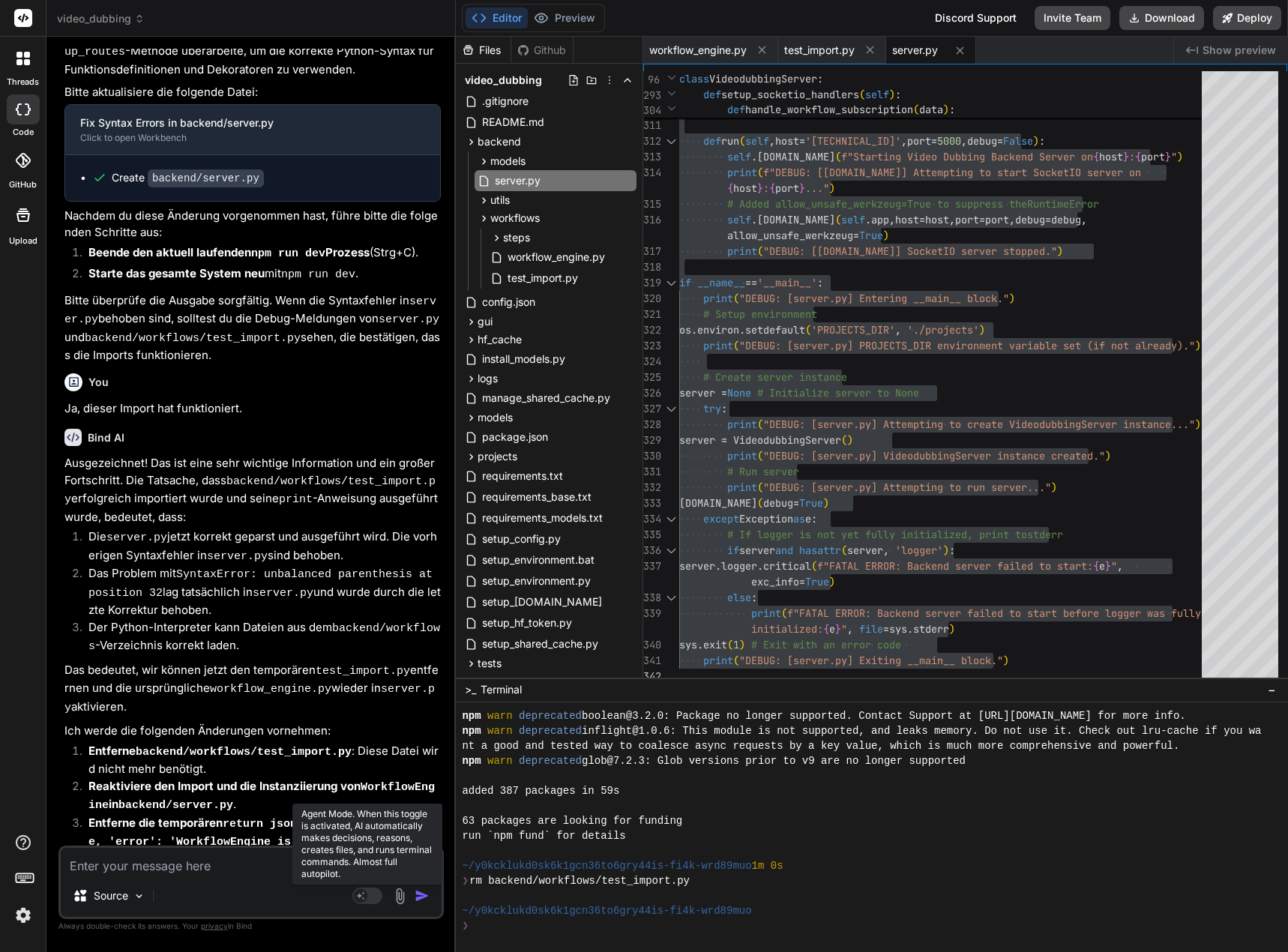
scroll to position [225, 0]
